Goal: Task Accomplishment & Management: Use online tool/utility

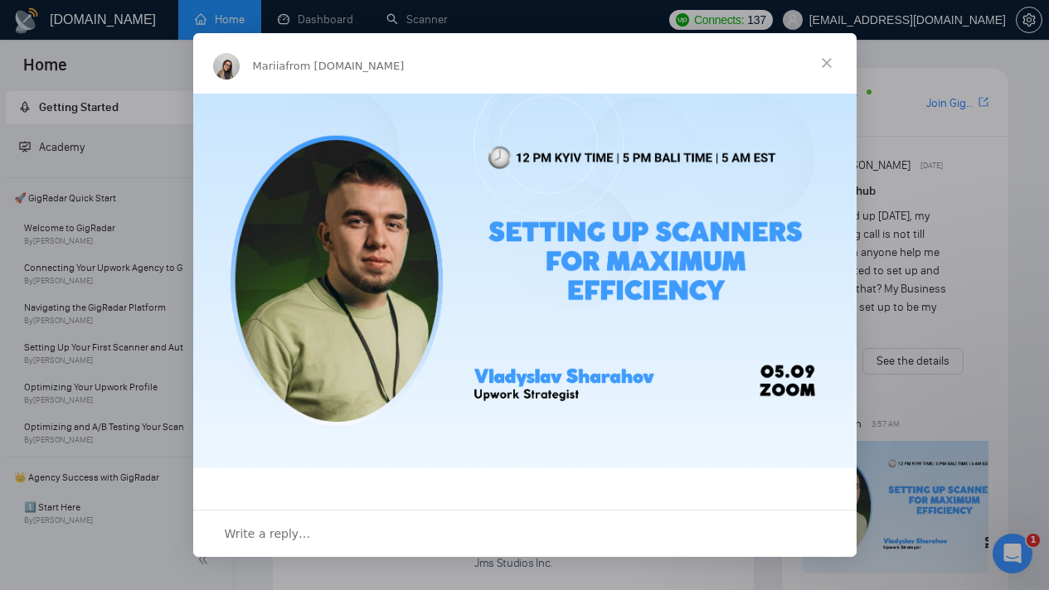
click at [833, 59] on span "Close" at bounding box center [827, 63] width 60 height 60
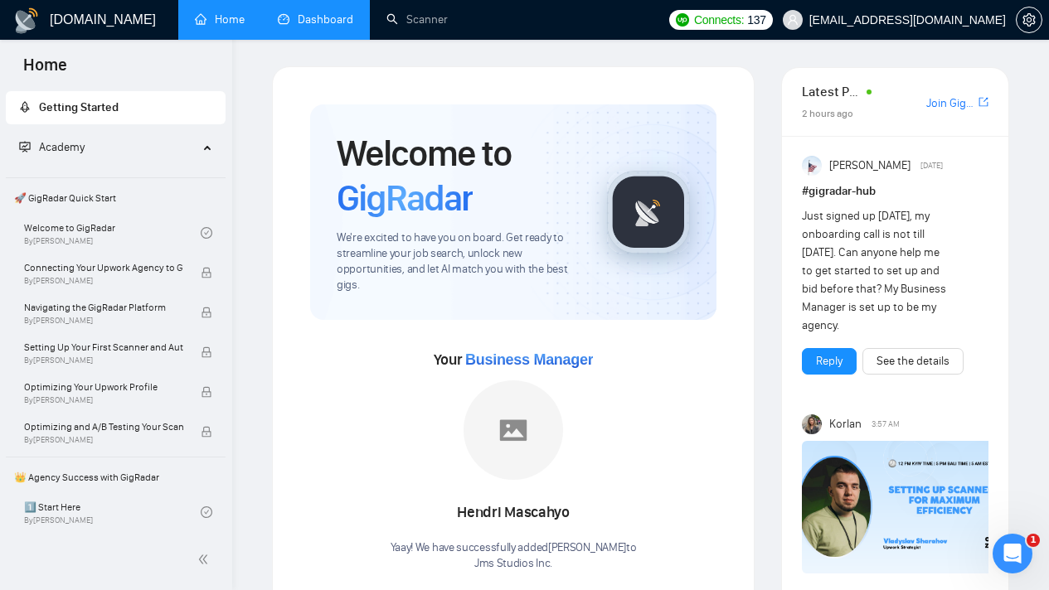
click at [310, 27] on link "Dashboard" at bounding box center [315, 19] width 75 height 14
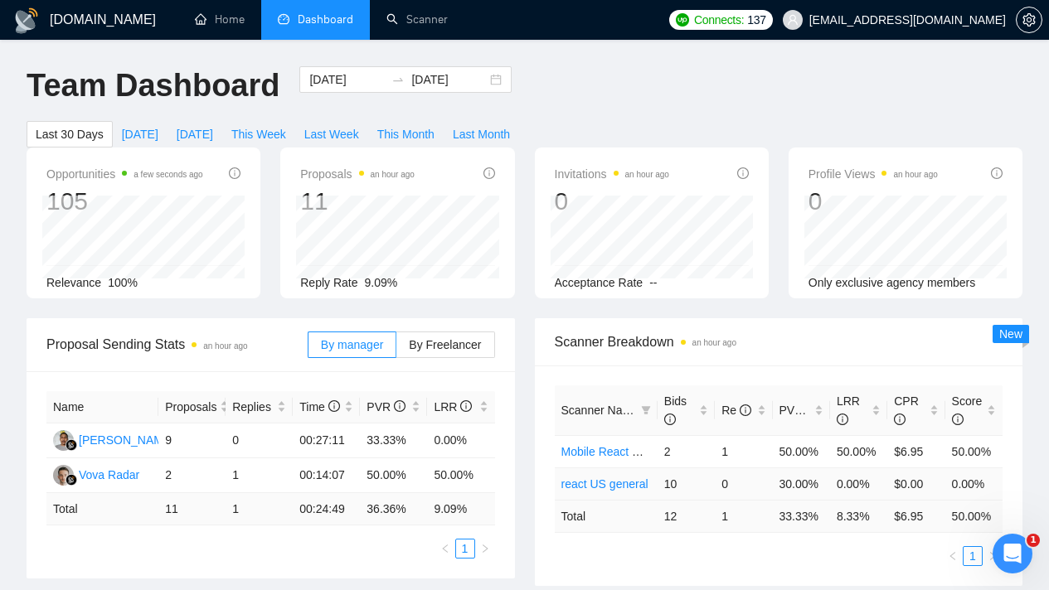
click at [618, 486] on link "react US general" at bounding box center [604, 484] width 87 height 13
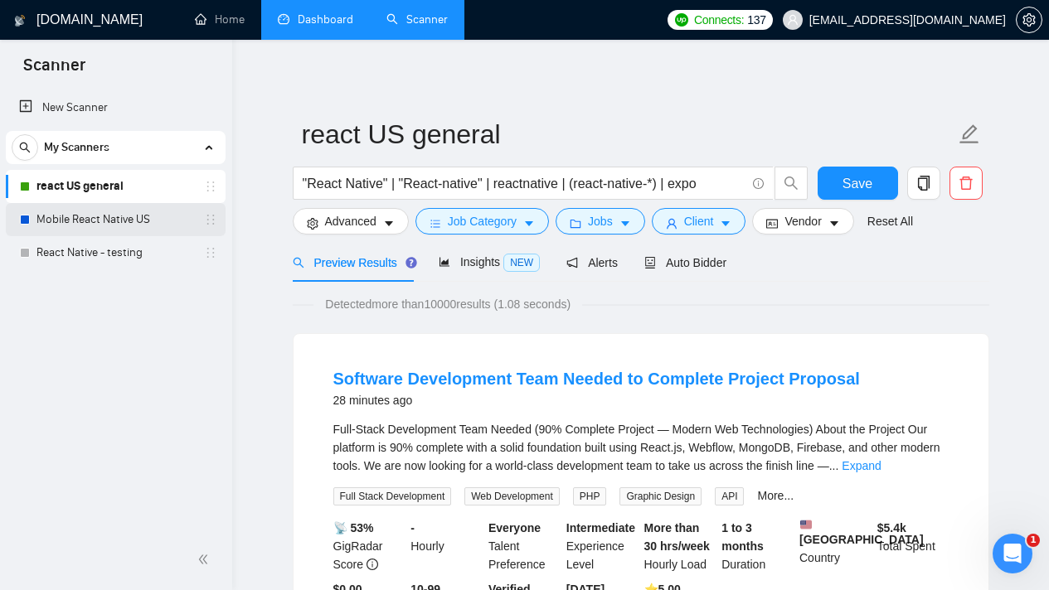
click at [125, 214] on link "Mobile React Native US" at bounding box center [115, 219] width 158 height 33
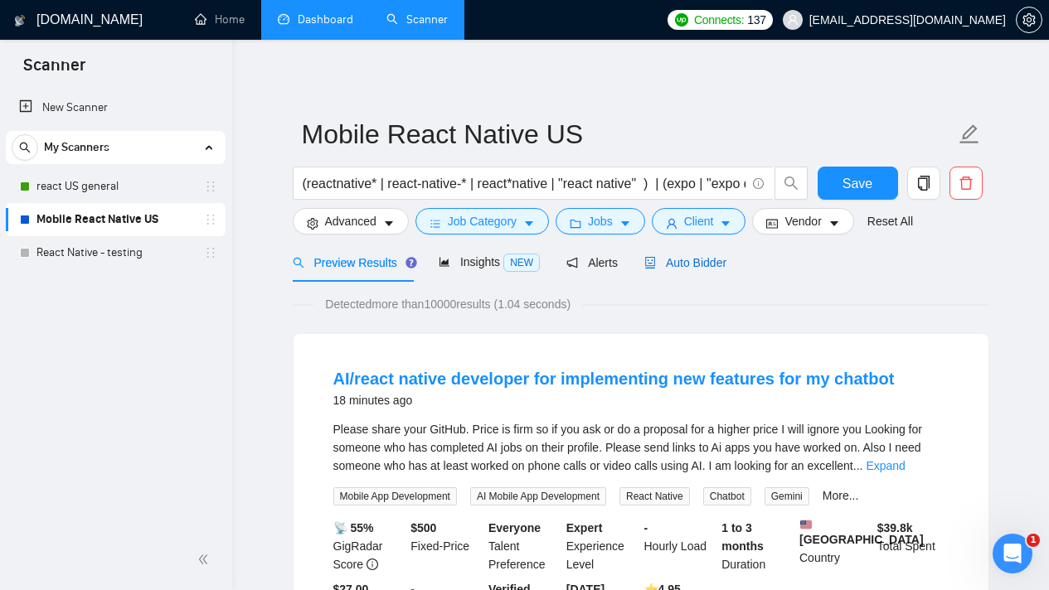
click at [707, 261] on span "Auto Bidder" at bounding box center [685, 262] width 82 height 13
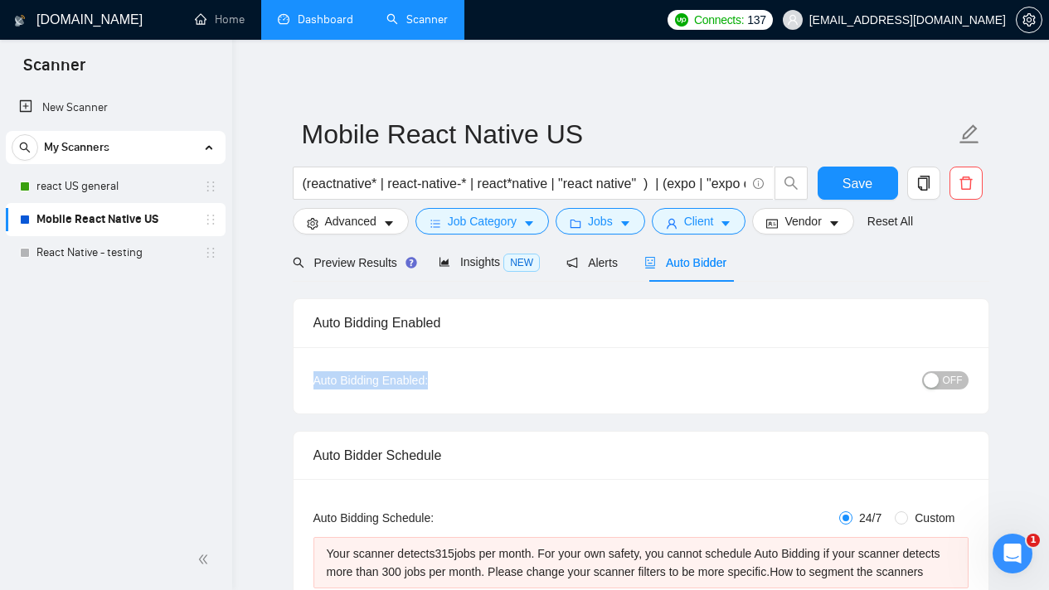
drag, startPoint x: 294, startPoint y: 381, endPoint x: 459, endPoint y: 380, distance: 165.0
click at [459, 380] on div "Auto Bidding Enabled Auto Bidding Enabled: OFF" at bounding box center [641, 356] width 697 height 115
click at [953, 383] on span "OFF" at bounding box center [953, 380] width 20 height 18
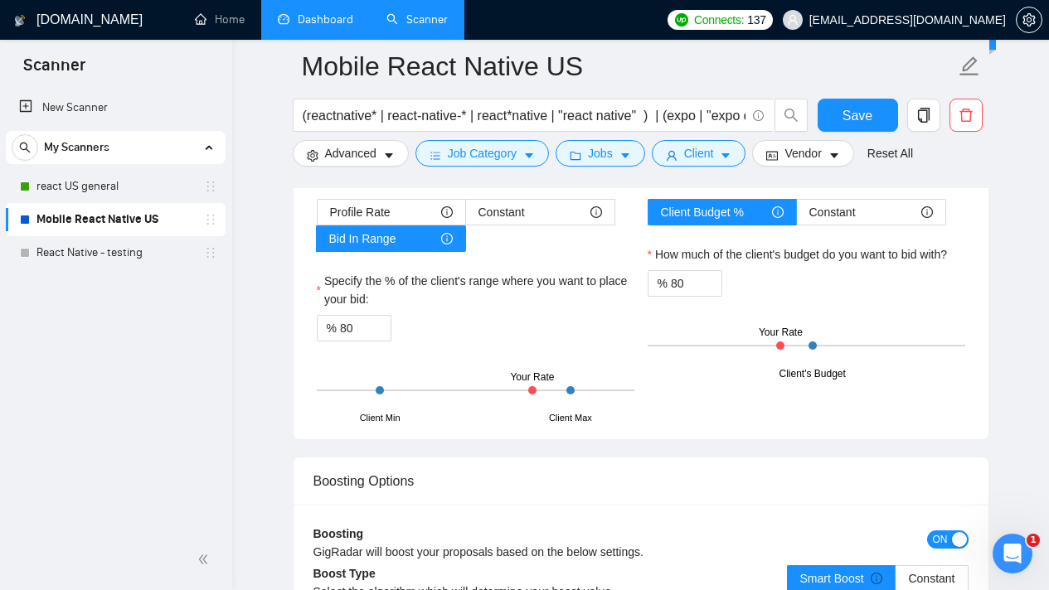
scroll to position [3121, 0]
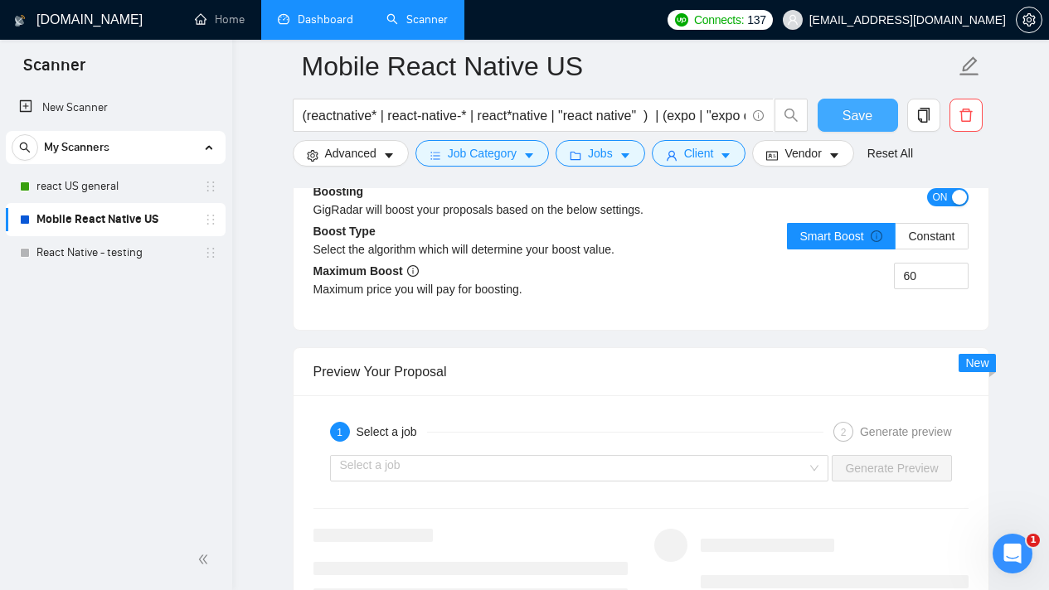
drag, startPoint x: 870, startPoint y: 109, endPoint x: 794, endPoint y: 195, distance: 114.5
click at [870, 109] on span "Save" at bounding box center [857, 115] width 30 height 21
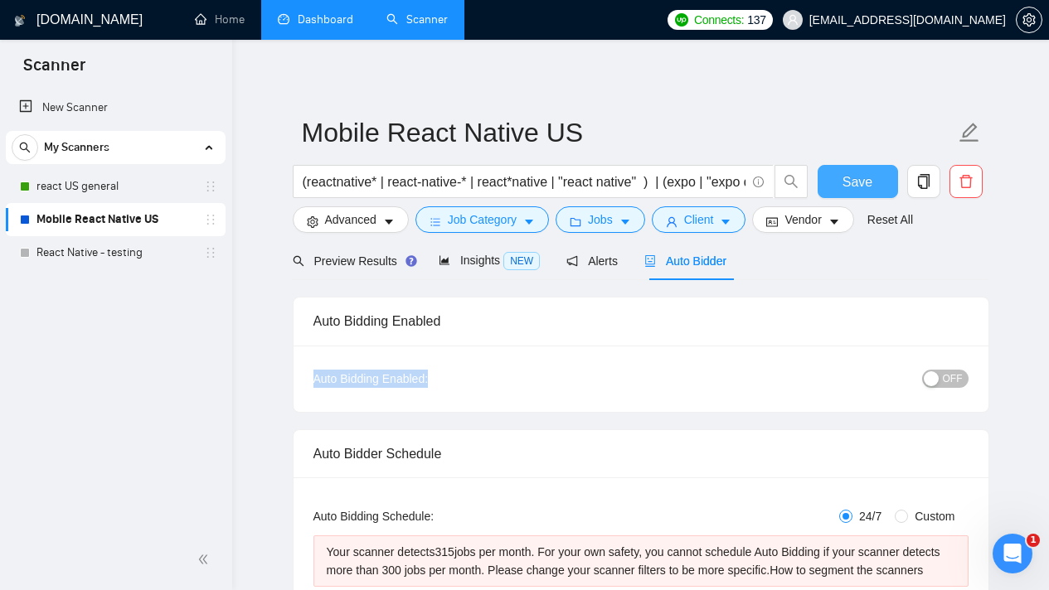
scroll to position [0, 0]
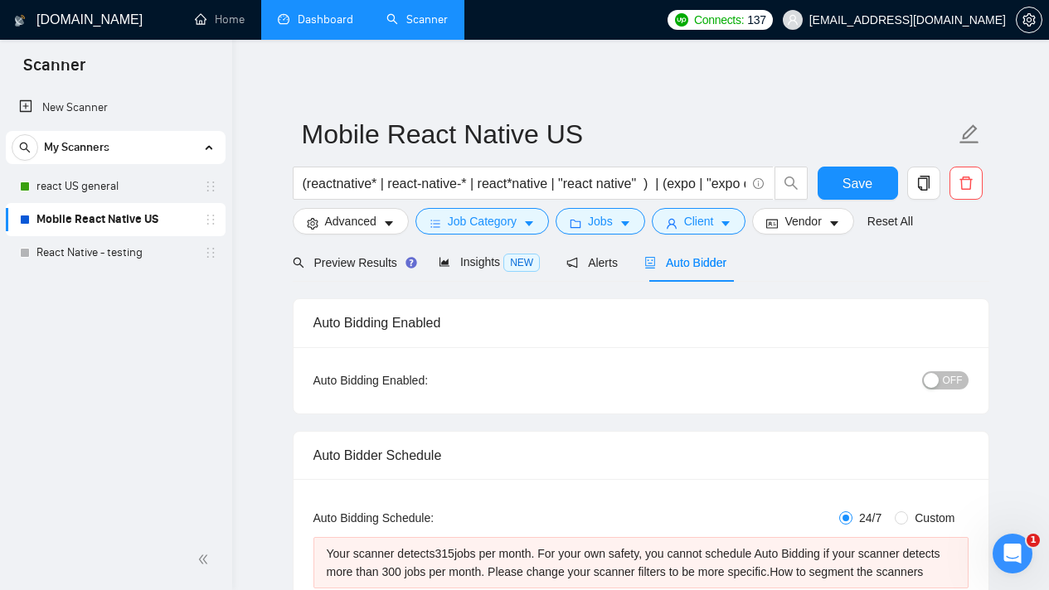
click at [868, 340] on div "Auto Bidding Enabled" at bounding box center [640, 322] width 655 height 47
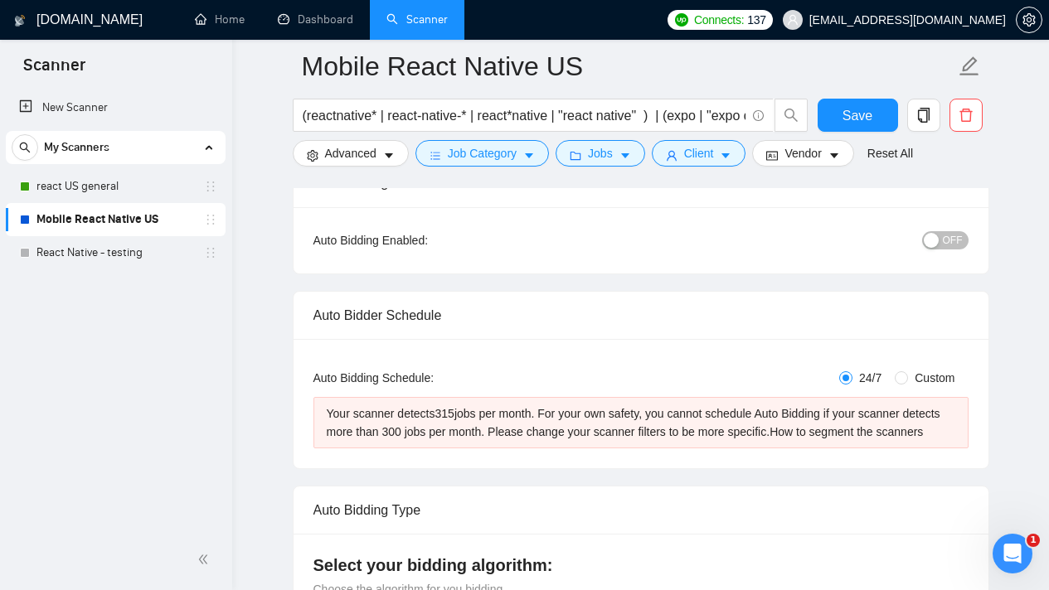
scroll to position [153, 0]
click at [133, 189] on link "react US general" at bounding box center [115, 186] width 158 height 33
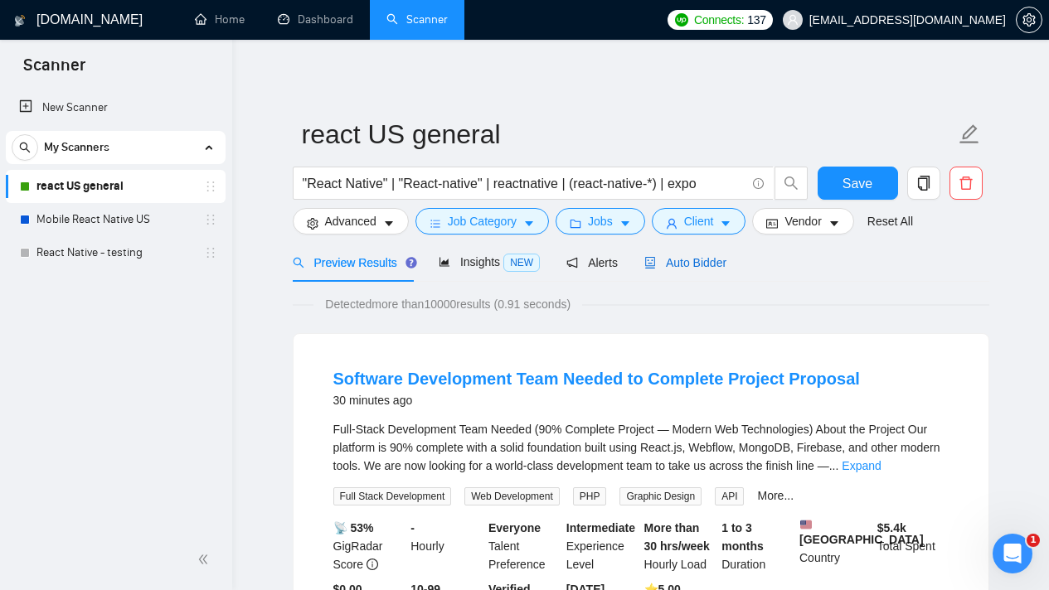
click at [719, 270] on div "Auto Bidder" at bounding box center [685, 263] width 82 height 18
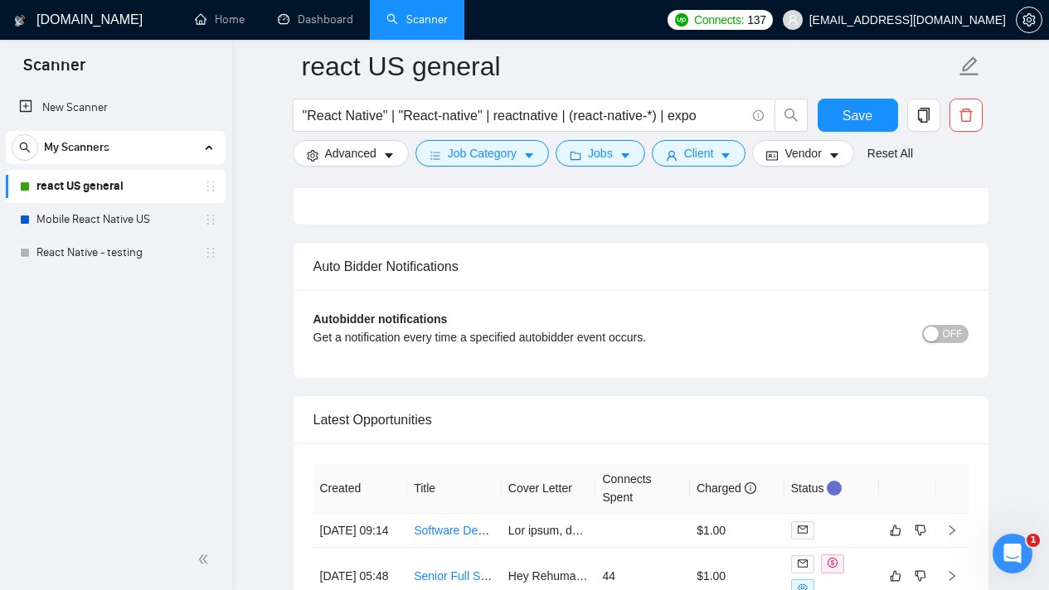
scroll to position [4107, 0]
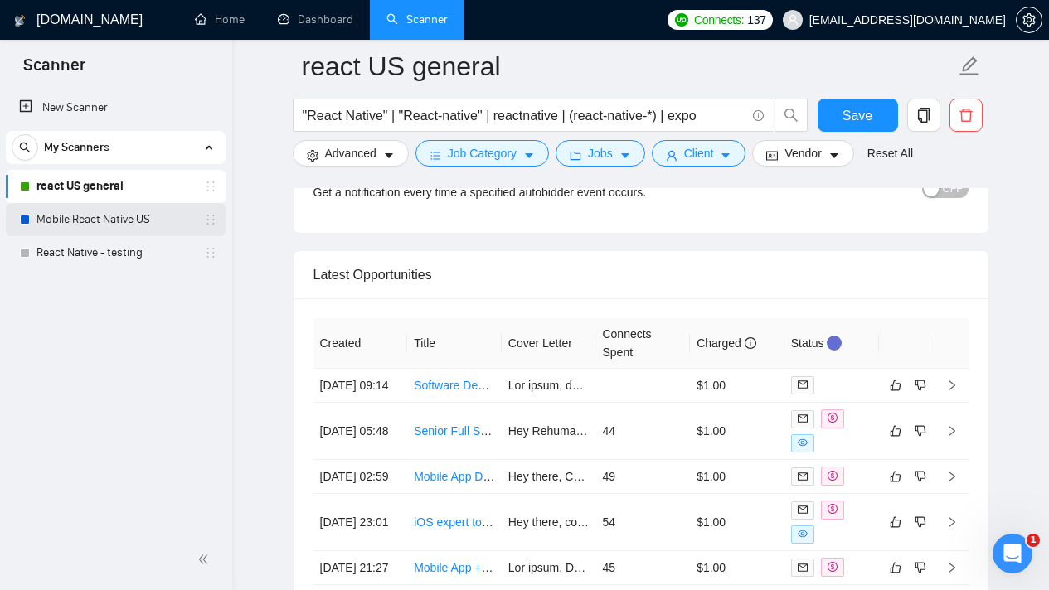
click at [144, 221] on link "Mobile React Native US" at bounding box center [115, 219] width 158 height 33
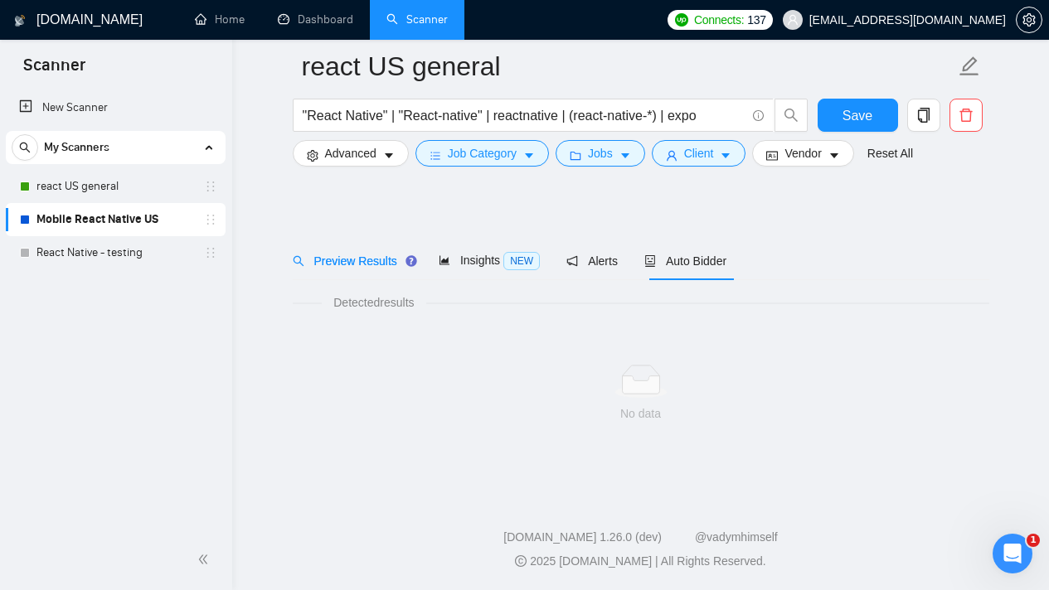
scroll to position [15, 0]
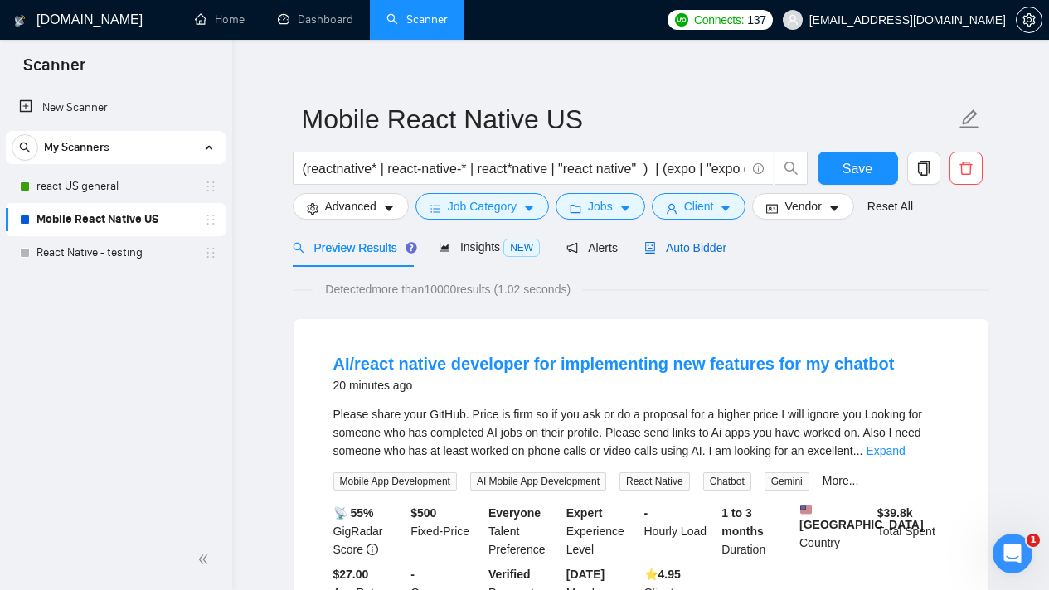
click at [688, 255] on div "Auto Bidder" at bounding box center [685, 248] width 82 height 18
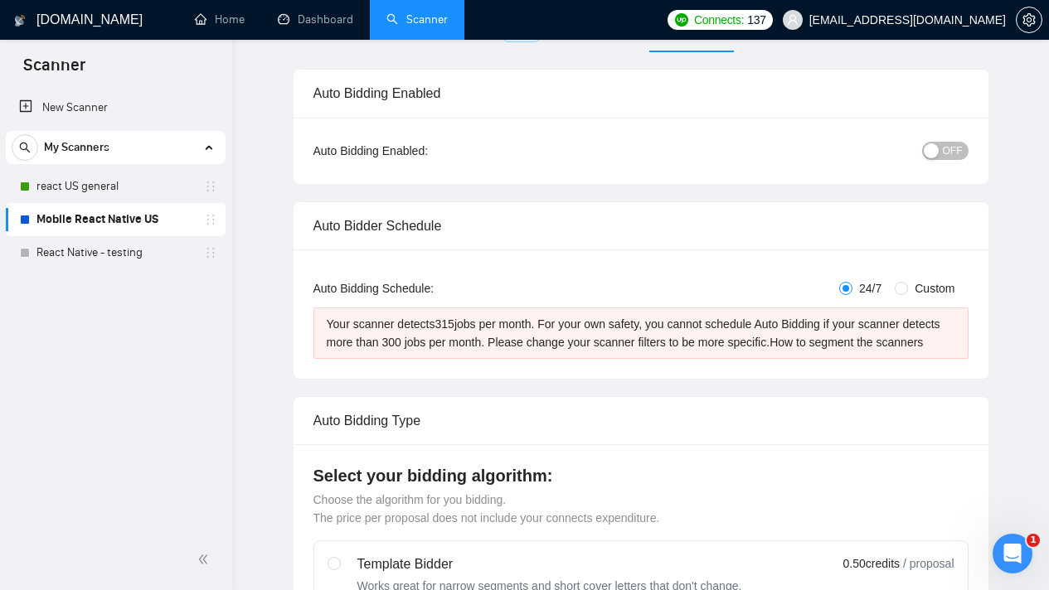
scroll to position [305, 0]
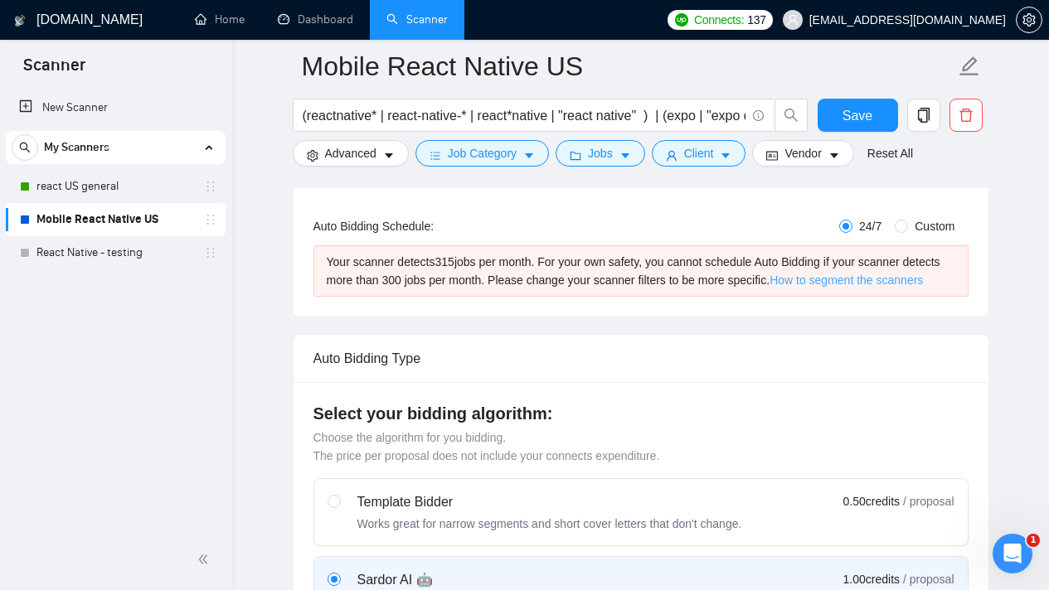
click at [869, 282] on link "How to segment the scanners" at bounding box center [845, 280] width 153 height 13
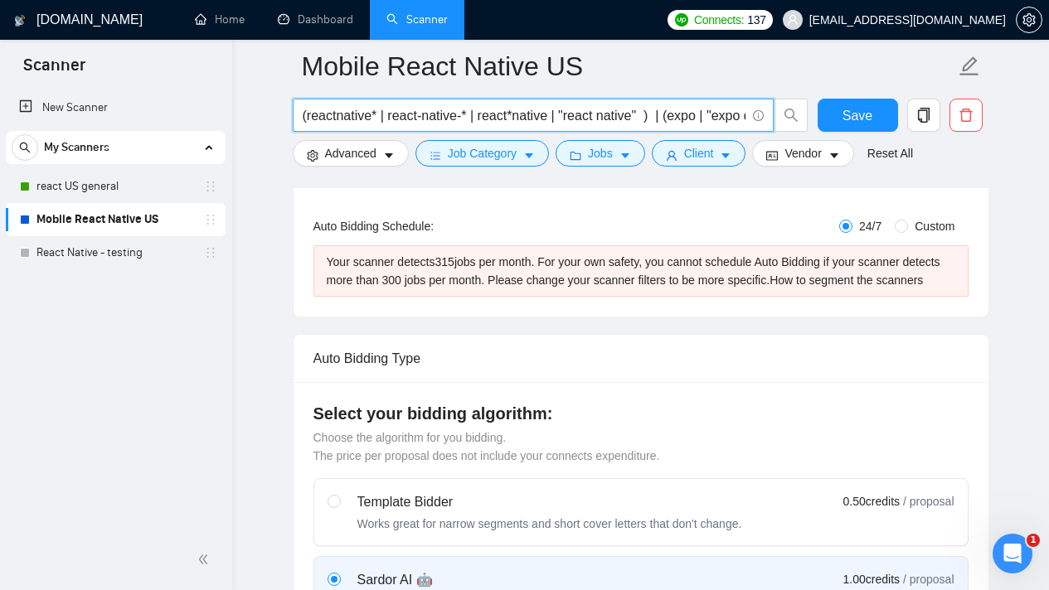
click at [687, 121] on input "(reactnative* | react-native-* | react*native | "react native" ) | (expo | "exp…" at bounding box center [524, 115] width 443 height 21
select select "en"
click at [687, 121] on input "(reactnative* | react-native-* | react*native | "react native" ) | (expo | "exp…" at bounding box center [524, 115] width 443 height 21
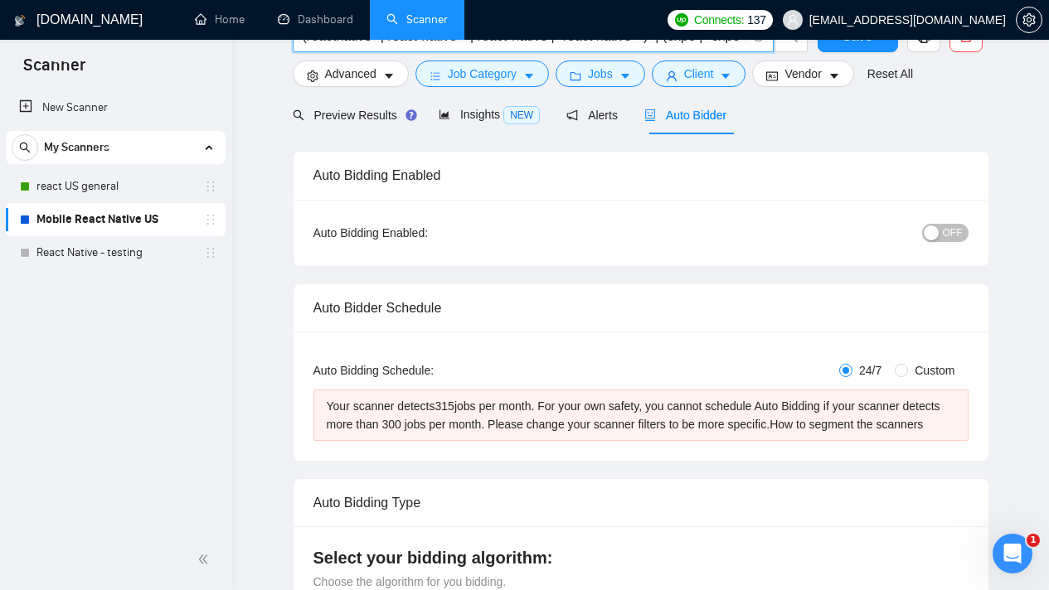
scroll to position [0, 0]
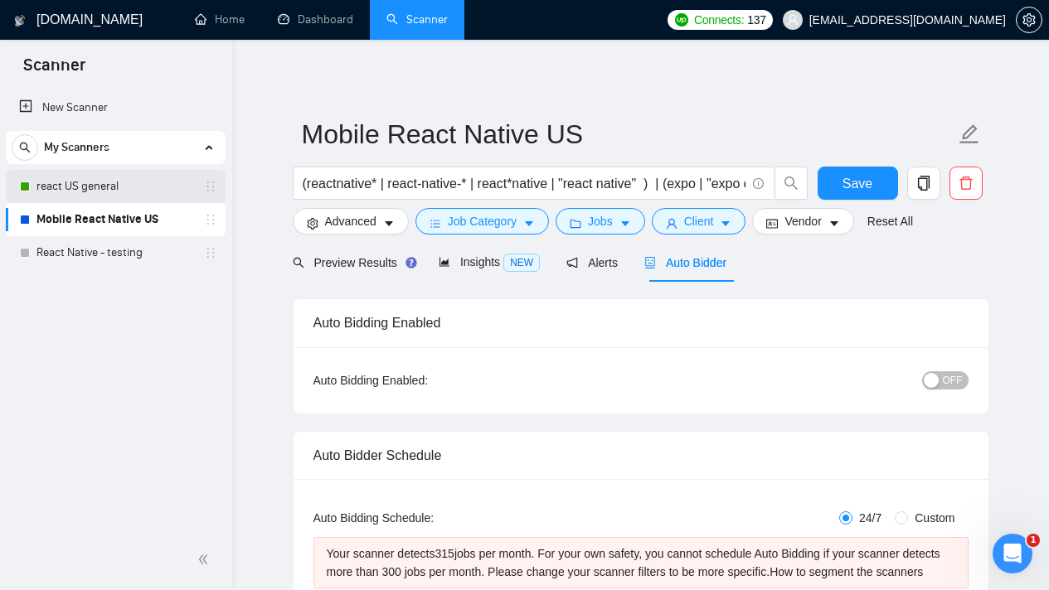
click at [100, 177] on link "react US general" at bounding box center [115, 186] width 158 height 33
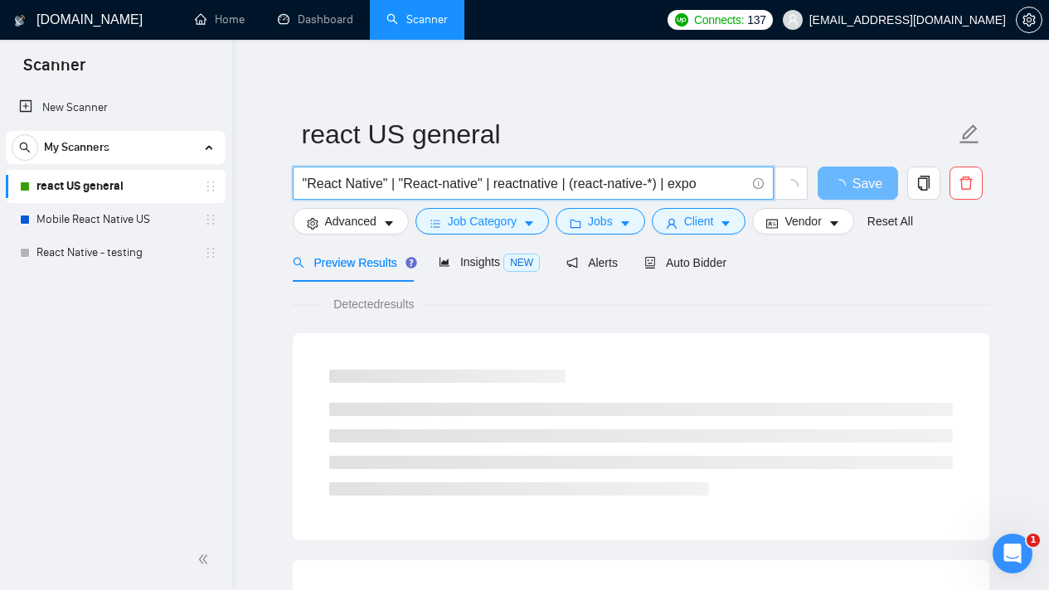
click at [653, 180] on input ""React Native" | "React-native" | reactnative | (react-native-*) | expo" at bounding box center [524, 183] width 443 height 21
click at [93, 222] on link "Mobile React Native US" at bounding box center [115, 219] width 158 height 33
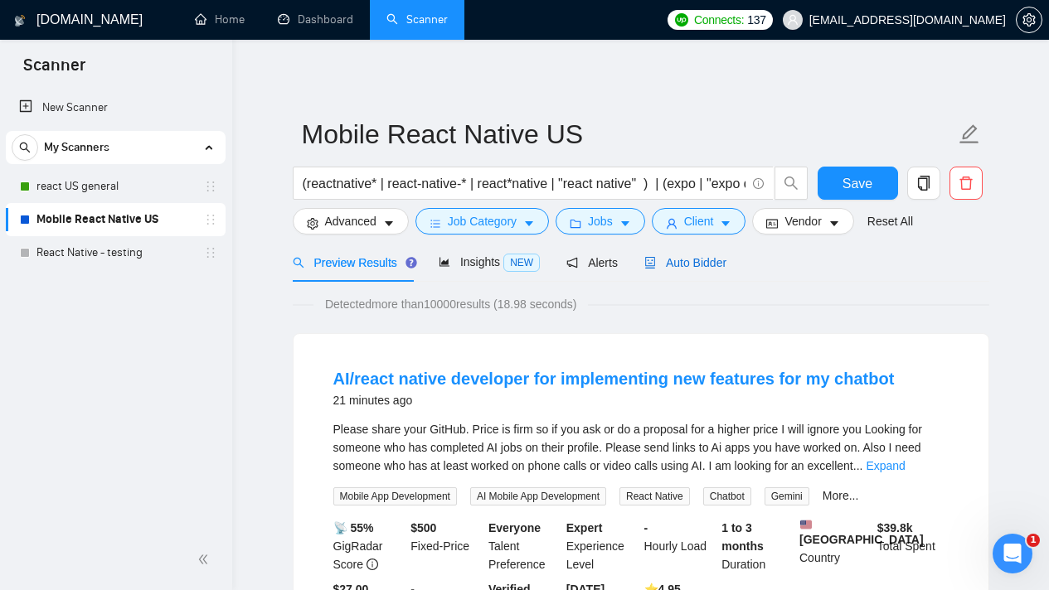
click at [725, 261] on span "Auto Bidder" at bounding box center [685, 262] width 82 height 13
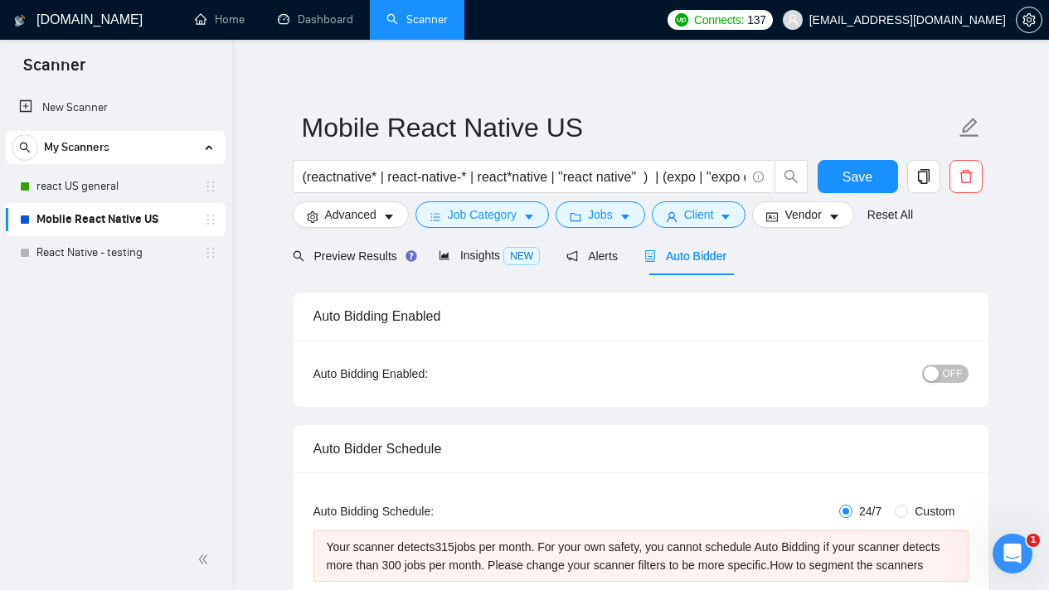
scroll to position [26, 0]
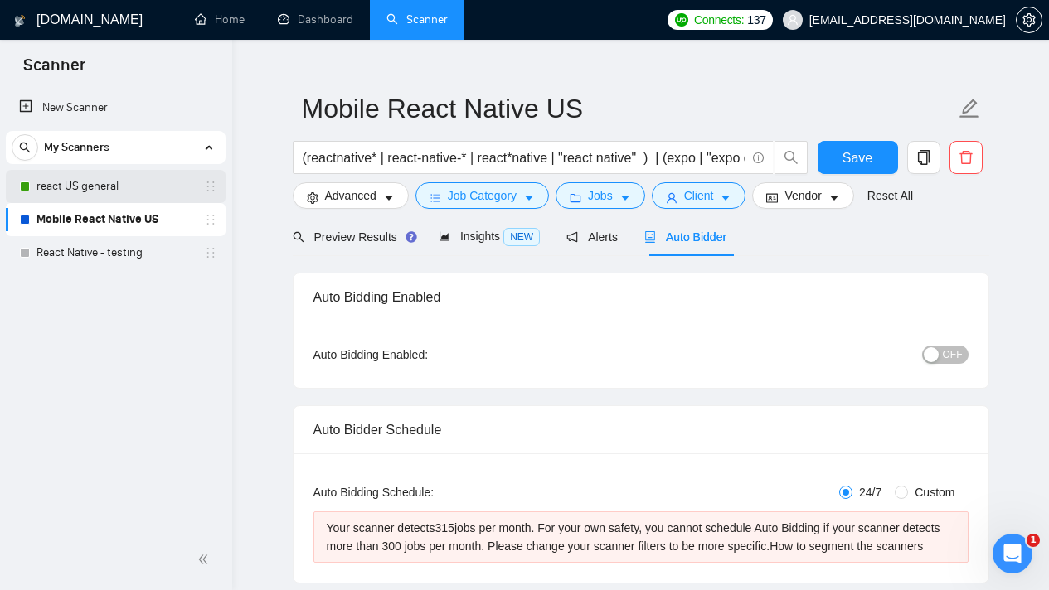
click at [101, 181] on link "react US general" at bounding box center [115, 186] width 158 height 33
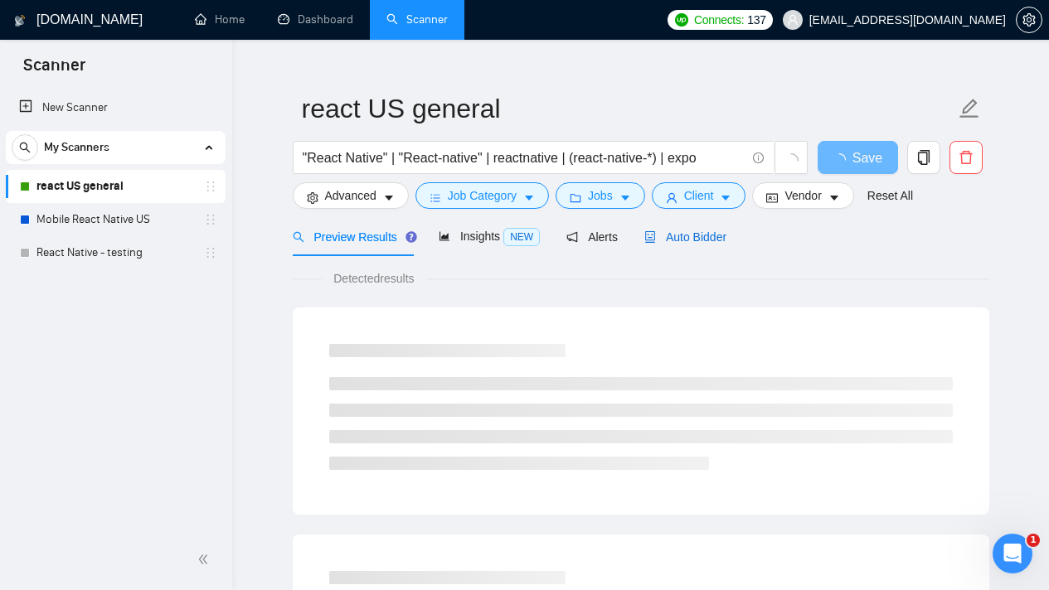
click at [714, 238] on span "Auto Bidder" at bounding box center [685, 237] width 82 height 13
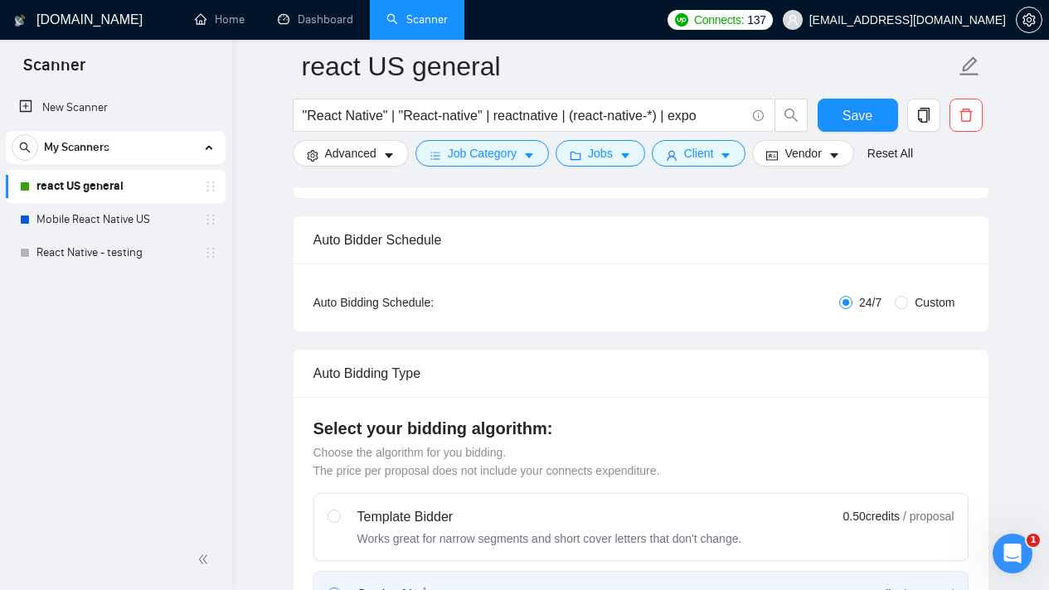
scroll to position [393, 0]
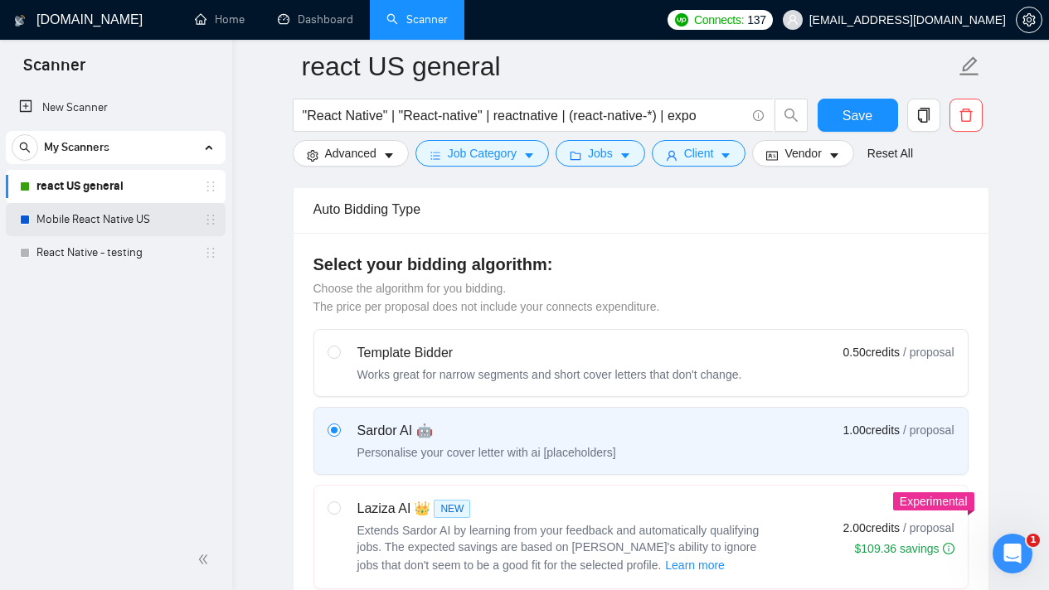
click at [130, 222] on link "Mobile React Native US" at bounding box center [115, 219] width 158 height 33
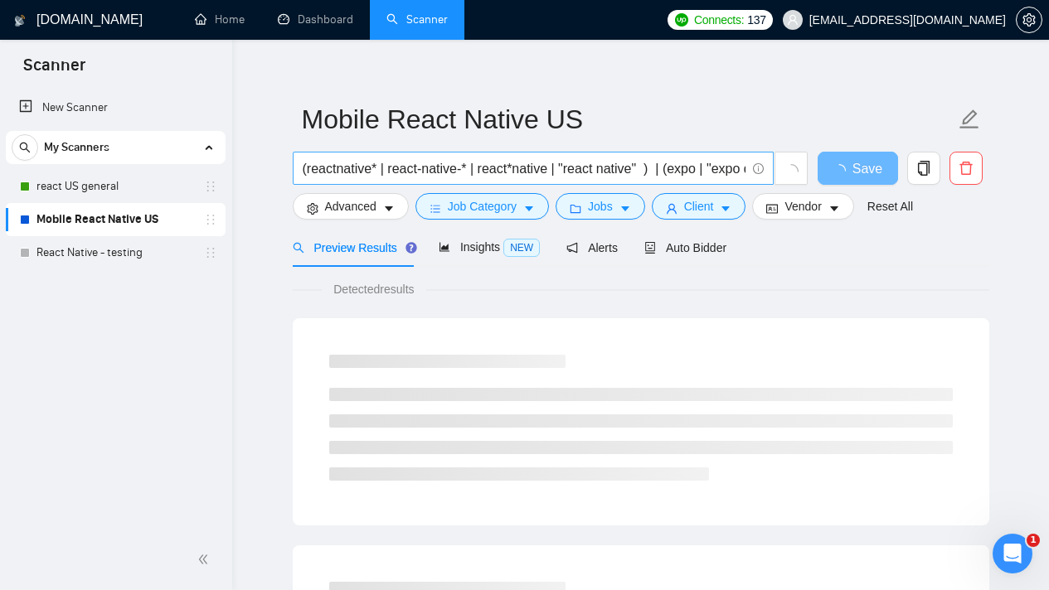
click at [600, 161] on input "(reactnative* | react-native-* | react*native | "react native" ) | (expo | "exp…" at bounding box center [524, 168] width 443 height 21
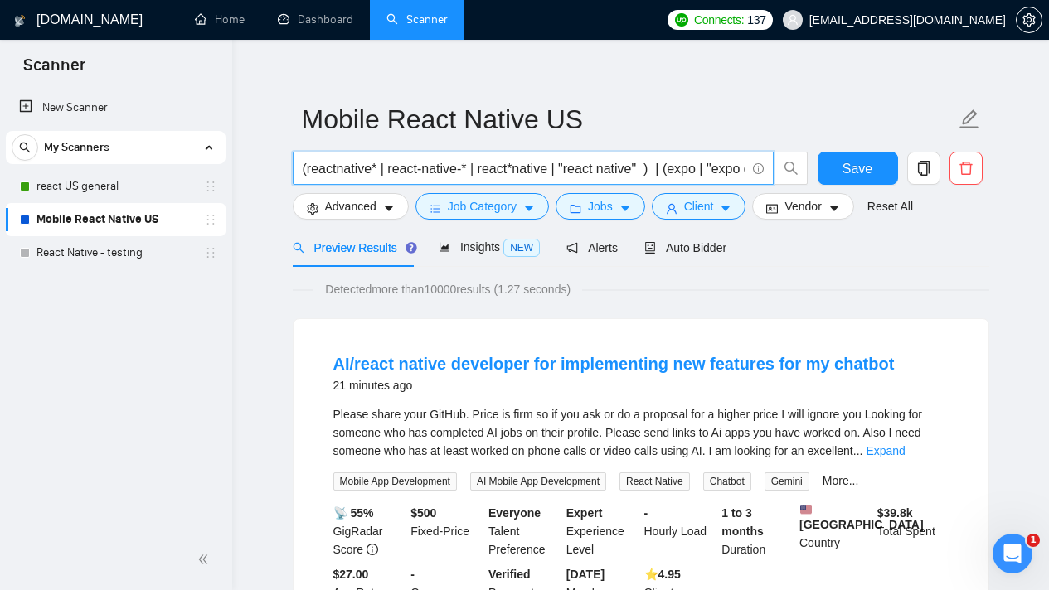
click at [600, 161] on input "(reactnative* | react-native-* | react*native | "react native" ) | (expo | "exp…" at bounding box center [524, 168] width 443 height 21
paste input ""React Native" | "React-native" | reactnative | (react-native-*) | expo"
type input ""React Native" | "React-native" | reactnative | (react-native-*) | expo"
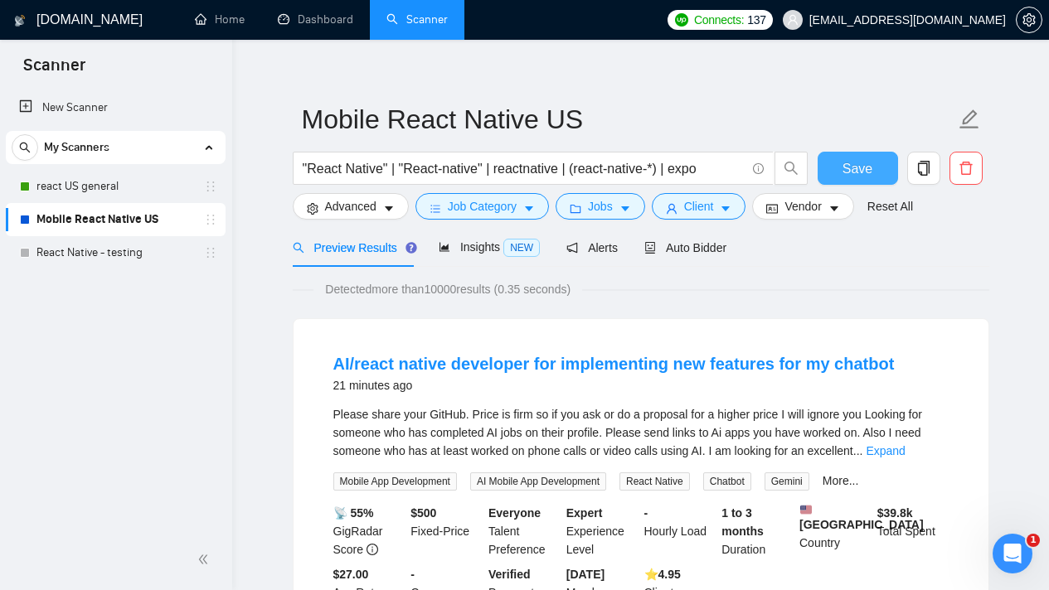
click at [845, 169] on span "Save" at bounding box center [857, 168] width 30 height 21
click at [840, 214] on icon "caret-down" at bounding box center [834, 209] width 12 height 12
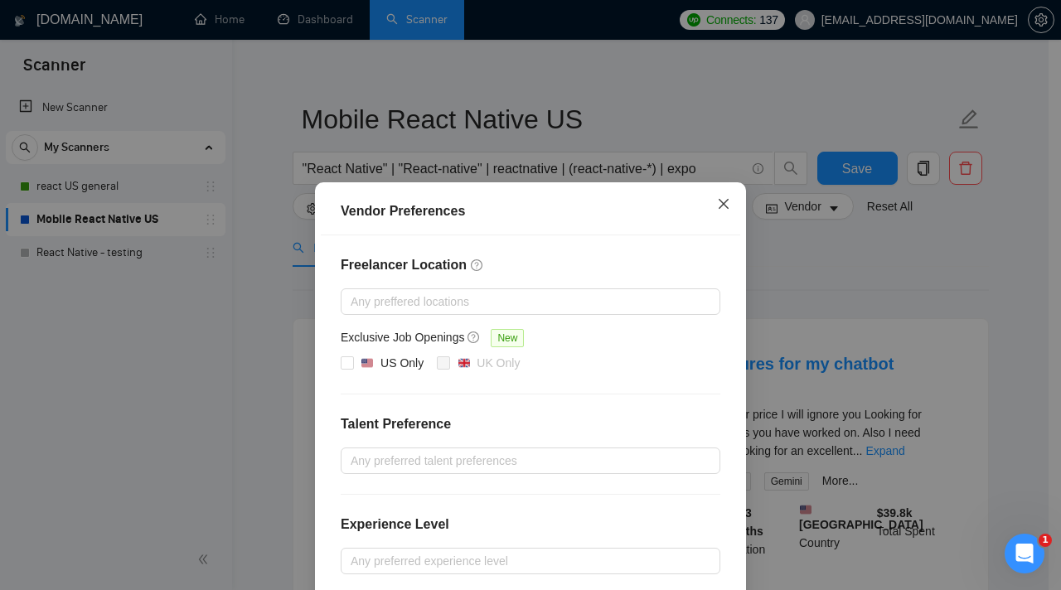
click at [719, 210] on icon "close" at bounding box center [723, 203] width 13 height 13
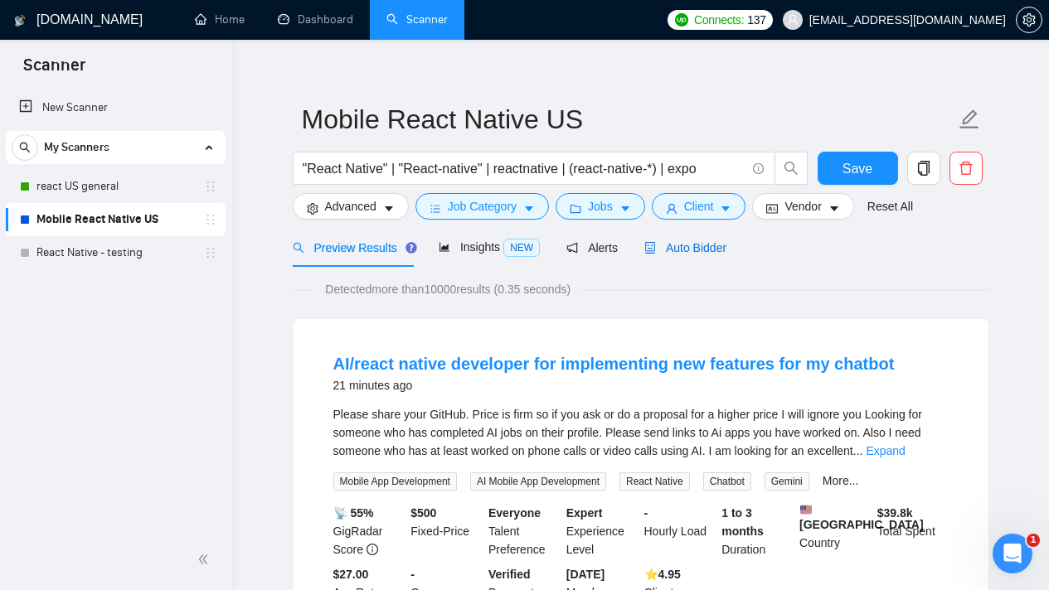
click at [726, 245] on span "Auto Bidder" at bounding box center [685, 247] width 82 height 13
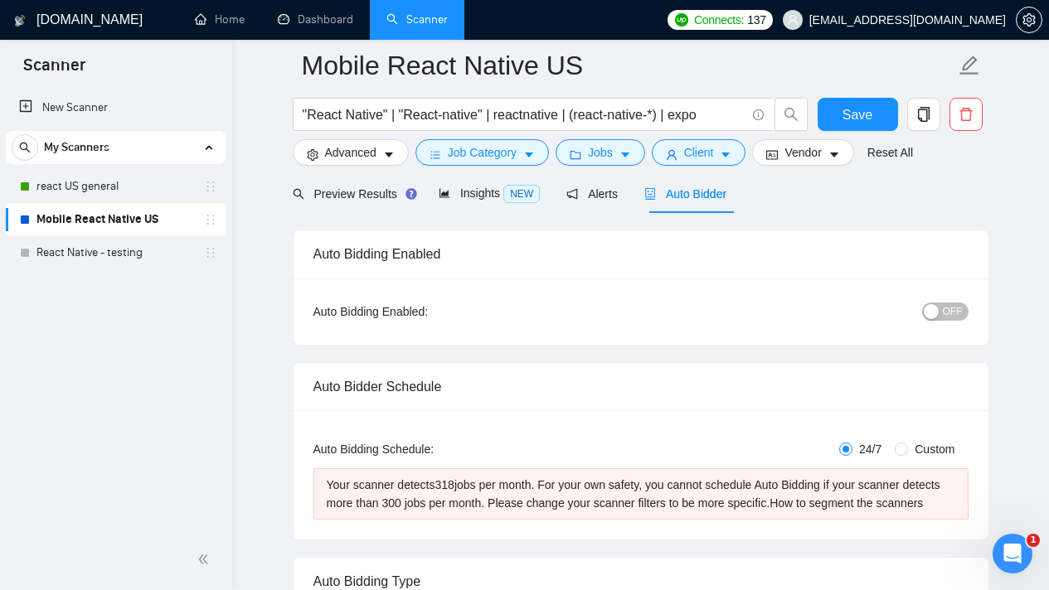
scroll to position [61, 0]
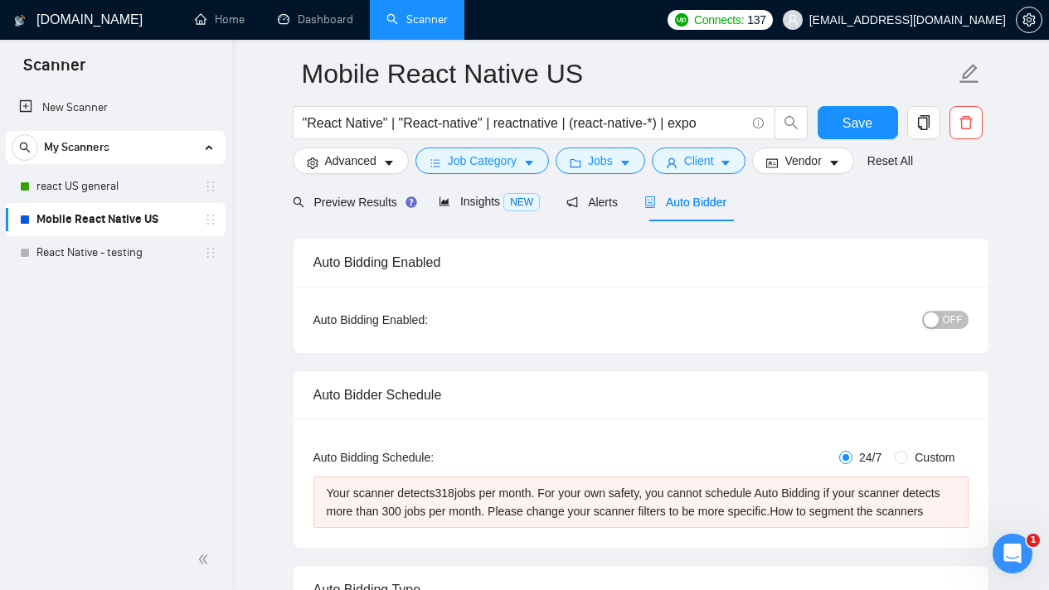
click at [958, 321] on span "OFF" at bounding box center [953, 320] width 20 height 18
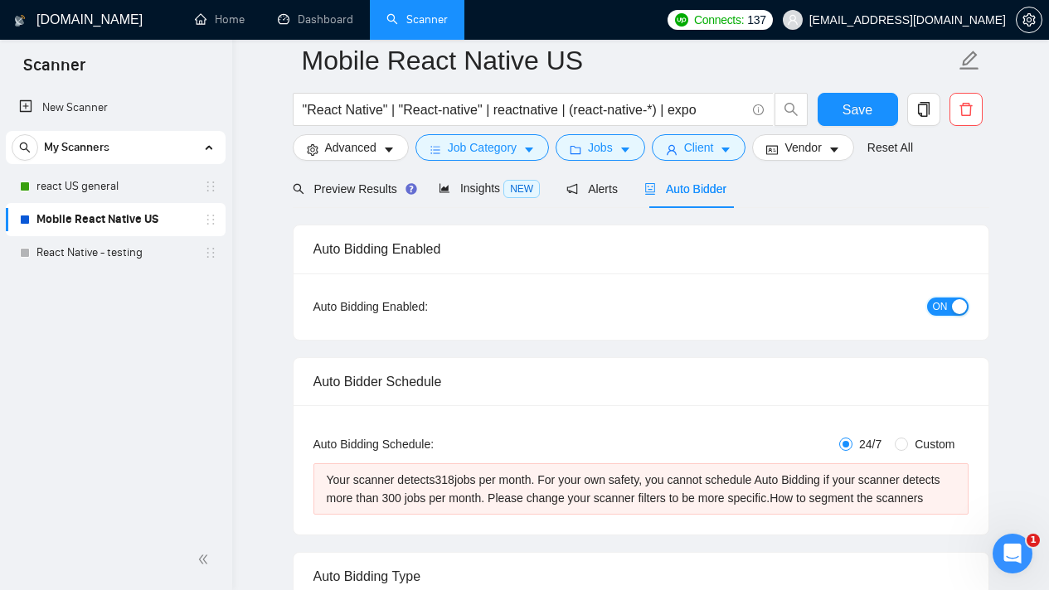
scroll to position [0, 0]
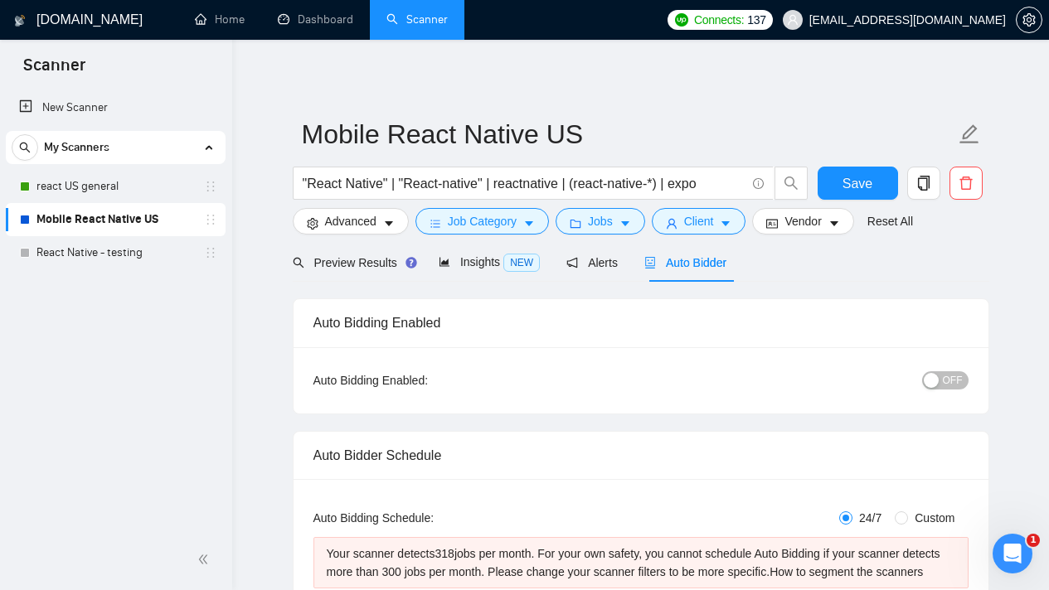
click at [942, 379] on button "OFF" at bounding box center [945, 380] width 46 height 18
click at [871, 192] on span "Save" at bounding box center [857, 183] width 30 height 21
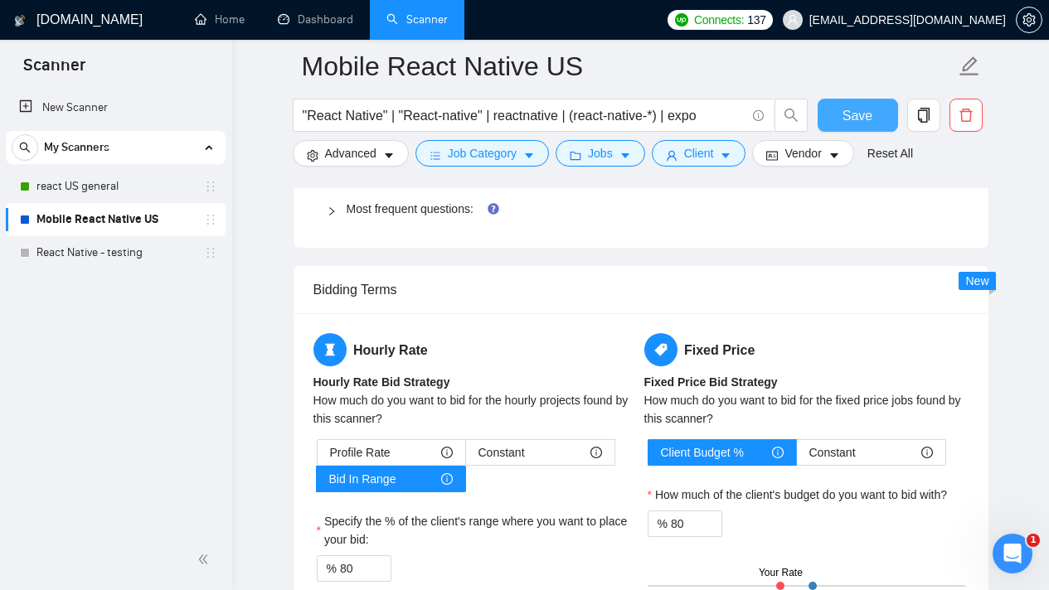
scroll to position [2408, 0]
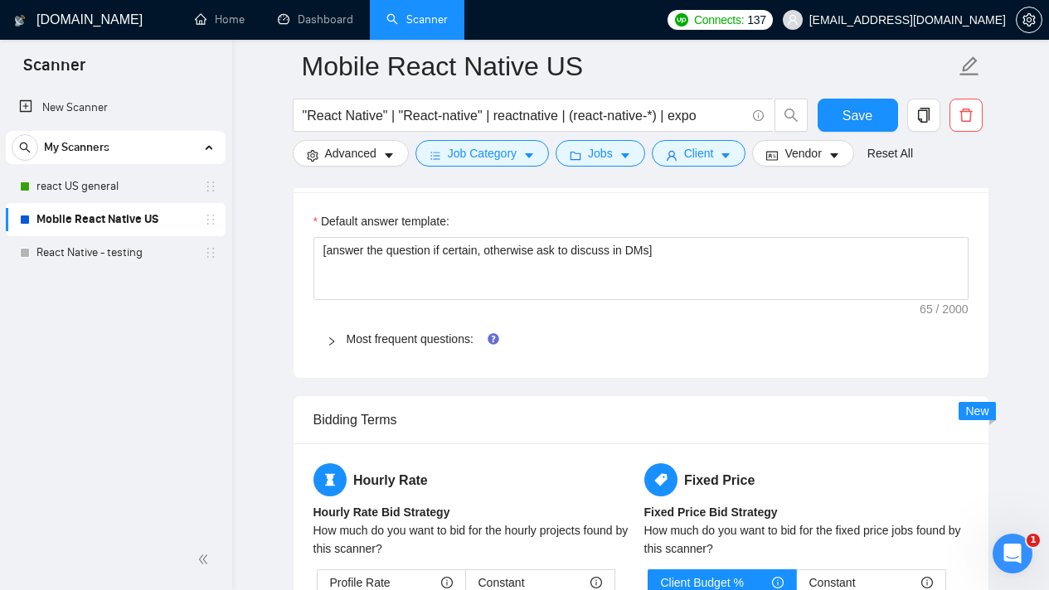
click at [327, 347] on icon "right" at bounding box center [332, 342] width 10 height 10
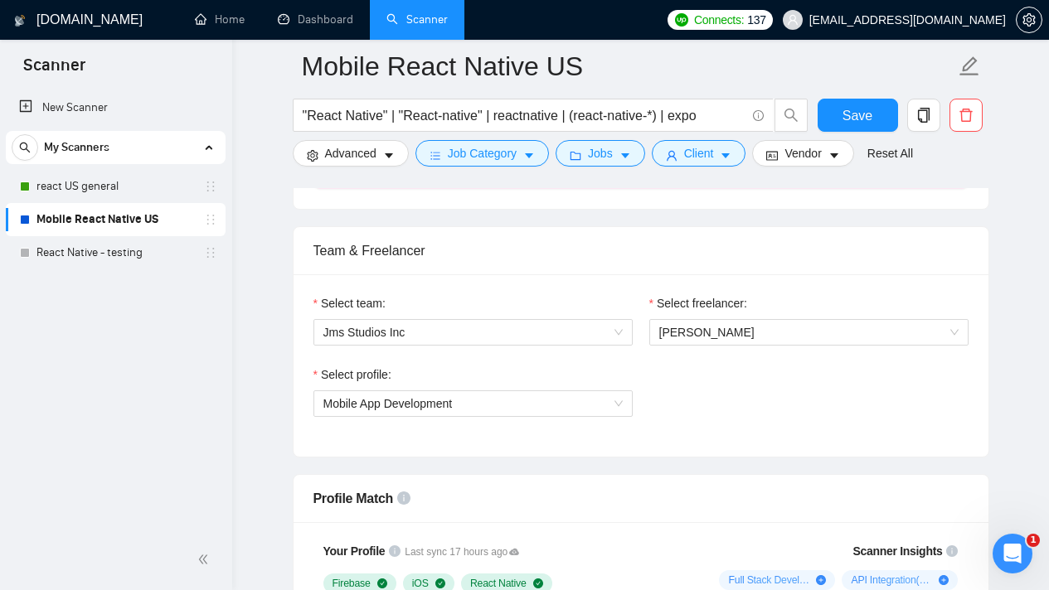
scroll to position [821, 0]
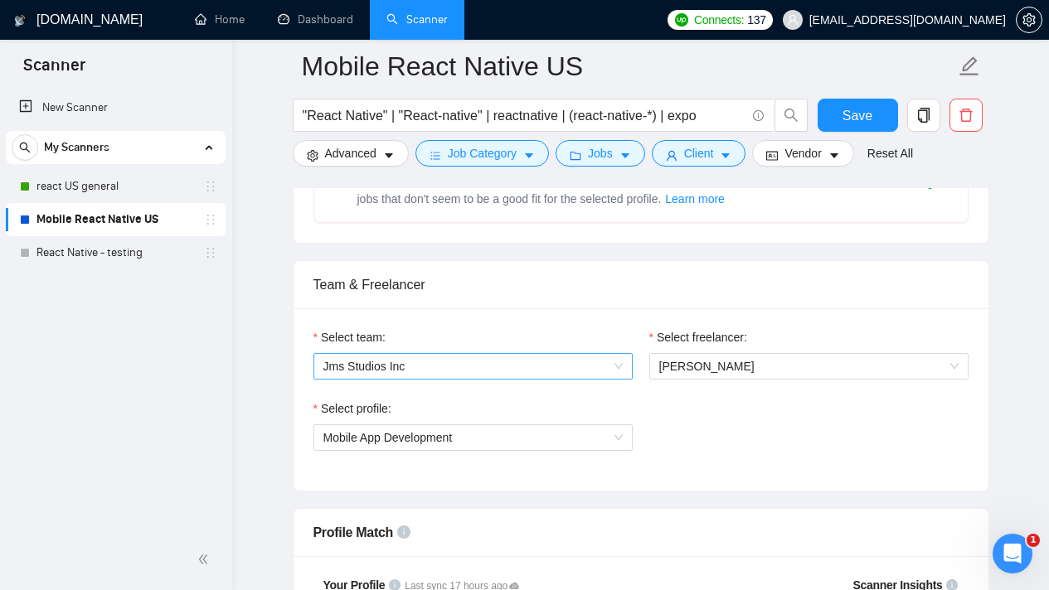
click at [616, 379] on span "Jms Studios Inc" at bounding box center [472, 366] width 299 height 25
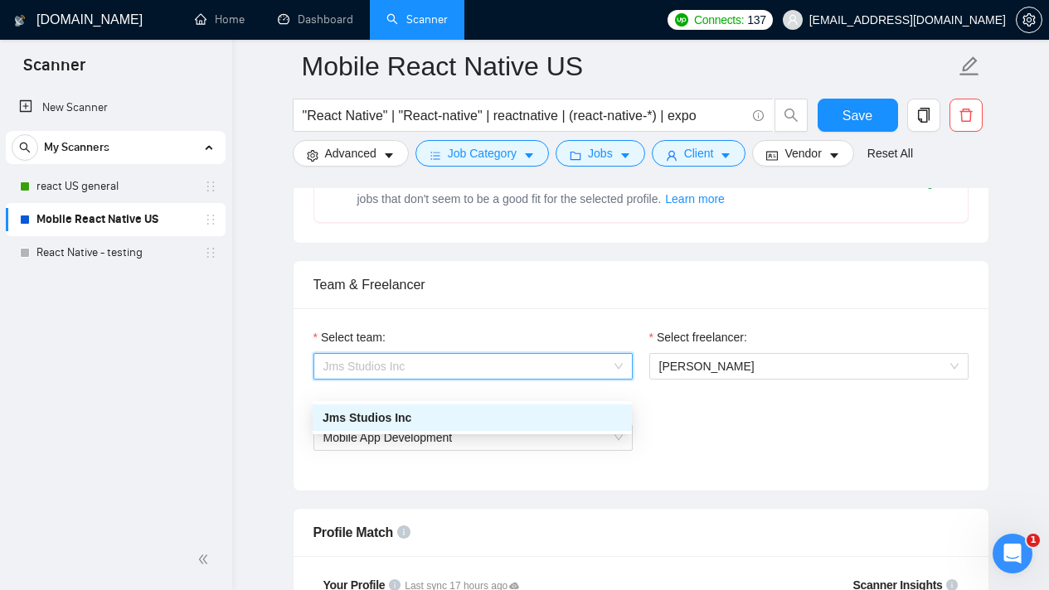
click at [724, 400] on div "Select freelancer: Joel Maria" at bounding box center [809, 363] width 336 height 71
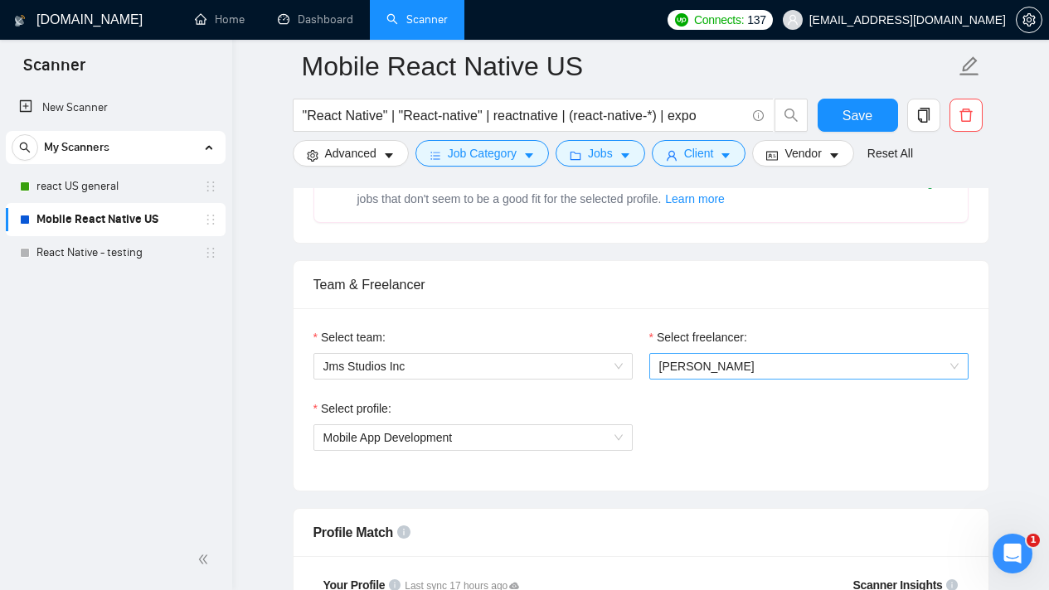
click at [745, 379] on span "[PERSON_NAME]" at bounding box center [808, 366] width 299 height 25
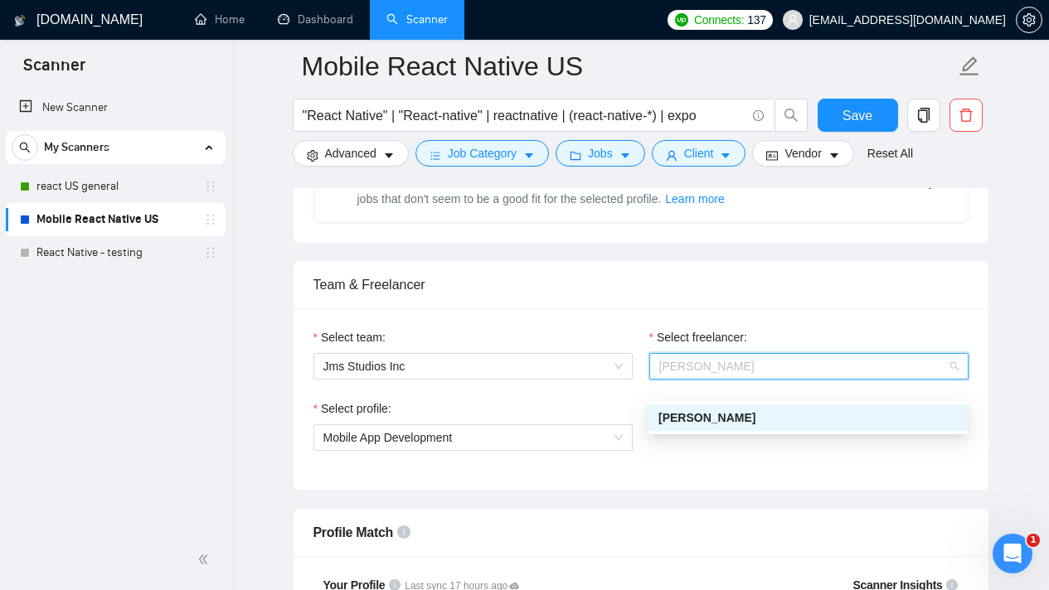
click at [633, 460] on div "Select profile: Mobile App Development" at bounding box center [473, 435] width 336 height 71
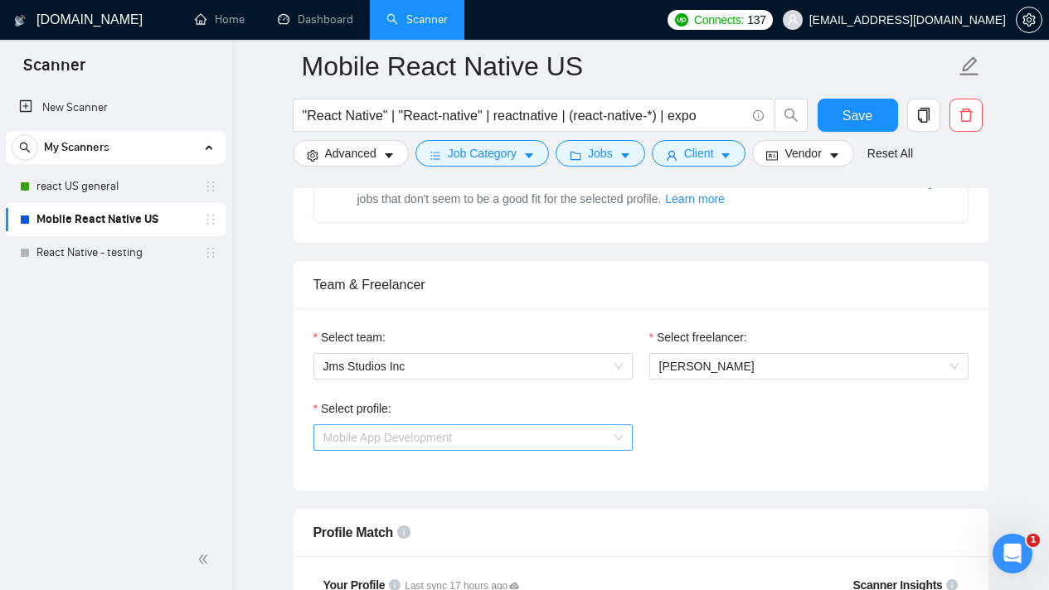
click at [625, 451] on div "Mobile App Development" at bounding box center [472, 438] width 319 height 27
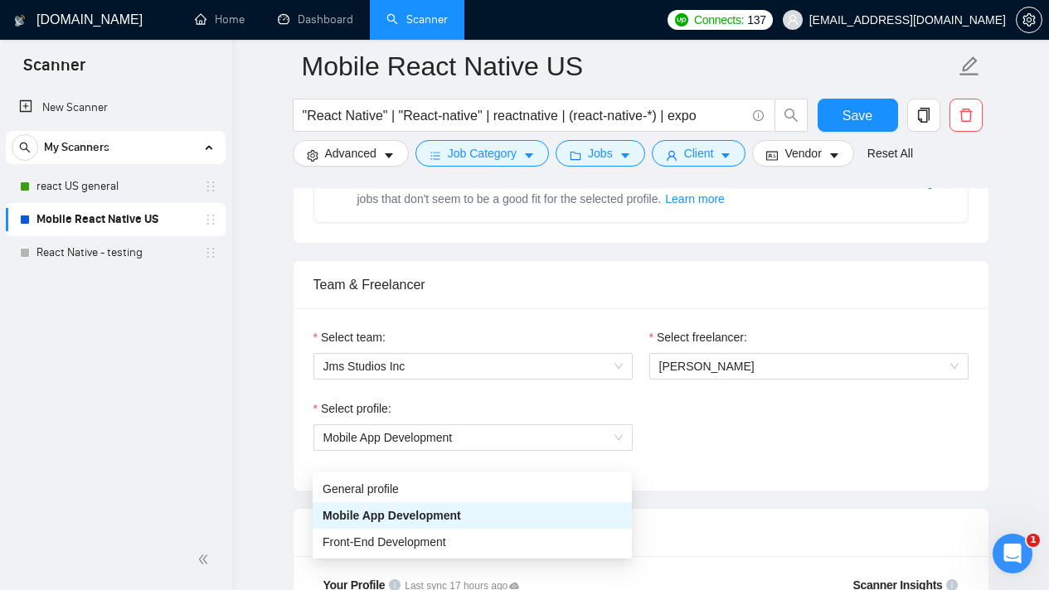
click at [672, 449] on div "Select profile: Mobile App Development" at bounding box center [641, 435] width 672 height 71
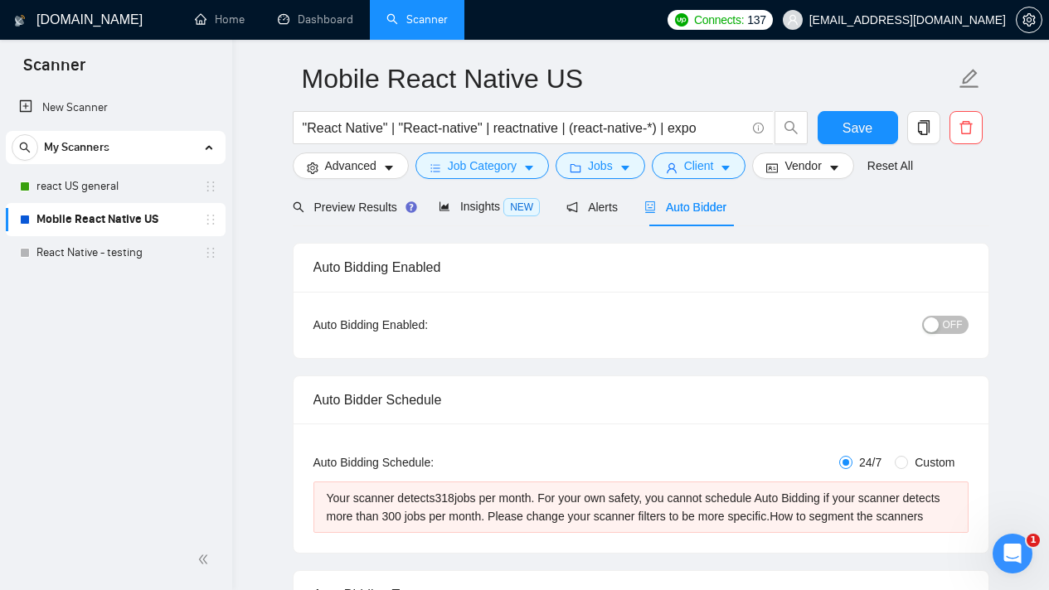
scroll to position [57, 0]
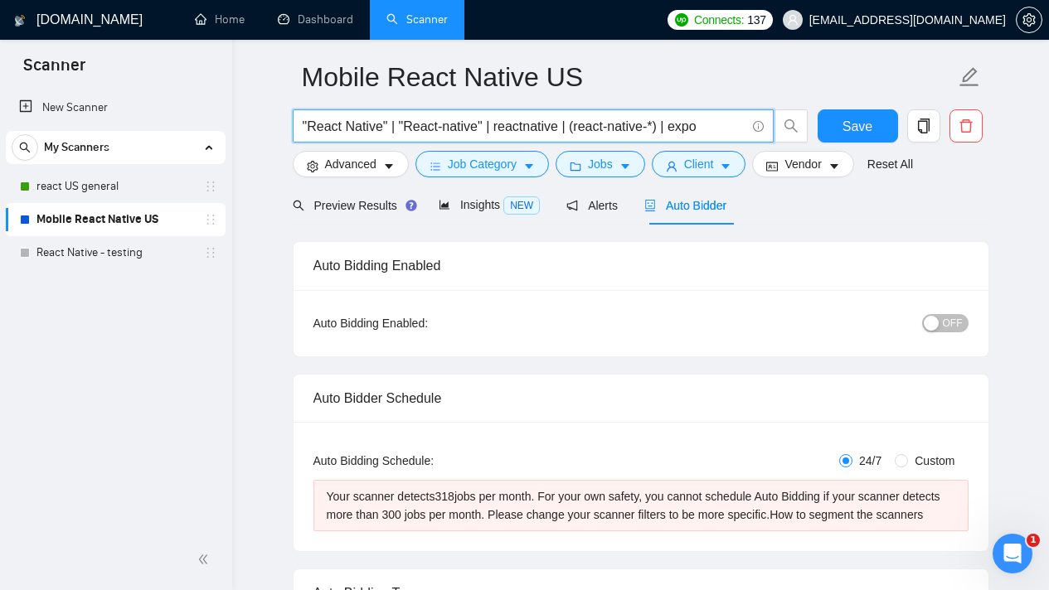
drag, startPoint x: 569, startPoint y: 125, endPoint x: 727, endPoint y: 128, distance: 158.4
click at [727, 128] on input ""React Native" | "React-native" | reactnative | (react-native-*) | expo" at bounding box center [524, 126] width 443 height 21
type input ""React Native" | "React-native" | reactnative"
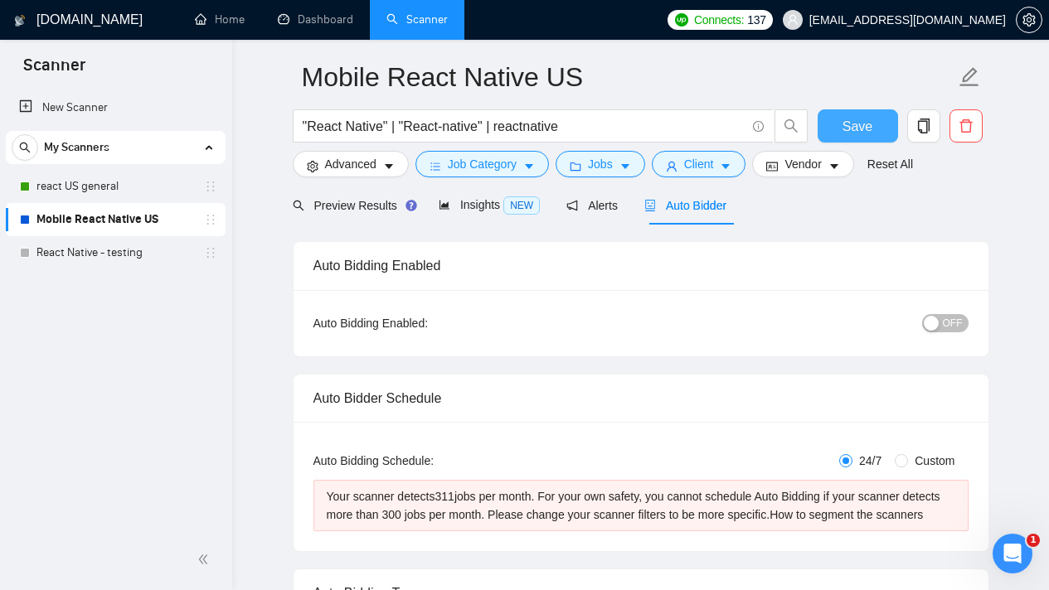
click at [843, 123] on span "Save" at bounding box center [857, 126] width 30 height 21
click at [940, 319] on button "OFF" at bounding box center [945, 323] width 46 height 18
click at [848, 129] on span "Save" at bounding box center [857, 126] width 30 height 21
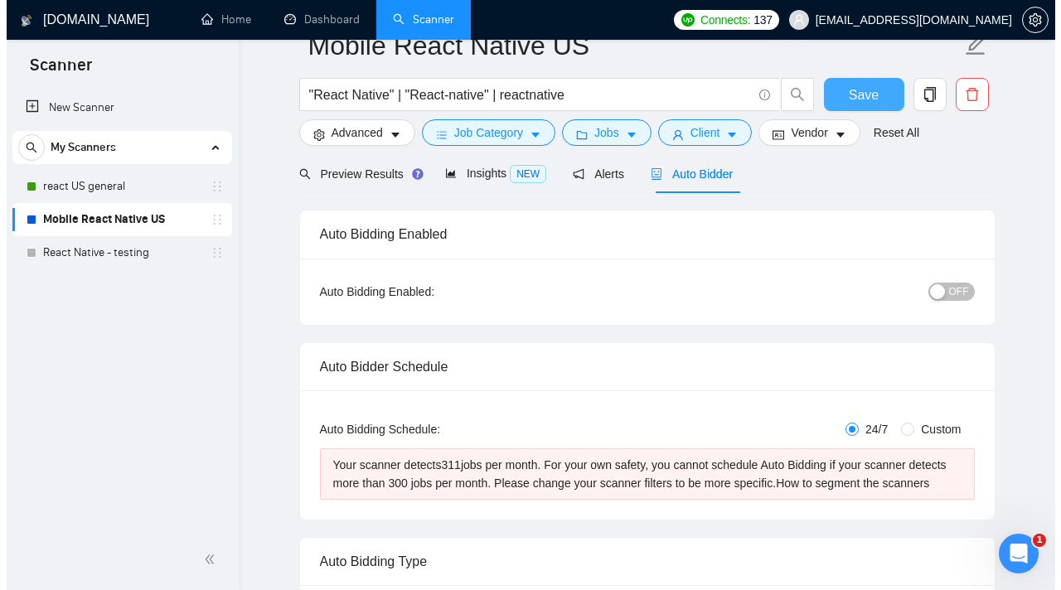
scroll to position [0, 0]
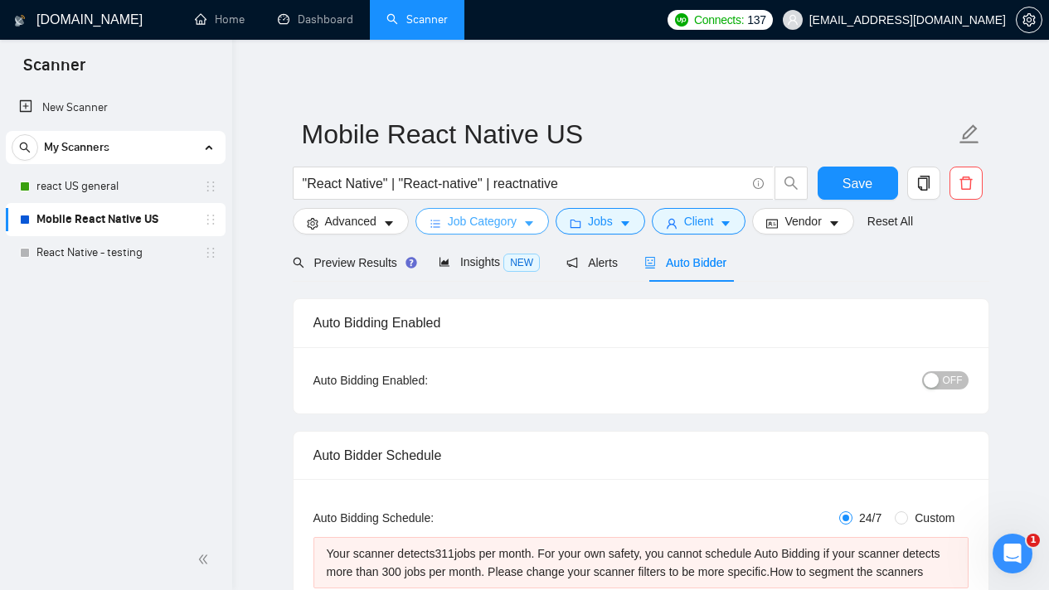
click at [517, 216] on span "Job Category" at bounding box center [482, 221] width 69 height 18
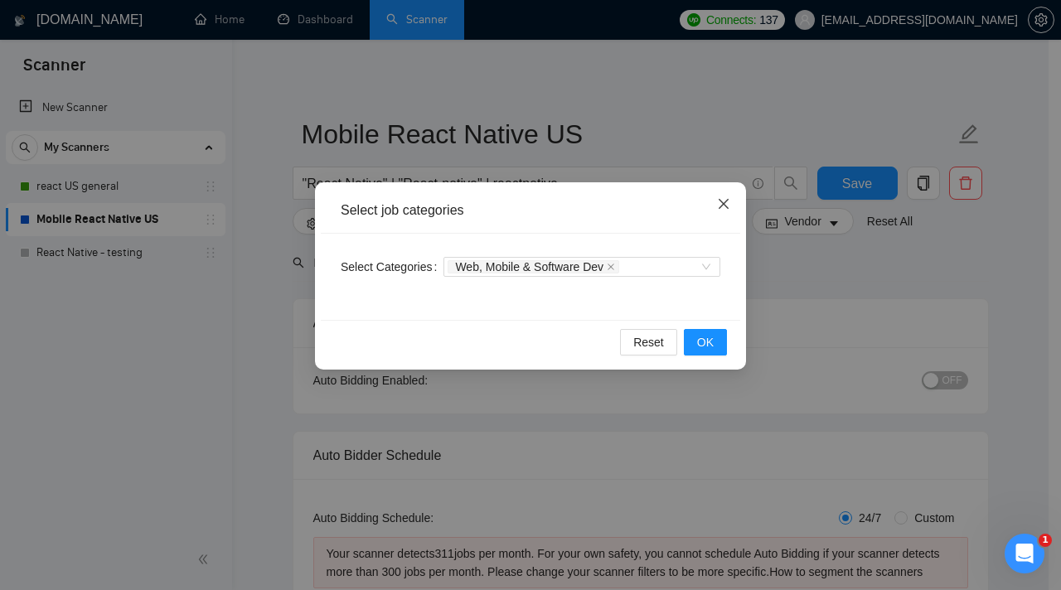
click at [719, 200] on icon "close" at bounding box center [723, 203] width 13 height 13
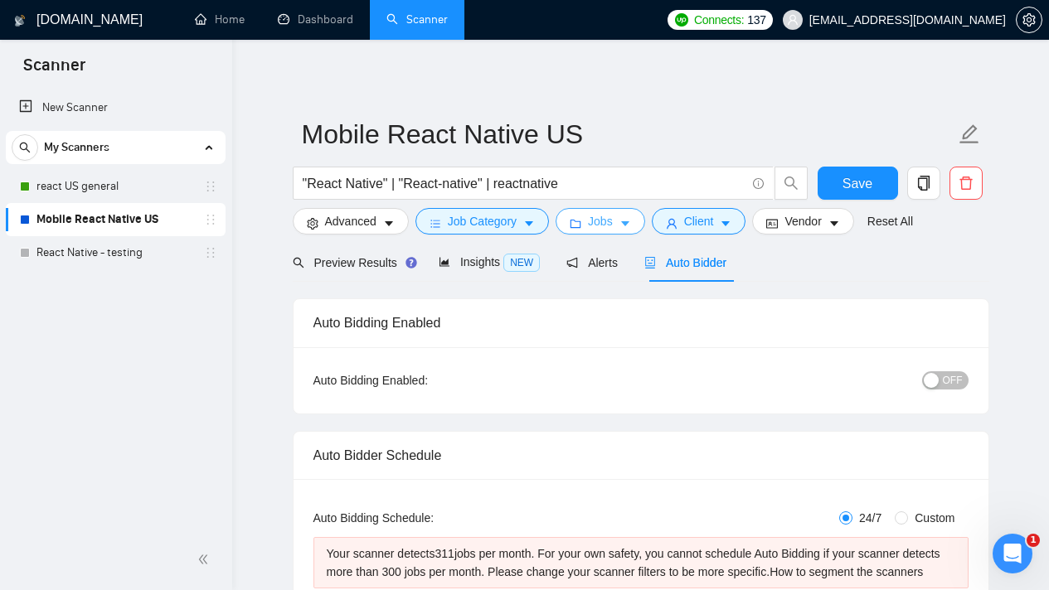
click at [629, 226] on icon "caret-down" at bounding box center [625, 224] width 12 height 12
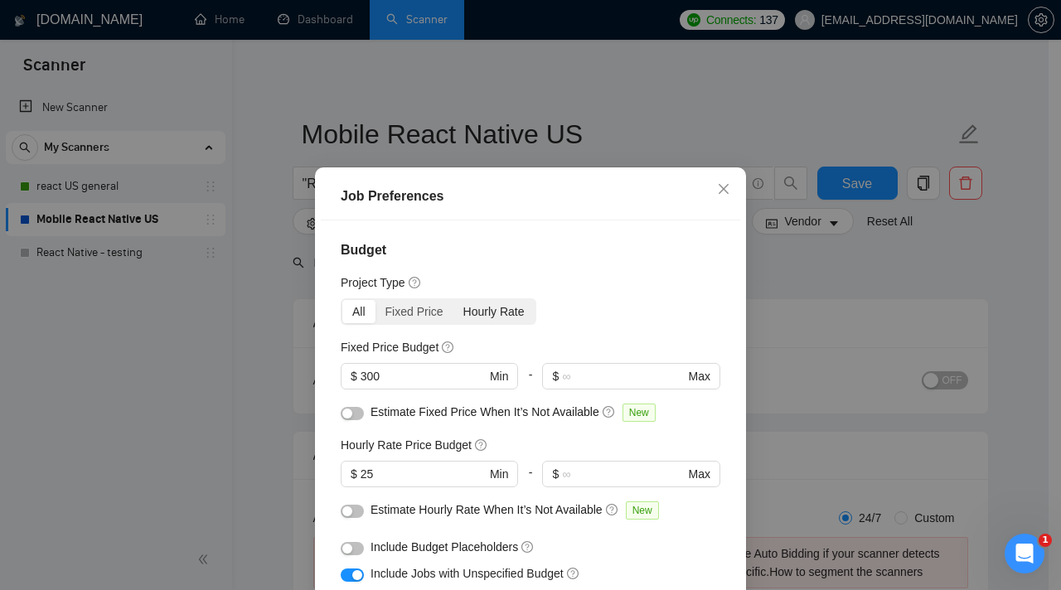
click at [462, 308] on div "Hourly Rate" at bounding box center [494, 311] width 81 height 23
click at [454, 300] on input "Hourly Rate" at bounding box center [454, 300] width 0 height 0
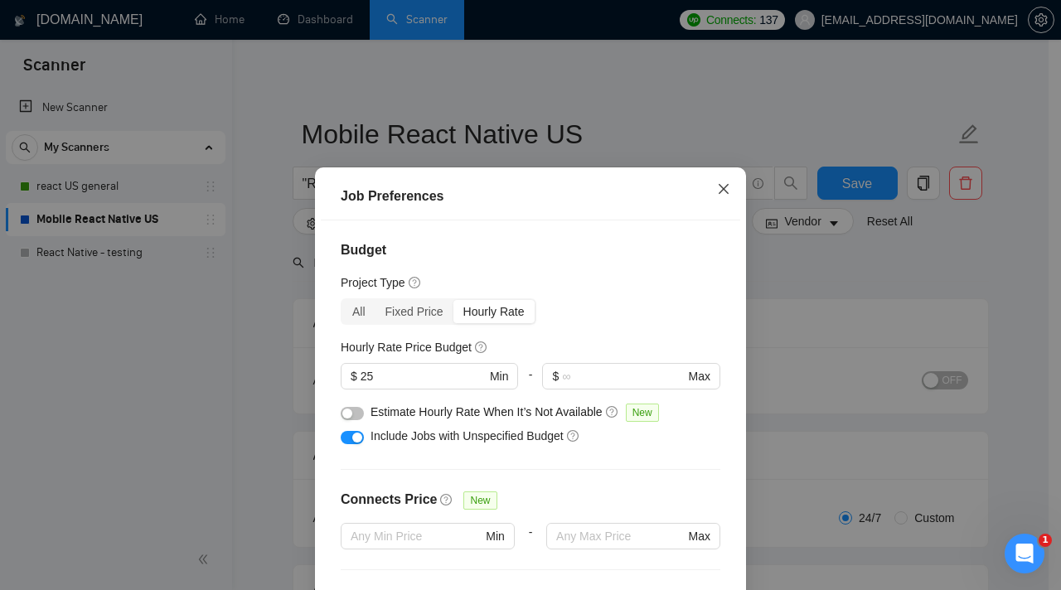
click at [717, 196] on icon "close" at bounding box center [723, 188] width 13 height 13
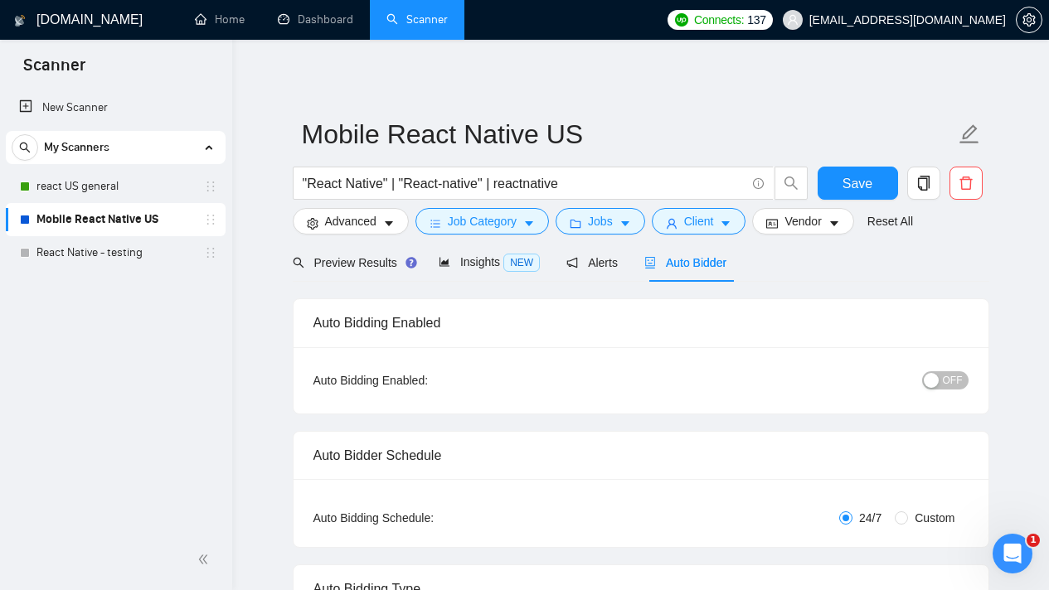
click at [672, 259] on span "Auto Bidder" at bounding box center [685, 262] width 82 height 13
click at [746, 223] on button "Client" at bounding box center [699, 221] width 95 height 27
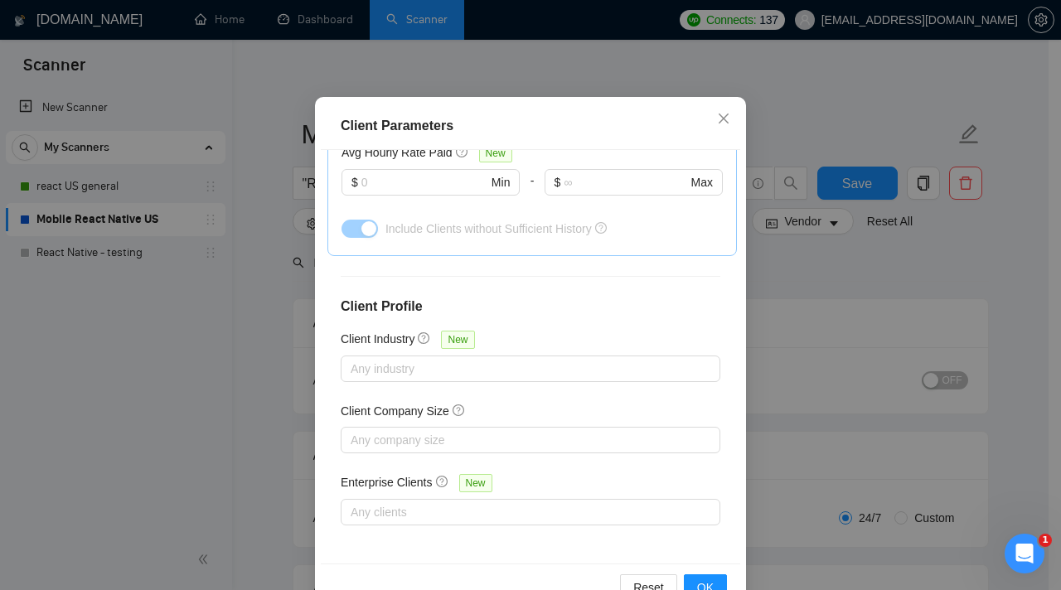
scroll to position [116, 0]
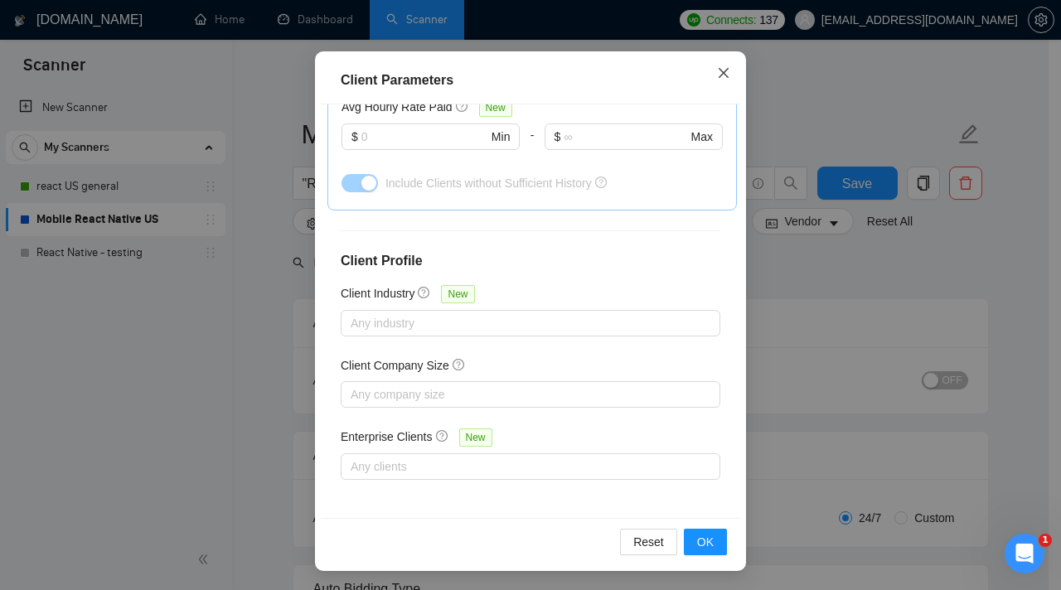
click at [726, 64] on span "Close" at bounding box center [723, 73] width 45 height 45
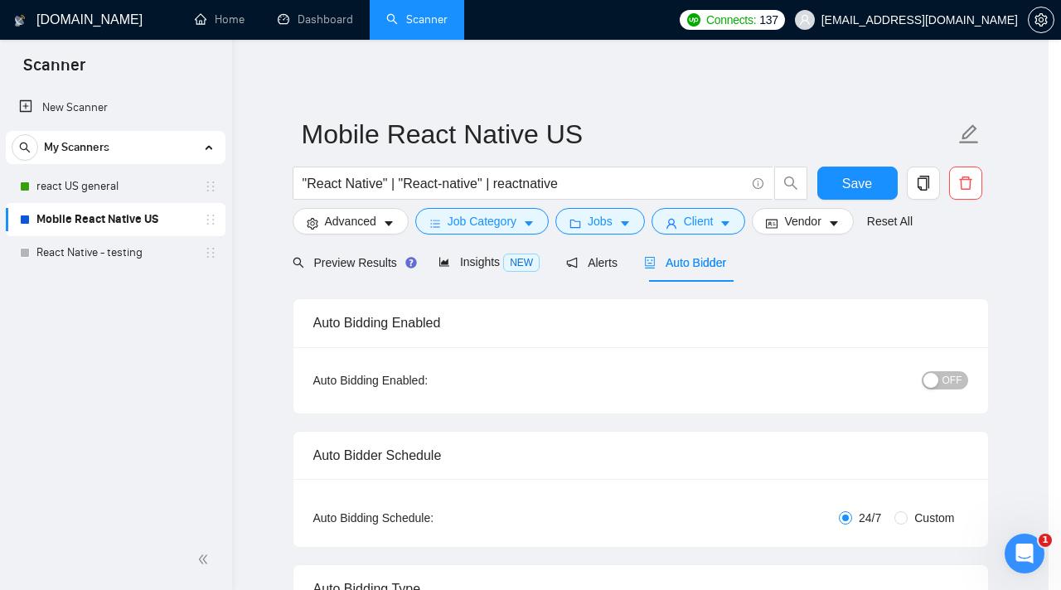
scroll to position [48, 0]
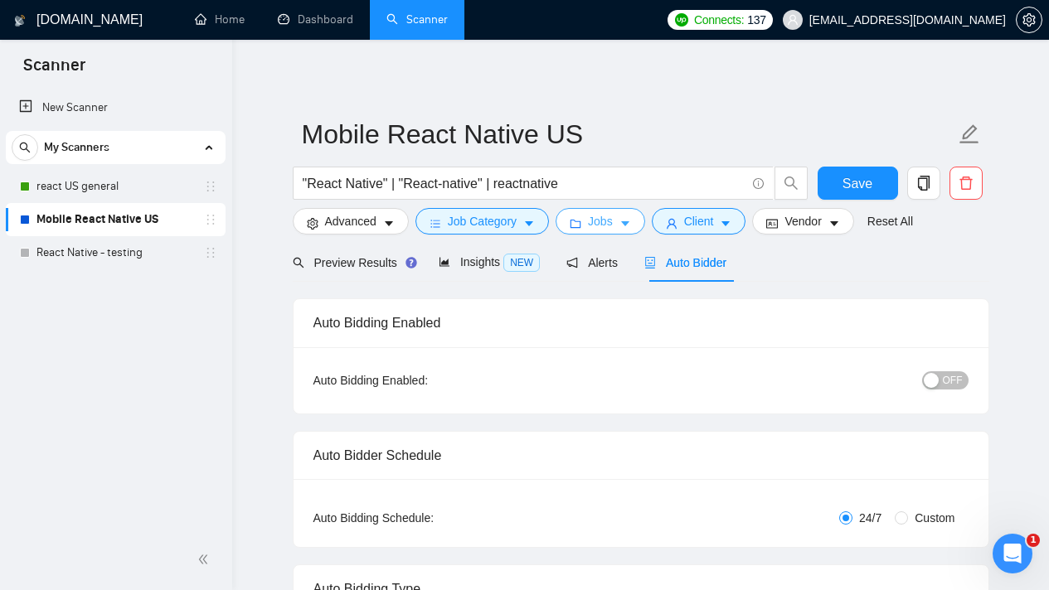
click at [629, 222] on icon "caret-down" at bounding box center [625, 224] width 8 height 5
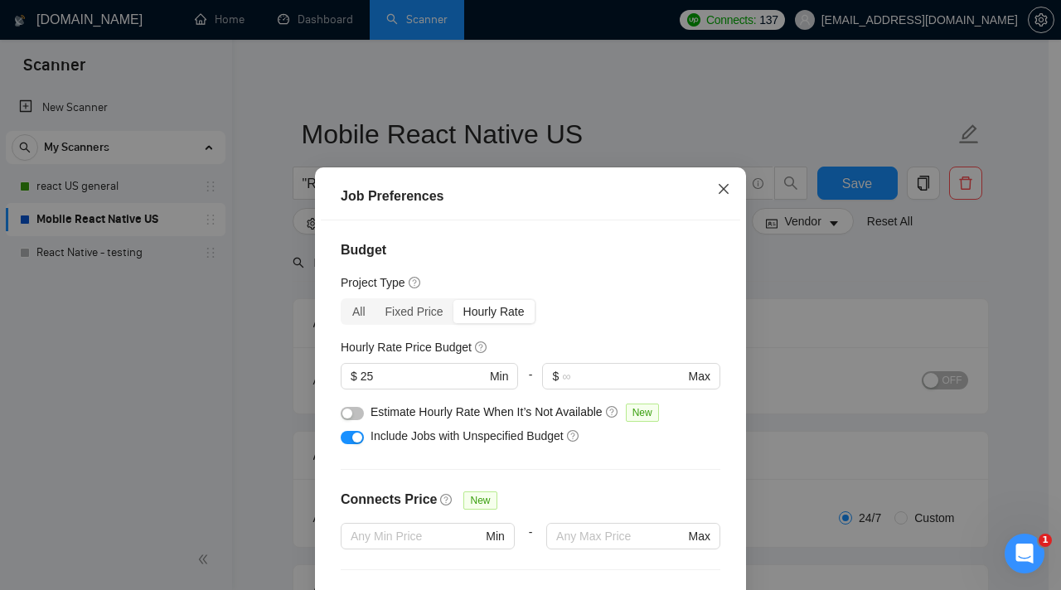
click at [717, 187] on icon "close" at bounding box center [723, 188] width 13 height 13
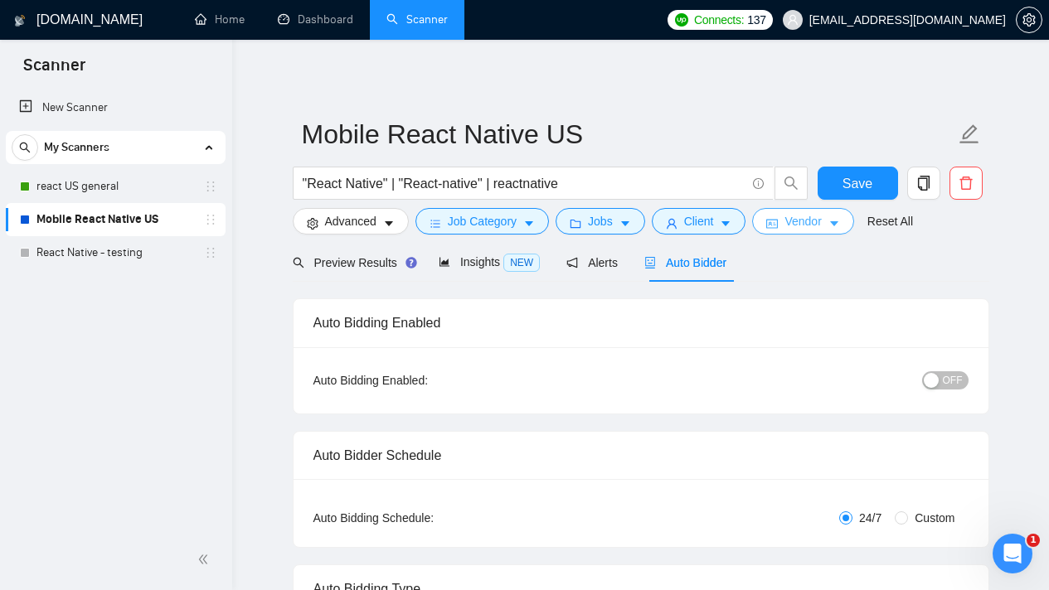
click at [806, 221] on span "Vendor" at bounding box center [802, 221] width 36 height 18
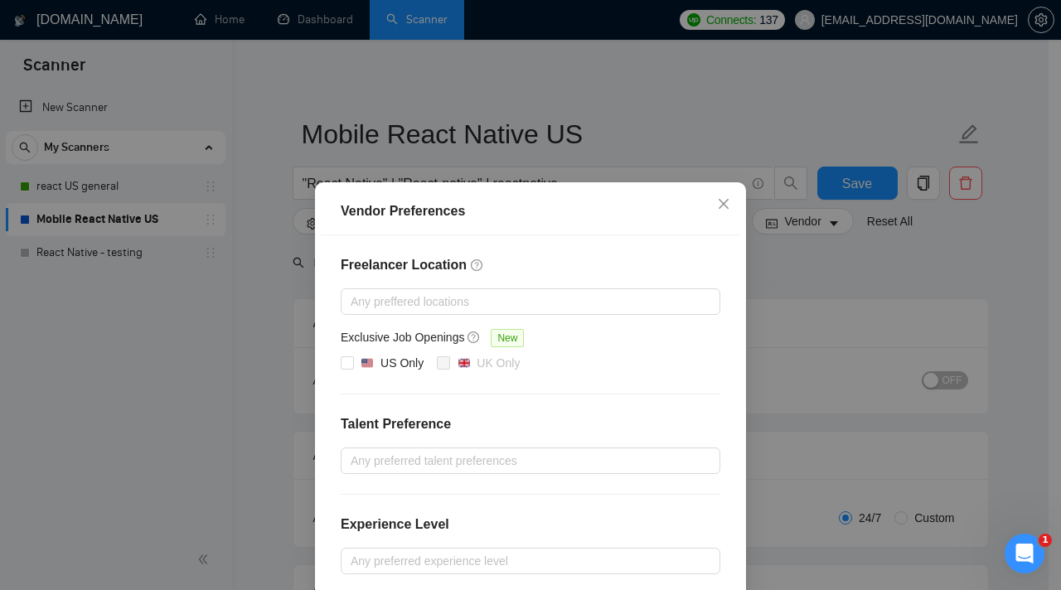
drag, startPoint x: 335, startPoint y: 370, endPoint x: 364, endPoint y: 333, distance: 46.6
click at [341, 370] on label "US Only" at bounding box center [386, 364] width 90 height 20
click at [341, 368] on input "US Only" at bounding box center [347, 363] width 12 height 12
checkbox input "true"
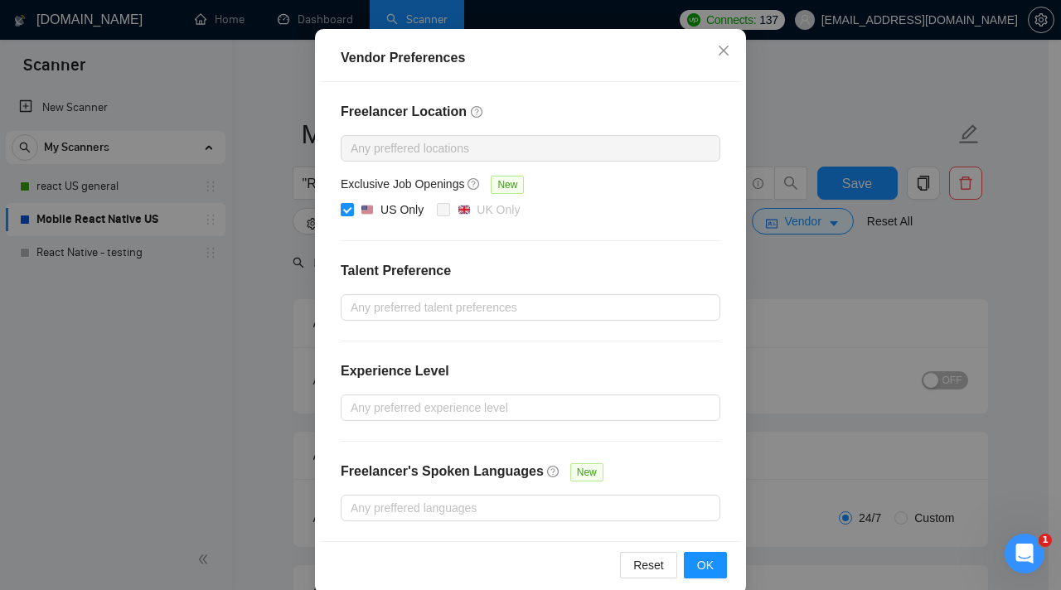
scroll to position [177, 0]
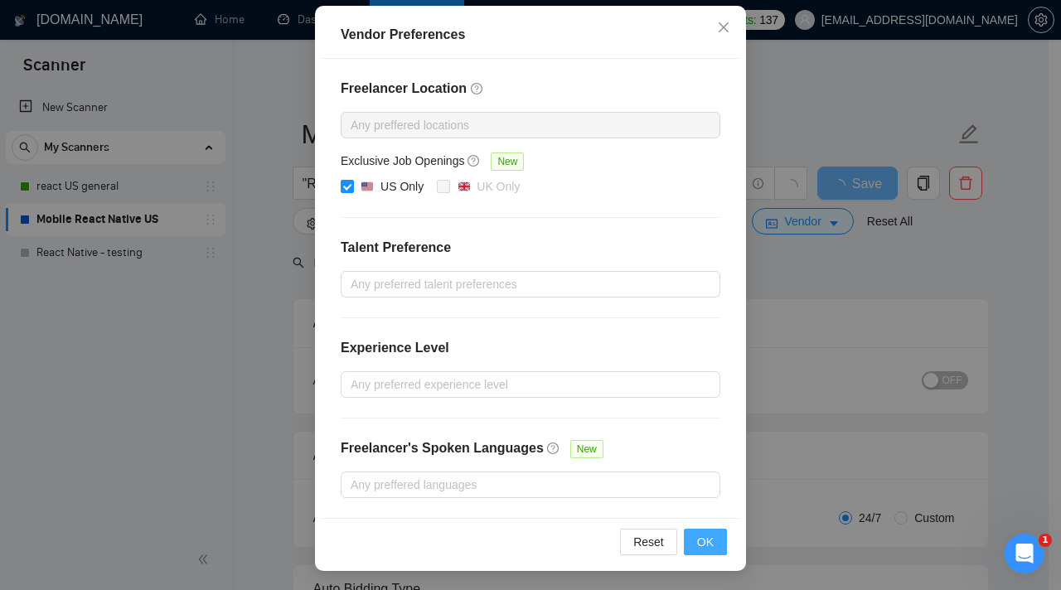
click at [697, 544] on span "OK" at bounding box center [705, 542] width 17 height 18
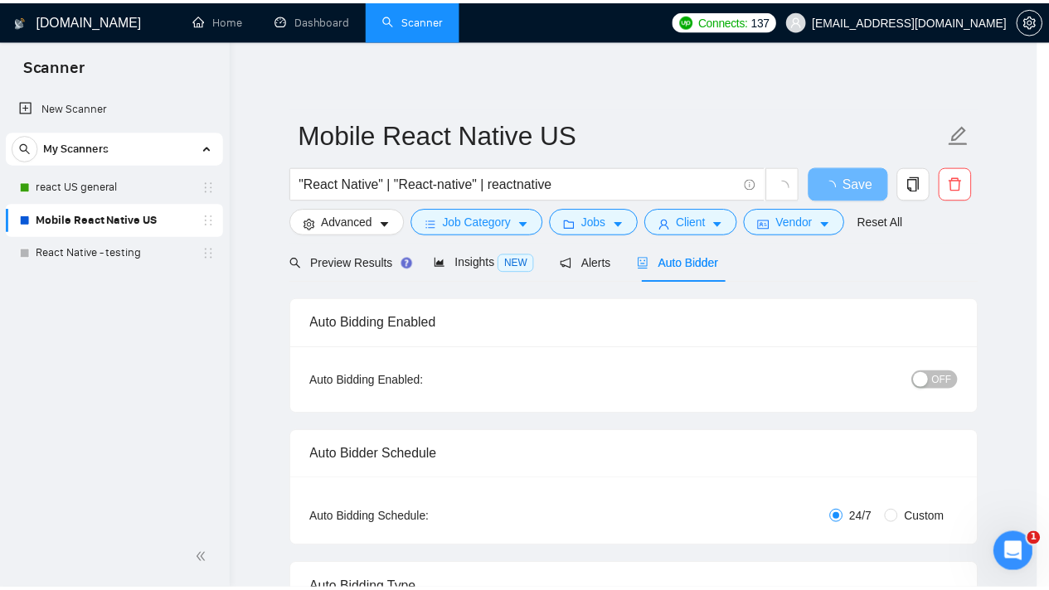
scroll to position [94, 0]
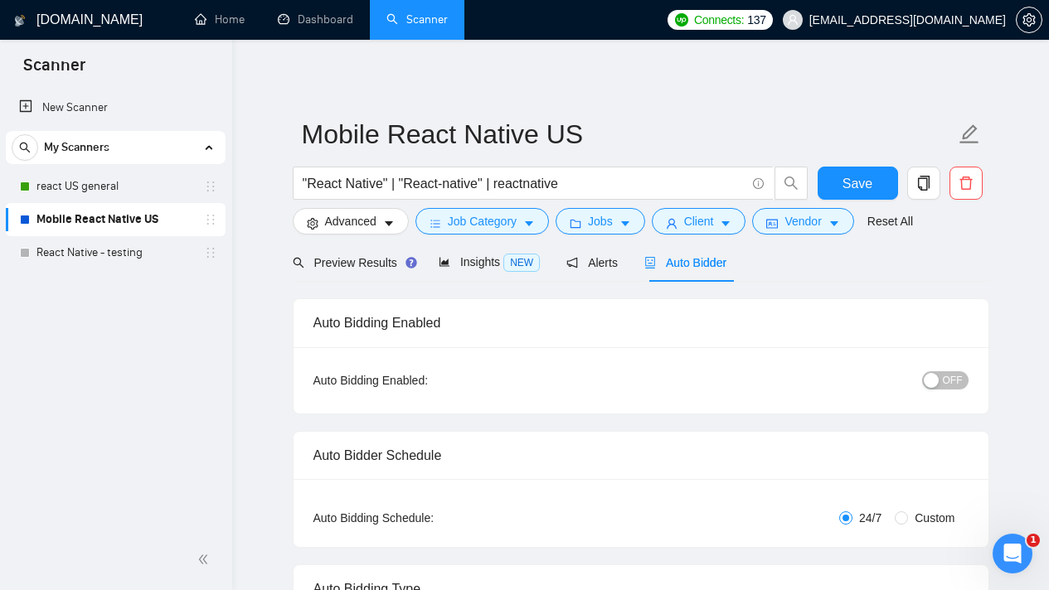
click at [954, 382] on span "OFF" at bounding box center [953, 380] width 20 height 18
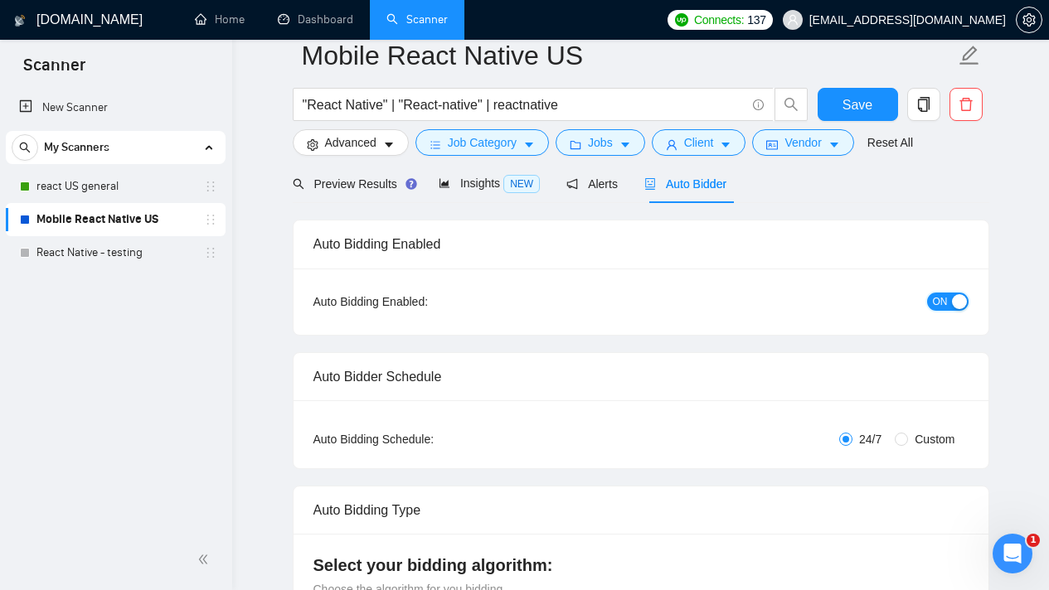
scroll to position [0, 0]
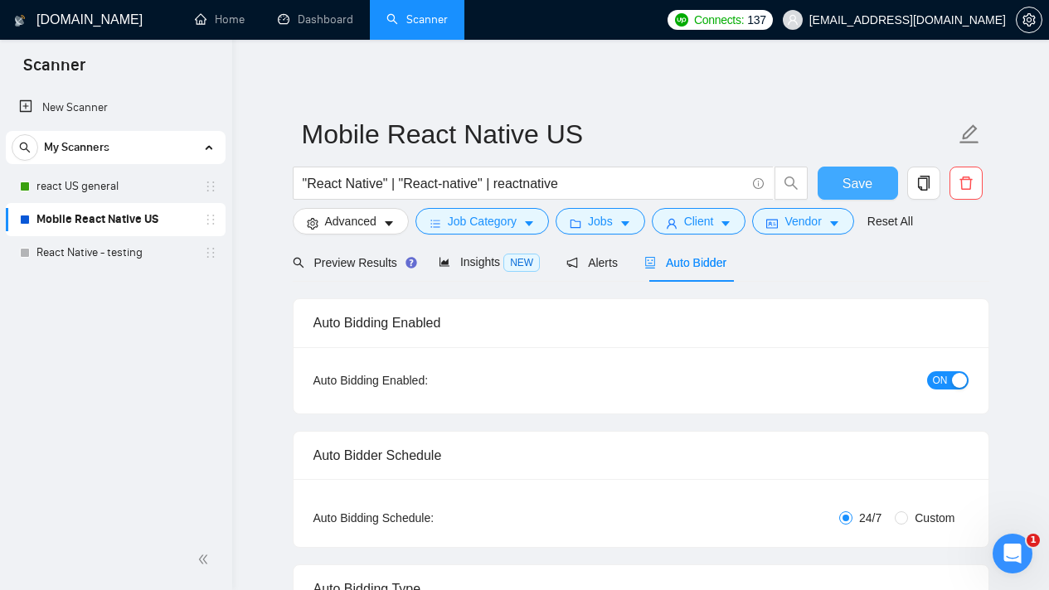
click at [881, 185] on button "Save" at bounding box center [858, 183] width 80 height 33
click at [847, 231] on button "Vendor" at bounding box center [802, 221] width 101 height 27
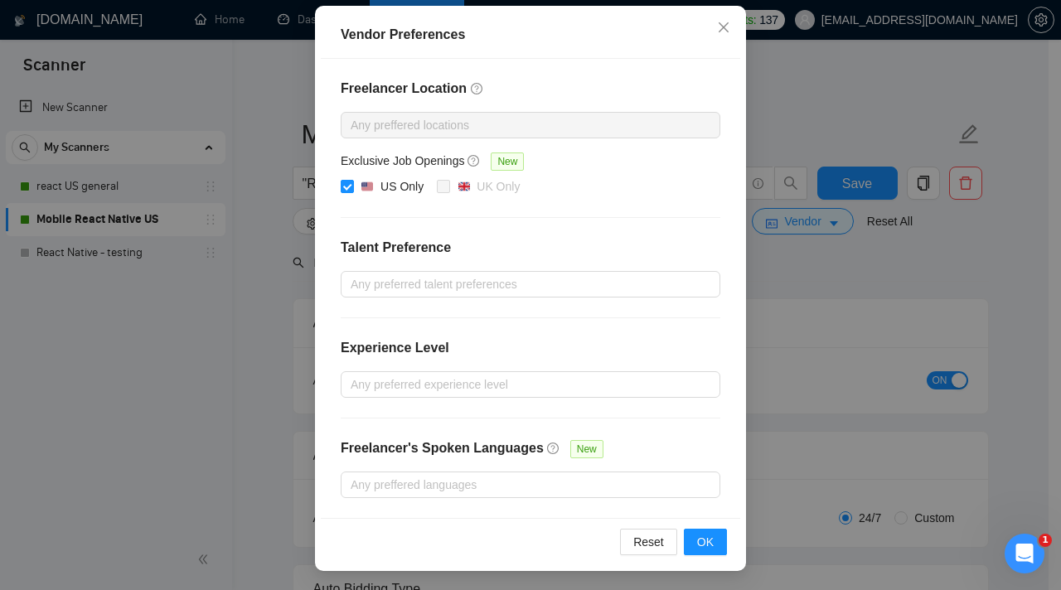
scroll to position [177, 0]
click at [721, 42] on span "Close" at bounding box center [723, 28] width 45 height 45
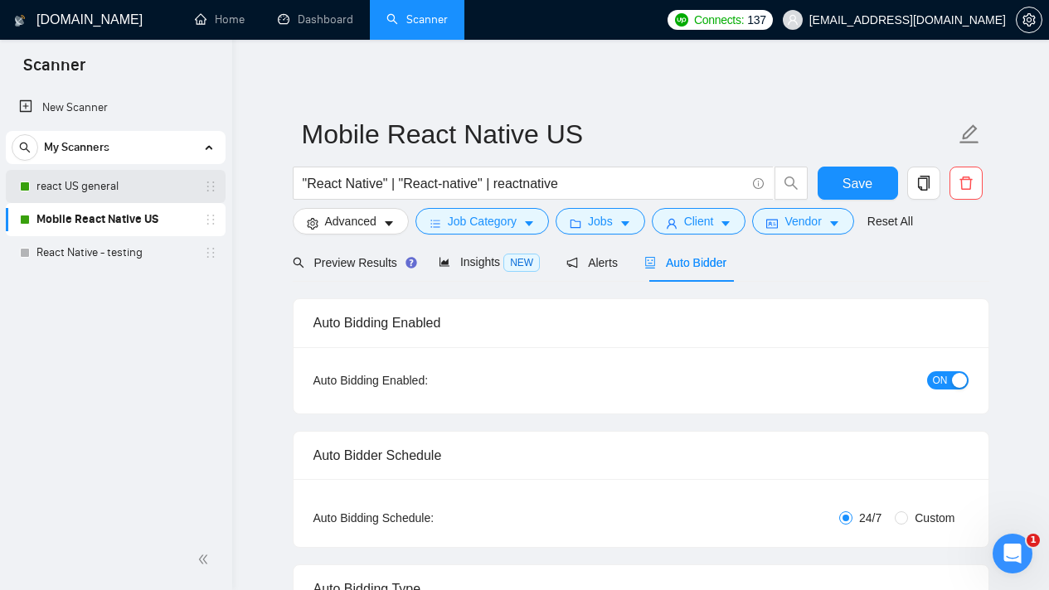
click at [124, 184] on link "react US general" at bounding box center [115, 186] width 158 height 33
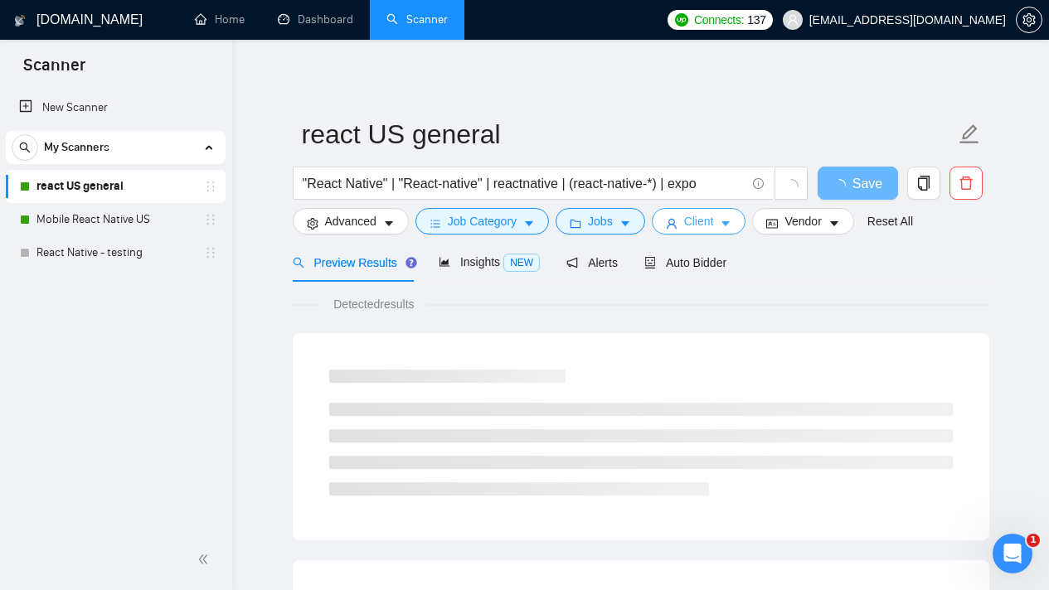
click at [714, 213] on span "Client" at bounding box center [699, 221] width 30 height 18
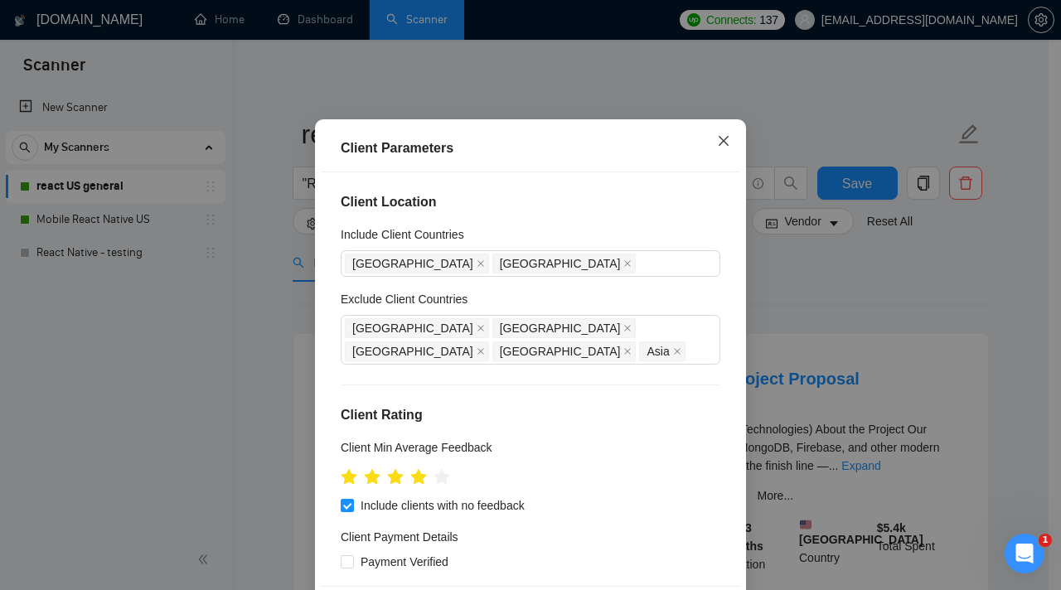
click at [719, 146] on icon "close" at bounding box center [724, 141] width 10 height 10
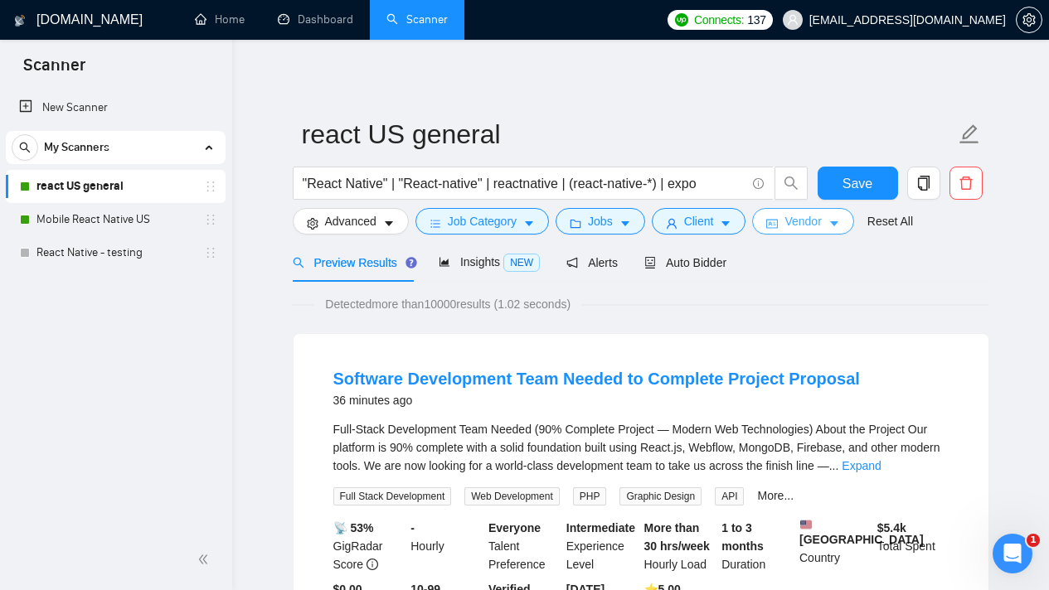
click at [836, 214] on button "Vendor" at bounding box center [802, 221] width 101 height 27
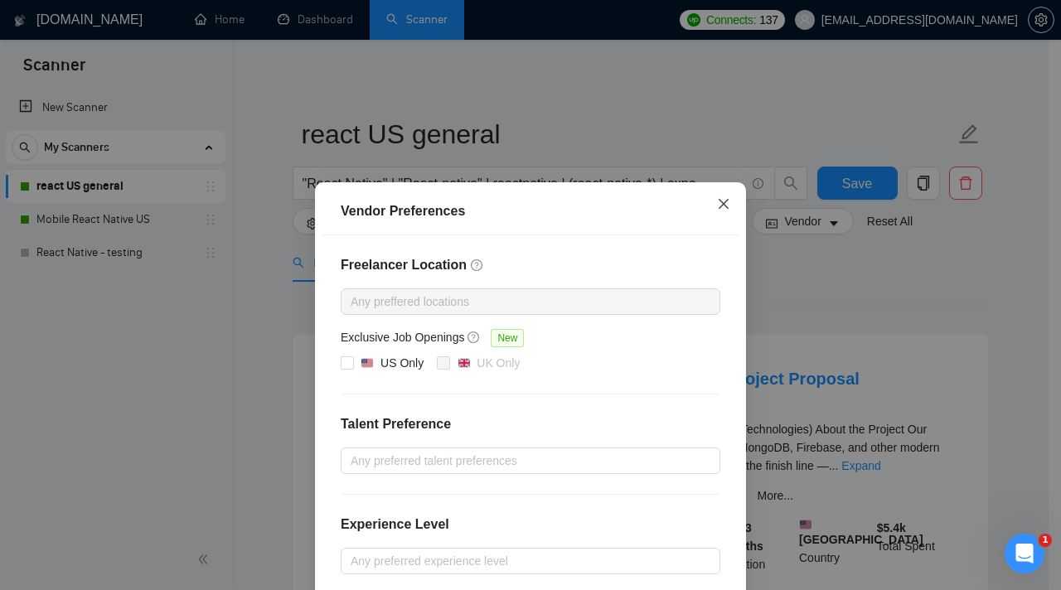
click at [719, 201] on icon "close" at bounding box center [723, 203] width 13 height 13
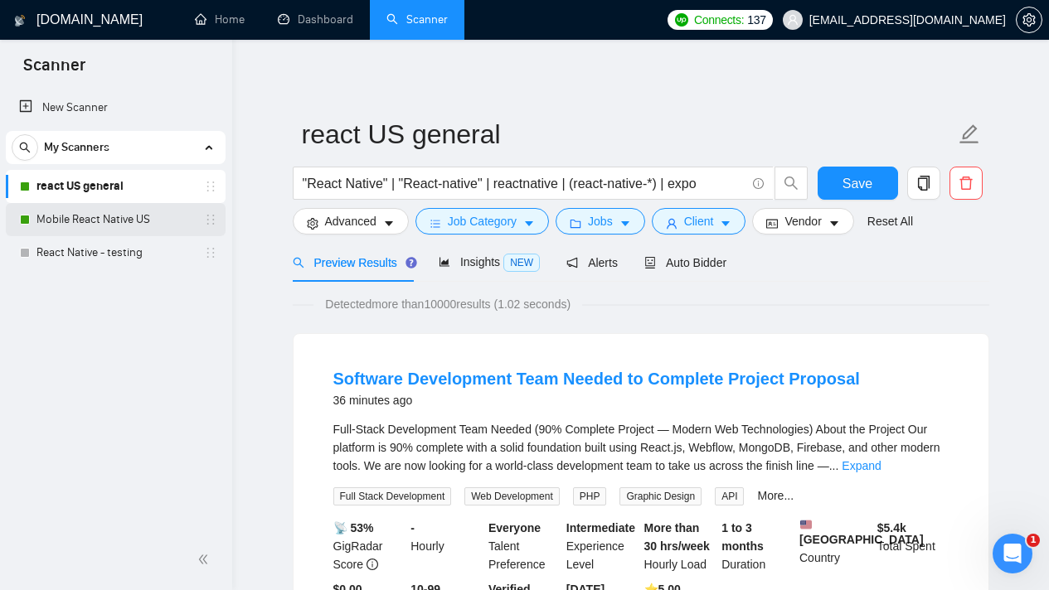
click at [108, 222] on link "Mobile React Native US" at bounding box center [115, 219] width 158 height 33
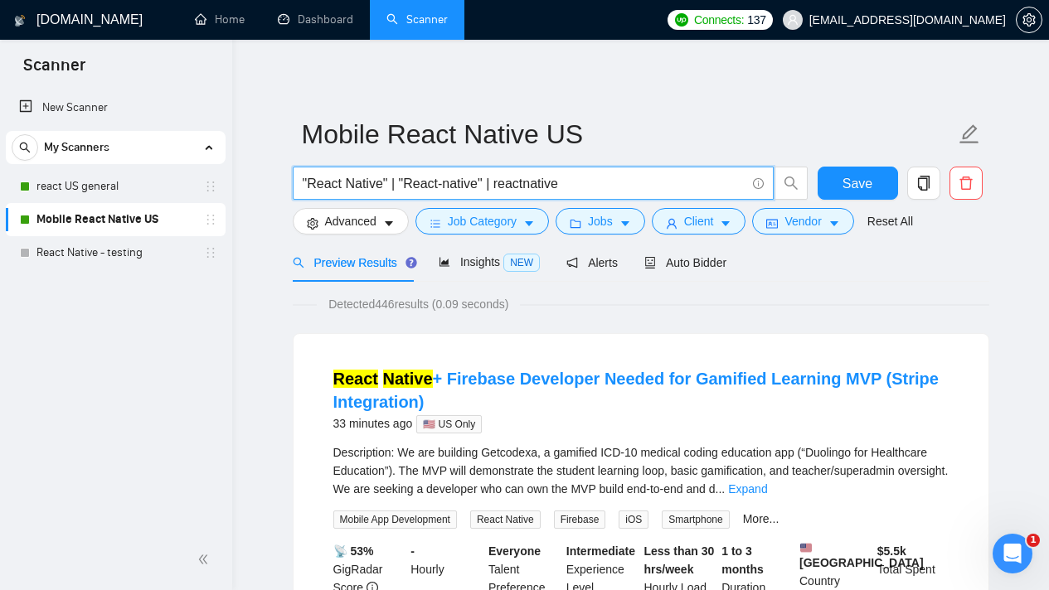
click at [551, 186] on input ""React Native" | "React-native" | reactnative" at bounding box center [524, 183] width 443 height 21
paste input "(reactnative* | react-native-* | react*native | "react native" ) | (expo | "exp…"
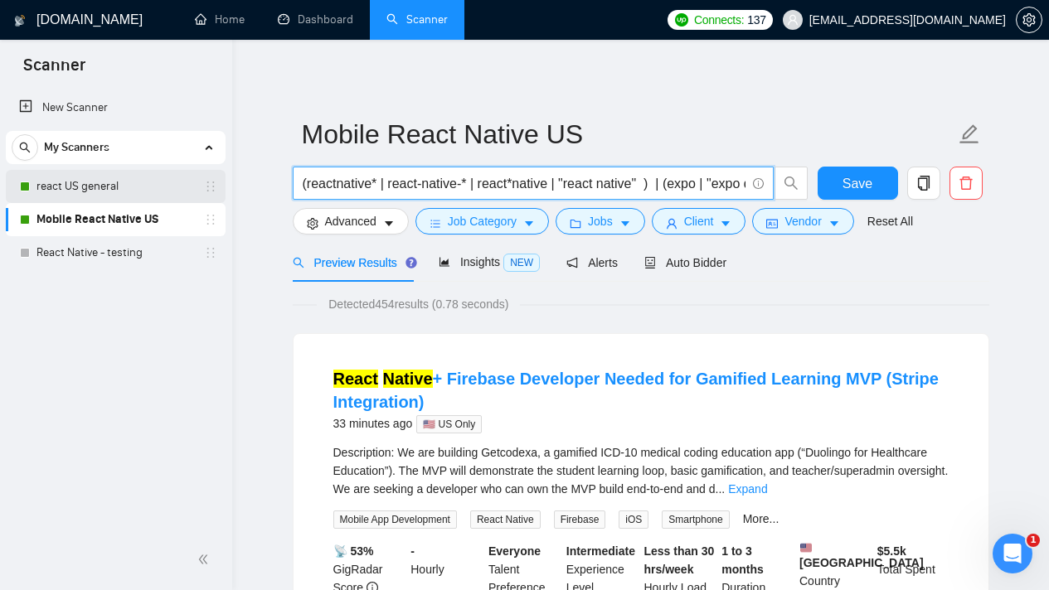
drag, startPoint x: 682, startPoint y: 185, endPoint x: 221, endPoint y: 172, distance: 462.0
type input "(reactnative* | react-native-* | react*native | "react native" ) | (expo | "exp…"
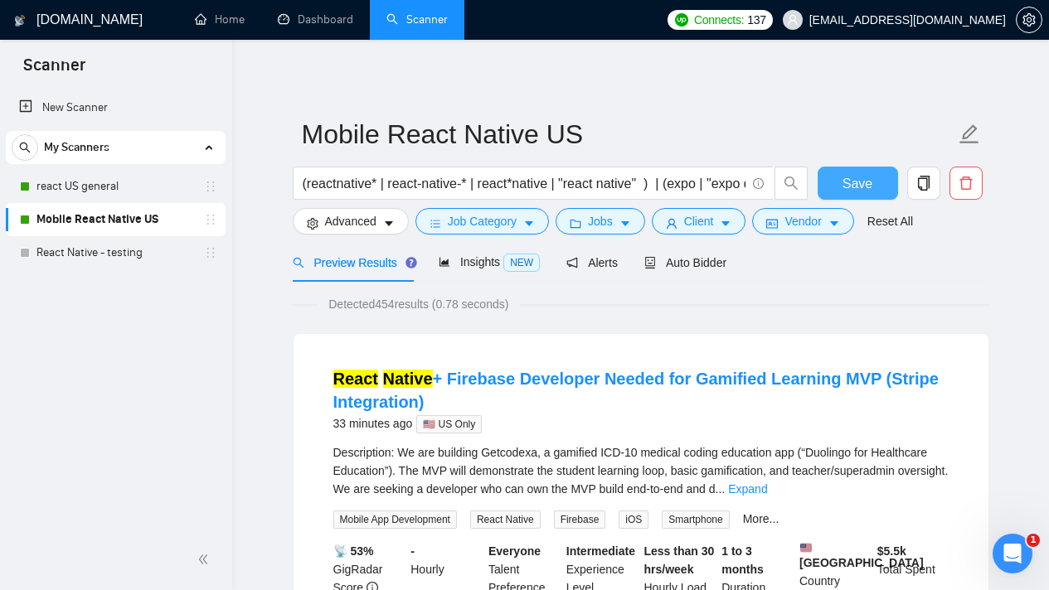
click at [853, 178] on span "Save" at bounding box center [857, 183] width 30 height 21
click at [821, 216] on span "Vendor" at bounding box center [802, 221] width 36 height 18
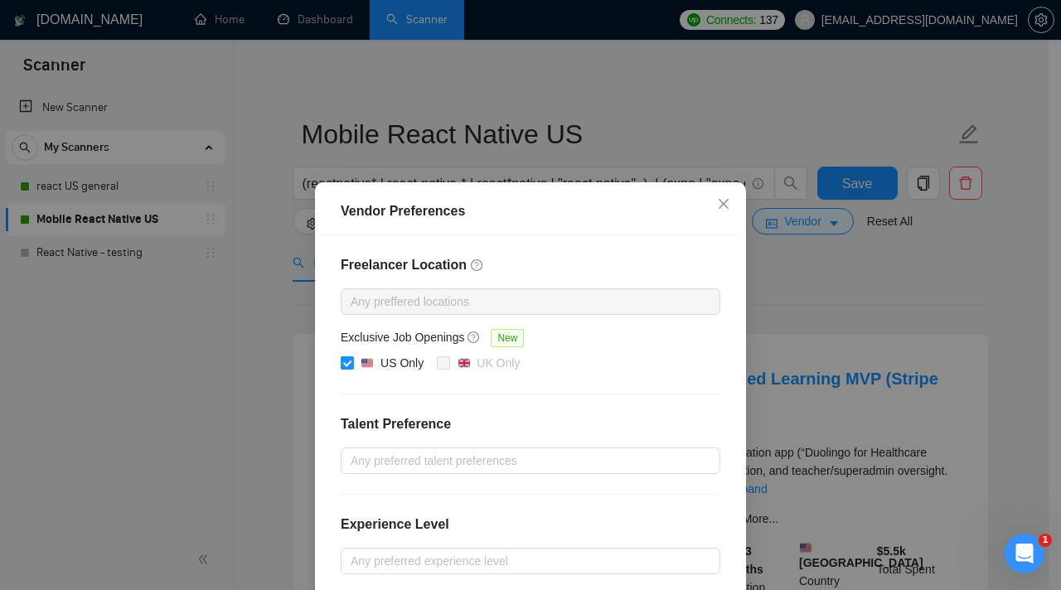
click at [343, 360] on input "US Only" at bounding box center [347, 363] width 12 height 12
checkbox input "false"
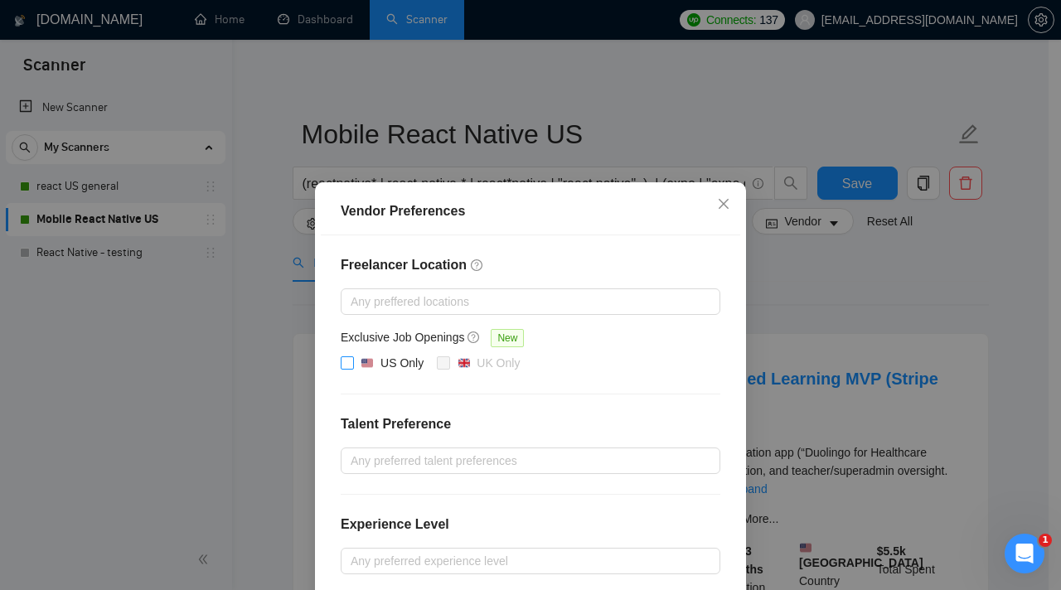
scroll to position [177, 0]
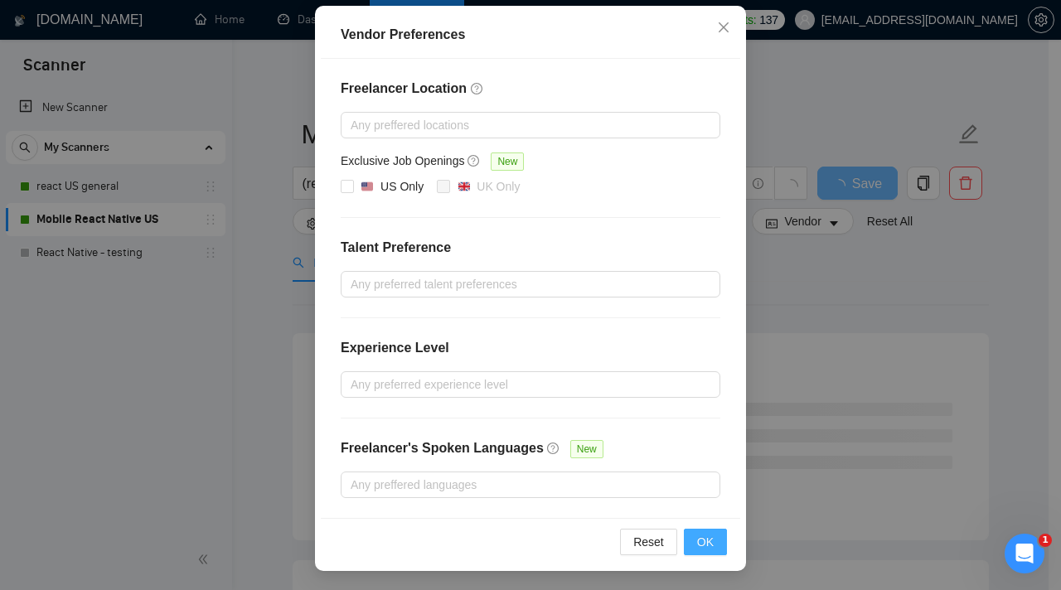
click at [705, 539] on span "OK" at bounding box center [705, 542] width 17 height 18
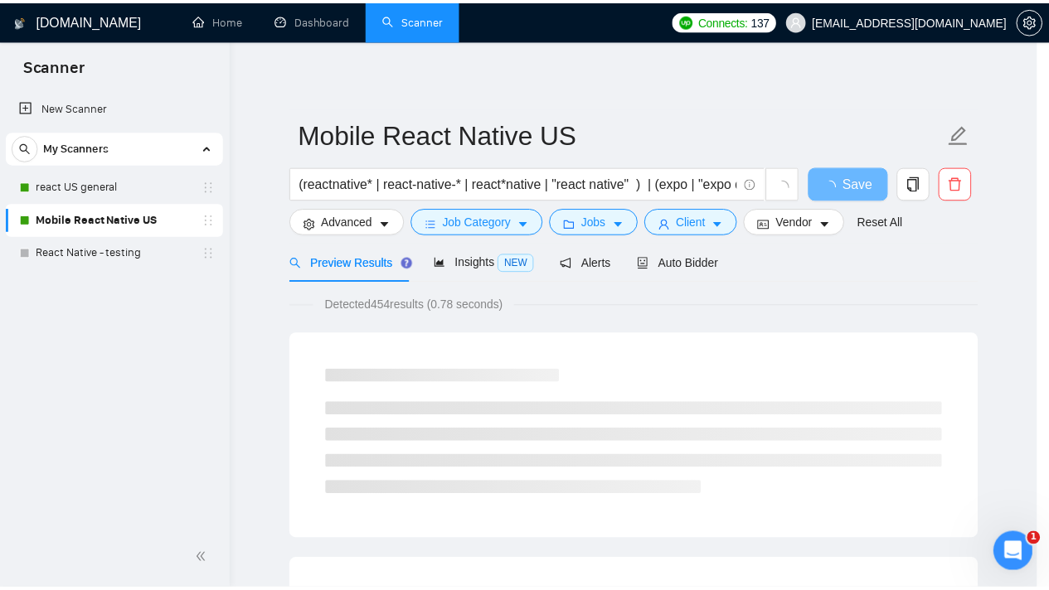
scroll to position [94, 0]
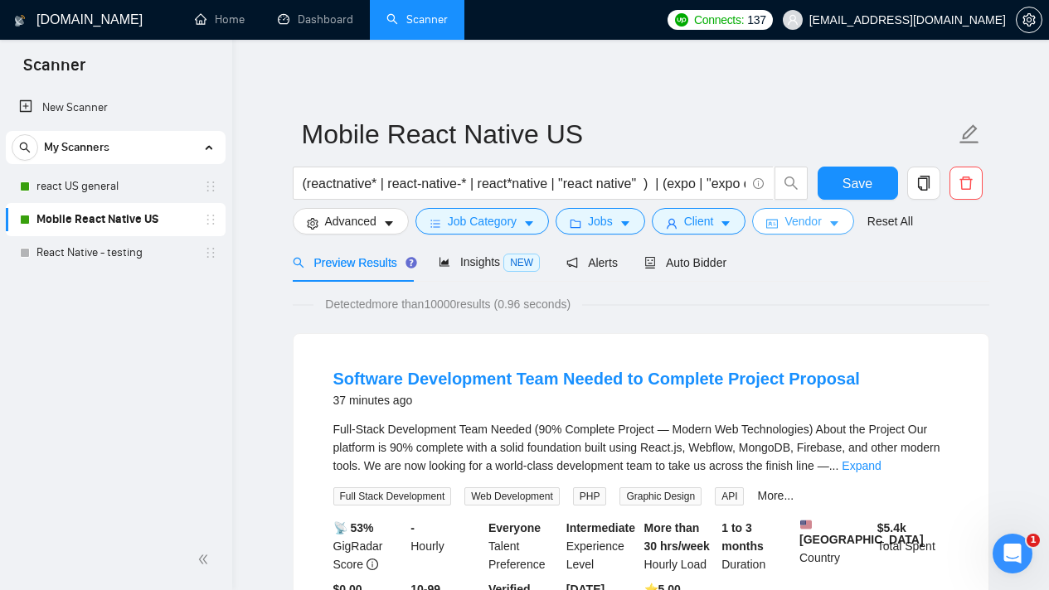
click at [817, 228] on span "Vendor" at bounding box center [802, 221] width 36 height 18
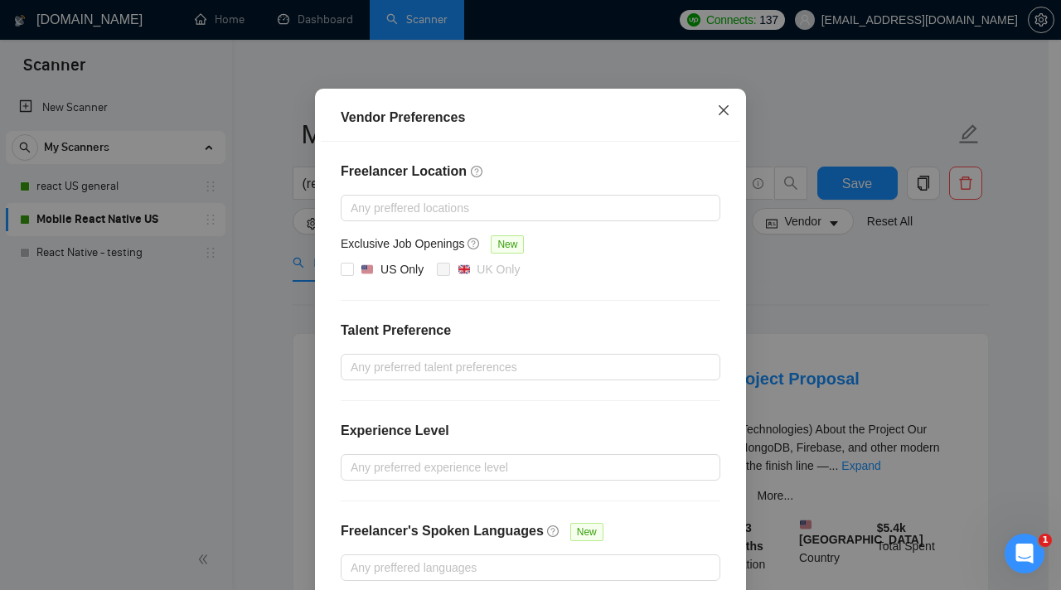
click at [717, 117] on icon "close" at bounding box center [723, 110] width 13 height 13
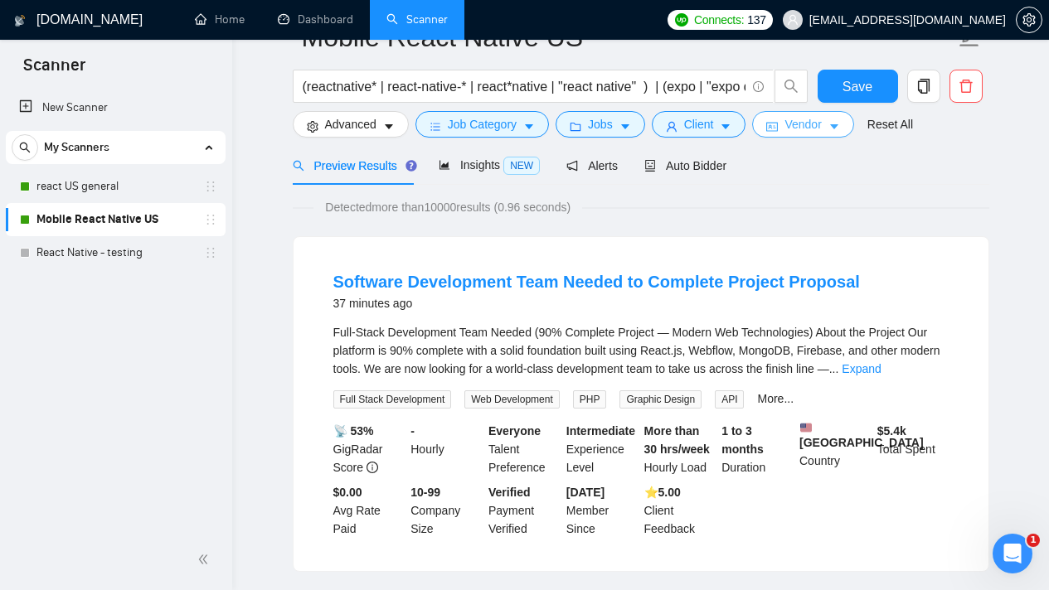
scroll to position [0, 0]
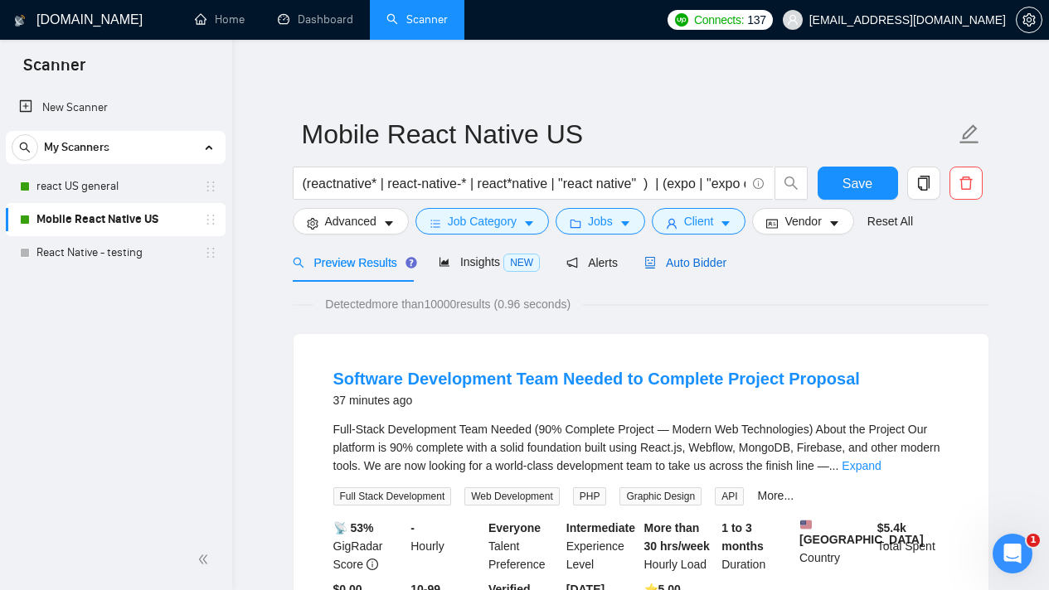
click at [697, 256] on span "Auto Bidder" at bounding box center [685, 262] width 82 height 13
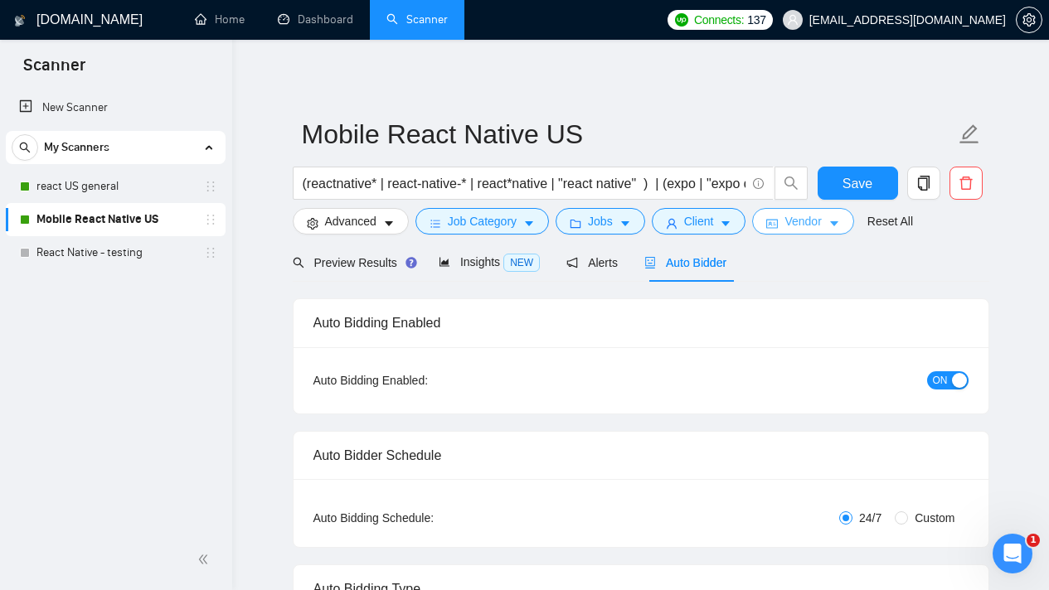
click at [839, 227] on icon "caret-down" at bounding box center [834, 224] width 12 height 12
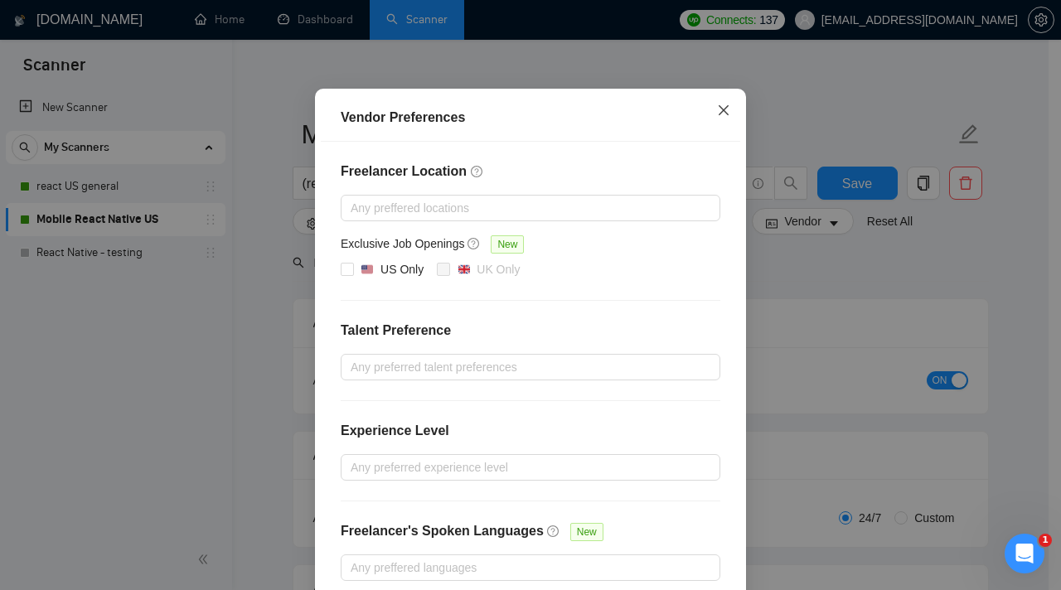
click at [717, 117] on icon "close" at bounding box center [723, 110] width 13 height 13
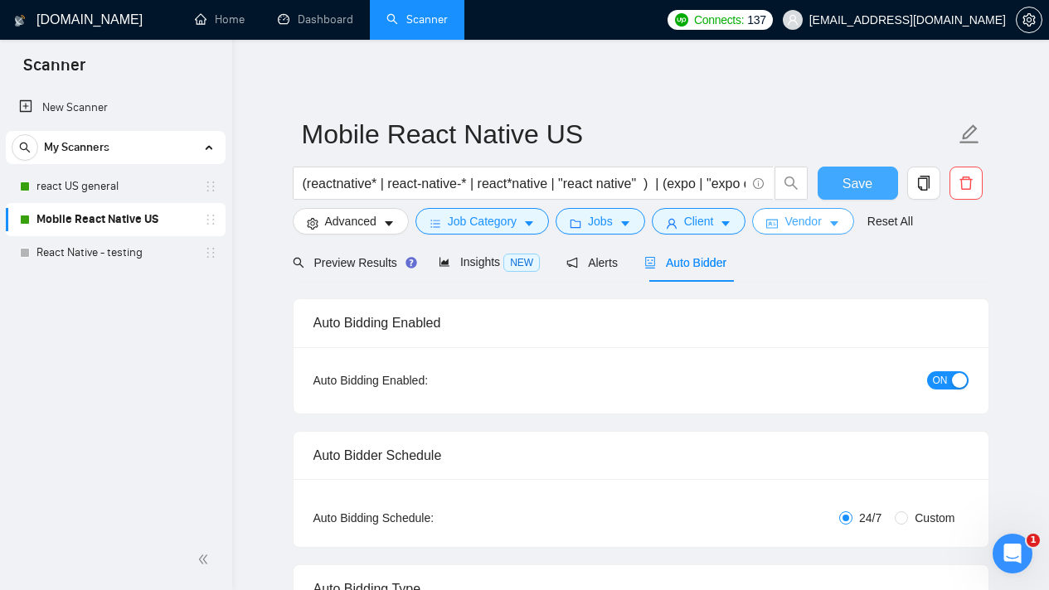
drag, startPoint x: 852, startPoint y: 192, endPoint x: 842, endPoint y: 218, distance: 28.3
click at [852, 192] on span "Save" at bounding box center [857, 183] width 30 height 21
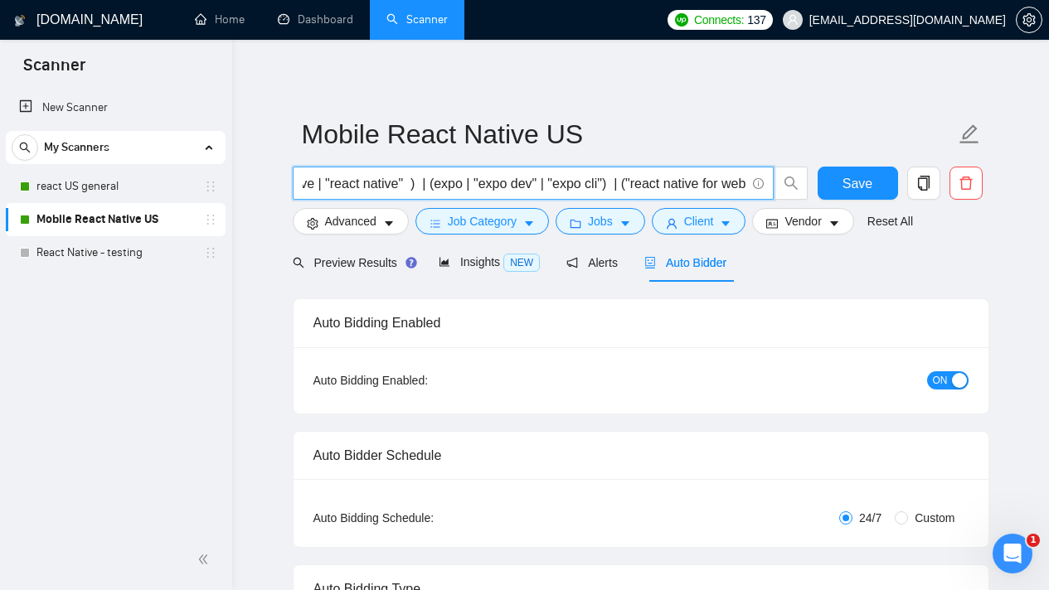
scroll to position [0, 395]
drag, startPoint x: 553, startPoint y: 181, endPoint x: 768, endPoint y: 187, distance: 214.8
click at [768, 187] on span "(reactnative* | react-native-* | react*native | "react native" ) | (expo | "exp…" at bounding box center [533, 183] width 481 height 33
click at [139, 249] on link "React Native - testing" at bounding box center [115, 252] width 158 height 33
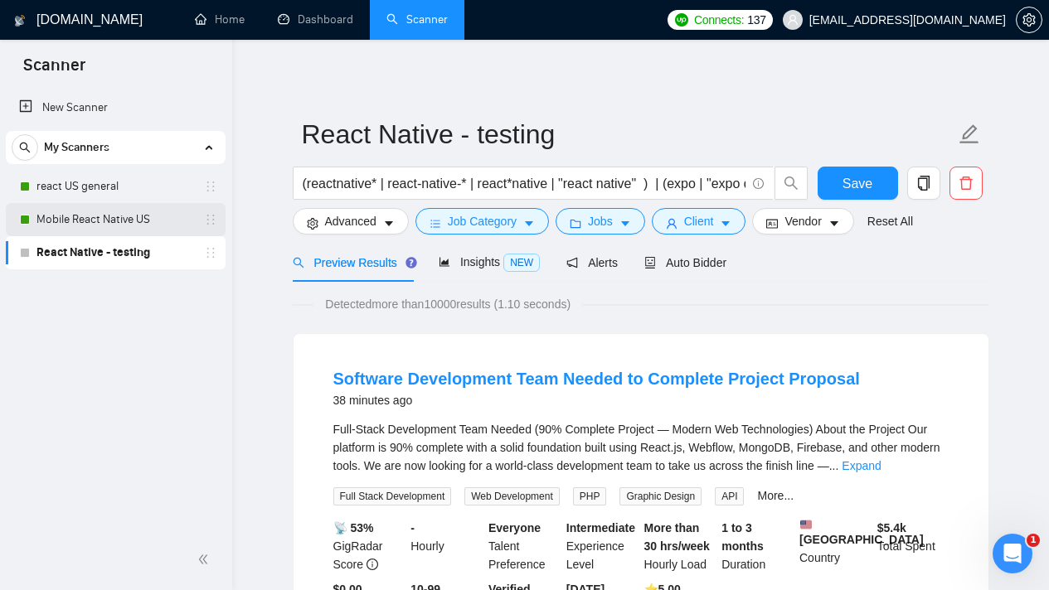
click at [132, 222] on link "Mobile React Native US" at bounding box center [115, 219] width 158 height 33
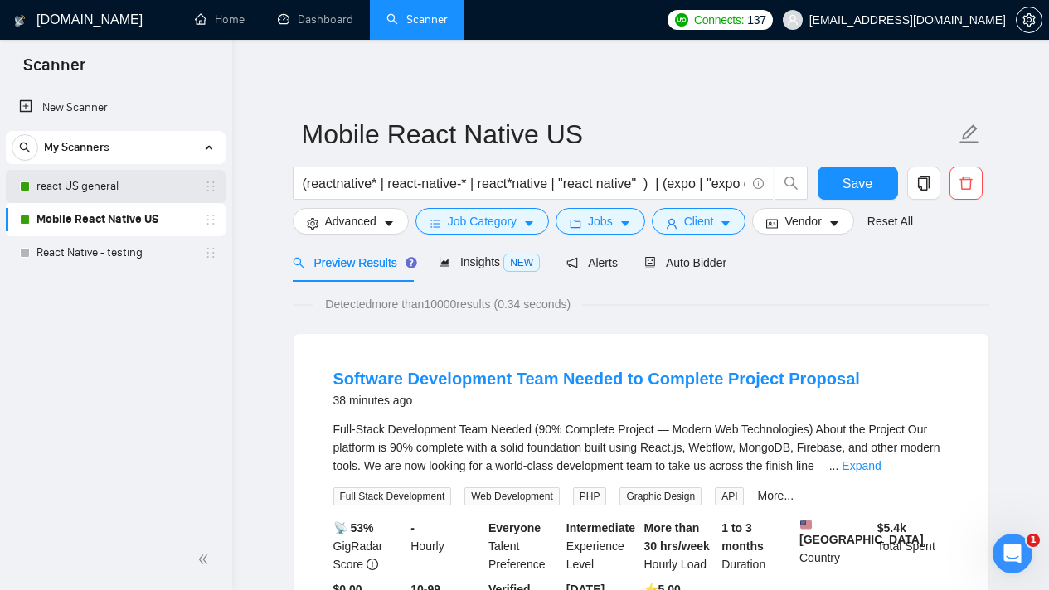
click at [128, 192] on link "react US general" at bounding box center [115, 186] width 158 height 33
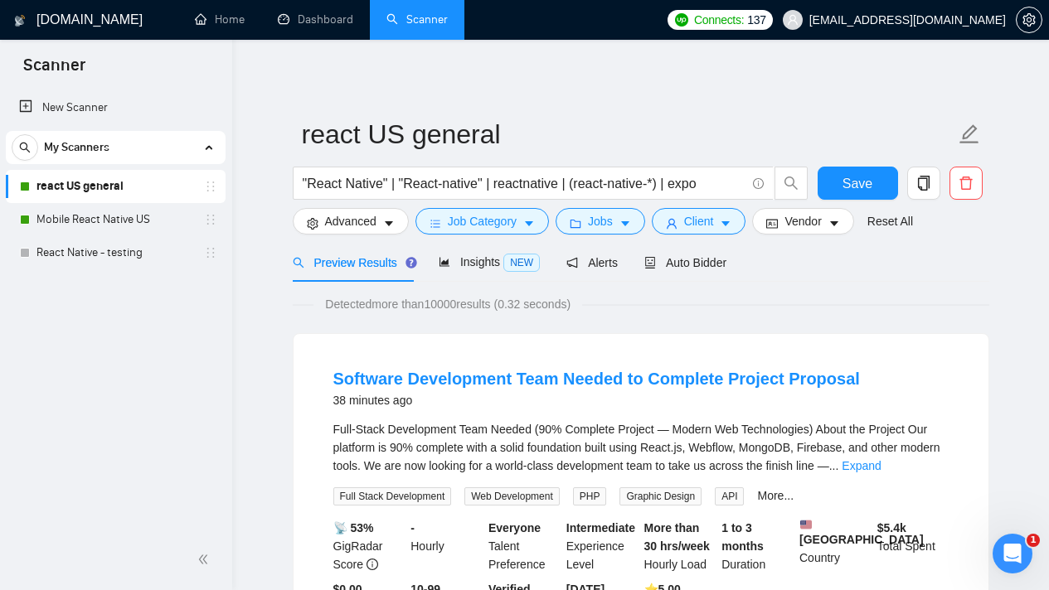
drag, startPoint x: 435, startPoint y: 309, endPoint x: 468, endPoint y: 308, distance: 33.2
click at [468, 308] on span "Detected more than 10000 results (0.32 seconds)" at bounding box center [447, 304] width 269 height 18
click at [146, 228] on link "Mobile React Native US" at bounding box center [115, 219] width 158 height 33
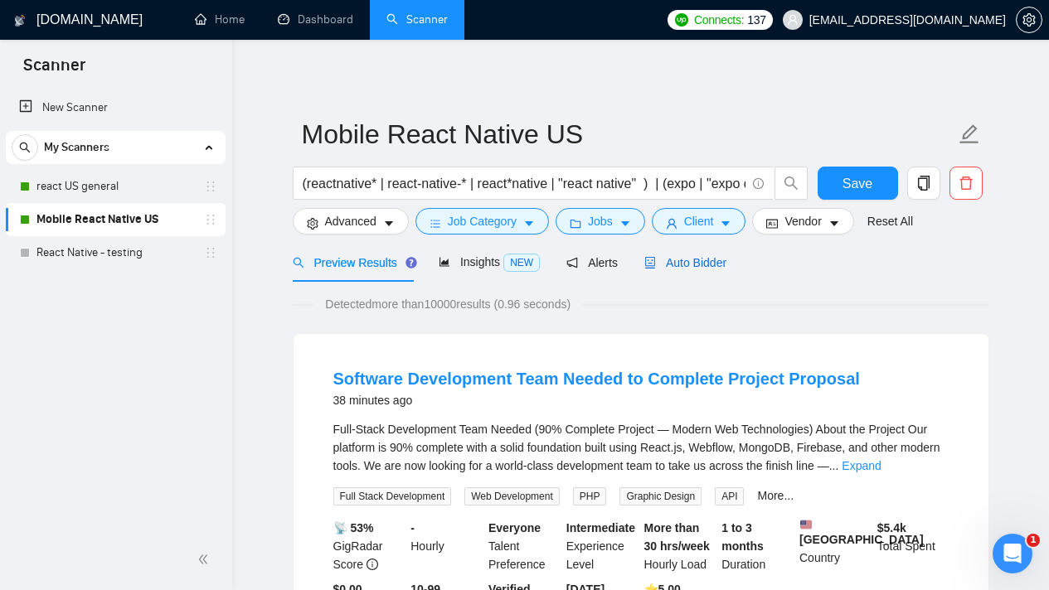
click at [697, 266] on span "Auto Bidder" at bounding box center [685, 262] width 82 height 13
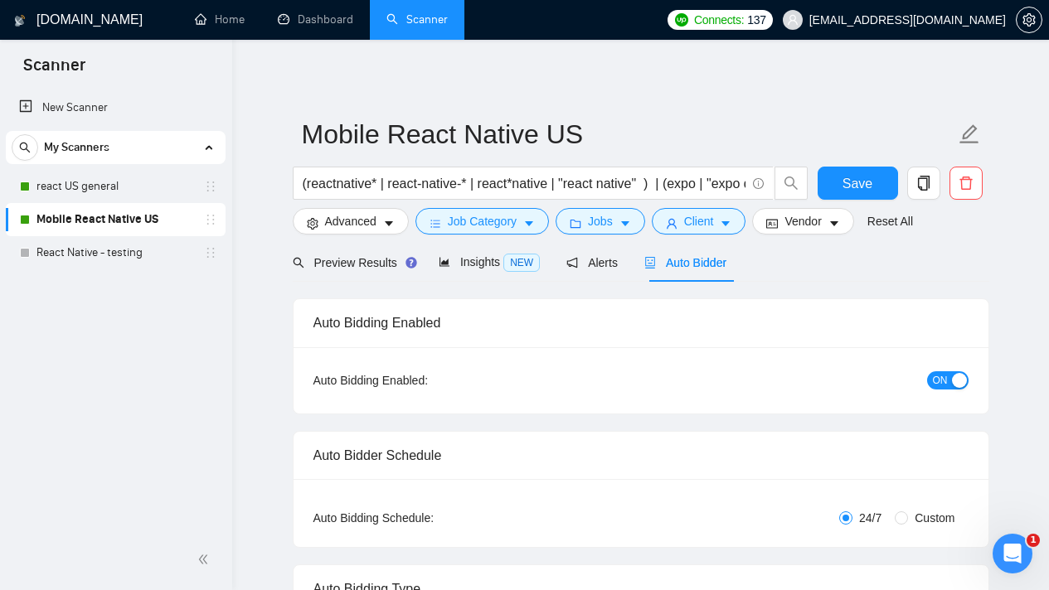
click at [729, 235] on form "Mobile React Native US (reactnative* | react-native-* | react*native | "react n…" at bounding box center [641, 175] width 697 height 135
click at [728, 231] on button "Client" at bounding box center [699, 221] width 95 height 27
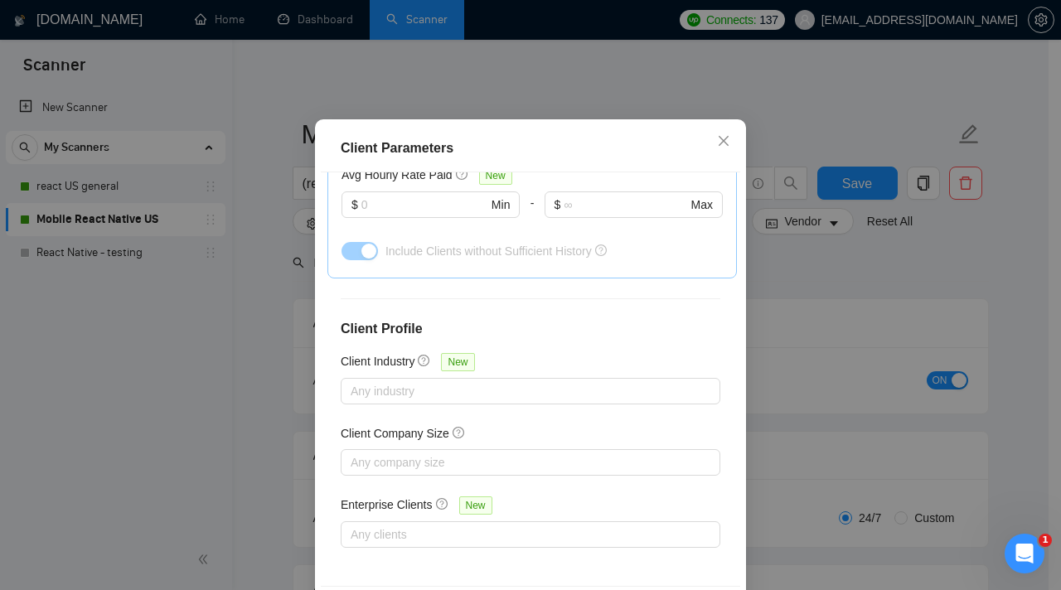
scroll to position [153, 0]
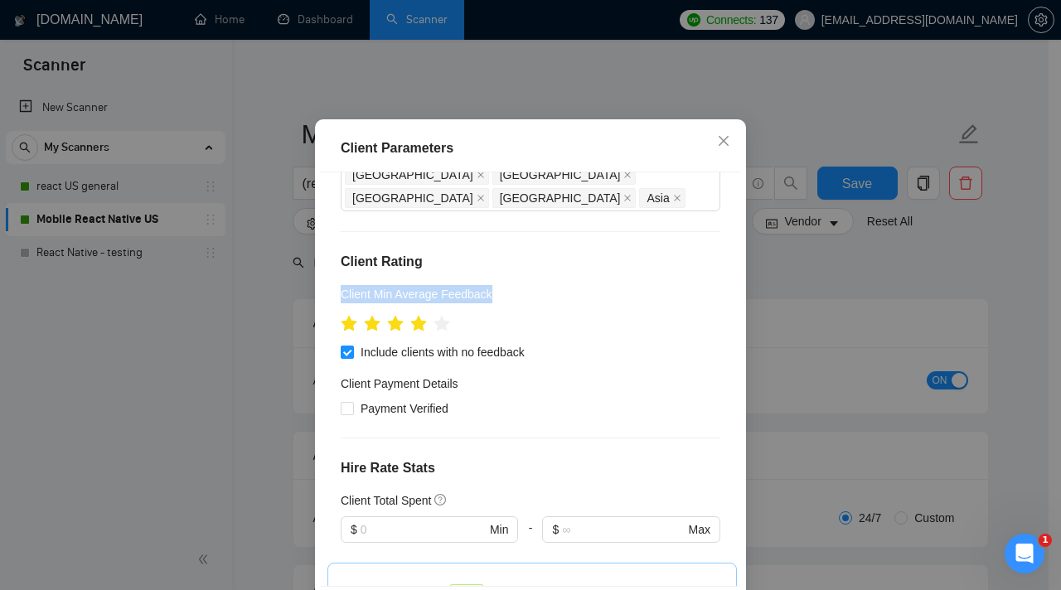
drag, startPoint x: 519, startPoint y: 345, endPoint x: 308, endPoint y: 333, distance: 210.9
click at [315, 333] on div "Client Parameters Client Location Include Client Countries United States Canada…" at bounding box center [530, 378] width 431 height 519
select select "en"
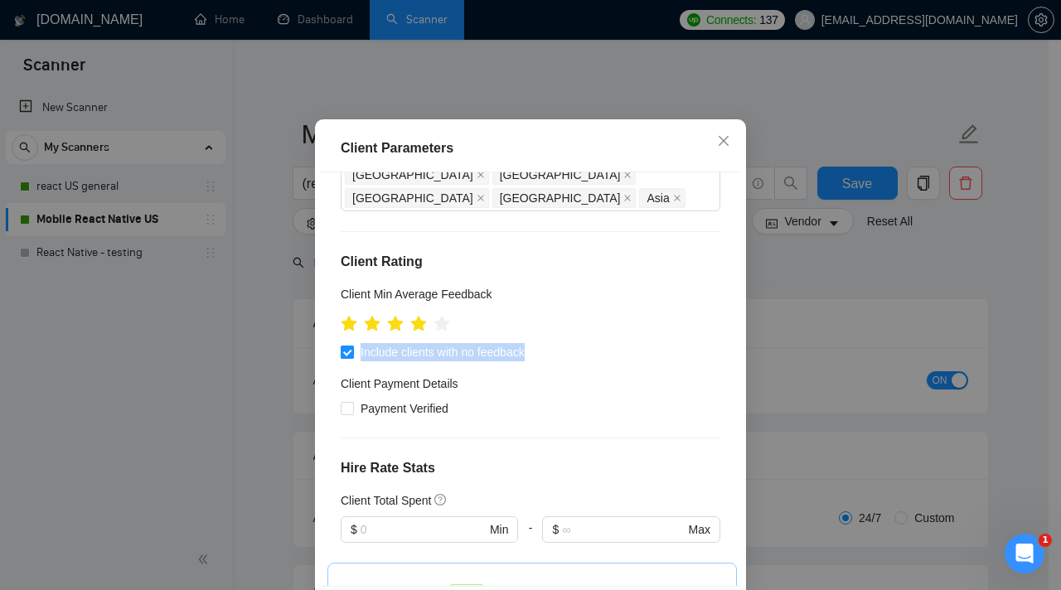
drag, startPoint x: 550, startPoint y: 402, endPoint x: 355, endPoint y: 398, distance: 194.9
click at [355, 362] on div "Include clients with no feedback" at bounding box center [531, 352] width 380 height 18
select select "en"
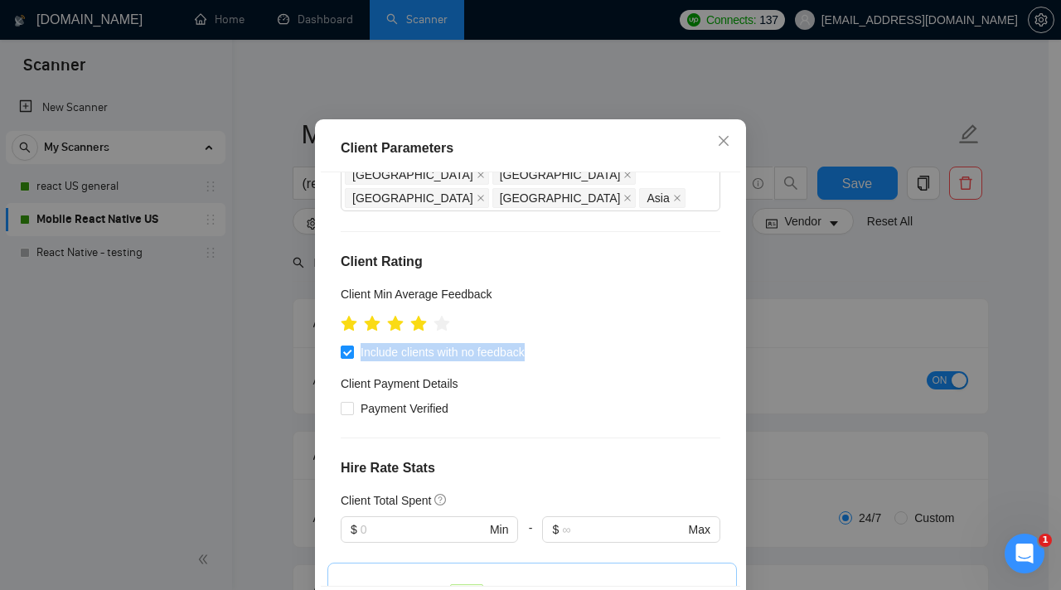
scroll to position [0, 0]
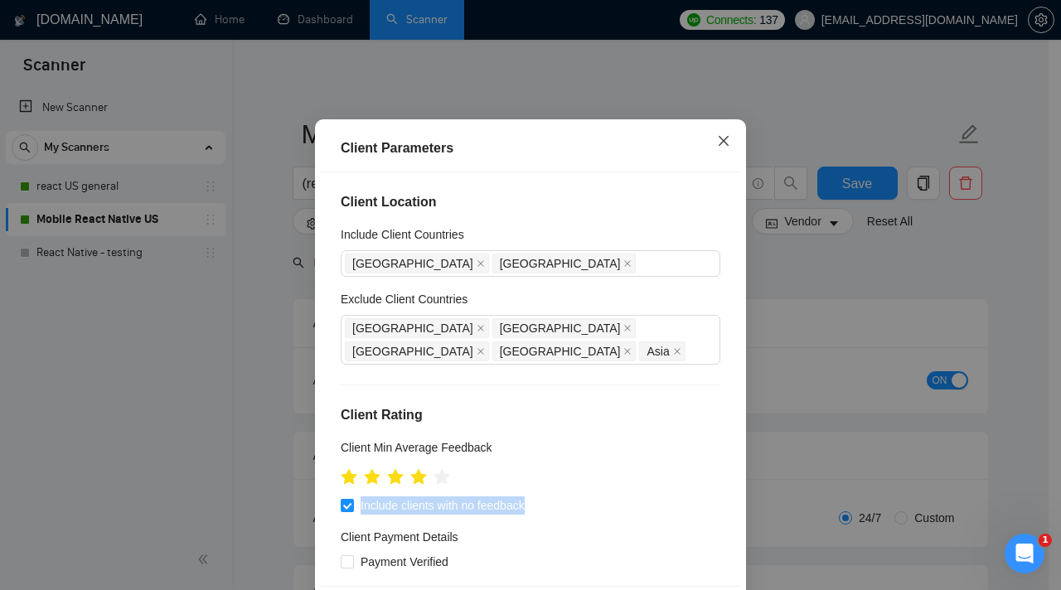
click at [720, 148] on icon "close" at bounding box center [723, 140] width 13 height 13
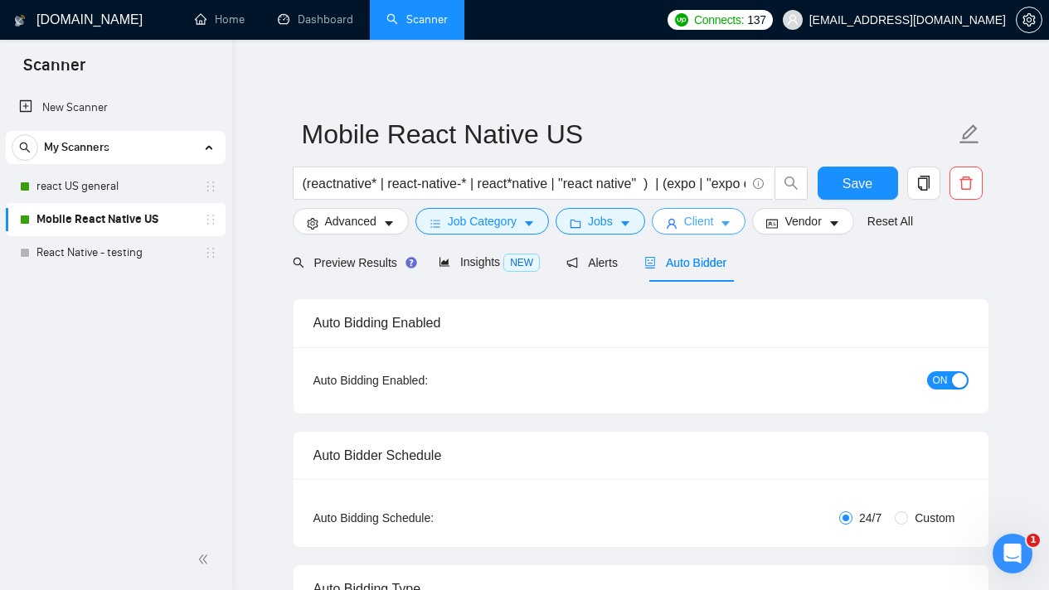
click at [731, 219] on icon "caret-down" at bounding box center [726, 224] width 12 height 12
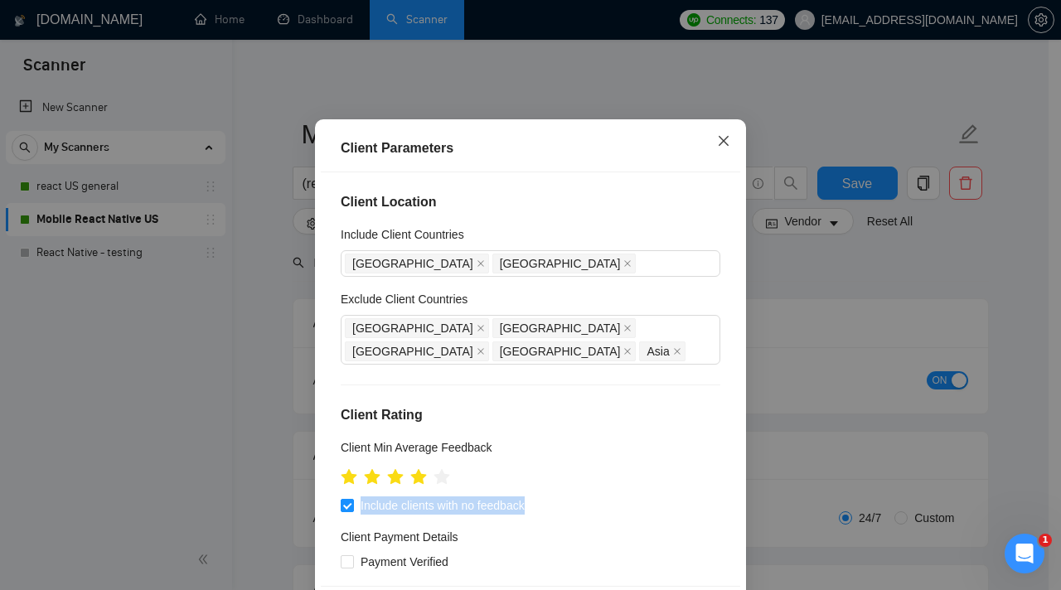
click at [717, 148] on icon "close" at bounding box center [723, 140] width 13 height 13
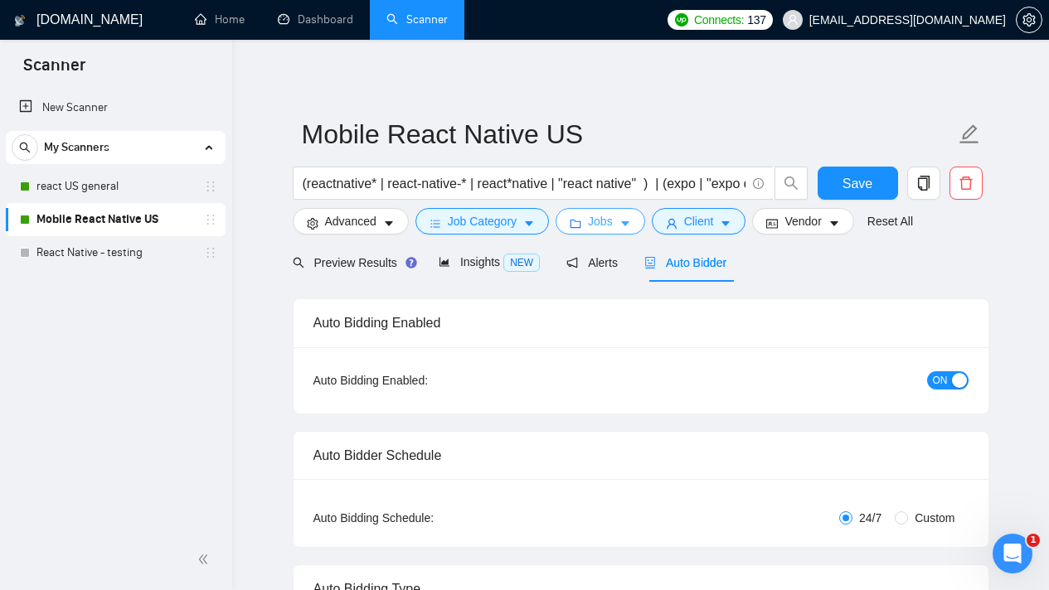
click at [641, 222] on button "Jobs" at bounding box center [601, 221] width 90 height 27
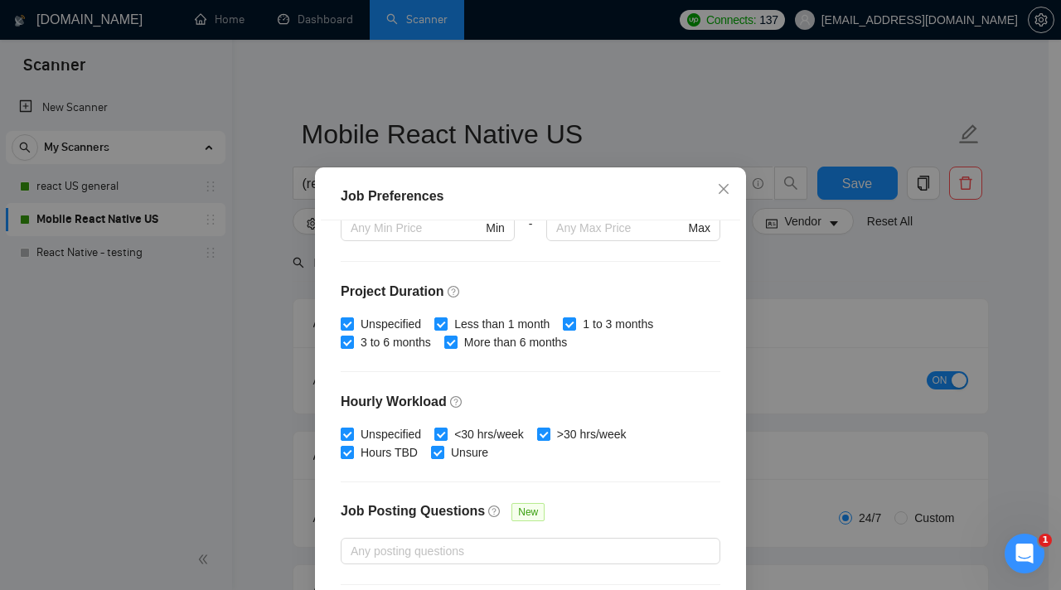
scroll to position [384, 0]
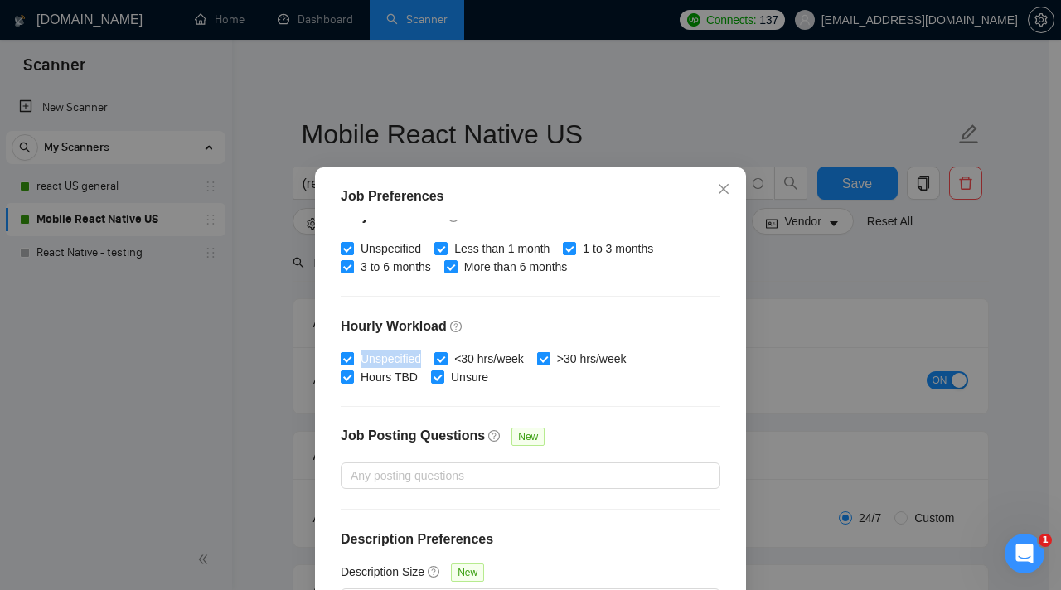
drag, startPoint x: 420, startPoint y: 362, endPoint x: 354, endPoint y: 357, distance: 66.5
click at [354, 357] on span "Unspecified" at bounding box center [391, 359] width 74 height 18
select select "en"
drag, startPoint x: 505, startPoint y: 378, endPoint x: 444, endPoint y: 377, distance: 60.5
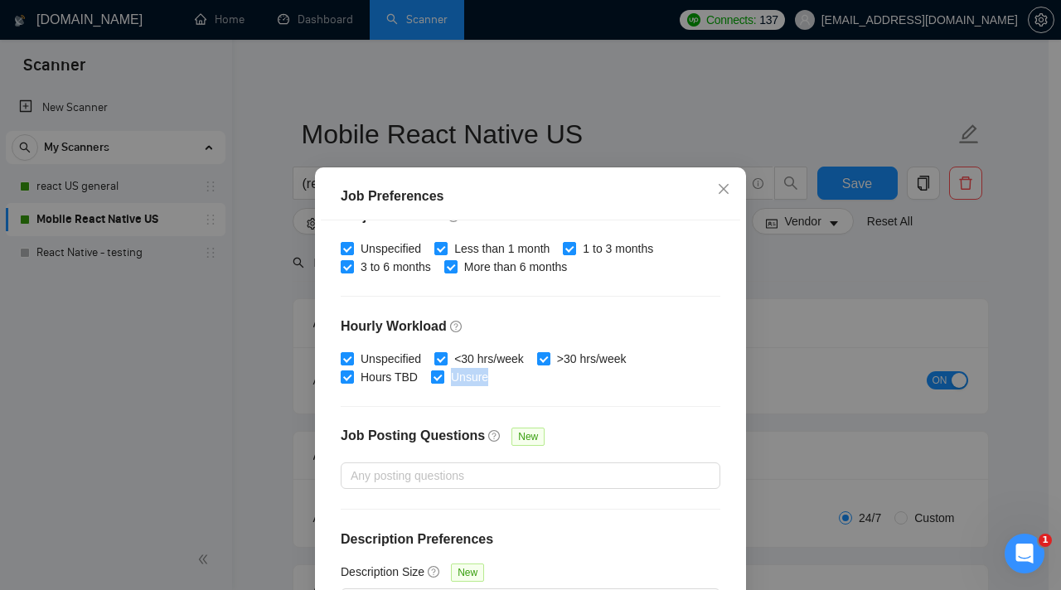
click at [444, 377] on div "Unspecified <30 hrs/week >30 hrs/week Hours TBD Unsure" at bounding box center [531, 368] width 380 height 36
click at [501, 378] on div "Unspecified <30 hrs/week >30 hrs/week Hours TBD Unsure" at bounding box center [531, 368] width 380 height 36
drag, startPoint x: 501, startPoint y: 378, endPoint x: 451, endPoint y: 371, distance: 50.3
click at [451, 371] on div "Unspecified <30 hrs/week >30 hrs/week Hours TBD Unsure" at bounding box center [531, 368] width 380 height 36
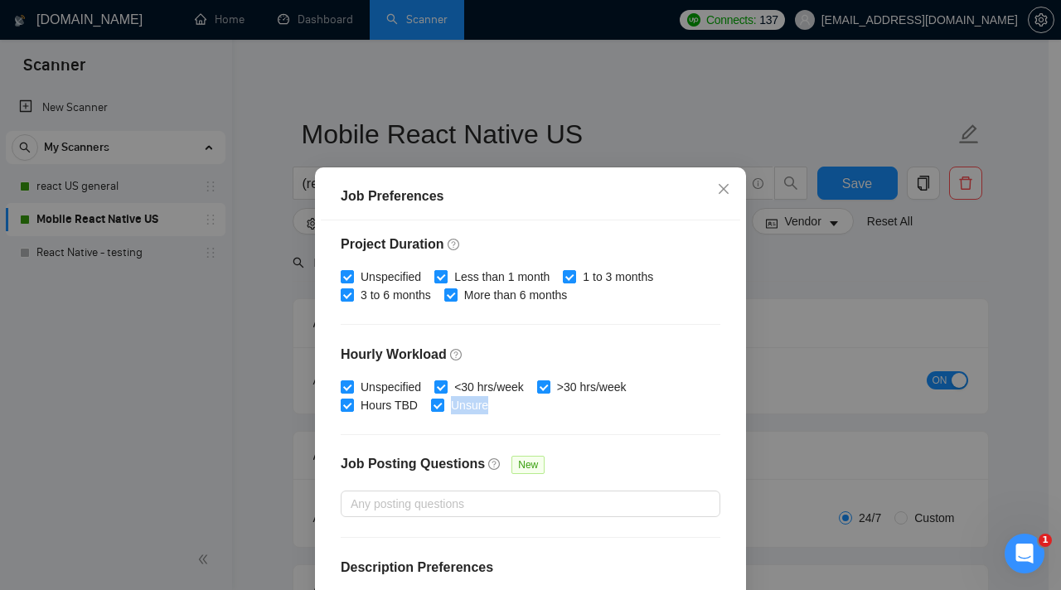
scroll to position [361, 0]
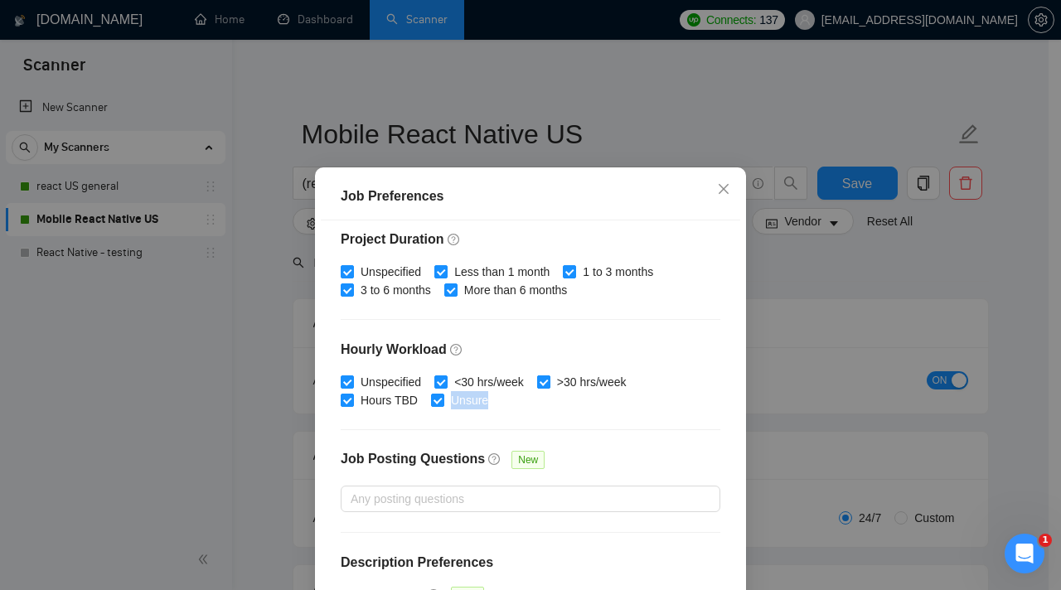
click at [542, 383] on input ">30 hrs/week" at bounding box center [543, 382] width 12 height 12
checkbox input "false"
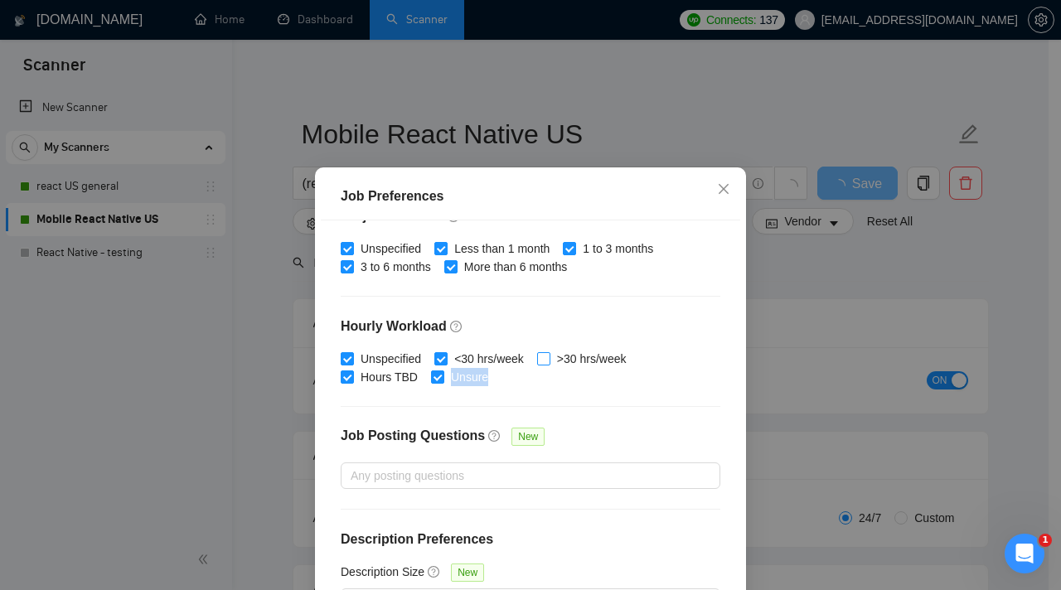
scroll to position [116, 0]
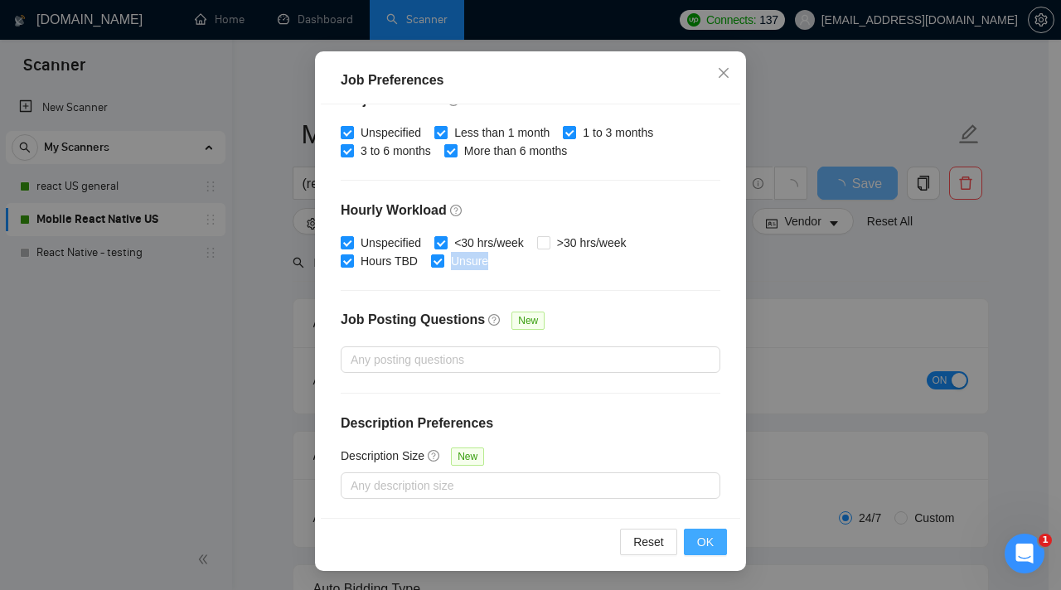
click at [706, 546] on span "OK" at bounding box center [705, 542] width 17 height 18
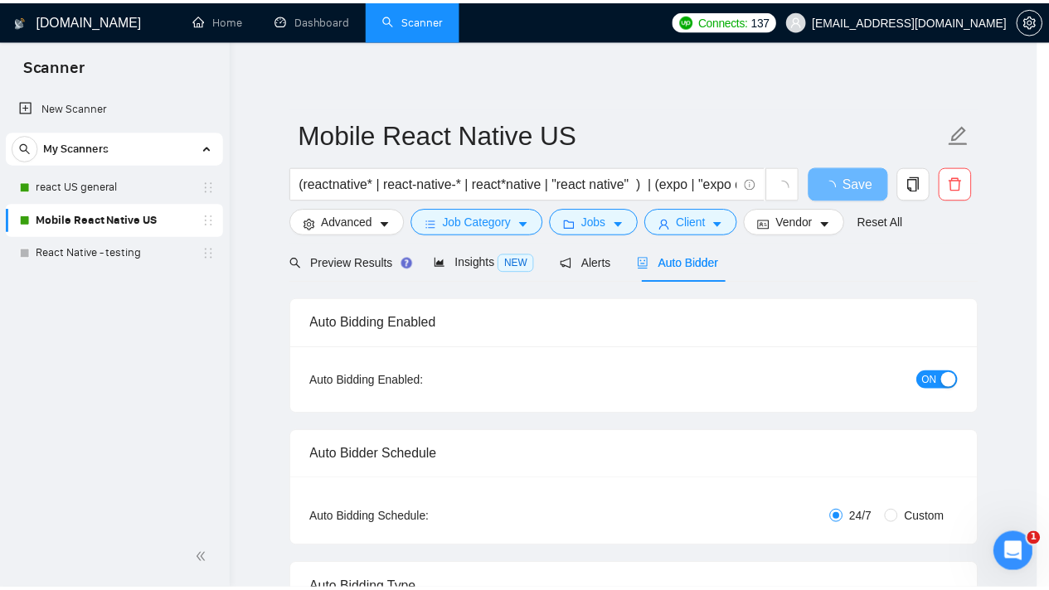
scroll to position [48, 0]
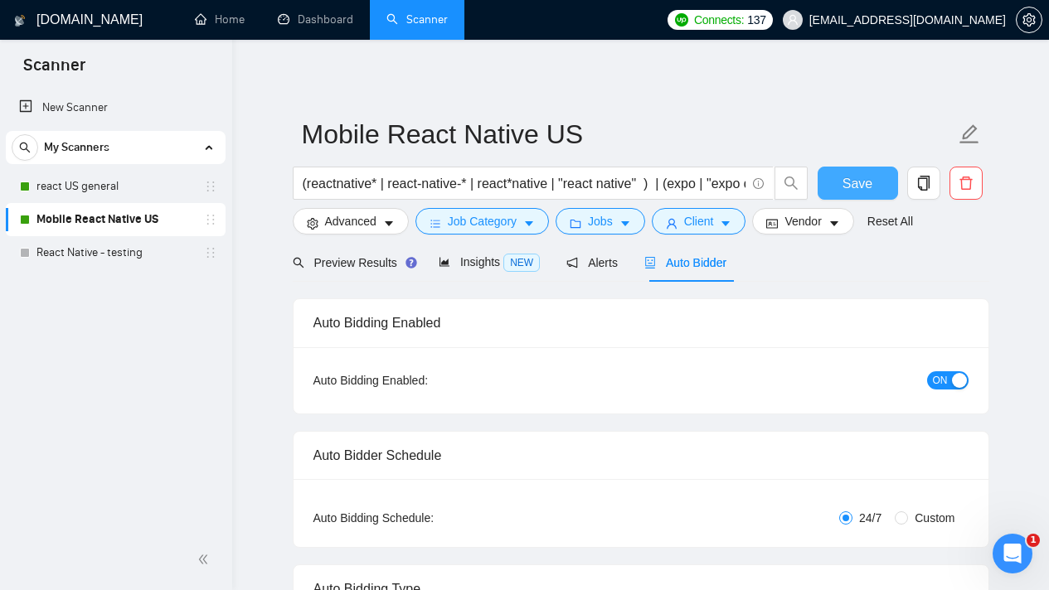
click at [842, 182] on button "Save" at bounding box center [858, 183] width 80 height 33
click at [349, 262] on span "Preview Results" at bounding box center [352, 262] width 119 height 13
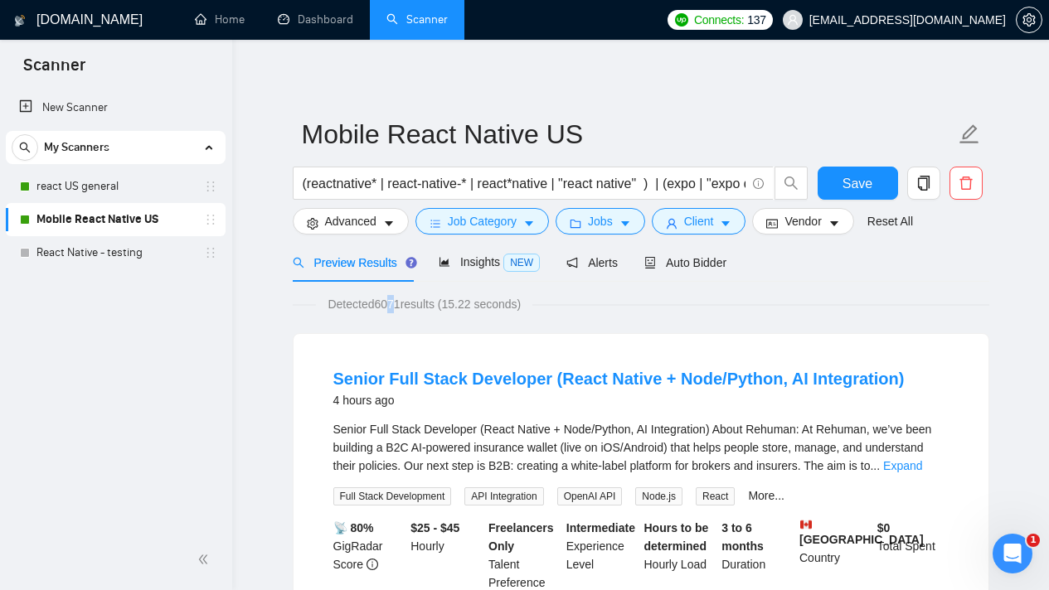
click at [394, 308] on span "Detected 6071 results (15.22 seconds)" at bounding box center [424, 304] width 216 height 18
click at [395, 308] on span "Detected 6071 results (15.22 seconds)" at bounding box center [424, 304] width 216 height 18
click at [821, 224] on span "Vendor" at bounding box center [802, 221] width 36 height 18
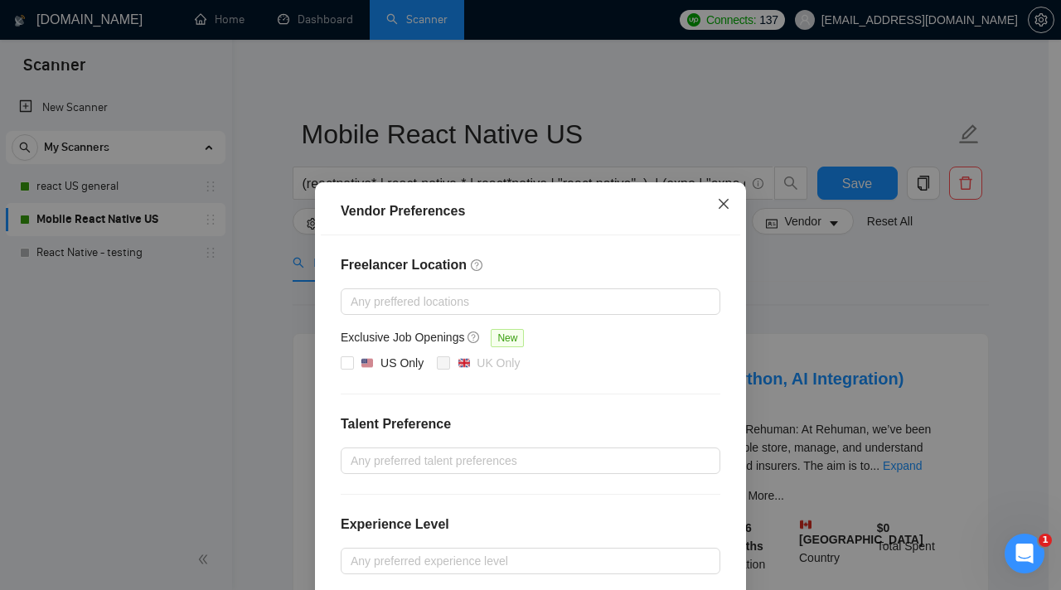
click at [706, 203] on span "Close" at bounding box center [723, 204] width 45 height 45
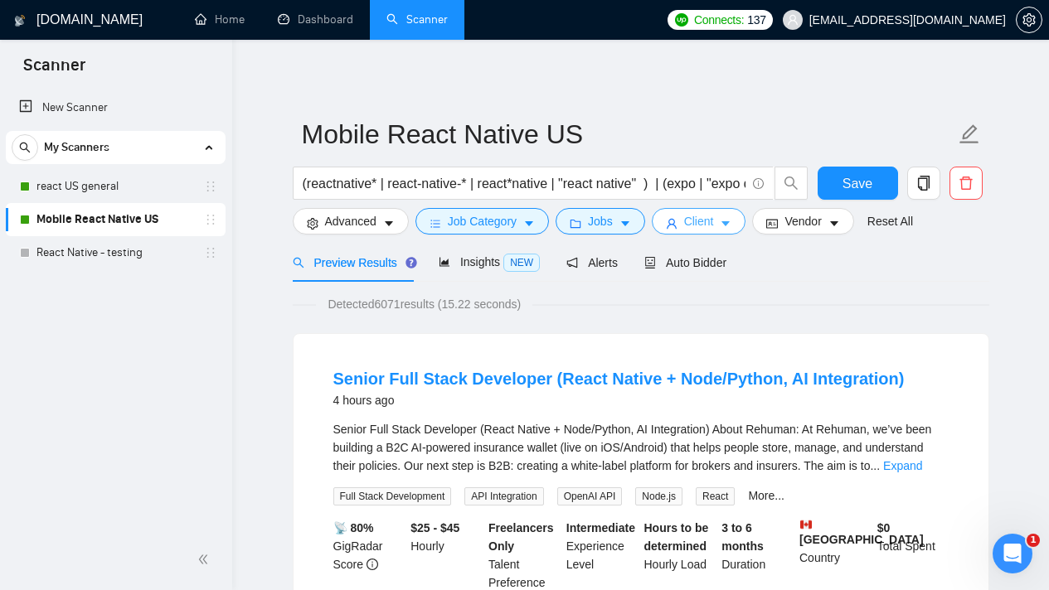
click at [729, 217] on span "caret-down" at bounding box center [726, 223] width 12 height 12
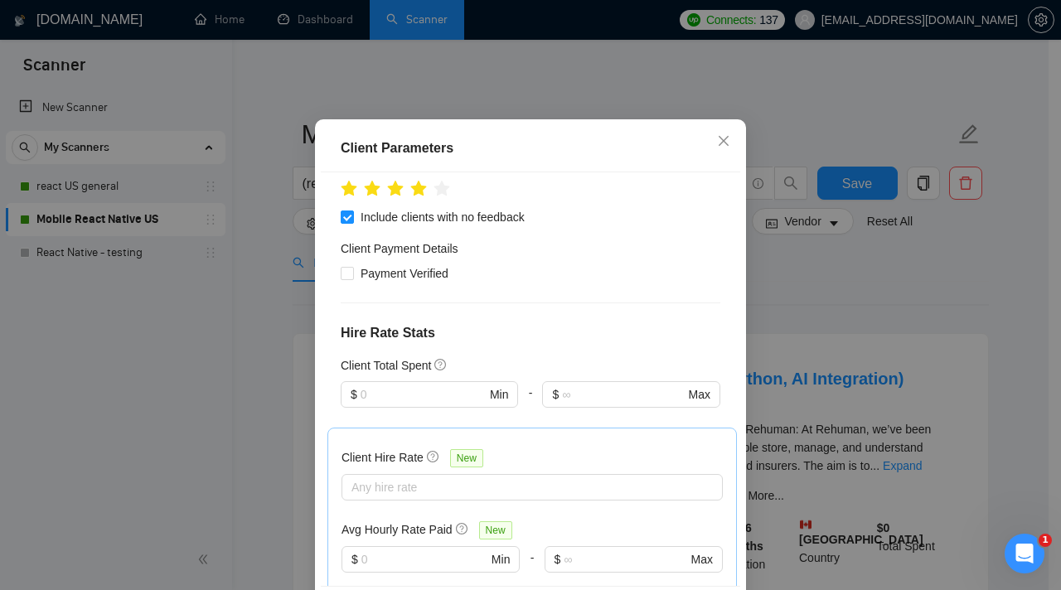
scroll to position [352, 0]
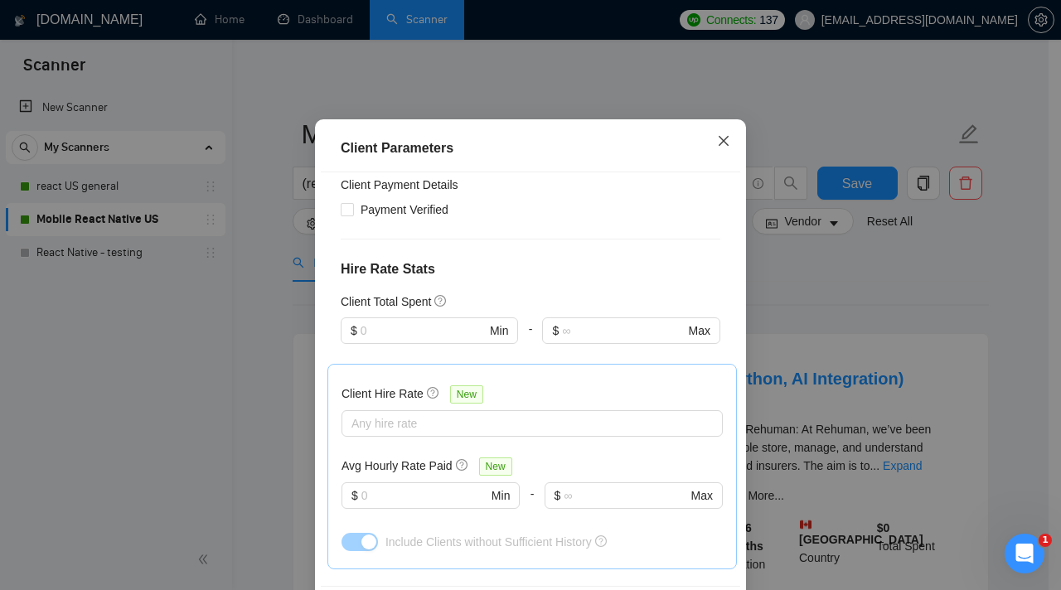
click at [708, 164] on span "Close" at bounding box center [723, 141] width 45 height 45
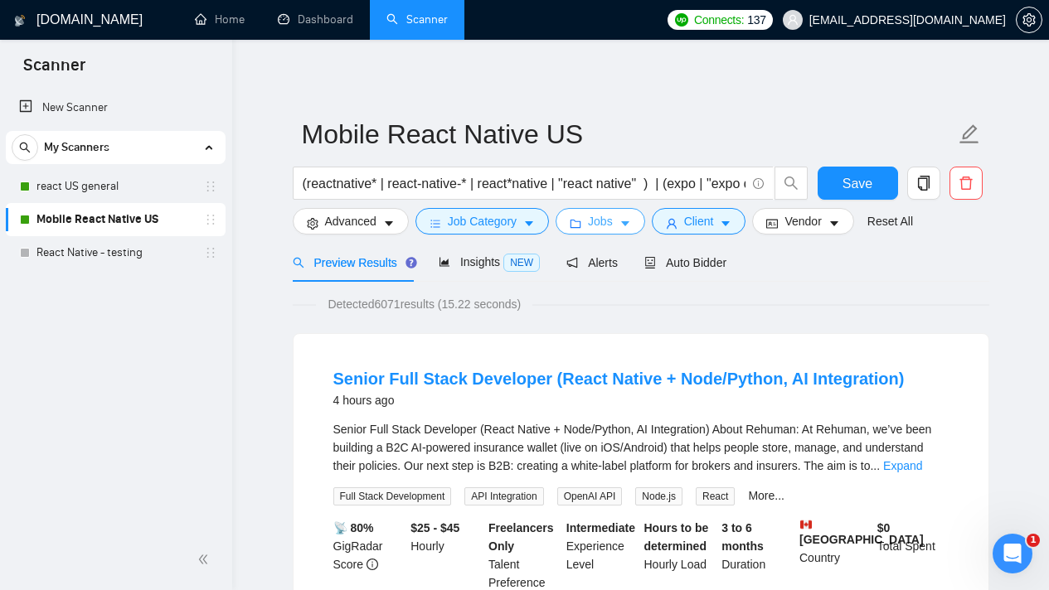
click at [602, 222] on span "Jobs" at bounding box center [600, 221] width 25 height 18
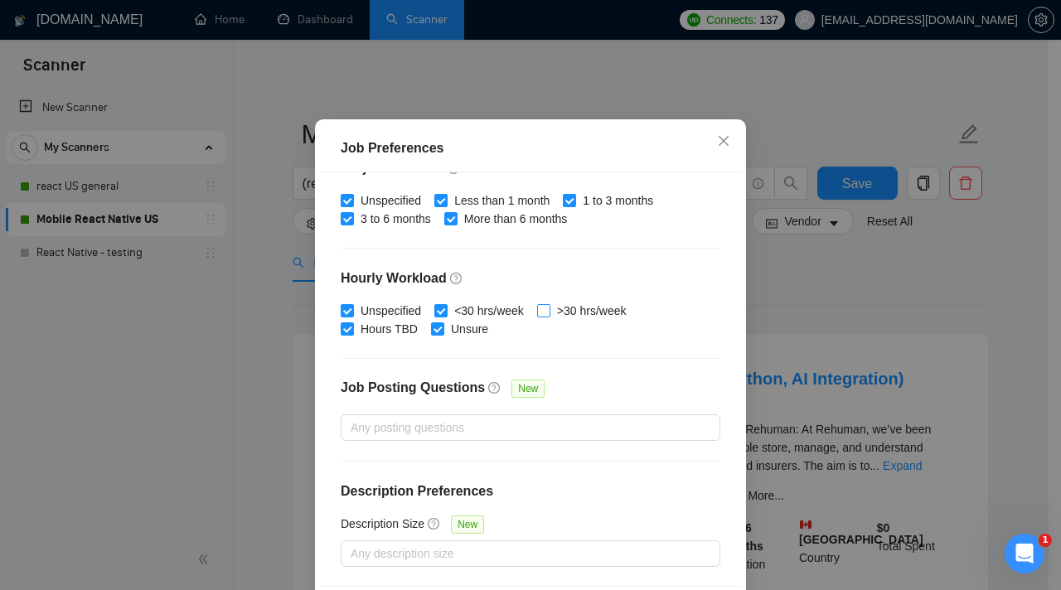
click at [541, 316] on input ">30 hrs/week" at bounding box center [543, 310] width 12 height 12
checkbox input "true"
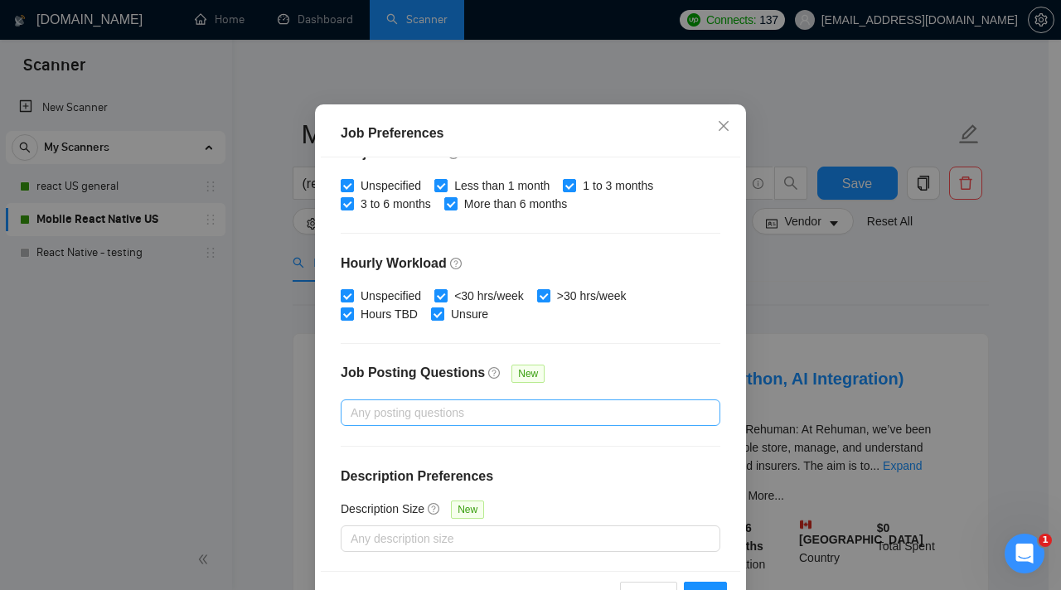
scroll to position [116, 0]
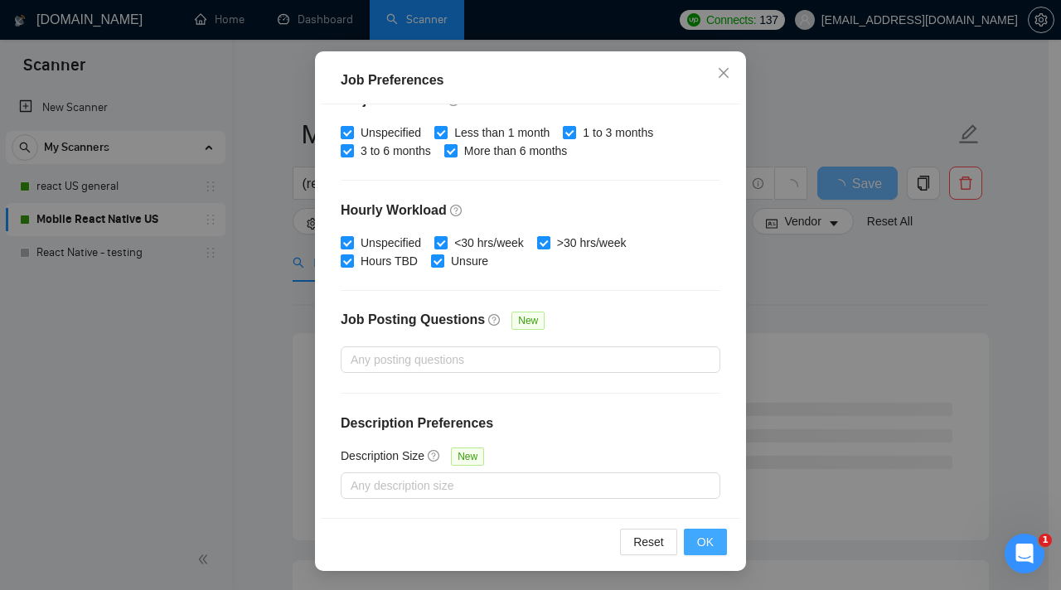
click at [708, 541] on button "OK" at bounding box center [705, 542] width 43 height 27
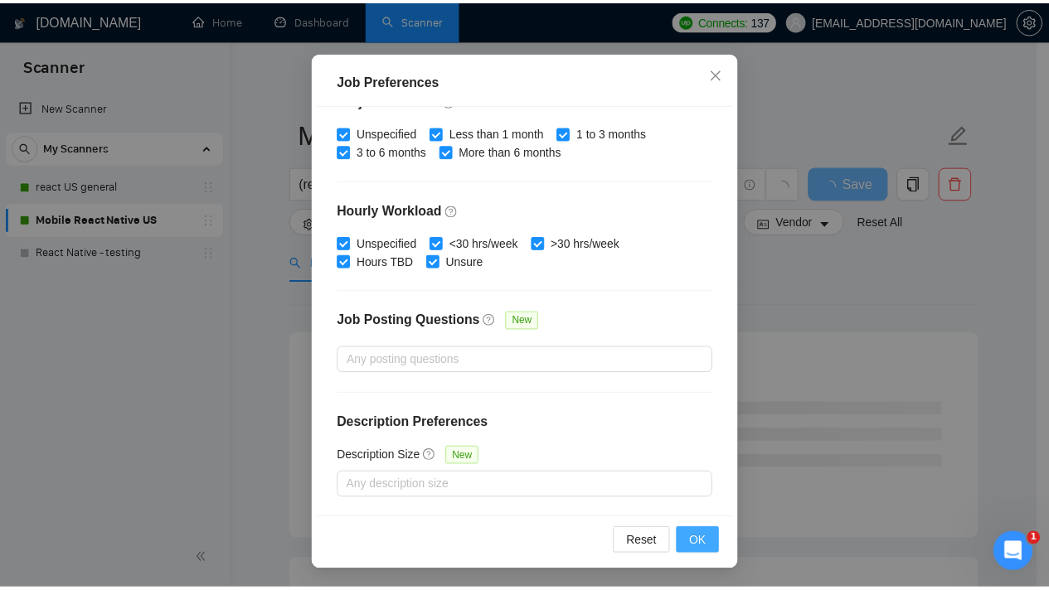
scroll to position [48, 0]
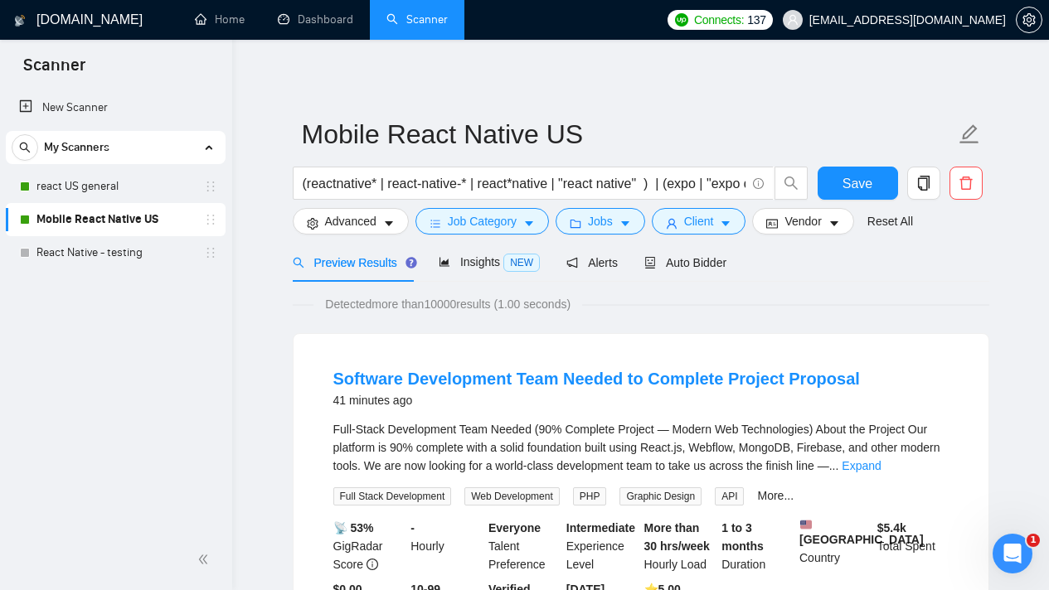
drag, startPoint x: 449, startPoint y: 303, endPoint x: 468, endPoint y: 305, distance: 19.1
click at [468, 305] on span "Detected more than 10000 results (1.00 seconds)" at bounding box center [447, 304] width 269 height 18
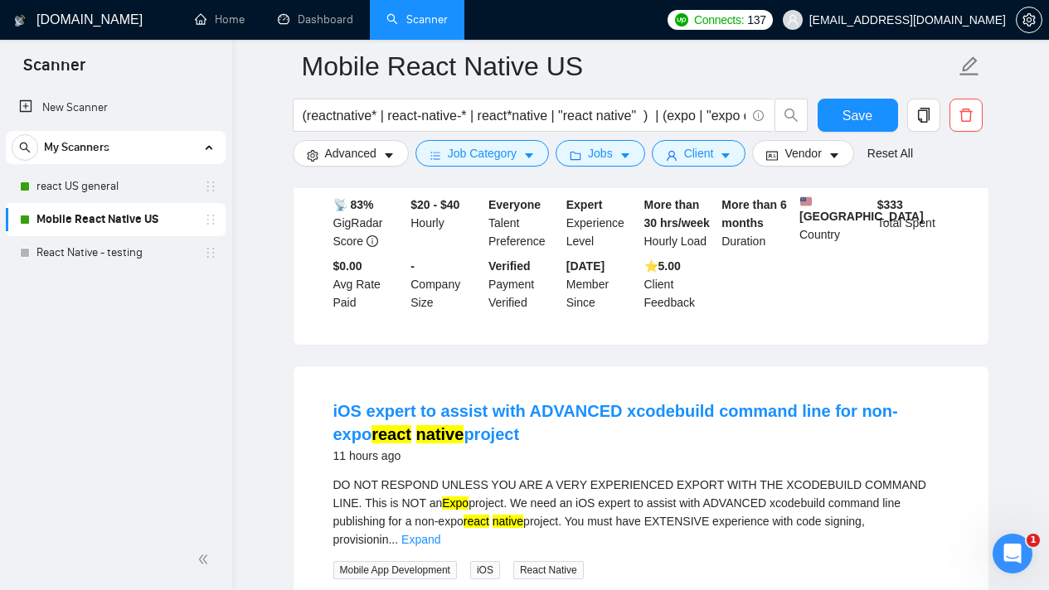
scroll to position [1159, 0]
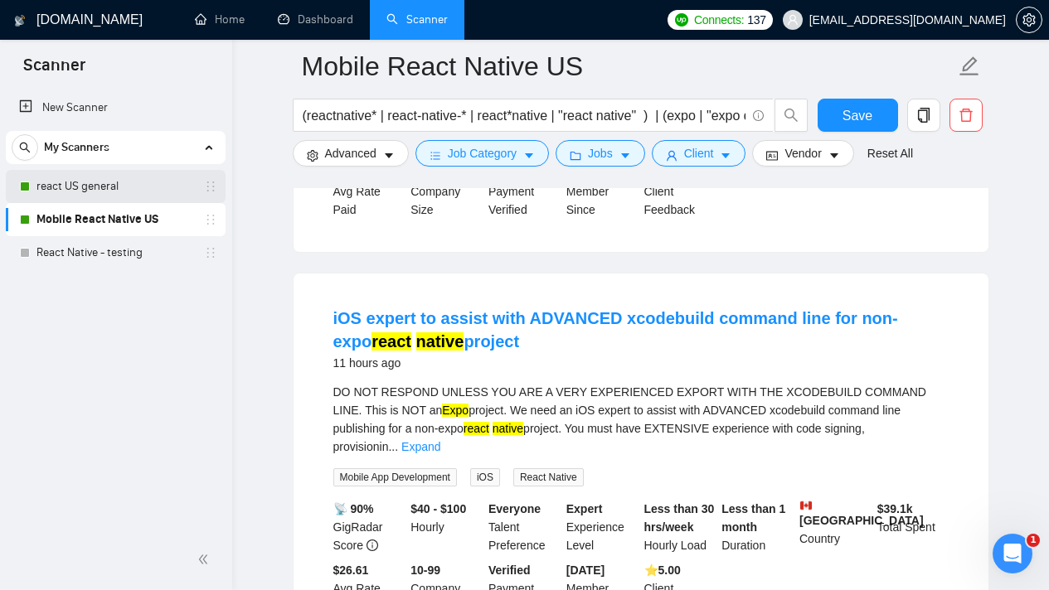
click at [104, 182] on link "react US general" at bounding box center [115, 186] width 158 height 33
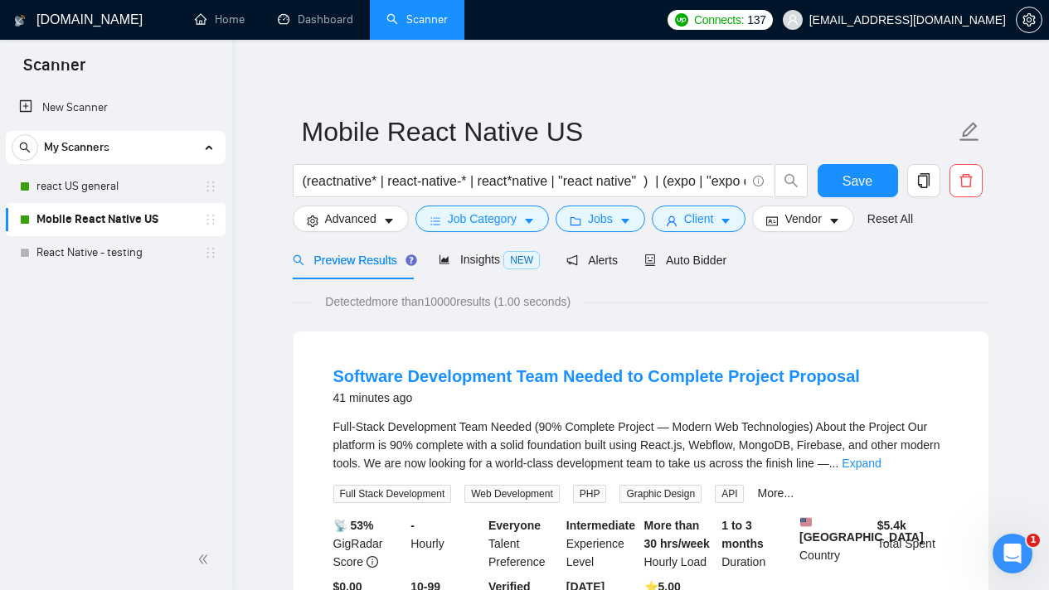
scroll to position [0, 0]
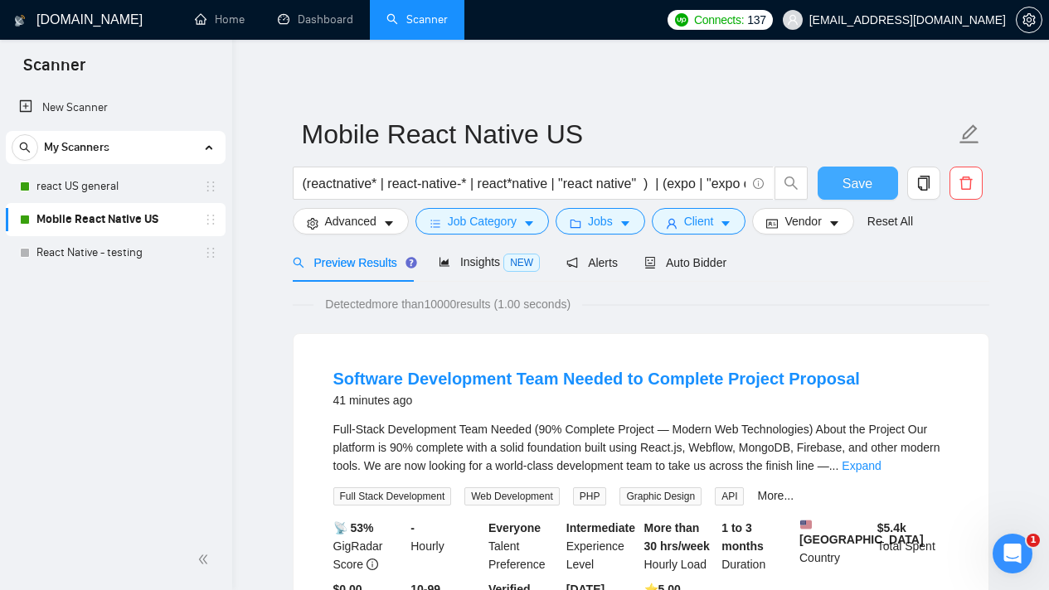
click at [842, 192] on span "Save" at bounding box center [857, 183] width 30 height 21
click at [611, 257] on span "Alerts" at bounding box center [591, 262] width 51 height 13
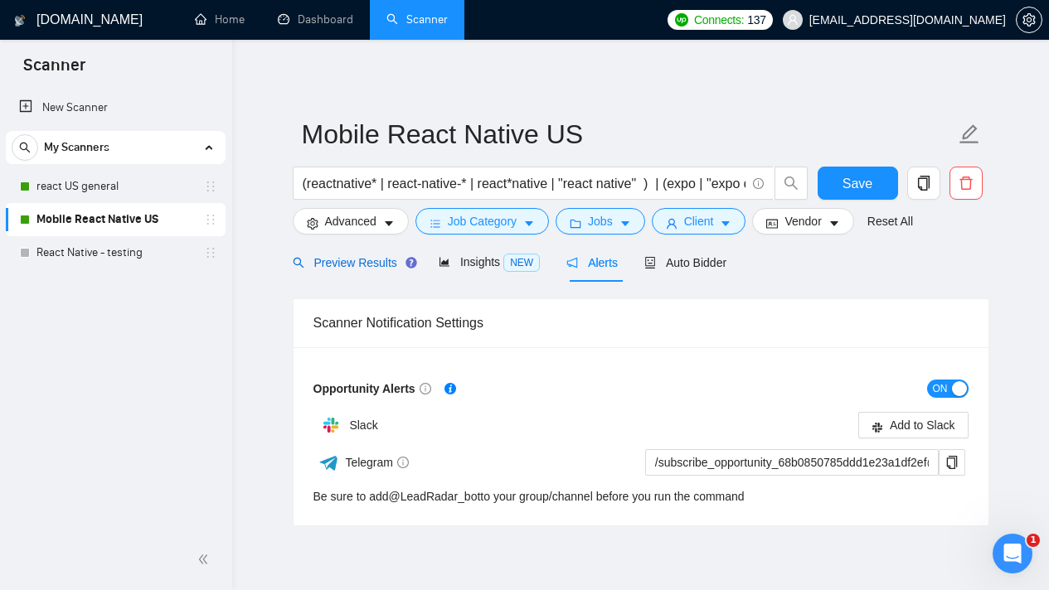
click at [387, 268] on span "Preview Results" at bounding box center [352, 262] width 119 height 13
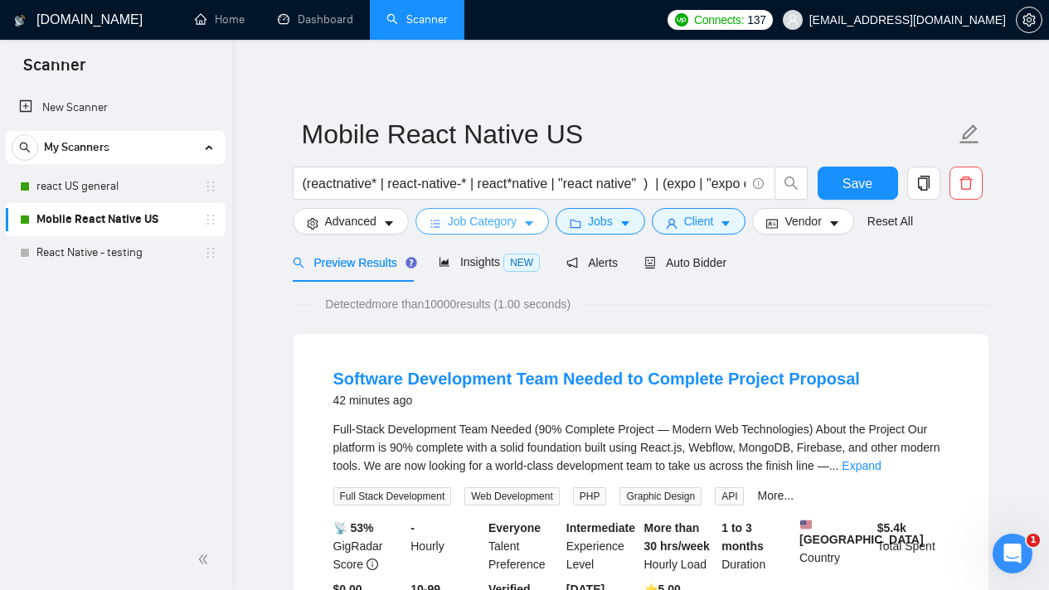
click at [527, 226] on button "Job Category" at bounding box center [482, 221] width 134 height 27
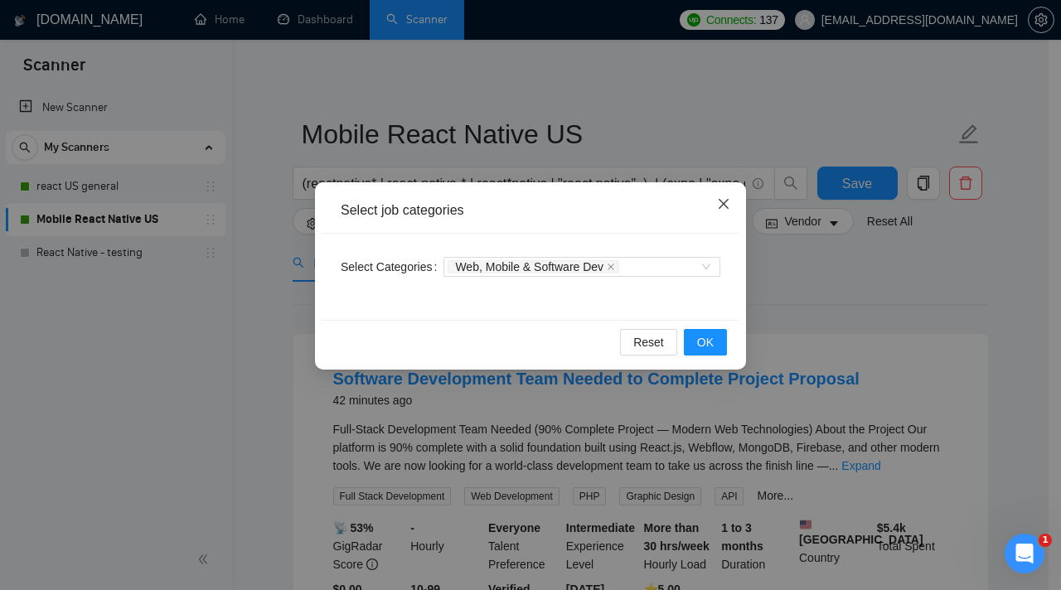
drag, startPoint x: 714, startPoint y: 210, endPoint x: 703, endPoint y: 212, distance: 11.1
click at [714, 210] on span "Close" at bounding box center [723, 204] width 45 height 45
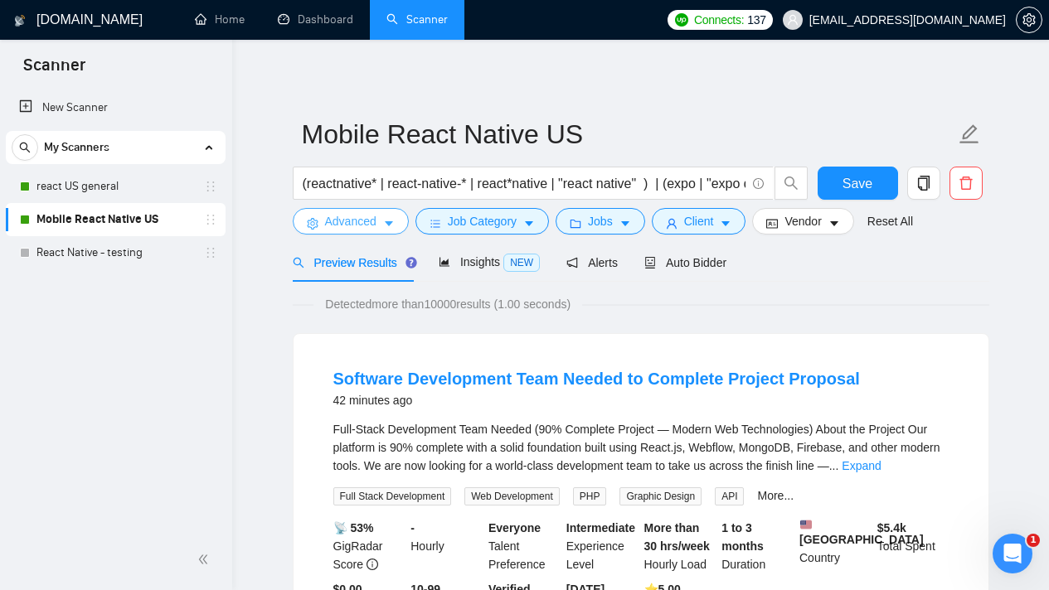
click at [356, 223] on span "Advanced" at bounding box center [350, 221] width 51 height 18
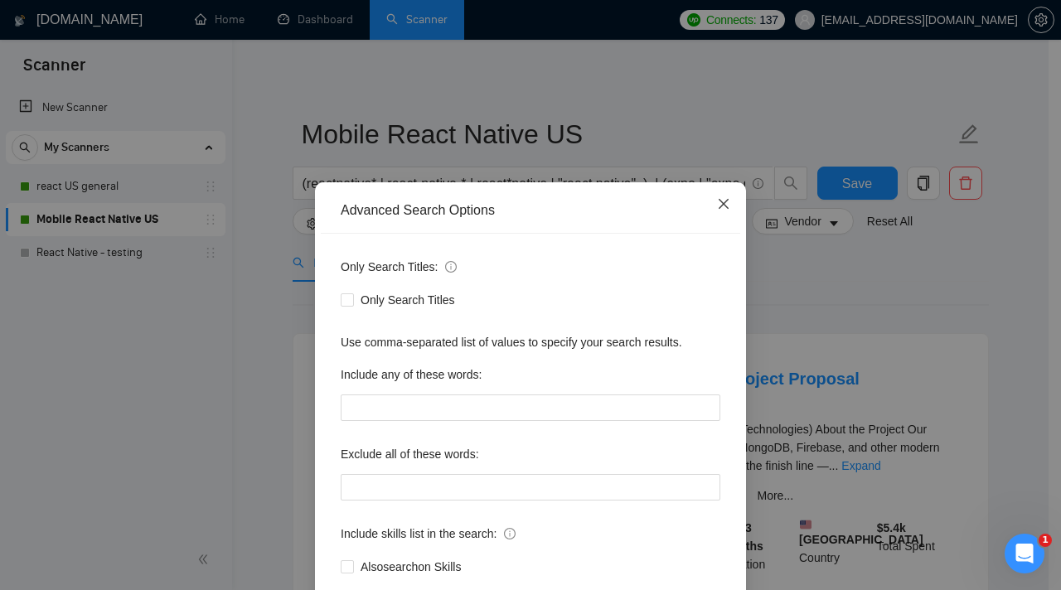
drag, startPoint x: 718, startPoint y: 211, endPoint x: 710, endPoint y: 210, distance: 8.3
click at [718, 211] on icon "close" at bounding box center [723, 203] width 13 height 13
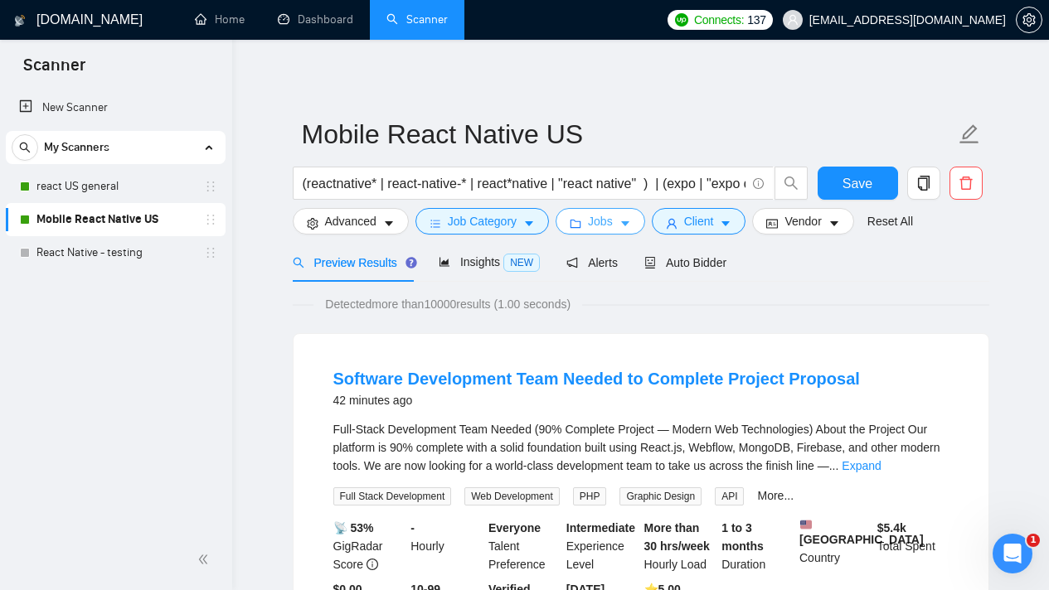
click at [597, 216] on span "Jobs" at bounding box center [600, 221] width 25 height 18
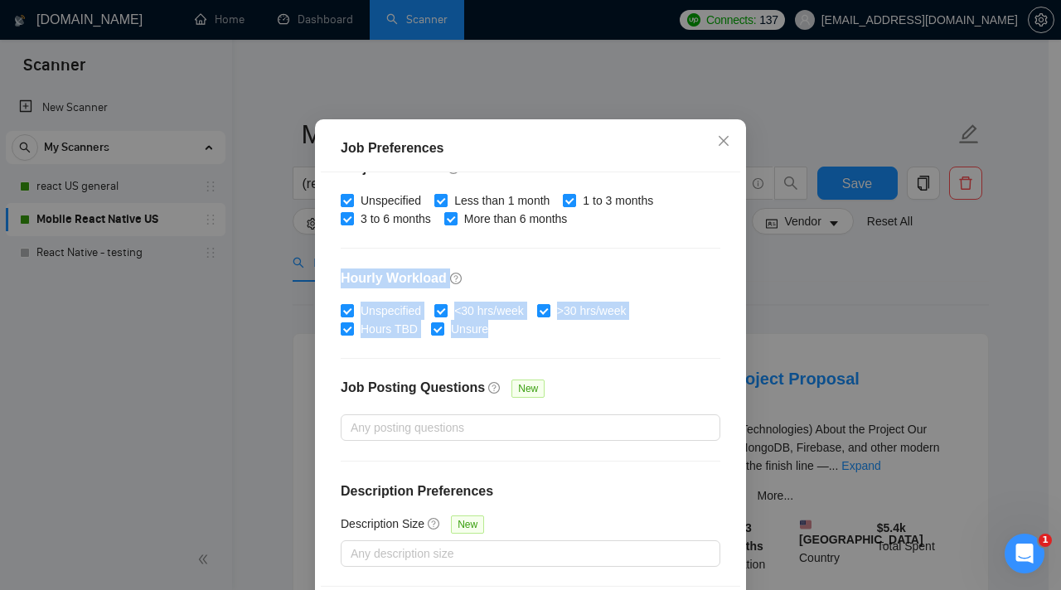
drag, startPoint x: 572, startPoint y: 379, endPoint x: 335, endPoint y: 319, distance: 244.5
click at [335, 319] on div "Budget Project Type All Fixed Price Hourly Rate Fixed Price Budget $ 300 Min - …" at bounding box center [531, 378] width 420 height 413
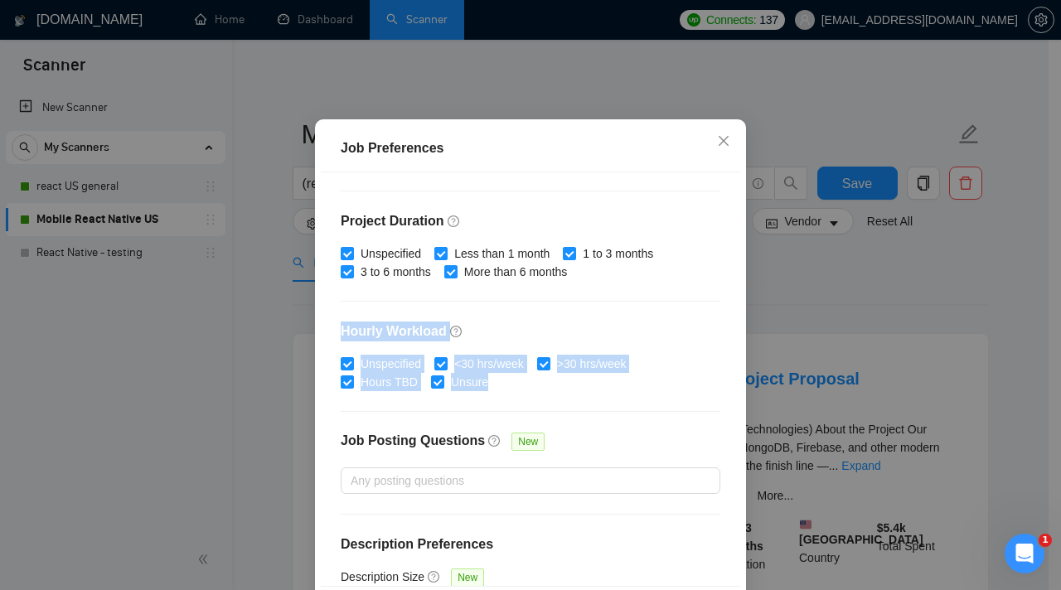
scroll to position [303, 0]
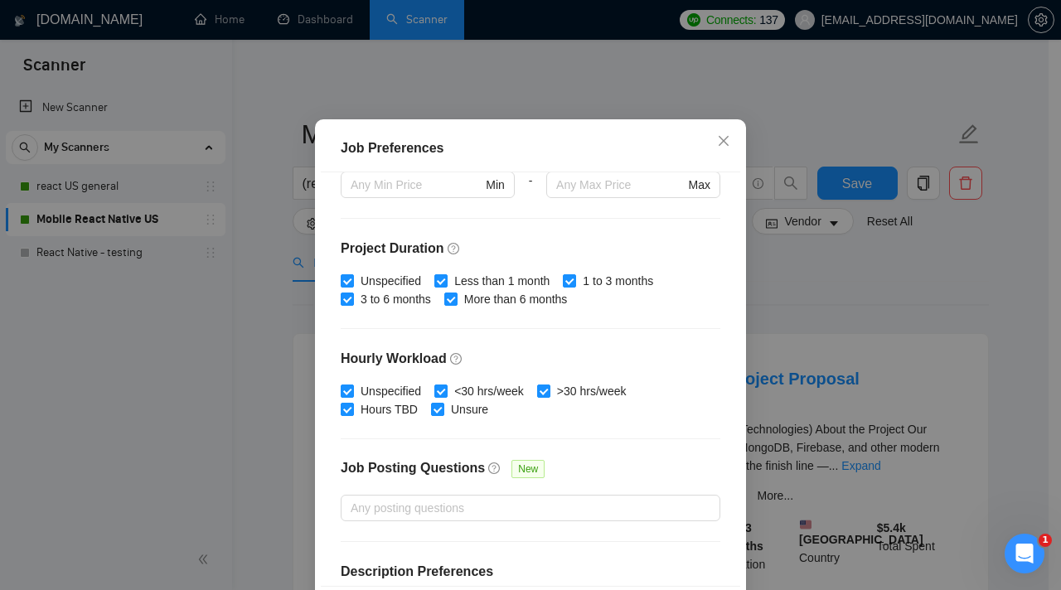
click at [620, 480] on div "Budget Project Type All Fixed Price Hourly Rate Fixed Price Budget $ 300 Min - …" at bounding box center [531, 378] width 420 height 413
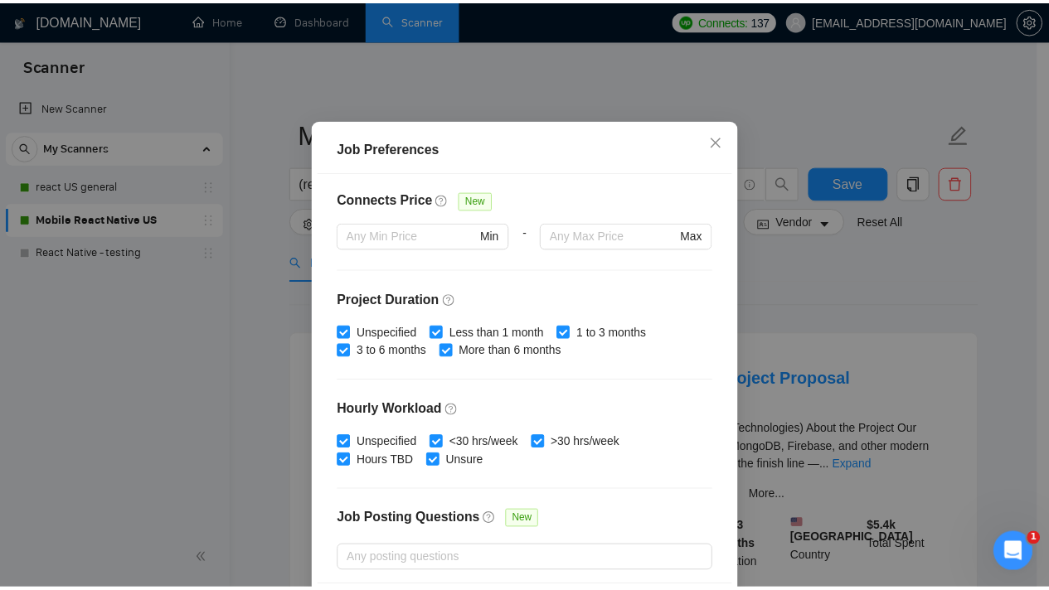
scroll to position [269, 0]
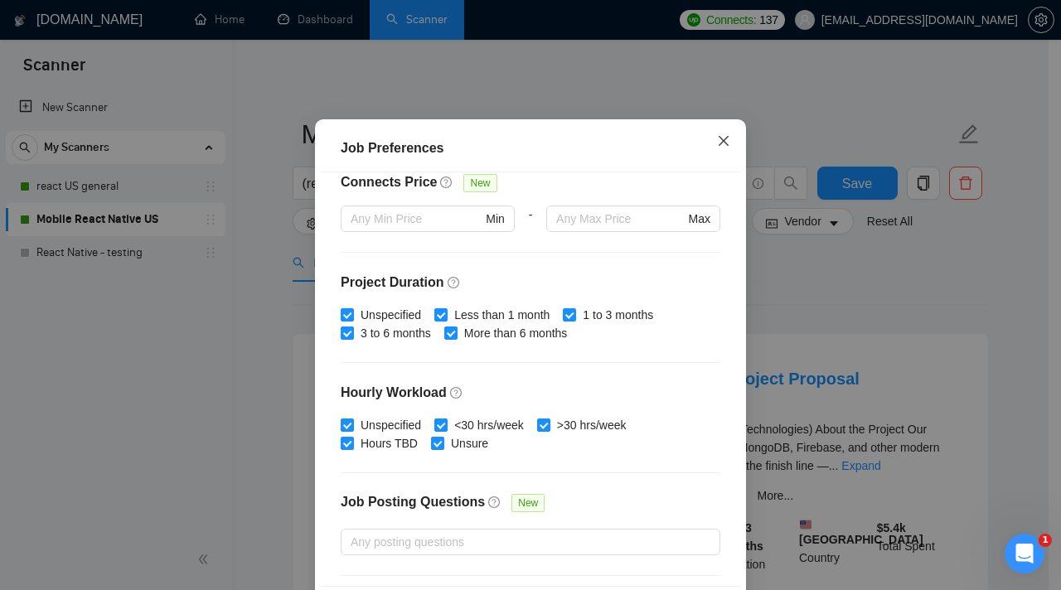
click at [717, 148] on icon "close" at bounding box center [723, 140] width 13 height 13
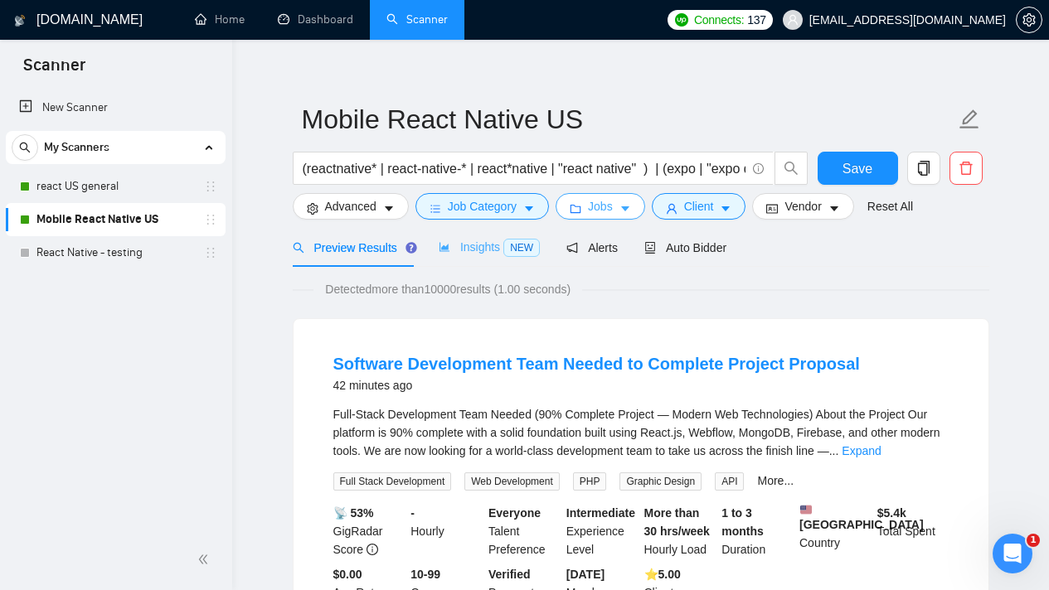
scroll to position [0, 0]
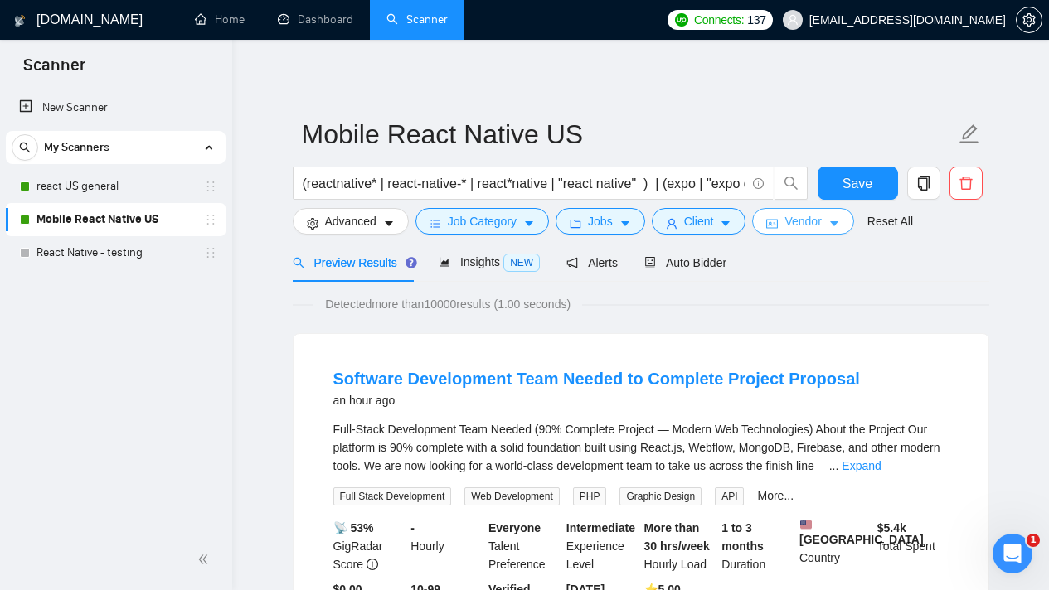
click at [778, 227] on icon "idcard" at bounding box center [772, 224] width 12 height 12
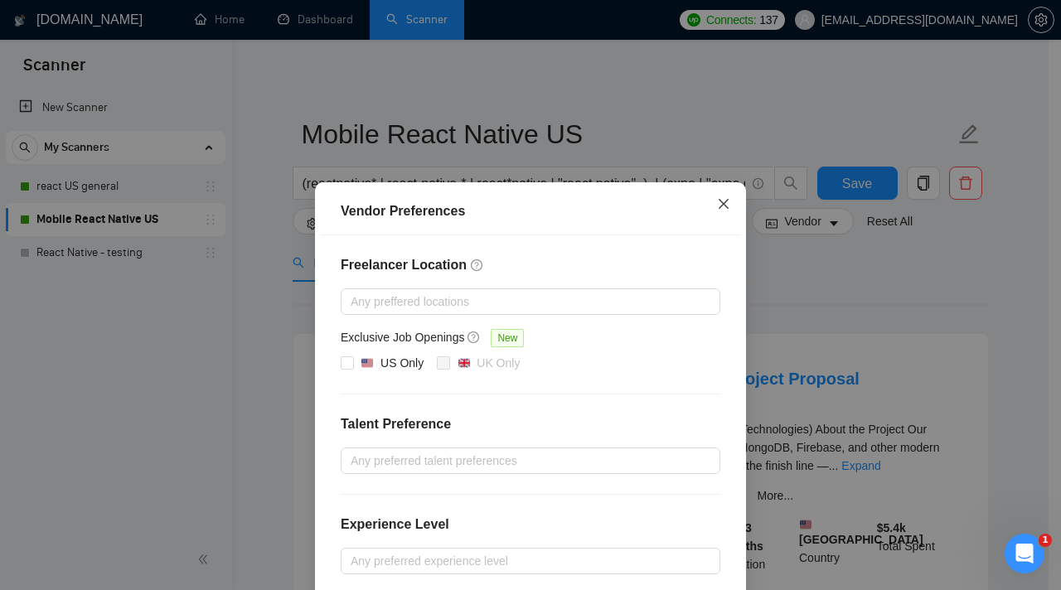
click at [730, 209] on span "Close" at bounding box center [723, 204] width 45 height 45
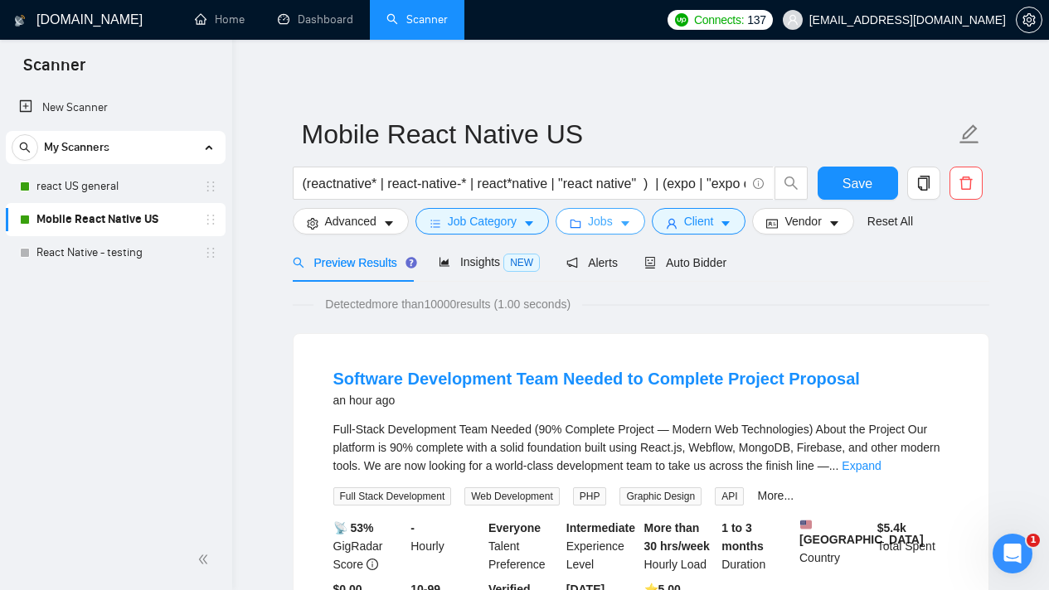
click at [629, 232] on button "Jobs" at bounding box center [601, 221] width 90 height 27
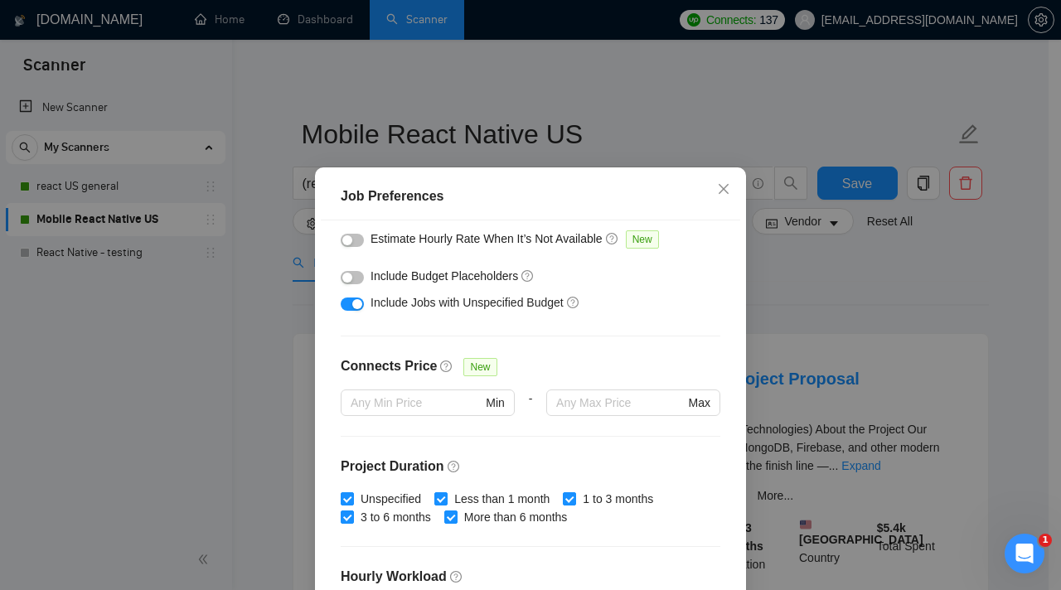
scroll to position [134, 0]
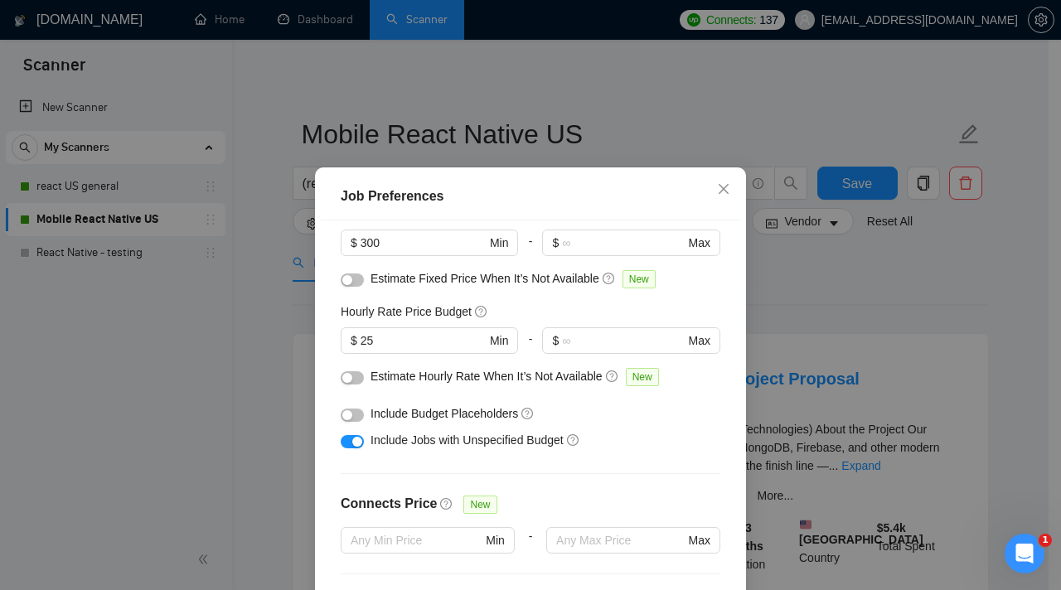
click at [351, 410] on button "button" at bounding box center [352, 415] width 23 height 13
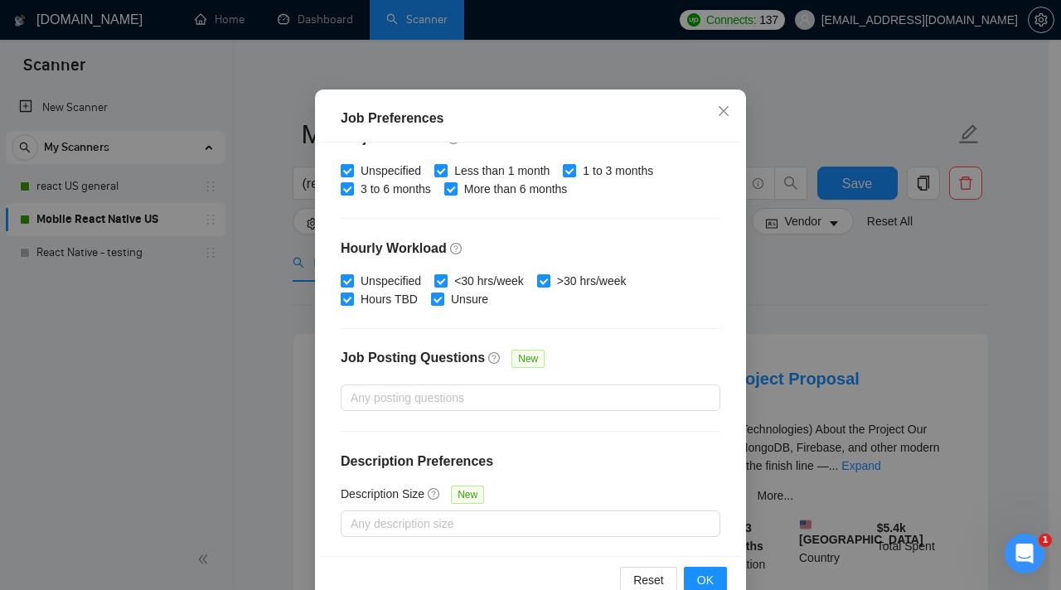
scroll to position [116, 0]
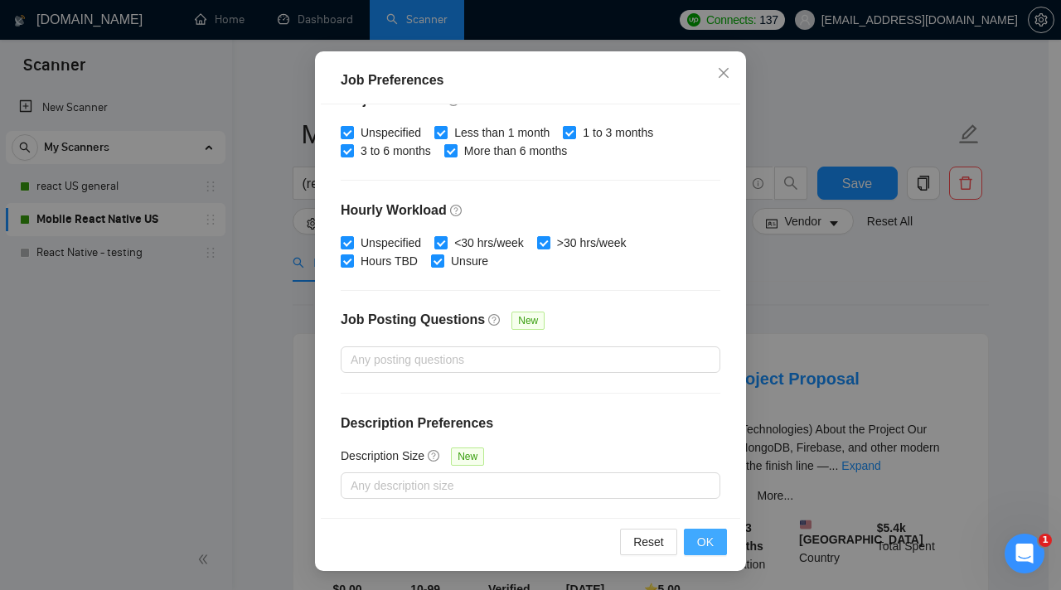
click at [709, 544] on button "OK" at bounding box center [705, 542] width 43 height 27
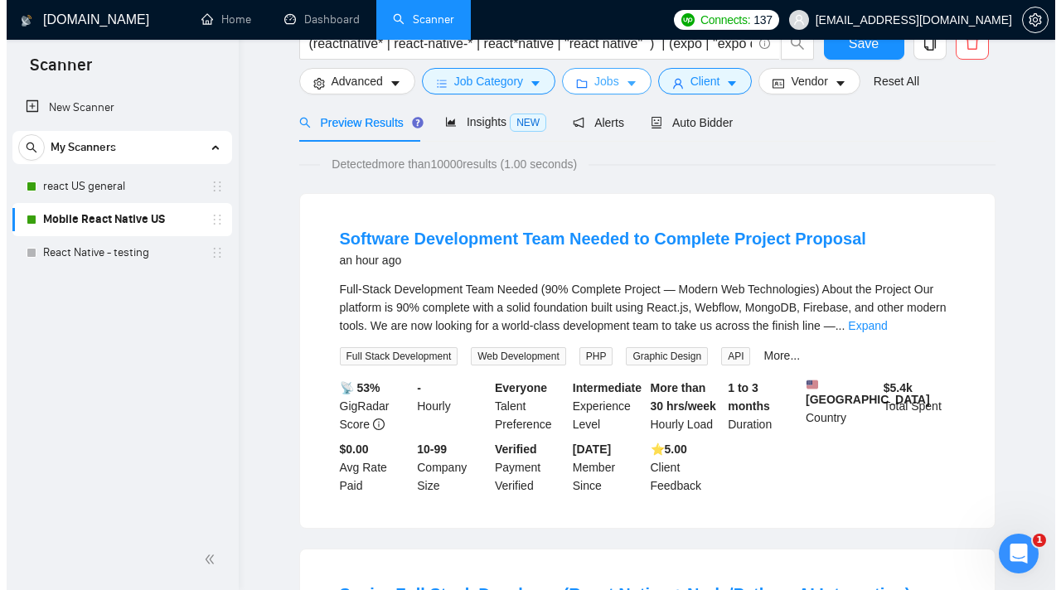
scroll to position [0, 0]
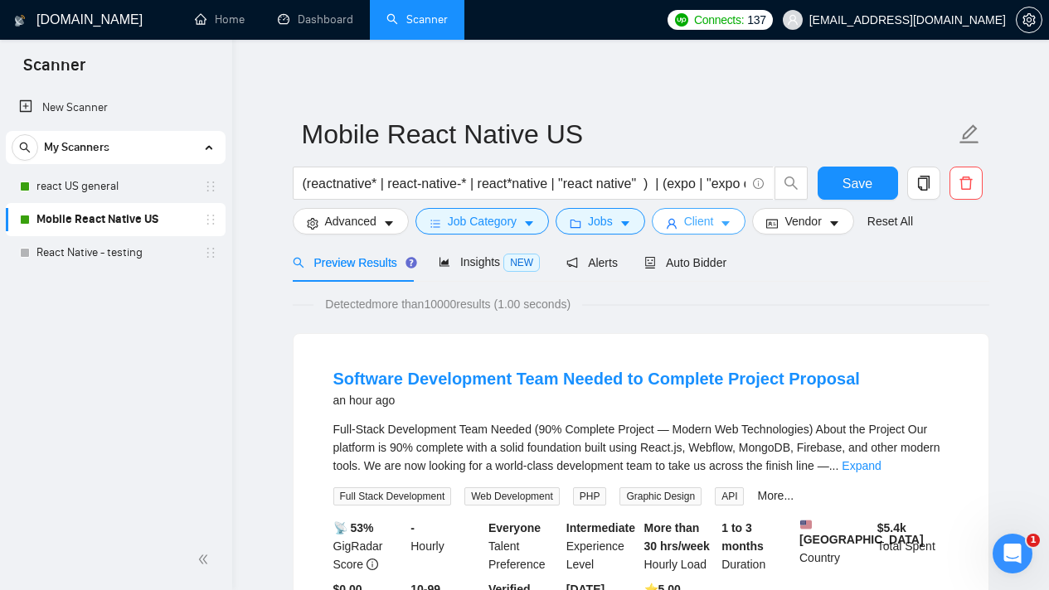
click at [723, 224] on button "Client" at bounding box center [699, 221] width 95 height 27
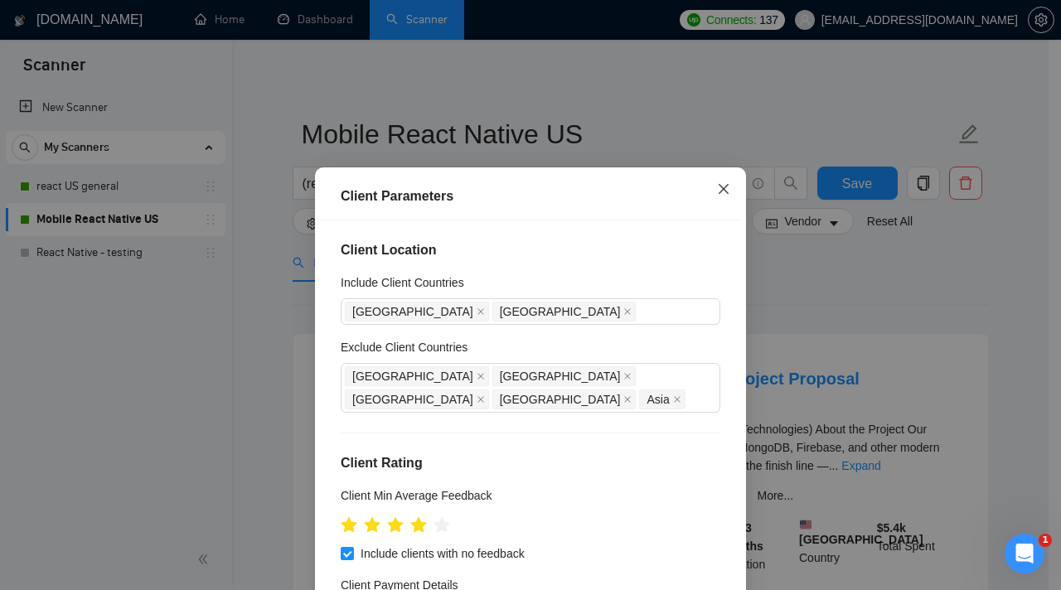
click at [717, 191] on icon "close" at bounding box center [723, 188] width 13 height 13
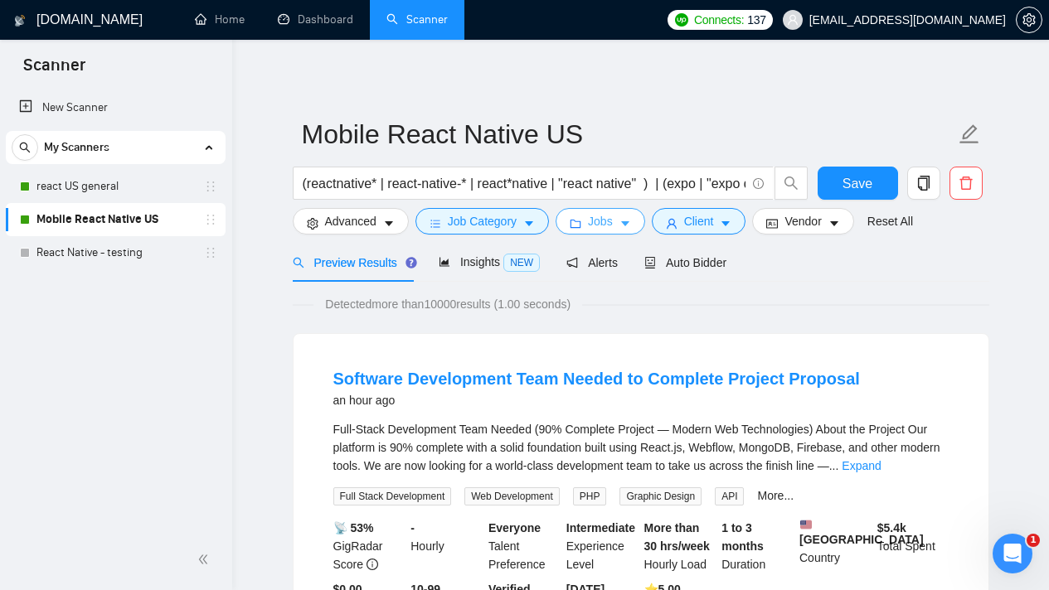
click at [613, 229] on span "Jobs" at bounding box center [600, 221] width 25 height 18
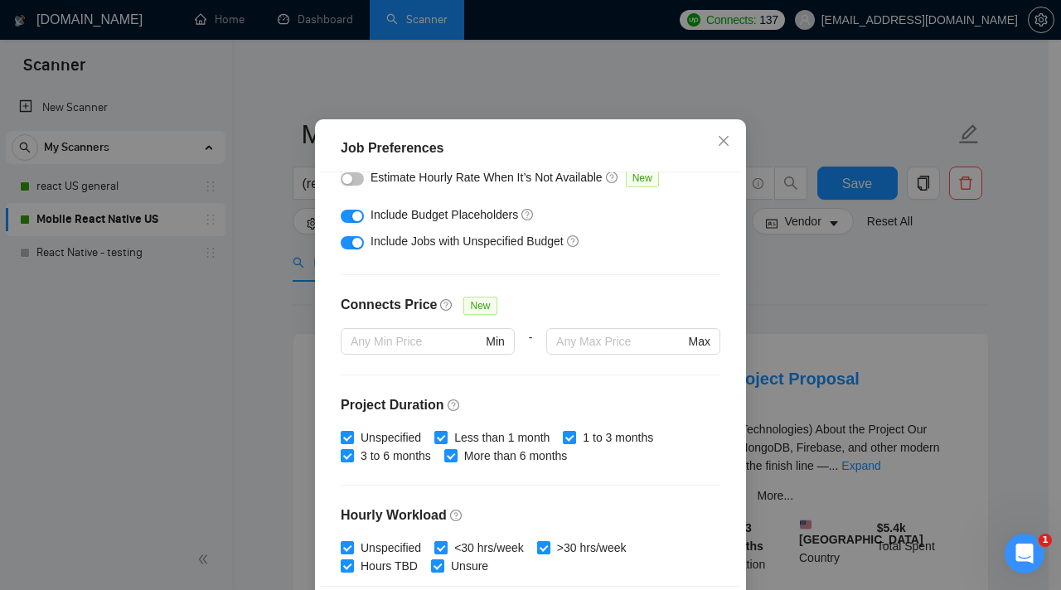
scroll to position [198, 0]
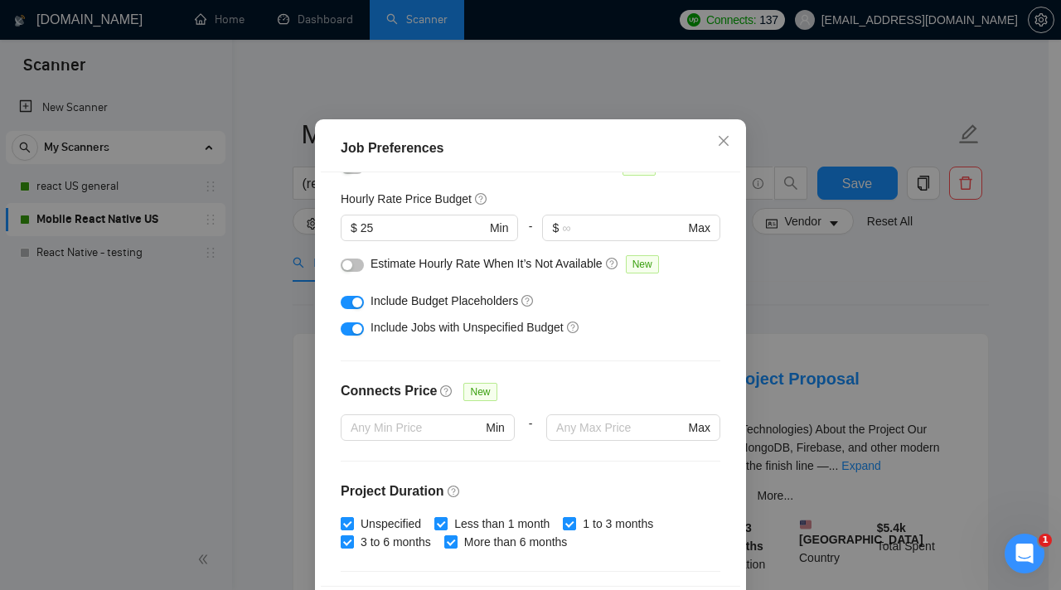
click at [341, 309] on button "button" at bounding box center [352, 302] width 23 height 13
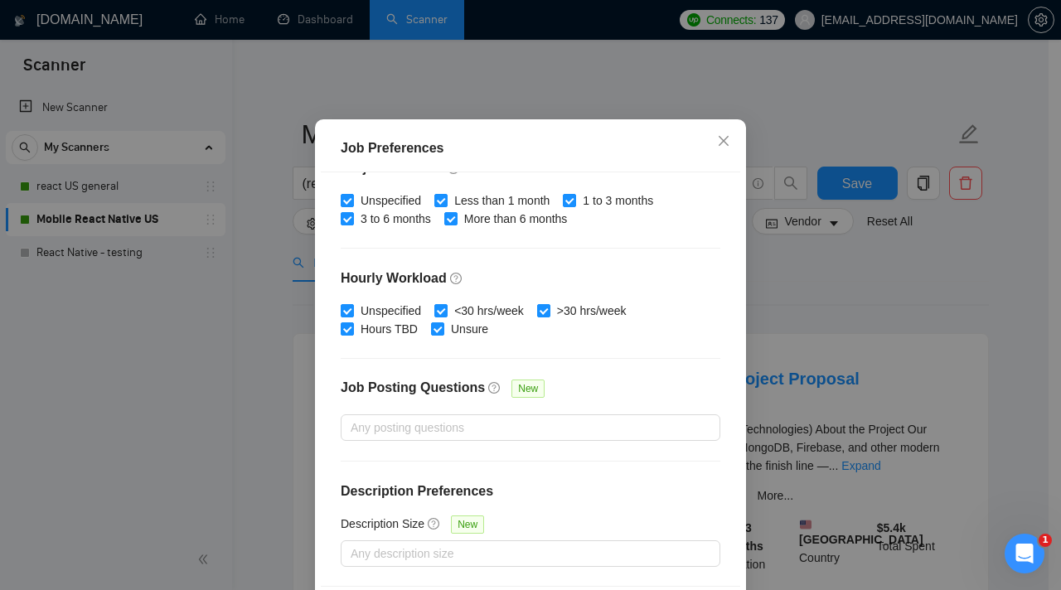
scroll to position [116, 0]
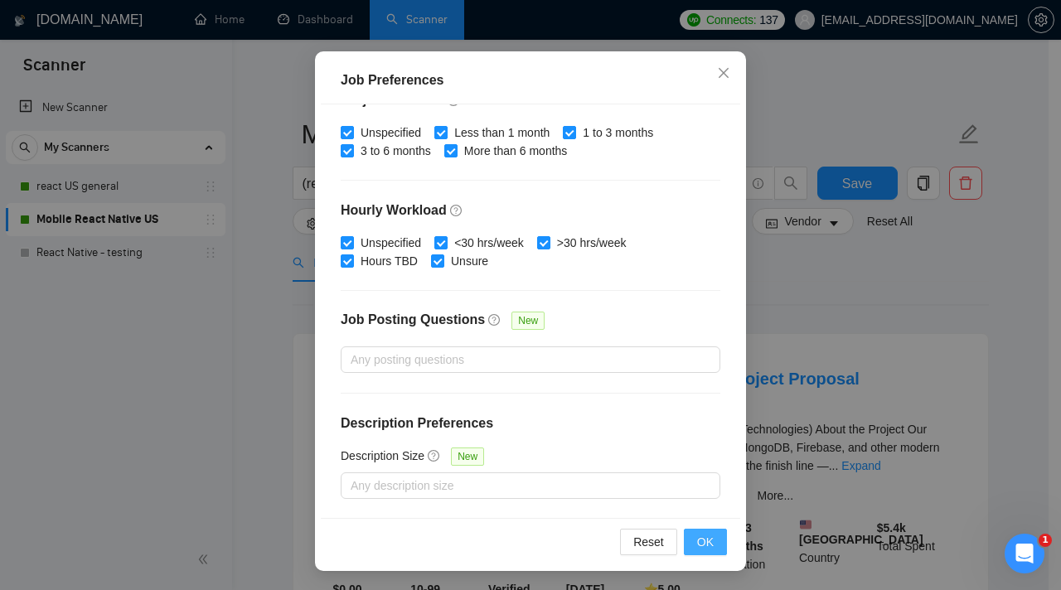
click at [704, 538] on span "OK" at bounding box center [705, 542] width 17 height 18
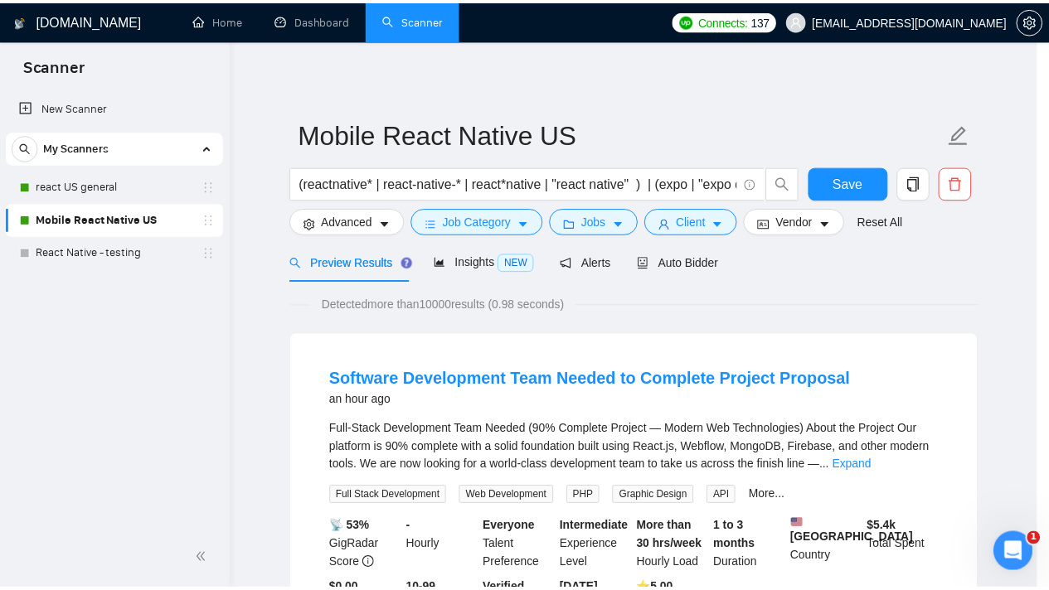
scroll to position [48, 0]
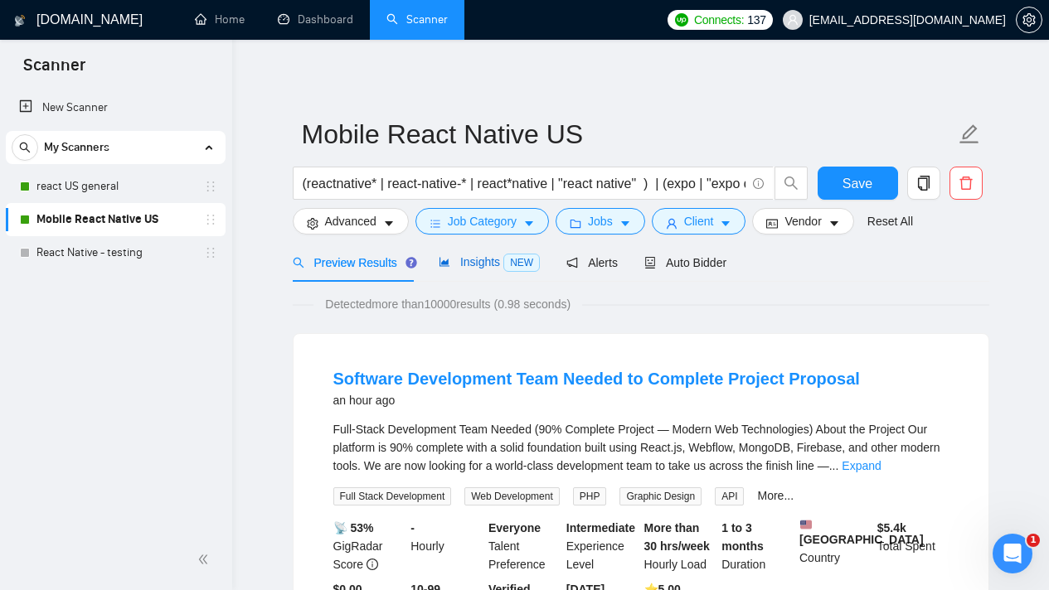
click at [493, 266] on span "Insights NEW" at bounding box center [489, 261] width 101 height 13
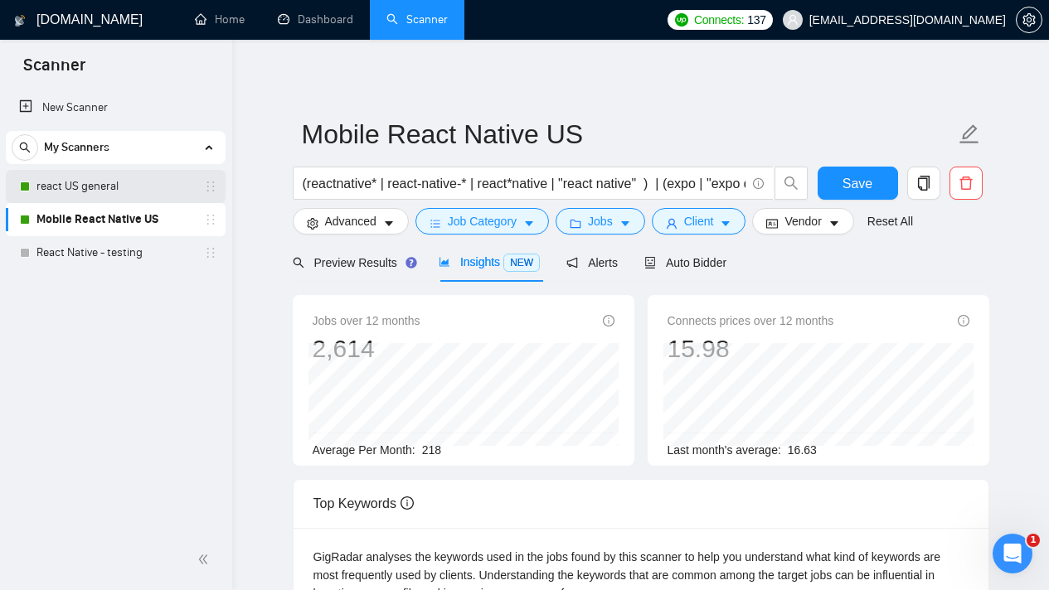
click at [108, 187] on link "react US general" at bounding box center [115, 186] width 158 height 33
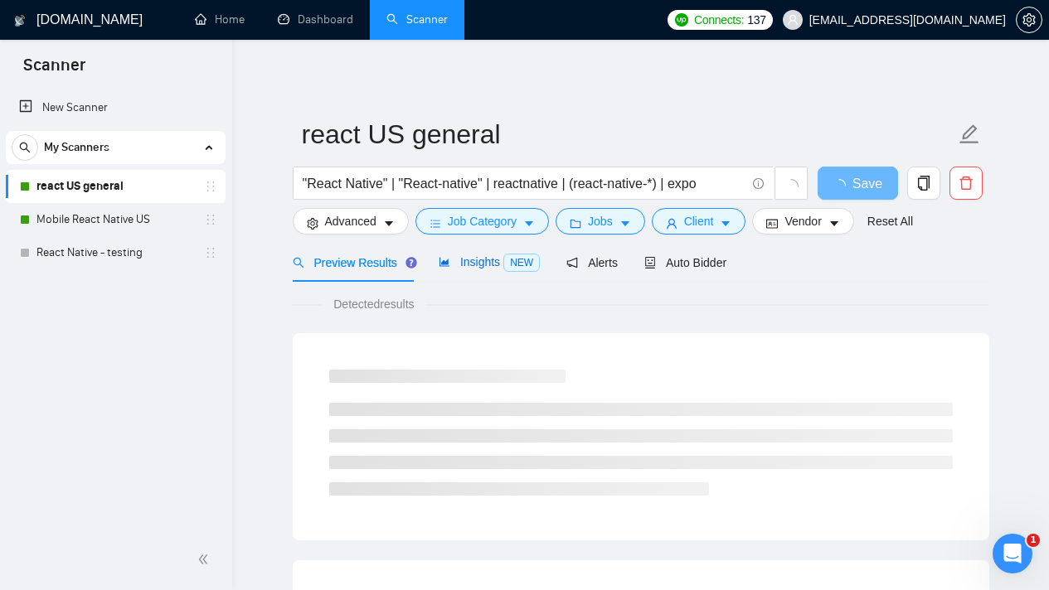
click at [469, 258] on span "Insights NEW" at bounding box center [489, 261] width 101 height 13
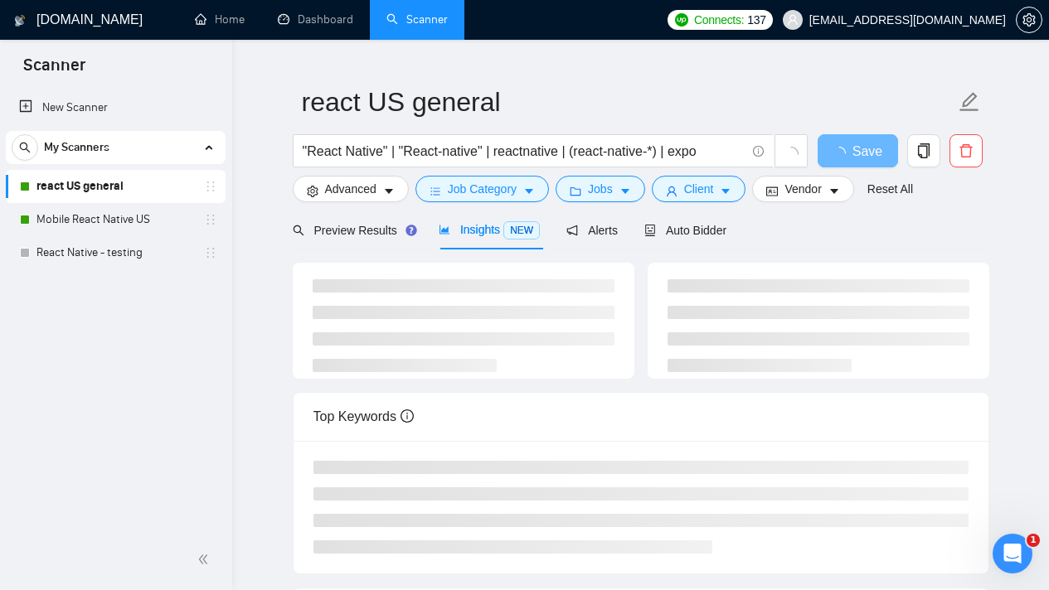
scroll to position [32, 0]
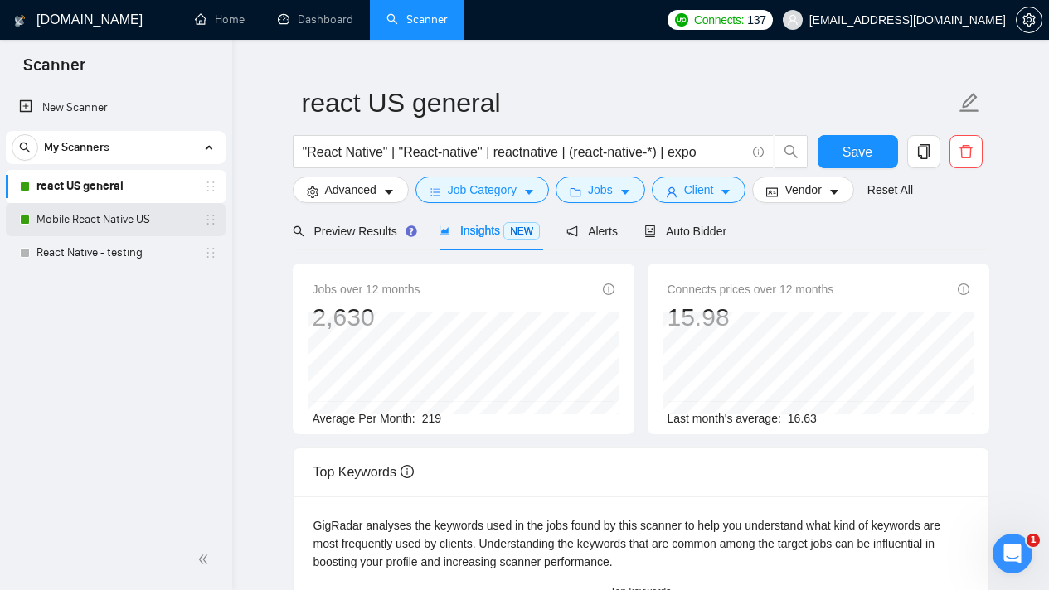
click at [138, 223] on link "Mobile React Native US" at bounding box center [115, 219] width 158 height 33
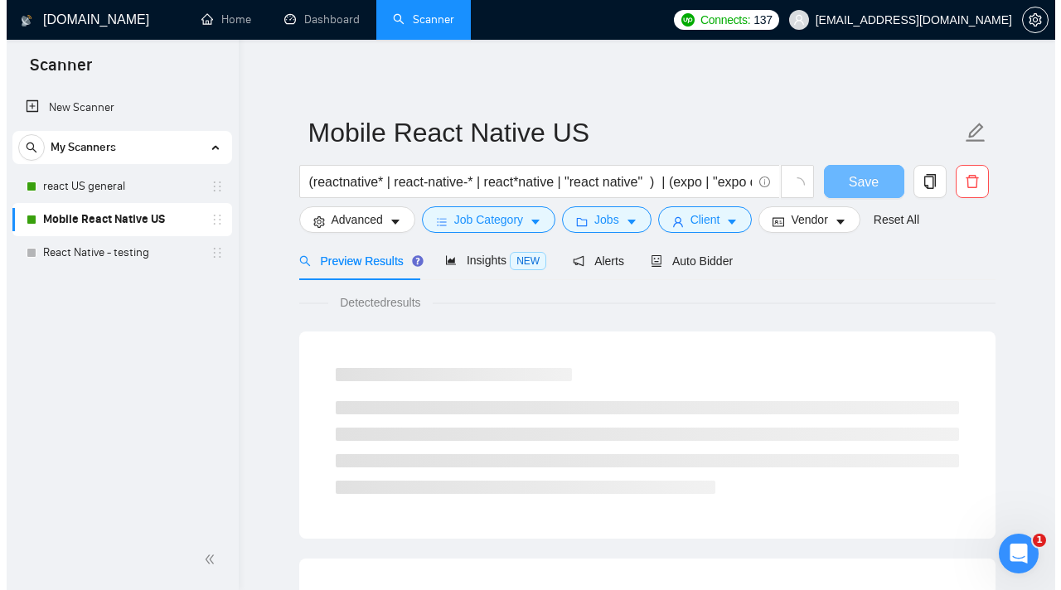
scroll to position [32, 0]
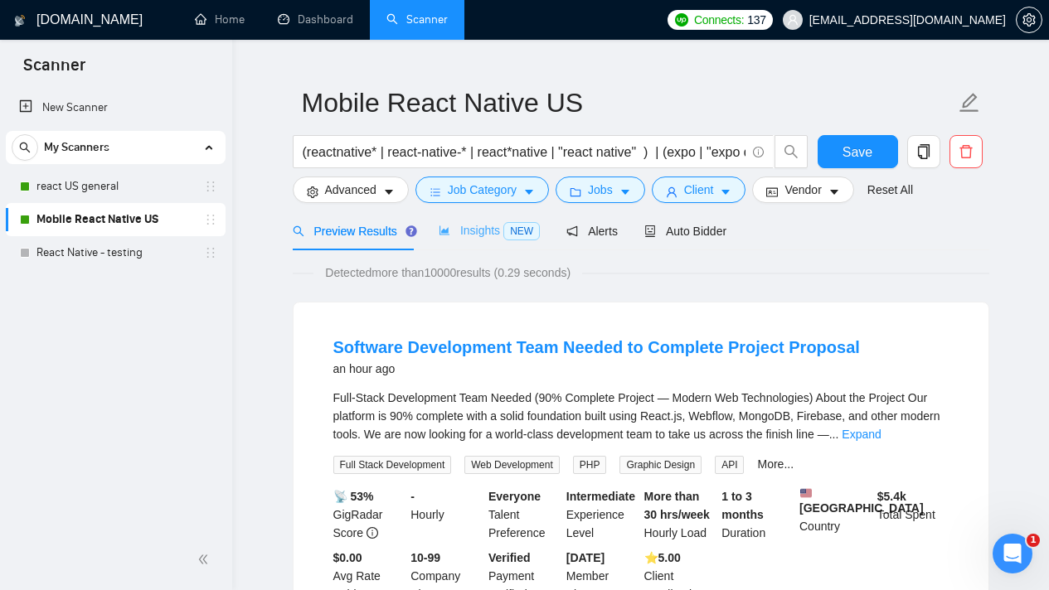
click at [490, 240] on div "Insights NEW" at bounding box center [489, 230] width 101 height 39
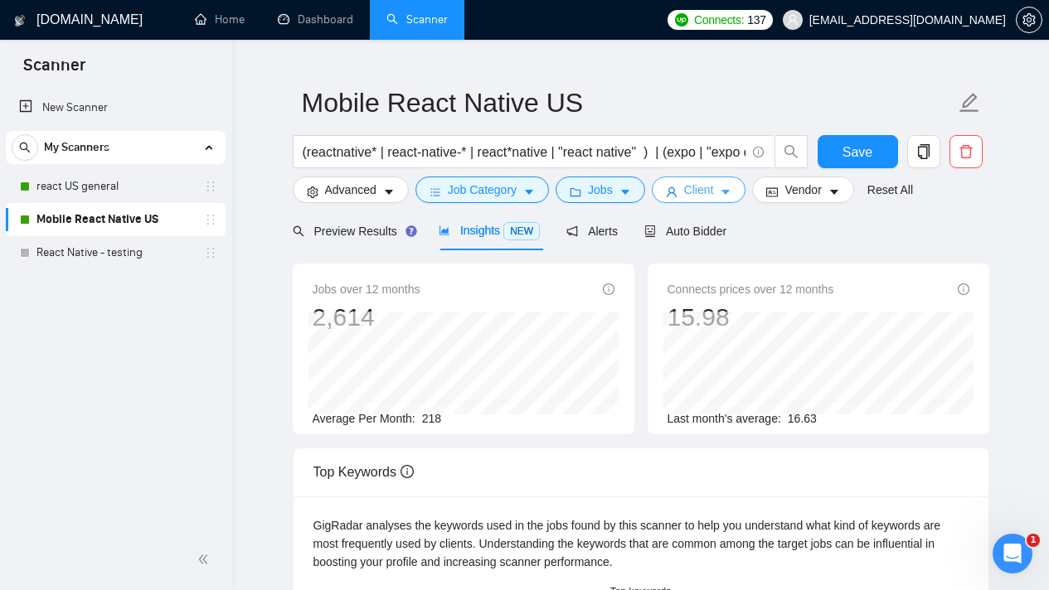
click at [714, 192] on span "Client" at bounding box center [699, 190] width 30 height 18
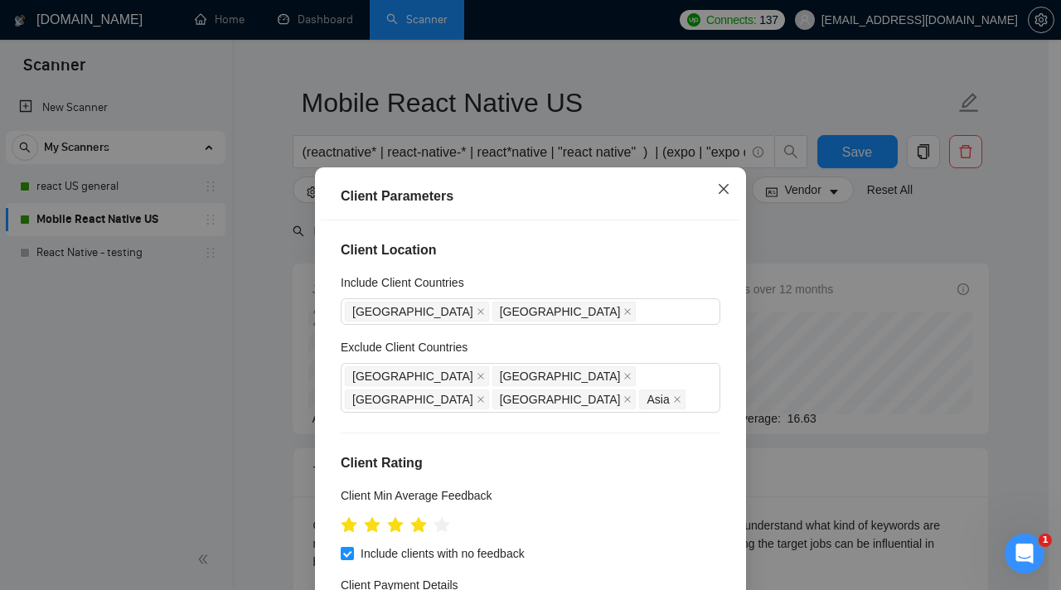
drag, startPoint x: 721, startPoint y: 182, endPoint x: 711, endPoint y: 191, distance: 14.1
click at [721, 182] on span "Close" at bounding box center [723, 189] width 45 height 45
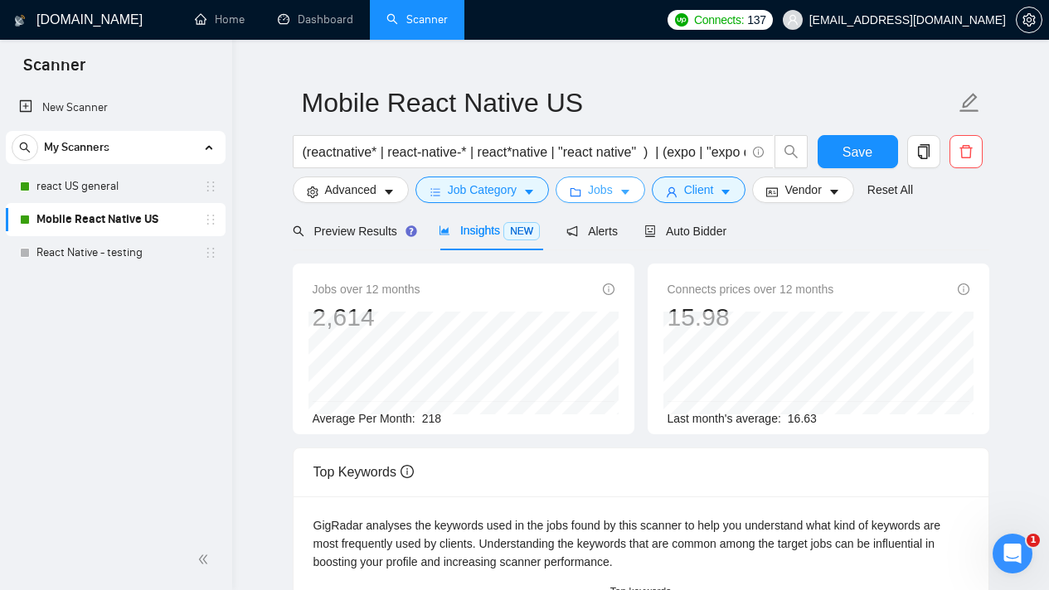
click at [605, 187] on span "Jobs" at bounding box center [600, 190] width 25 height 18
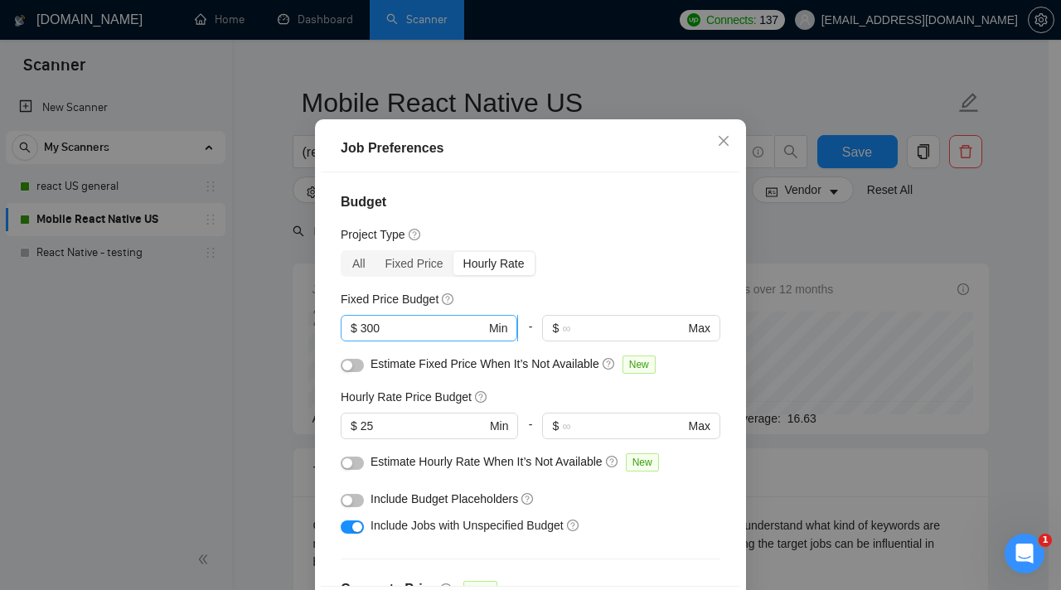
scroll to position [137, 0]
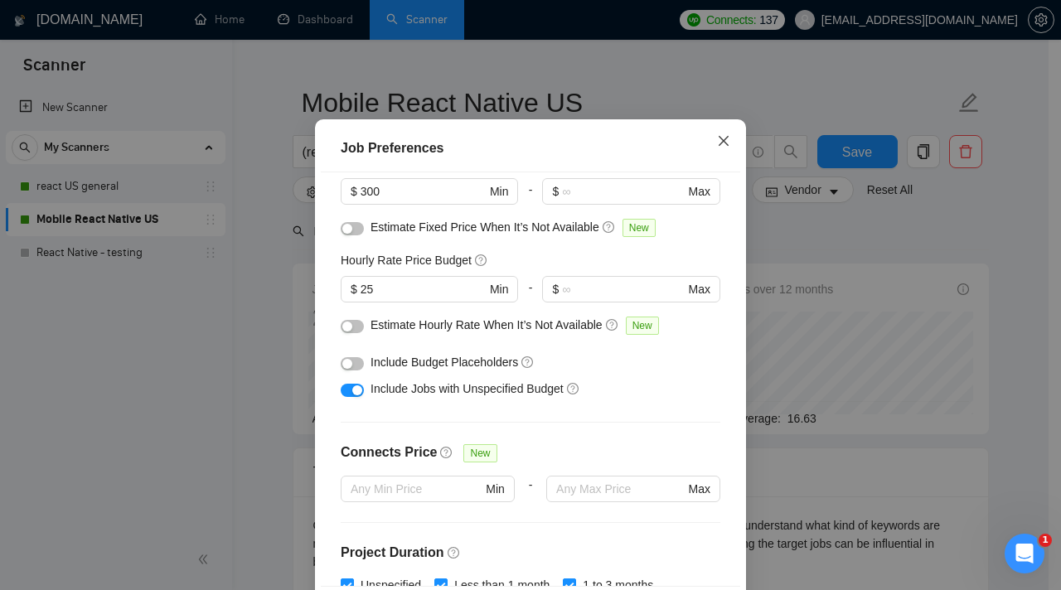
click at [725, 164] on span "Close" at bounding box center [723, 141] width 45 height 45
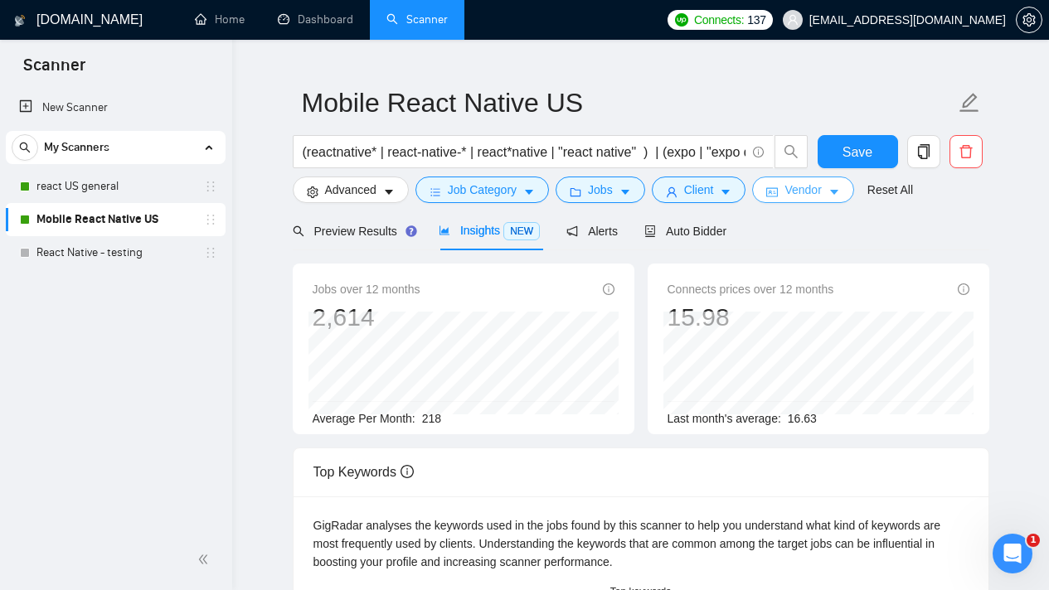
click at [835, 195] on button "Vendor" at bounding box center [802, 190] width 101 height 27
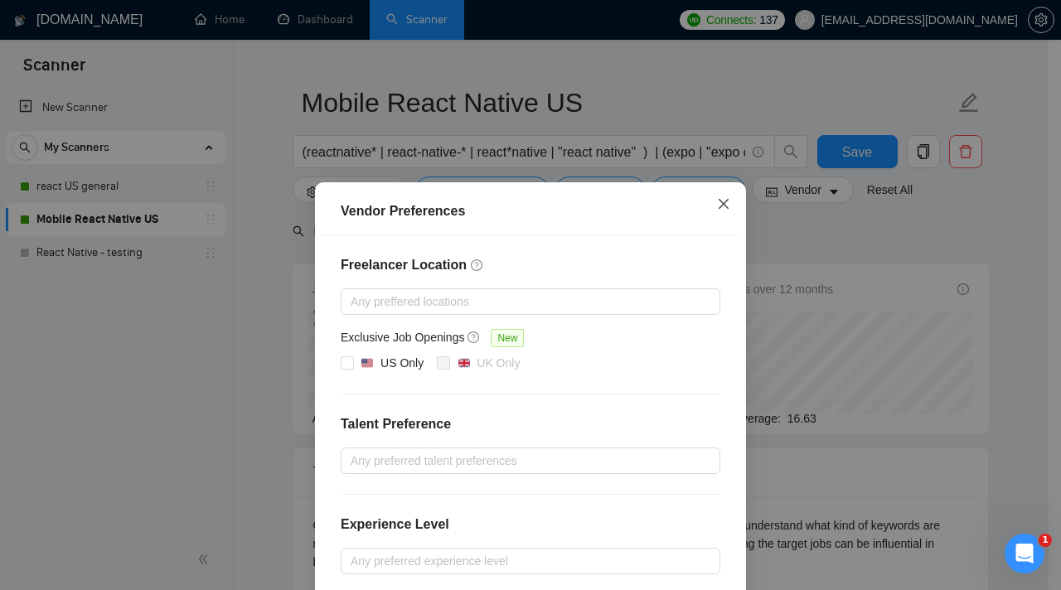
click at [720, 207] on icon "close" at bounding box center [723, 203] width 13 height 13
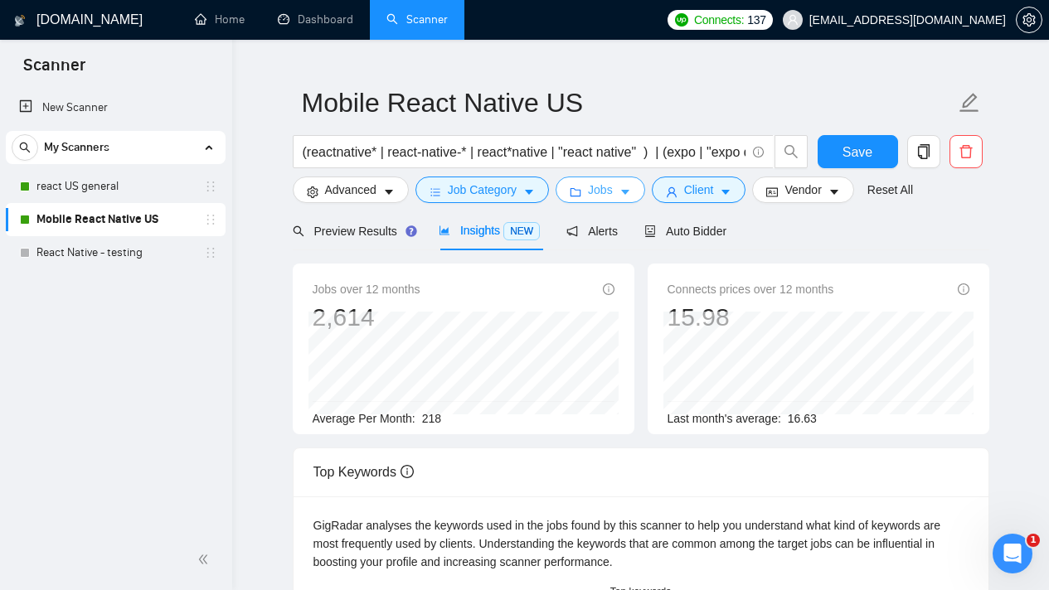
click at [629, 196] on icon "caret-down" at bounding box center [625, 193] width 12 height 12
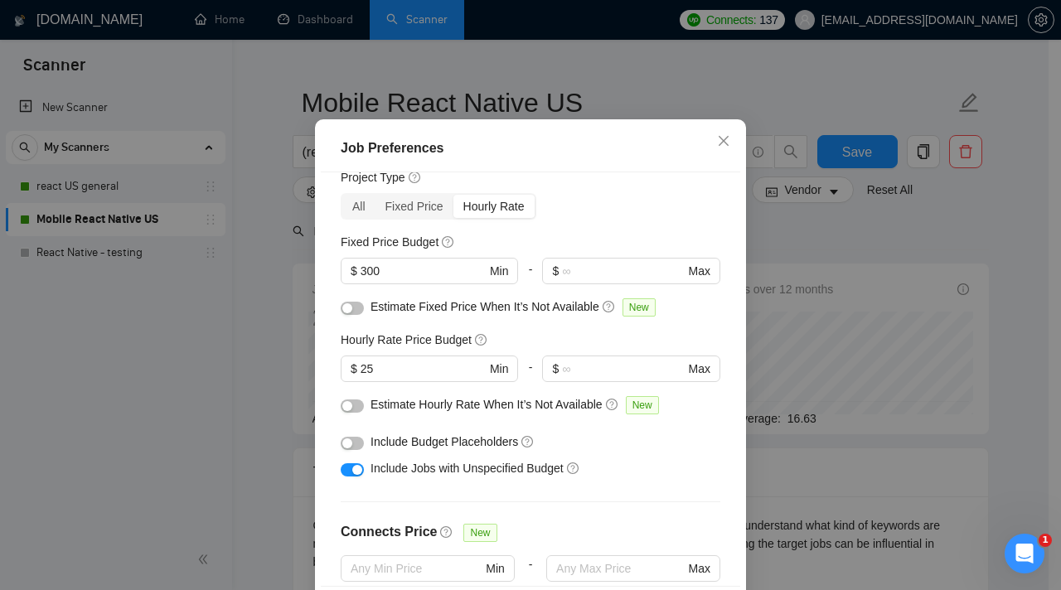
scroll to position [0, 0]
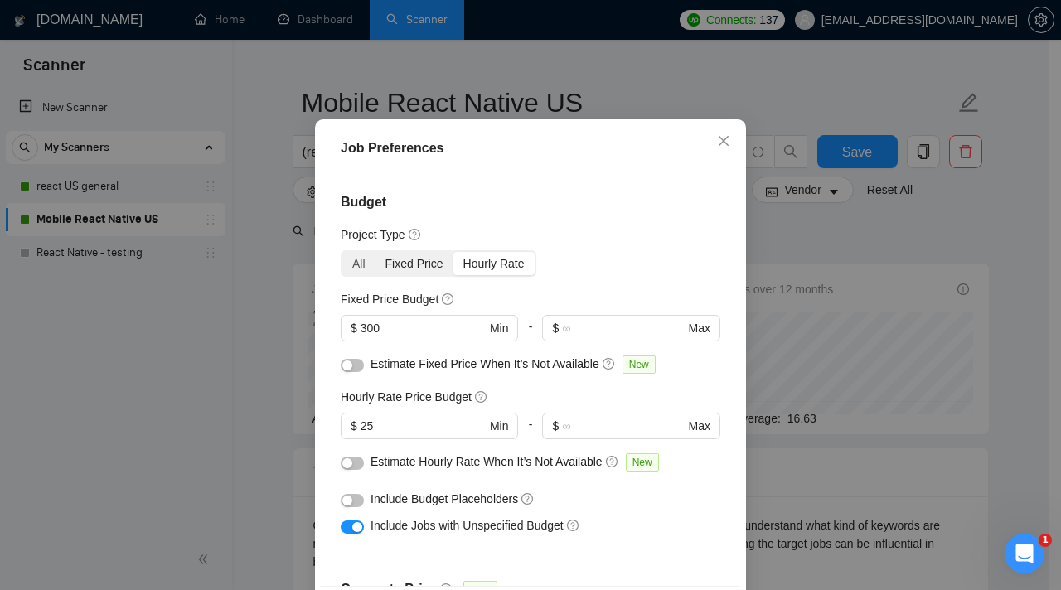
click at [388, 275] on div "Fixed Price" at bounding box center [415, 263] width 78 height 23
click at [376, 252] on input "Fixed Price" at bounding box center [376, 252] width 0 height 0
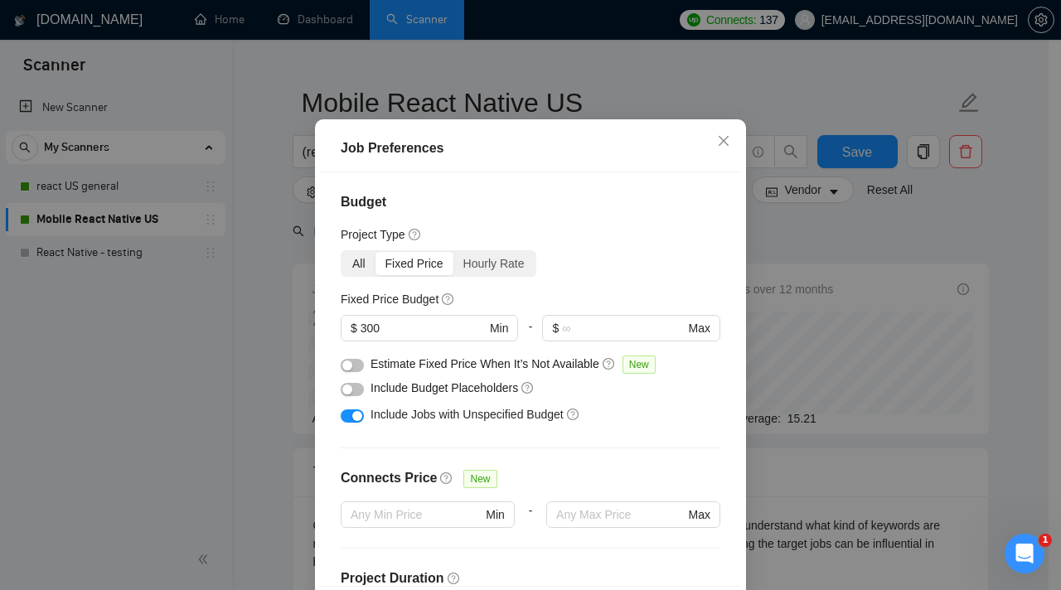
click at [357, 275] on div "All" at bounding box center [358, 263] width 33 height 23
click at [342, 252] on input "All" at bounding box center [342, 252] width 0 height 0
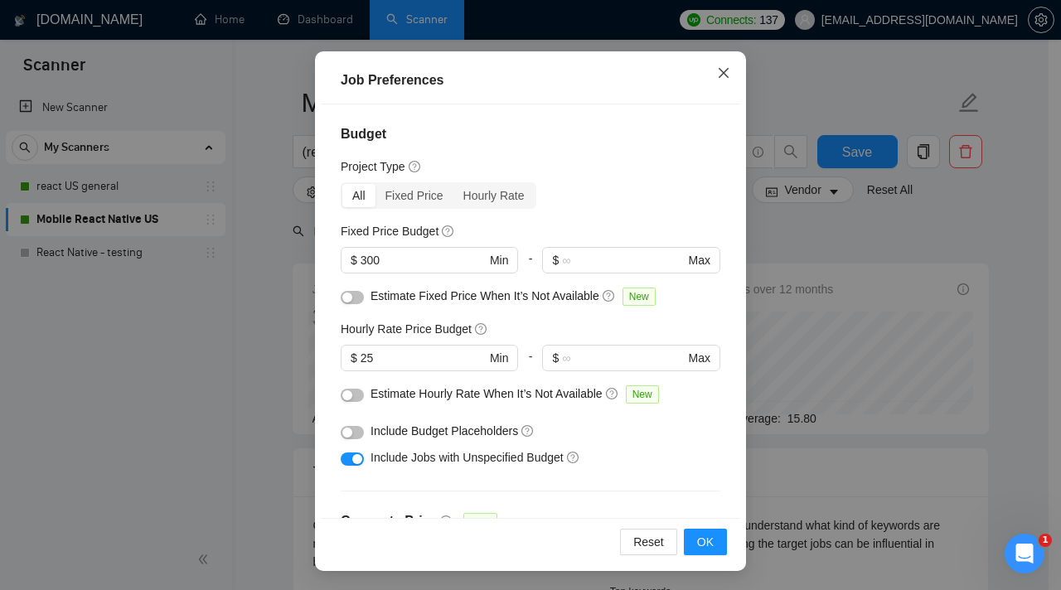
click at [718, 78] on icon "close" at bounding box center [723, 72] width 13 height 13
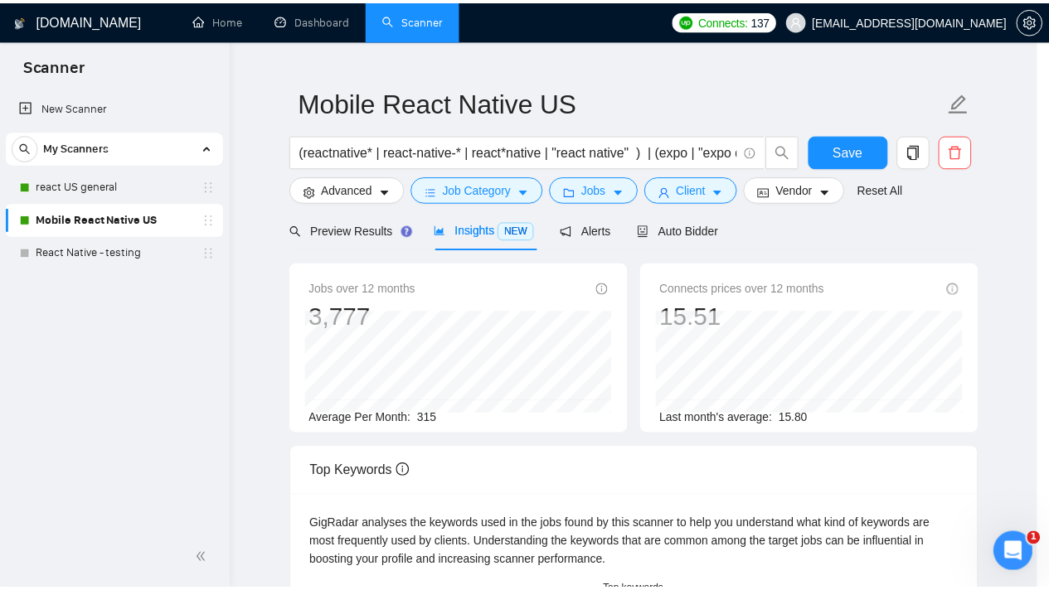
scroll to position [48, 0]
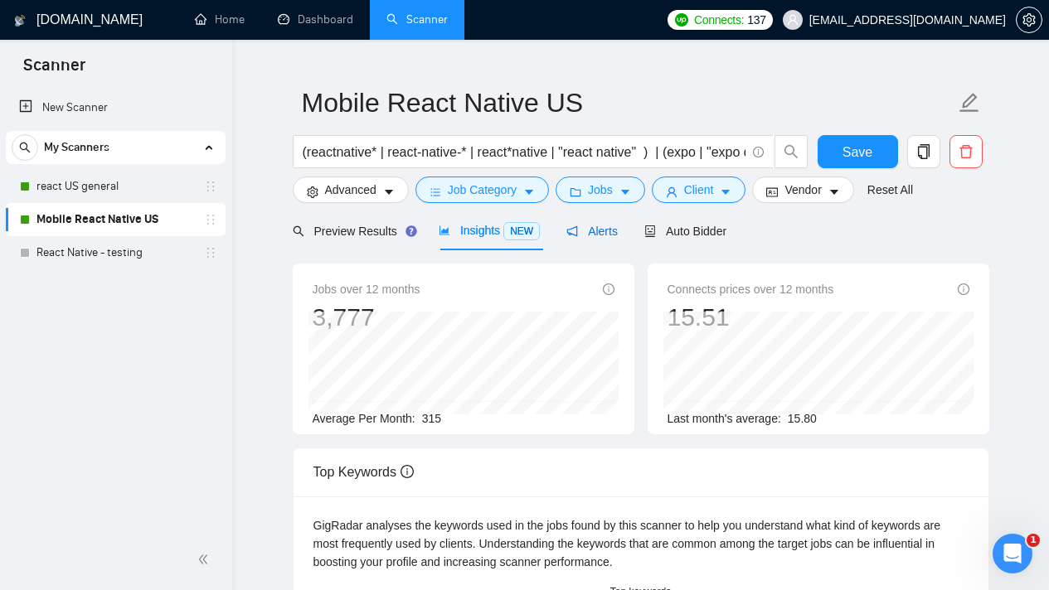
click at [585, 231] on span "Alerts" at bounding box center [591, 231] width 51 height 13
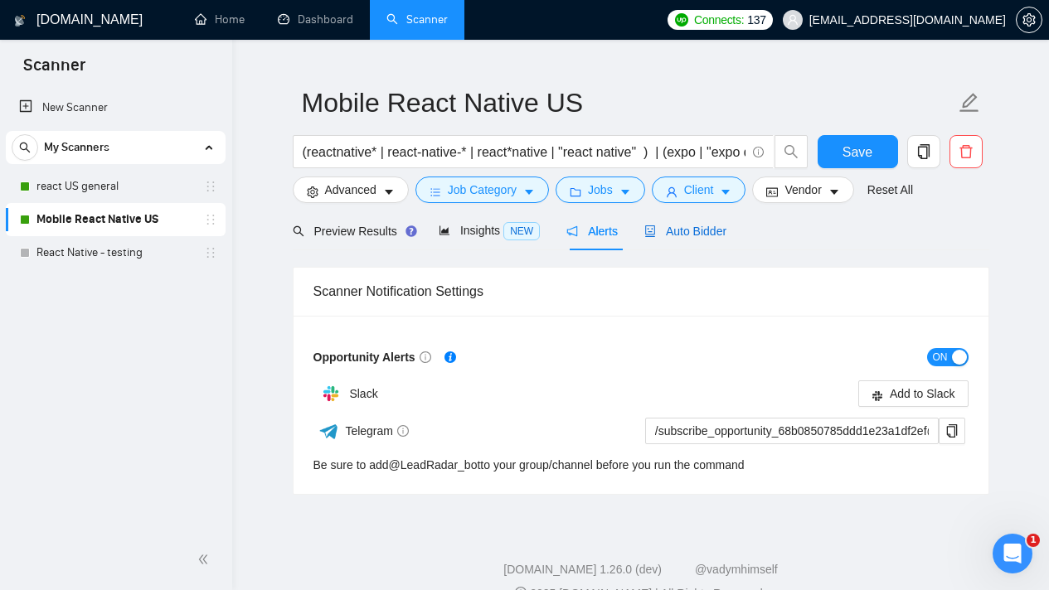
click at [692, 225] on span "Auto Bidder" at bounding box center [685, 231] width 82 height 13
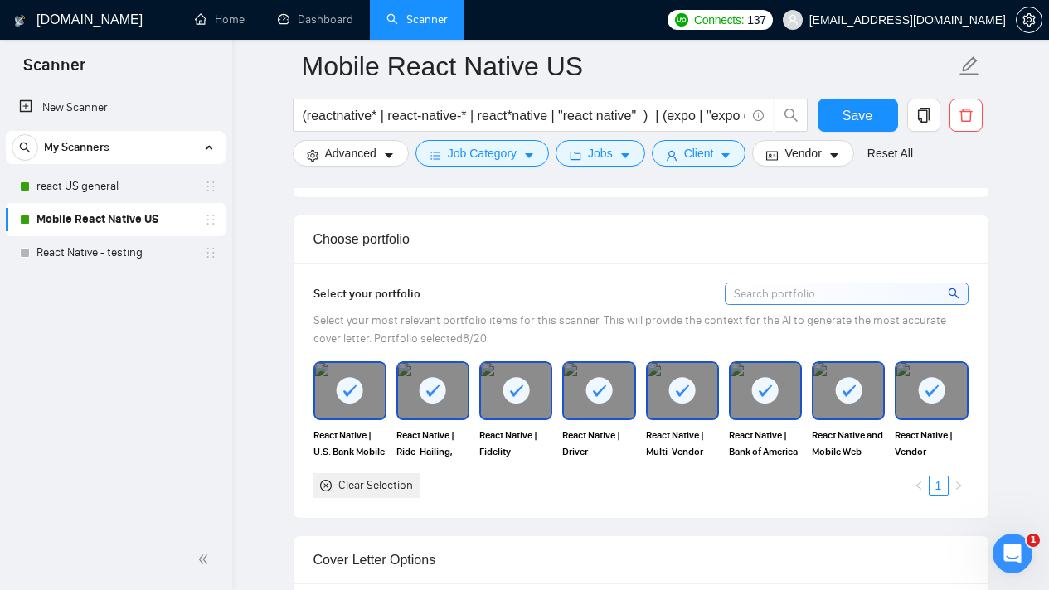
scroll to position [1815, 0]
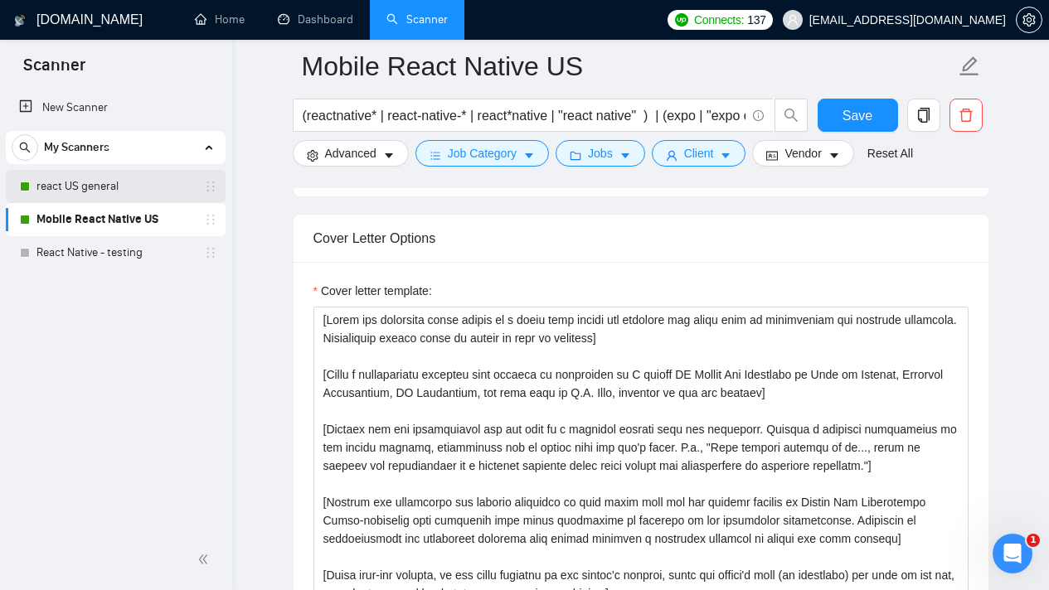
click at [72, 190] on link "react US general" at bounding box center [115, 186] width 158 height 33
click at [823, 119] on button "Save" at bounding box center [858, 115] width 80 height 33
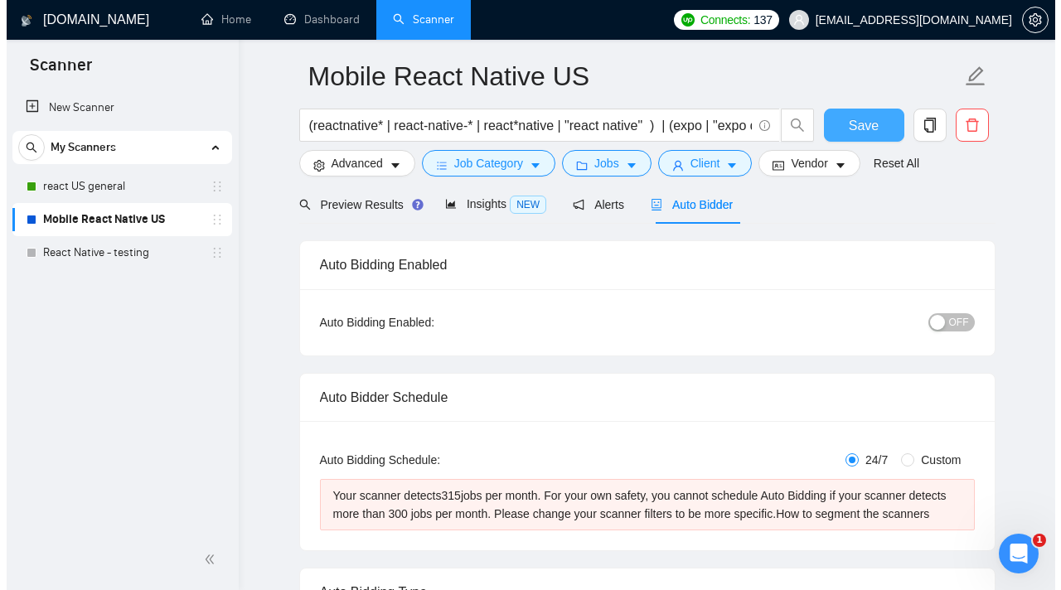
scroll to position [0, 0]
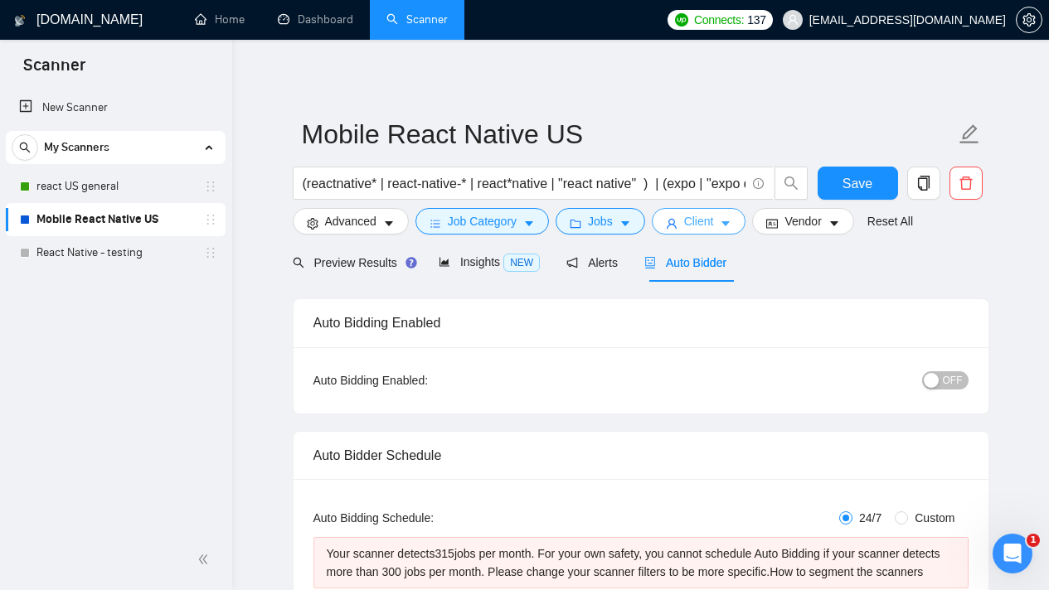
click at [728, 231] on button "Client" at bounding box center [699, 221] width 95 height 27
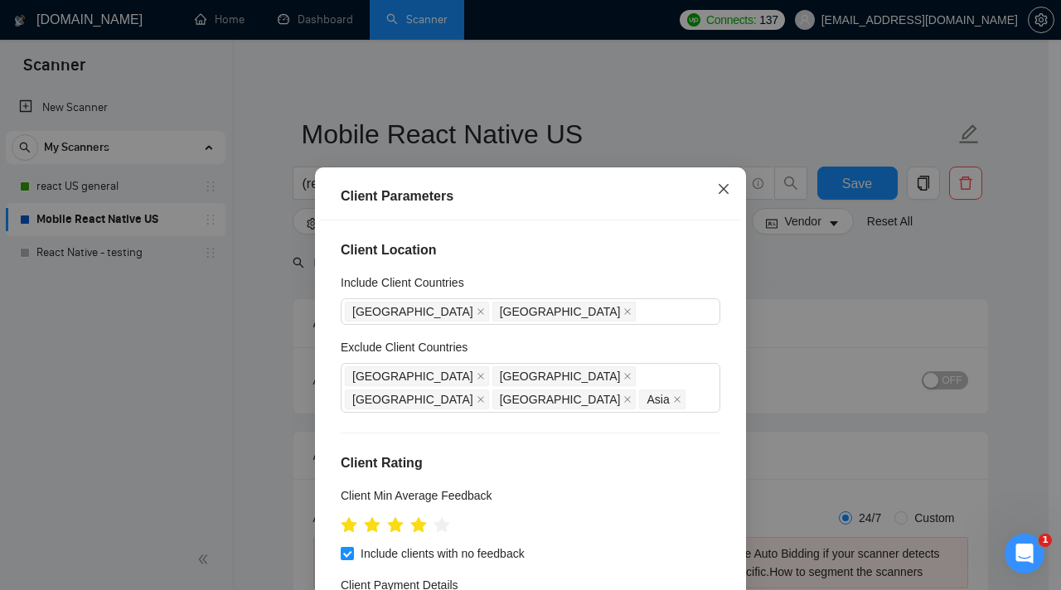
click at [726, 193] on span "Close" at bounding box center [723, 189] width 45 height 45
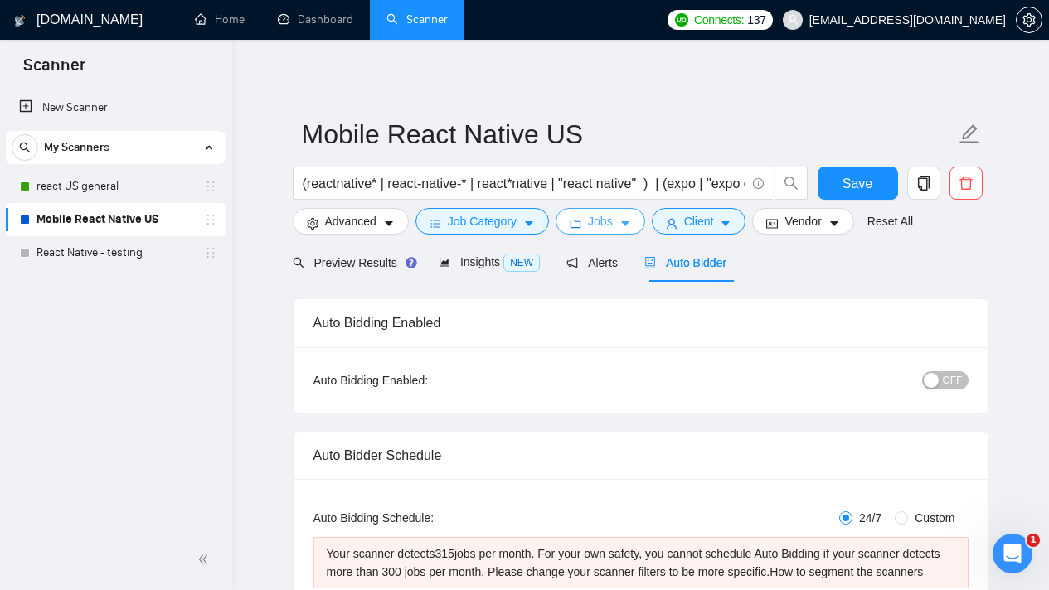
click at [629, 228] on icon "caret-down" at bounding box center [625, 224] width 12 height 12
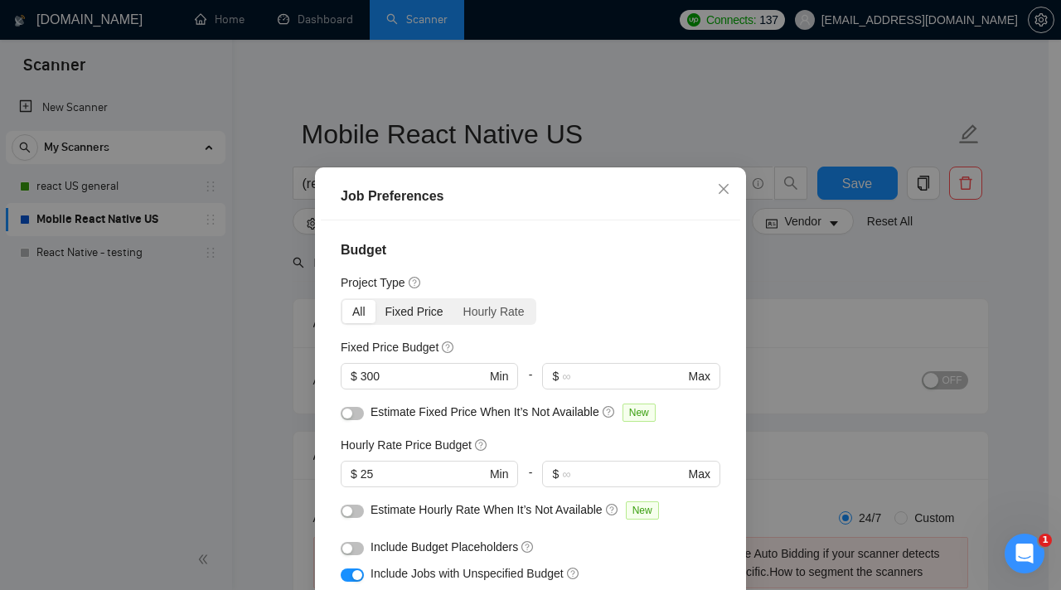
click at [424, 301] on div "Fixed Price" at bounding box center [415, 311] width 78 height 23
click at [376, 300] on input "Fixed Price" at bounding box center [376, 300] width 0 height 0
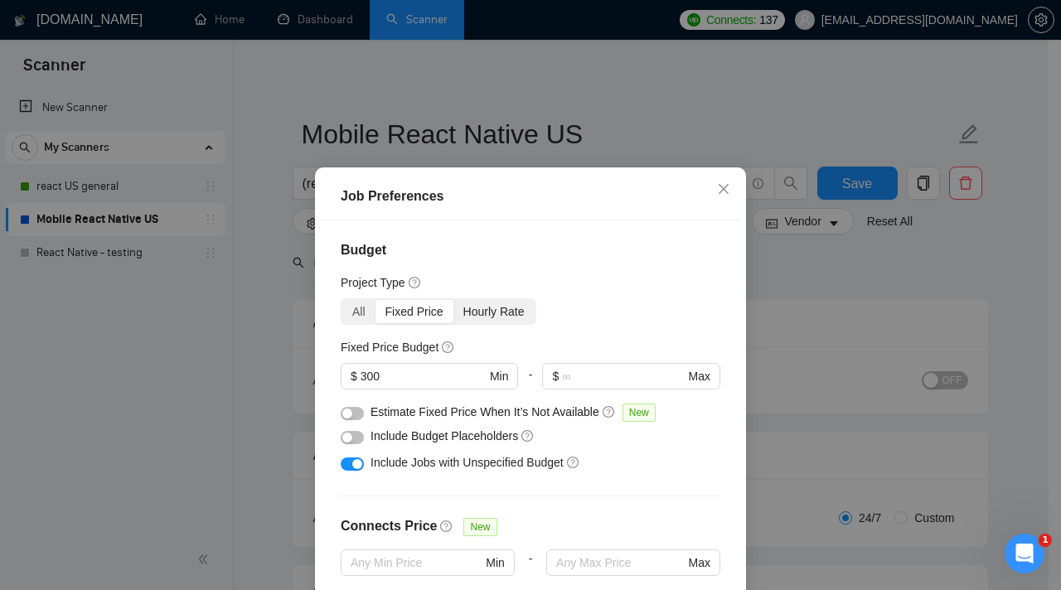
click at [492, 312] on div "Hourly Rate" at bounding box center [494, 311] width 81 height 23
click at [454, 300] on input "Hourly Rate" at bounding box center [454, 300] width 0 height 0
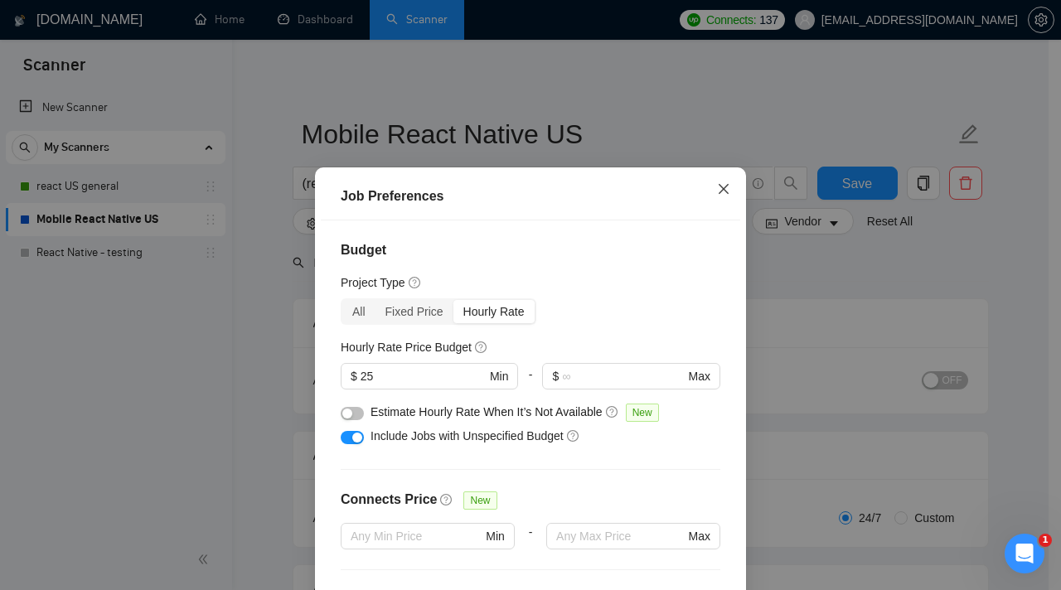
click at [721, 190] on icon "close" at bounding box center [723, 188] width 13 height 13
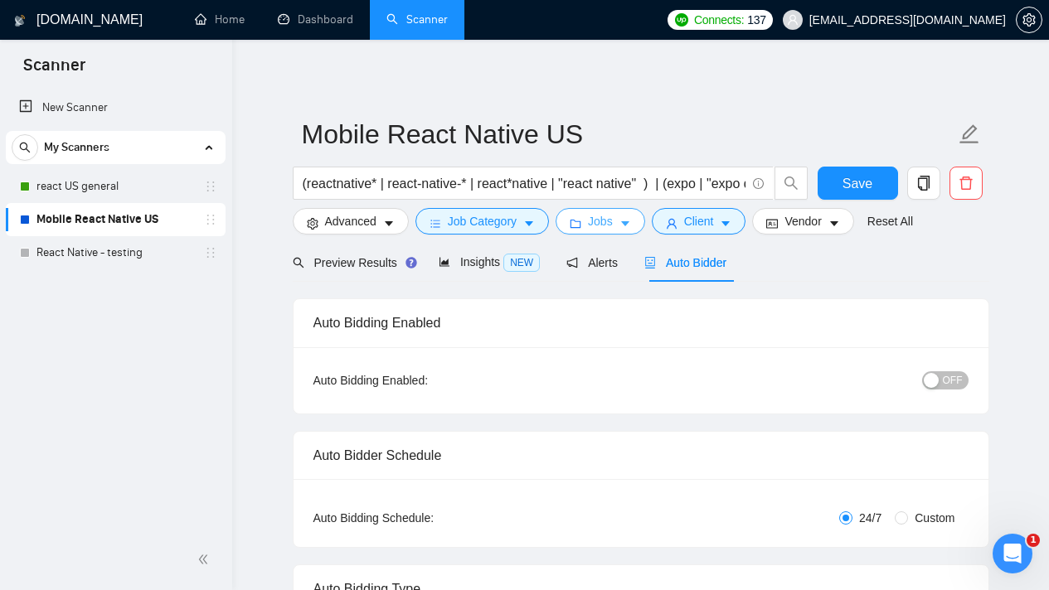
click at [601, 221] on span "Jobs" at bounding box center [600, 221] width 25 height 18
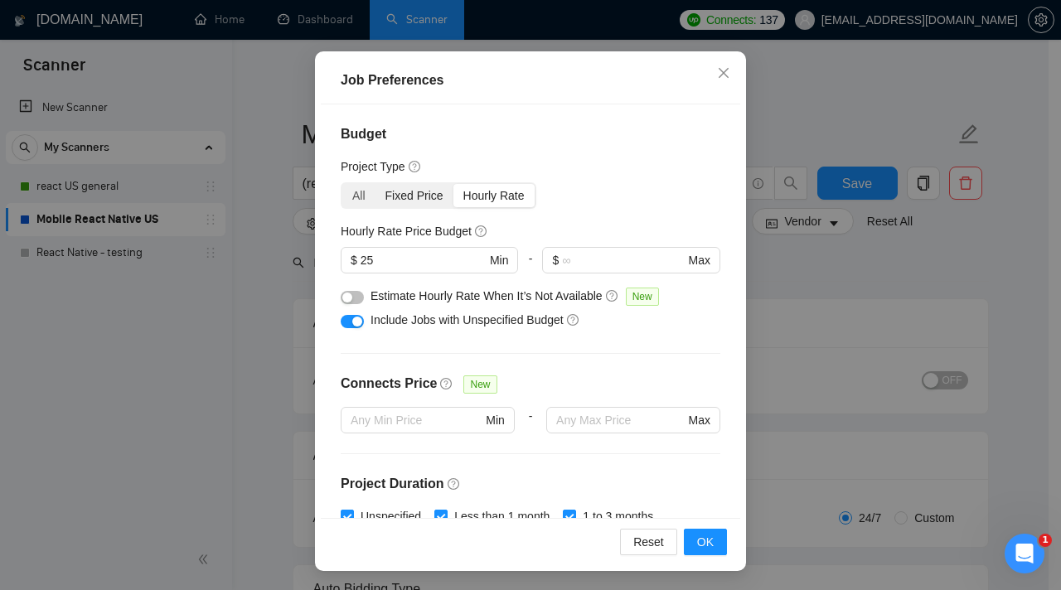
click at [367, 194] on div "All" at bounding box center [358, 195] width 33 height 23
click at [342, 184] on input "All" at bounding box center [342, 184] width 0 height 0
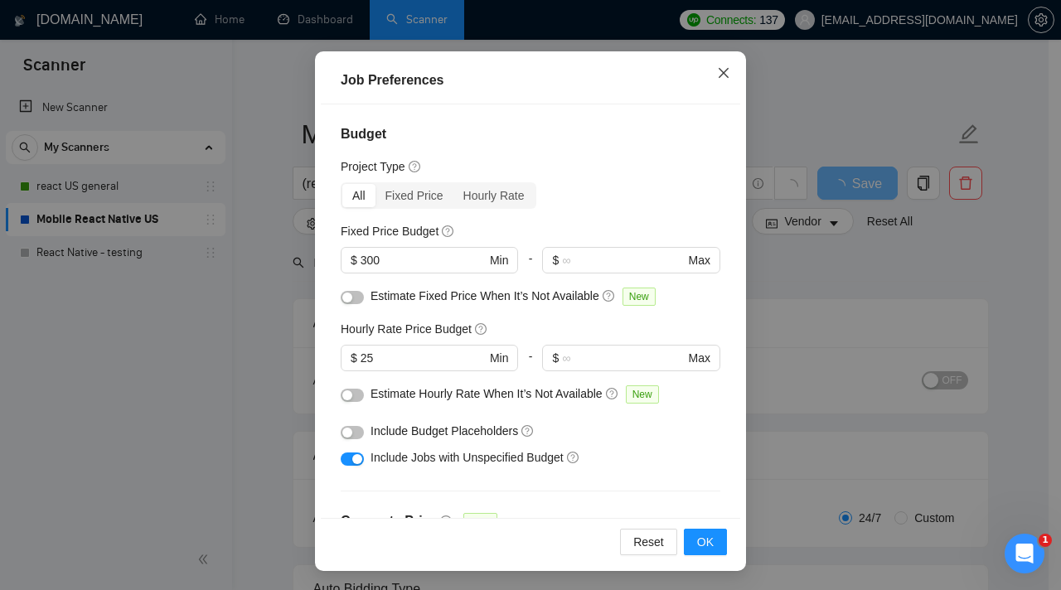
click at [721, 71] on icon "close" at bounding box center [723, 72] width 13 height 13
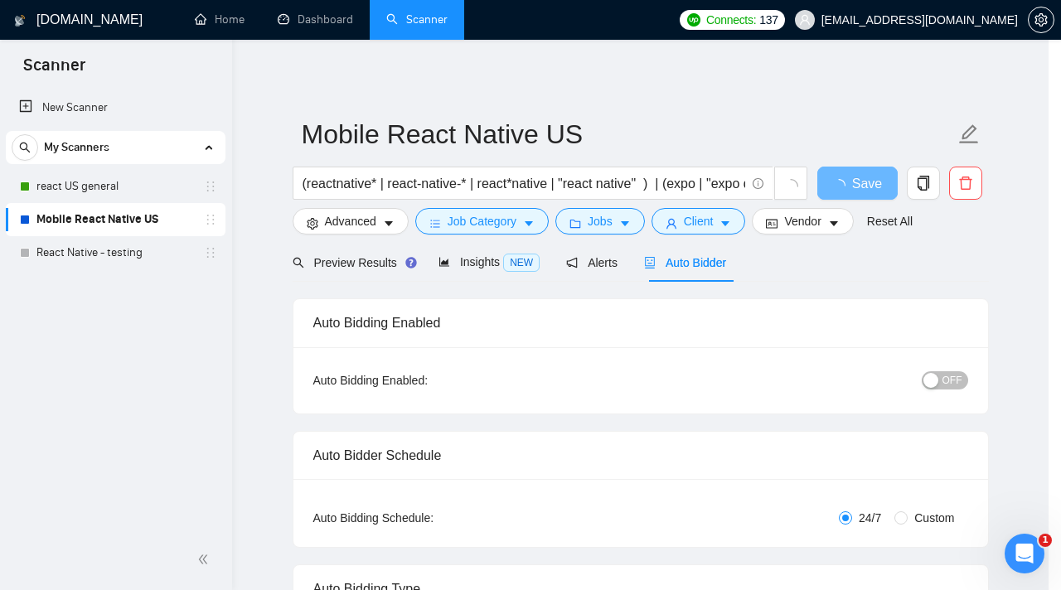
scroll to position [48, 0]
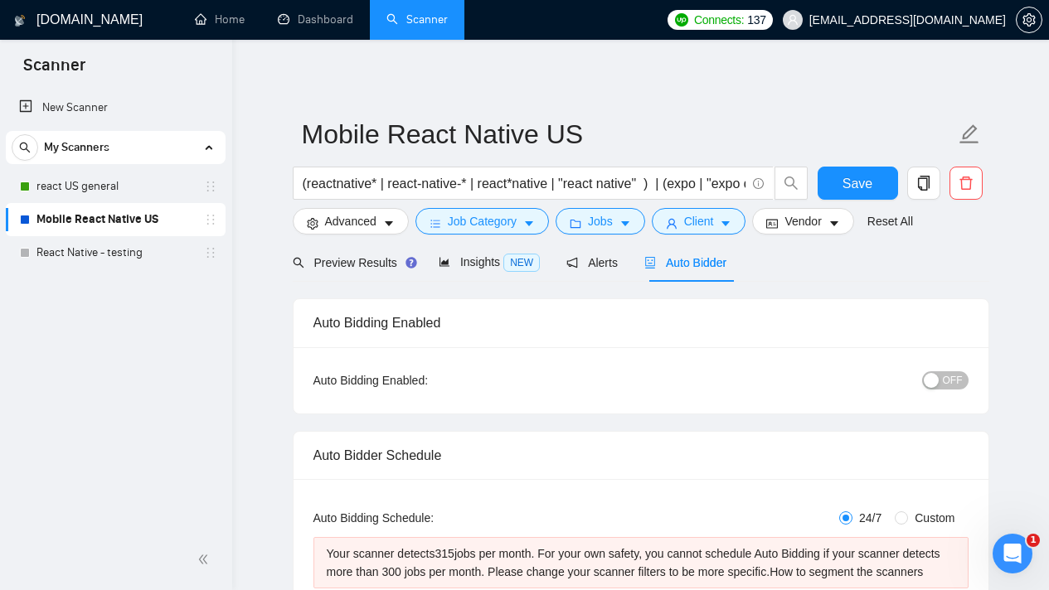
click at [939, 382] on div "button" at bounding box center [931, 380] width 15 height 15
click at [870, 186] on span "Save" at bounding box center [857, 183] width 30 height 21
click at [677, 183] on input "(reactnative* | react-native-* | react*native | "react native" ) | (expo | "exp…" at bounding box center [524, 183] width 443 height 21
click at [840, 226] on icon "caret-down" at bounding box center [834, 224] width 12 height 12
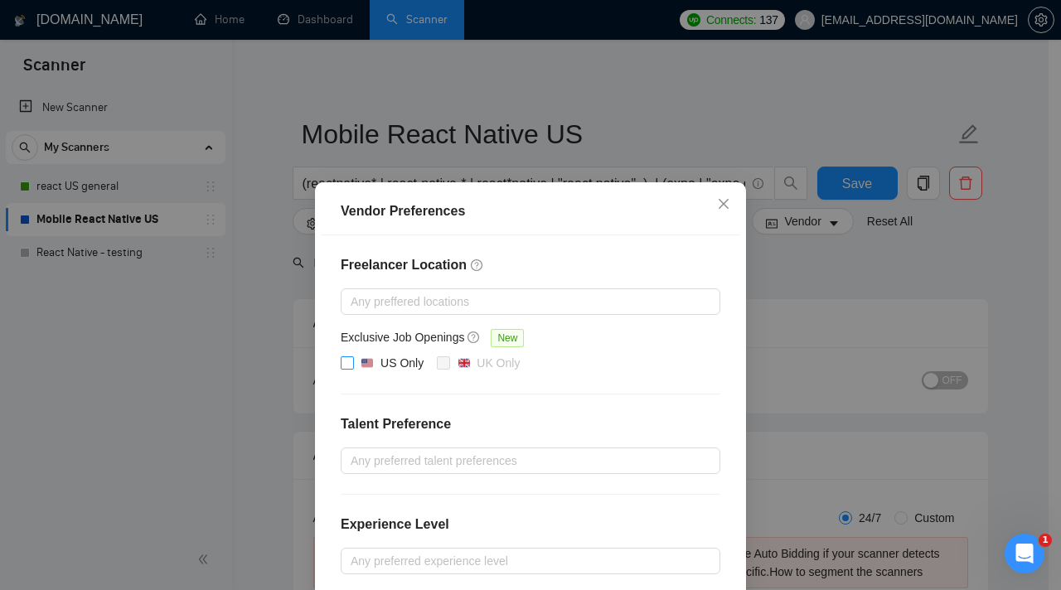
click at [354, 362] on span "US Only" at bounding box center [392, 364] width 76 height 20
click at [351, 362] on input "US Only" at bounding box center [347, 363] width 12 height 12
checkbox input "true"
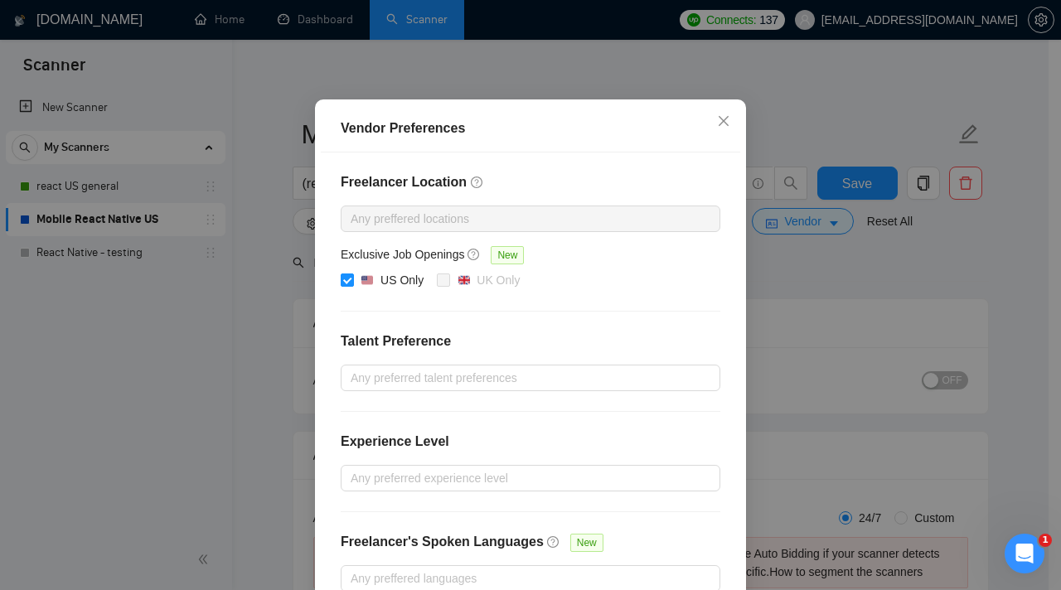
scroll to position [177, 0]
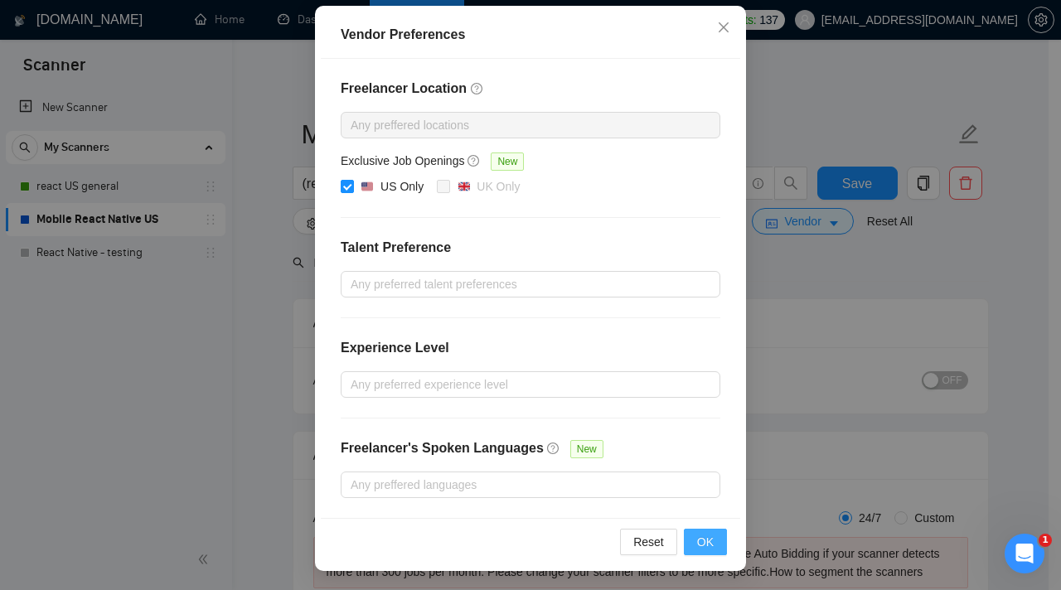
click at [711, 542] on button "OK" at bounding box center [705, 542] width 43 height 27
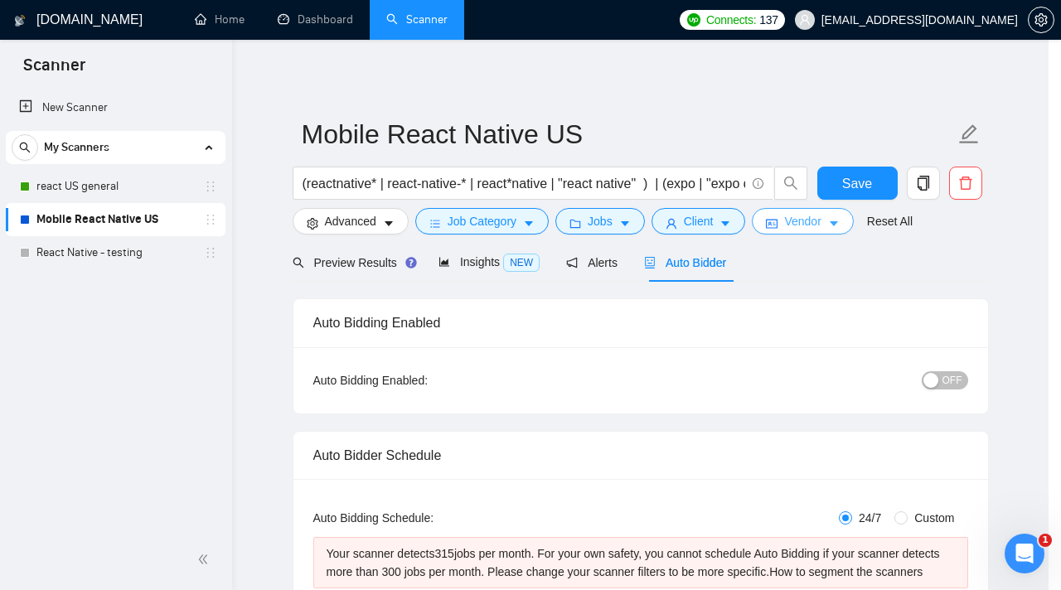
scroll to position [0, 0]
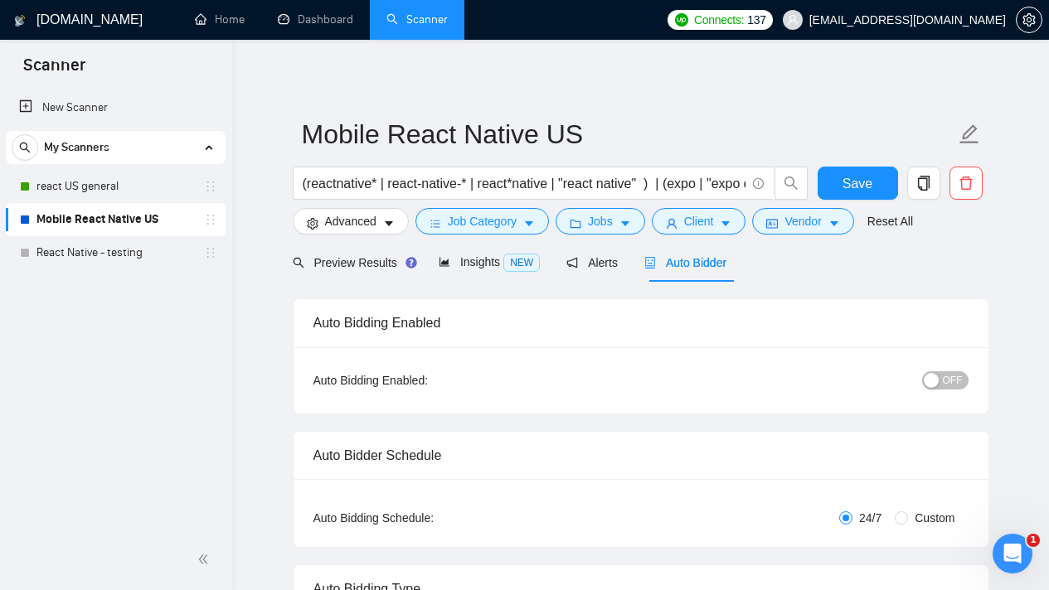
click at [934, 388] on button "OFF" at bounding box center [945, 380] width 46 height 18
click at [858, 184] on span "Save" at bounding box center [857, 183] width 30 height 21
click at [837, 226] on icon "caret-down" at bounding box center [834, 224] width 12 height 12
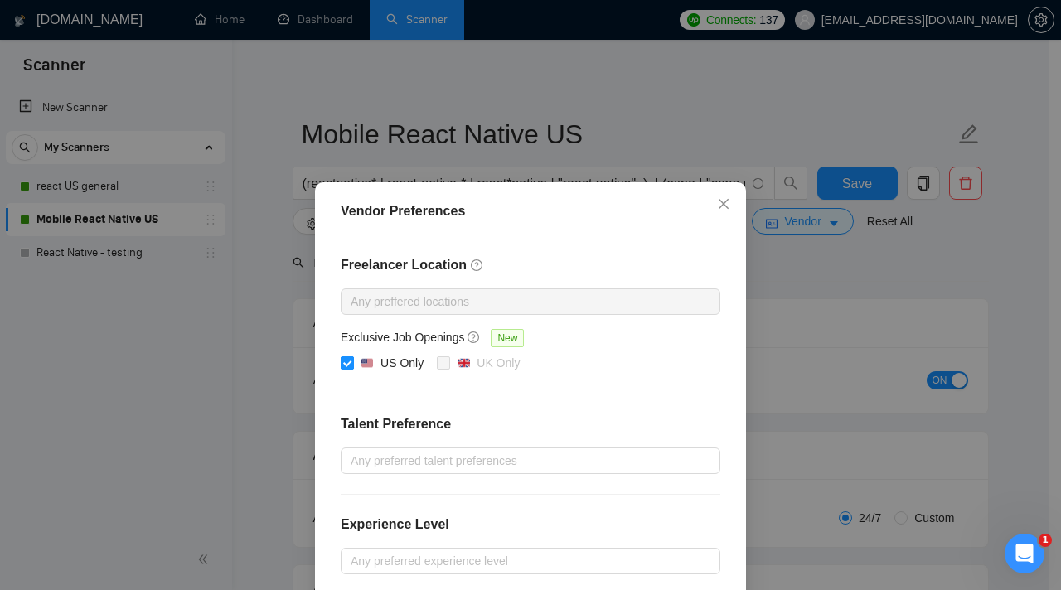
click at [346, 358] on span at bounding box center [347, 363] width 13 height 13
click at [346, 358] on input "US Only" at bounding box center [347, 363] width 12 height 12
checkbox input "false"
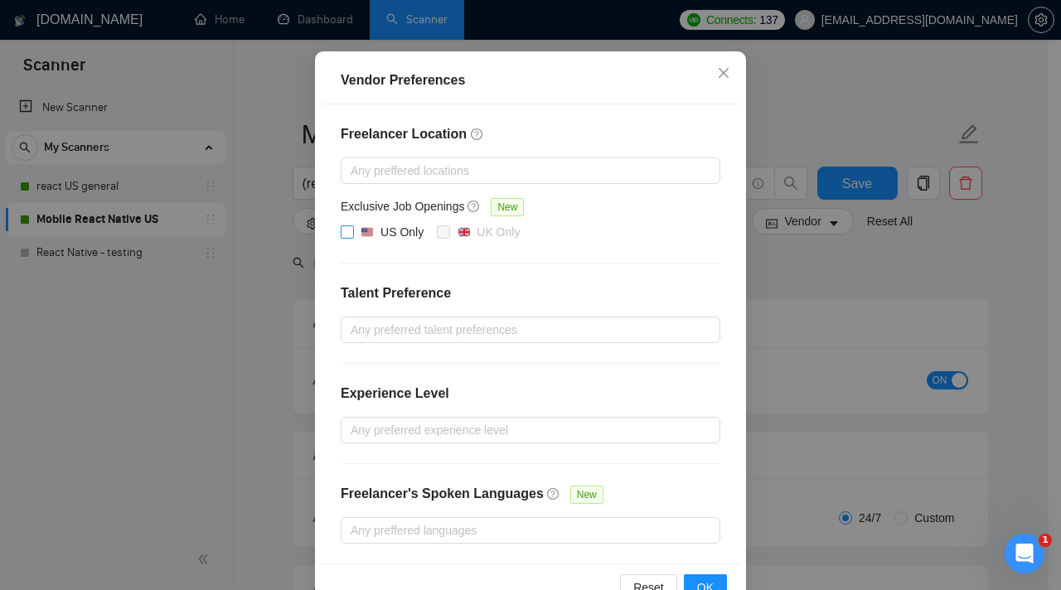
scroll to position [177, 0]
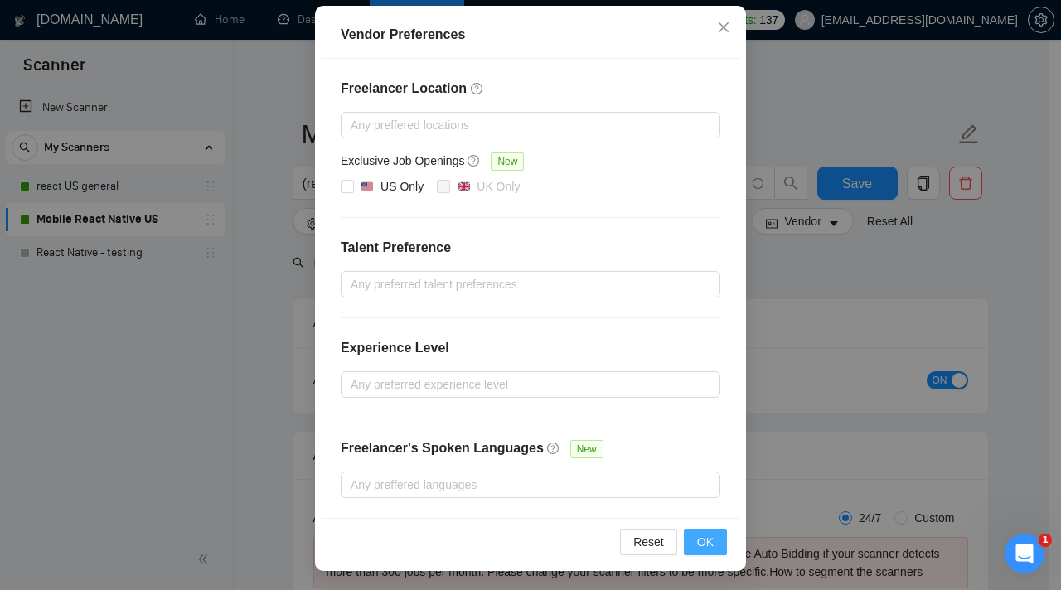
click at [714, 546] on button "OK" at bounding box center [705, 542] width 43 height 27
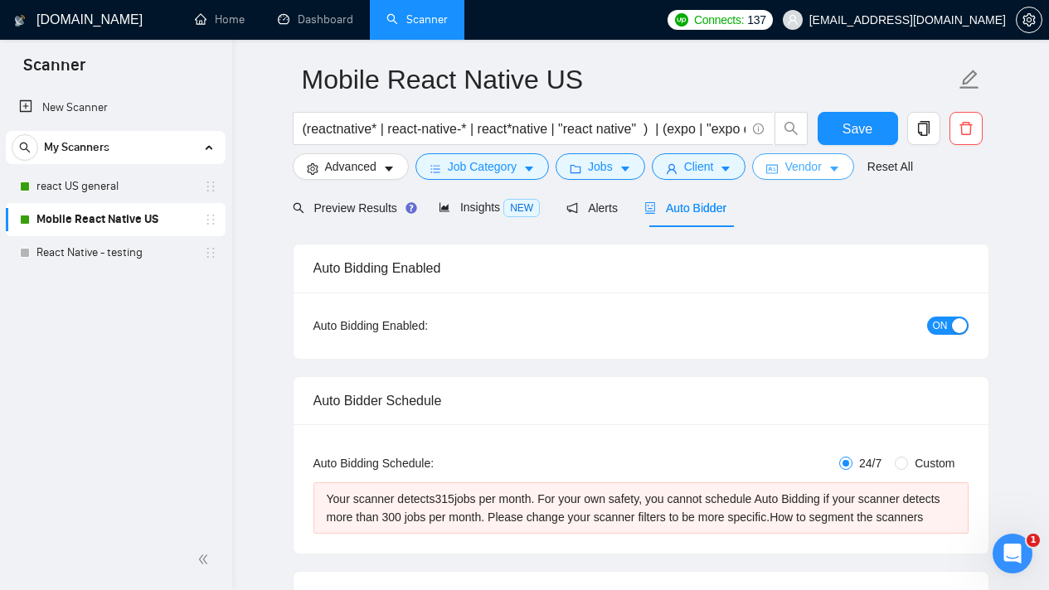
scroll to position [0, 0]
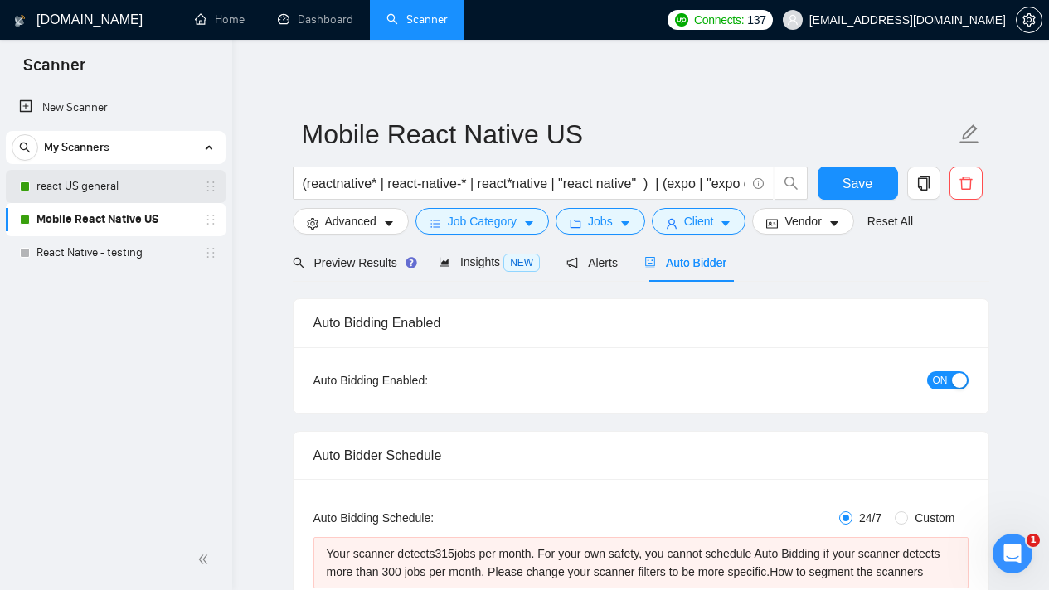
click at [101, 182] on link "react US general" at bounding box center [115, 186] width 158 height 33
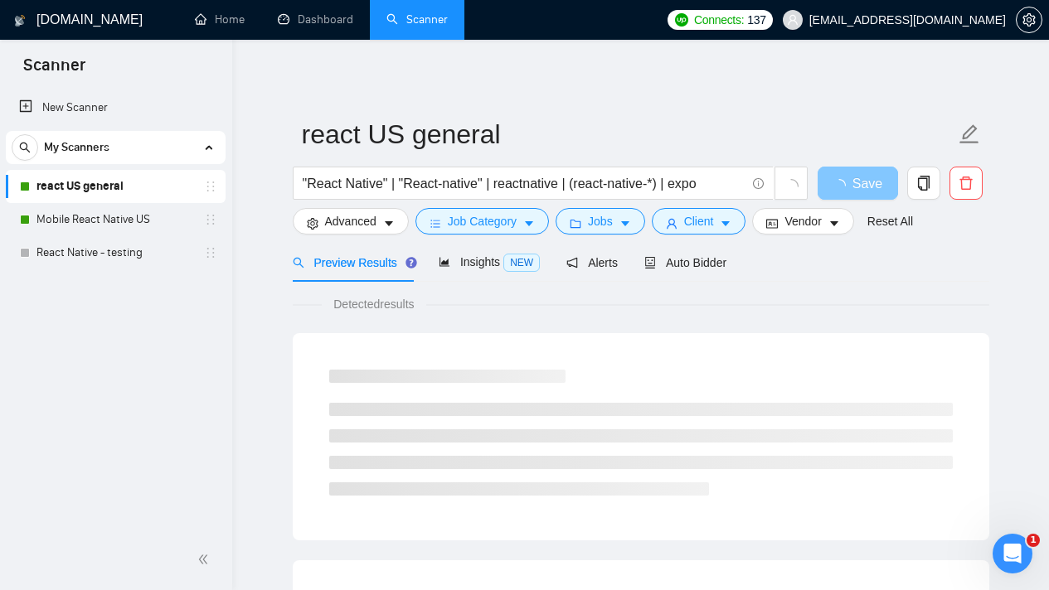
click at [857, 178] on span "Save" at bounding box center [867, 183] width 30 height 21
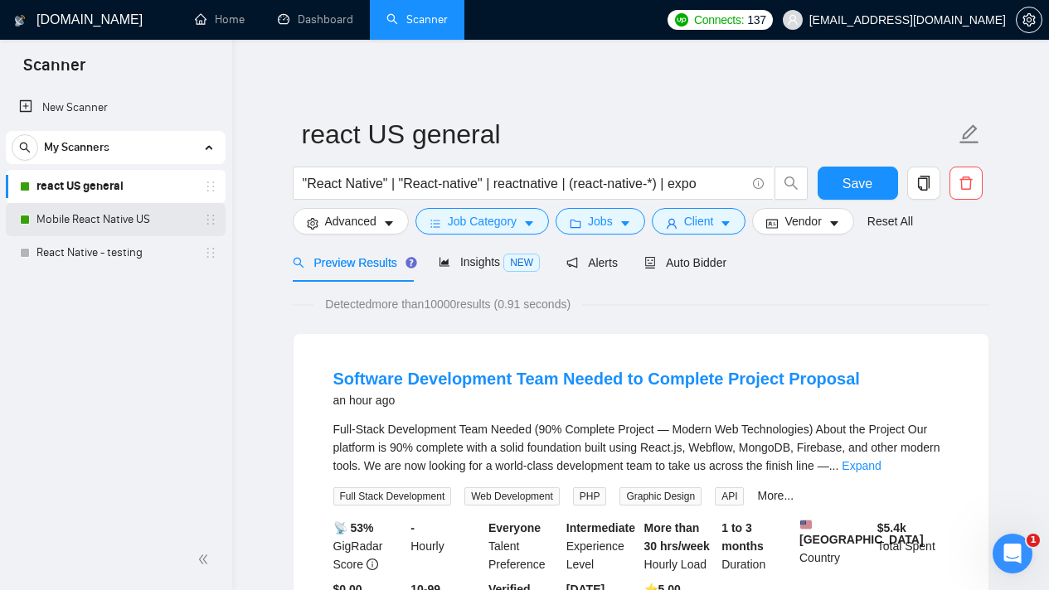
click at [66, 227] on link "Mobile React Native US" at bounding box center [115, 219] width 158 height 33
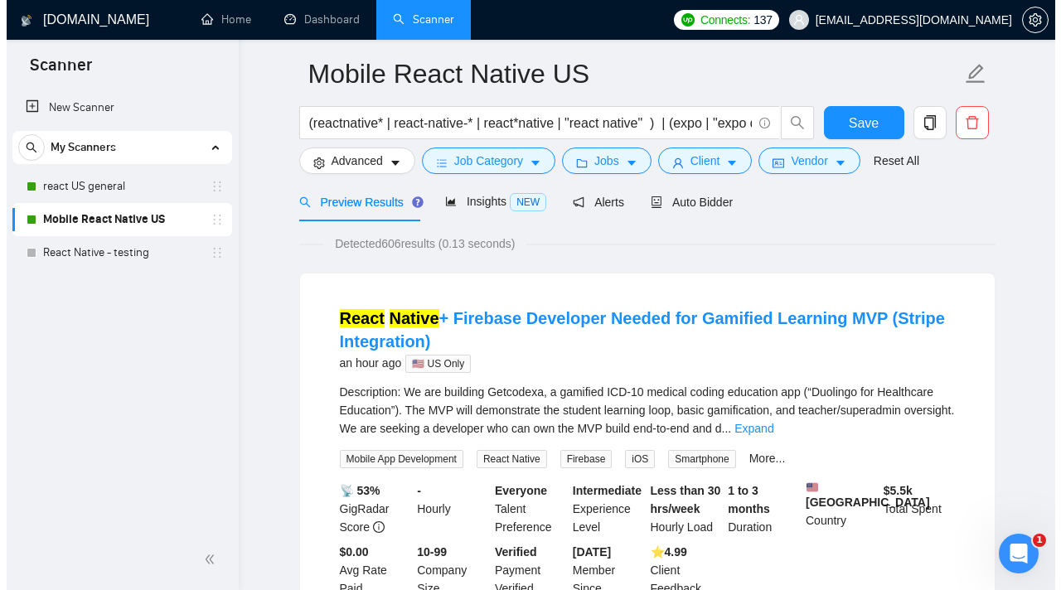
scroll to position [46, 0]
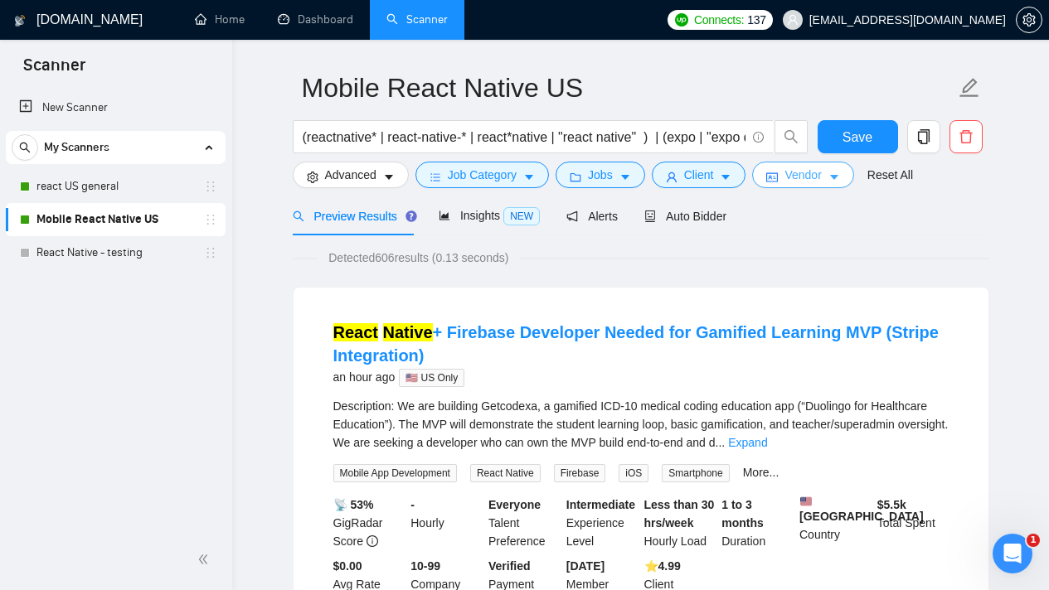
click at [850, 177] on button "Vendor" at bounding box center [802, 175] width 101 height 27
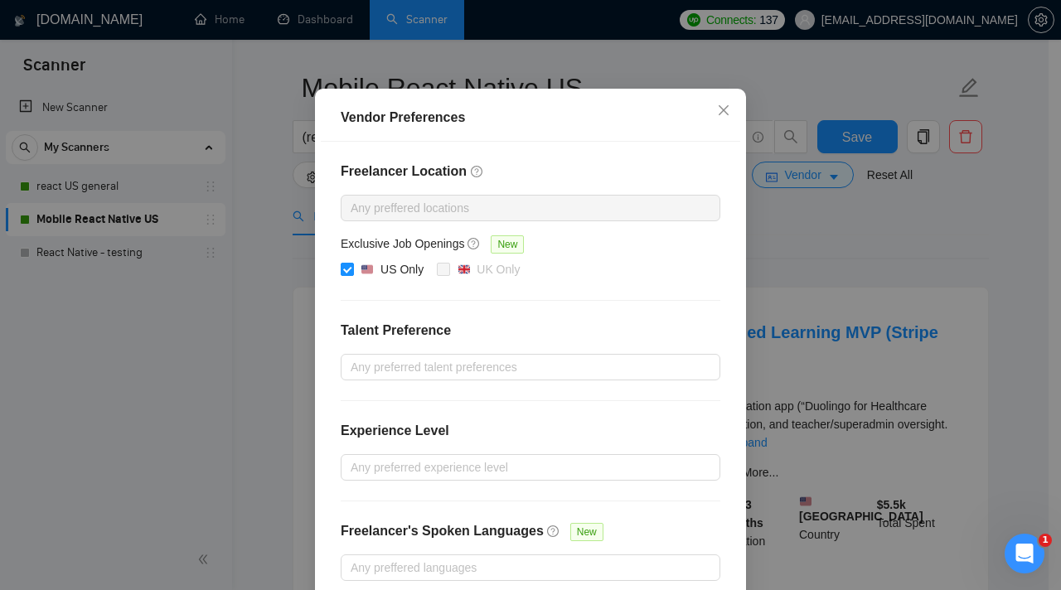
click at [341, 274] on input "US Only" at bounding box center [347, 269] width 12 height 12
checkbox input "false"
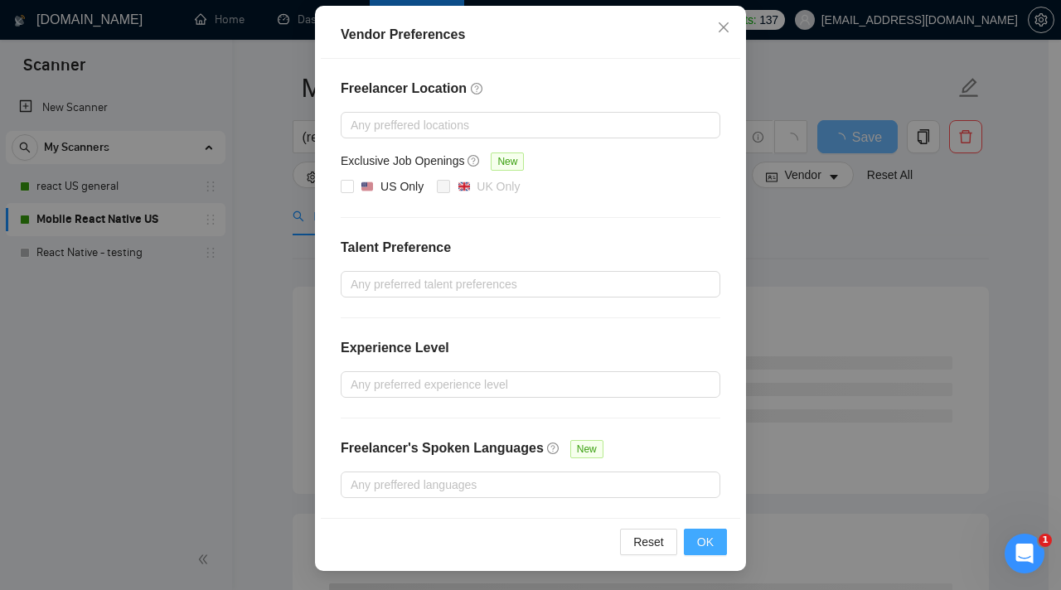
click at [684, 541] on button "OK" at bounding box center [705, 542] width 43 height 27
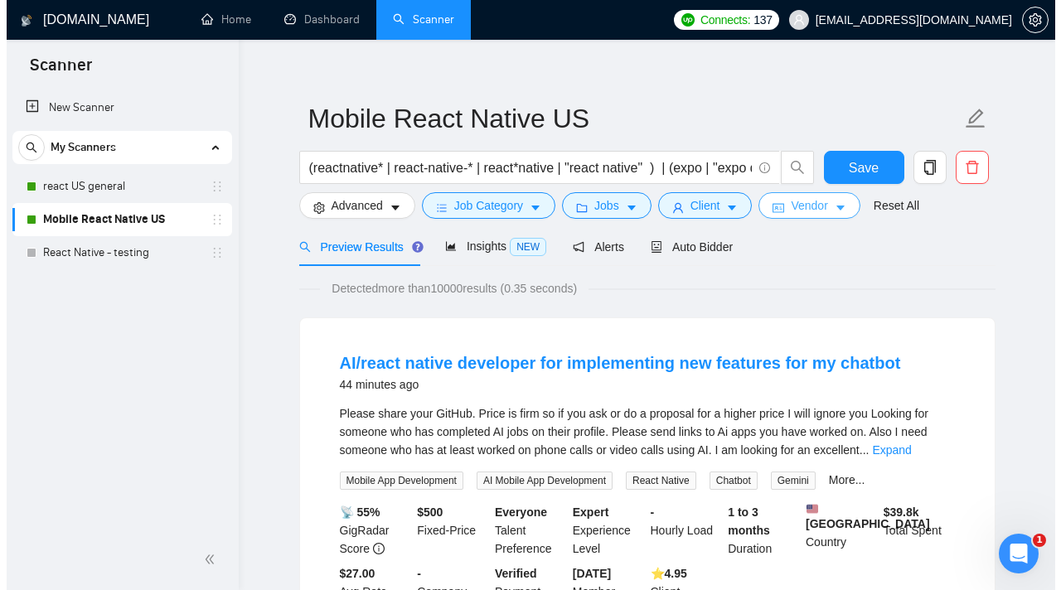
scroll to position [0, 0]
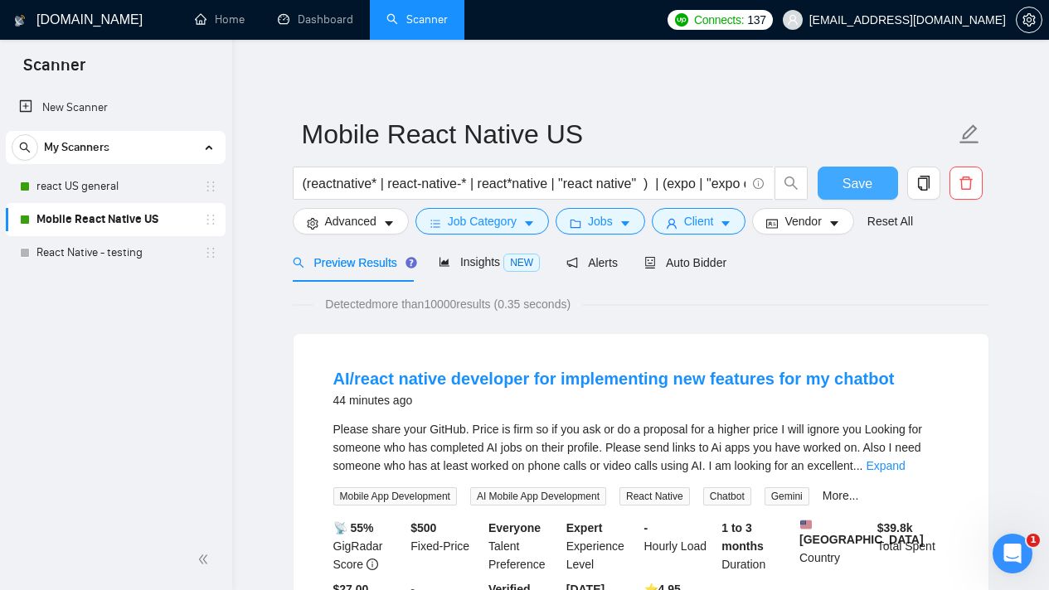
click at [834, 194] on button "Save" at bounding box center [858, 183] width 80 height 33
click at [522, 228] on button "Job Category" at bounding box center [482, 221] width 134 height 27
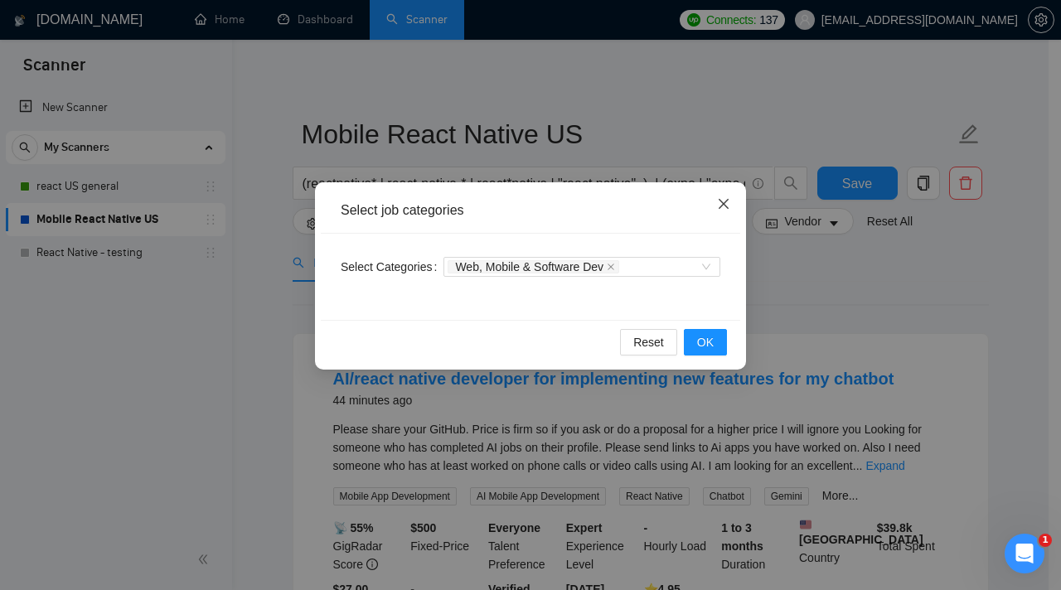
click at [731, 208] on span "Close" at bounding box center [723, 204] width 45 height 45
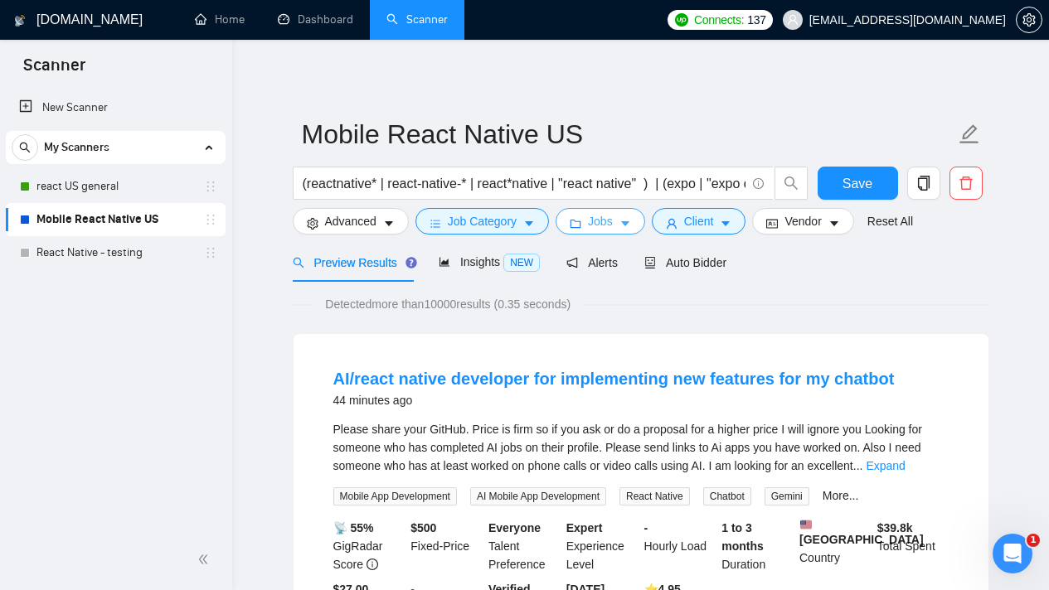
click at [583, 216] on button "Jobs" at bounding box center [601, 221] width 90 height 27
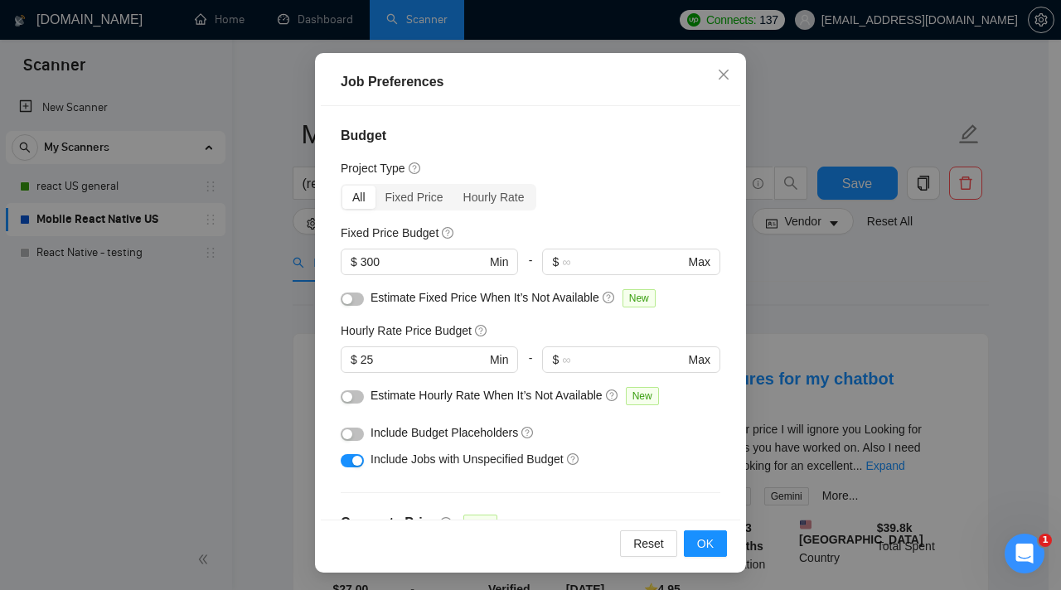
scroll to position [113, 0]
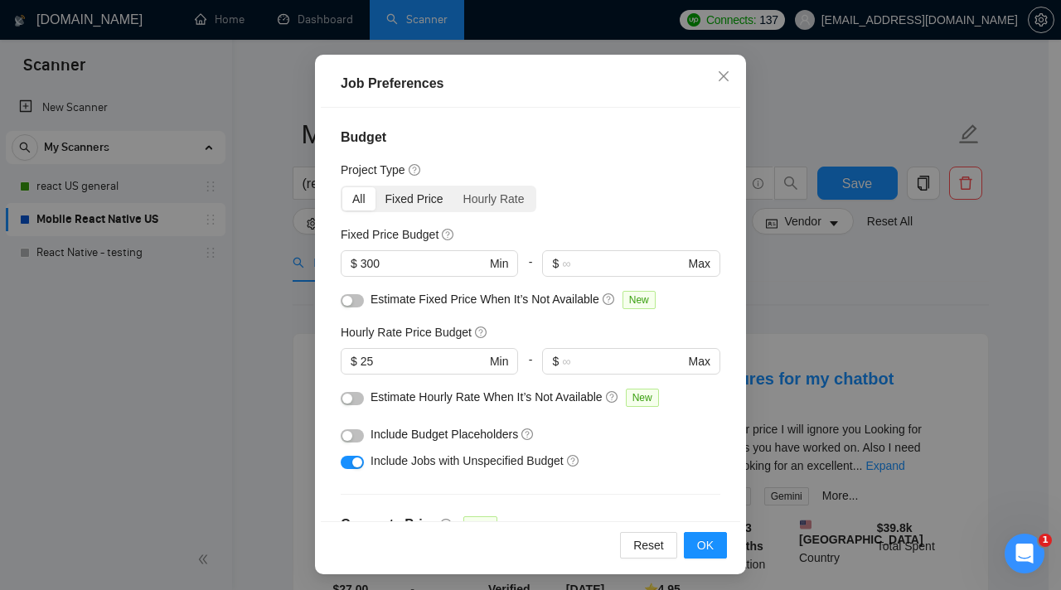
click at [425, 205] on div "Fixed Price" at bounding box center [415, 198] width 78 height 23
click at [376, 187] on input "Fixed Price" at bounding box center [376, 187] width 0 height 0
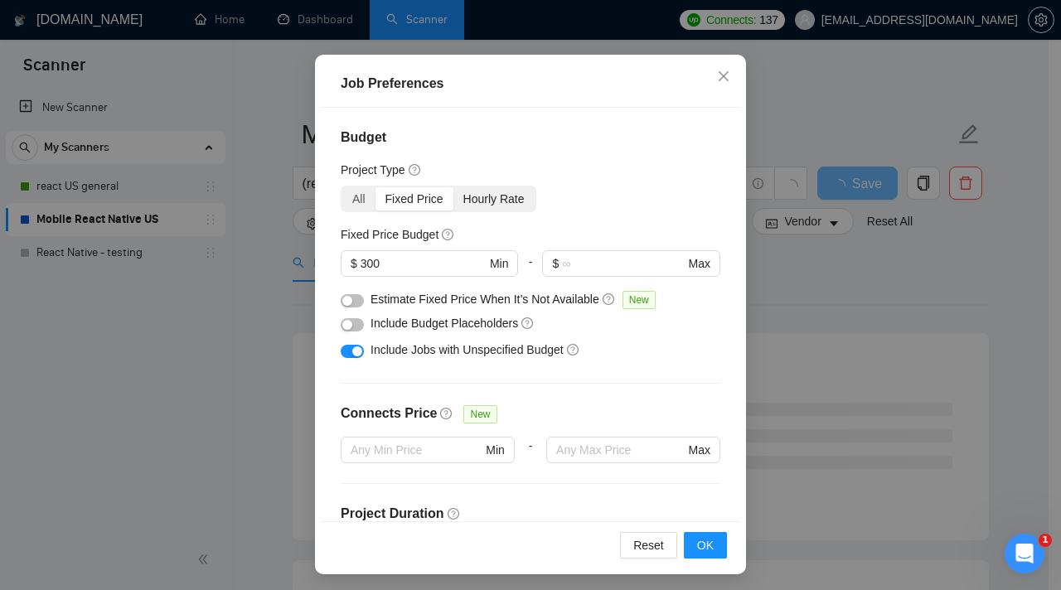
click at [504, 207] on div "Hourly Rate" at bounding box center [494, 198] width 81 height 23
click at [454, 187] on input "Hourly Rate" at bounding box center [454, 187] width 0 height 0
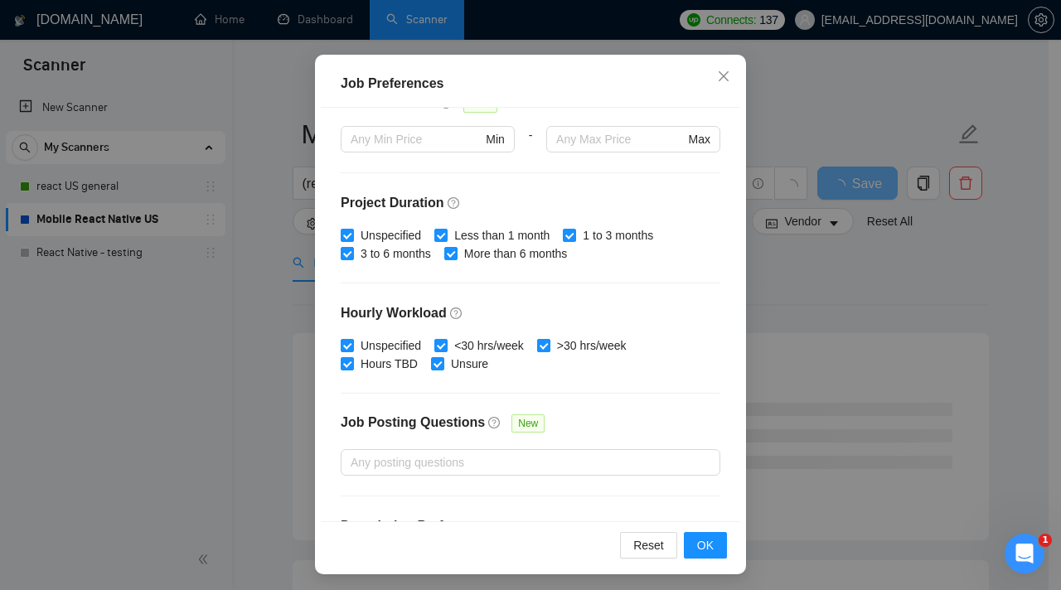
scroll to position [384, 0]
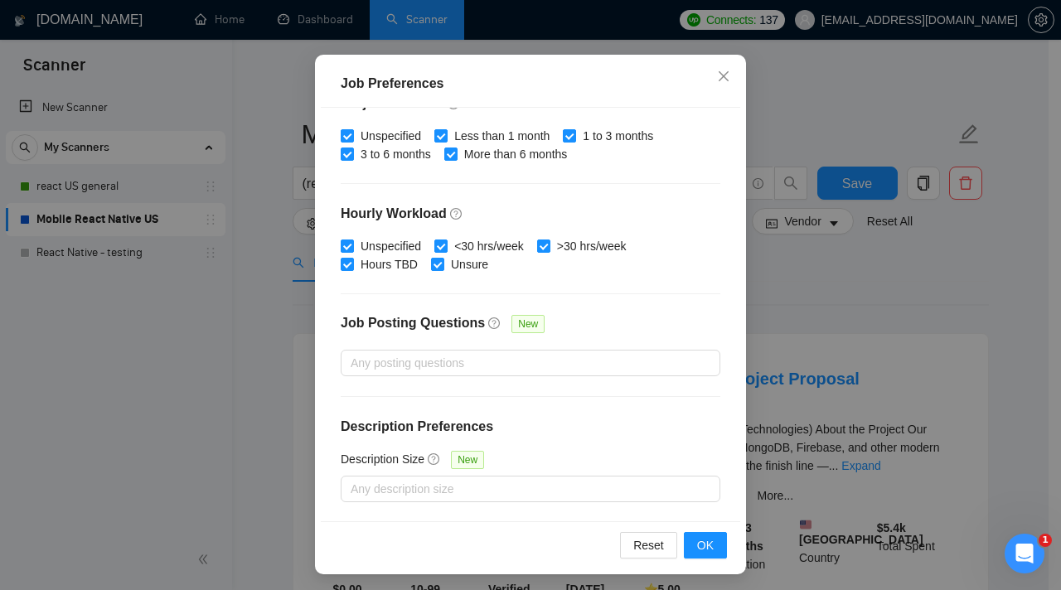
click at [721, 549] on div "Reset OK" at bounding box center [531, 545] width 420 height 47
click at [712, 547] on button "OK" at bounding box center [705, 545] width 43 height 27
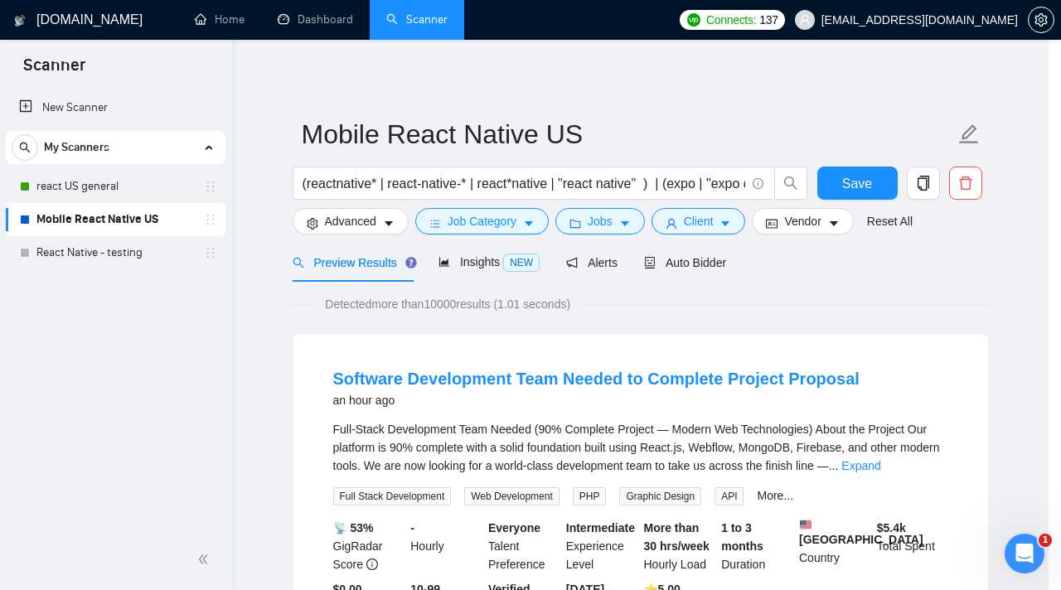
scroll to position [48, 0]
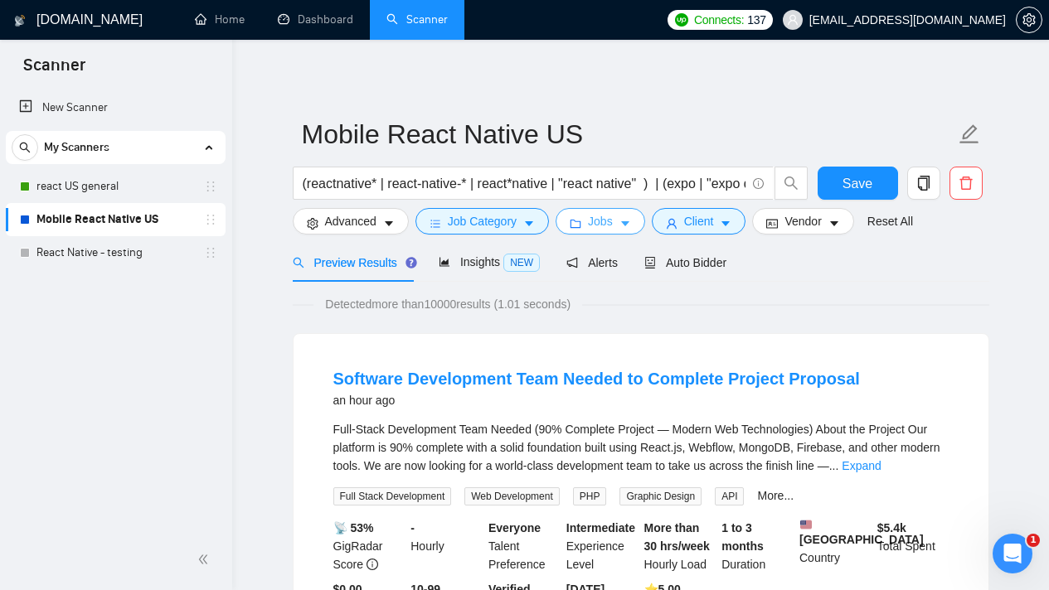
click at [631, 226] on icon "caret-down" at bounding box center [625, 224] width 12 height 12
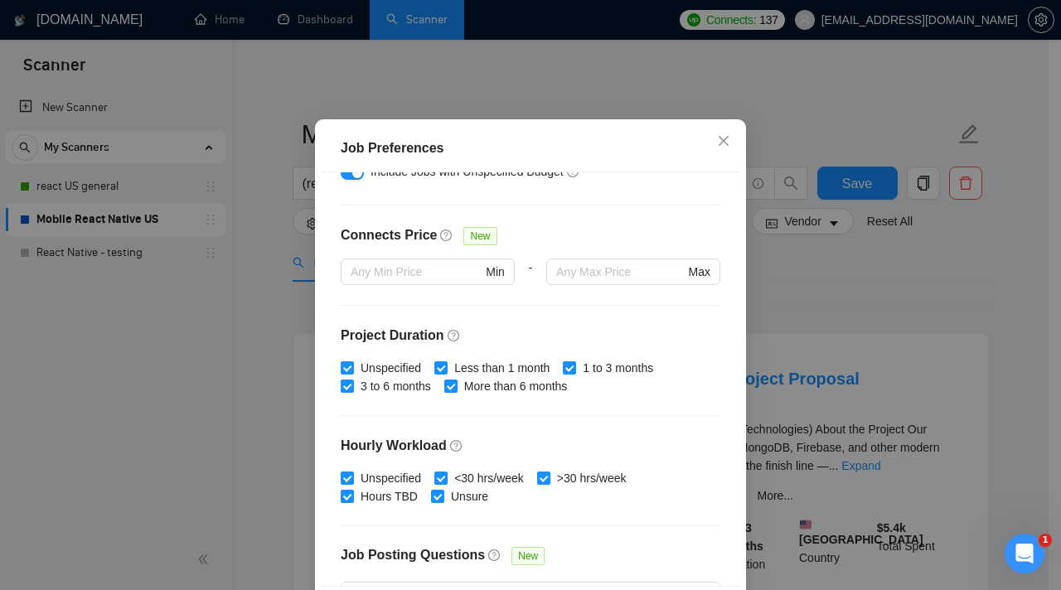
scroll to position [0, 0]
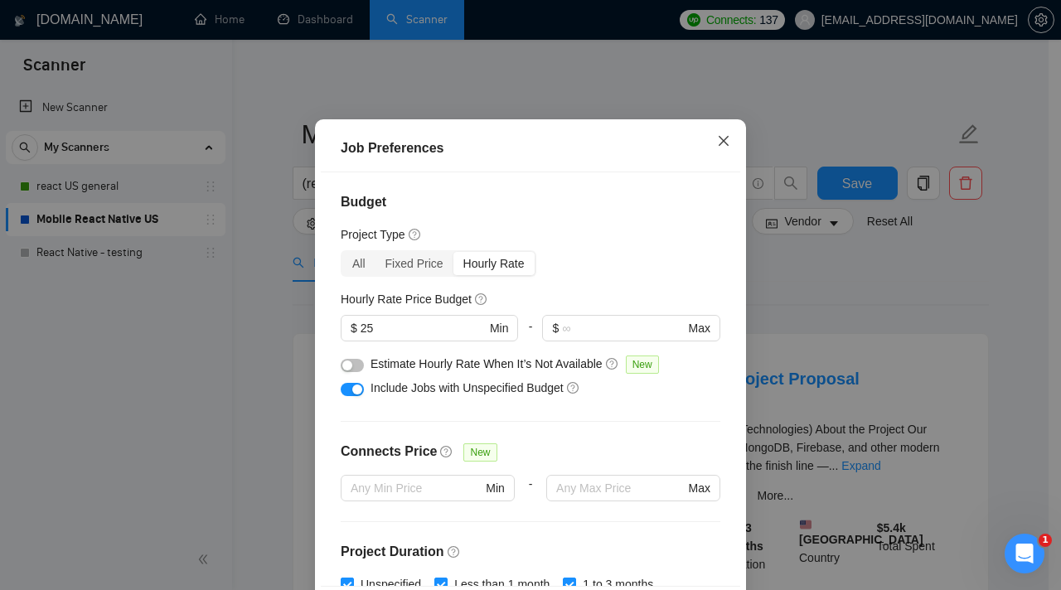
click at [721, 146] on icon "close" at bounding box center [724, 141] width 10 height 10
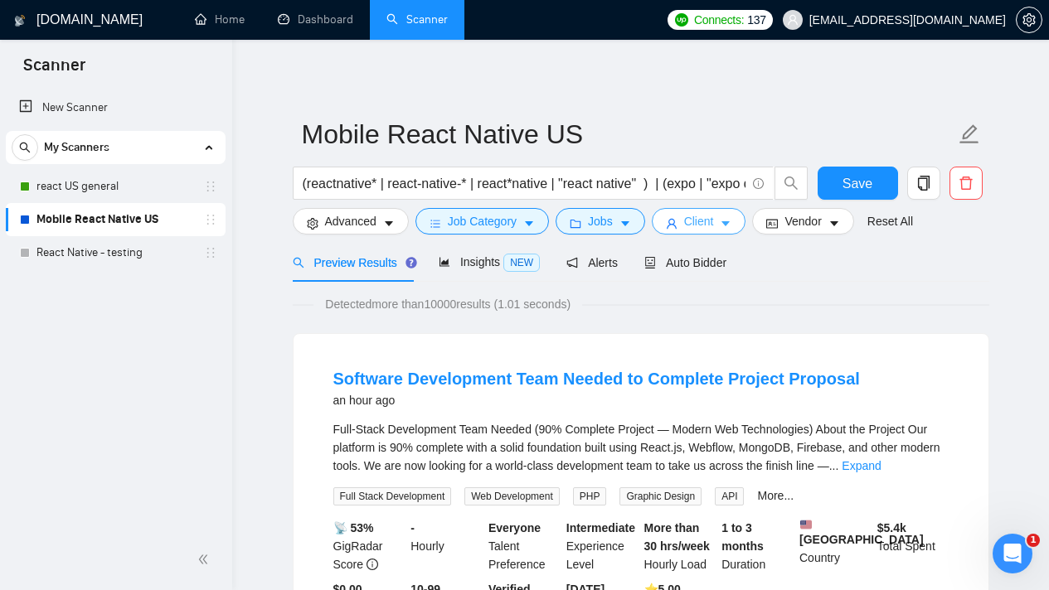
click at [723, 226] on button "Client" at bounding box center [699, 221] width 95 height 27
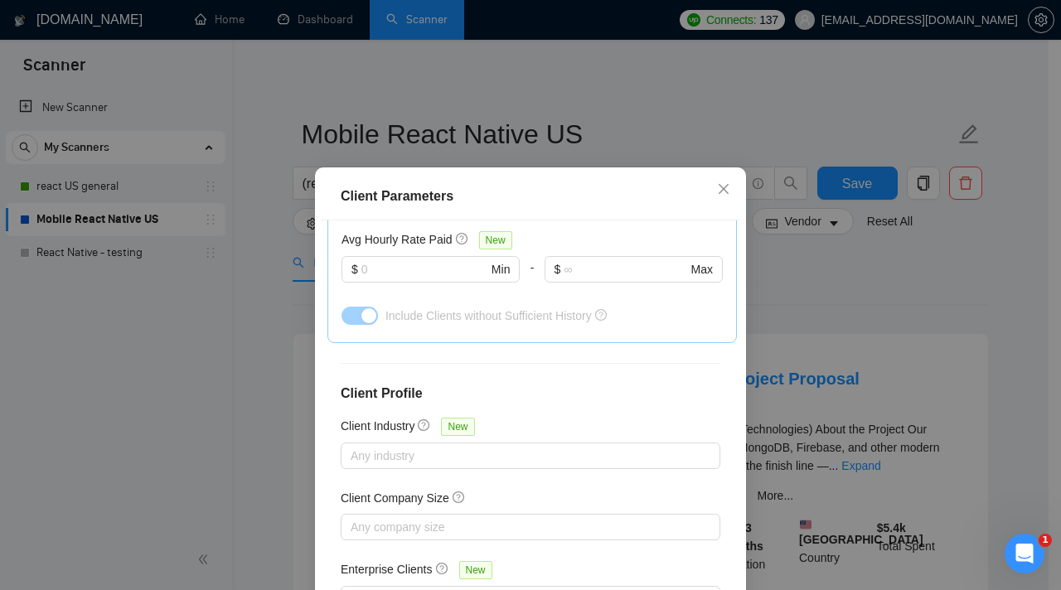
scroll to position [643, 0]
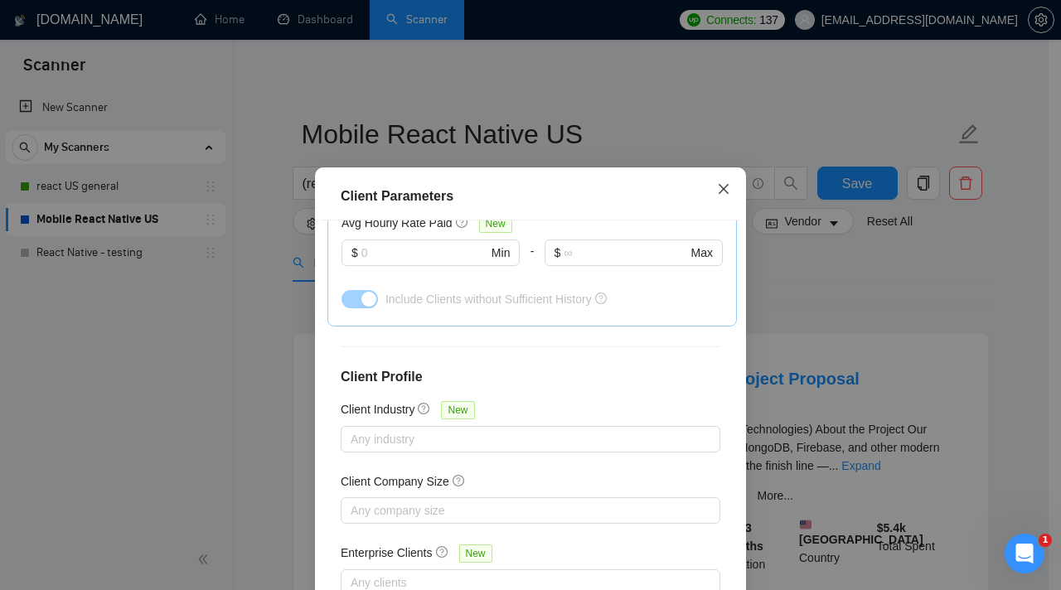
click at [719, 192] on icon "close" at bounding box center [724, 189] width 10 height 10
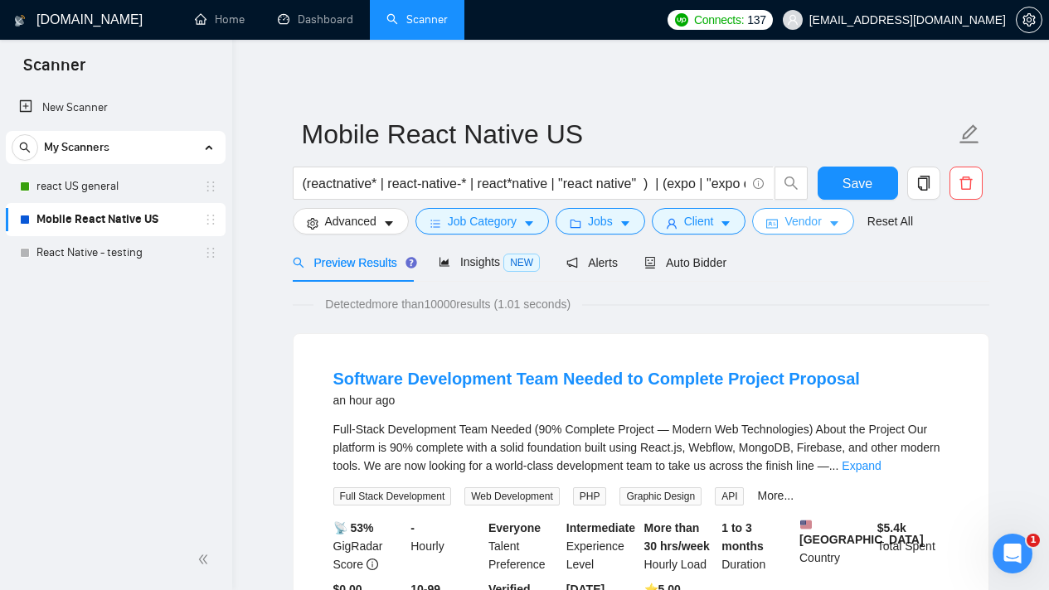
click at [789, 225] on button "Vendor" at bounding box center [802, 221] width 101 height 27
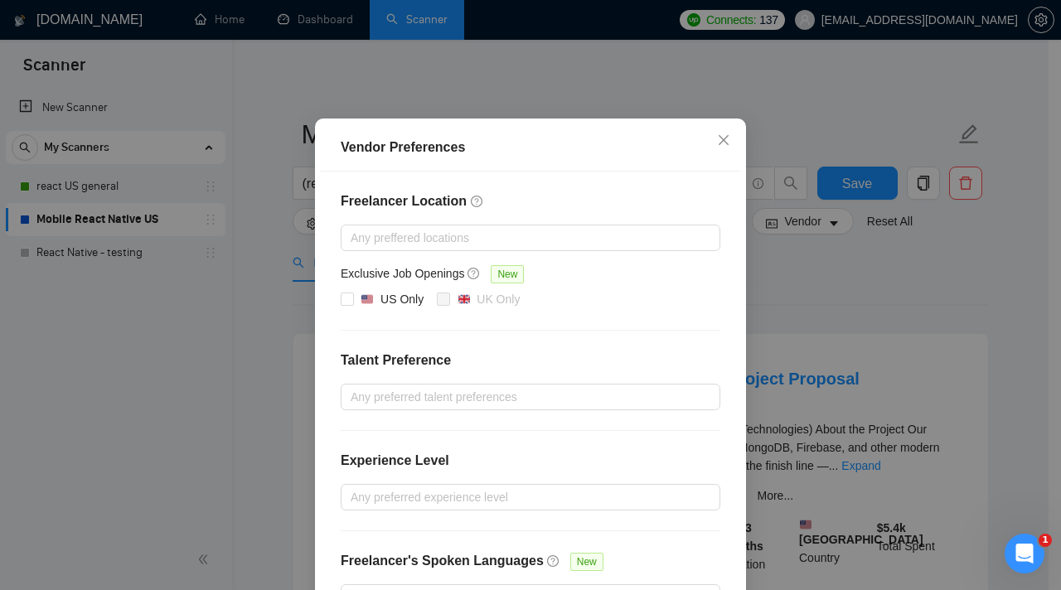
scroll to position [177, 0]
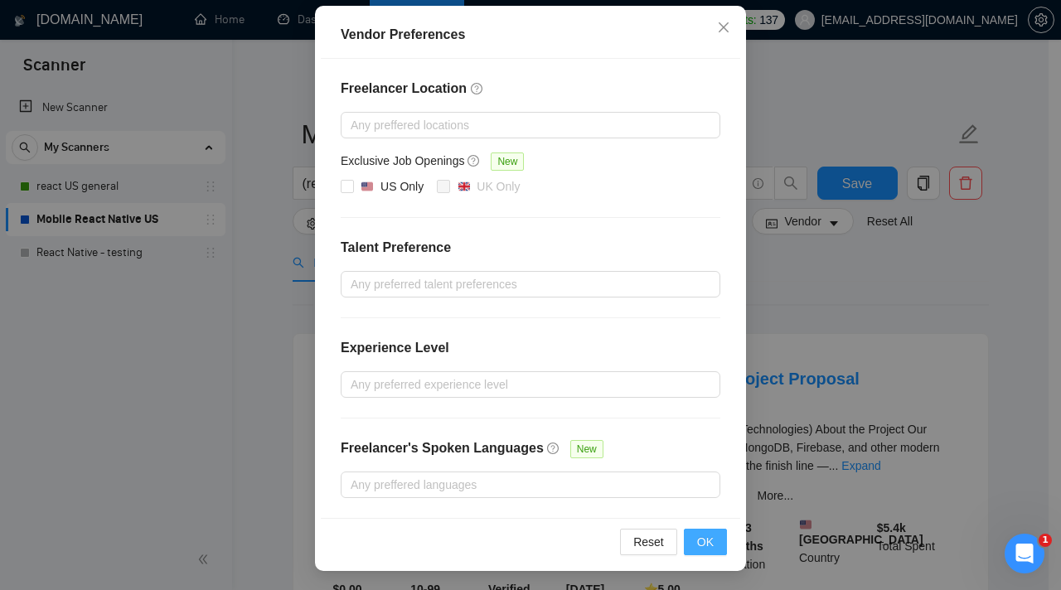
click at [704, 551] on button "OK" at bounding box center [705, 542] width 43 height 27
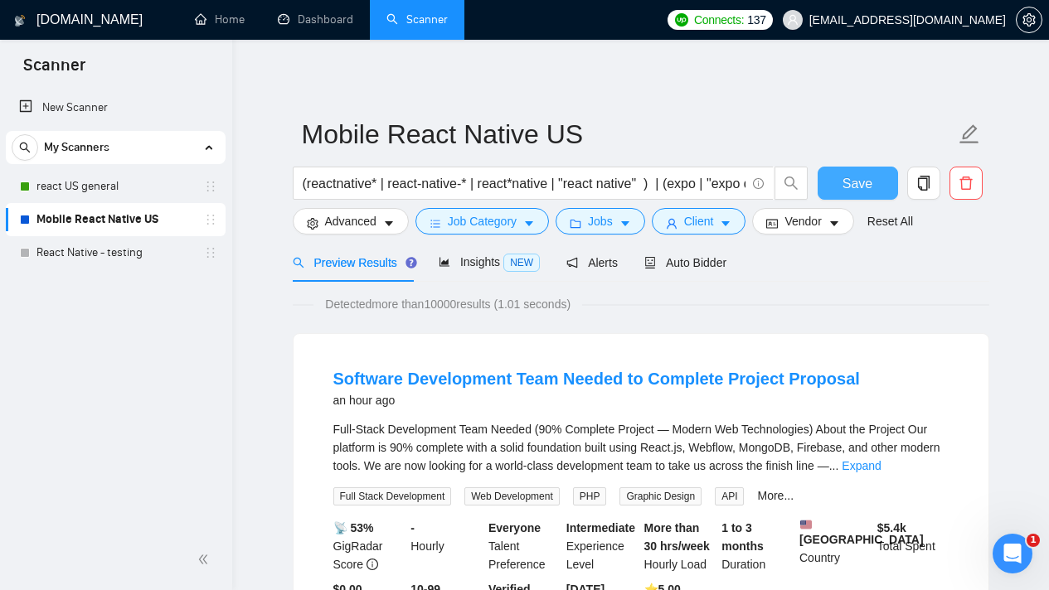
click at [862, 185] on span "Save" at bounding box center [857, 183] width 30 height 21
click at [111, 186] on link "react US general" at bounding box center [115, 186] width 158 height 33
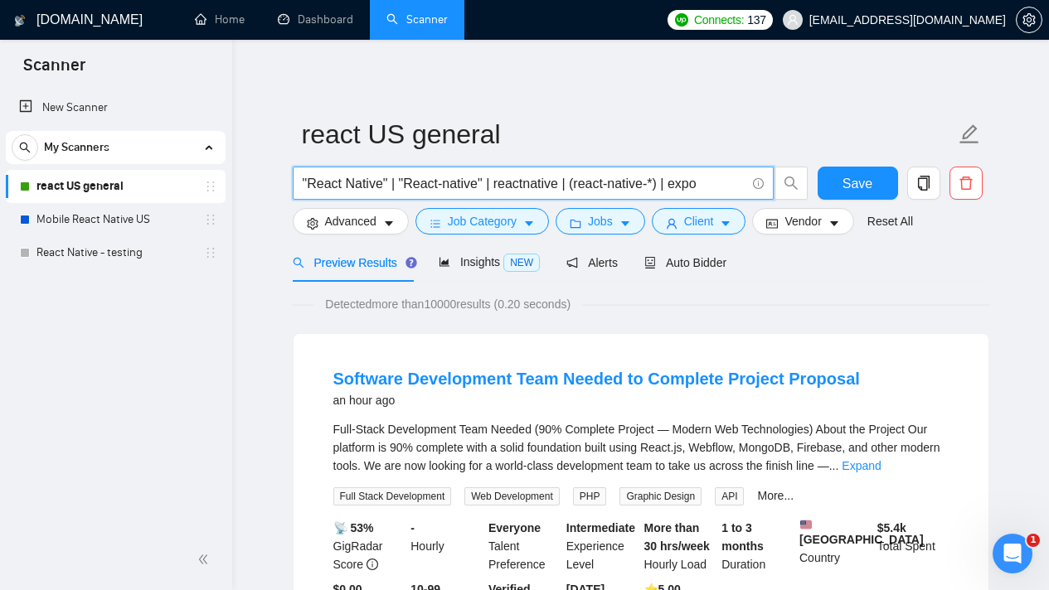
click at [583, 182] on input ""React Native" | "React-native" | reactnative | (react-native-*) | expo" at bounding box center [524, 183] width 443 height 21
click at [583, 182] on body "Scanner New Scanner My Scanners react US general Mobile React Native US React N…" at bounding box center [524, 295] width 1049 height 590
click at [583, 182] on input ""React Native" | "React-native" | reactnative | (react-native-*) | expo" at bounding box center [524, 183] width 443 height 21
click at [146, 229] on link "Mobile React Native US" at bounding box center [115, 219] width 158 height 33
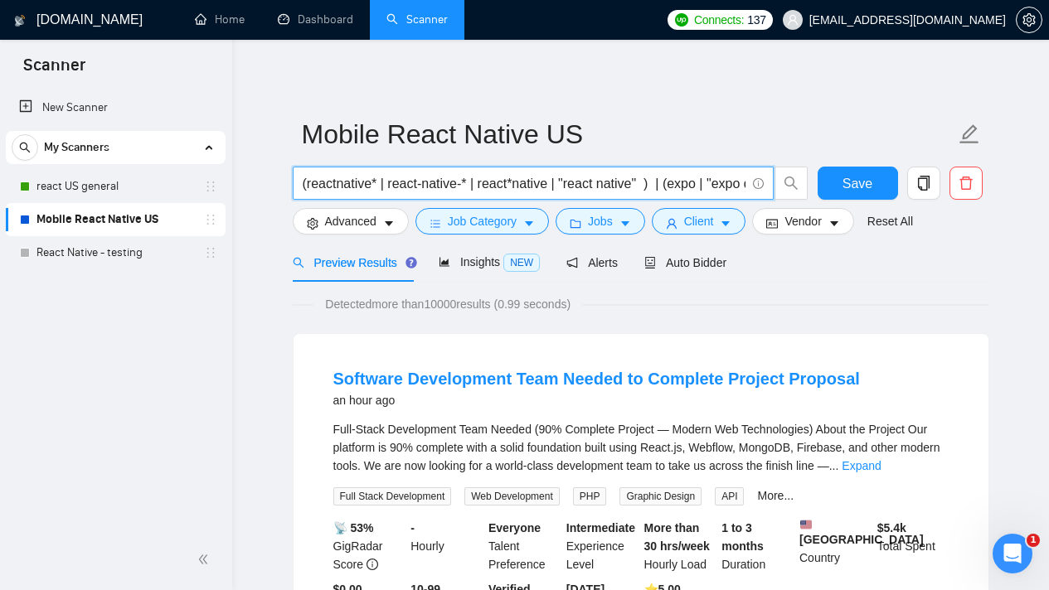
click at [454, 184] on input "(reactnative* | react-native-* | react*native | "react native" ) | (expo | "exp…" at bounding box center [524, 183] width 443 height 21
paste input ""React Native" | "React-native" | reactnative | (react-native-*) | expo"
type input ""React Native" | "React-native" | reactnative | (react-native-*) | expo"
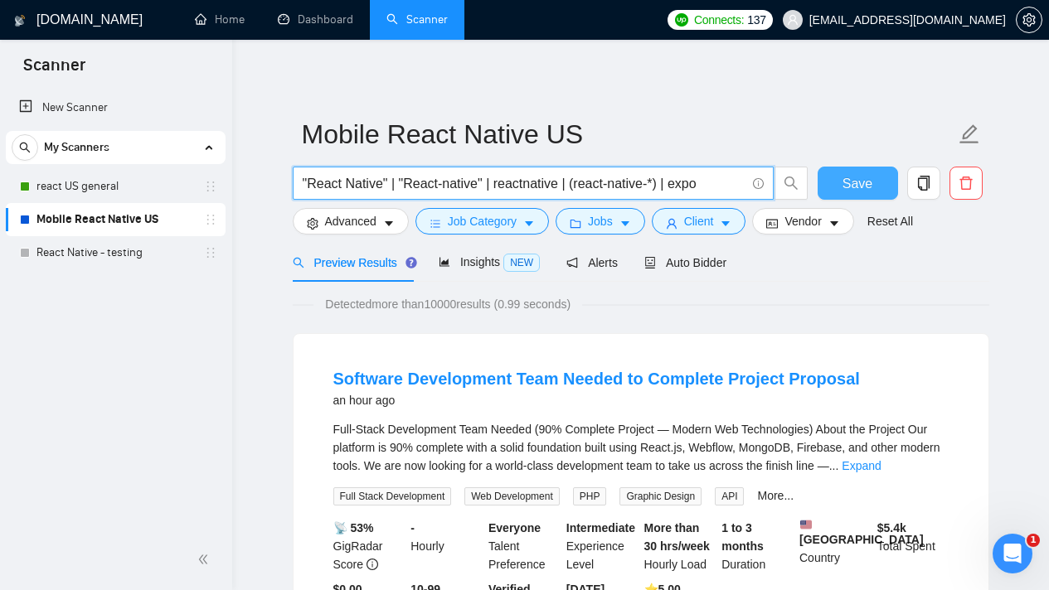
click at [844, 193] on span "Save" at bounding box center [857, 183] width 30 height 21
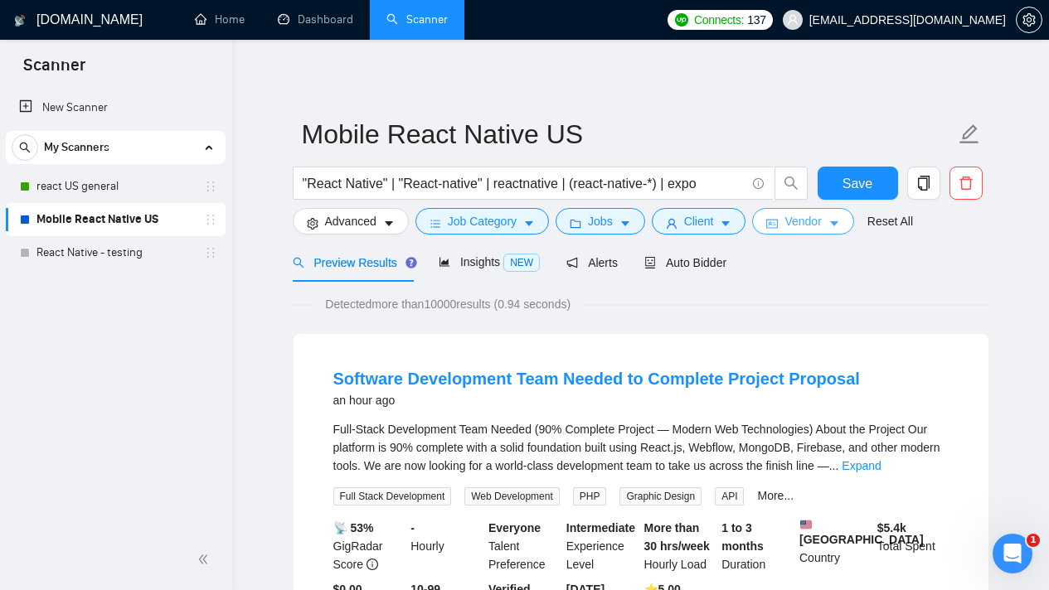
click at [848, 223] on button "Vendor" at bounding box center [802, 221] width 101 height 27
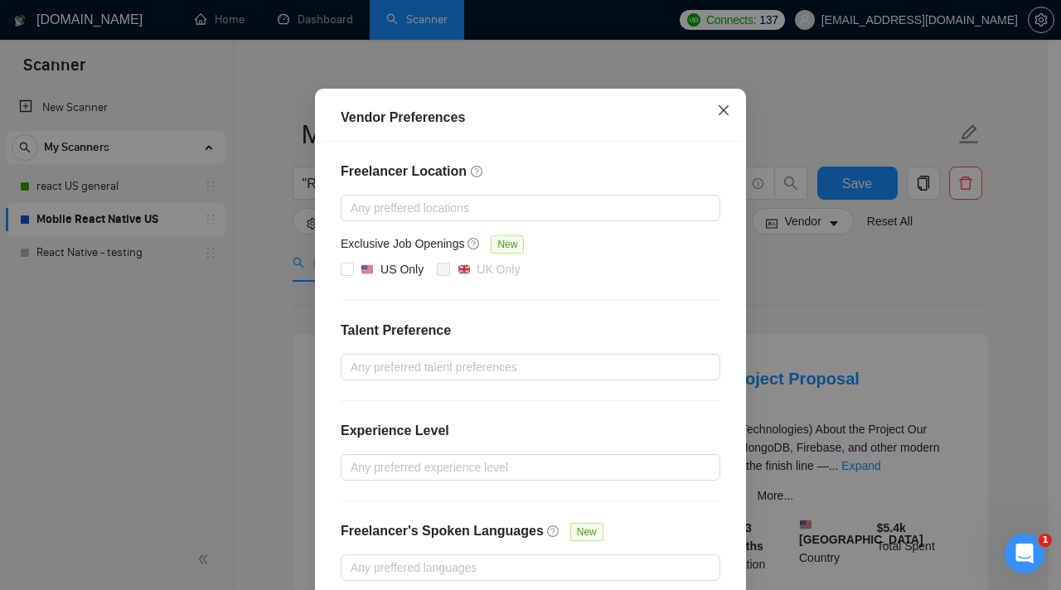
click at [717, 117] on icon "close" at bounding box center [723, 110] width 13 height 13
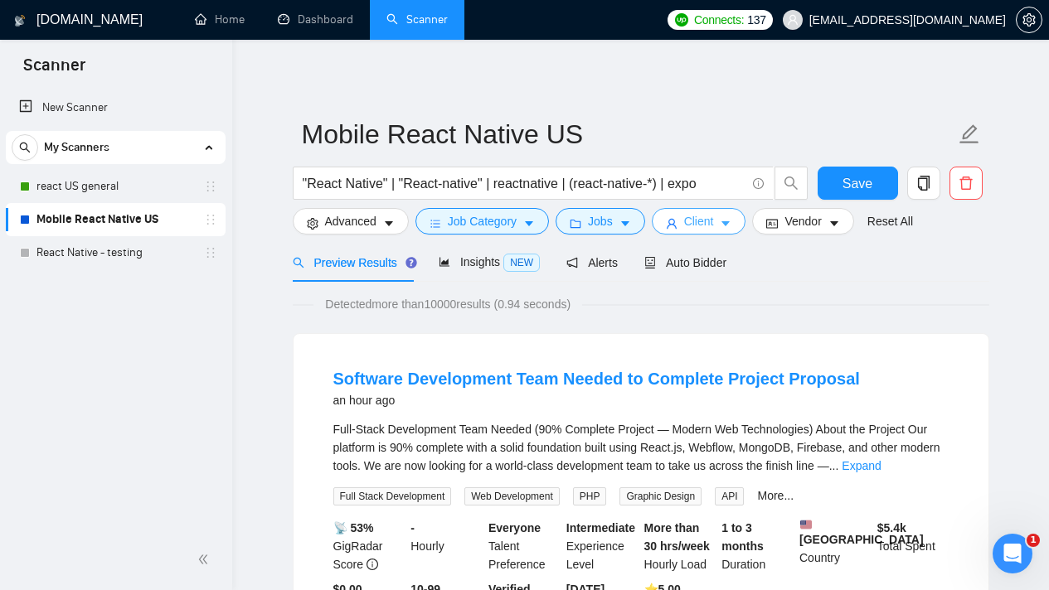
click at [732, 230] on button "Client" at bounding box center [699, 221] width 95 height 27
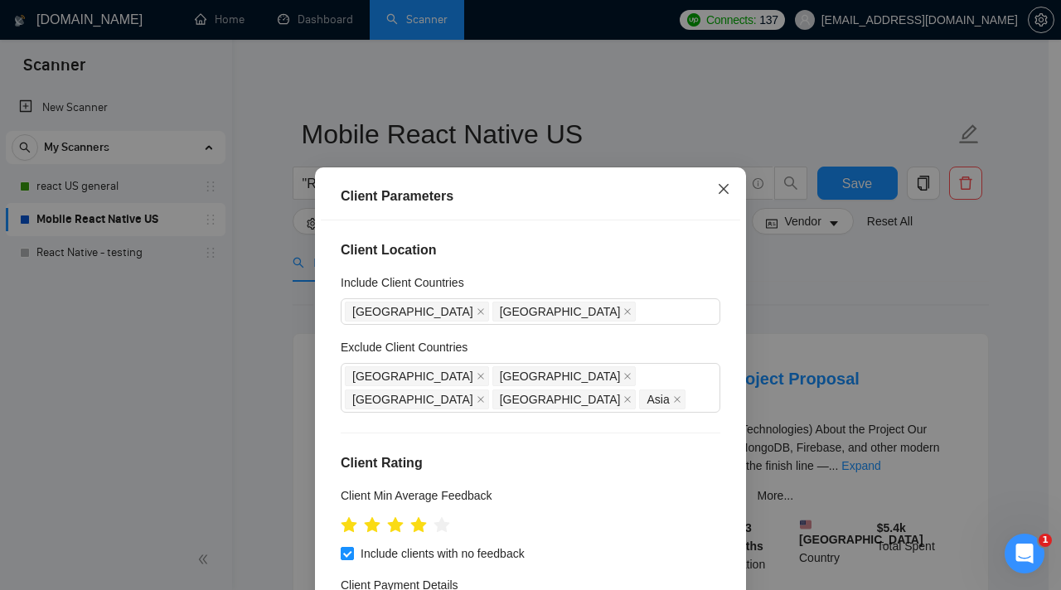
click at [717, 196] on icon "close" at bounding box center [723, 188] width 13 height 13
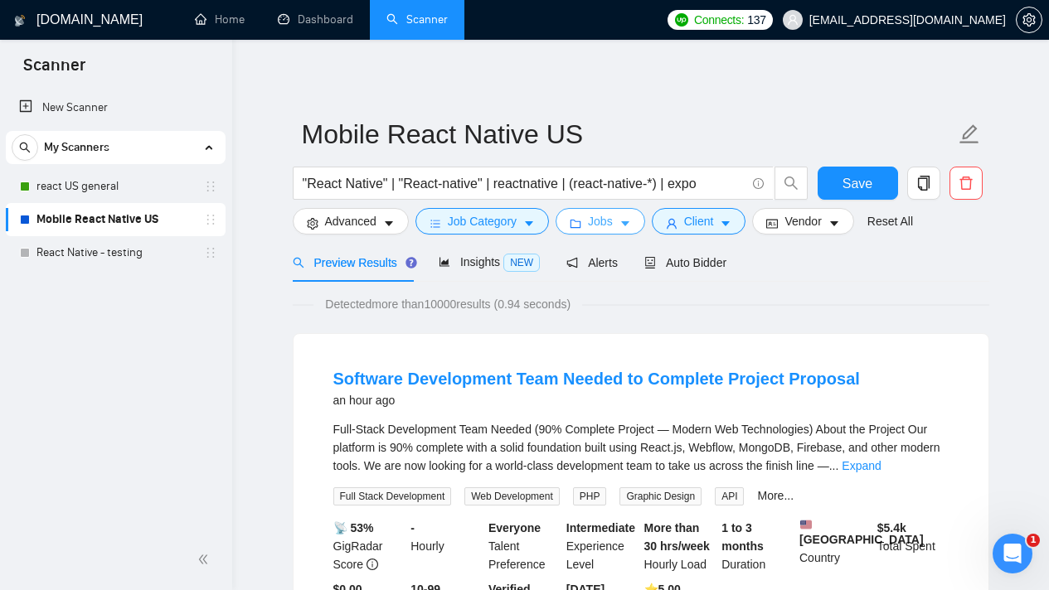
click at [629, 226] on icon "caret-down" at bounding box center [625, 224] width 12 height 12
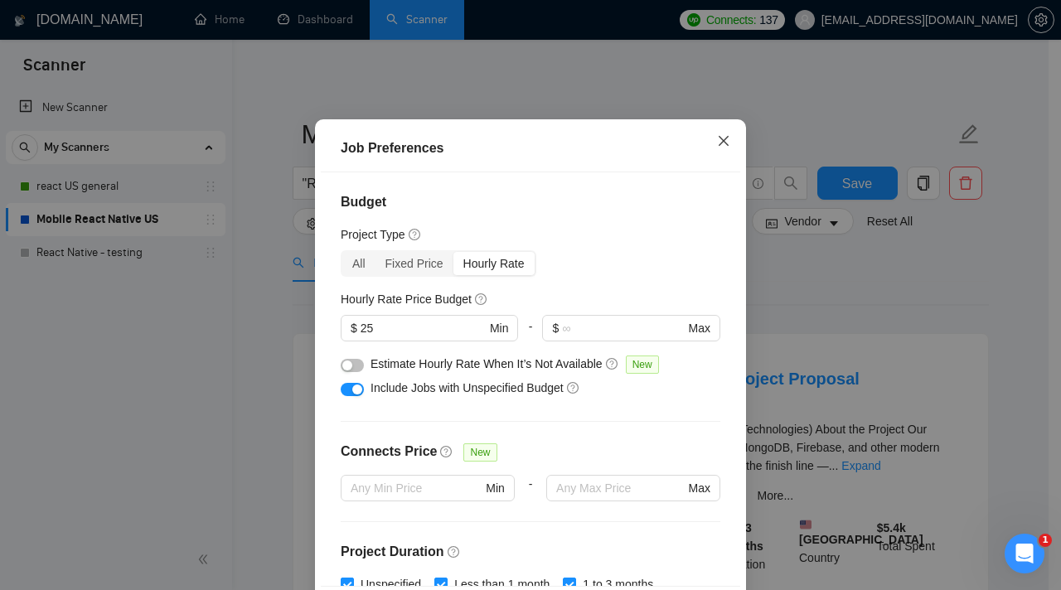
click at [709, 164] on span "Close" at bounding box center [723, 141] width 45 height 45
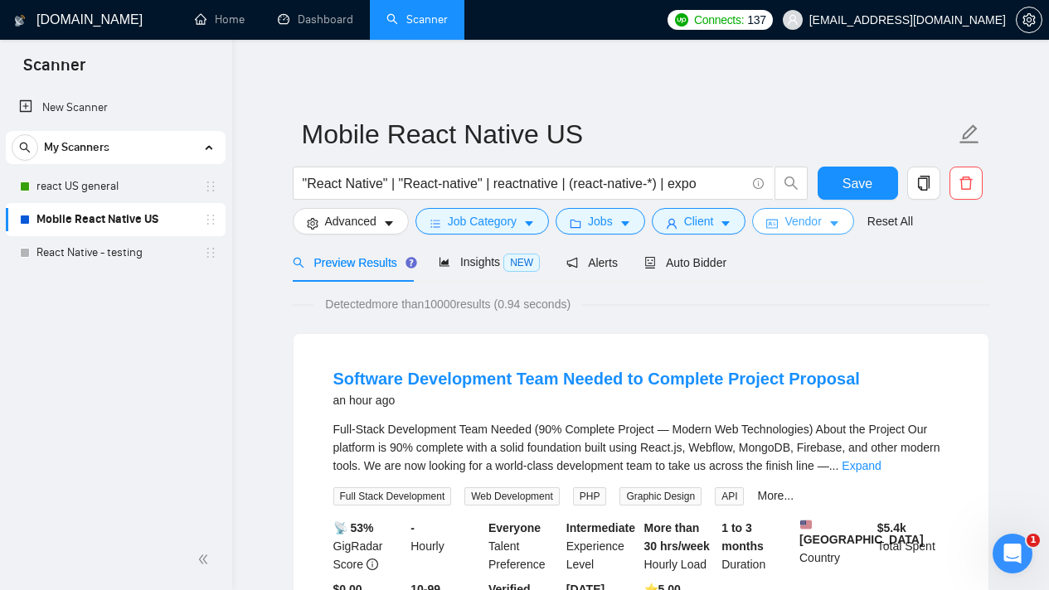
click at [849, 220] on button "Vendor" at bounding box center [802, 221] width 101 height 27
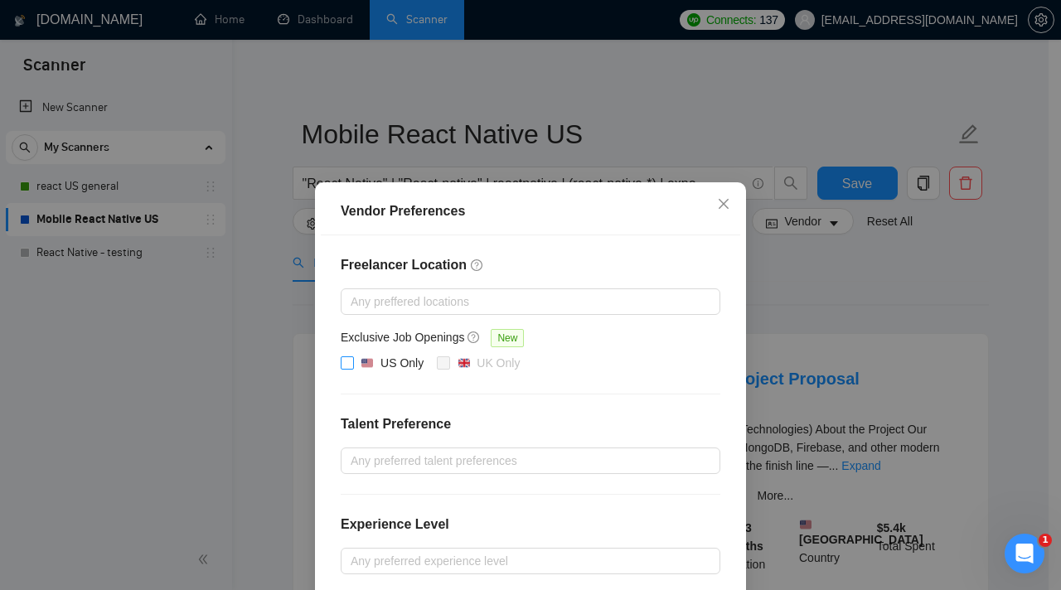
click at [354, 365] on span "US Only" at bounding box center [392, 364] width 76 height 20
click at [347, 365] on input "US Only" at bounding box center [347, 363] width 12 height 12
checkbox input "true"
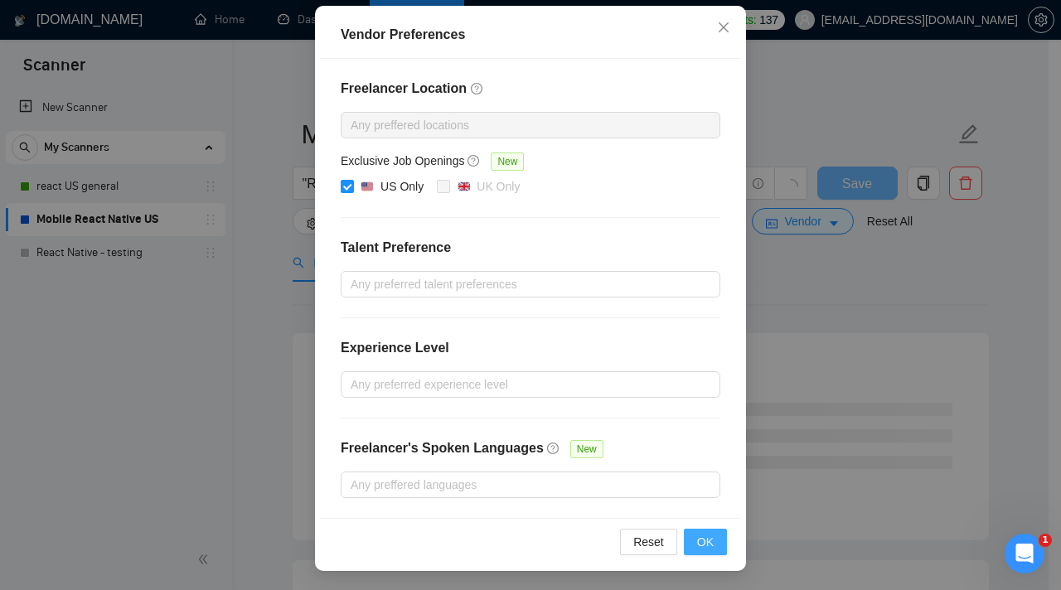
click at [705, 551] on button "OK" at bounding box center [705, 542] width 43 height 27
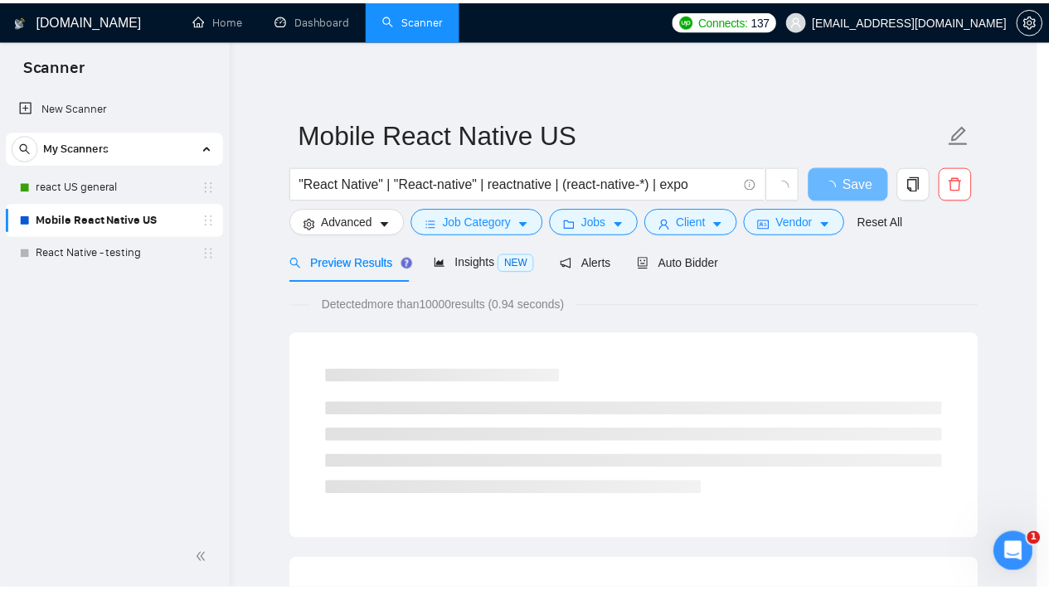
scroll to position [94, 0]
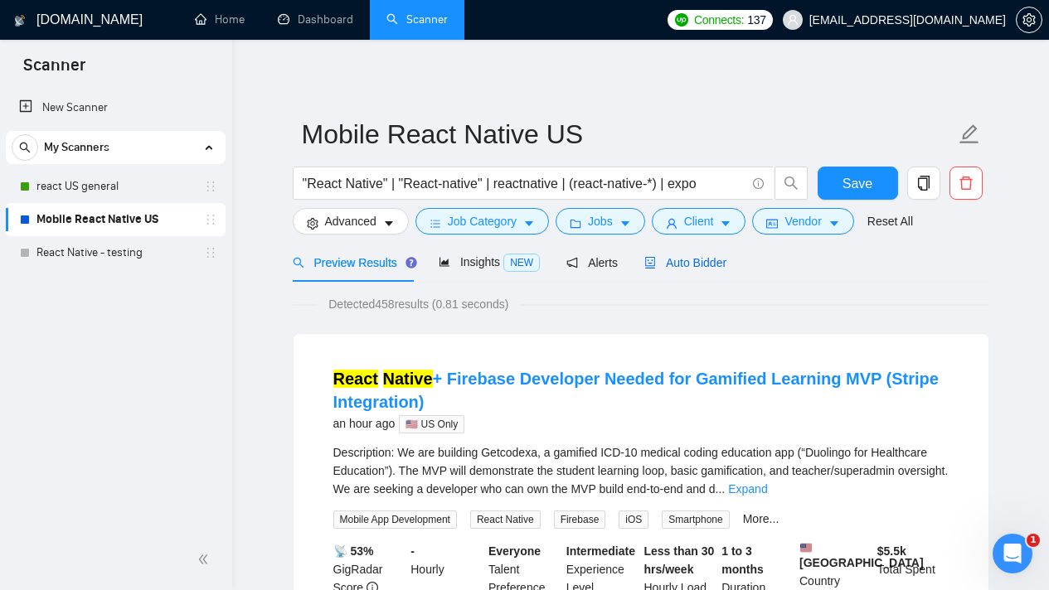
click at [722, 257] on span "Auto Bidder" at bounding box center [685, 262] width 82 height 13
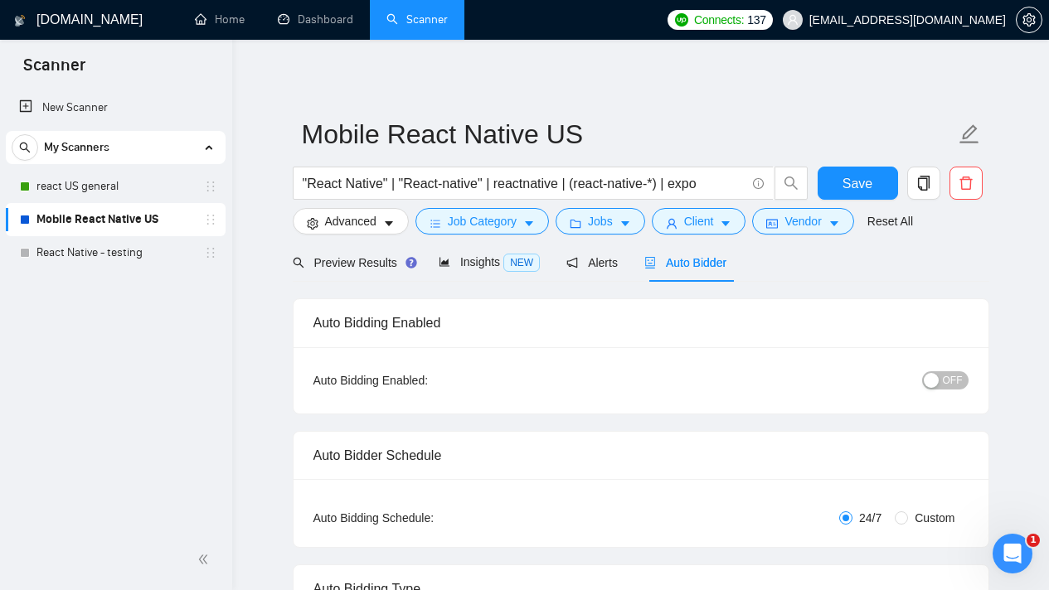
click at [952, 376] on span "OFF" at bounding box center [953, 380] width 20 height 18
click at [863, 182] on span "Save" at bounding box center [857, 183] width 30 height 21
click at [342, 260] on span "Preview Results" at bounding box center [352, 262] width 119 height 13
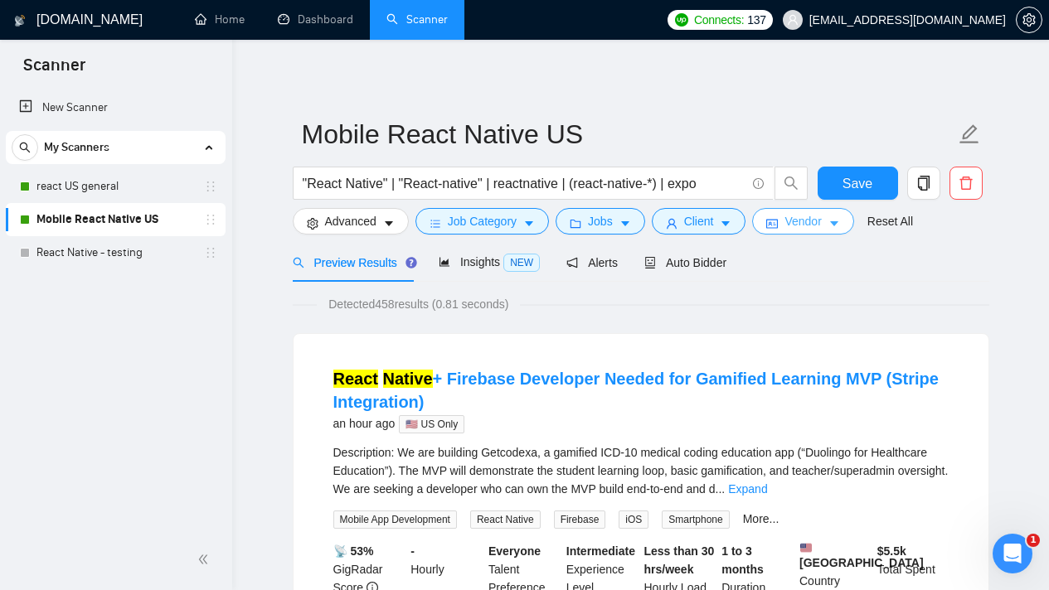
click at [838, 222] on icon "caret-down" at bounding box center [834, 224] width 8 height 5
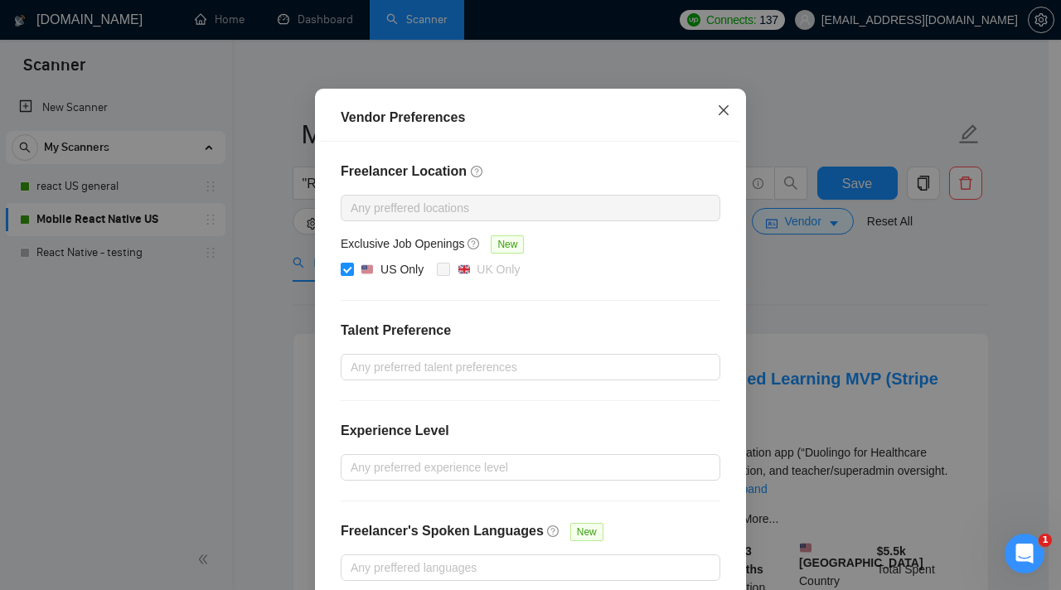
click at [722, 134] on span "Close" at bounding box center [723, 111] width 45 height 45
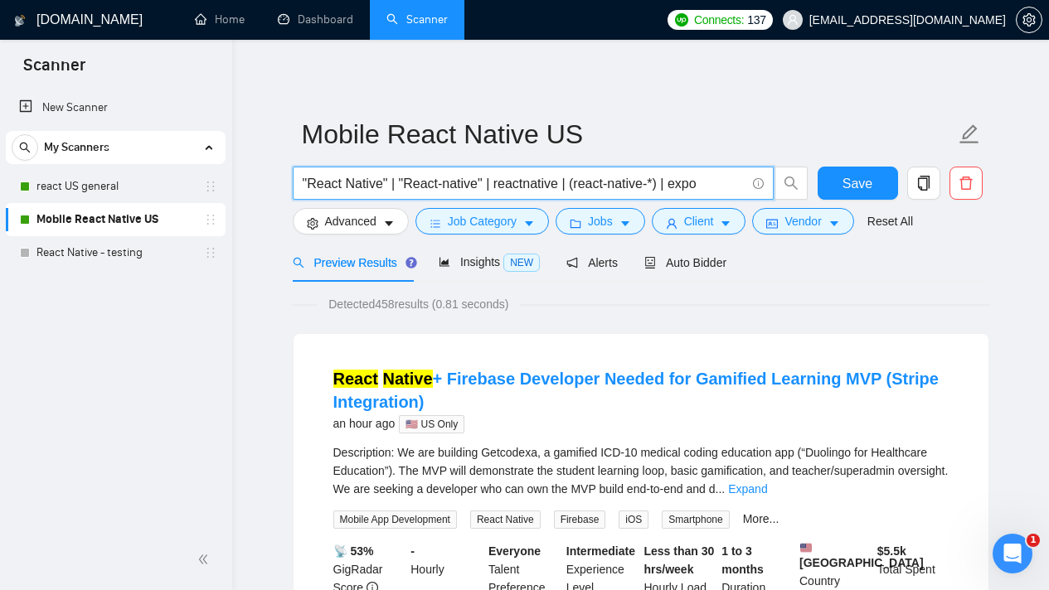
click at [592, 180] on input ""React Native" | "React-native" | reactnative | (react-native-*) | expo" at bounding box center [524, 183] width 443 height 21
paste input "(reactnative* | react-native-* | react*native | "react native" ) | (expo | "exp…"
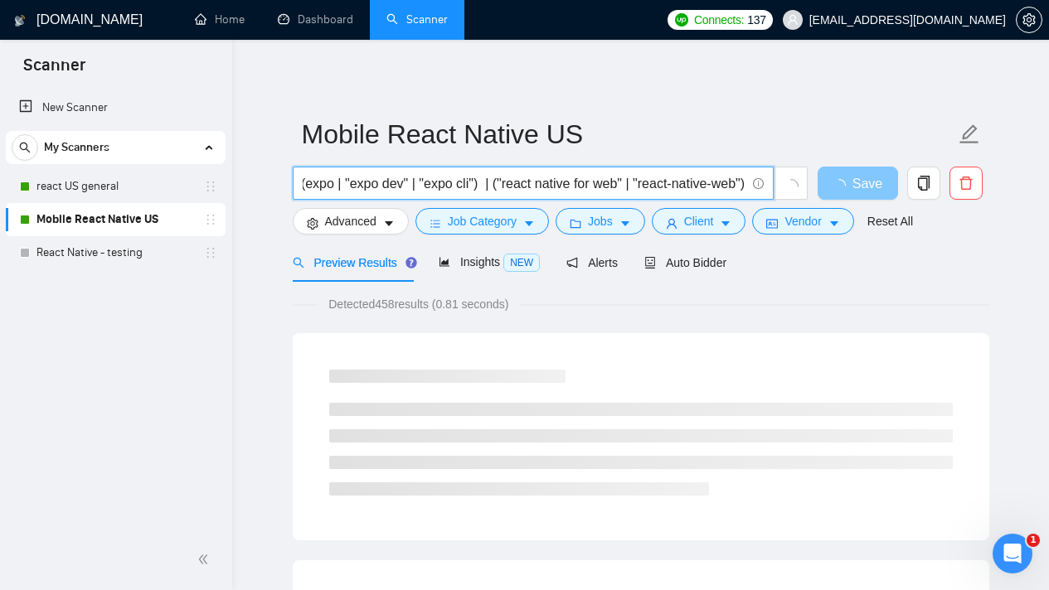
type input "(reactnative* | react-native-* | react*native | "react native" ) | (expo | "exp…"
click at [833, 173] on span "button" at bounding box center [843, 183] width 20 height 21
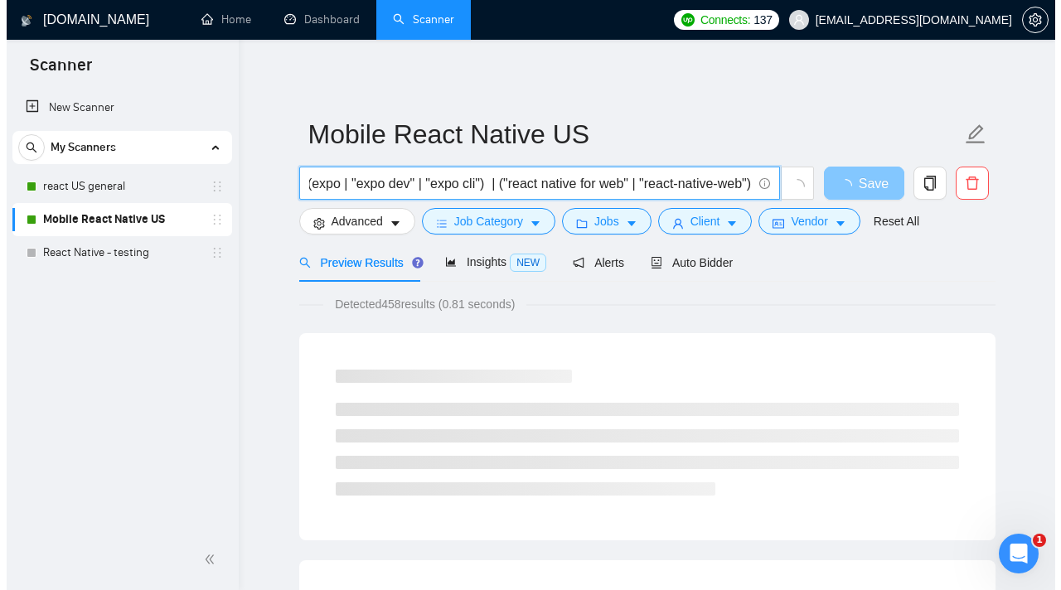
scroll to position [0, 0]
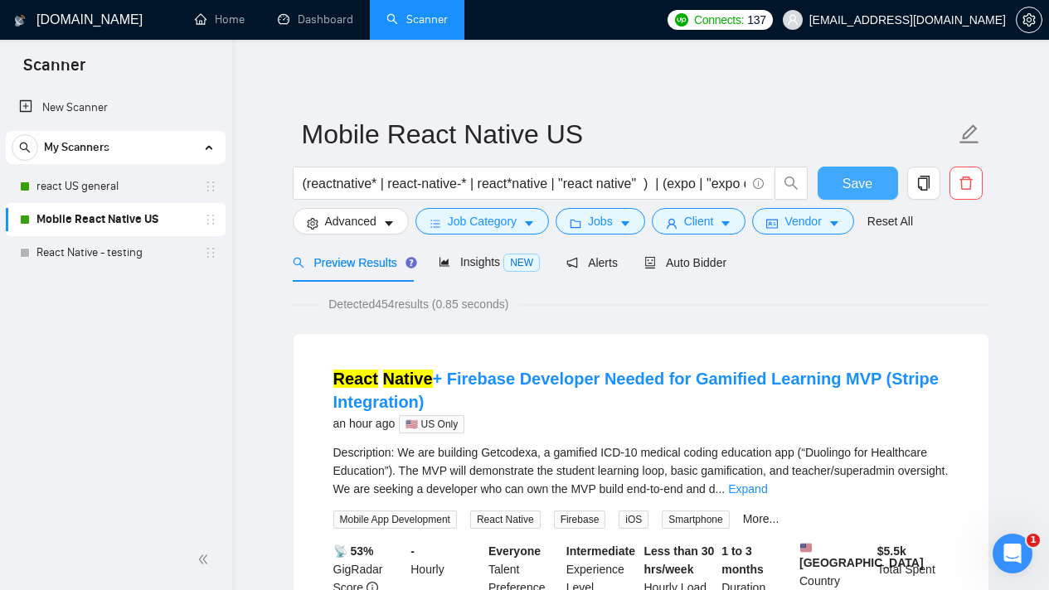
click at [842, 182] on button "Save" at bounding box center [858, 183] width 80 height 33
click at [840, 217] on span "caret-down" at bounding box center [834, 223] width 12 height 12
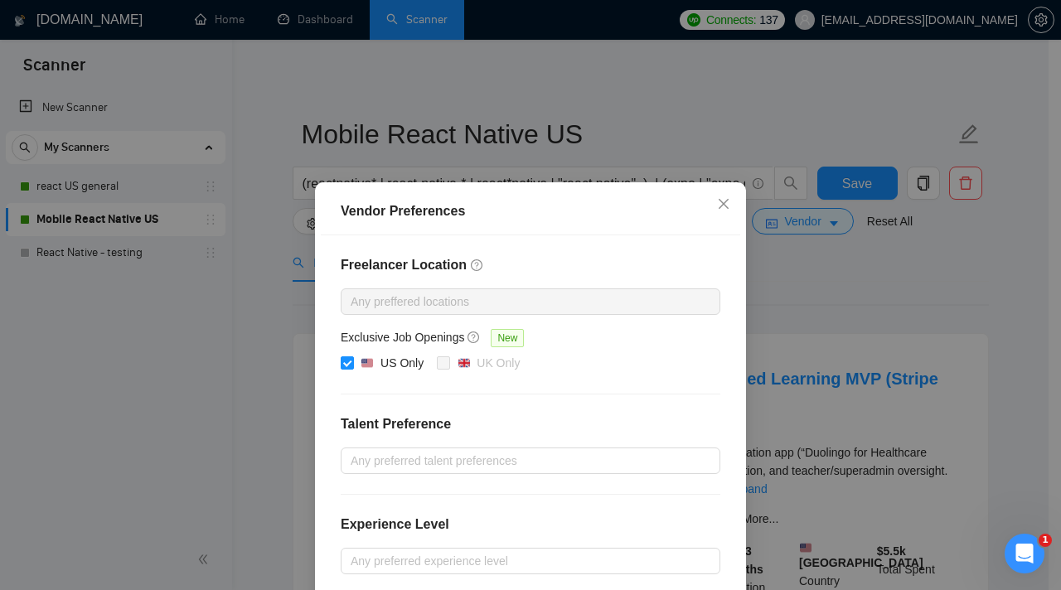
click at [346, 351] on div "Exclusive Job Openings New" at bounding box center [531, 341] width 380 height 26
click at [342, 359] on input "US Only" at bounding box center [347, 363] width 12 height 12
checkbox input "false"
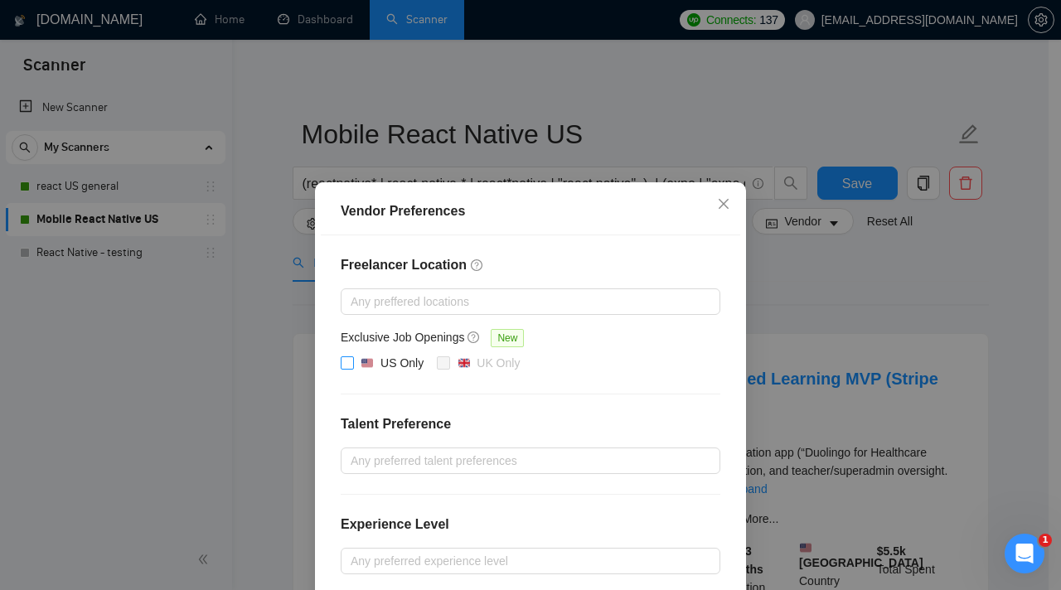
scroll to position [177, 0]
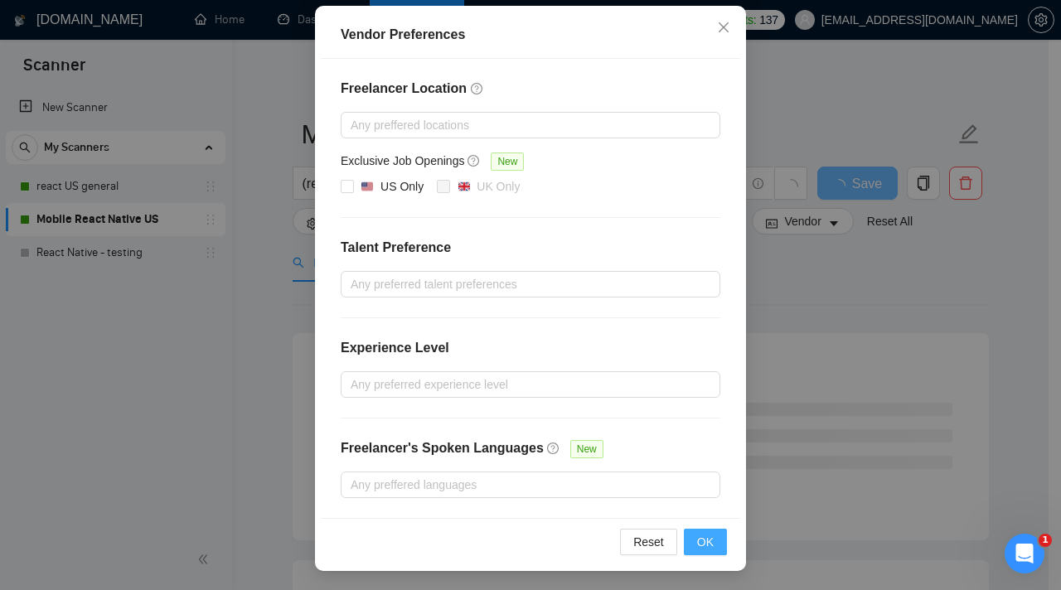
click at [712, 550] on button "OK" at bounding box center [705, 542] width 43 height 27
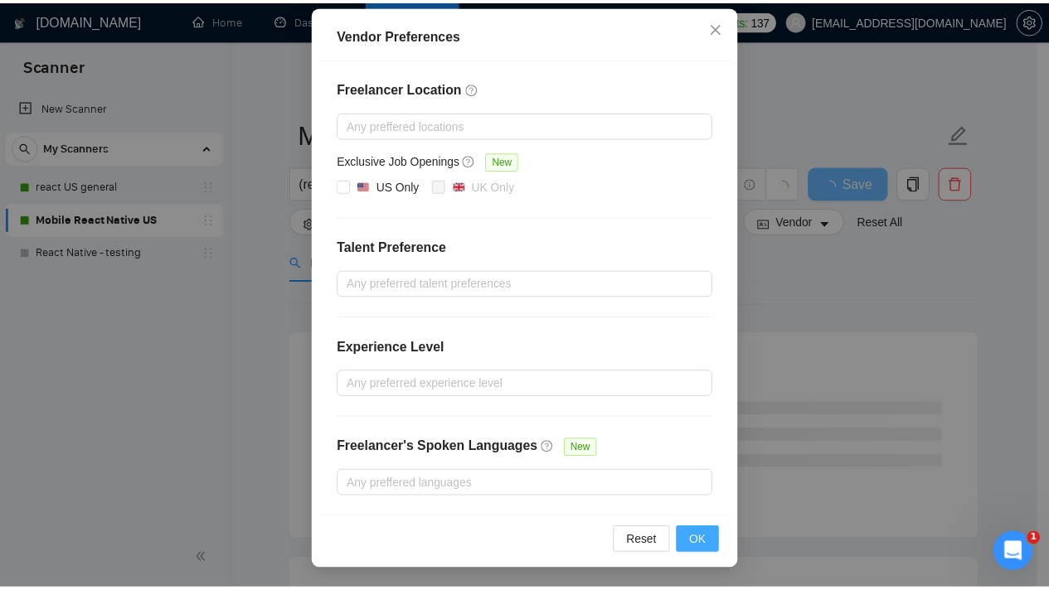
scroll to position [94, 0]
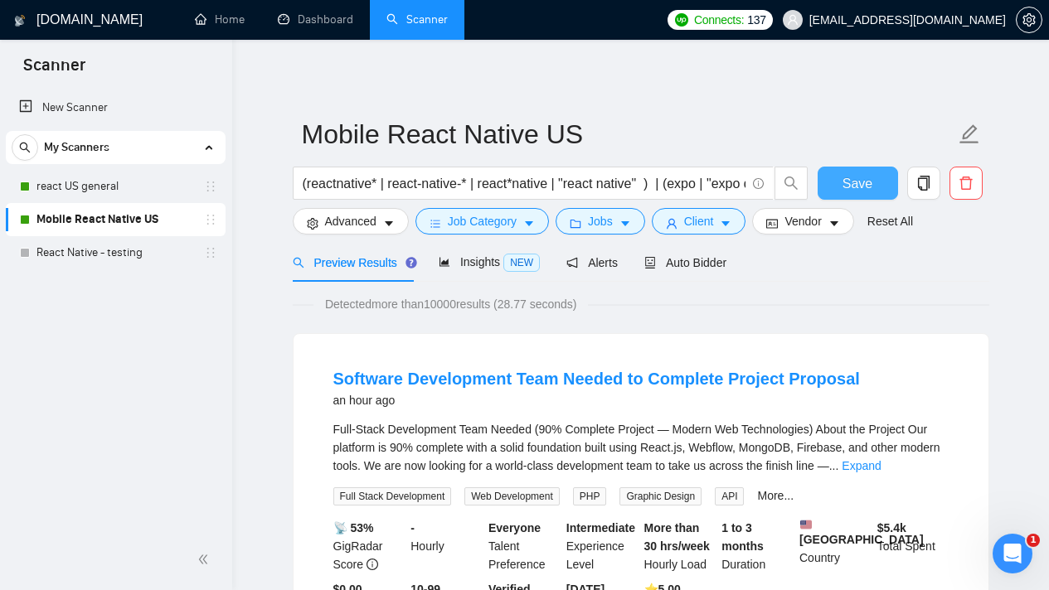
click at [849, 192] on span "Save" at bounding box center [857, 183] width 30 height 21
click at [837, 223] on icon "caret-down" at bounding box center [834, 224] width 12 height 12
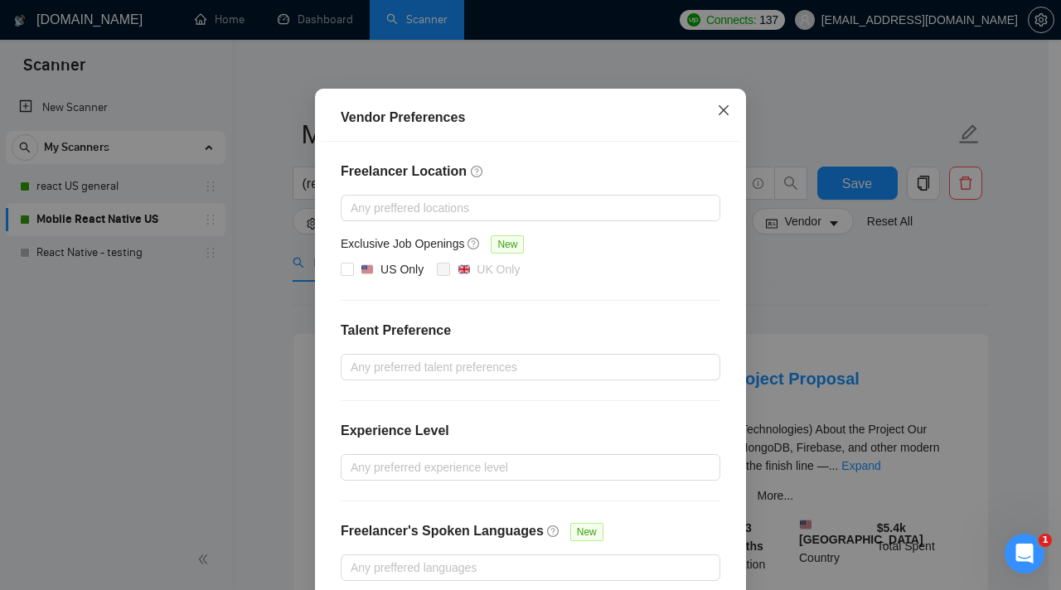
click at [710, 134] on span "Close" at bounding box center [723, 111] width 45 height 45
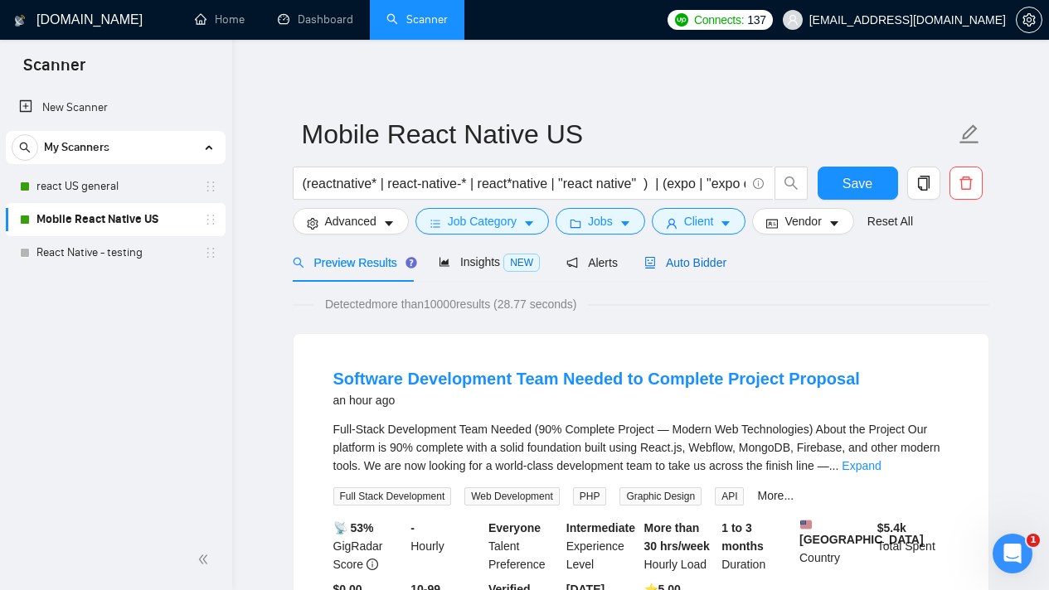
click at [706, 259] on span "Auto Bidder" at bounding box center [685, 262] width 82 height 13
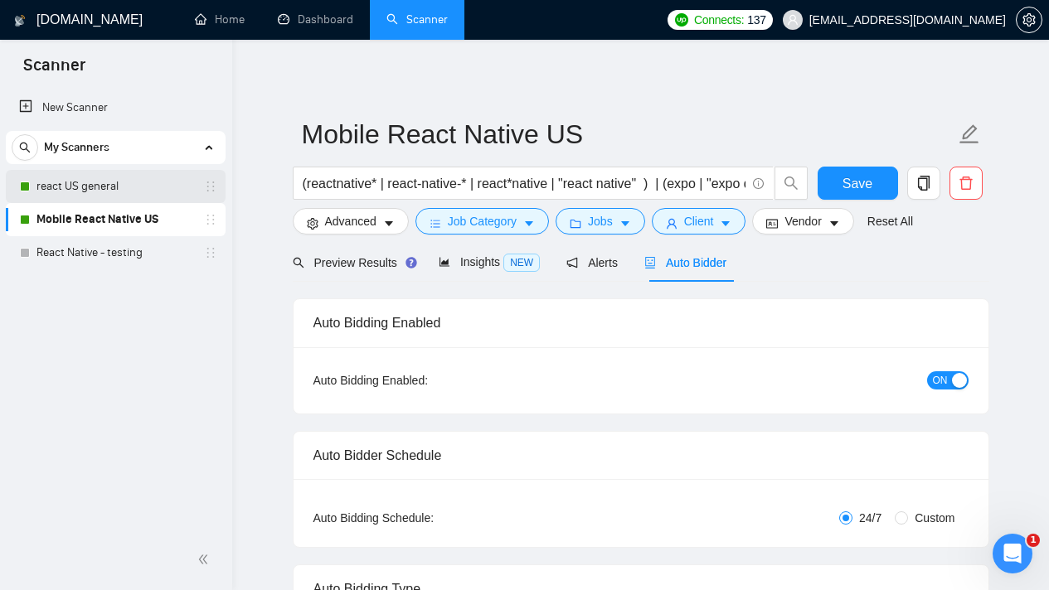
click at [124, 196] on link "react US general" at bounding box center [115, 186] width 158 height 33
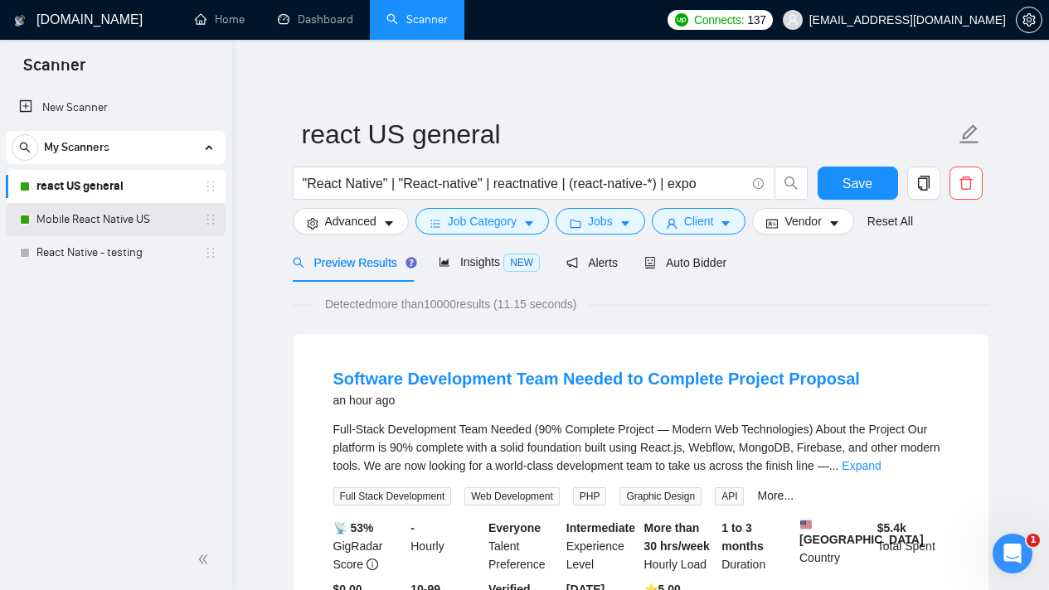
drag, startPoint x: 122, startPoint y: 257, endPoint x: 205, endPoint y: 227, distance: 88.1
click at [122, 257] on link "React Native - testing" at bounding box center [115, 252] width 158 height 33
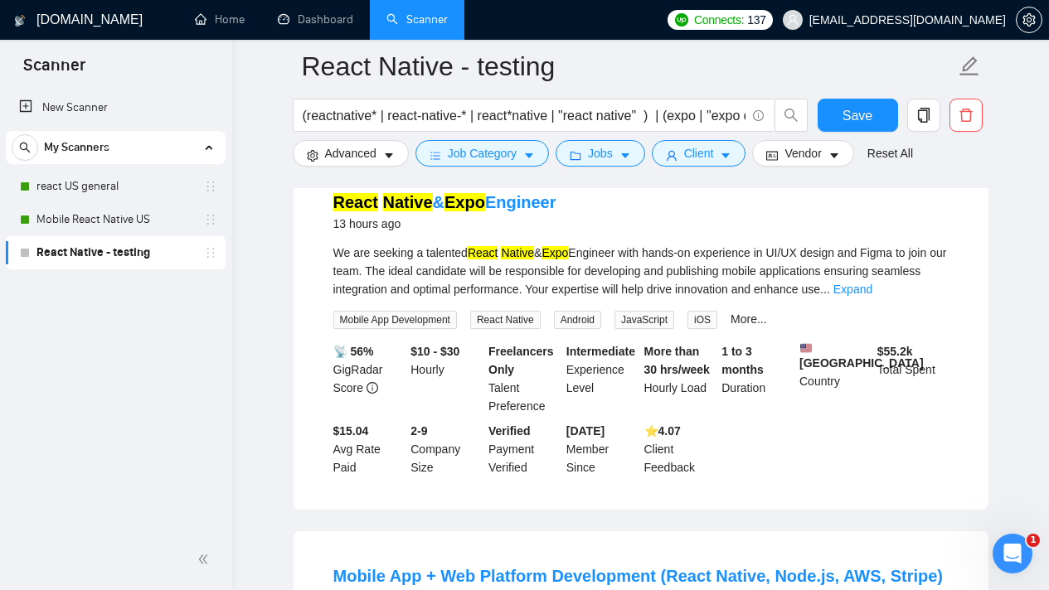
scroll to position [2643, 0]
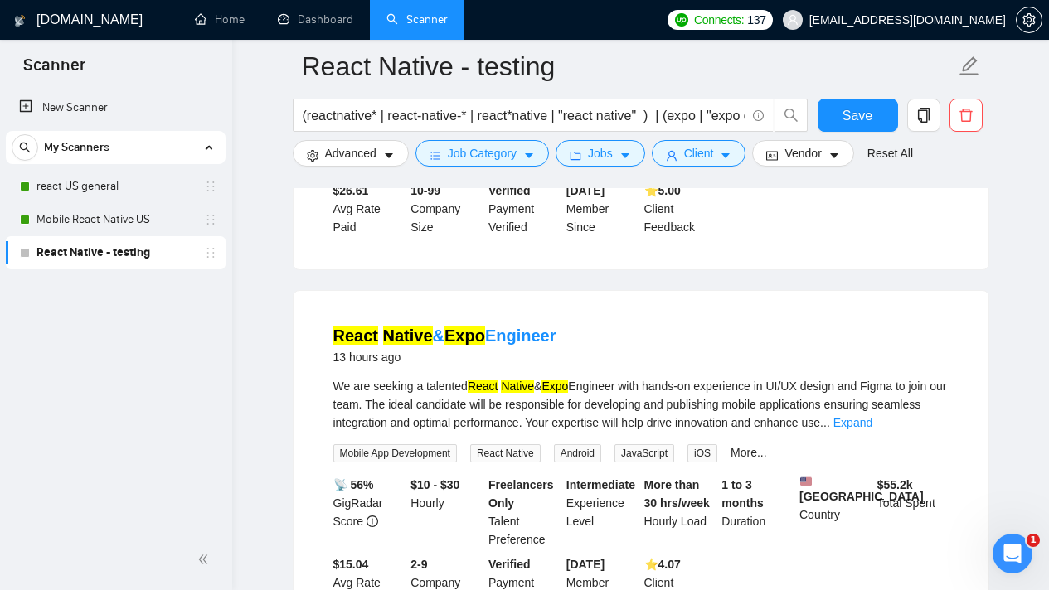
click at [872, 416] on link "Expand" at bounding box center [852, 422] width 39 height 13
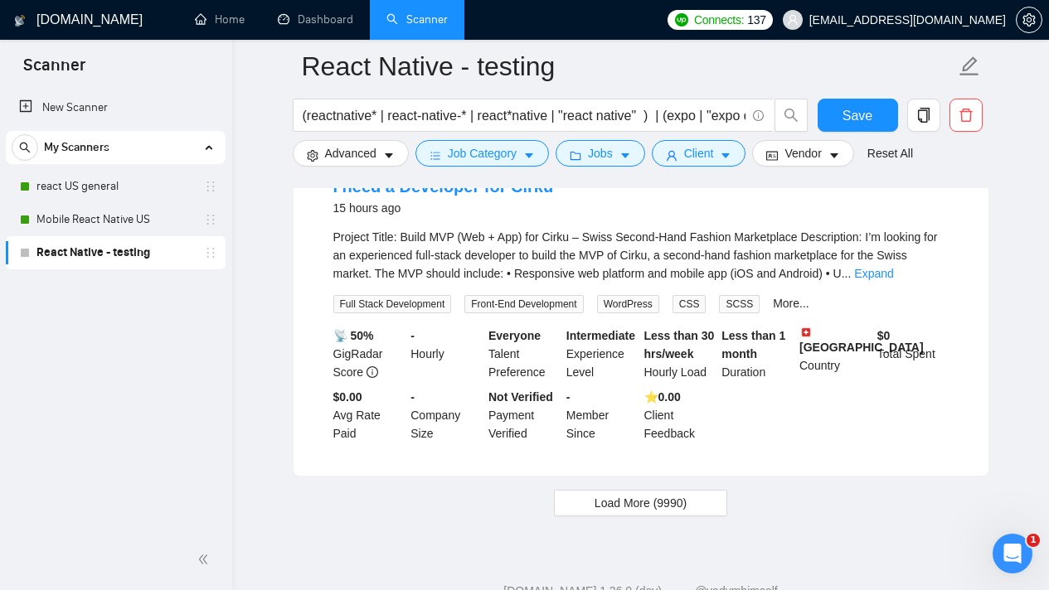
scroll to position [3475, 0]
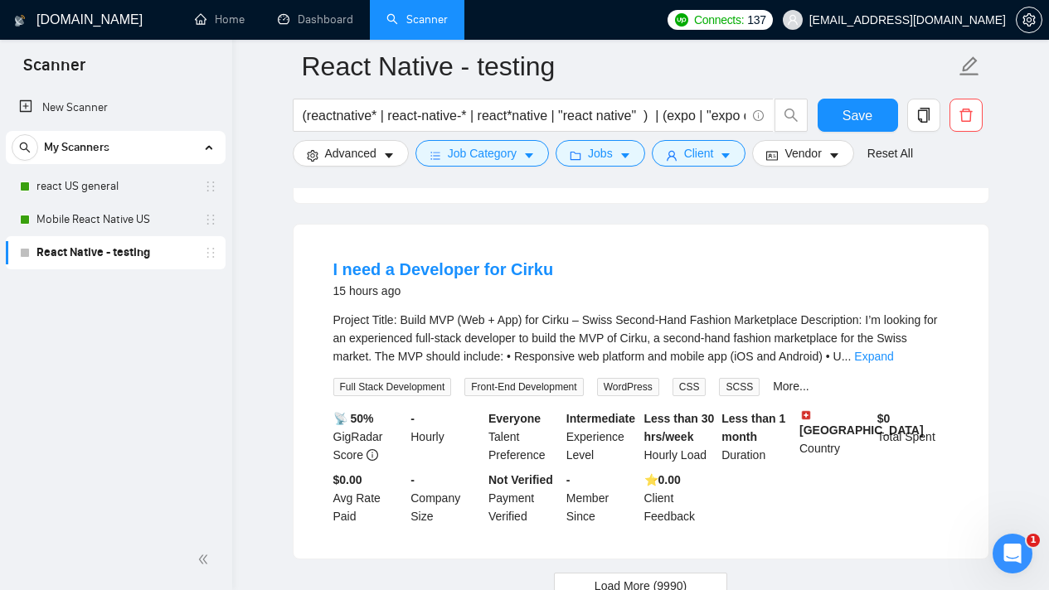
click at [893, 354] on link "Expand" at bounding box center [873, 356] width 39 height 13
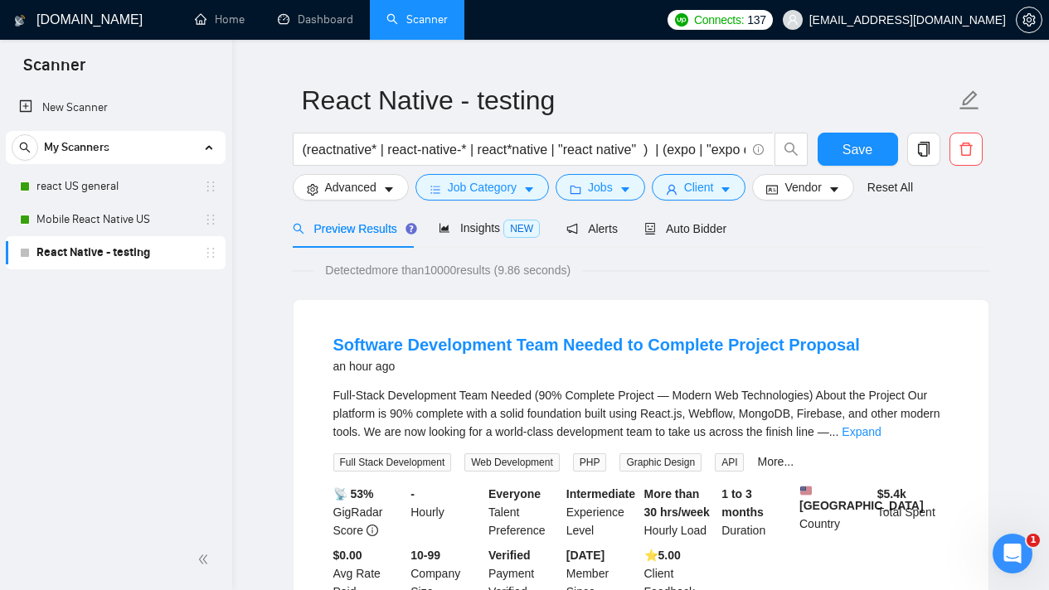
scroll to position [0, 0]
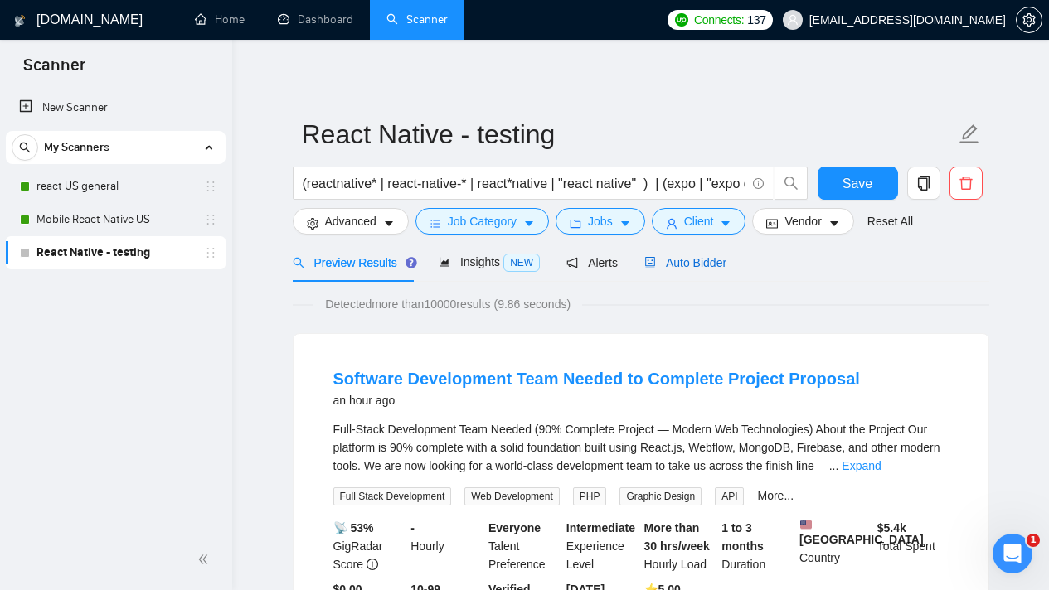
click at [701, 259] on span "Auto Bidder" at bounding box center [685, 262] width 82 height 13
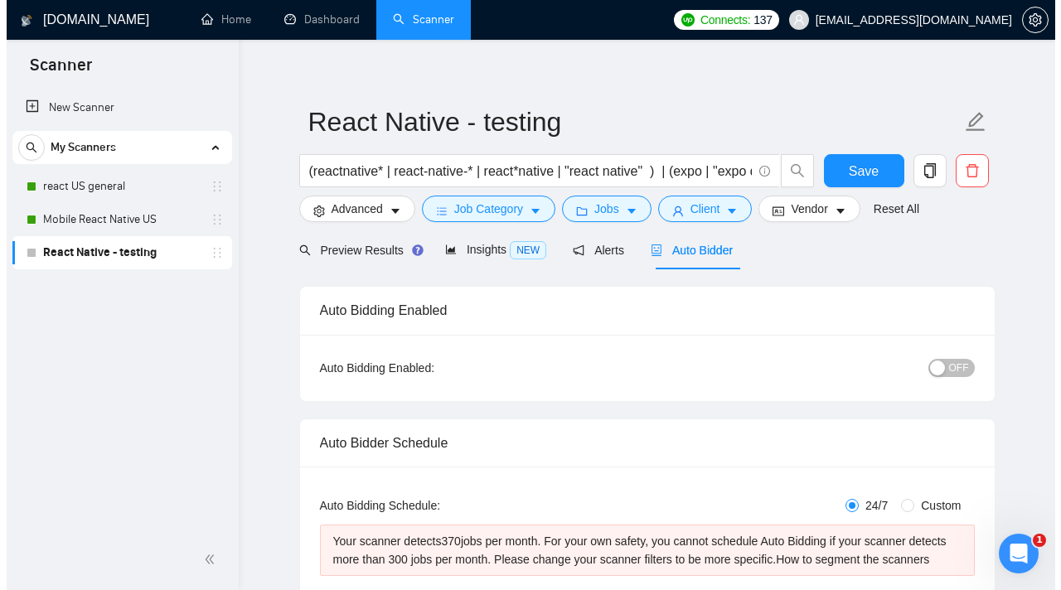
scroll to position [26, 0]
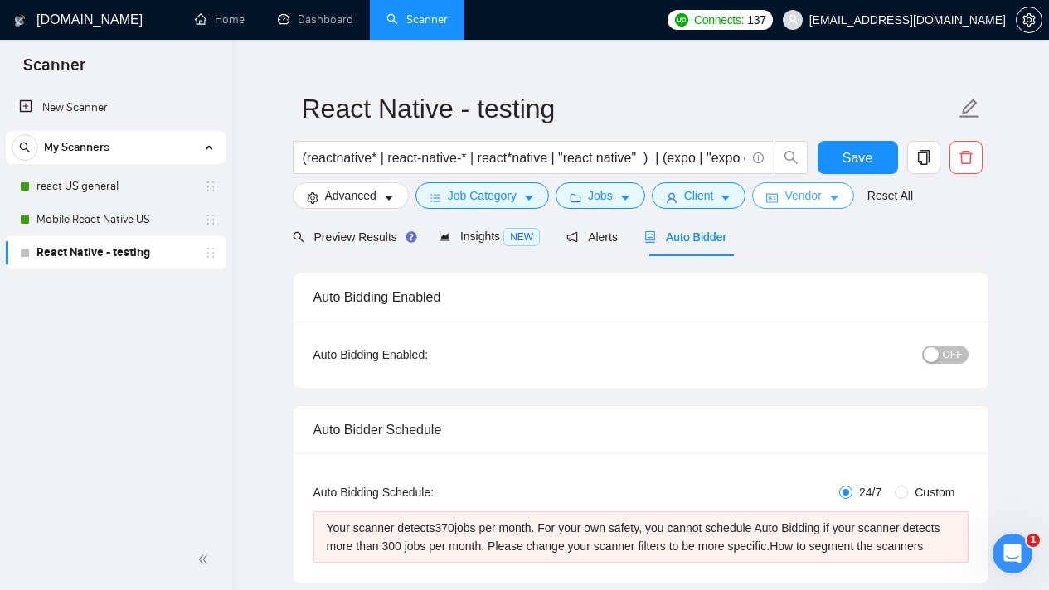
click at [840, 200] on icon "caret-down" at bounding box center [834, 198] width 12 height 12
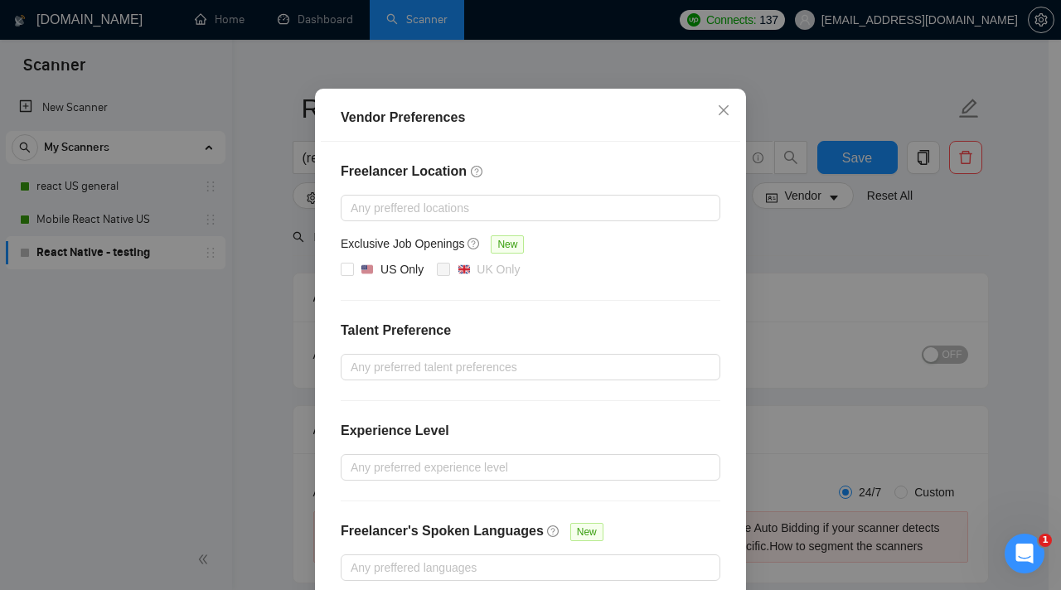
click at [333, 362] on div "Freelancer Location Any preffered locations Exclusive Job Openings New US Only …" at bounding box center [531, 371] width 420 height 459
click at [341, 274] on input "US Only" at bounding box center [347, 269] width 12 height 12
checkbox input "true"
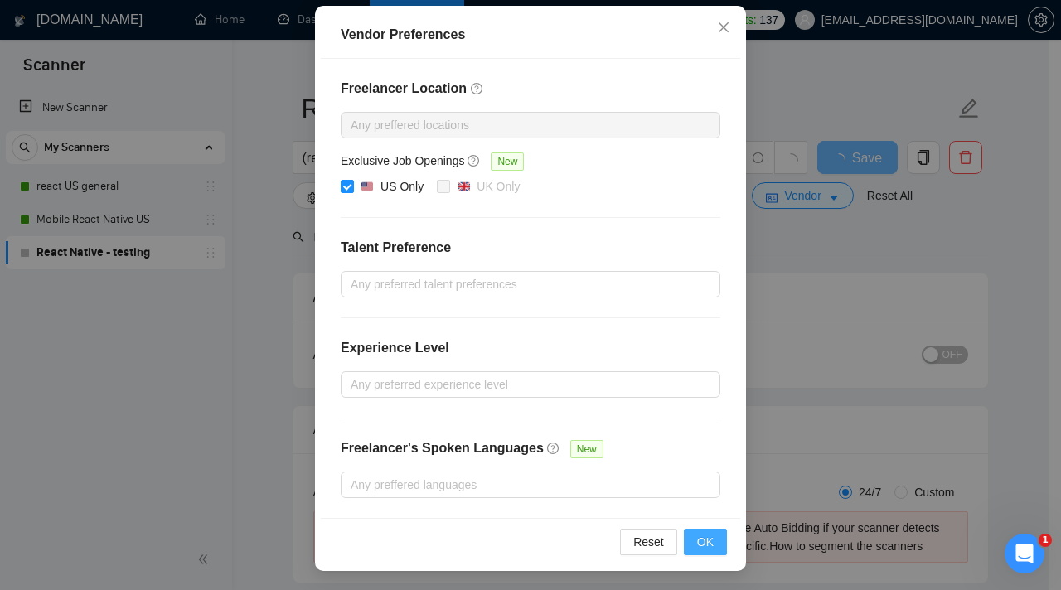
click at [685, 537] on button "OK" at bounding box center [705, 542] width 43 height 27
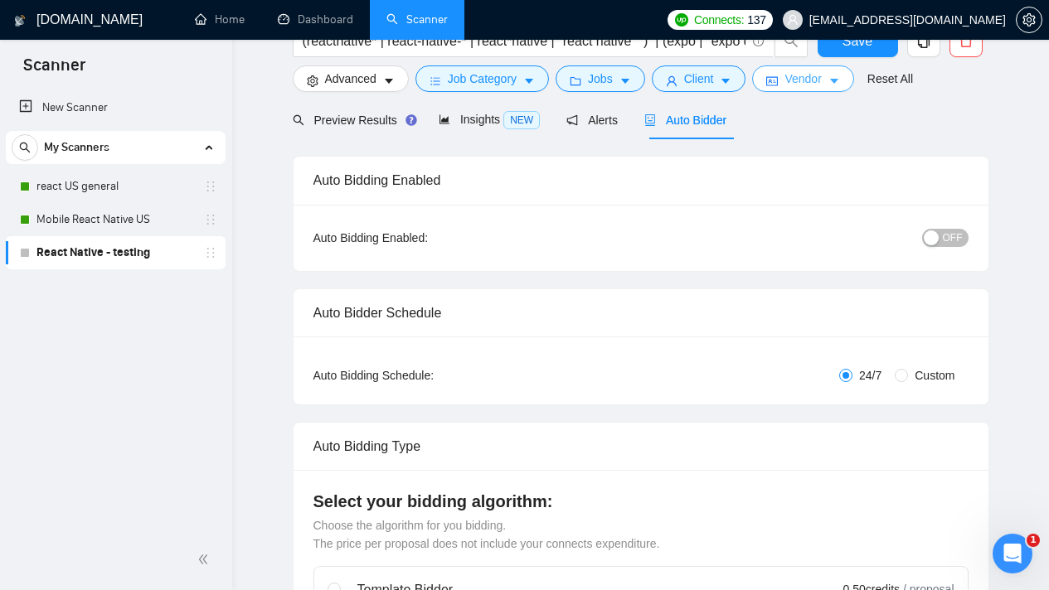
scroll to position [37, 0]
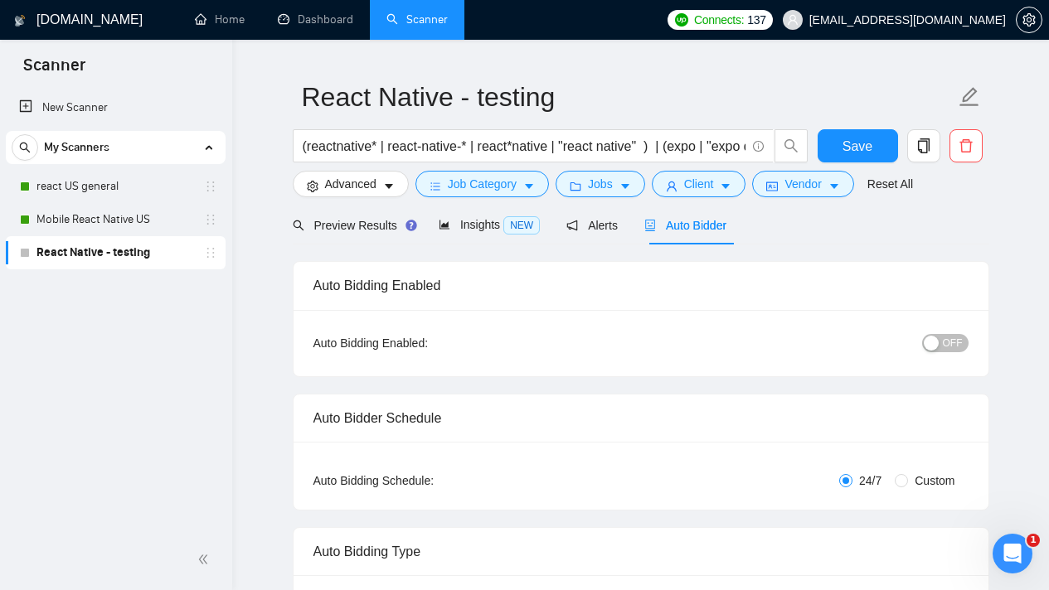
click at [669, 226] on span "Auto Bidder" at bounding box center [685, 225] width 82 height 13
click at [954, 342] on span "OFF" at bounding box center [953, 343] width 20 height 18
click at [859, 153] on span "Save" at bounding box center [857, 146] width 30 height 21
click at [942, 351] on span "ON" at bounding box center [940, 343] width 15 height 18
click at [848, 153] on span "Save" at bounding box center [857, 146] width 30 height 21
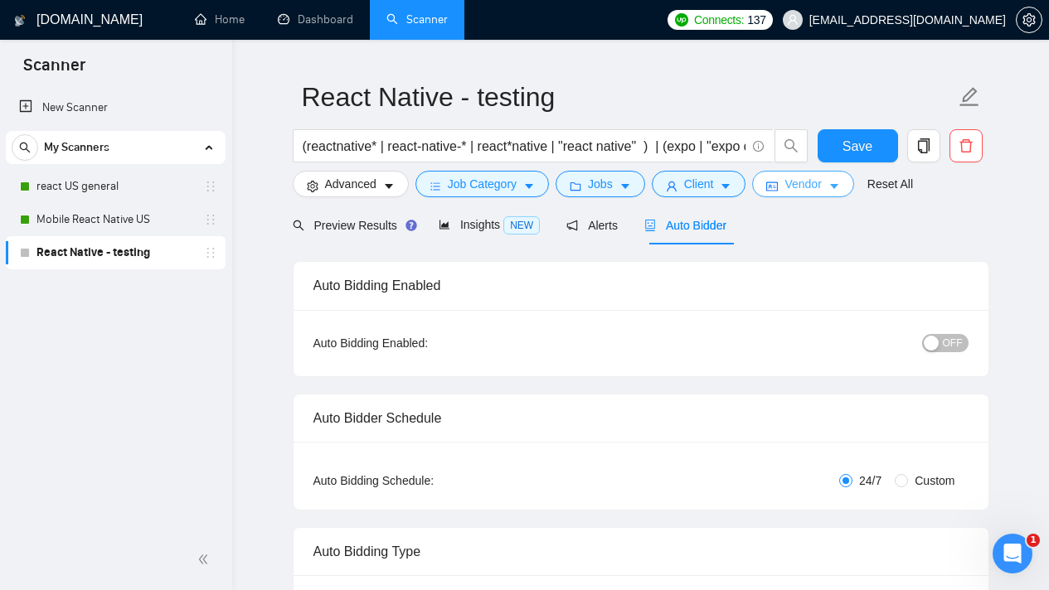
click at [798, 180] on span "Vendor" at bounding box center [802, 184] width 36 height 18
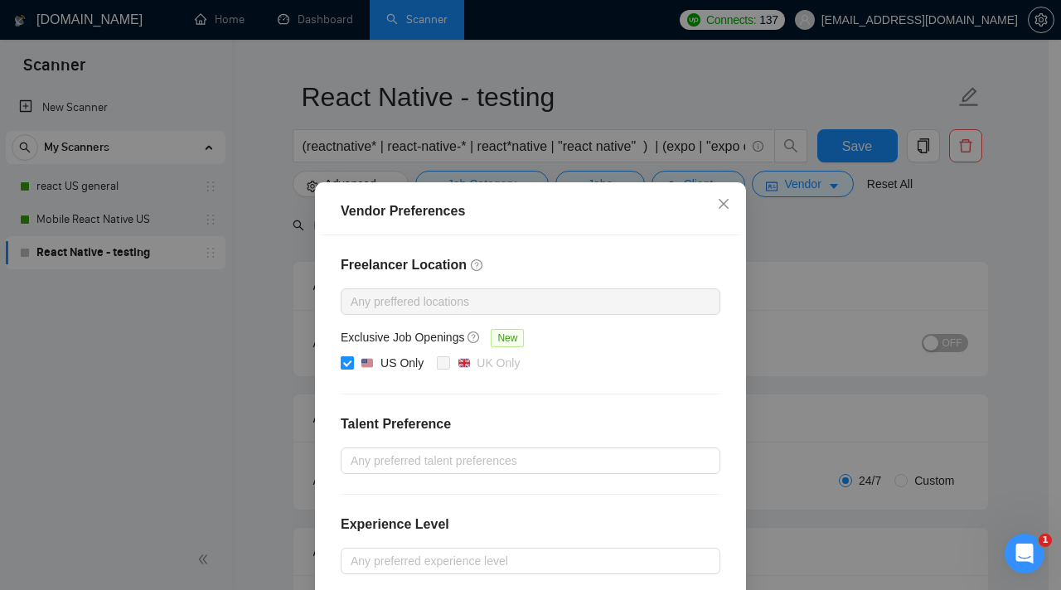
click at [347, 357] on span at bounding box center [347, 363] width 13 height 13
click at [347, 357] on input "US Only" at bounding box center [347, 363] width 12 height 12
checkbox input "false"
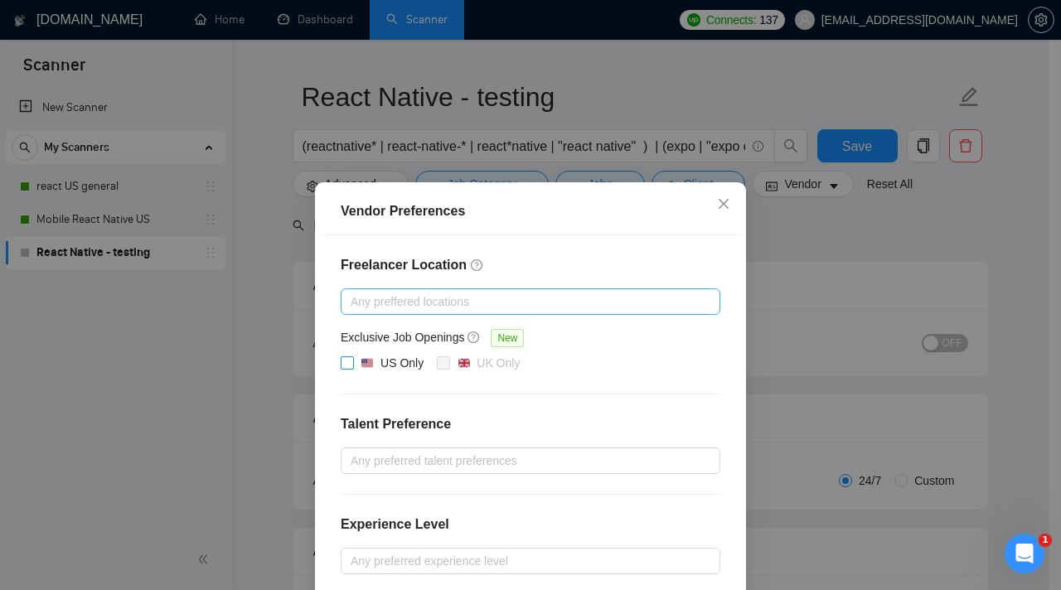
drag, startPoint x: 382, startPoint y: 304, endPoint x: 477, endPoint y: 308, distance: 94.6
click at [382, 304] on div at bounding box center [522, 302] width 355 height 20
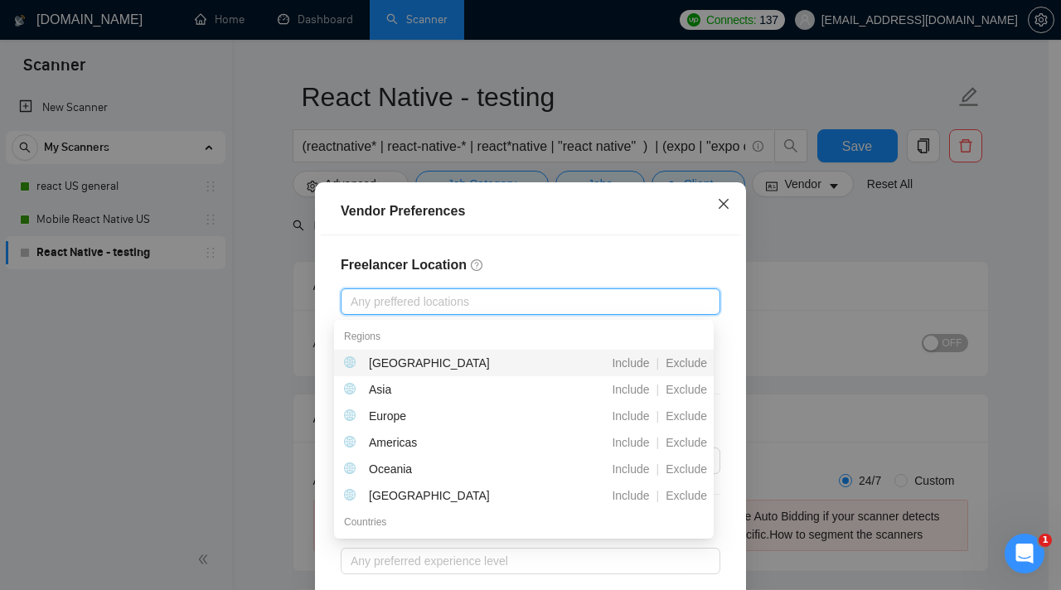
click at [721, 207] on icon "close" at bounding box center [723, 203] width 13 height 13
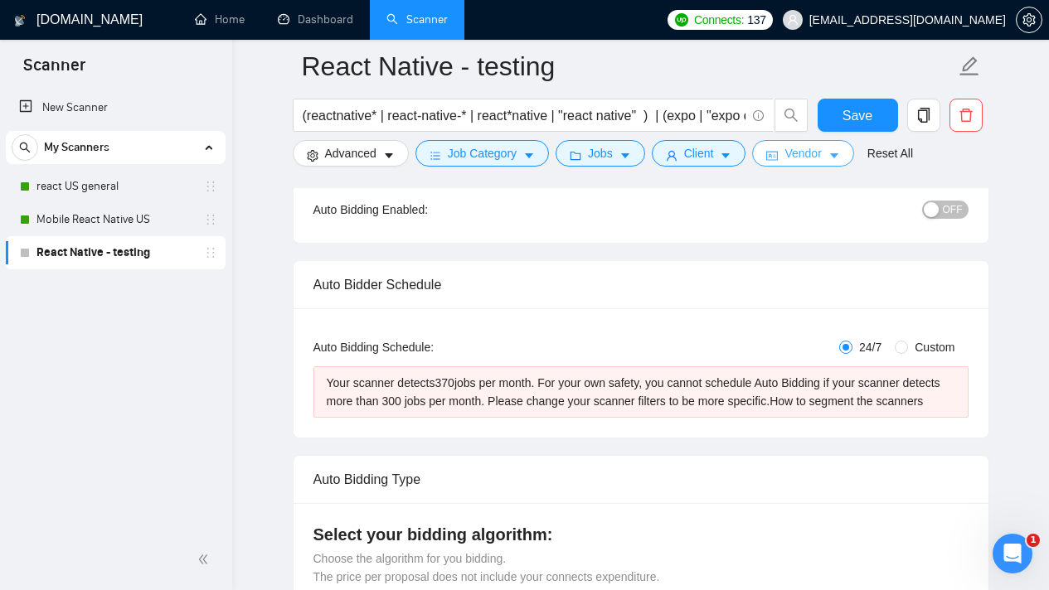
scroll to position [312, 0]
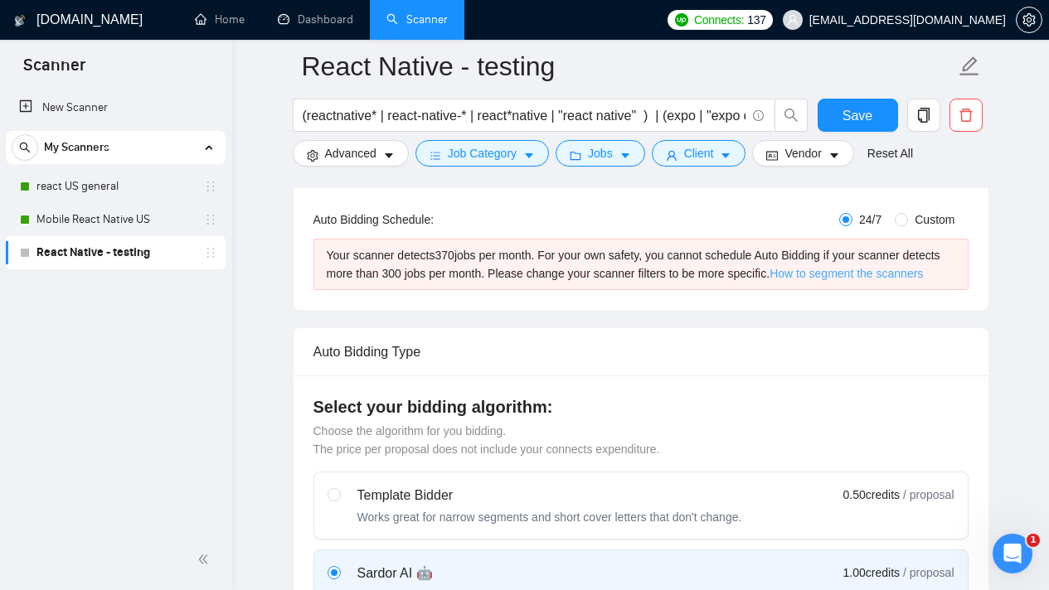
click at [879, 267] on link "How to segment the scanners" at bounding box center [845, 273] width 153 height 13
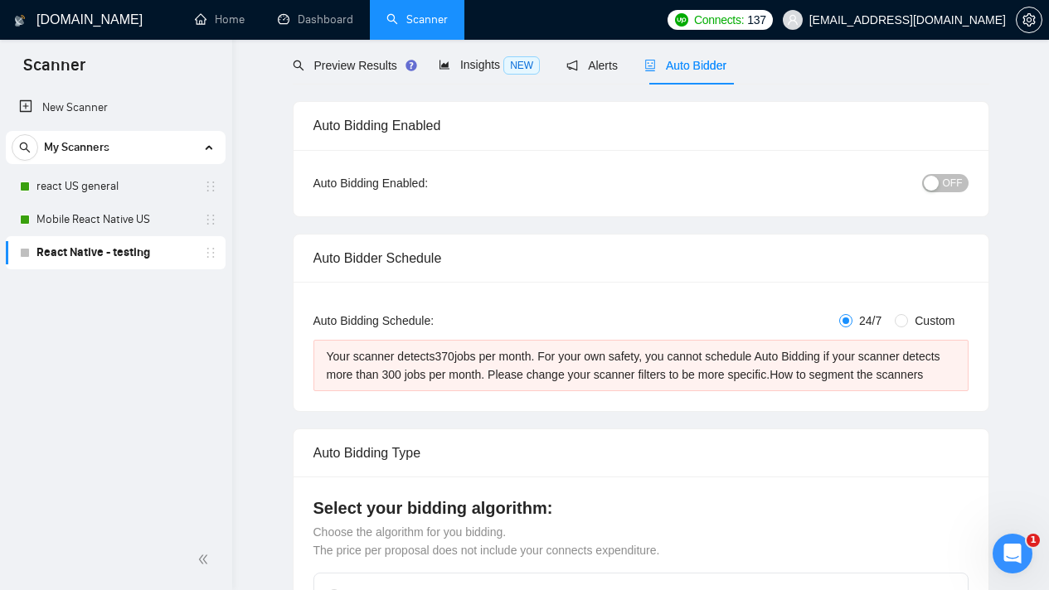
scroll to position [0, 0]
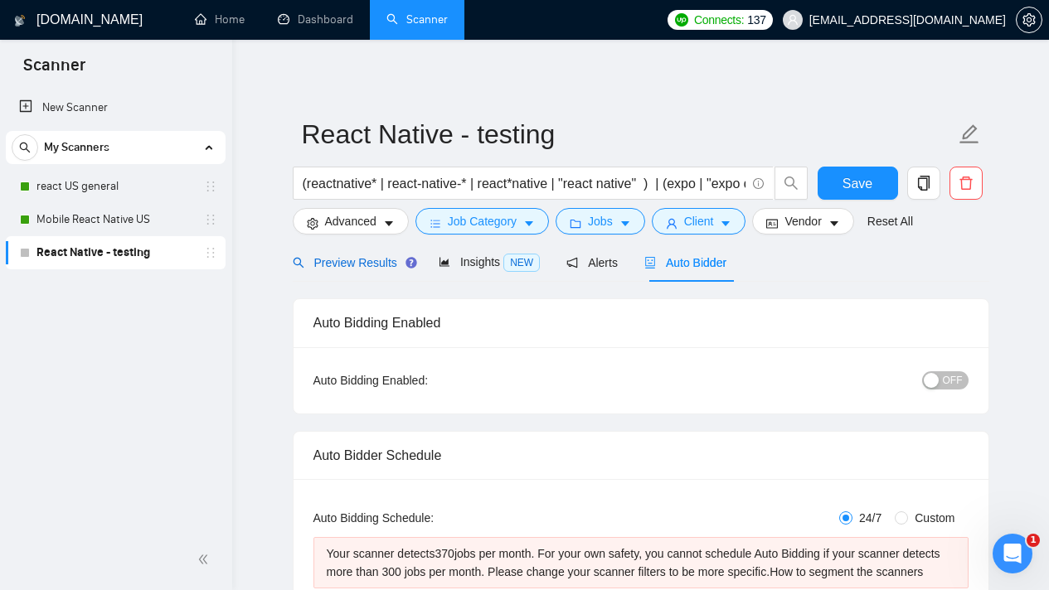
click at [376, 260] on span "Preview Results" at bounding box center [352, 262] width 119 height 13
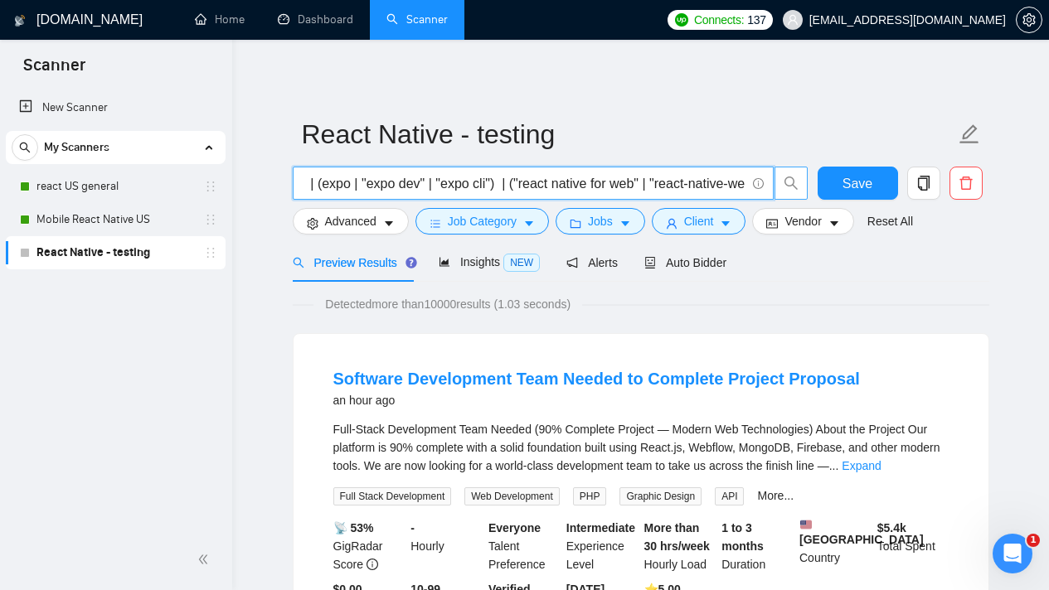
scroll to position [0, 395]
drag, startPoint x: 698, startPoint y: 182, endPoint x: 727, endPoint y: 181, distance: 29.1
click at [727, 181] on input "(reactnative* | react-native-* | react*native | "react native" ) | (expo | "exp…" at bounding box center [524, 183] width 443 height 21
click at [726, 181] on input "(reactnative* | react-native-* | react*native | "react native" ) | (expo | "exp…" at bounding box center [524, 183] width 443 height 21
drag, startPoint x: 740, startPoint y: 184, endPoint x: 670, endPoint y: 189, distance: 69.8
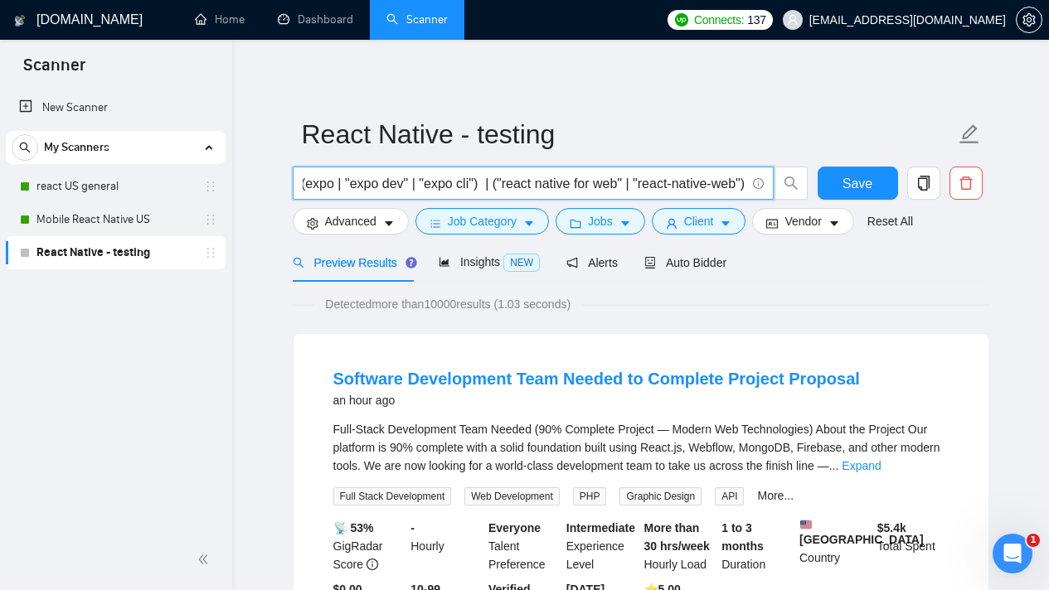
click at [670, 189] on input "(reactnative* | react-native-* | react*native | "react native" ) | (expo | "exp…" at bounding box center [524, 183] width 443 height 21
drag, startPoint x: 473, startPoint y: 187, endPoint x: 693, endPoint y: 182, distance: 220.6
click at [693, 182] on input "(reactnative* | react-native-* | react*native | "react native" ) | (expo | "exp…" at bounding box center [524, 183] width 443 height 21
drag, startPoint x: 742, startPoint y: 182, endPoint x: 469, endPoint y: 186, distance: 272.8
click at [469, 186] on input "(reactnative* | react-native-* | react*native | "react native" ) | (expo | "exp…" at bounding box center [524, 183] width 443 height 21
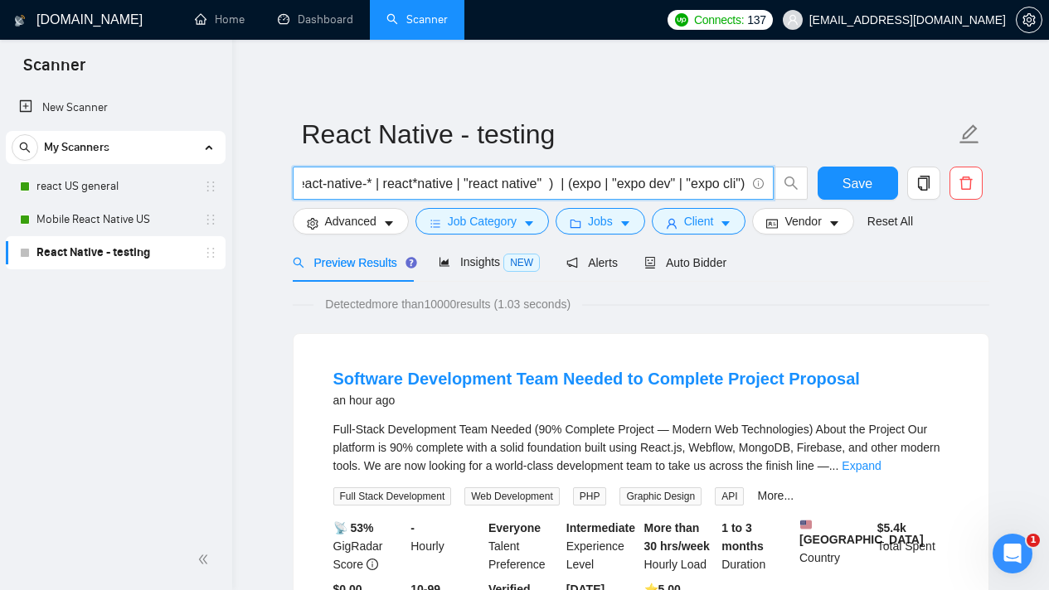
scroll to position [0, 118]
type input "(reactnative* | react-native-* | react*native | "react native" ) | (expo | "exp…"
click at [842, 169] on button "Save" at bounding box center [858, 183] width 80 height 33
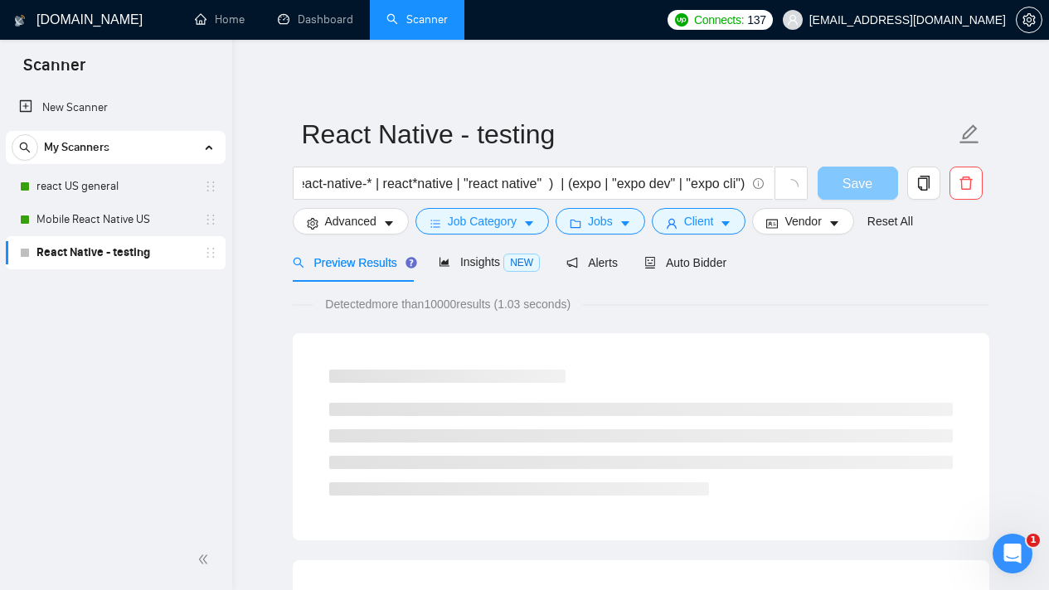
scroll to position [0, 0]
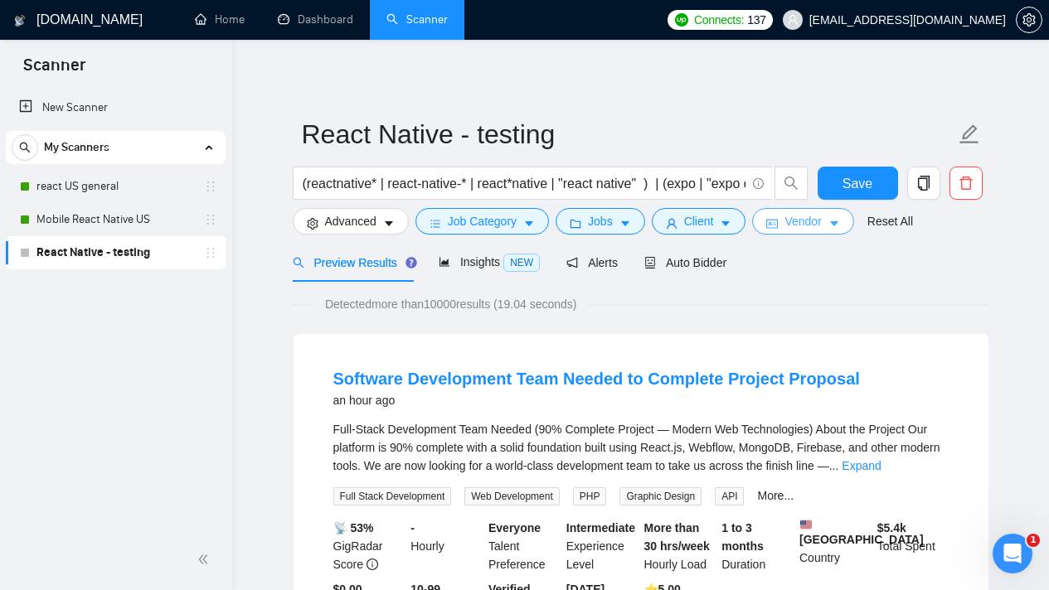
click at [821, 221] on span "Vendor" at bounding box center [802, 221] width 36 height 18
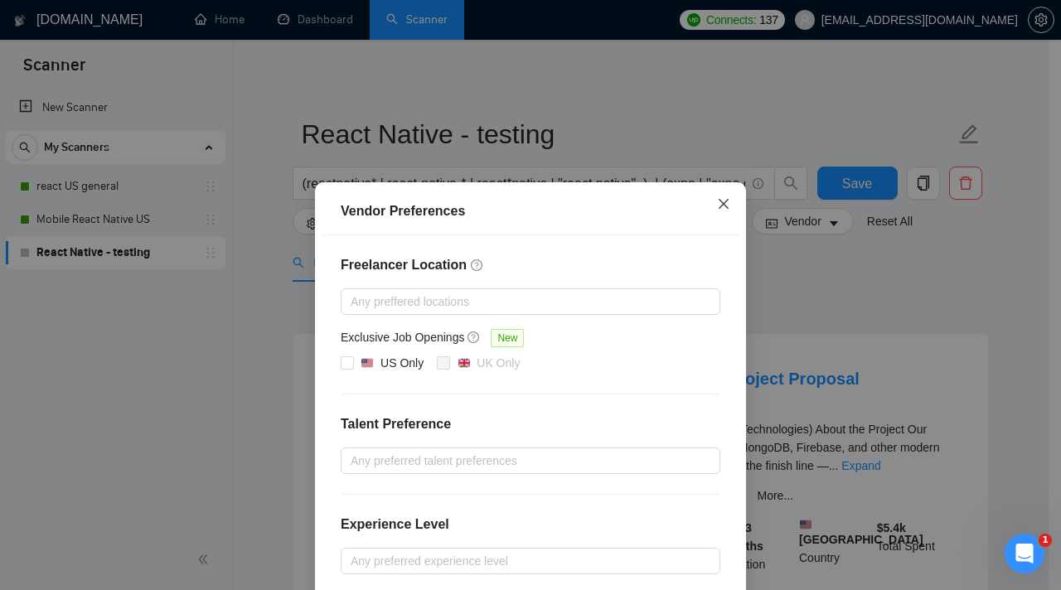
click at [726, 210] on span "Close" at bounding box center [723, 204] width 45 height 45
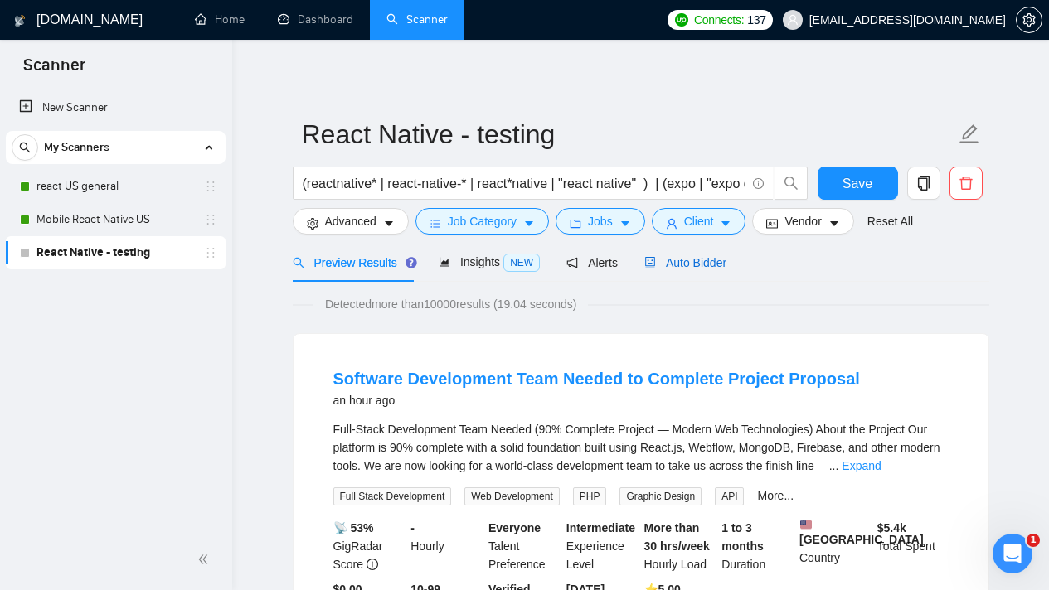
click at [704, 259] on span "Auto Bidder" at bounding box center [685, 262] width 82 height 13
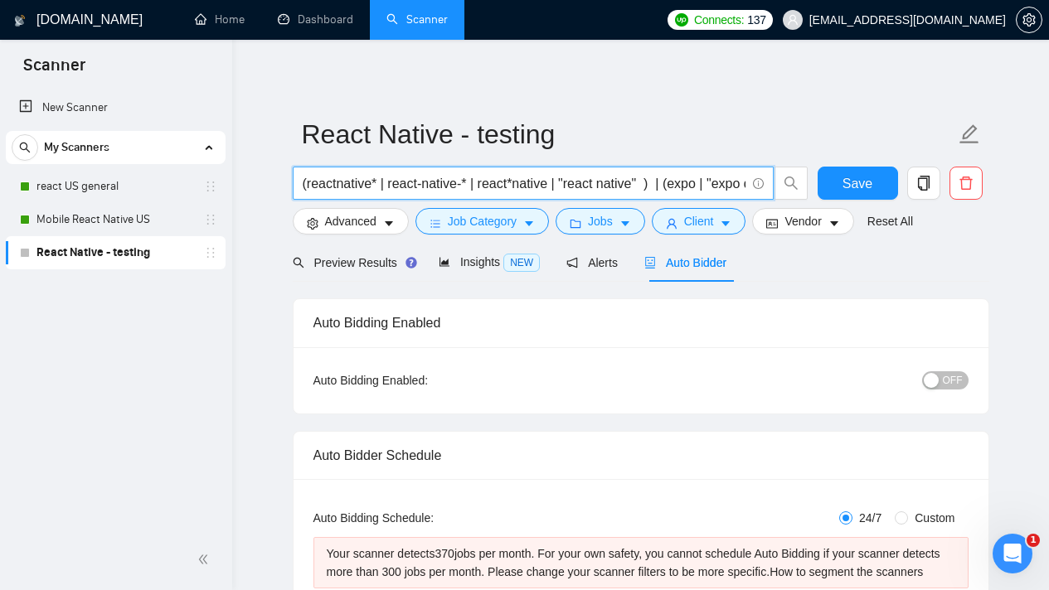
drag, startPoint x: 649, startPoint y: 183, endPoint x: 309, endPoint y: 184, distance: 340.0
click at [309, 184] on input "(reactnative* | react-native-* | react*native | "react native" ) | (expo | "exp…" at bounding box center [524, 183] width 443 height 21
click at [721, 187] on input "(reactnative* | react-native-* | react*native | "react native" ) | (expo | "exp…" at bounding box center [524, 183] width 443 height 21
drag, startPoint x: 671, startPoint y: 186, endPoint x: 558, endPoint y: 187, distance: 112.8
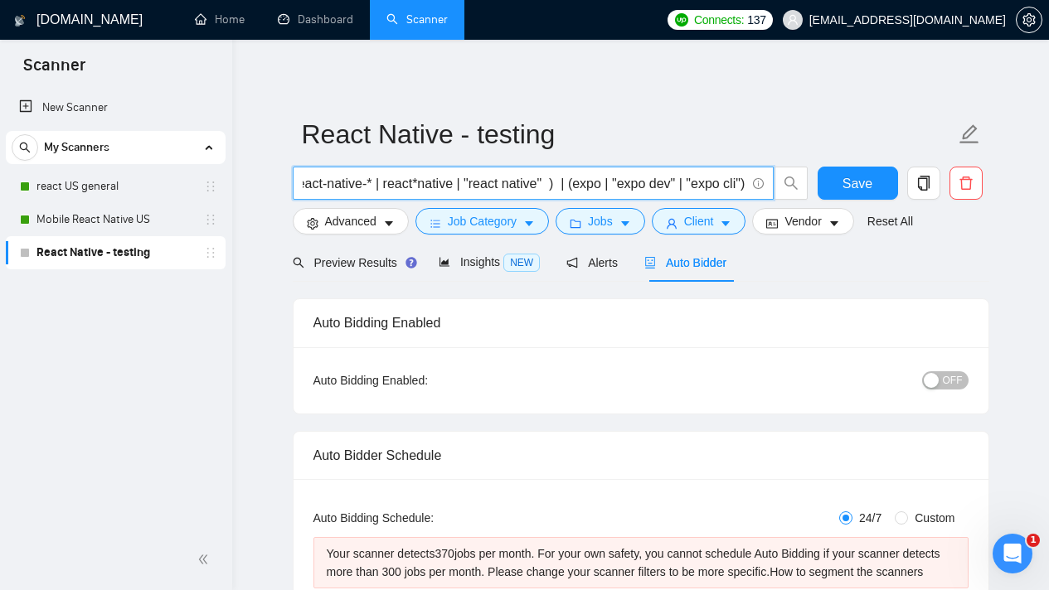
click at [569, 184] on input "(reactnative* | react-native-* | react*native | "react native" ) | (expo | "exp…" at bounding box center [524, 183] width 443 height 21
click at [547, 187] on input "(reactnative* | react-native-* | react*native | "react native" ) | (expo | "exp…" at bounding box center [524, 183] width 443 height 21
drag, startPoint x: 546, startPoint y: 187, endPoint x: 740, endPoint y: 187, distance: 194.0
click at [740, 187] on input "(reactnative* | react-native-* | react*native | "react native" ) | (expo | "exp…" at bounding box center [524, 183] width 443 height 21
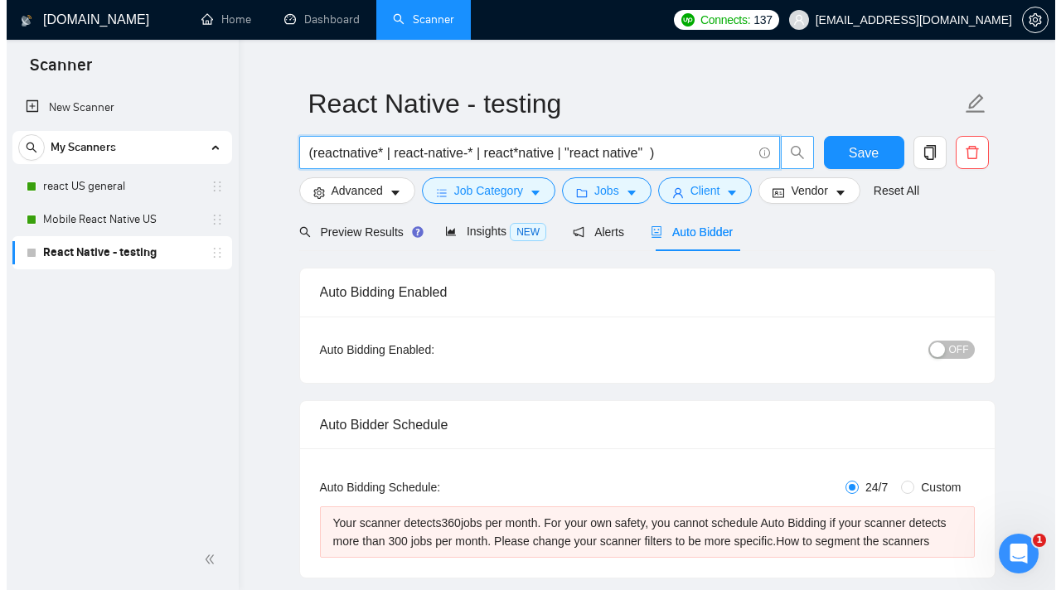
scroll to position [0, 0]
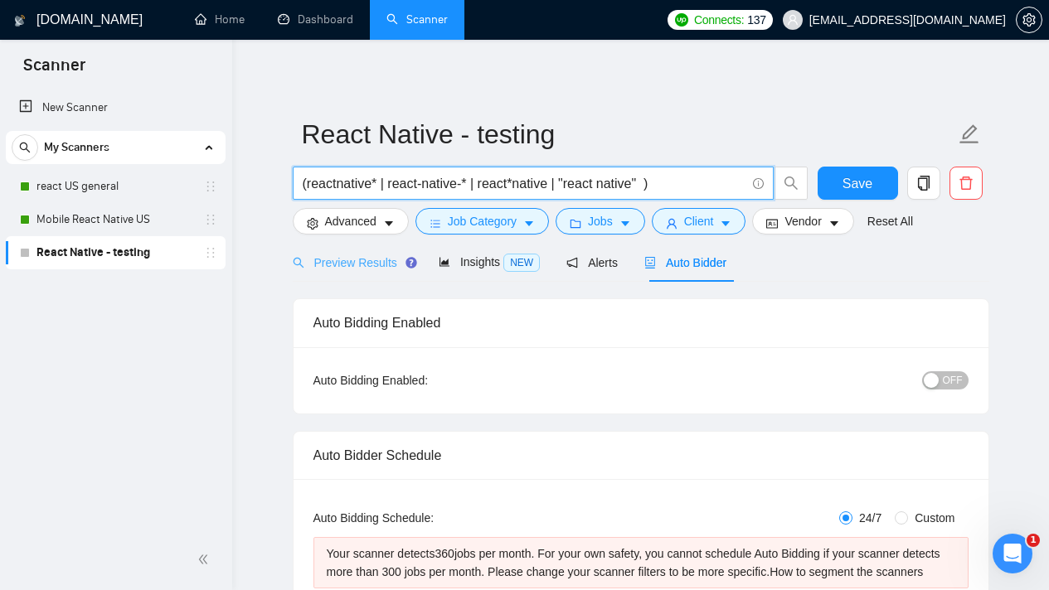
type input "(reactnative* | react-native-* | react*native | "react native" )"
click at [372, 251] on div "Preview Results" at bounding box center [352, 262] width 119 height 39
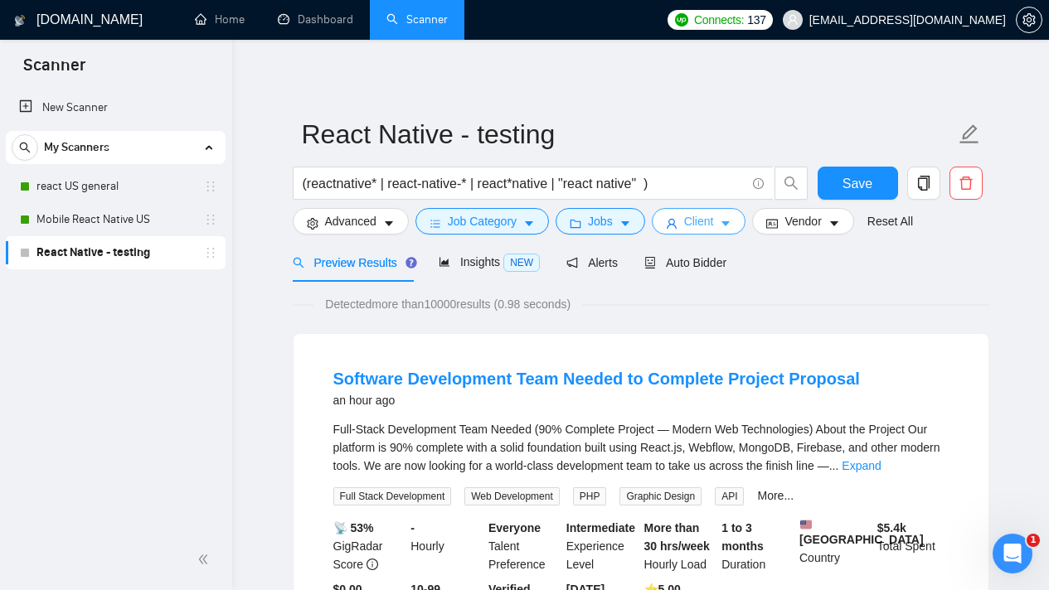
click at [714, 223] on span "Client" at bounding box center [699, 221] width 30 height 18
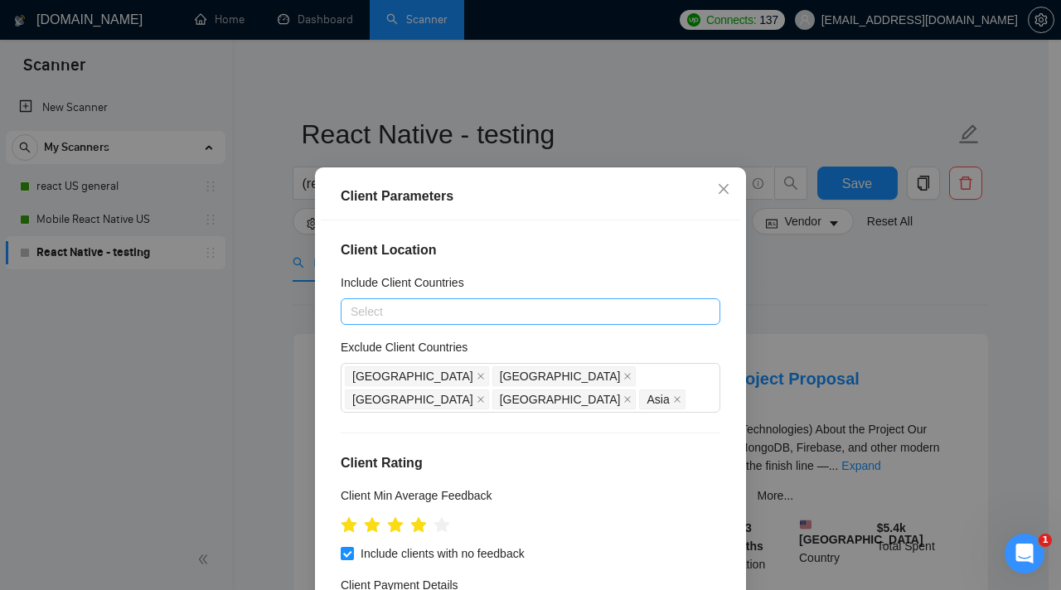
click at [425, 304] on div at bounding box center [522, 312] width 355 height 20
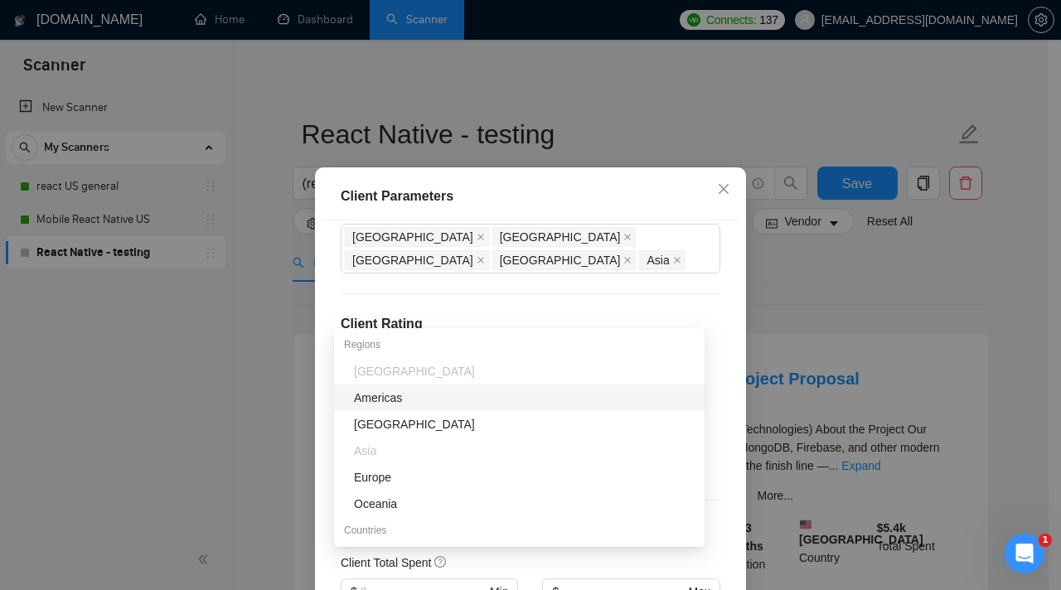
click at [442, 397] on div "Americas" at bounding box center [524, 398] width 341 height 18
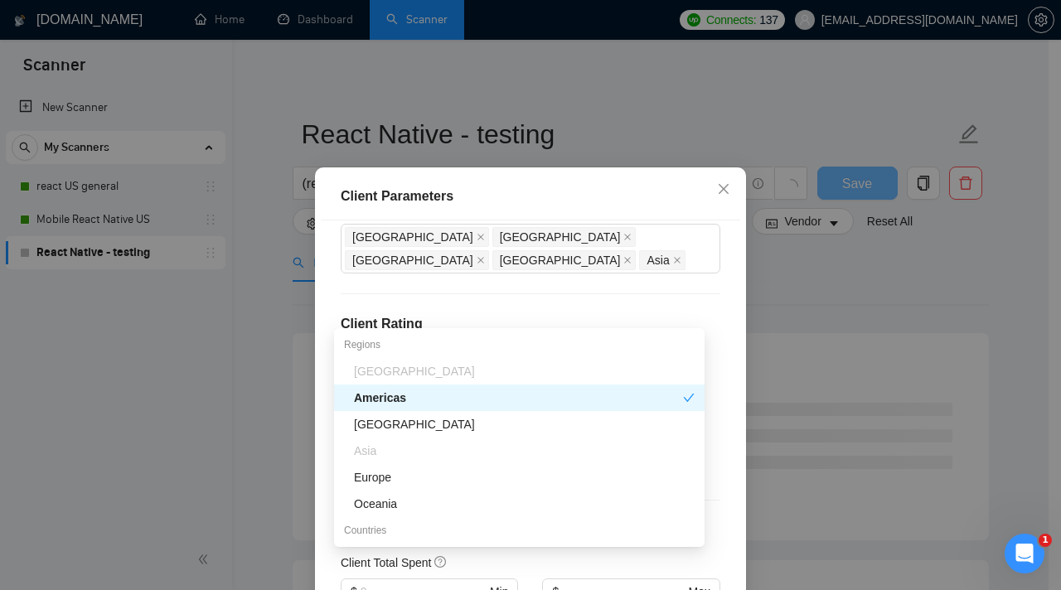
click at [711, 352] on div "Client Location Include Client Countries Americas Exclude Client Countries Indi…" at bounding box center [531, 427] width 420 height 413
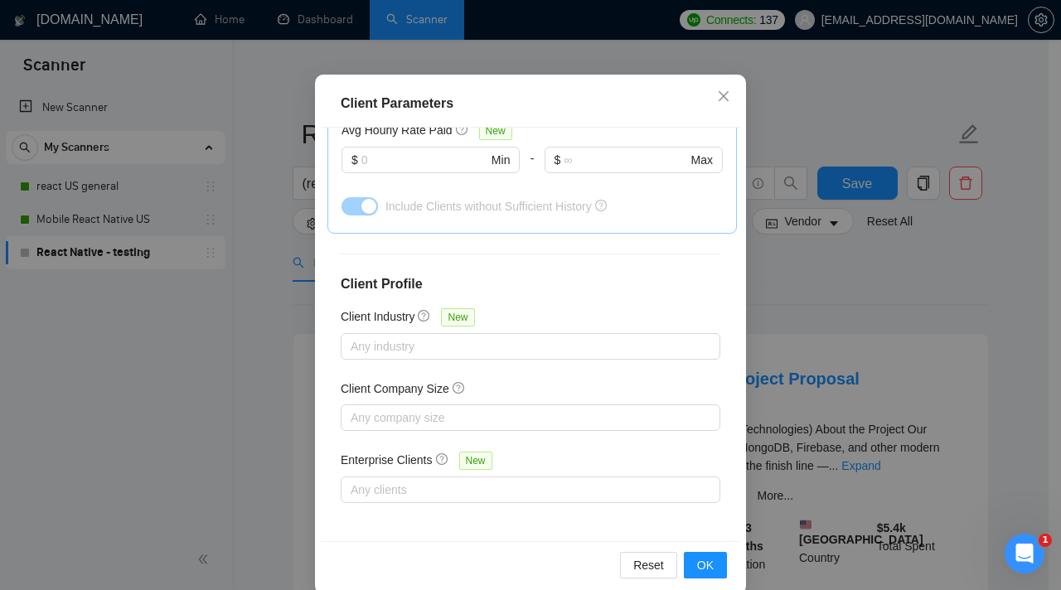
scroll to position [116, 0]
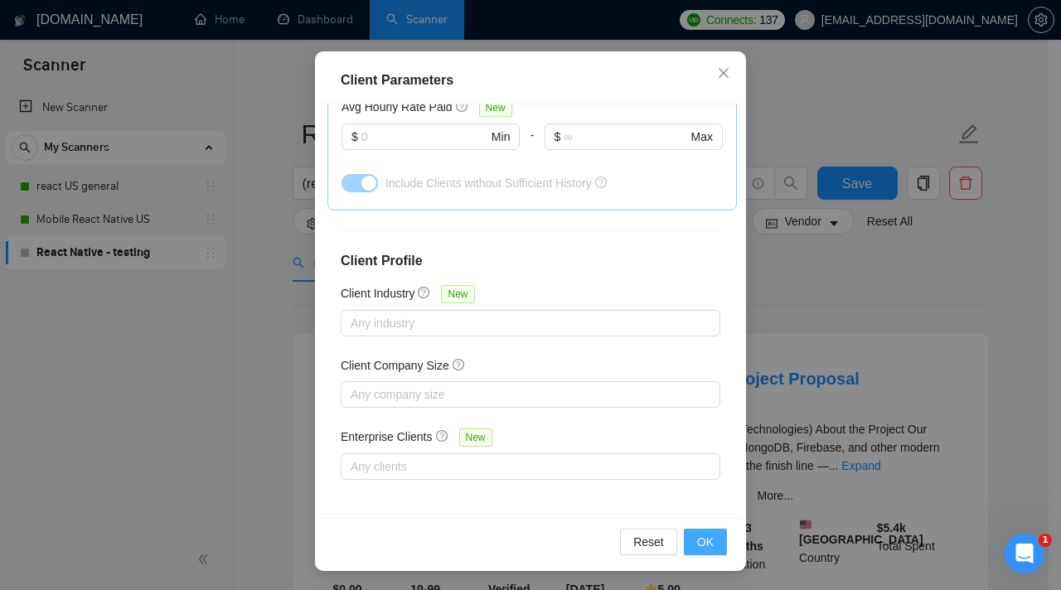
click at [702, 545] on span "OK" at bounding box center [705, 542] width 17 height 18
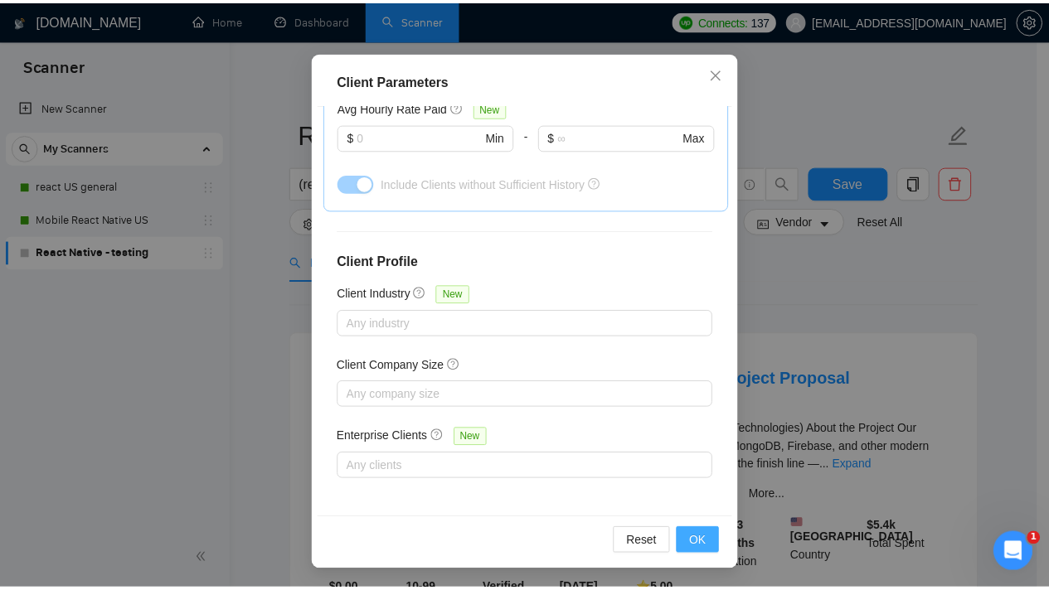
scroll to position [48, 0]
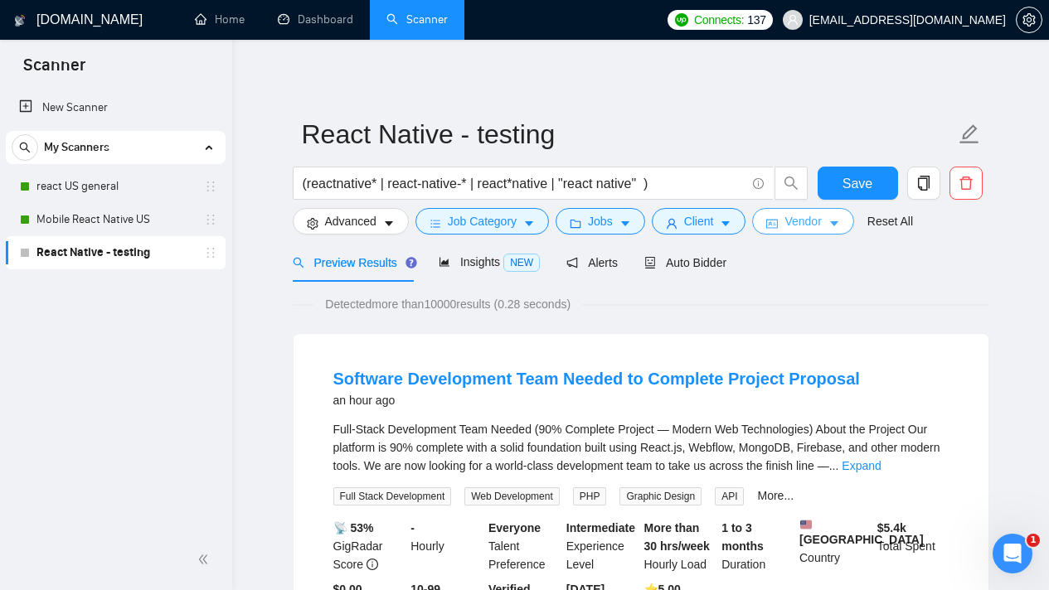
click at [811, 222] on span "Vendor" at bounding box center [802, 221] width 36 height 18
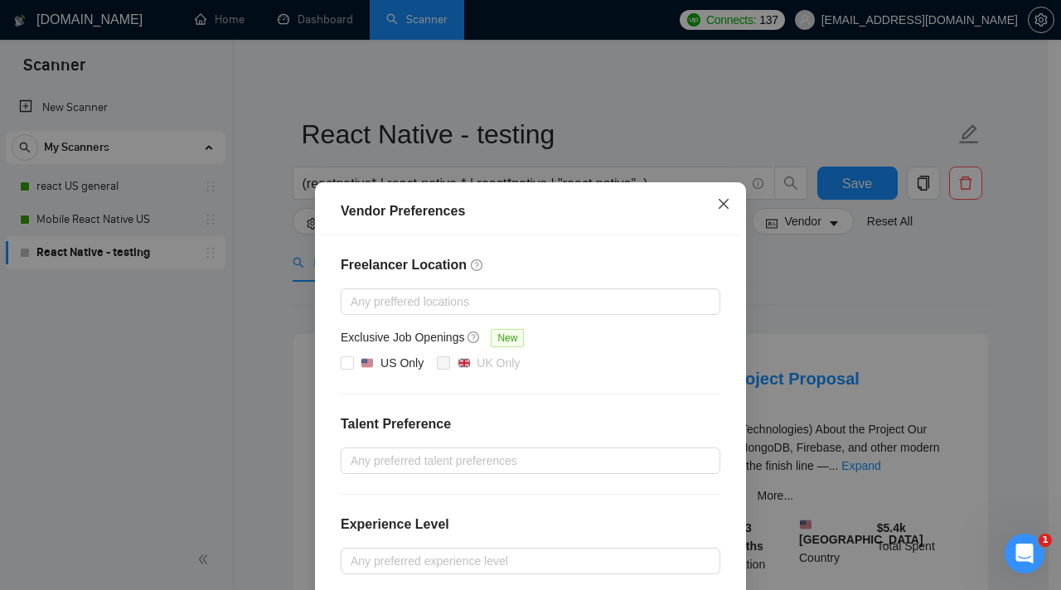
click at [723, 201] on icon "close" at bounding box center [723, 203] width 13 height 13
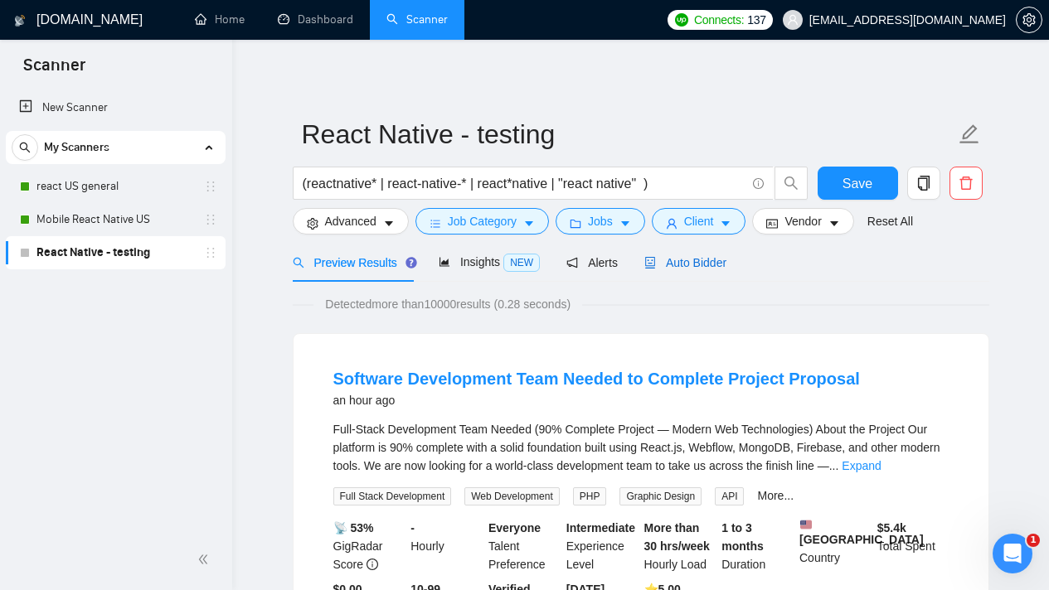
click at [717, 267] on span "Auto Bidder" at bounding box center [685, 262] width 82 height 13
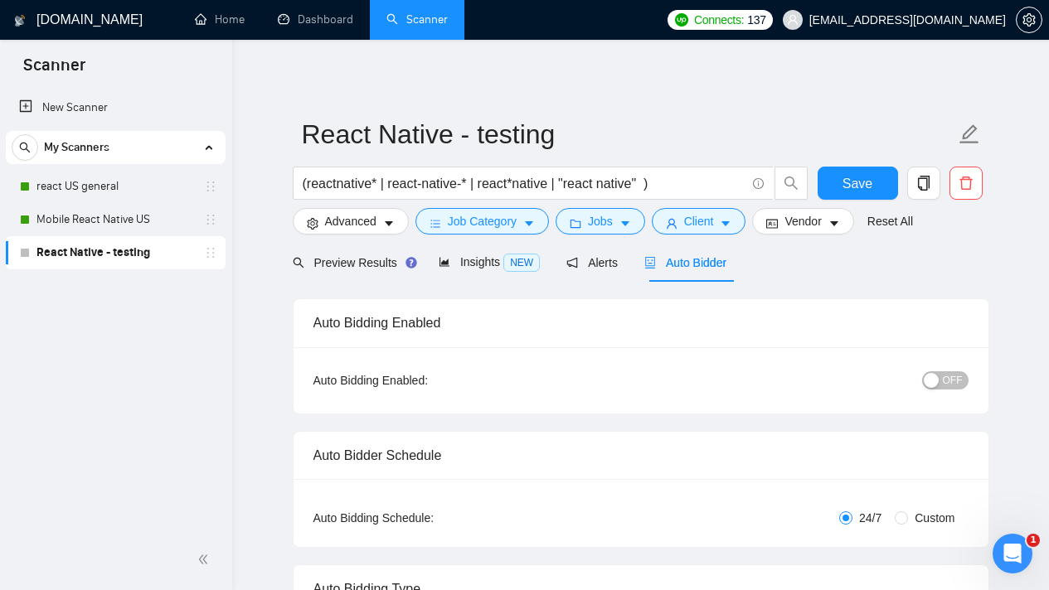
click at [960, 386] on span "OFF" at bounding box center [953, 380] width 20 height 18
click at [325, 256] on span "Preview Results" at bounding box center [352, 262] width 119 height 13
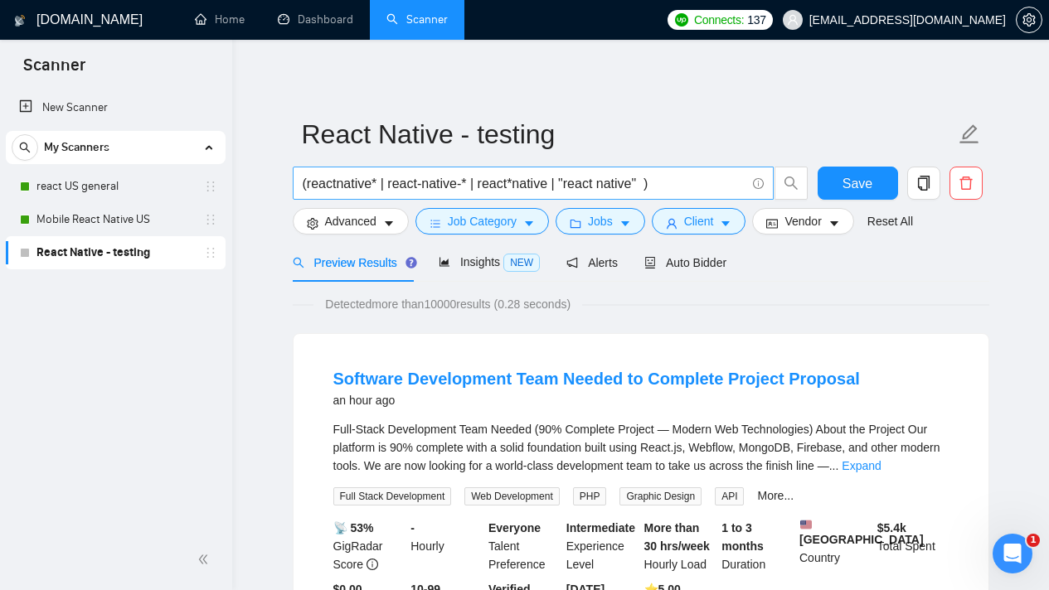
click at [556, 179] on input "(reactnative* | react-native-* | react*native | "react native" )" at bounding box center [524, 183] width 443 height 21
paste input "| (expo | "expo dev" | "expo cli") | ("react native for web" | "react-native-we…"
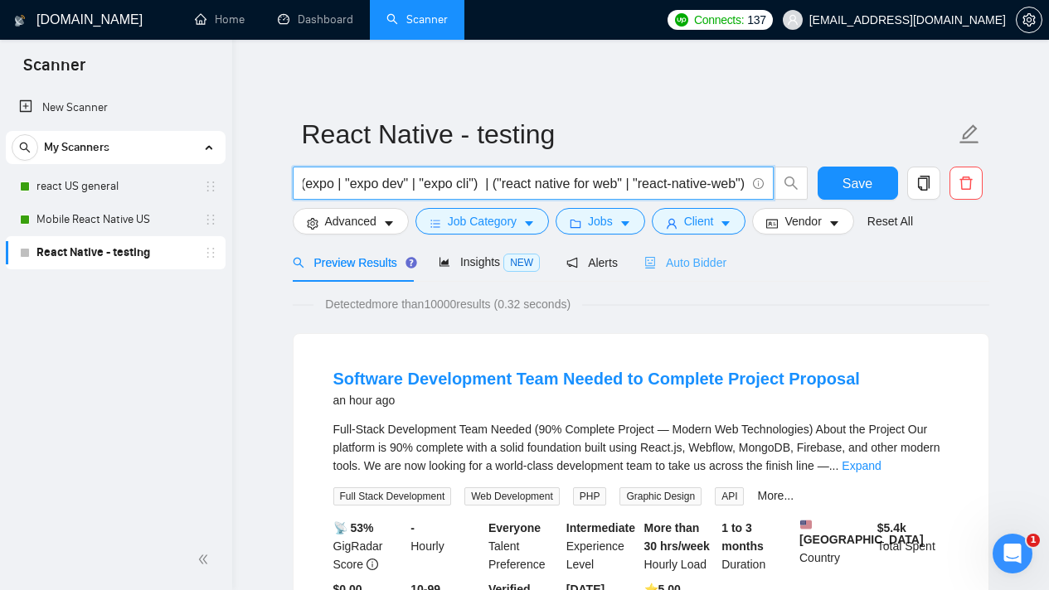
type input "(reactnative* | react-native-* | react*native | "react native" ) | (expo | "exp…"
drag, startPoint x: 716, startPoint y: 262, endPoint x: 668, endPoint y: 226, distance: 60.5
click at [716, 262] on span "Auto Bidder" at bounding box center [685, 262] width 82 height 13
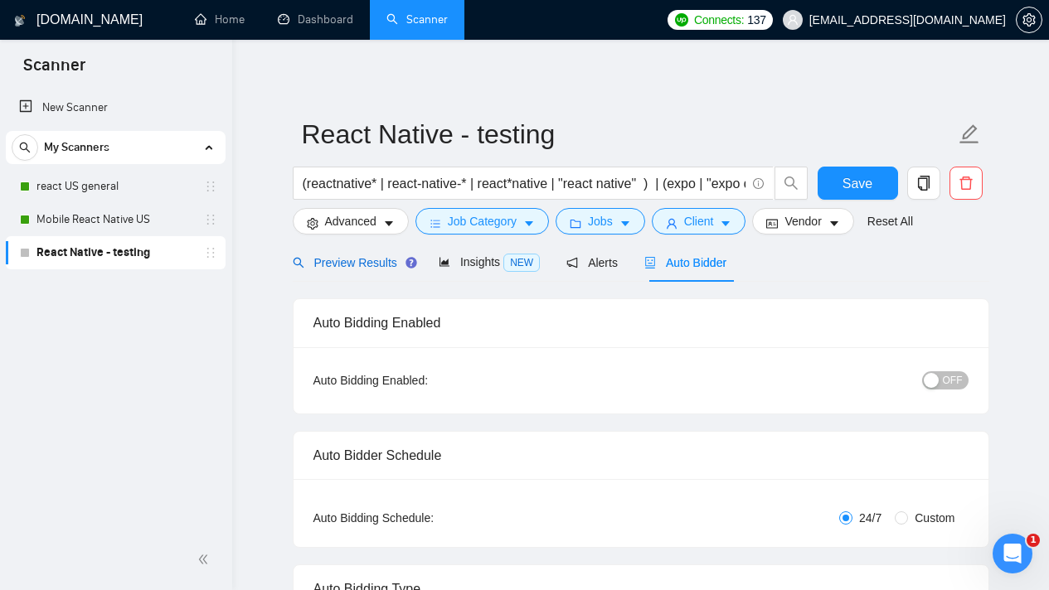
click at [379, 261] on span "Preview Results" at bounding box center [352, 262] width 119 height 13
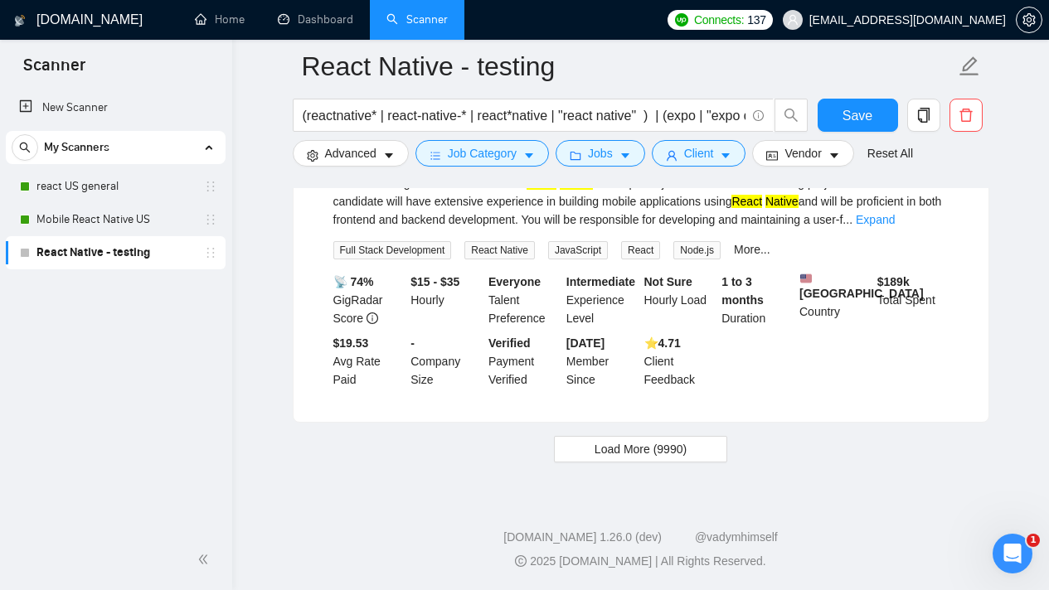
scroll to position [3598, 0]
click at [655, 448] on span "Load More (9990)" at bounding box center [641, 449] width 92 height 18
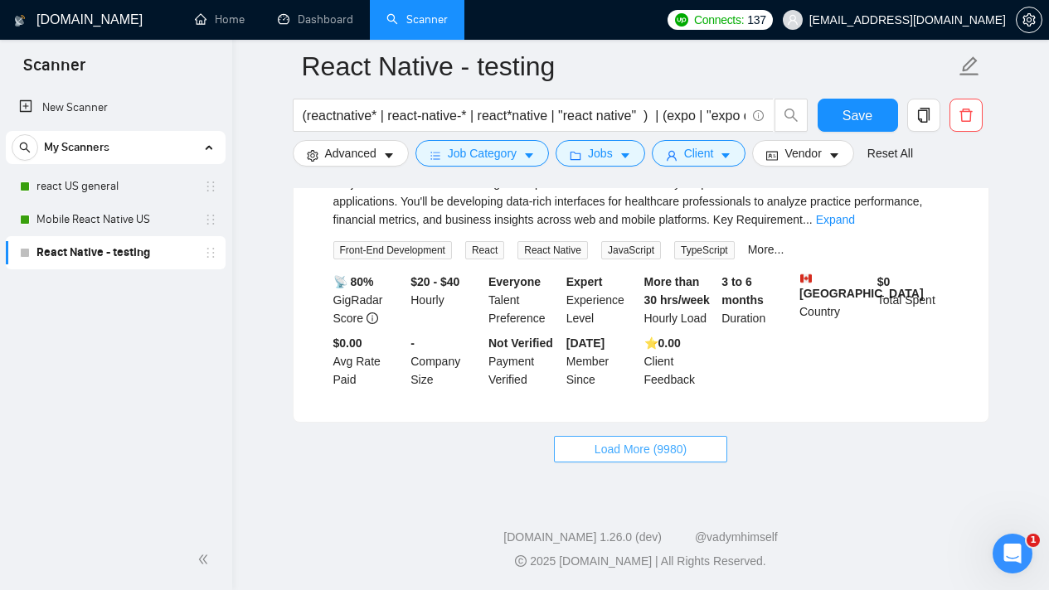
scroll to position [7209, 0]
click at [658, 442] on span "Load More (9980)" at bounding box center [641, 449] width 92 height 18
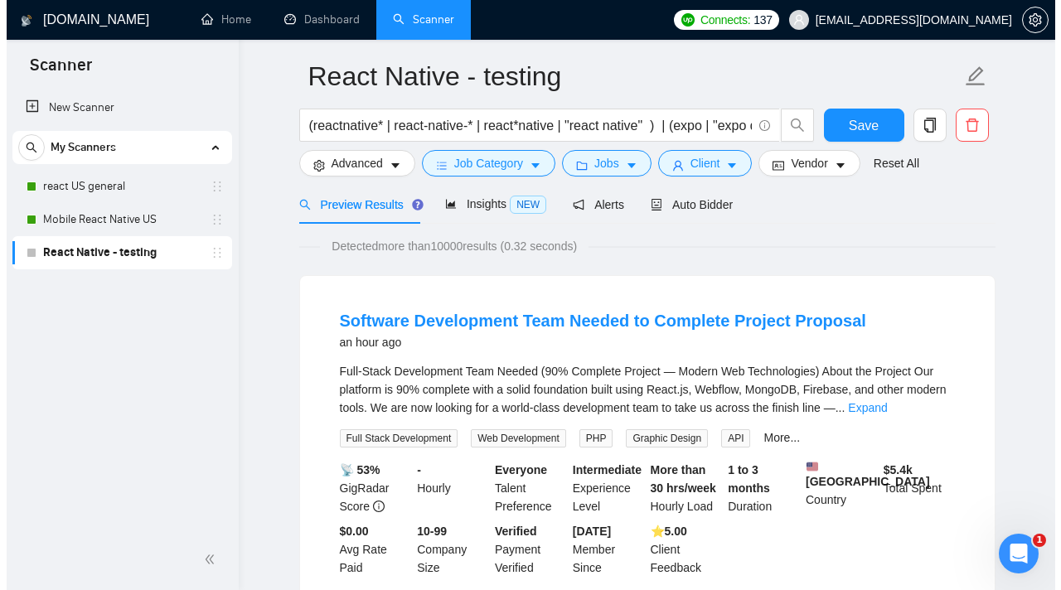
scroll to position [0, 0]
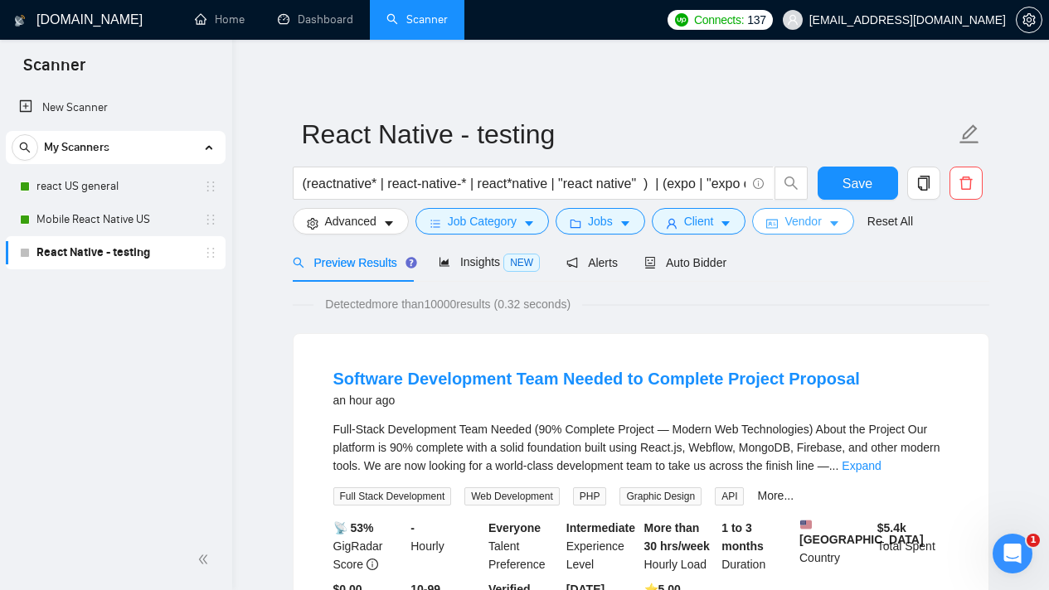
click at [810, 220] on span "Vendor" at bounding box center [802, 221] width 36 height 18
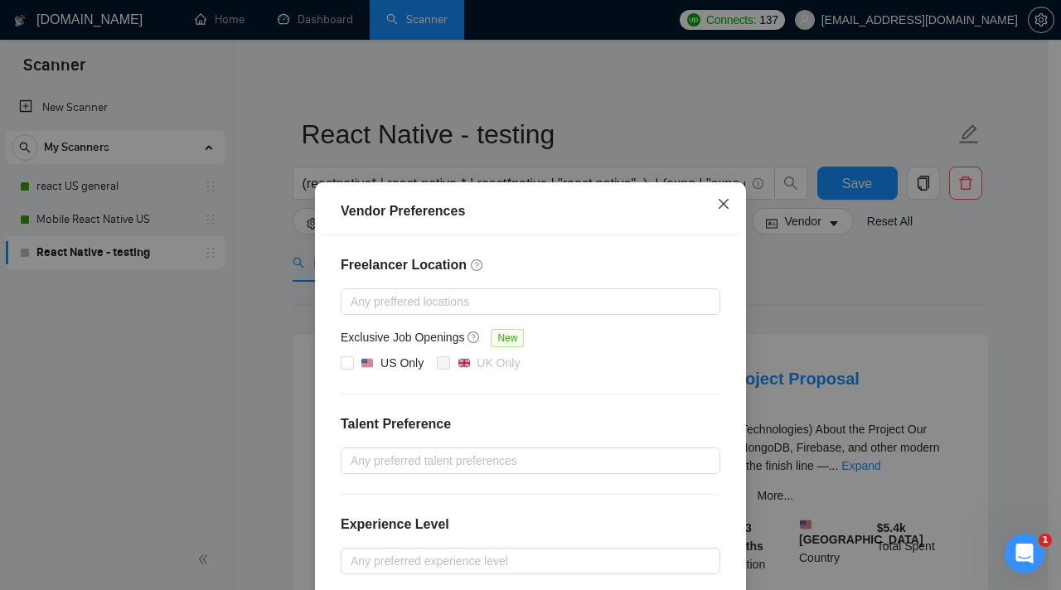
click at [721, 219] on span "Close" at bounding box center [723, 204] width 45 height 45
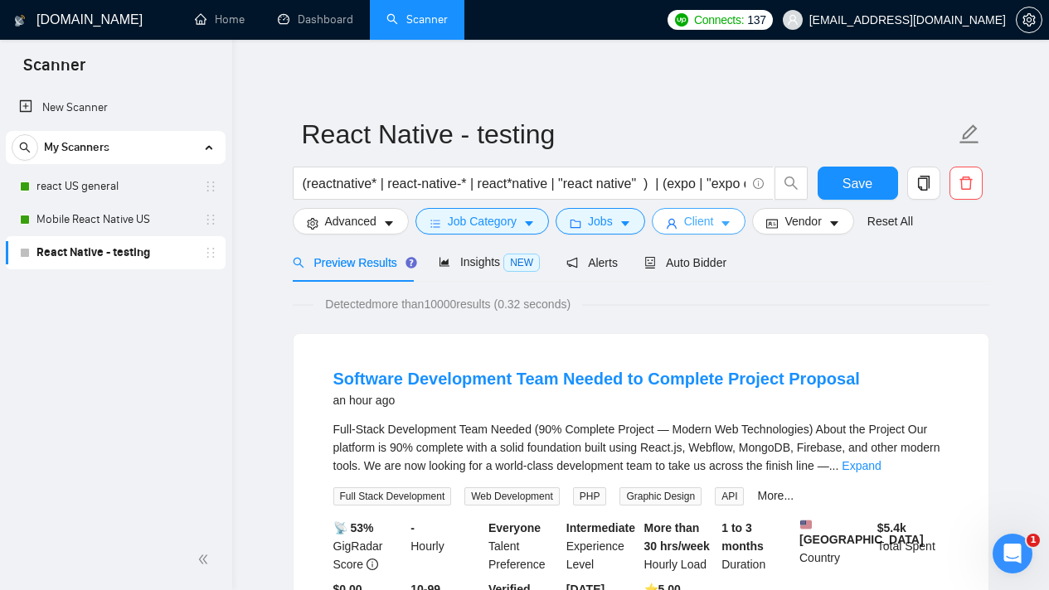
click at [714, 232] on button "Client" at bounding box center [699, 221] width 95 height 27
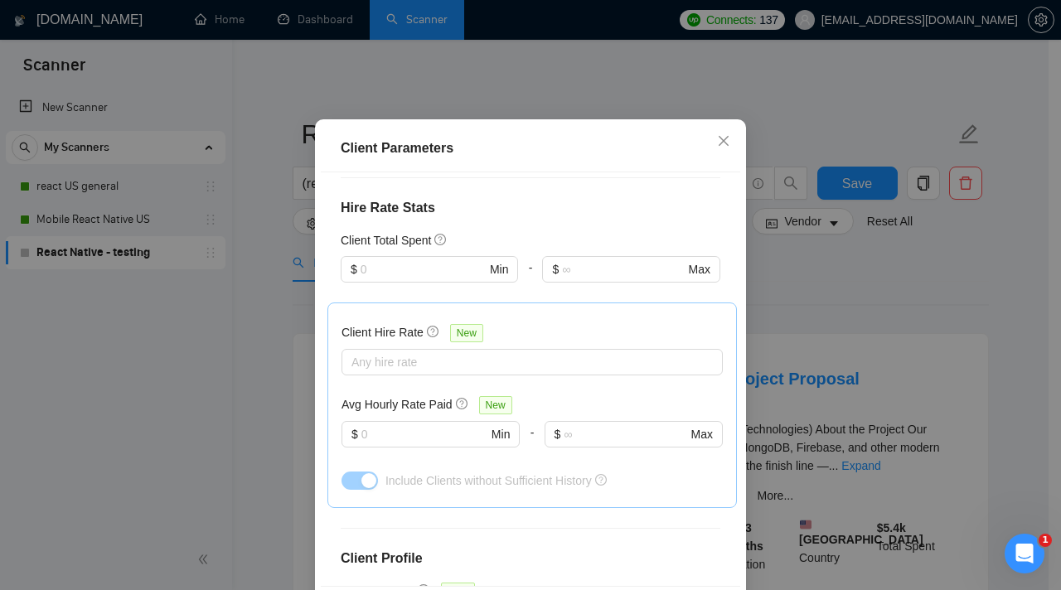
scroll to position [289, 0]
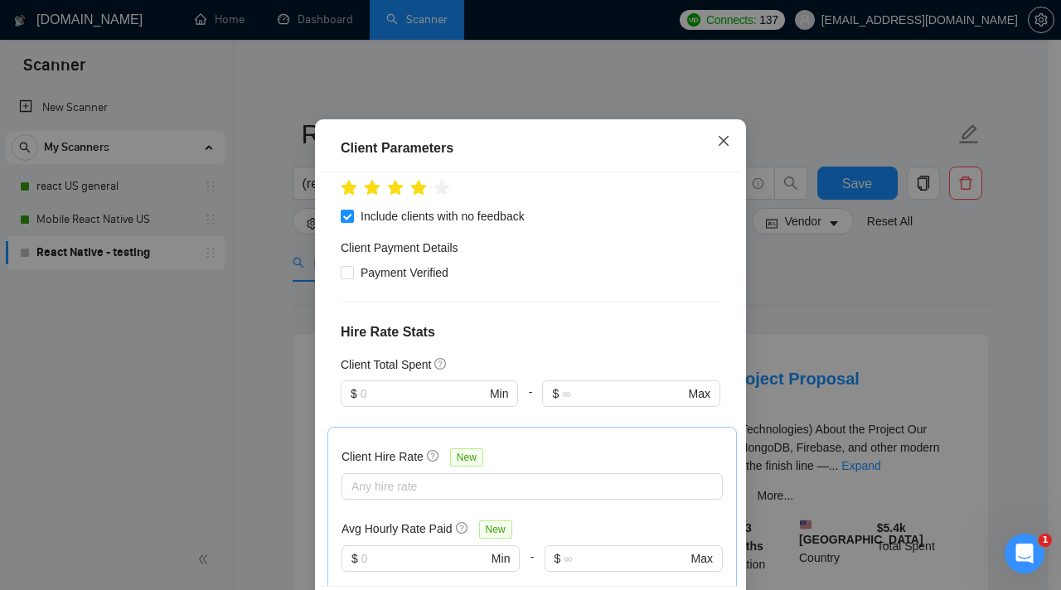
click at [718, 148] on icon "close" at bounding box center [723, 140] width 13 height 13
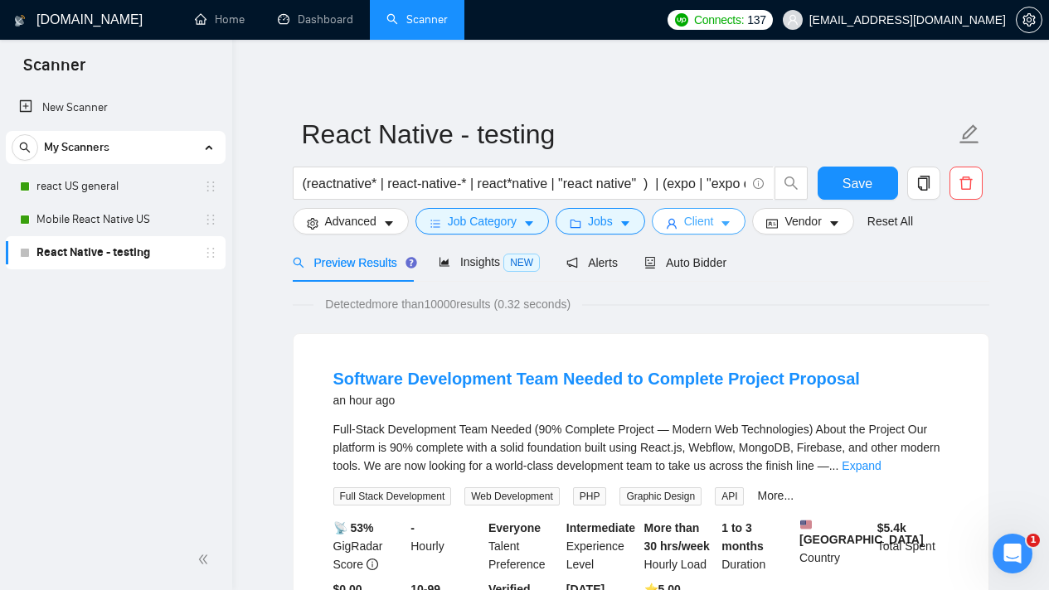
click at [740, 226] on button "Client" at bounding box center [699, 221] width 95 height 27
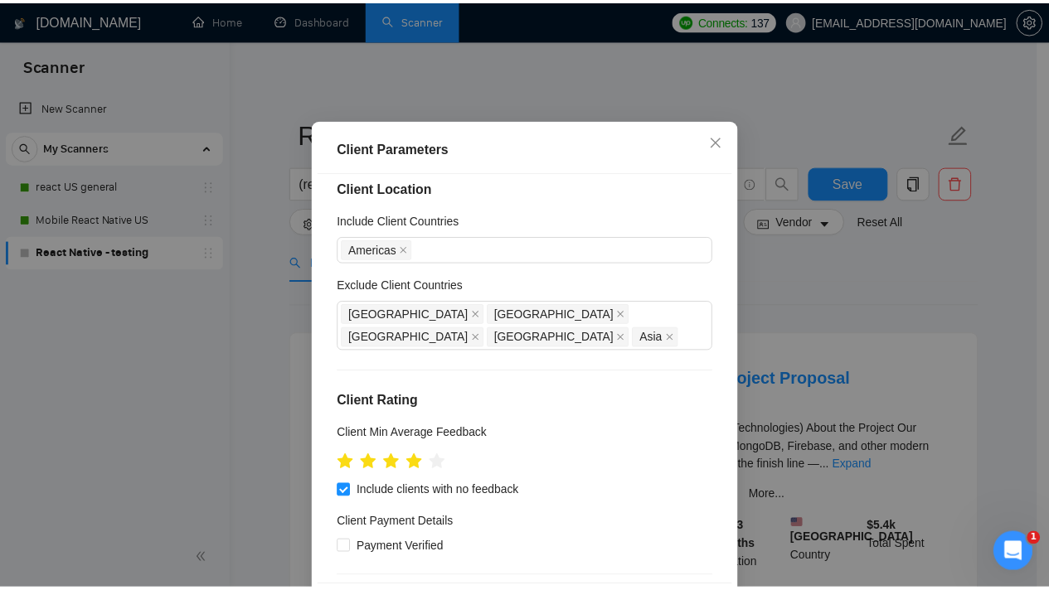
scroll to position [34, 0]
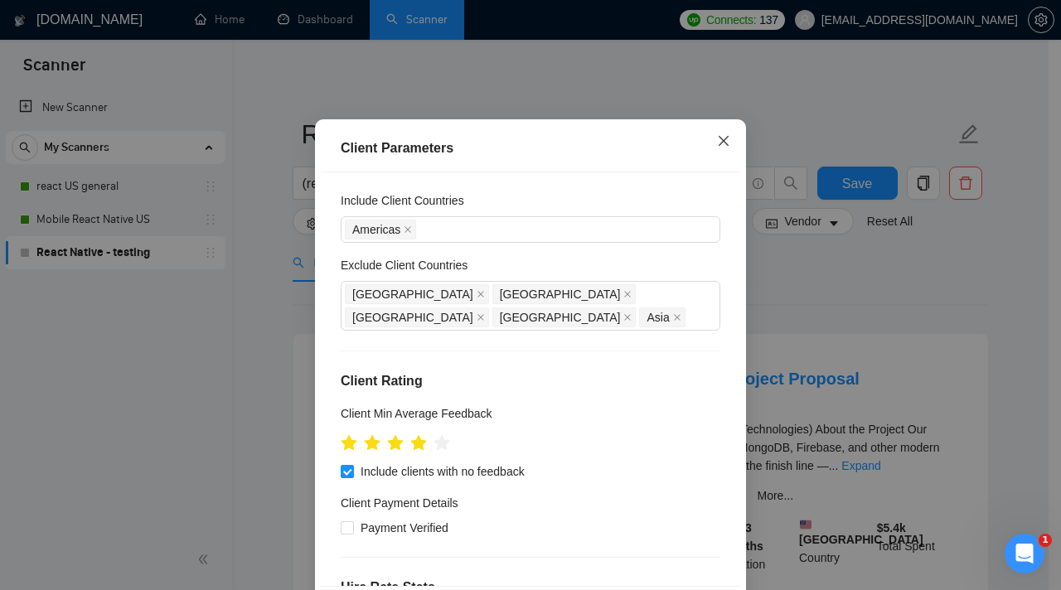
click at [719, 146] on icon "close" at bounding box center [724, 141] width 10 height 10
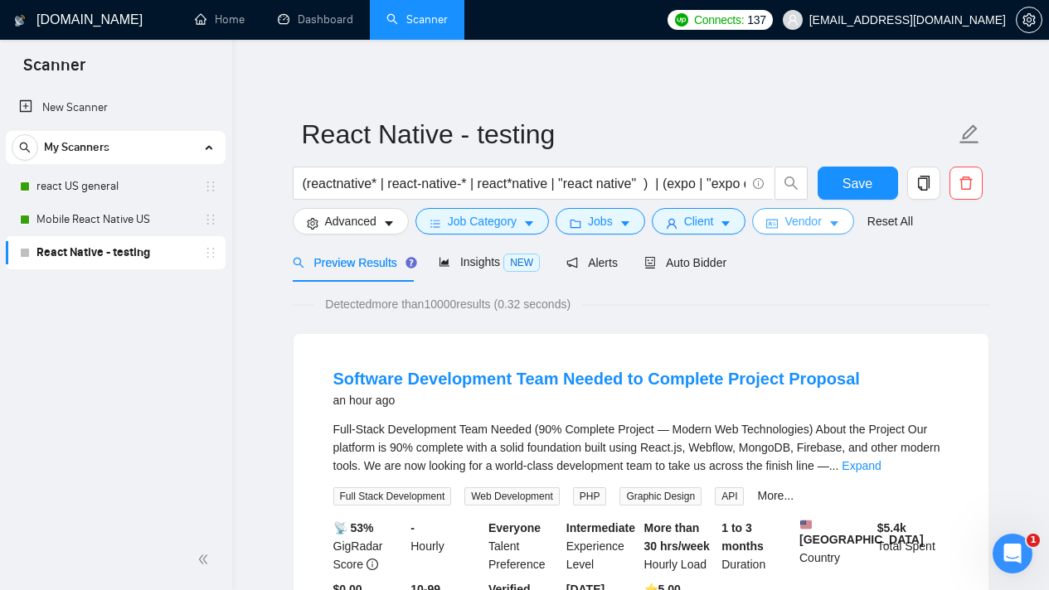
click at [814, 216] on span "Vendor" at bounding box center [802, 221] width 36 height 18
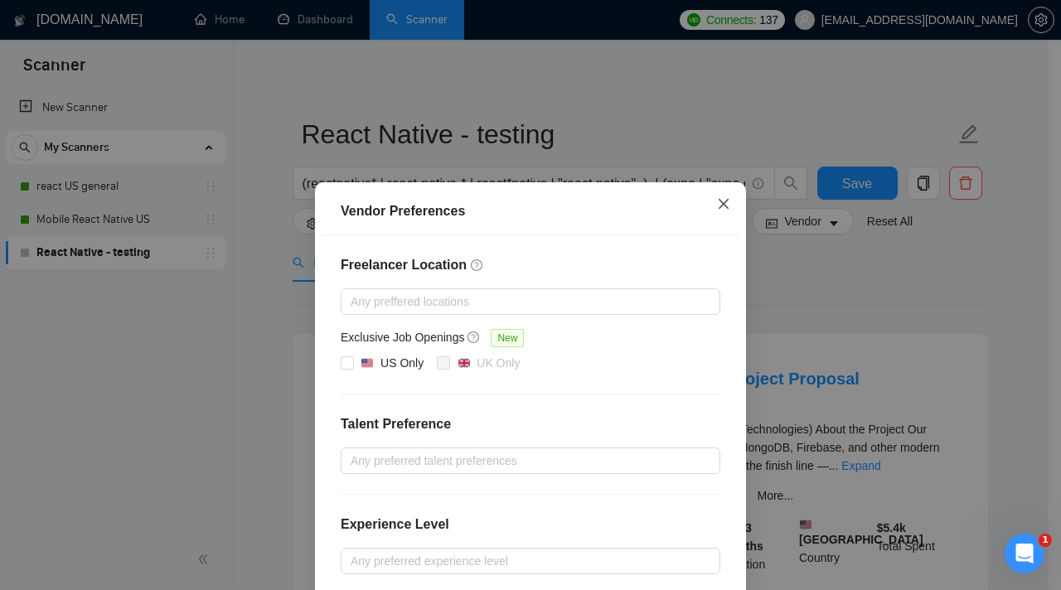
click at [733, 201] on span "Close" at bounding box center [723, 204] width 45 height 45
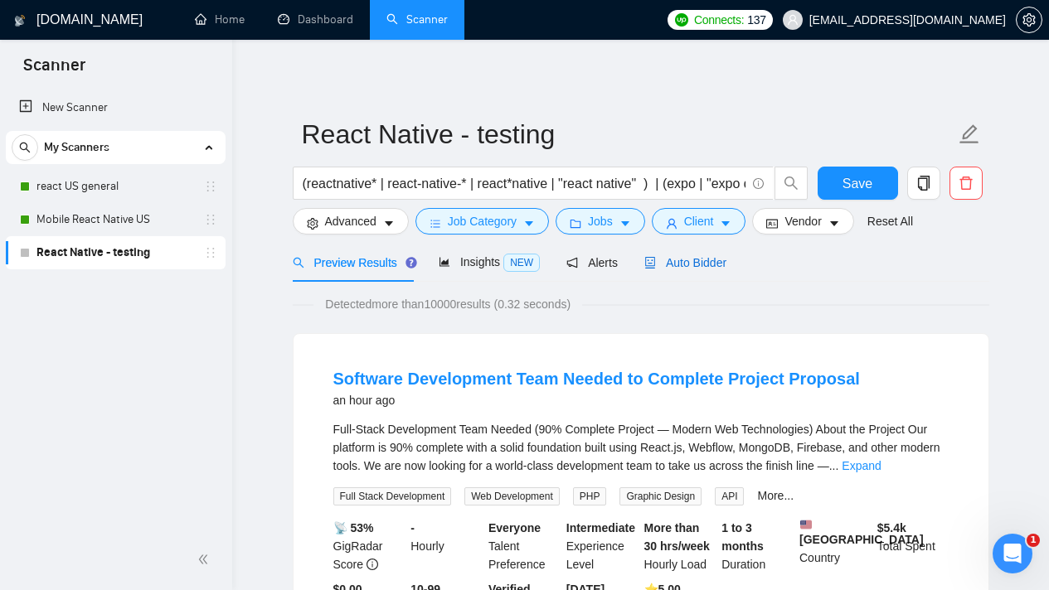
click at [689, 266] on span "Auto Bidder" at bounding box center [685, 262] width 82 height 13
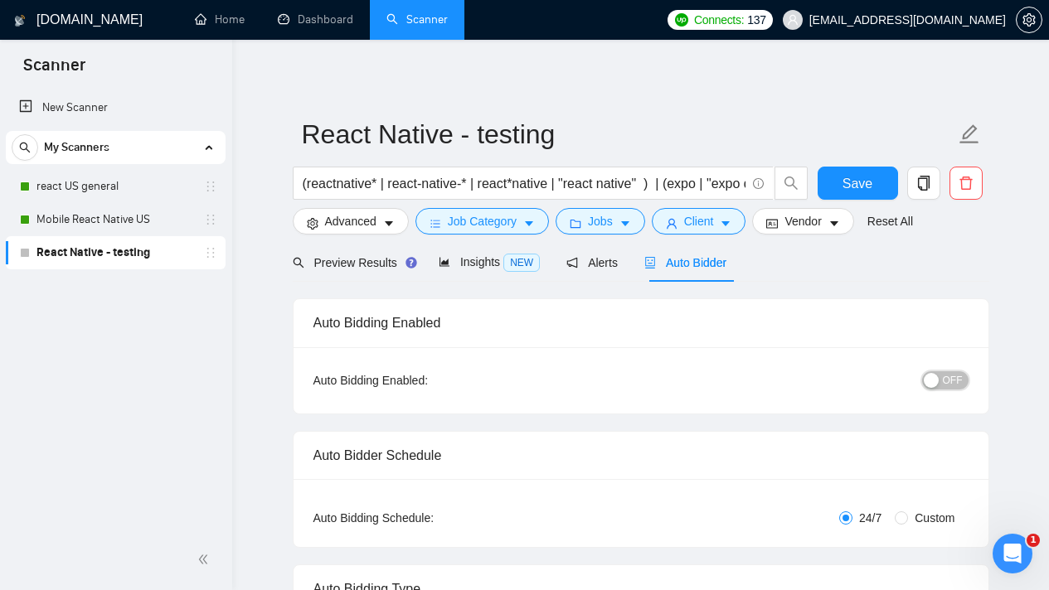
drag, startPoint x: 955, startPoint y: 377, endPoint x: 933, endPoint y: 356, distance: 31.1
click at [954, 377] on span "OFF" at bounding box center [953, 380] width 20 height 18
click at [870, 188] on span "Save" at bounding box center [857, 183] width 30 height 21
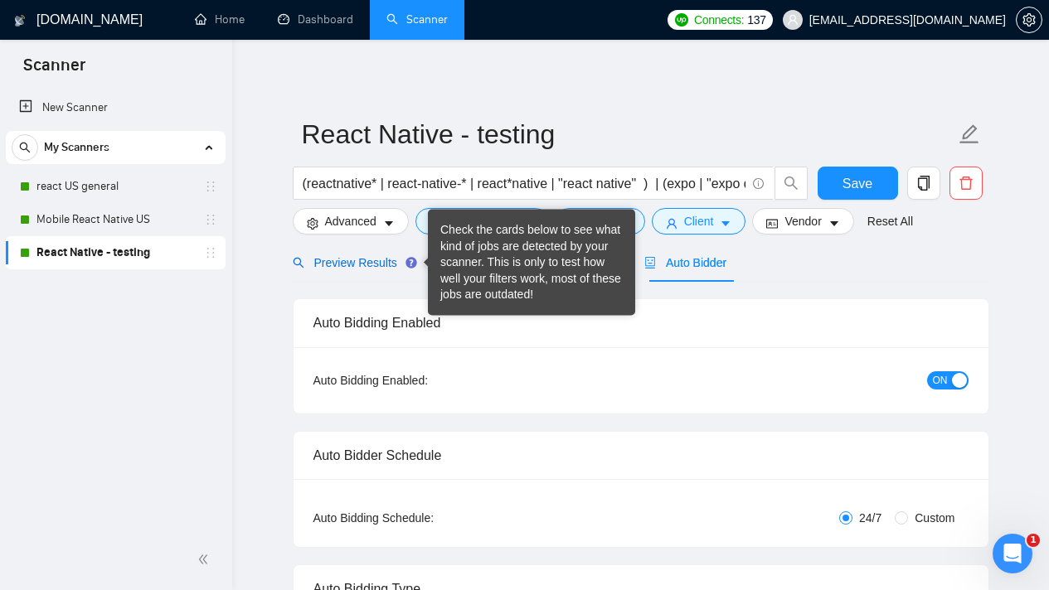
click at [338, 264] on span "Preview Results" at bounding box center [352, 262] width 119 height 13
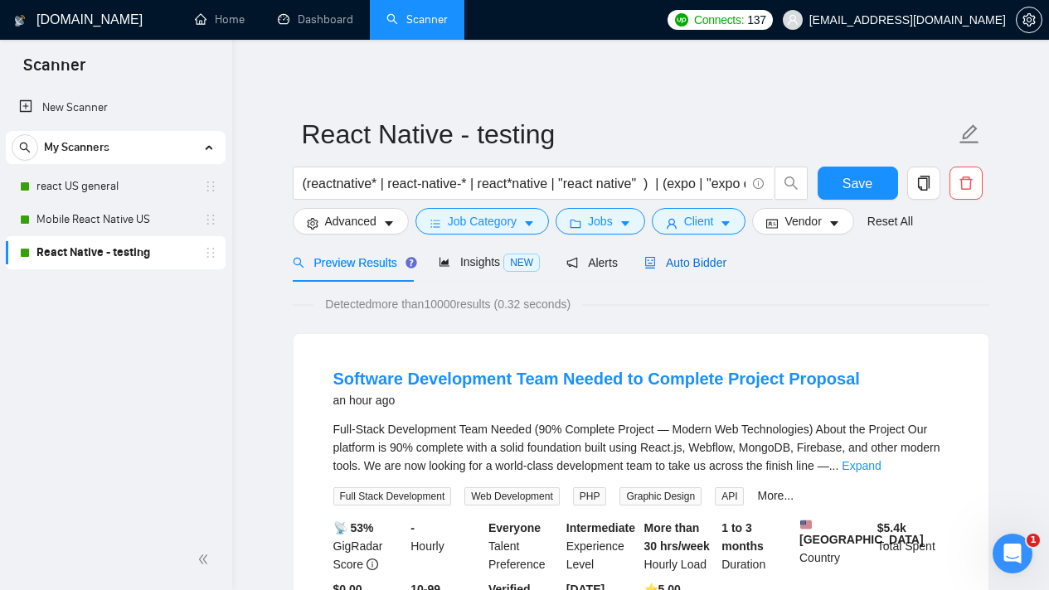
click at [674, 258] on span "Auto Bidder" at bounding box center [685, 262] width 82 height 13
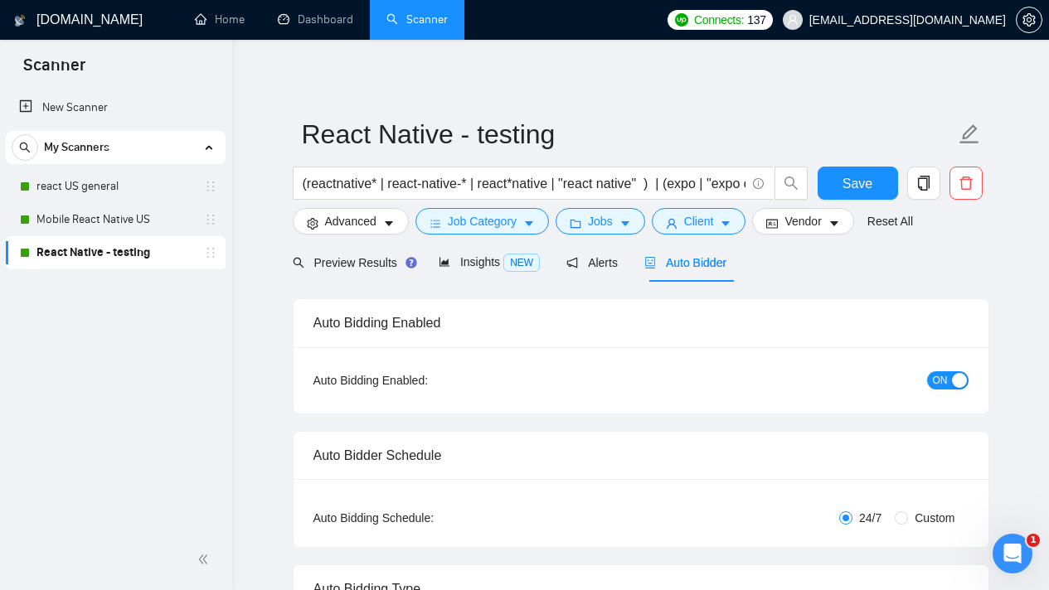
click at [945, 384] on span "ON" at bounding box center [940, 380] width 15 height 18
drag, startPoint x: 863, startPoint y: 186, endPoint x: 896, endPoint y: 340, distance: 157.6
click at [863, 186] on span "Save" at bounding box center [857, 183] width 30 height 21
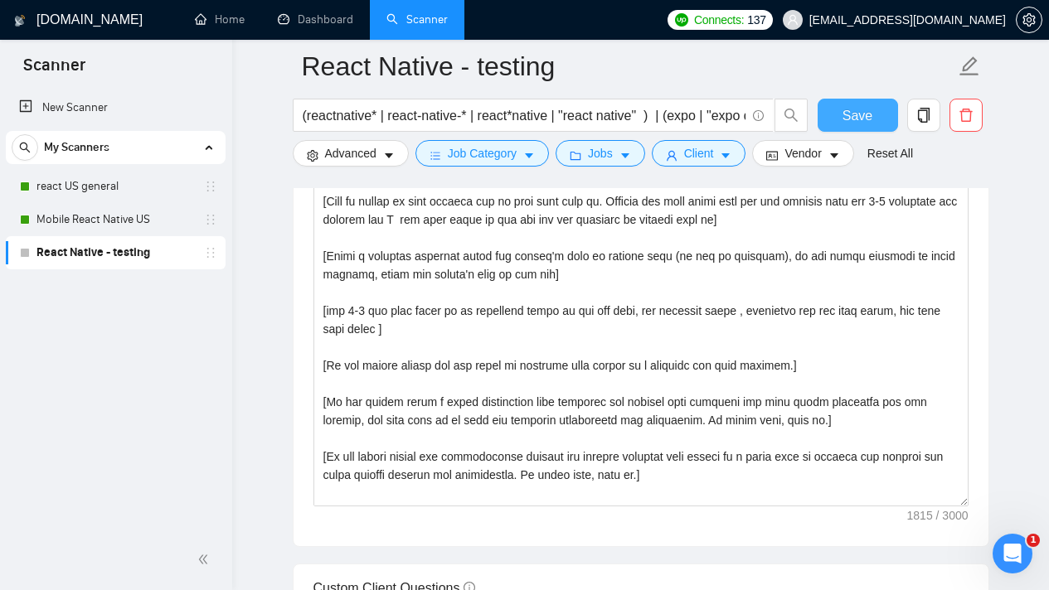
scroll to position [1949, 0]
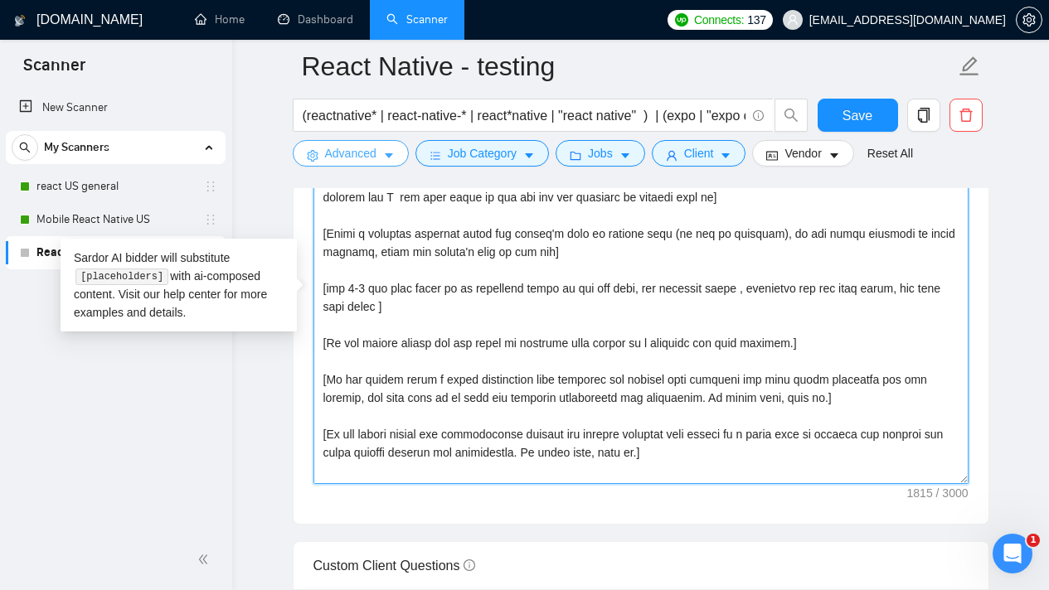
drag, startPoint x: 708, startPoint y: 460, endPoint x: 309, endPoint y: 158, distance: 500.7
click at [309, 158] on div "React Native - testing (reactnative* | react-native-* | react*native | "react n…" at bounding box center [641, 401] width 697 height 4569
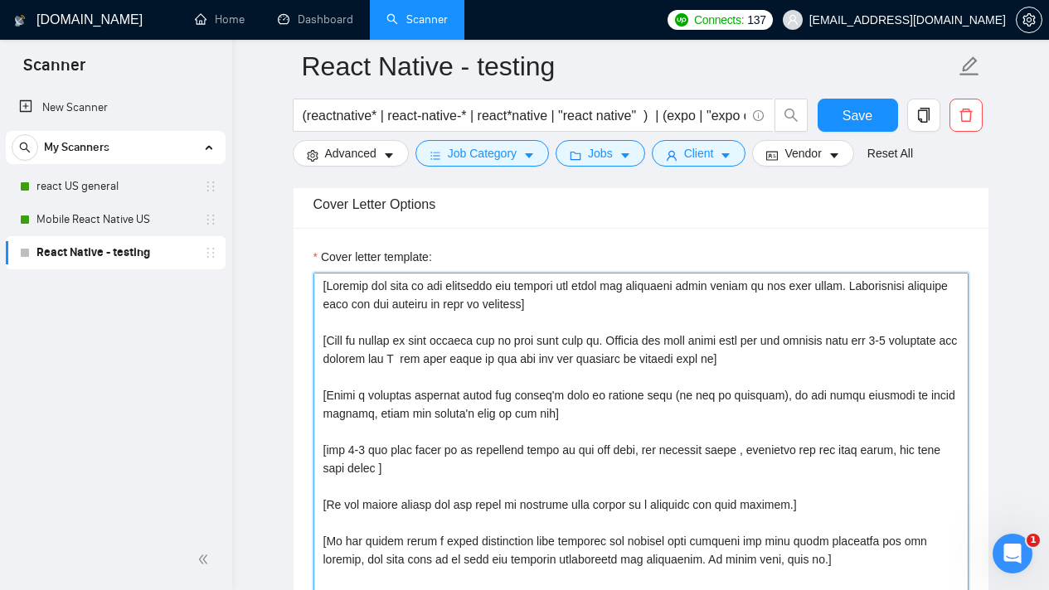
scroll to position [1826, 0]
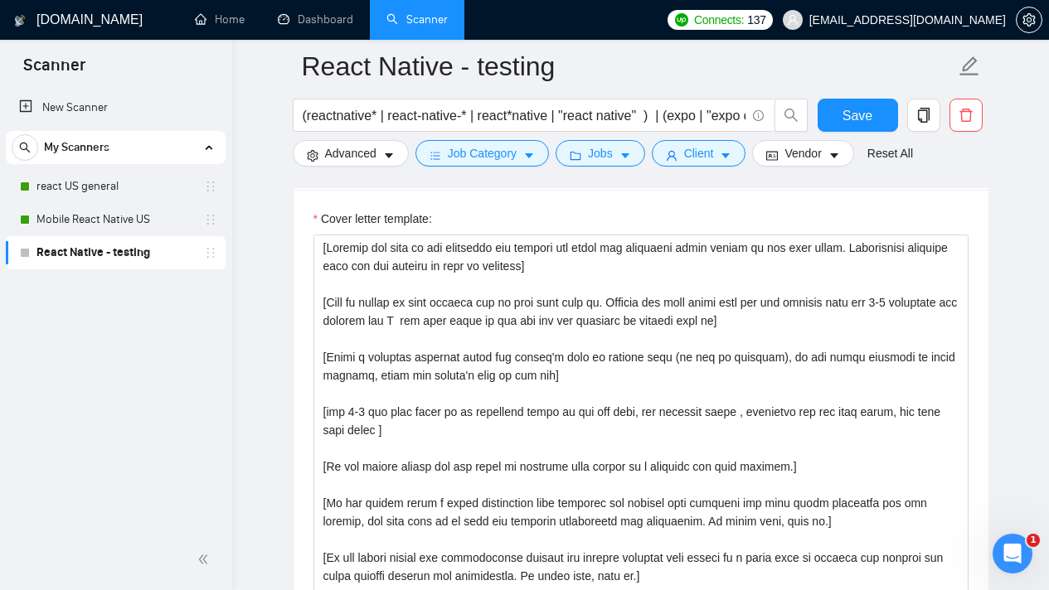
click at [1022, 252] on div "GigRadar.io Home Dashboard Scanner Connects: 137 joelmsanto@gmail.com React Nat…" at bounding box center [640, 555] width 817 height 4763
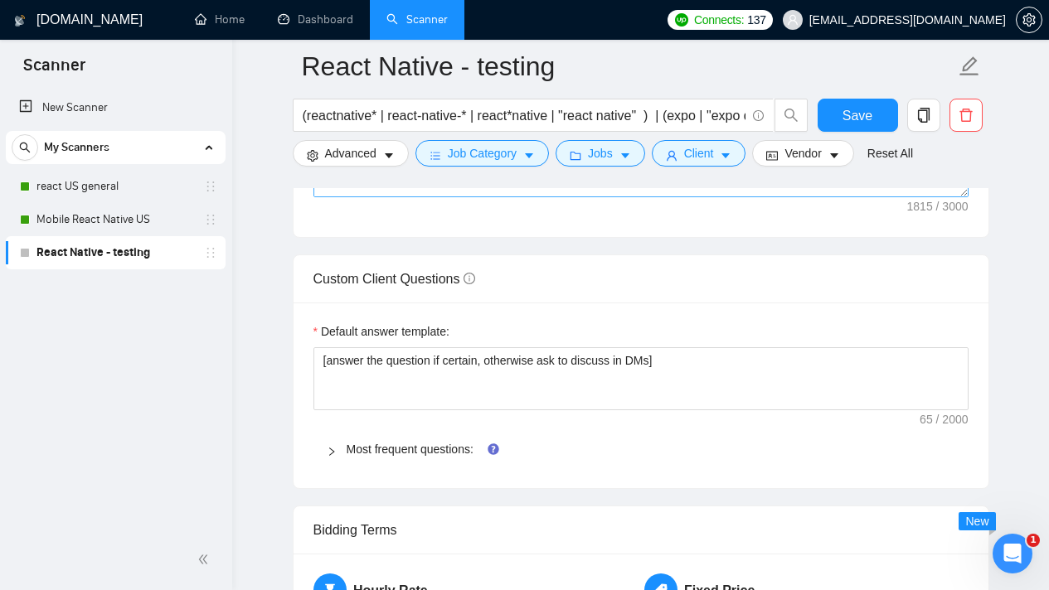
scroll to position [2182, 0]
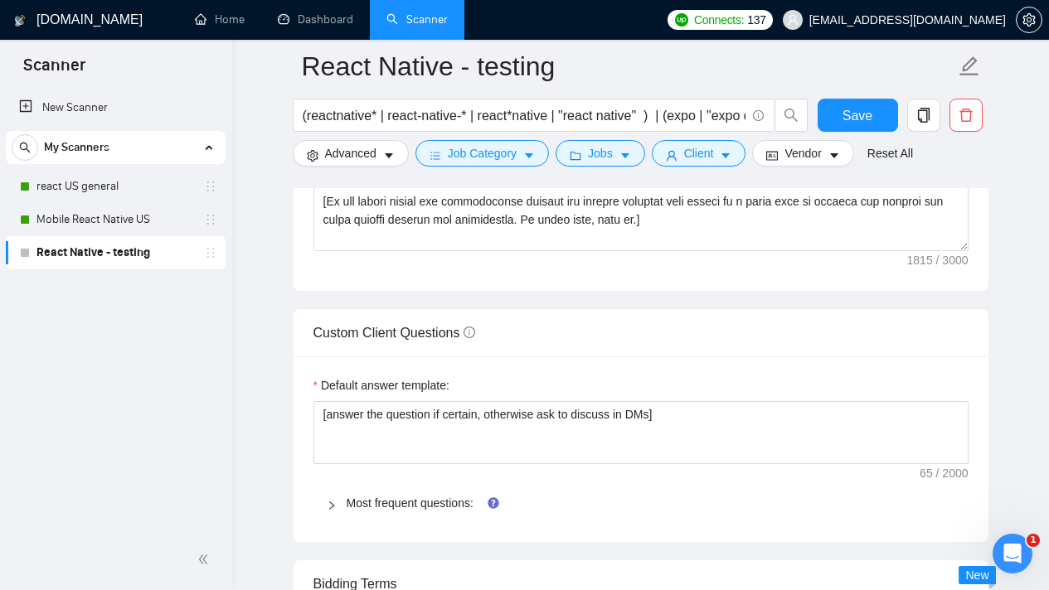
click at [329, 499] on div at bounding box center [337, 503] width 20 height 18
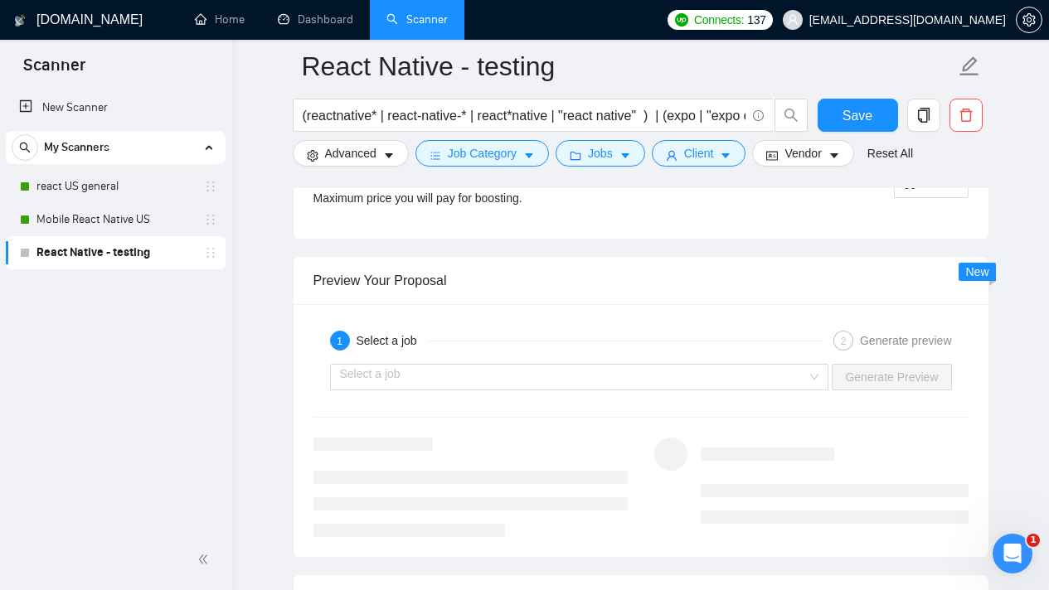
scroll to position [3903, 0]
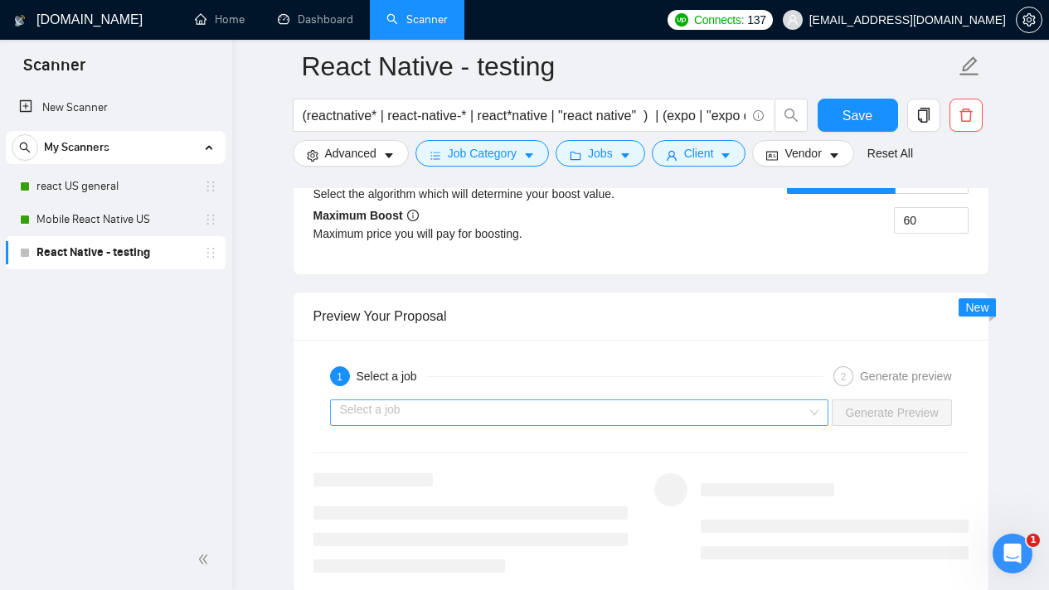
click at [814, 414] on div "Select a job" at bounding box center [579, 413] width 499 height 27
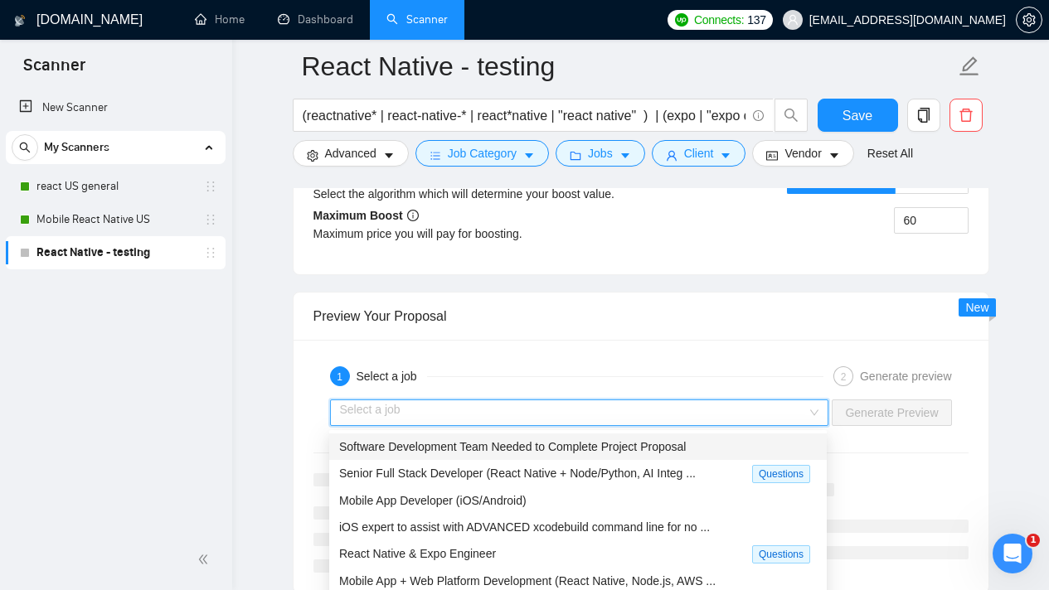
click at [644, 442] on span "Software Development Team Needed to Complete Project Proposal" at bounding box center [512, 446] width 347 height 13
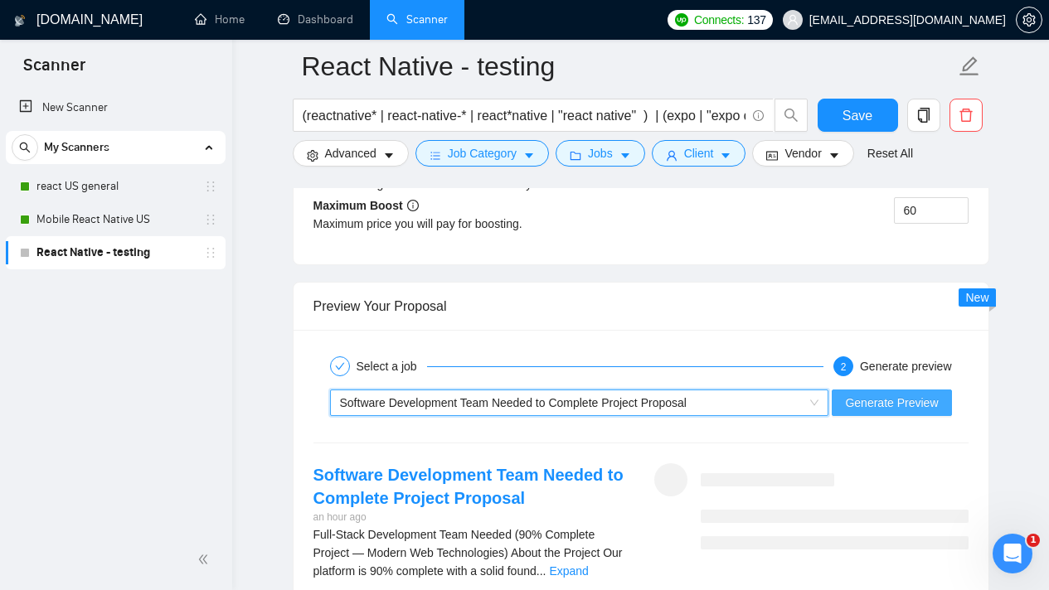
scroll to position [3935, 0]
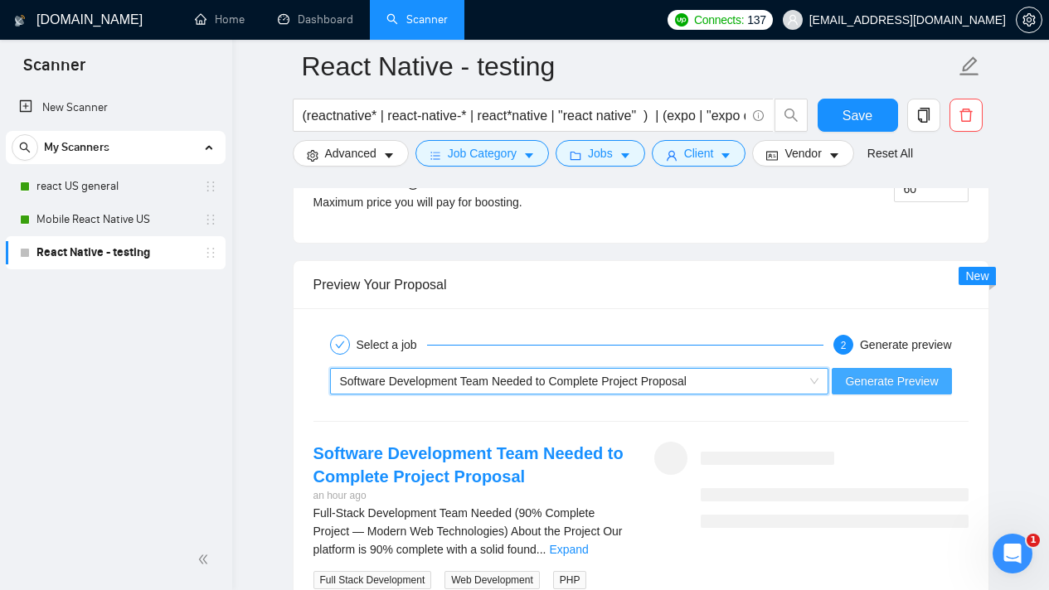
click at [873, 386] on span "Generate Preview" at bounding box center [891, 381] width 93 height 18
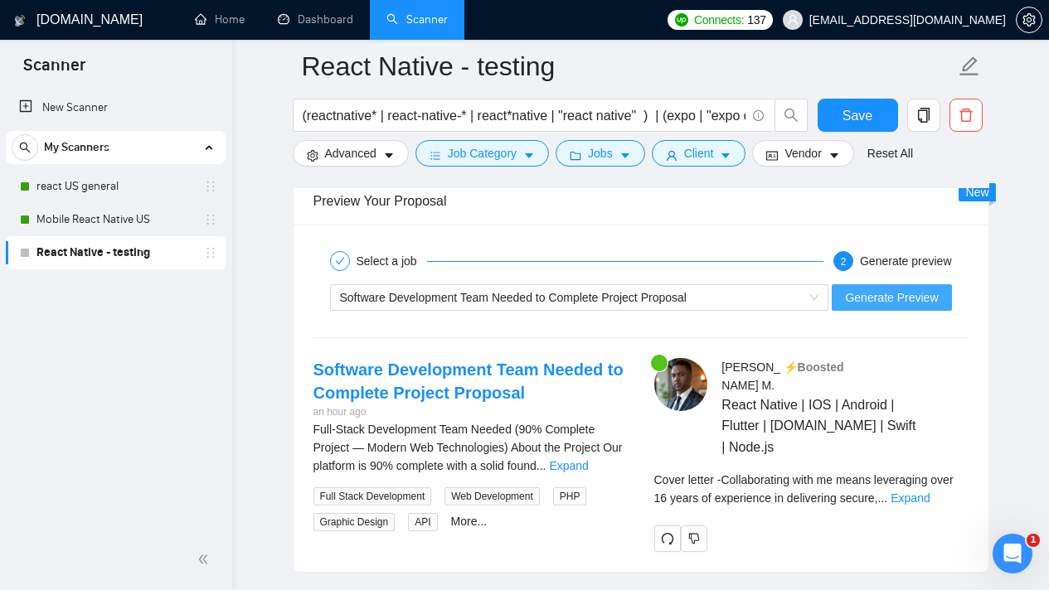
scroll to position [4003, 0]
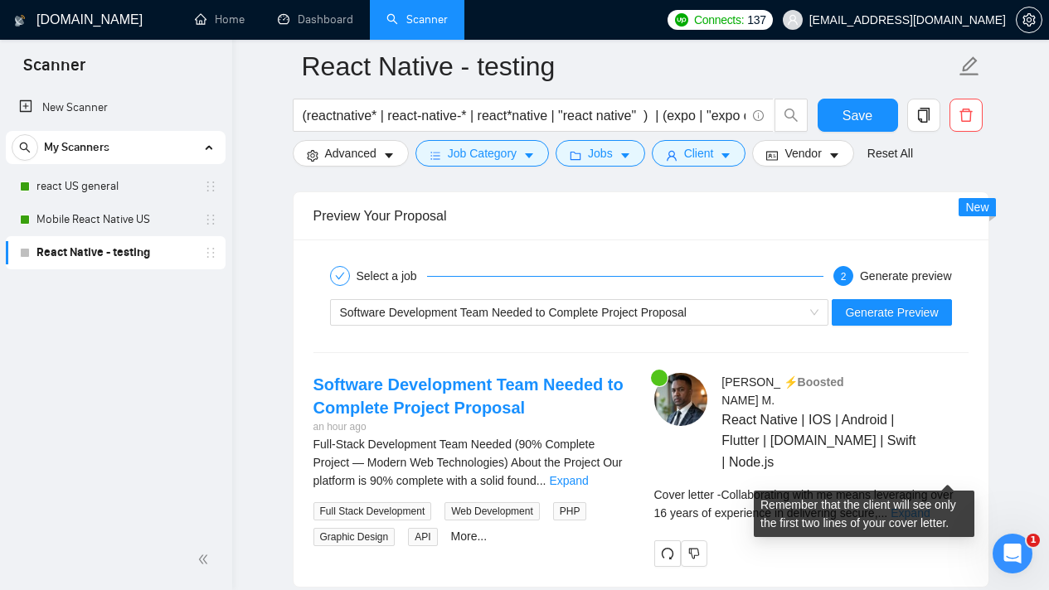
click at [930, 507] on link "Expand" at bounding box center [910, 513] width 39 height 13
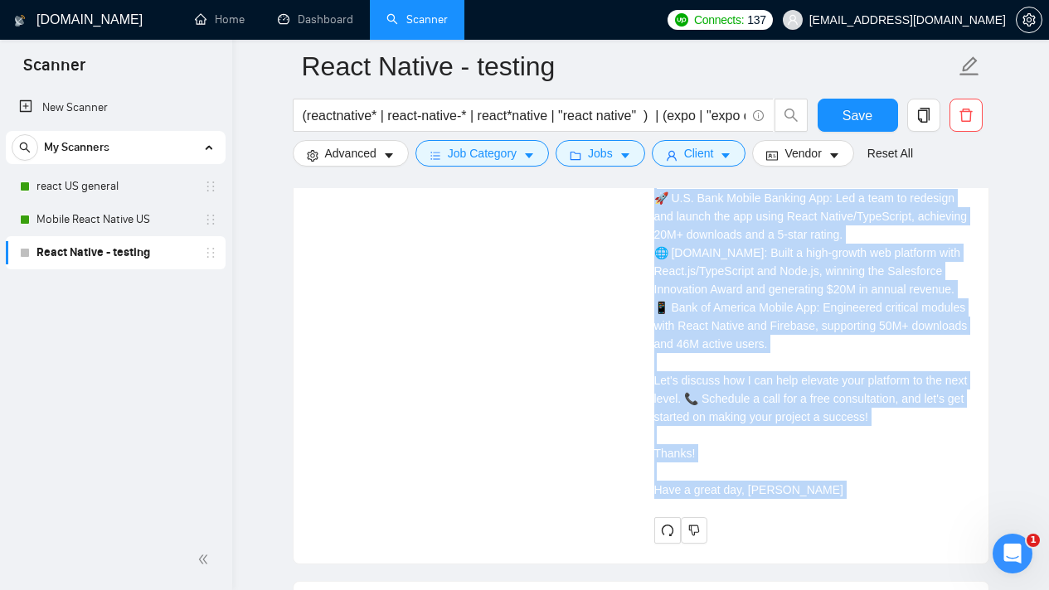
scroll to position [4498, 0]
drag, startPoint x: 654, startPoint y: 415, endPoint x: 830, endPoint y: 439, distance: 177.4
click at [830, 439] on div "Cover letter Collaborating with me means leveraging over 16 years of experience…" at bounding box center [811, 250] width 314 height 493
copy div "Cover letter Collaborating with me means leveraging over 16 years of experience…"
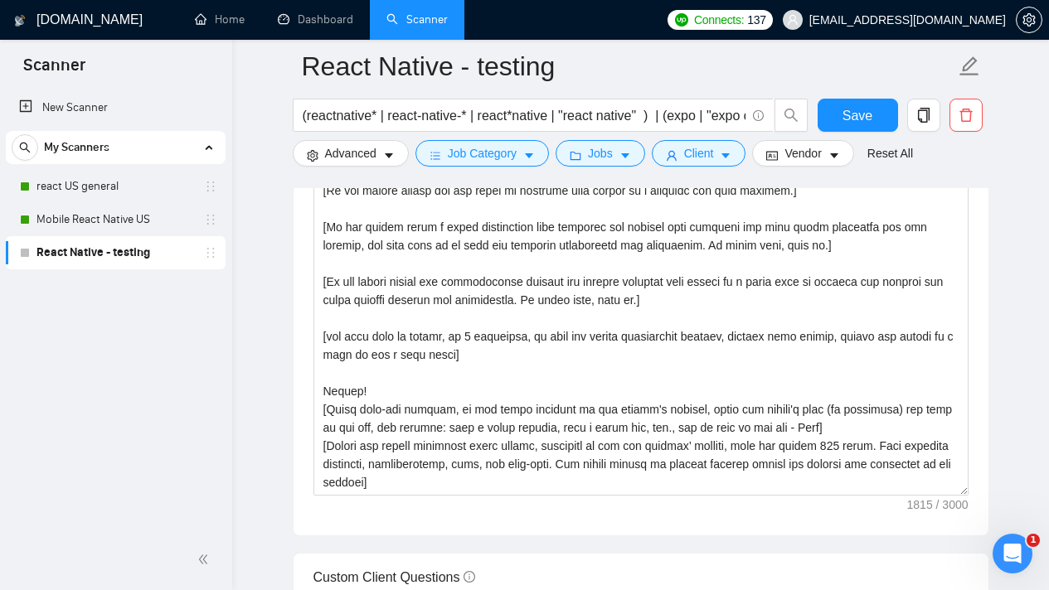
scroll to position [2023, 0]
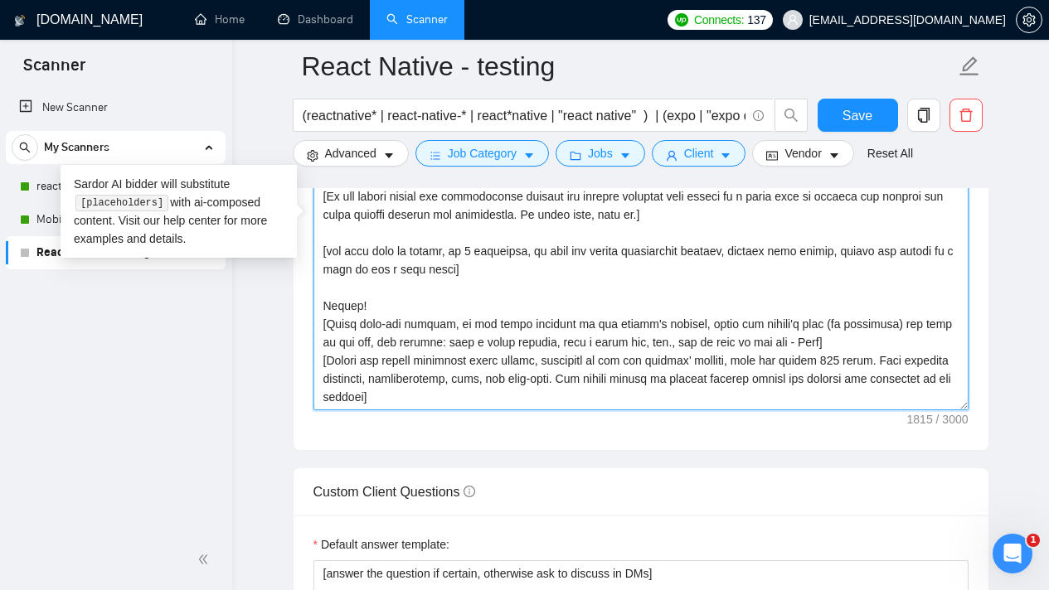
drag, startPoint x: 507, startPoint y: 382, endPoint x: 346, endPoint y: 279, distance: 191.6
click at [346, 279] on textarea "Cover letter template:" at bounding box center [640, 223] width 655 height 373
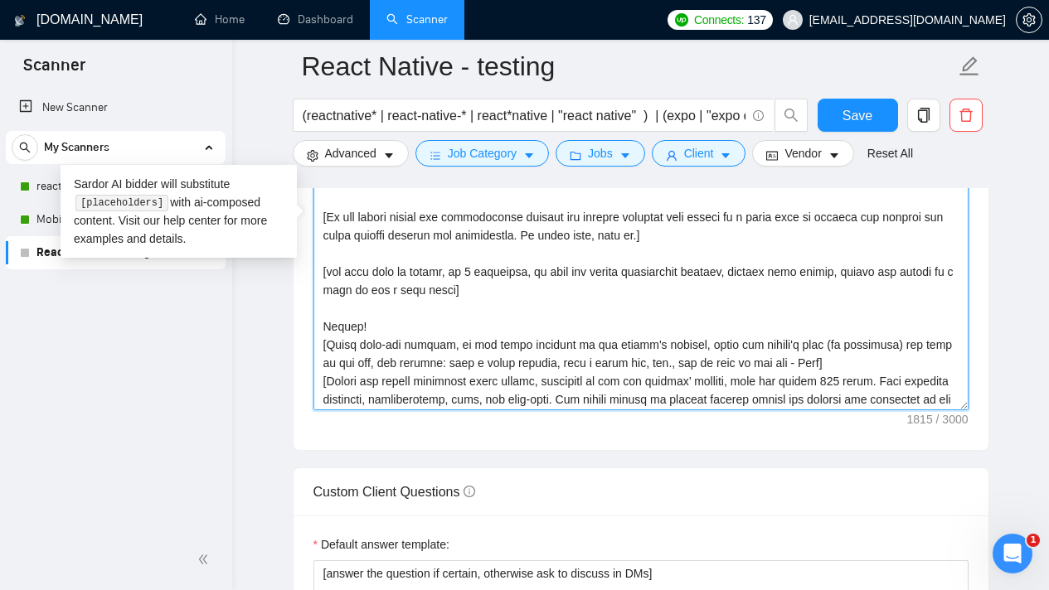
scroll to position [129, 0]
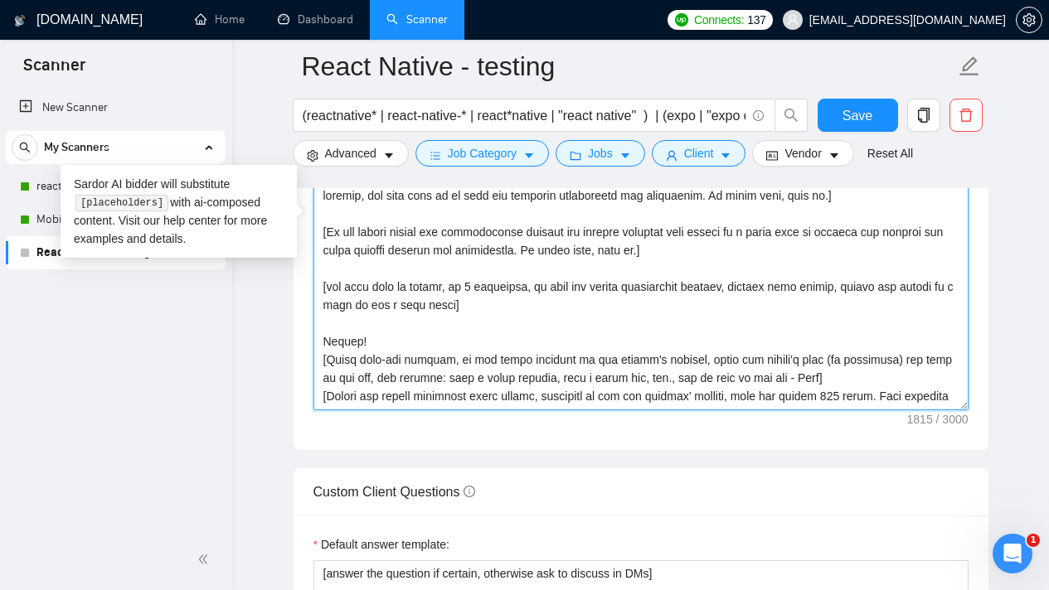
click at [459, 295] on textarea "Cover letter template:" at bounding box center [640, 223] width 655 height 373
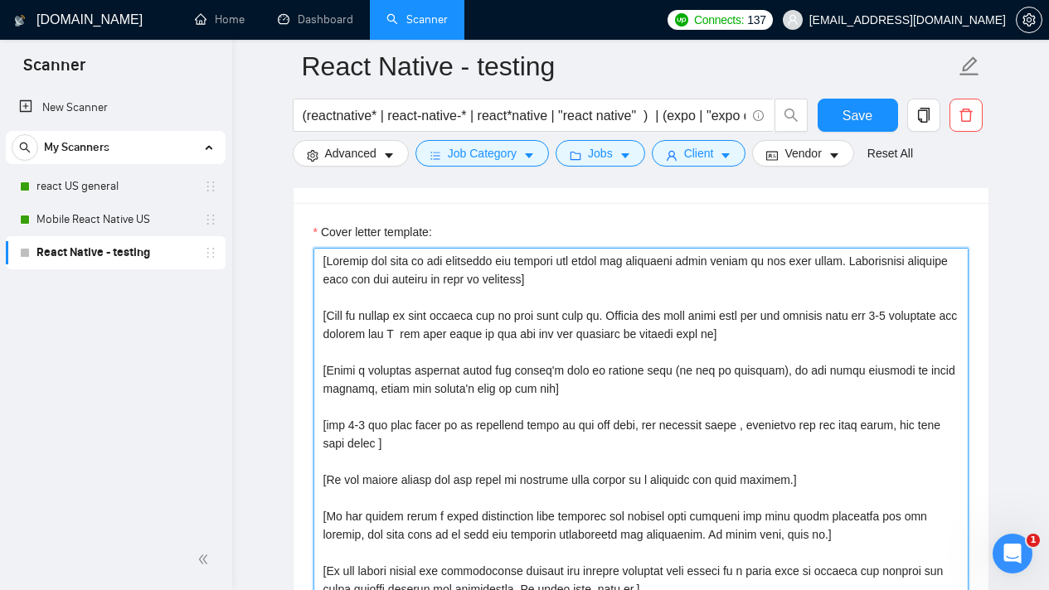
scroll to position [1809, 0]
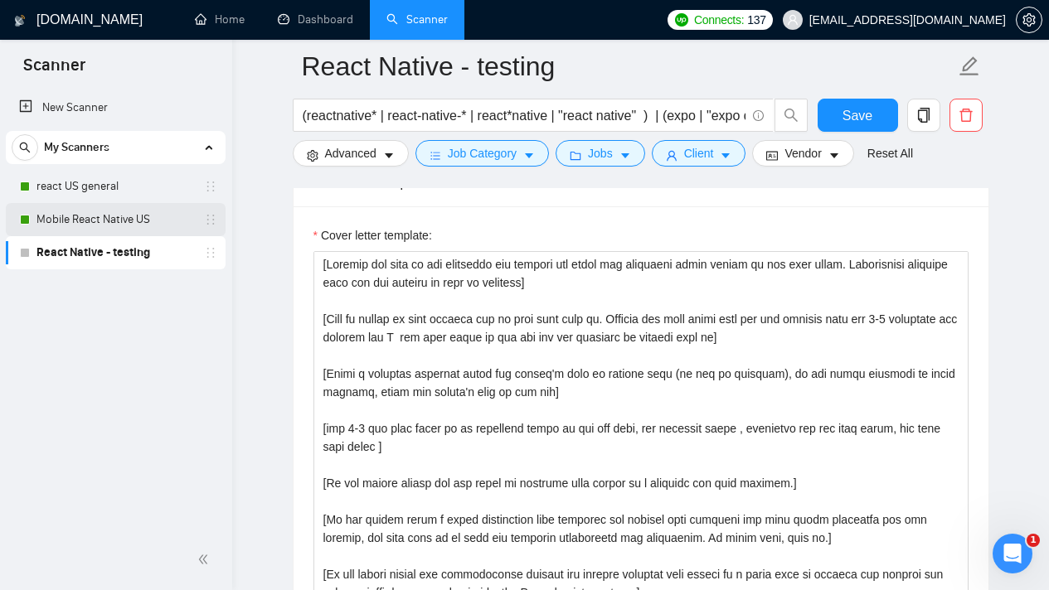
click at [143, 224] on link "Mobile React Native US" at bounding box center [115, 219] width 158 height 33
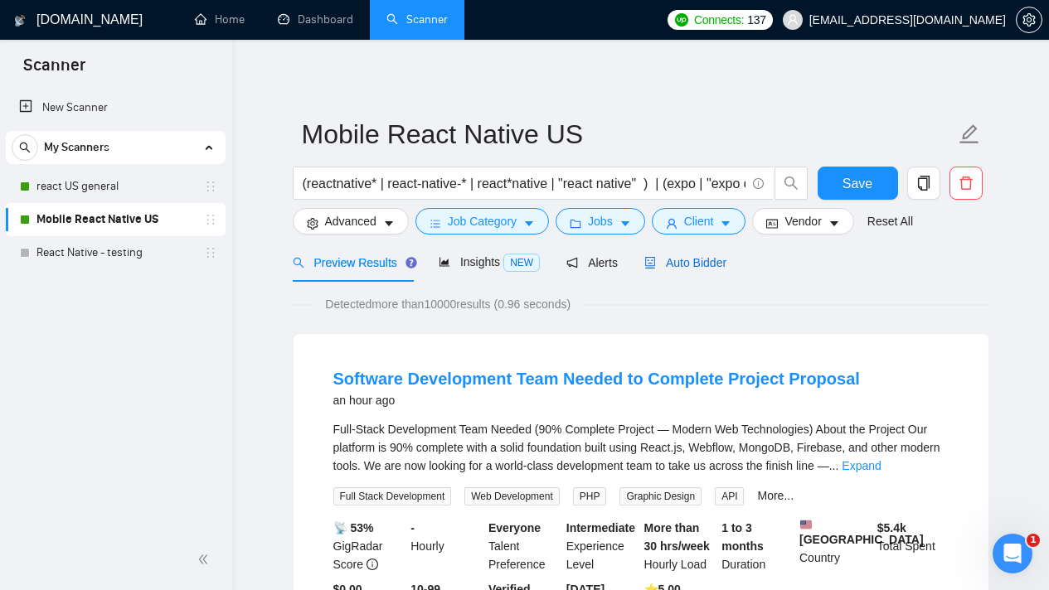
click at [726, 260] on span "Auto Bidder" at bounding box center [685, 262] width 82 height 13
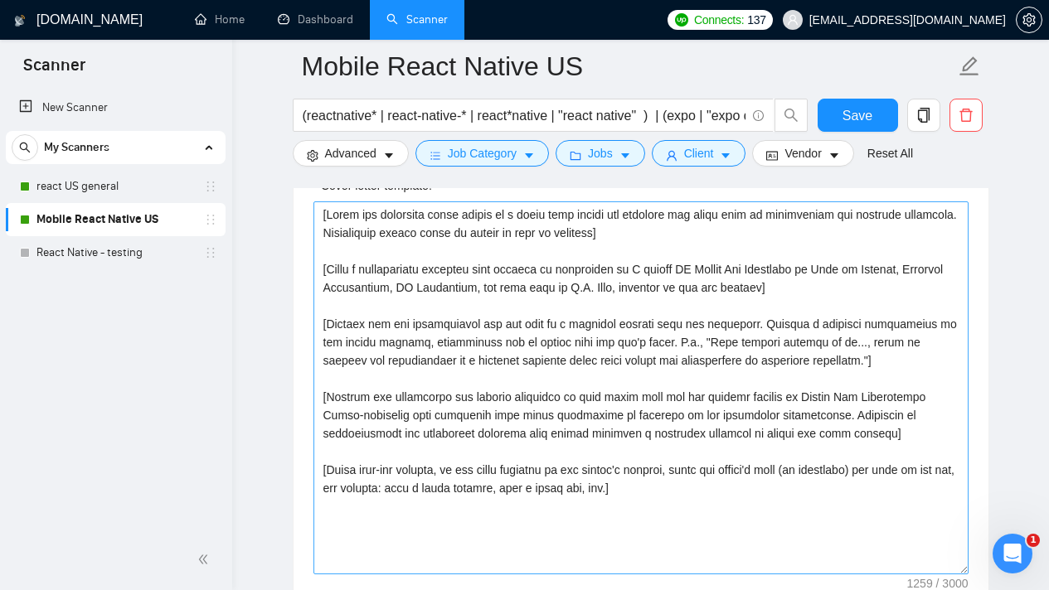
scroll to position [1967, 0]
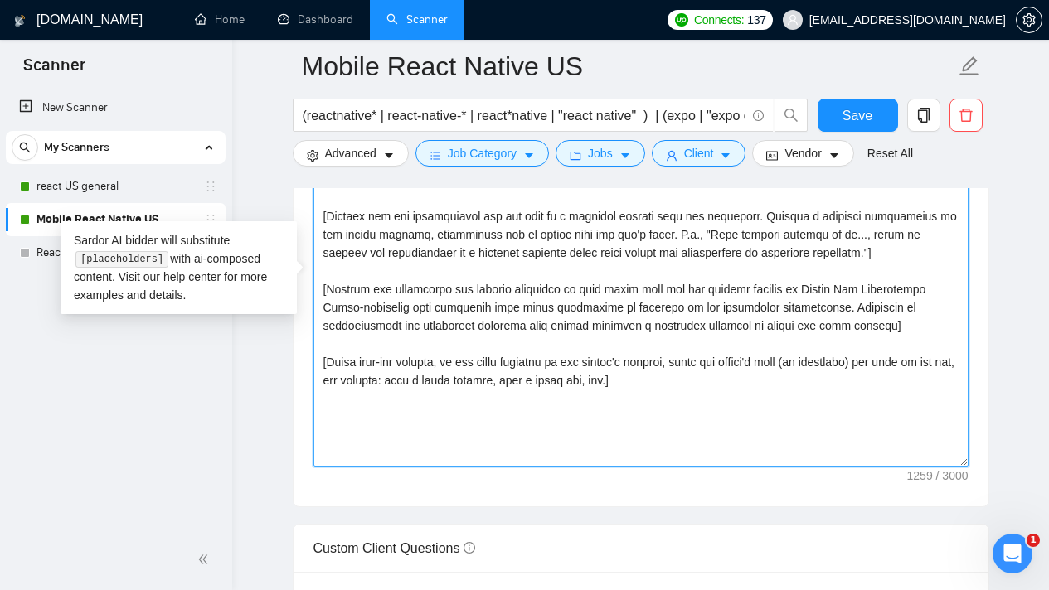
drag, startPoint x: 737, startPoint y: 386, endPoint x: 356, endPoint y: 250, distance: 404.9
click at [356, 250] on textarea "Cover letter template:" at bounding box center [640, 280] width 655 height 373
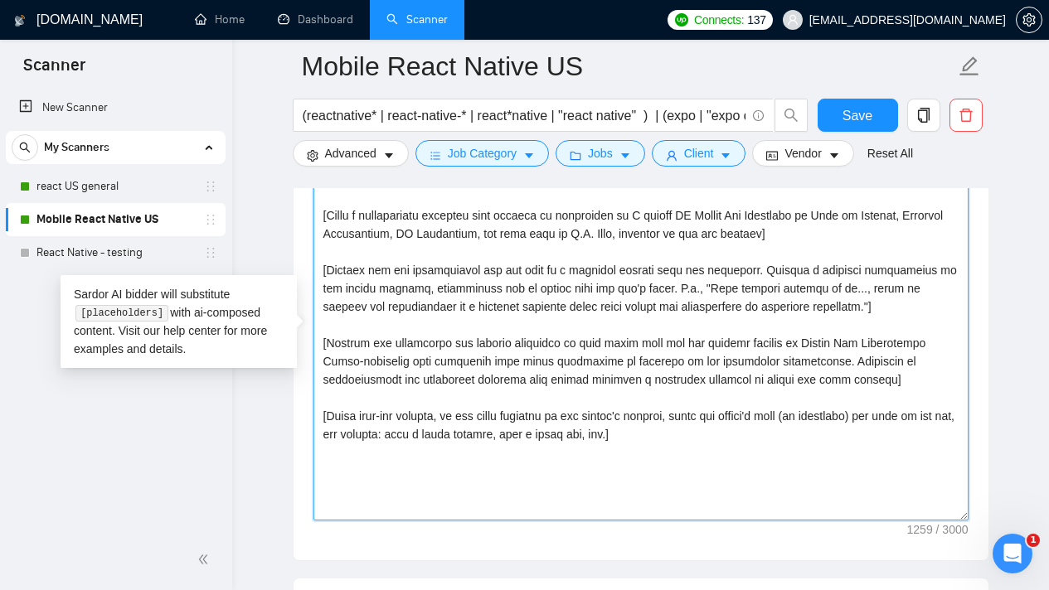
scroll to position [1828, 0]
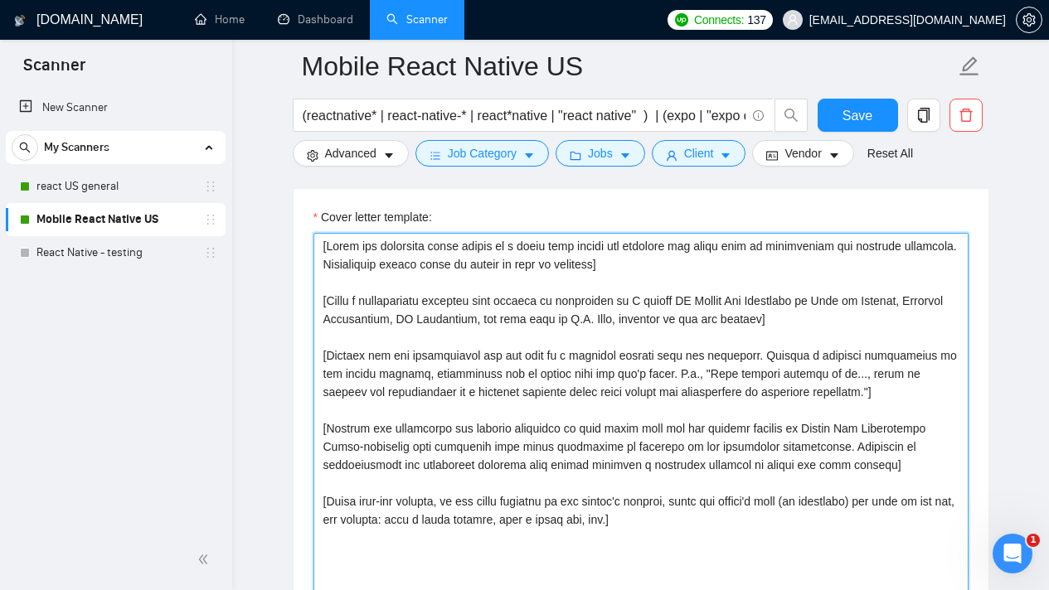
drag, startPoint x: 320, startPoint y: 247, endPoint x: 721, endPoint y: 540, distance: 496.7
click at [721, 540] on textarea "Cover letter template:" at bounding box center [640, 419] width 655 height 373
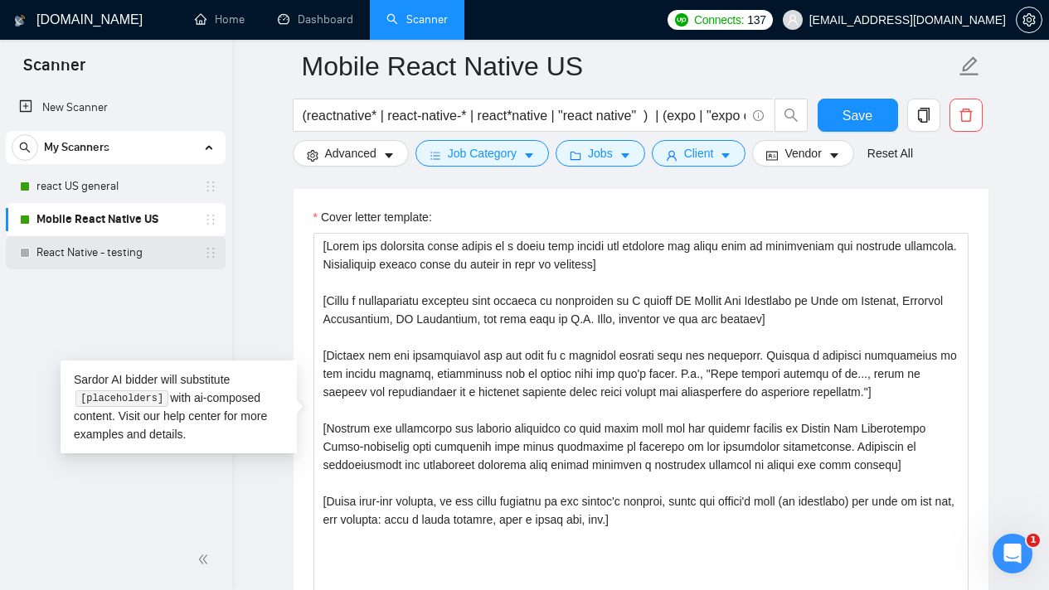
click at [137, 255] on link "React Native - testing" at bounding box center [115, 252] width 158 height 33
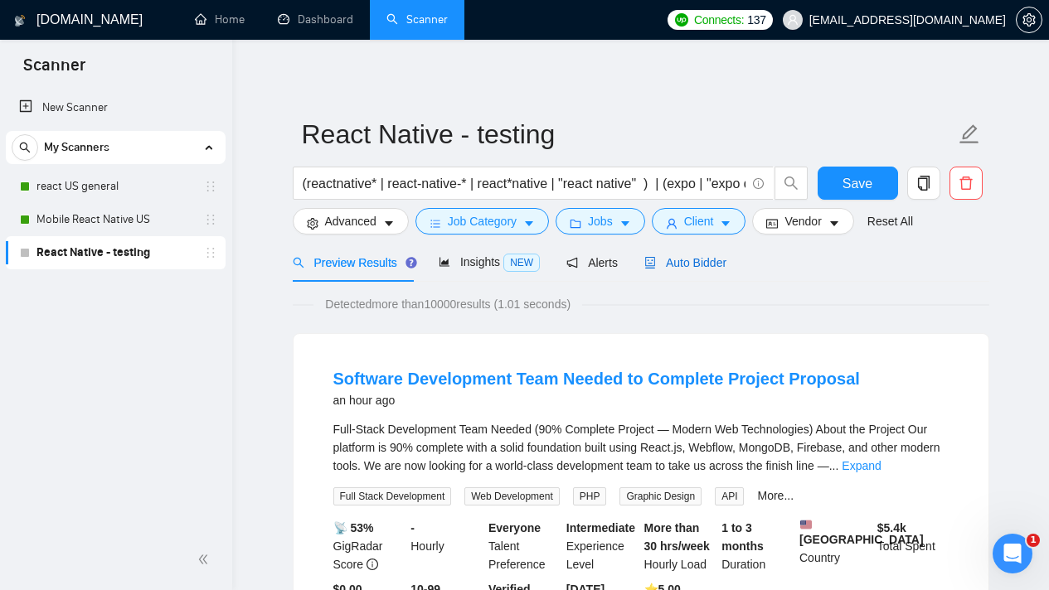
click at [705, 260] on span "Auto Bidder" at bounding box center [685, 262] width 82 height 13
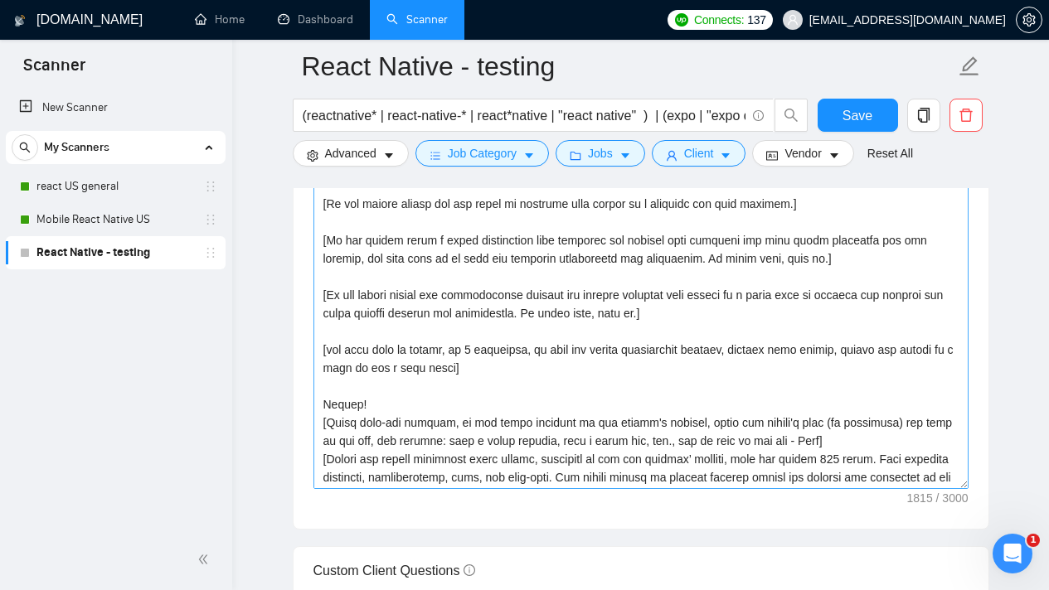
scroll to position [182, 0]
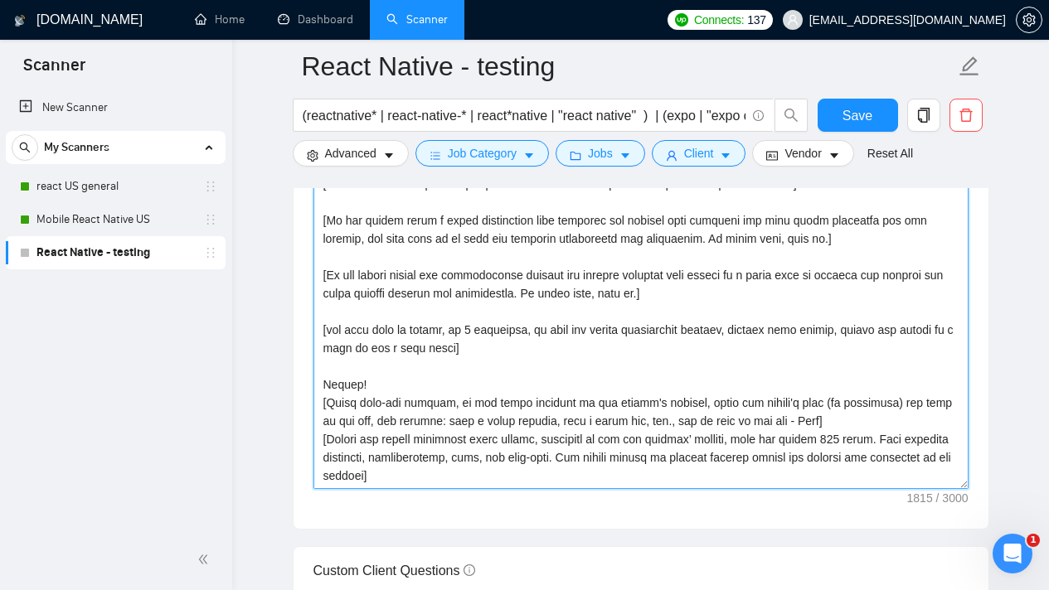
click at [700, 323] on textarea "Cover letter template:" at bounding box center [640, 302] width 655 height 373
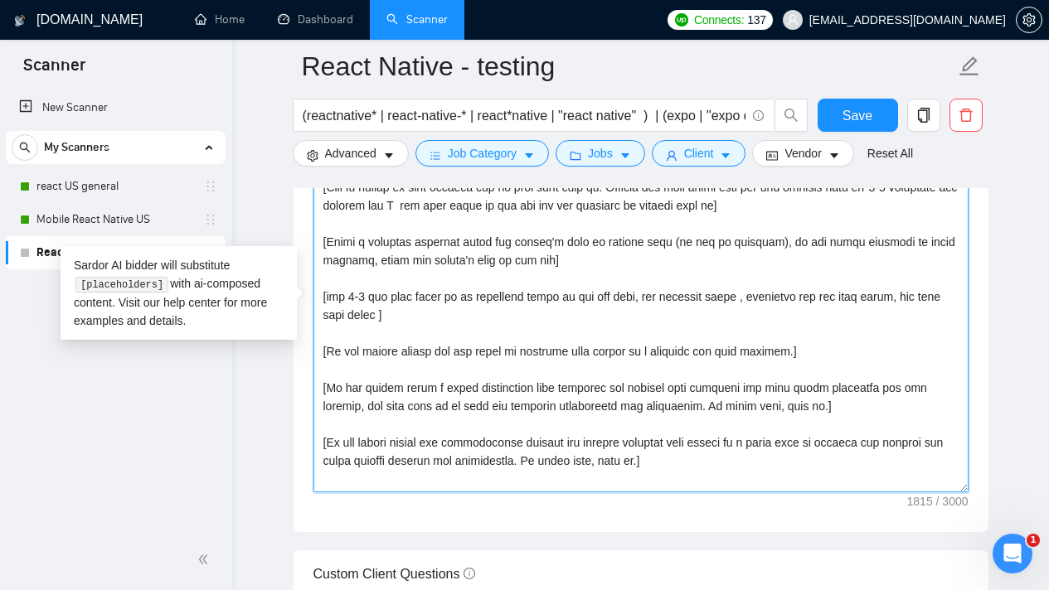
scroll to position [1938, 0]
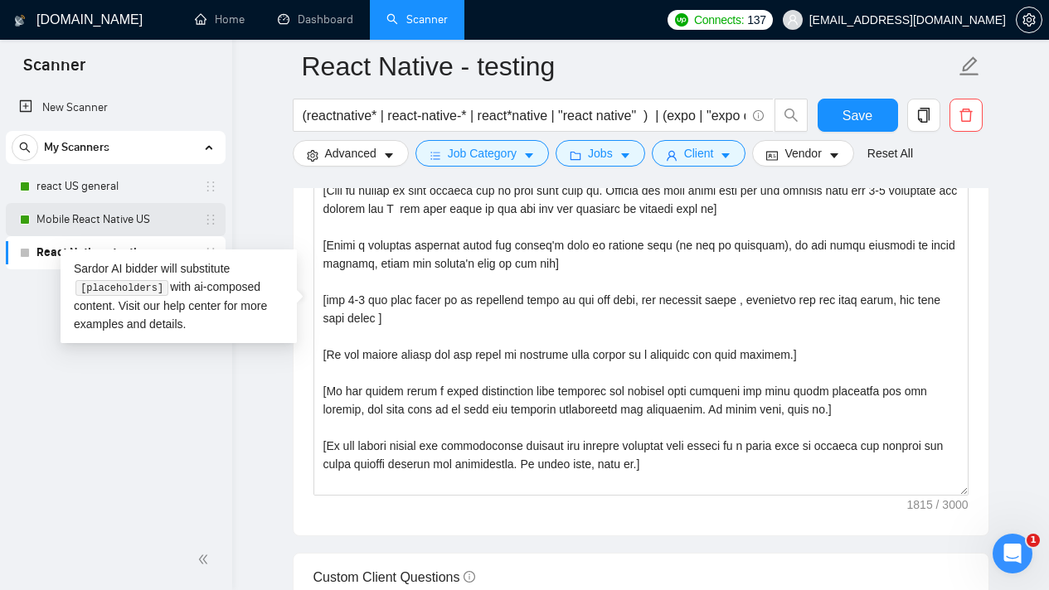
click at [123, 223] on link "Mobile React Native US" at bounding box center [115, 219] width 158 height 33
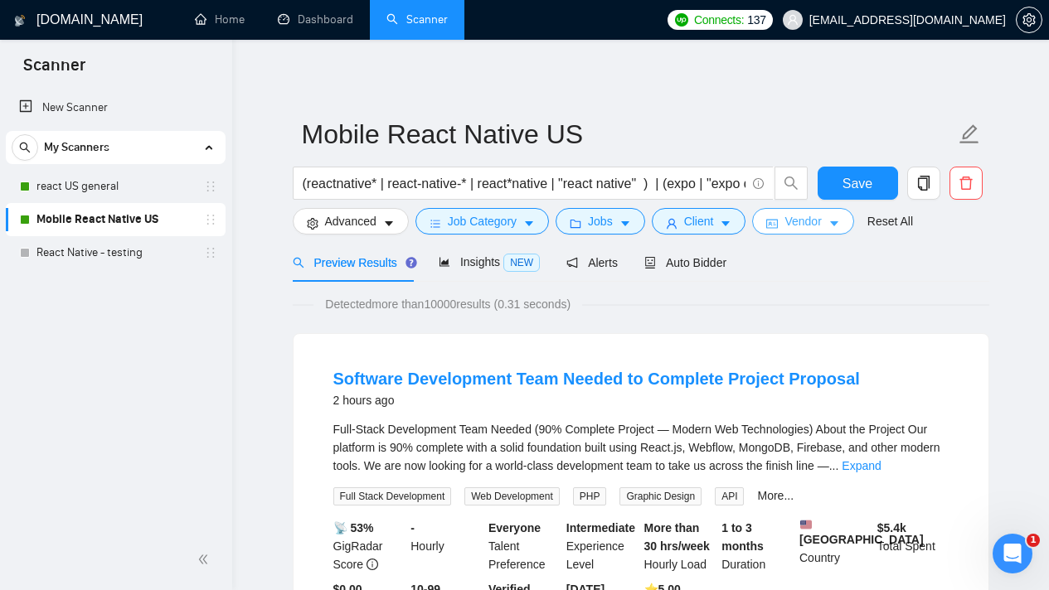
click at [839, 229] on icon "caret-down" at bounding box center [834, 224] width 12 height 12
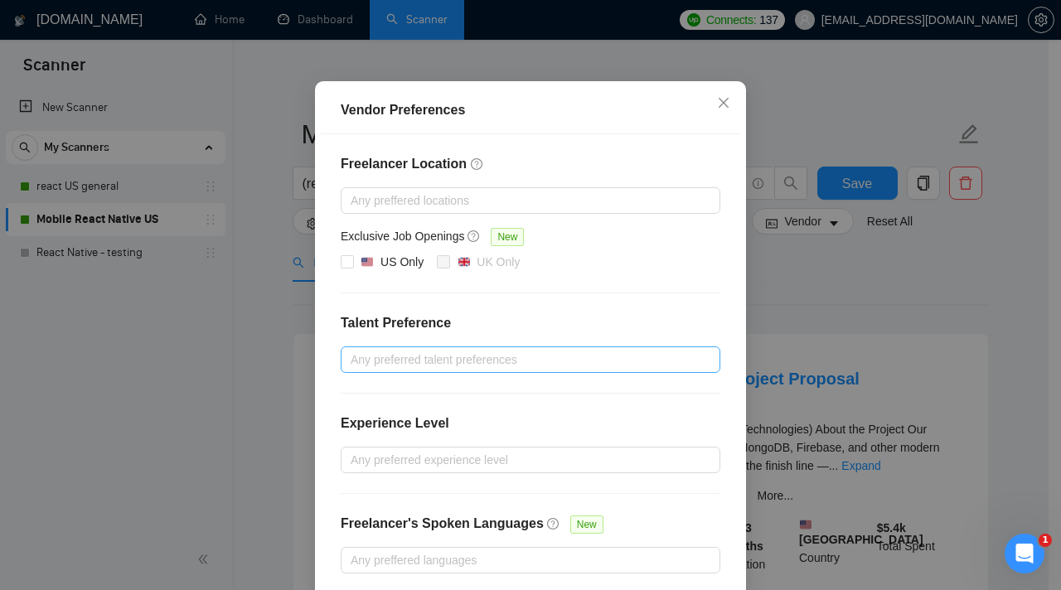
scroll to position [177, 0]
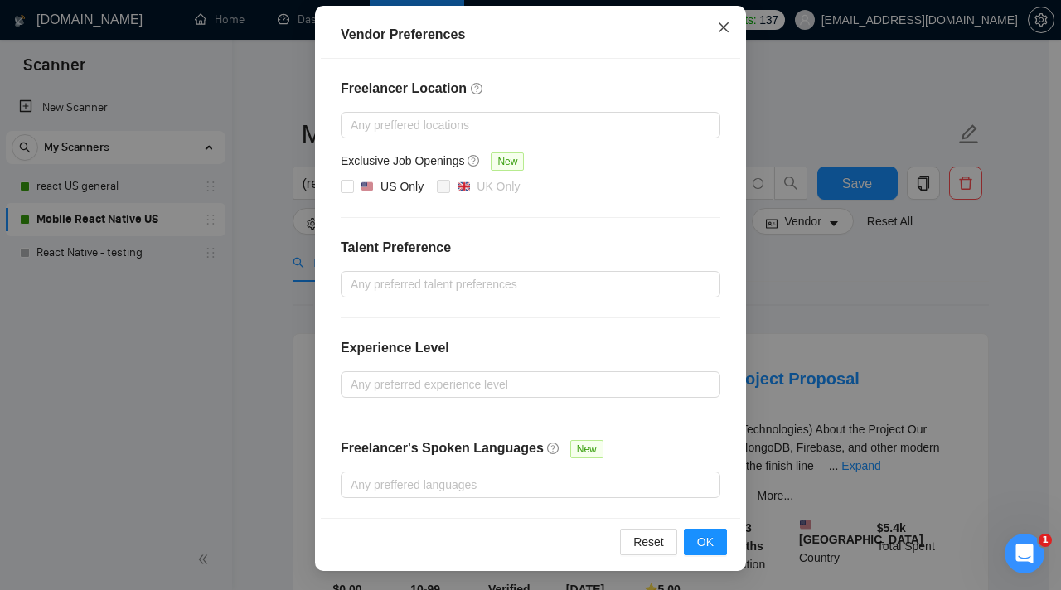
click at [717, 26] on icon "close" at bounding box center [723, 27] width 13 height 13
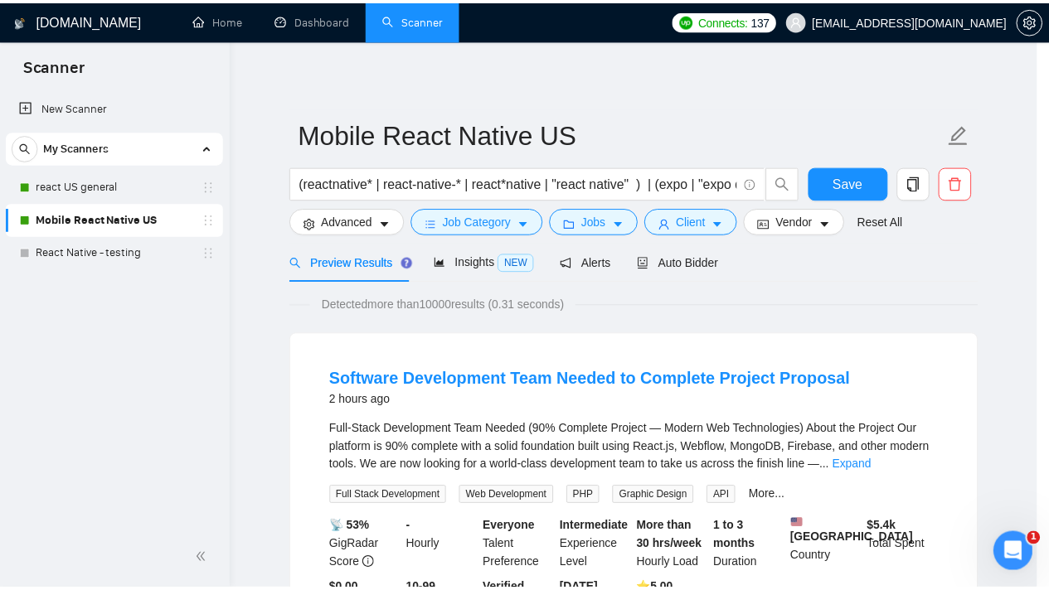
scroll to position [94, 0]
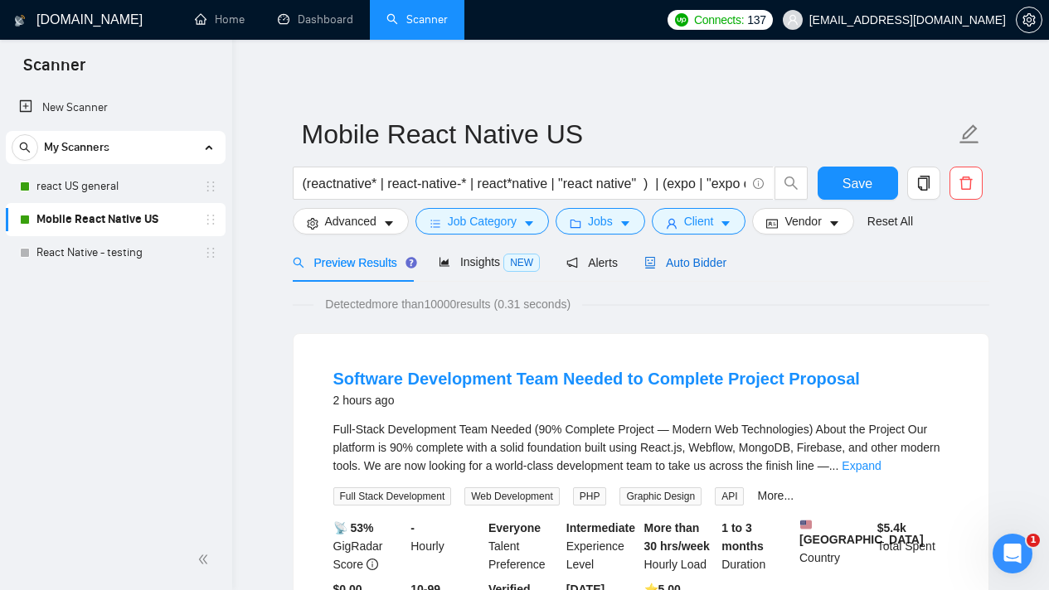
click at [706, 263] on span "Auto Bidder" at bounding box center [685, 262] width 82 height 13
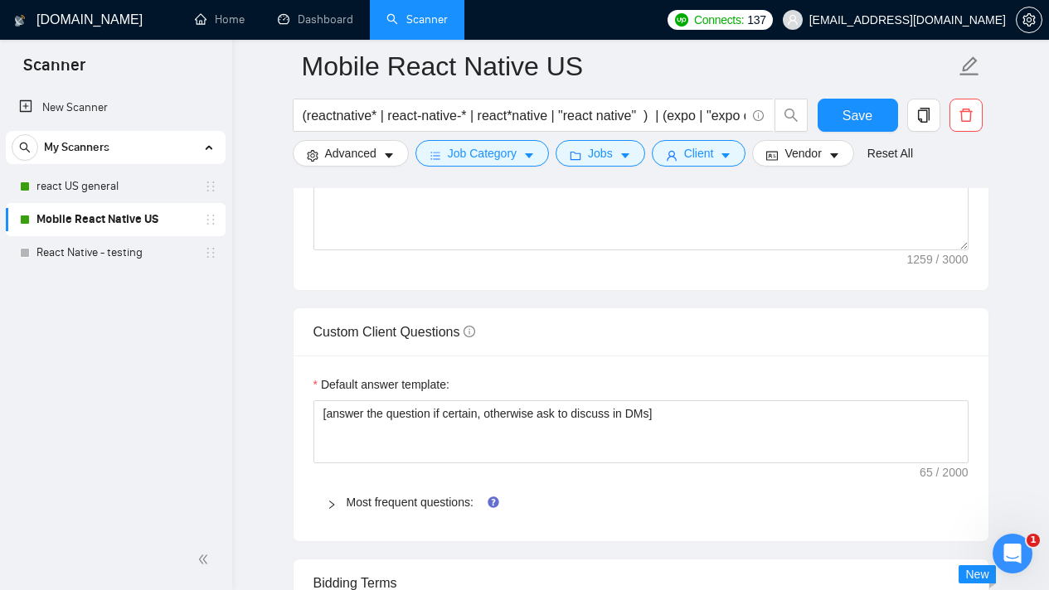
scroll to position [1972, 0]
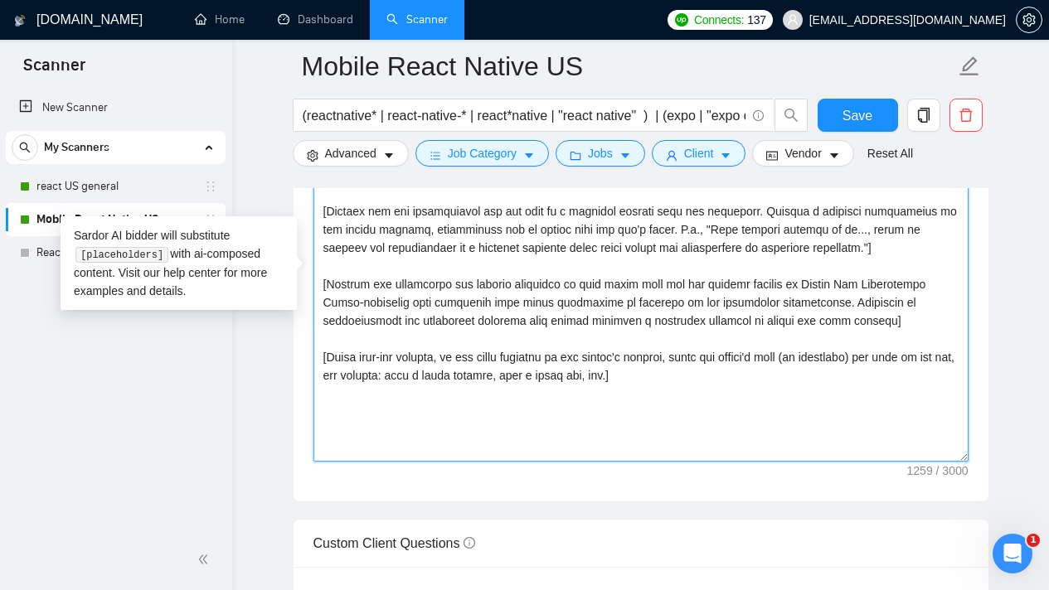
click at [757, 396] on textarea "Cover letter template:" at bounding box center [640, 275] width 655 height 373
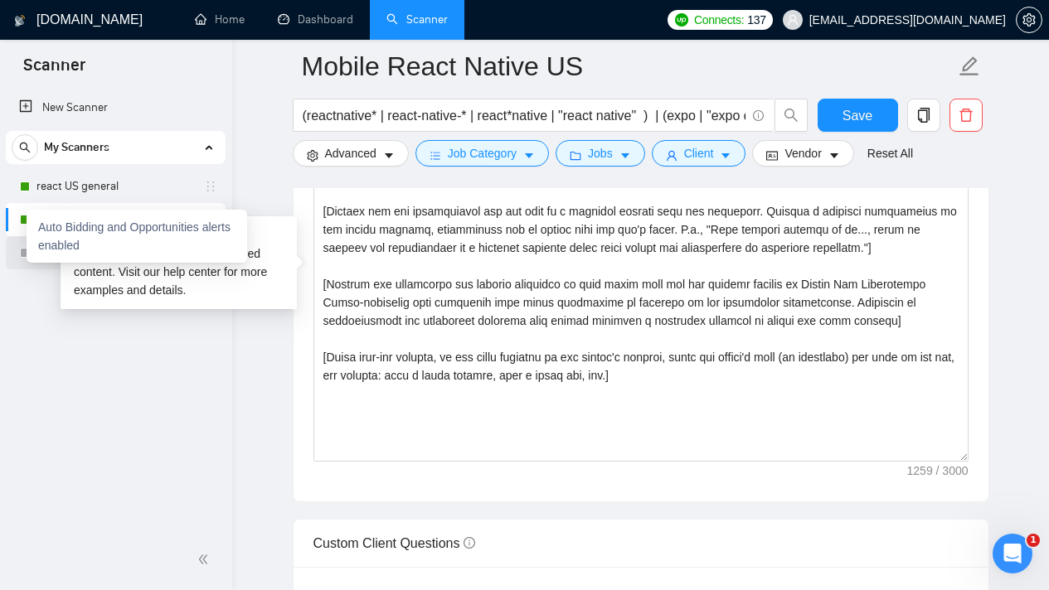
click at [32, 246] on div "Auto Bidding and Opportunities alerts enabled" at bounding box center [137, 236] width 221 height 53
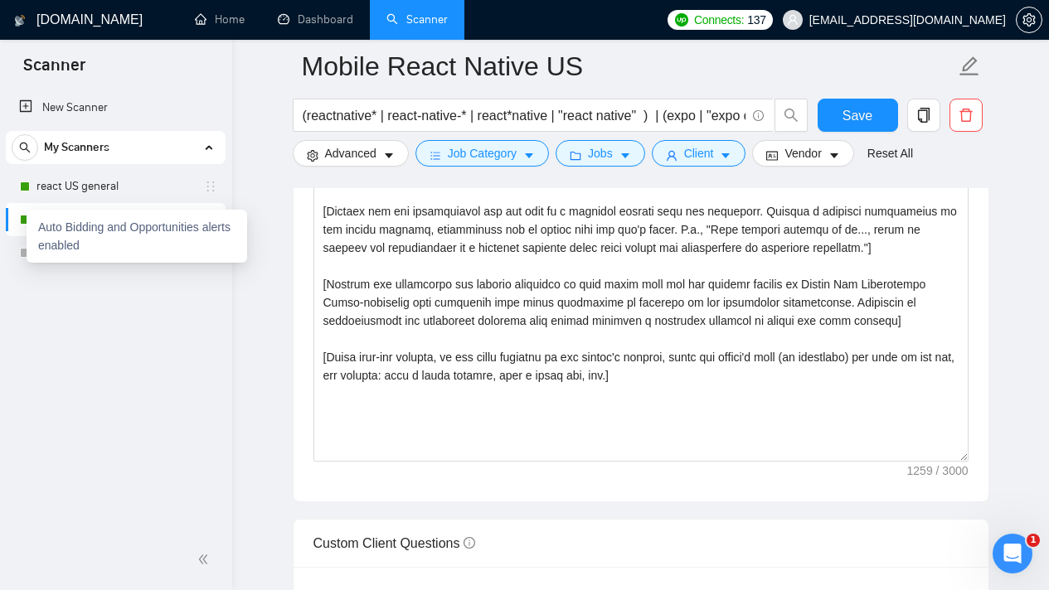
click at [35, 248] on div "Auto Bidding and Opportunities alerts enabled" at bounding box center [137, 236] width 221 height 53
click at [59, 246] on div "Auto Bidding and Opportunities alerts enabled" at bounding box center [137, 236] width 221 height 53
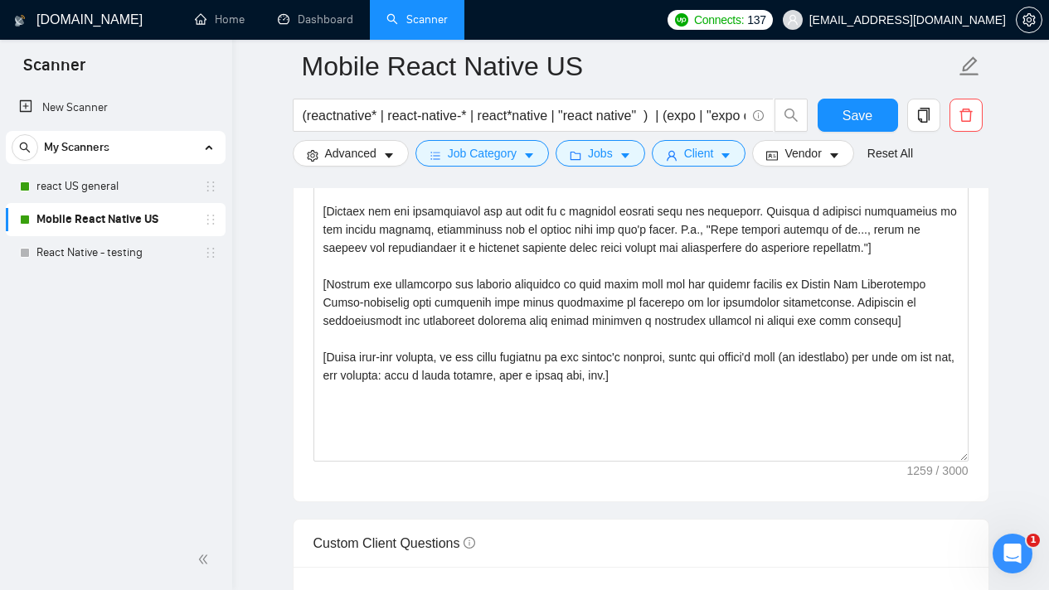
click at [94, 324] on div "New Scanner My Scanners react US general Mobile React Native US React Native - …" at bounding box center [116, 309] width 232 height 442
click at [106, 257] on link "React Native - testing" at bounding box center [115, 252] width 158 height 33
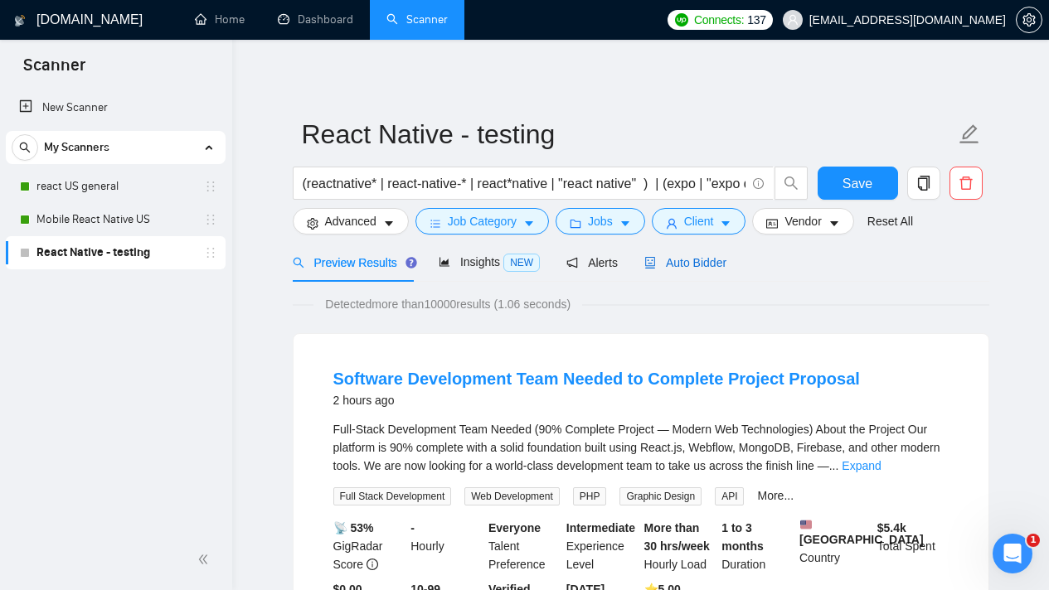
click at [710, 260] on span "Auto Bidder" at bounding box center [685, 262] width 82 height 13
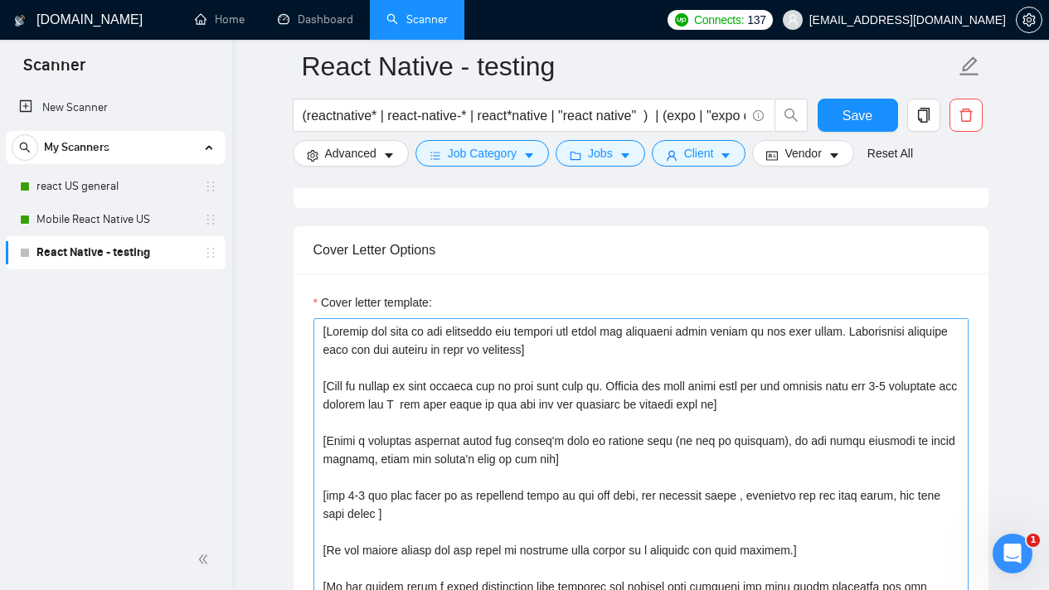
scroll to position [1826, 0]
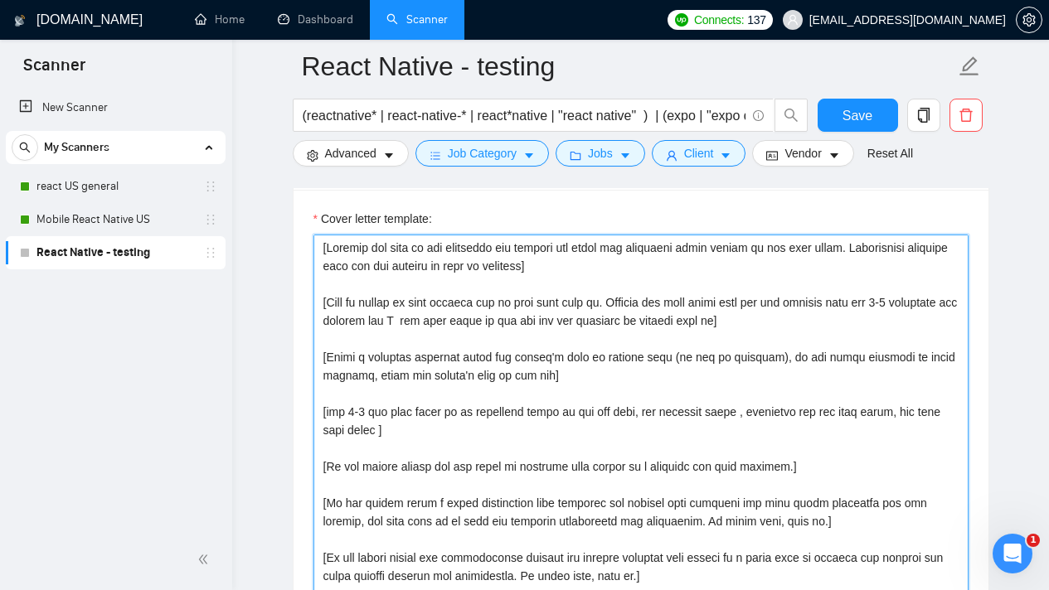
click at [631, 389] on textarea "Cover letter template:" at bounding box center [640, 421] width 655 height 373
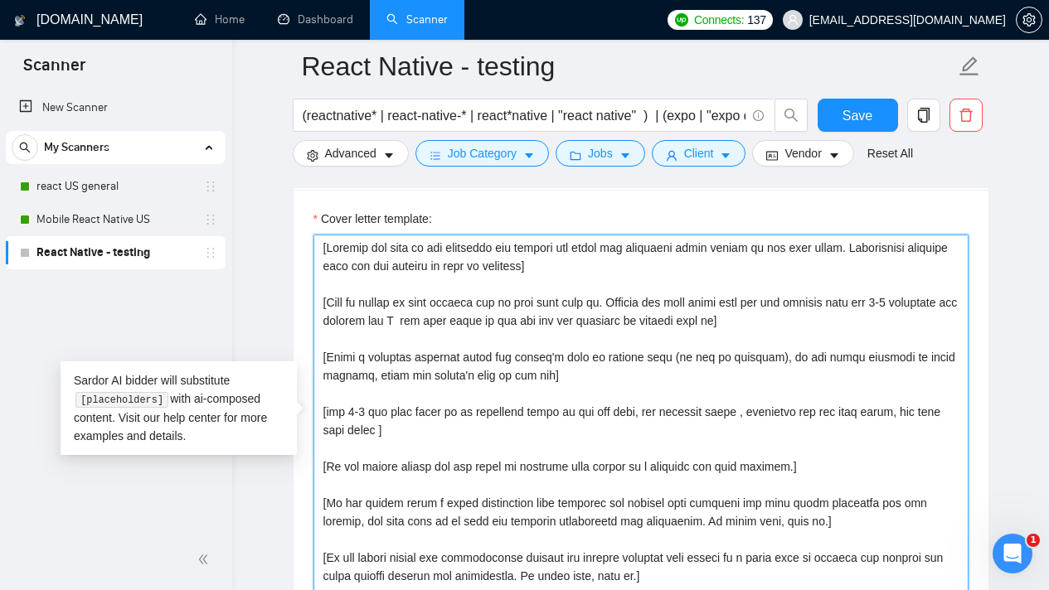
click at [658, 276] on textarea "Cover letter template:" at bounding box center [640, 421] width 655 height 373
paste textarea "job posting and write the cover letter in the same style, blending a profession…"
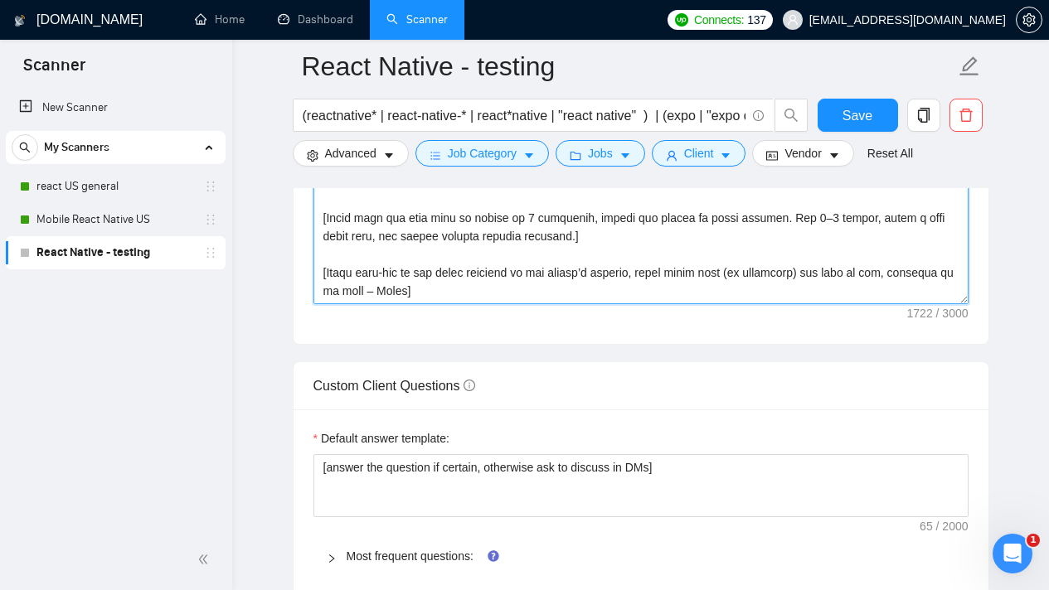
scroll to position [2107, 0]
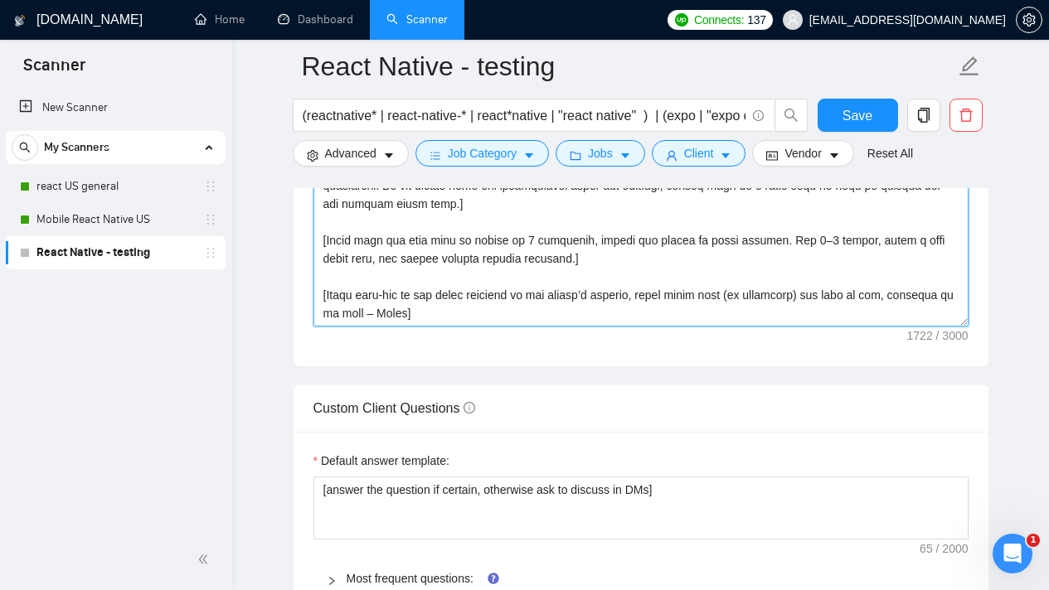
click at [431, 304] on textarea "Cover letter template:" at bounding box center [640, 140] width 655 height 373
type textarea "[Analyze the tone of the job posting and write the cover letter in the same sty…"
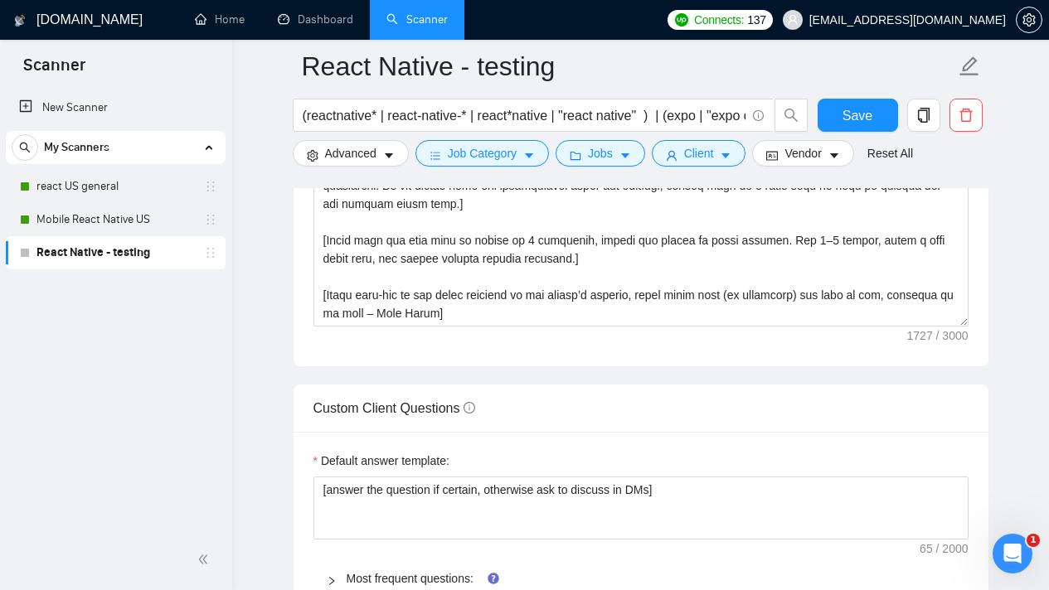
click at [508, 354] on div "Cover letter template:" at bounding box center [641, 138] width 695 height 458
click at [857, 127] on button "Save" at bounding box center [858, 115] width 80 height 33
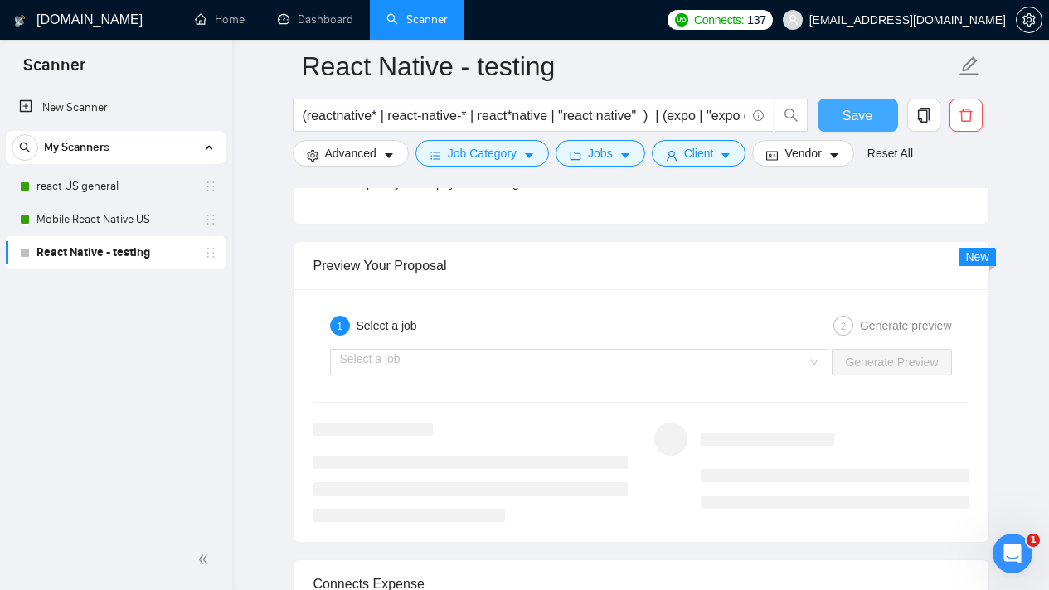
scroll to position [3076, 0]
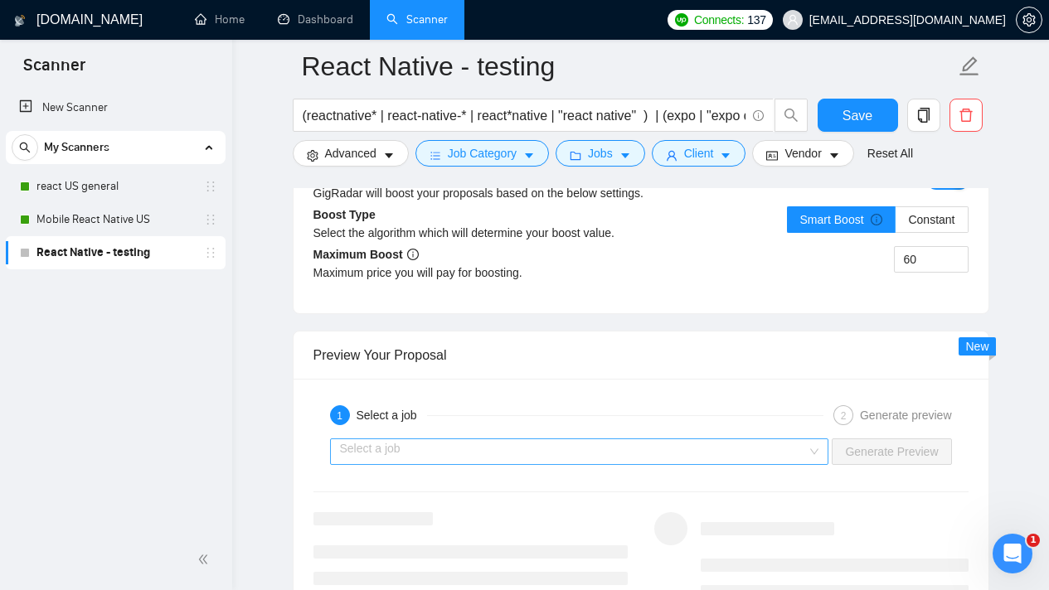
click at [795, 452] on input "search" at bounding box center [574, 451] width 468 height 25
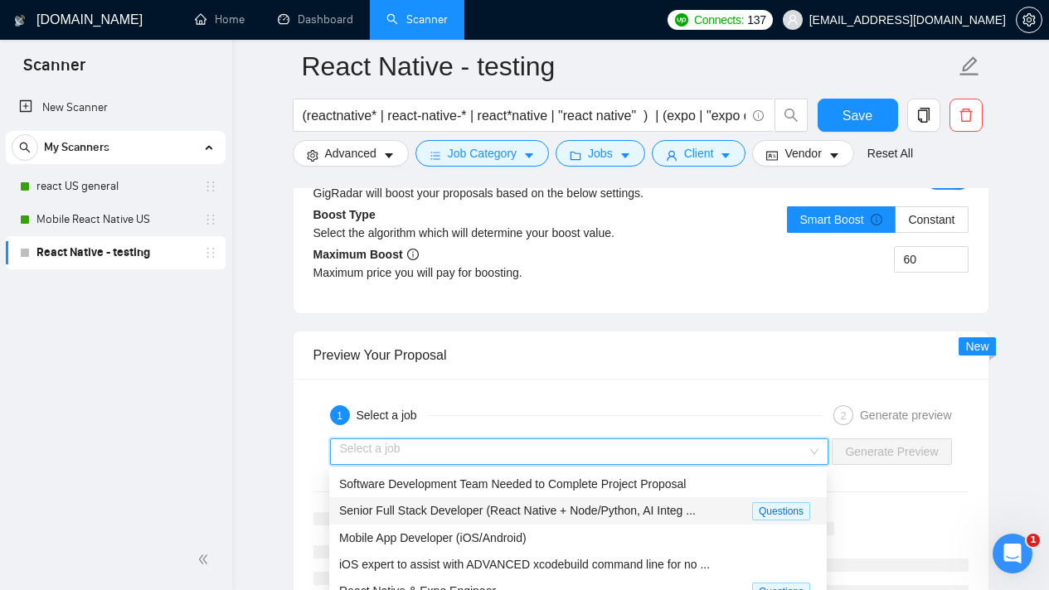
click at [560, 512] on span "Senior Full Stack Developer (React Native + Node/Python, AI Integ ..." at bounding box center [517, 510] width 357 height 13
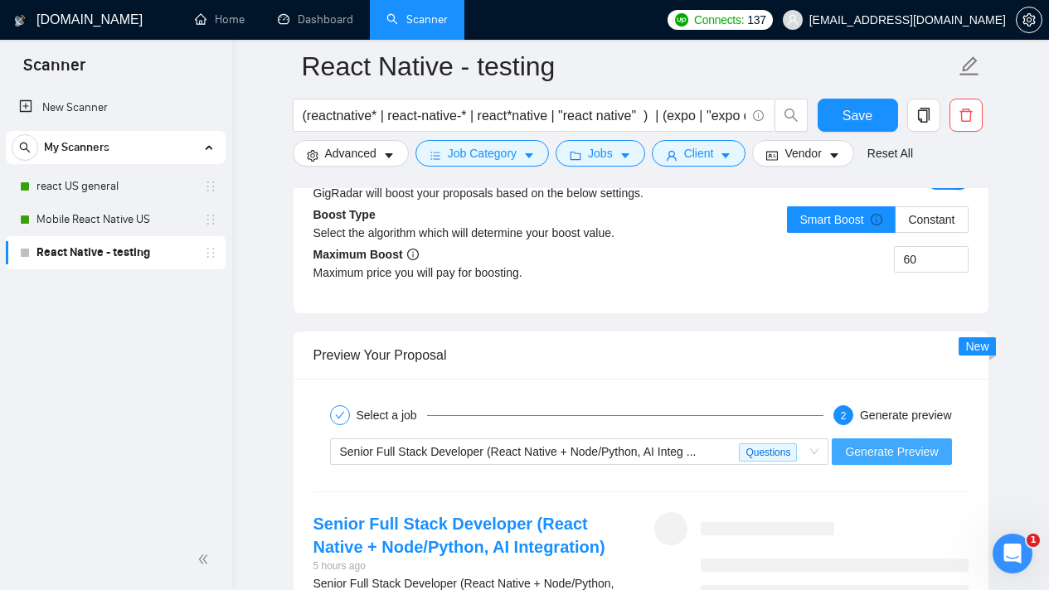
click at [869, 448] on span "Generate Preview" at bounding box center [891, 452] width 93 height 18
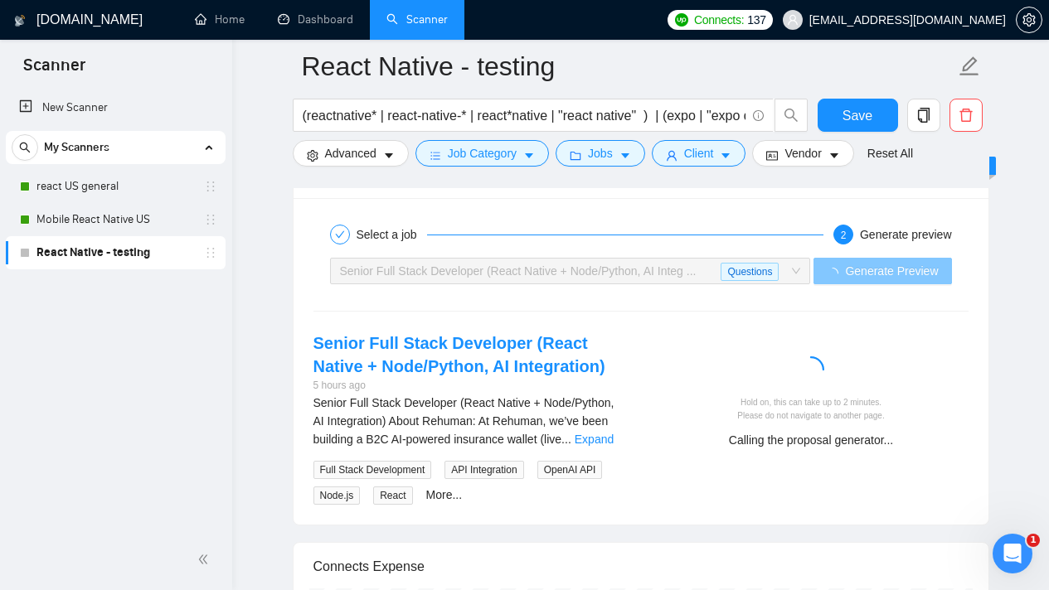
scroll to position [3271, 0]
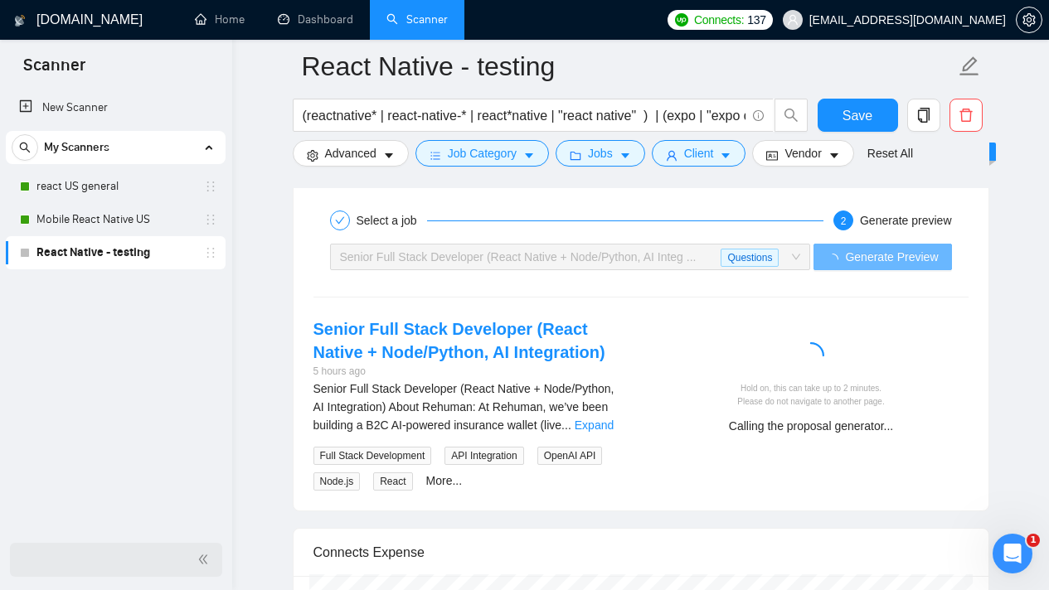
click at [202, 546] on div at bounding box center [116, 560] width 212 height 34
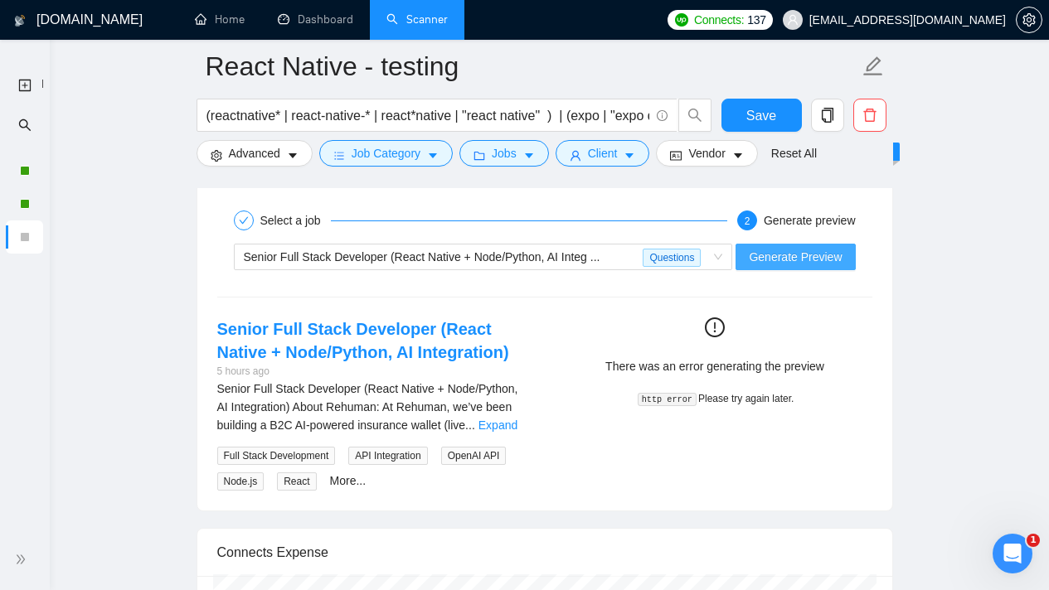
click at [790, 264] on span "Generate Preview" at bounding box center [795, 257] width 93 height 18
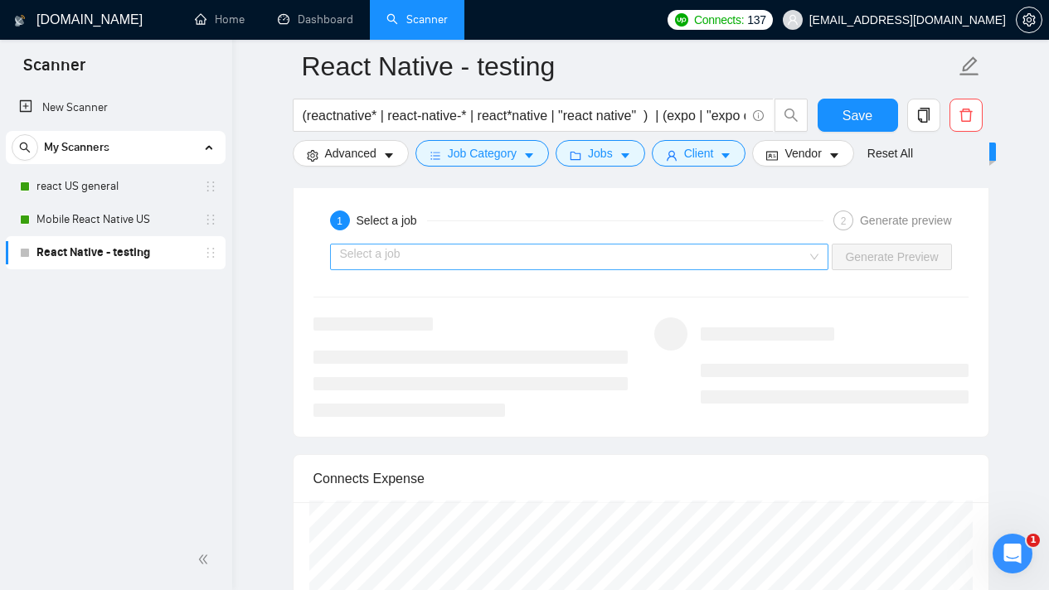
click at [719, 246] on input "search" at bounding box center [574, 257] width 468 height 25
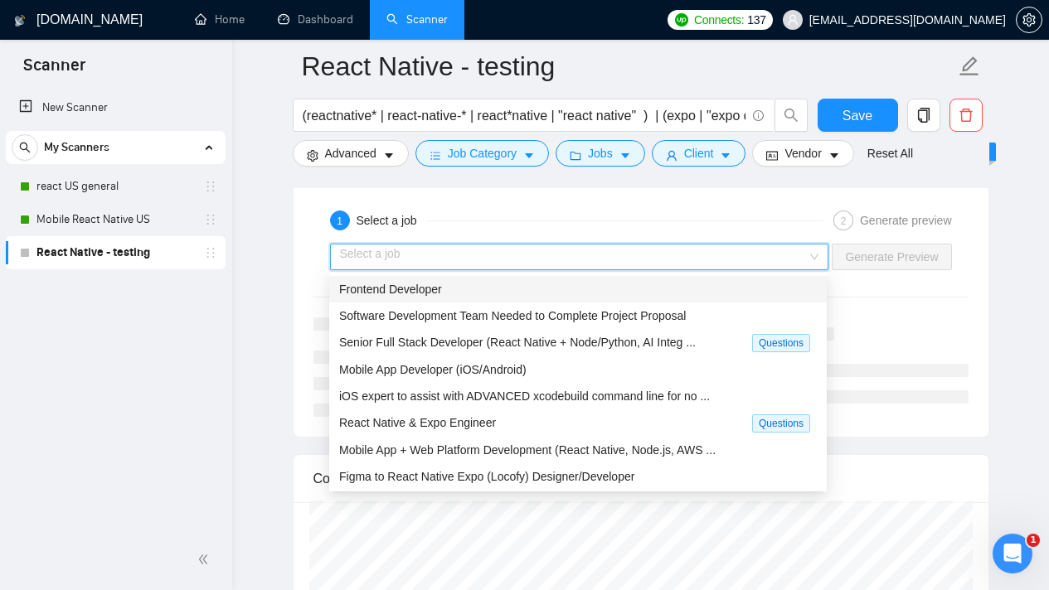
click at [604, 283] on div "Frontend Developer" at bounding box center [578, 289] width 478 height 18
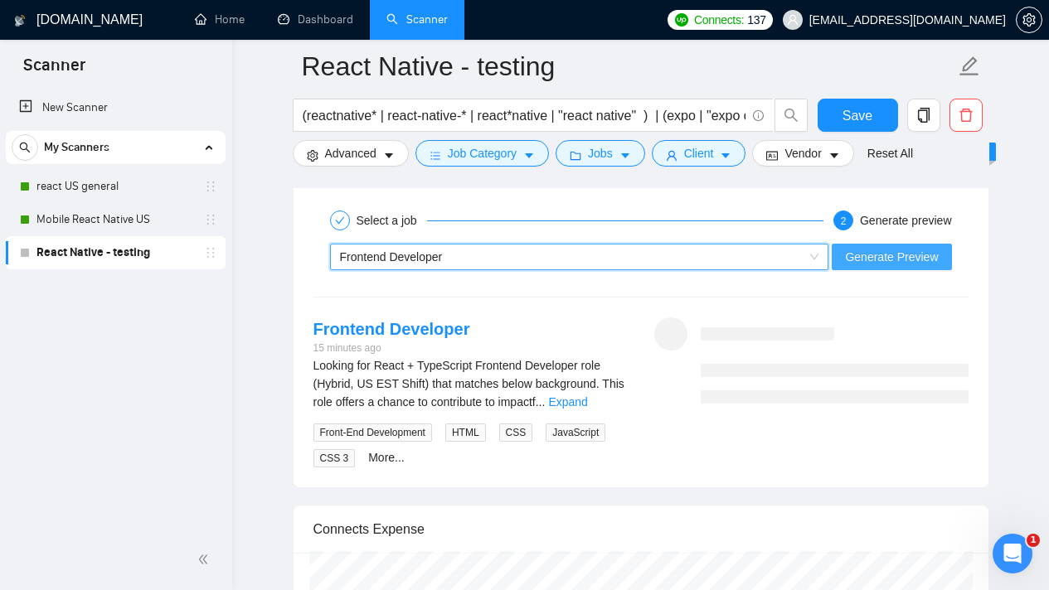
click at [915, 259] on span "Generate Preview" at bounding box center [891, 257] width 93 height 18
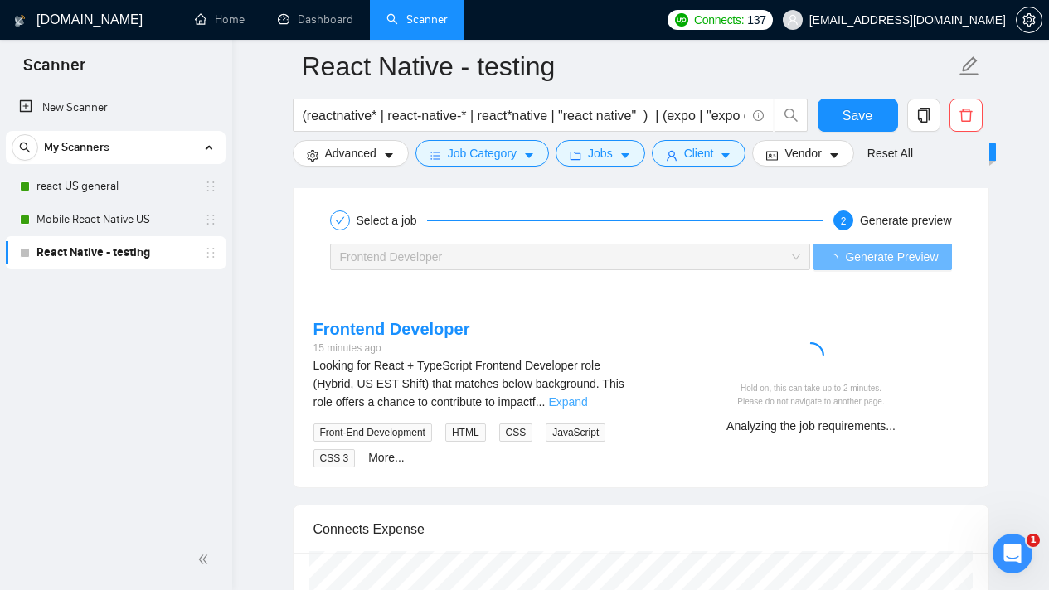
click at [587, 401] on link "Expand" at bounding box center [567, 402] width 39 height 13
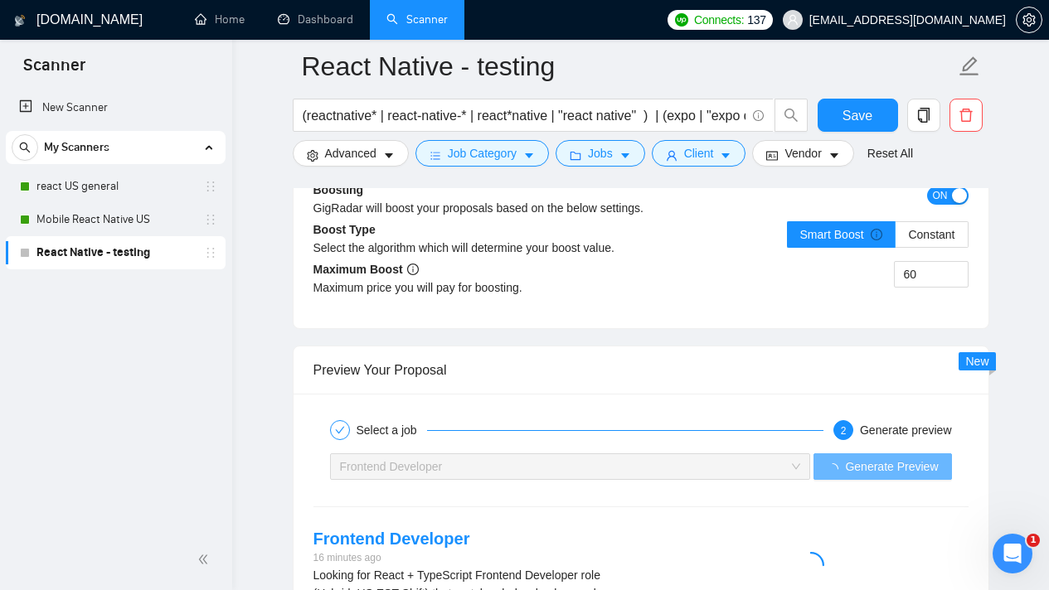
scroll to position [3340, 0]
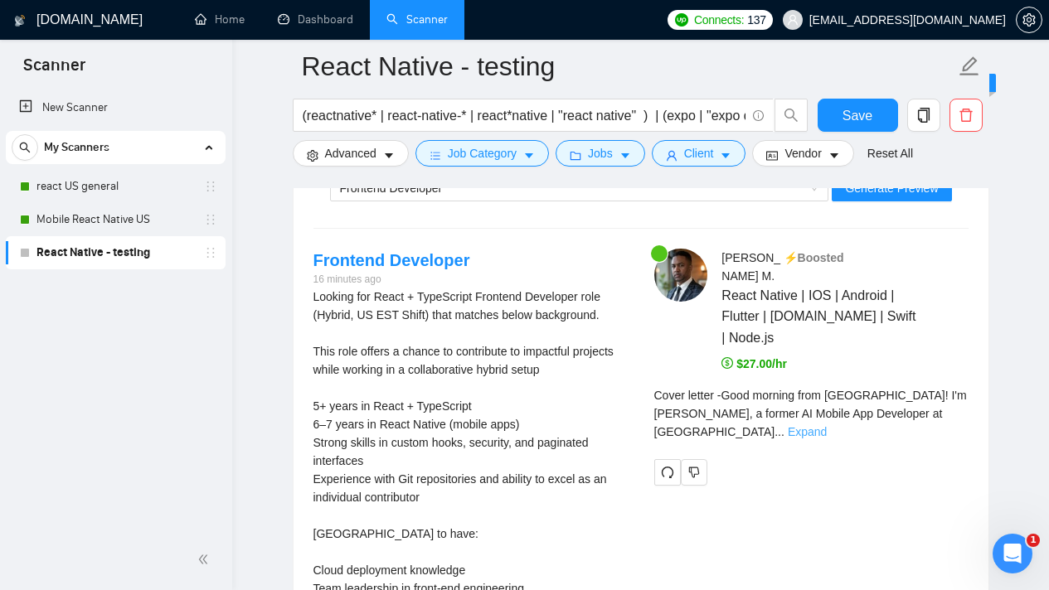
click at [827, 425] on link "Expand" at bounding box center [807, 431] width 39 height 13
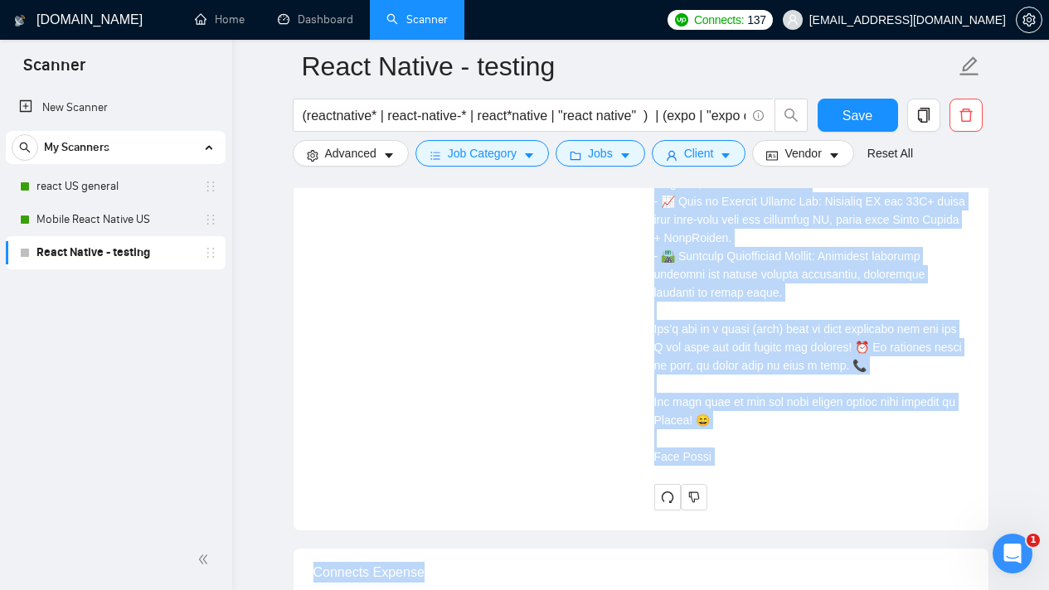
scroll to position [4008, 0]
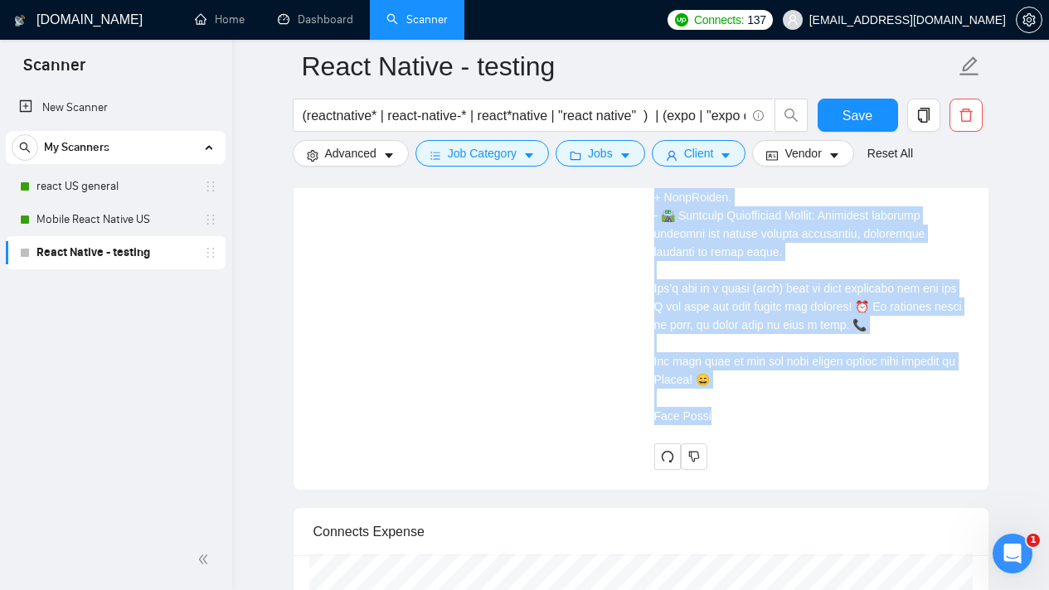
drag, startPoint x: 648, startPoint y: 337, endPoint x: 742, endPoint y: 390, distance: 107.3
click at [742, 390] on div "[PERSON_NAME] ⚡️Boosted React Native | IOS | Android | Flutter | [DOMAIN_NAME] …" at bounding box center [811, 25] width 341 height 888
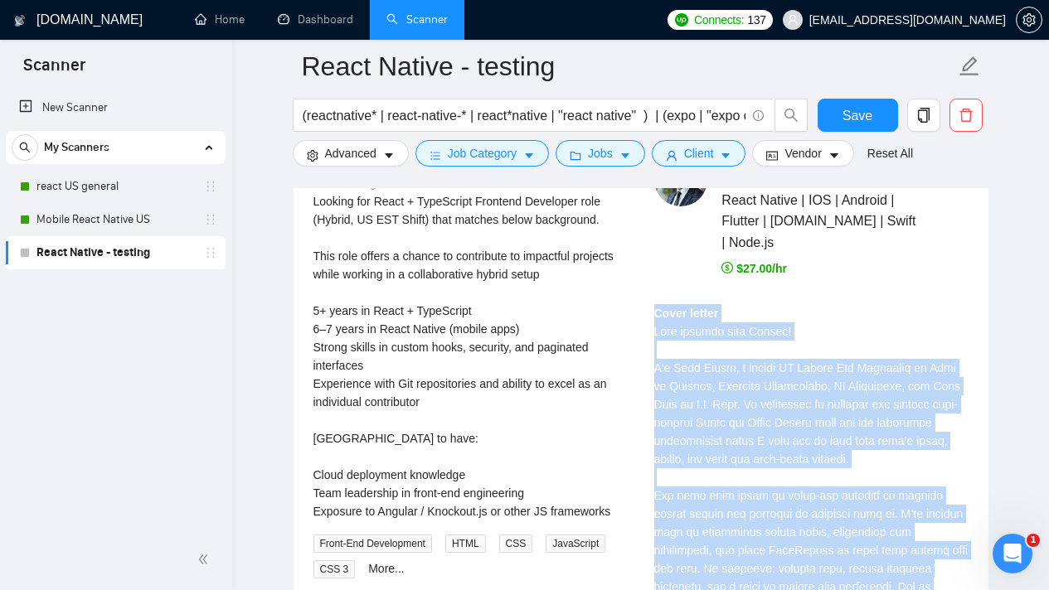
scroll to position [3435, 0]
copy div "Lorem ipsumd Sita consect adip Elitse! D'e Temp Incid, u labore ET Dolore Mag A…"
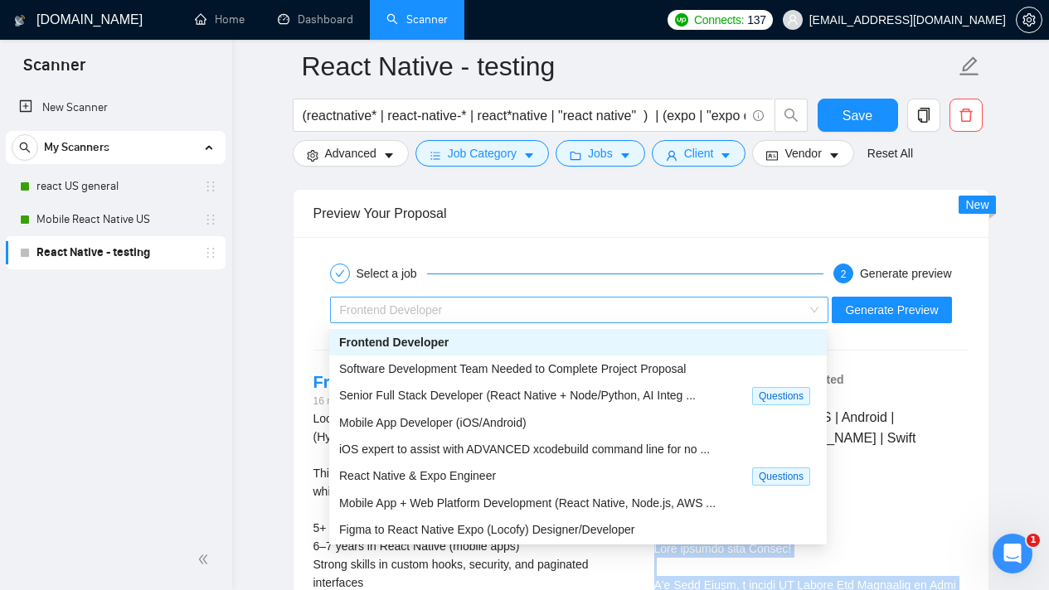
click at [816, 308] on span "Frontend Developer" at bounding box center [579, 310] width 479 height 25
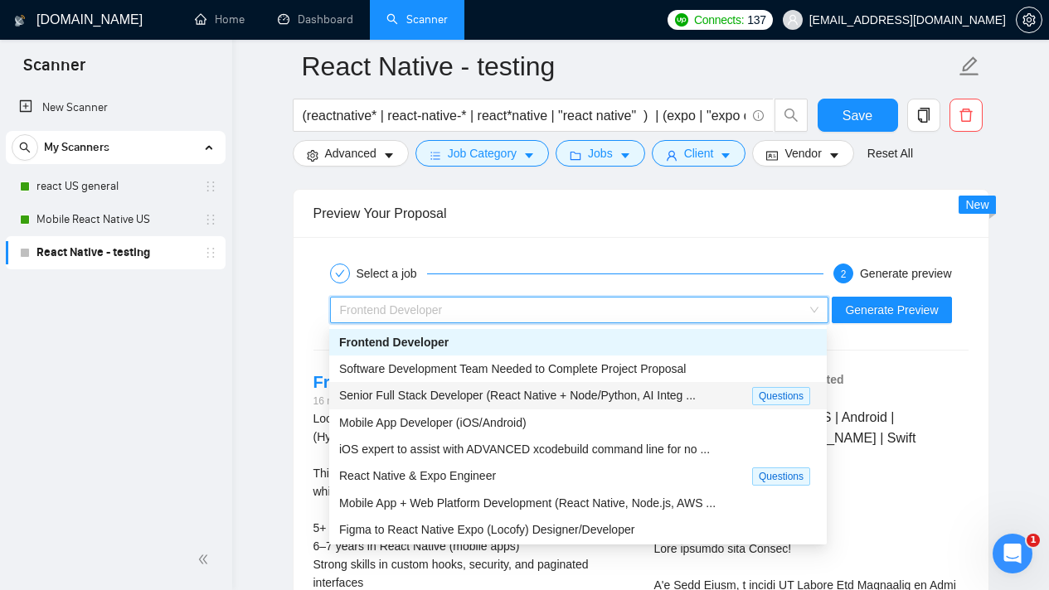
click at [687, 396] on span "Senior Full Stack Developer (React Native + Node/Python, AI Integ ..." at bounding box center [517, 395] width 357 height 13
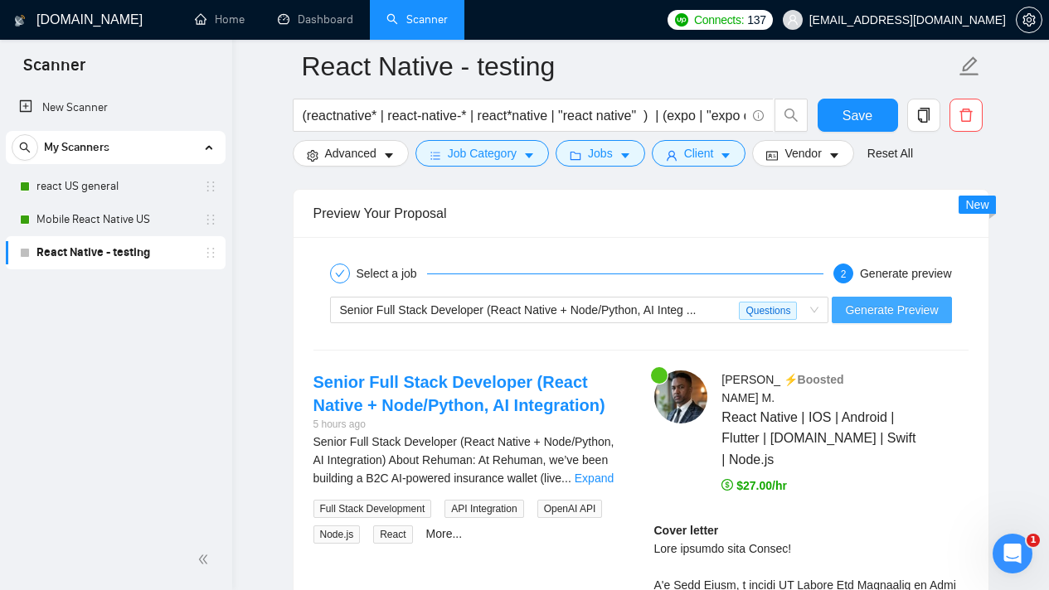
click at [889, 314] on span "Generate Preview" at bounding box center [891, 310] width 93 height 18
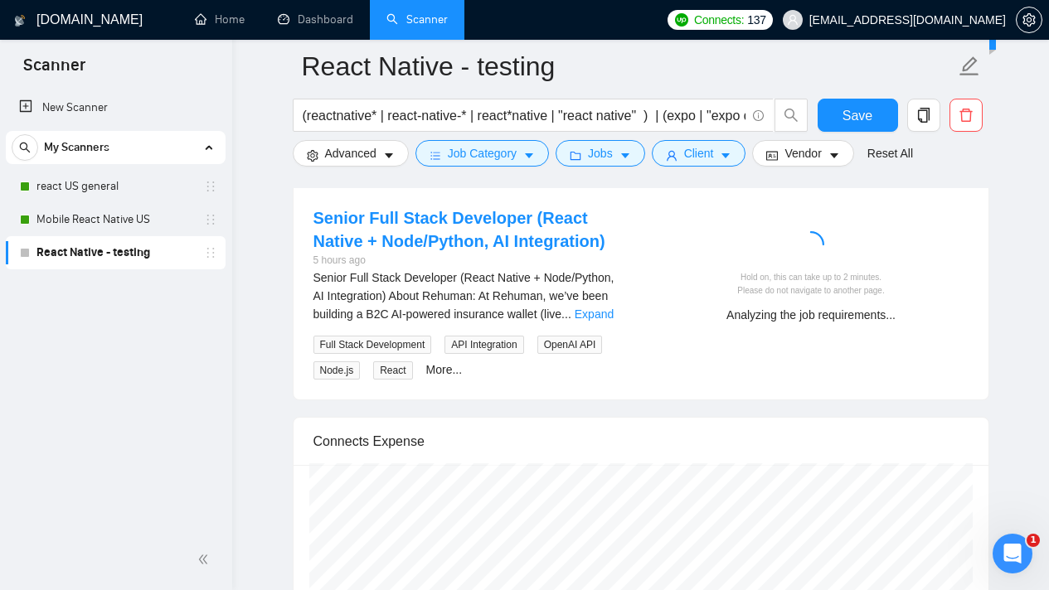
scroll to position [3353, 0]
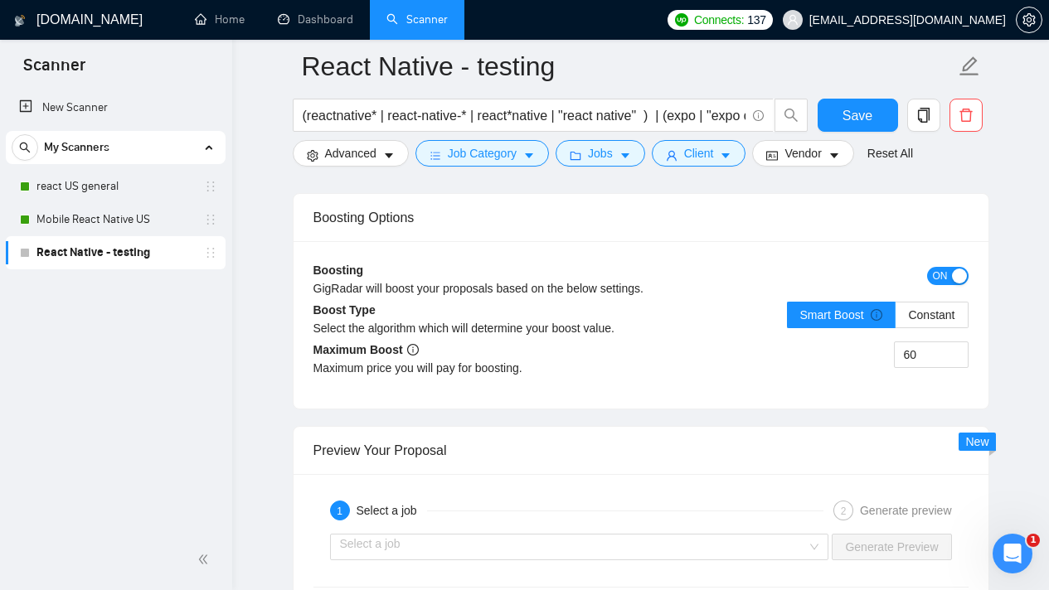
scroll to position [3127, 0]
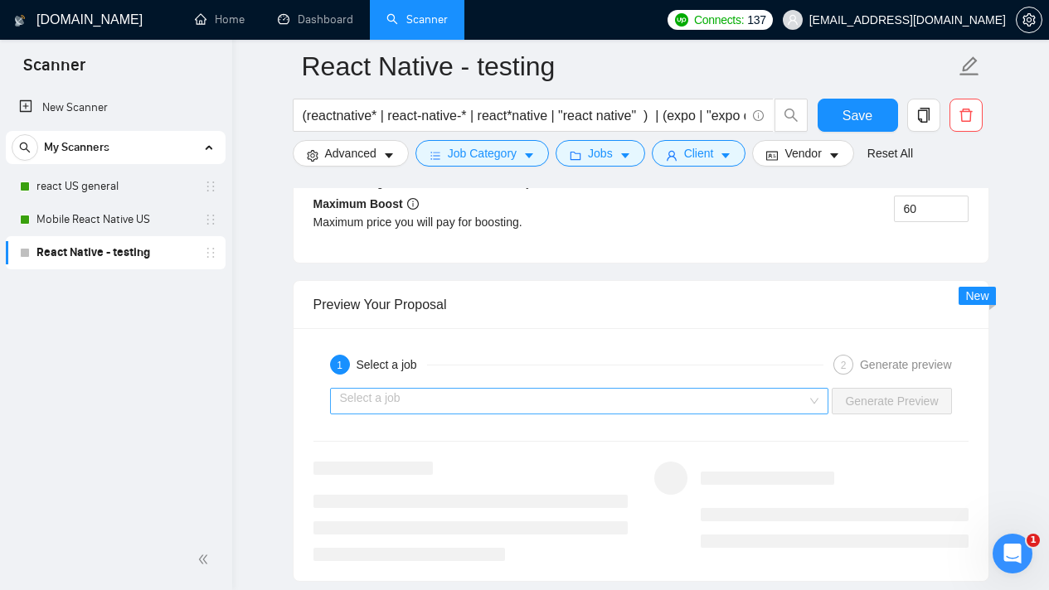
click at [772, 404] on input "search" at bounding box center [574, 401] width 468 height 25
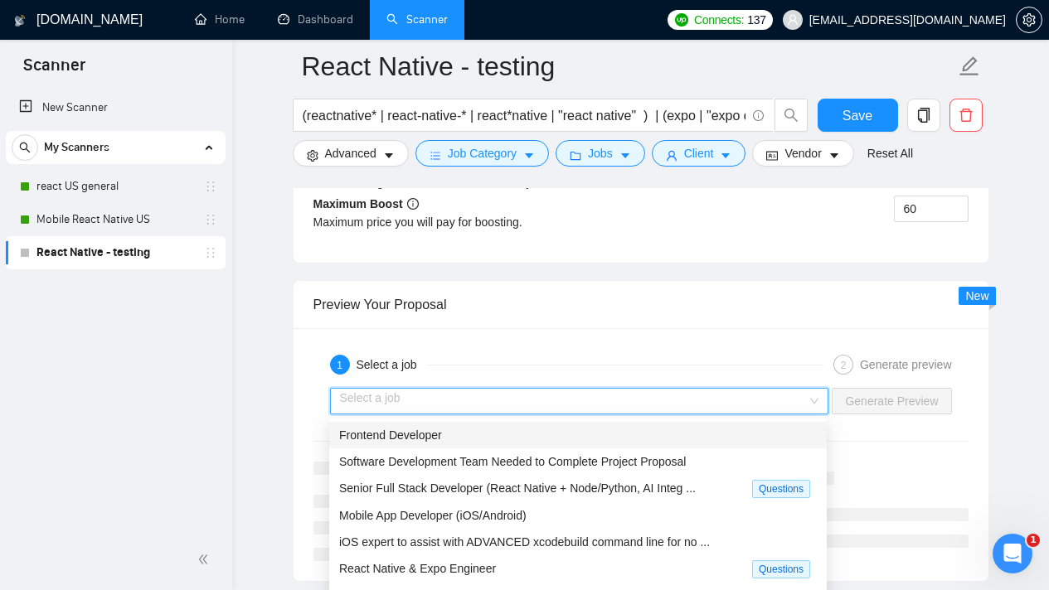
scroll to position [3266, 0]
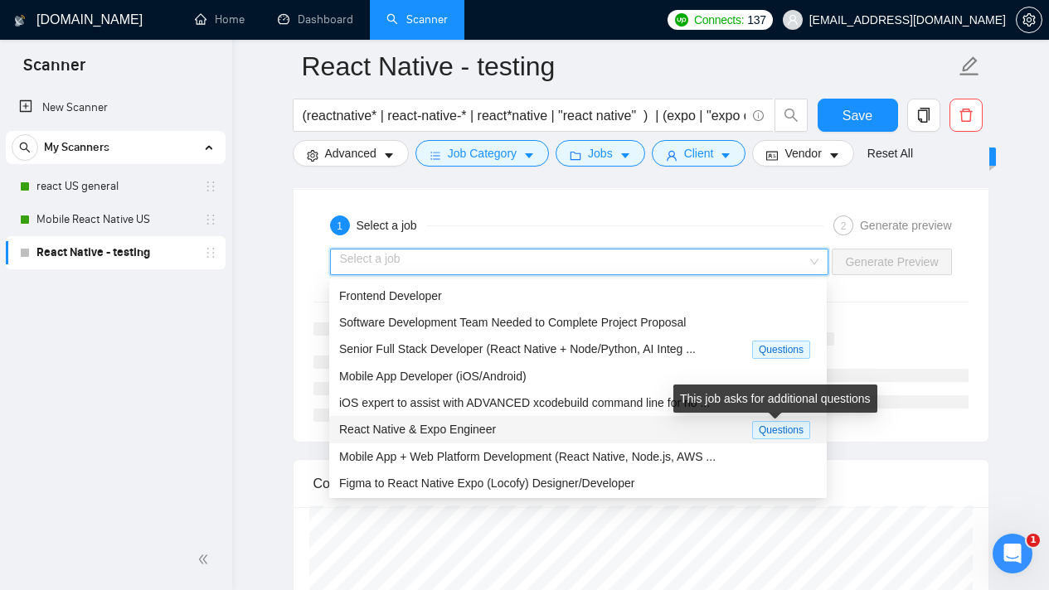
click at [760, 434] on span "Questions" at bounding box center [781, 430] width 58 height 18
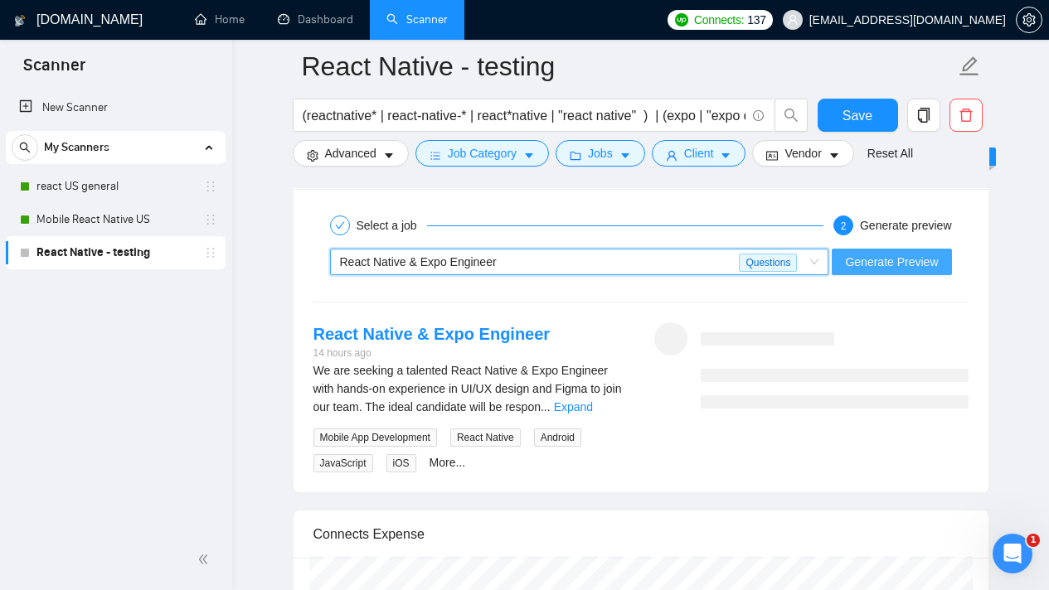
click at [858, 262] on span "Generate Preview" at bounding box center [891, 262] width 93 height 18
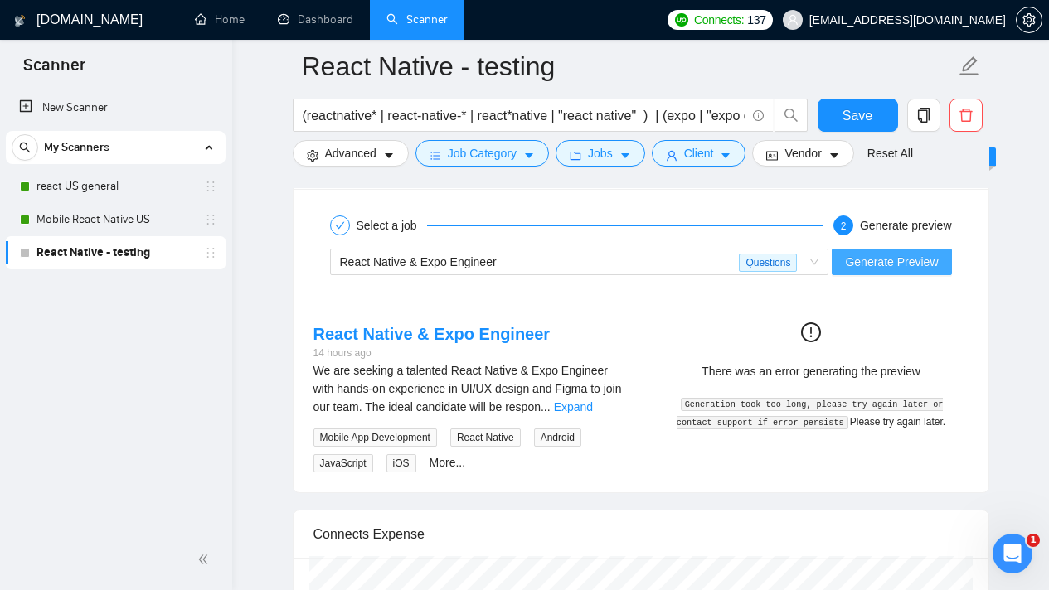
click at [910, 255] on span "Generate Preview" at bounding box center [891, 262] width 93 height 18
click at [871, 264] on span "Generate Preview" at bounding box center [891, 262] width 93 height 18
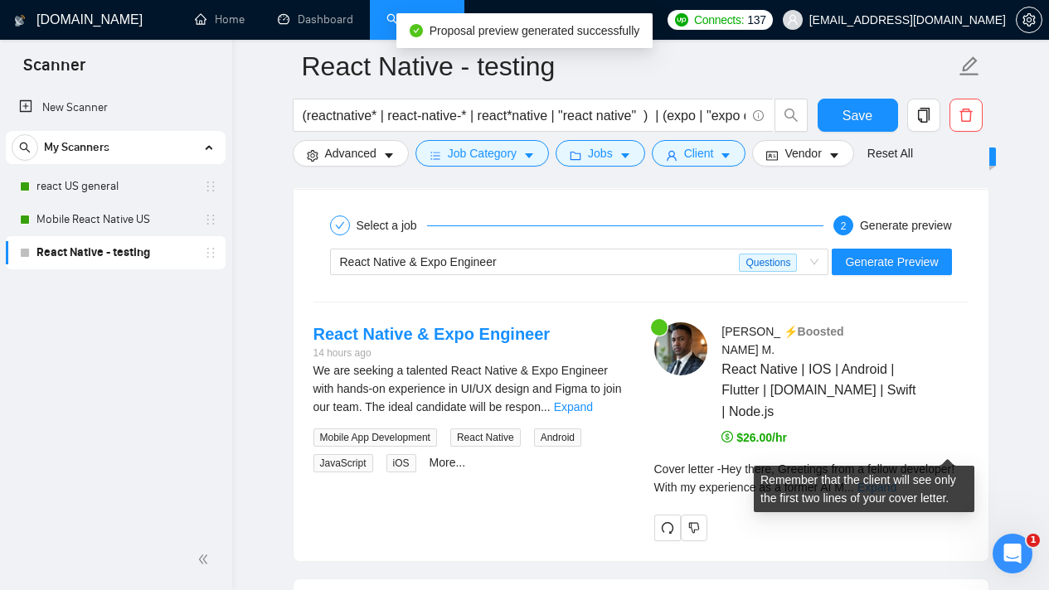
click at [896, 481] on link "Expand" at bounding box center [876, 487] width 39 height 13
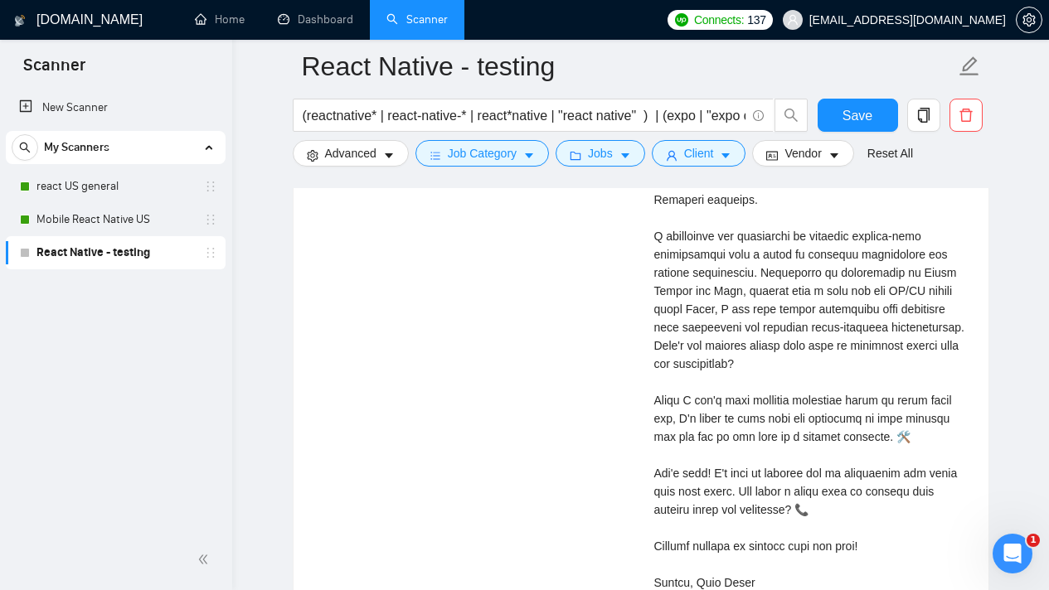
scroll to position [3847, 0]
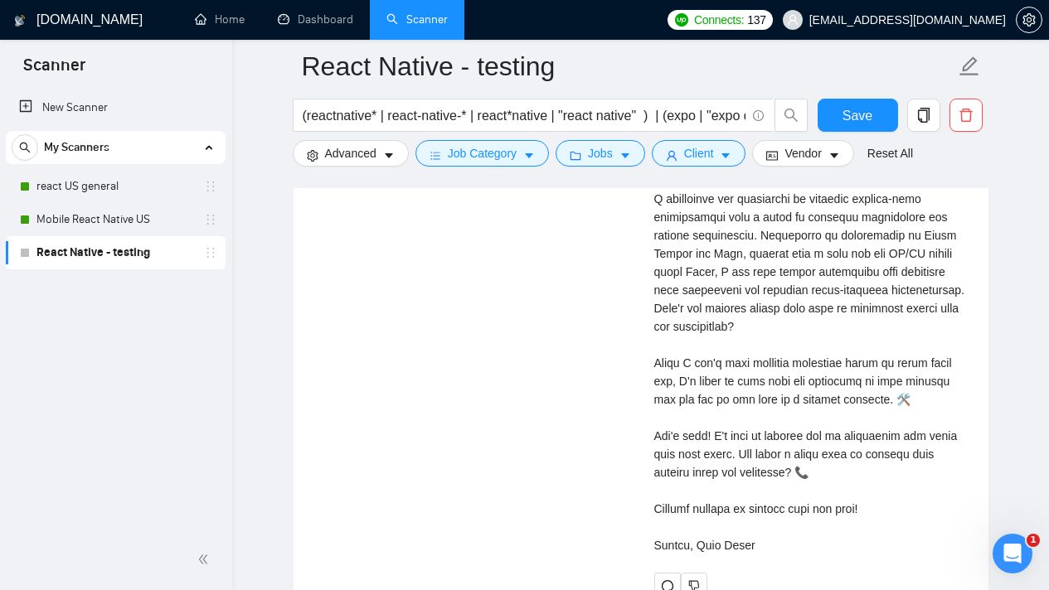
click at [772, 342] on div "Cover letter" at bounding box center [811, 280] width 314 height 547
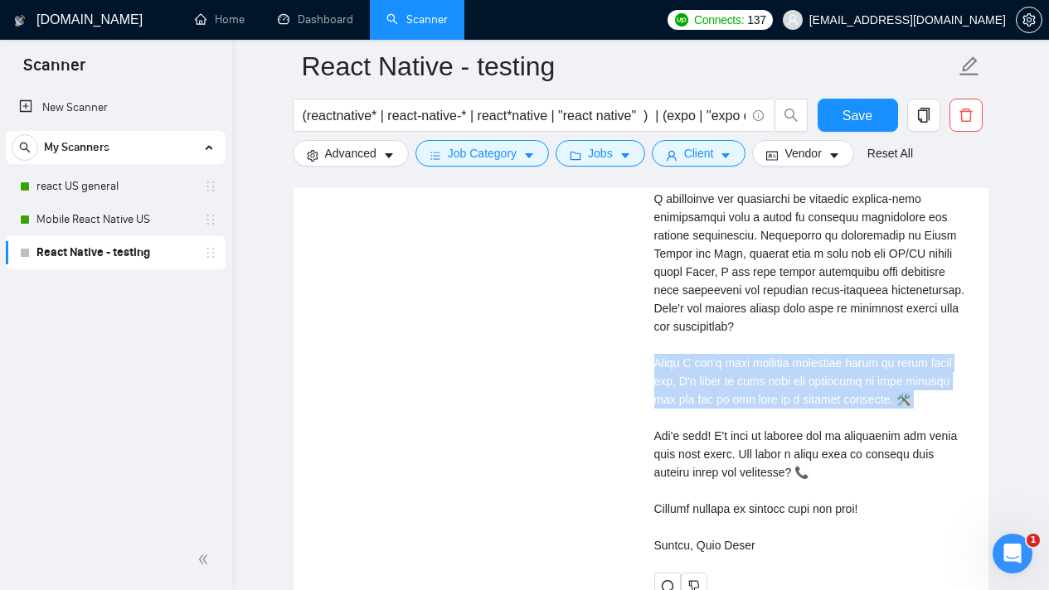
click at [772, 342] on div "Cover letter" at bounding box center [811, 280] width 314 height 547
select select "en"
click at [851, 363] on div "Cover letter" at bounding box center [811, 280] width 314 height 547
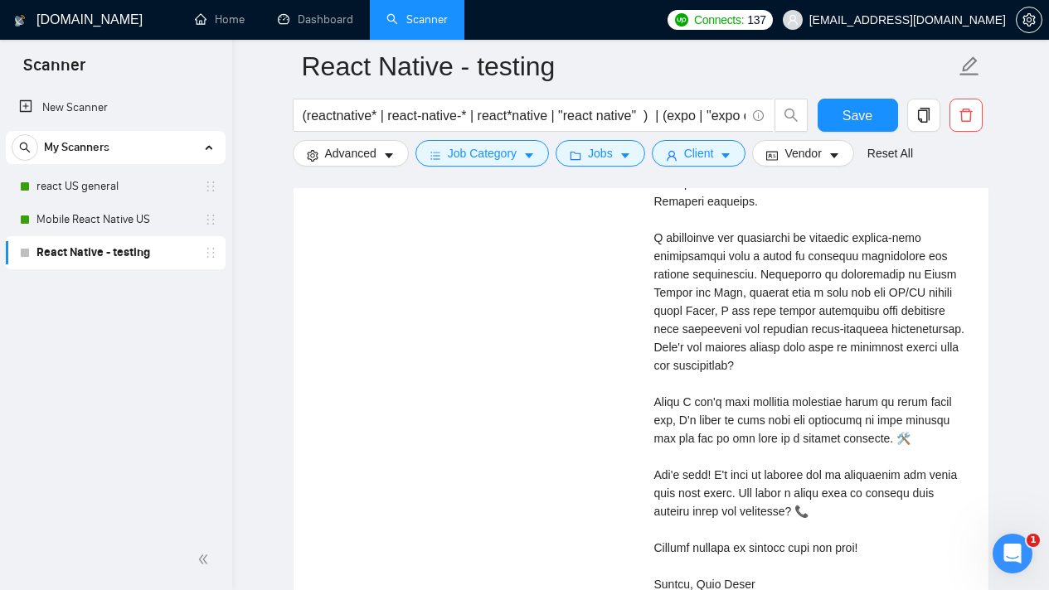
scroll to position [3901, 0]
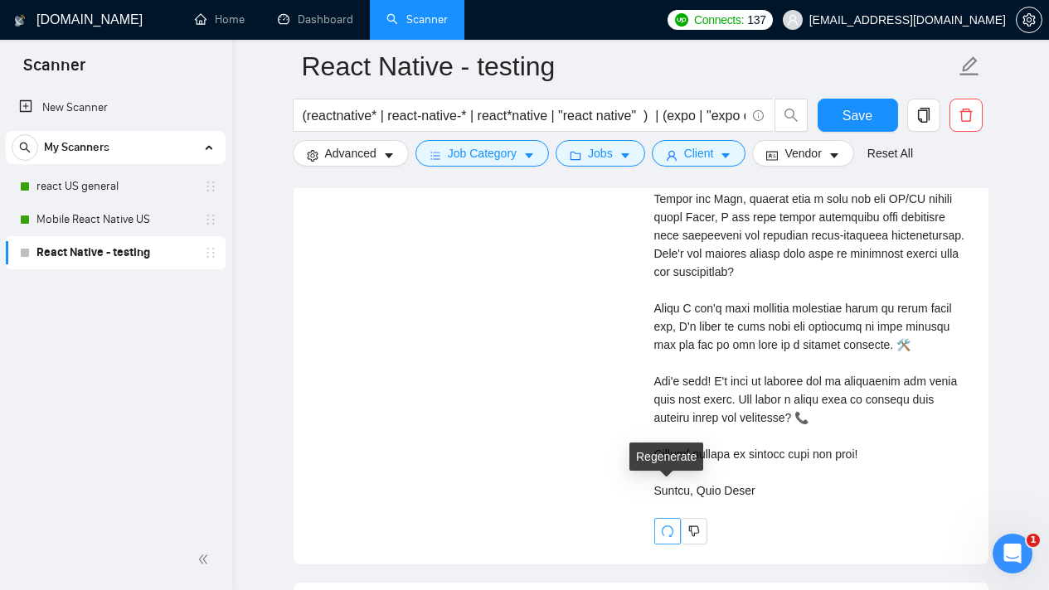
click at [664, 525] on icon "redo" at bounding box center [667, 531] width 13 height 13
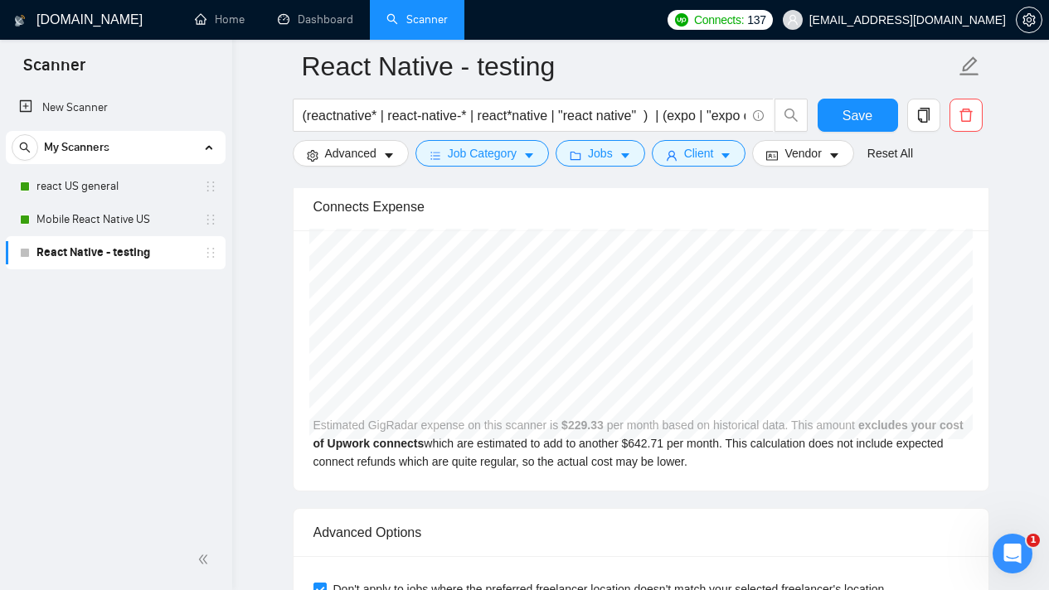
scroll to position [3340, 0]
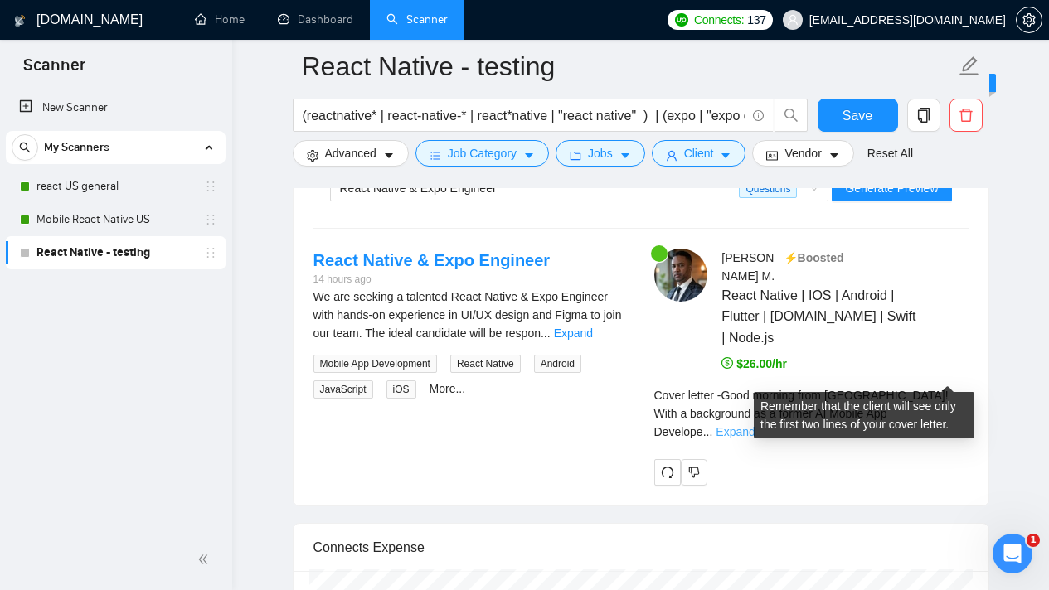
click at [755, 425] on link "Expand" at bounding box center [735, 431] width 39 height 13
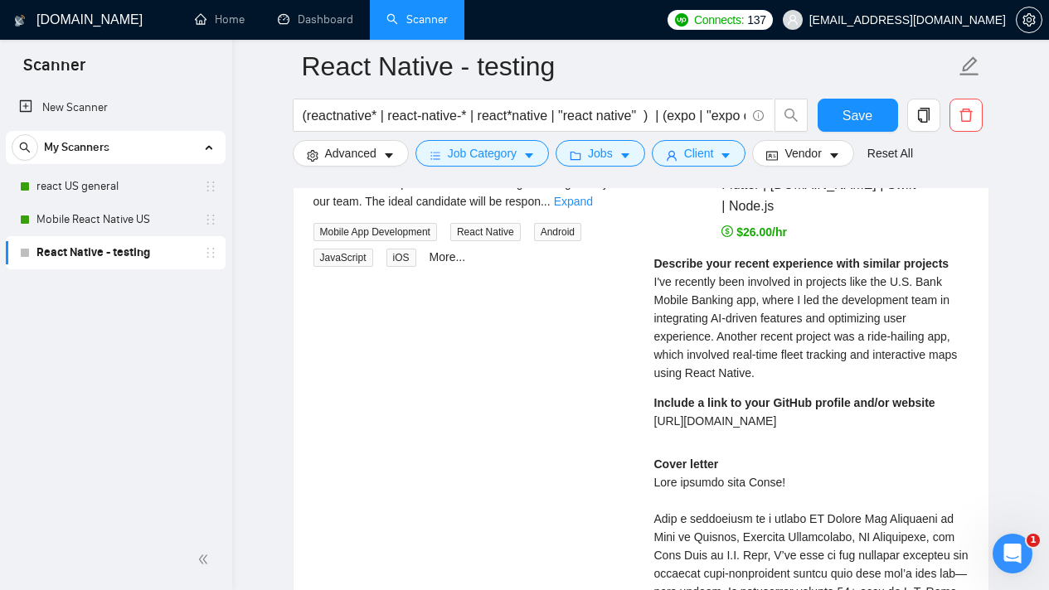
scroll to position [3447, 0]
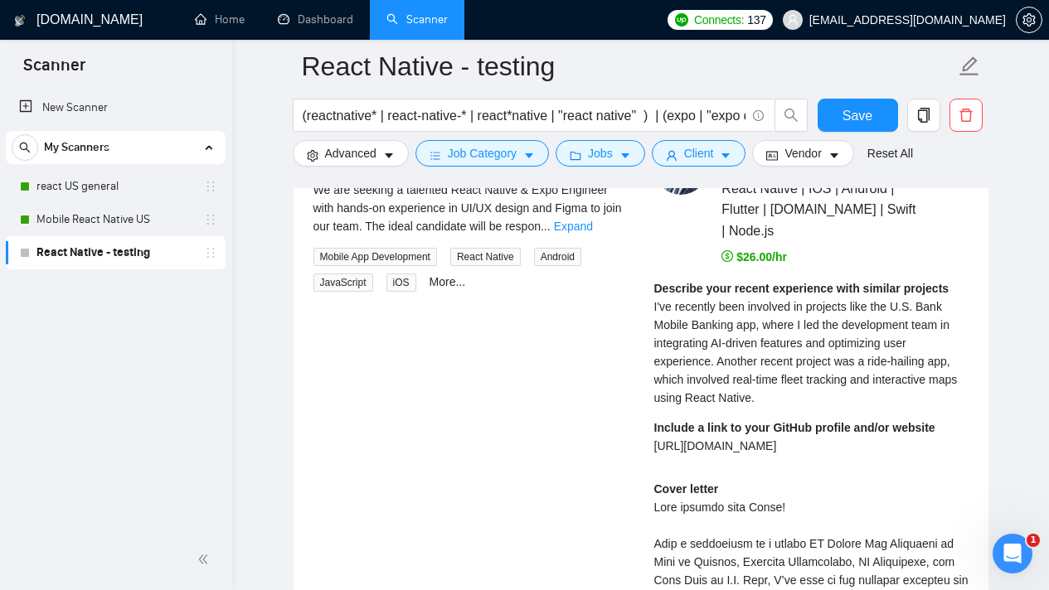
click at [931, 421] on strong "Include a link to your GitHub profile and/or website" at bounding box center [794, 427] width 281 height 13
click at [777, 439] on span "[URL][DOMAIN_NAME]" at bounding box center [715, 445] width 123 height 13
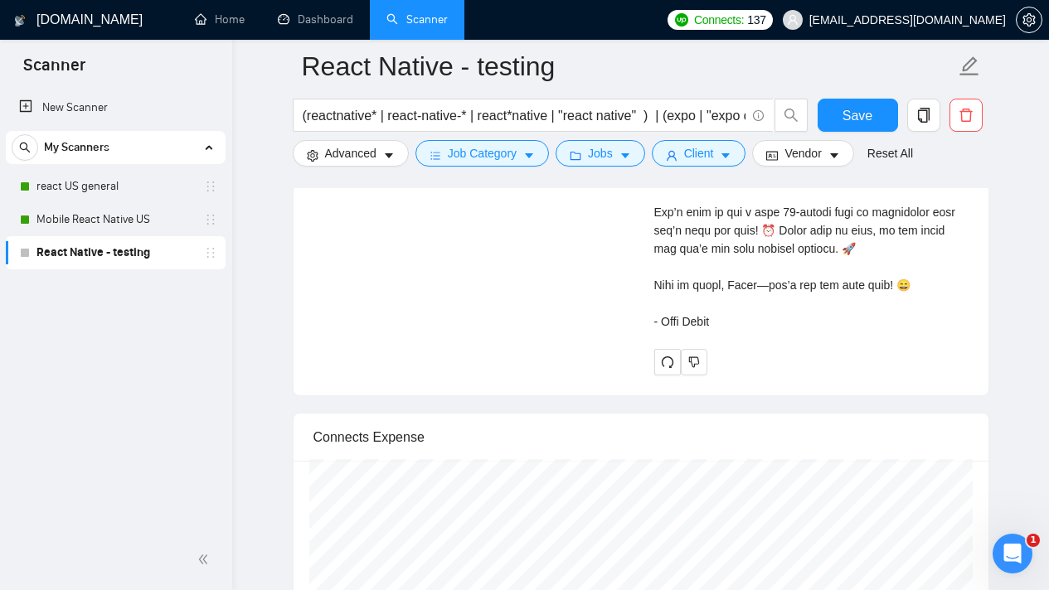
scroll to position [4252, 0]
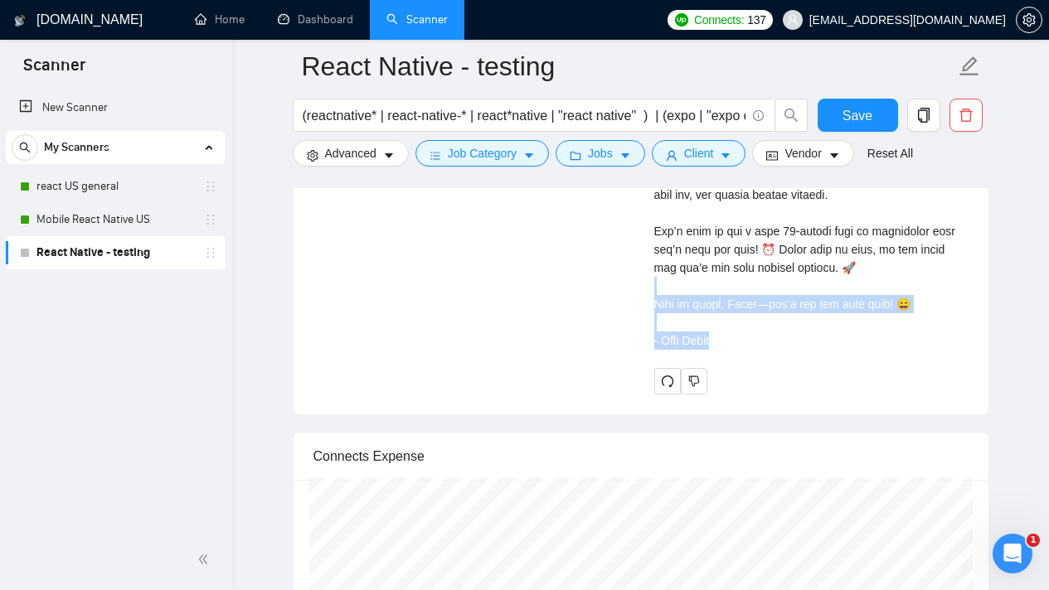
drag, startPoint x: 732, startPoint y: 329, endPoint x: 698, endPoint y: 257, distance: 79.7
click at [698, 257] on div "Cover letter" at bounding box center [811, 18] width 314 height 687
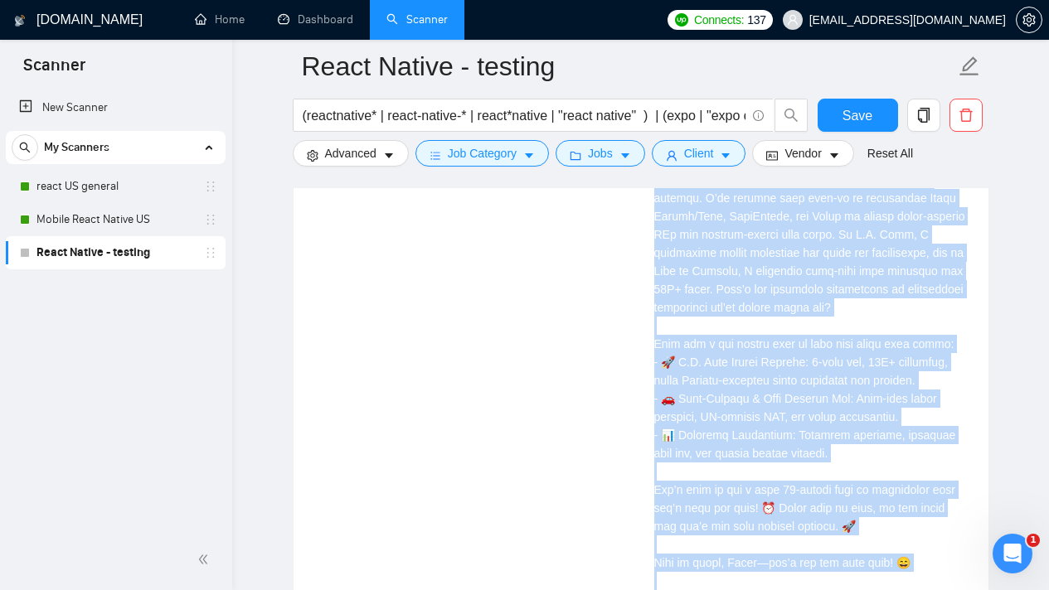
scroll to position [4022, 0]
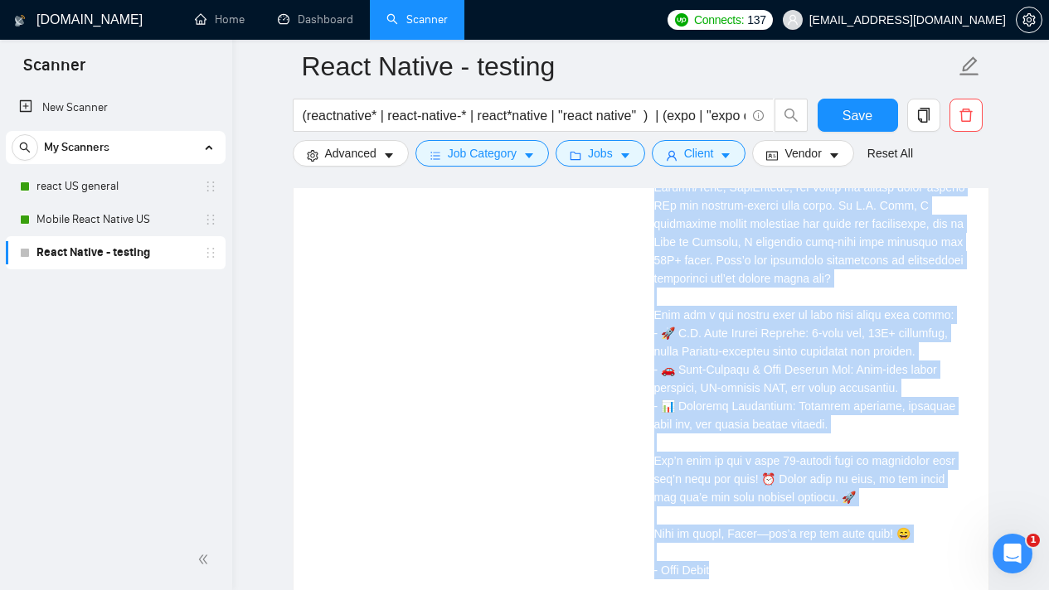
drag, startPoint x: 653, startPoint y: 337, endPoint x: 789, endPoint y: 548, distance: 251.8
click at [789, 548] on div "Joel M . ⚡️Boosted React Native | IOS | Android | Flutter | Expo.io | Swift | N…" at bounding box center [811, 94] width 341 height 1057
copy div "Describe your recent experience with similar projects I've recently been involv…"
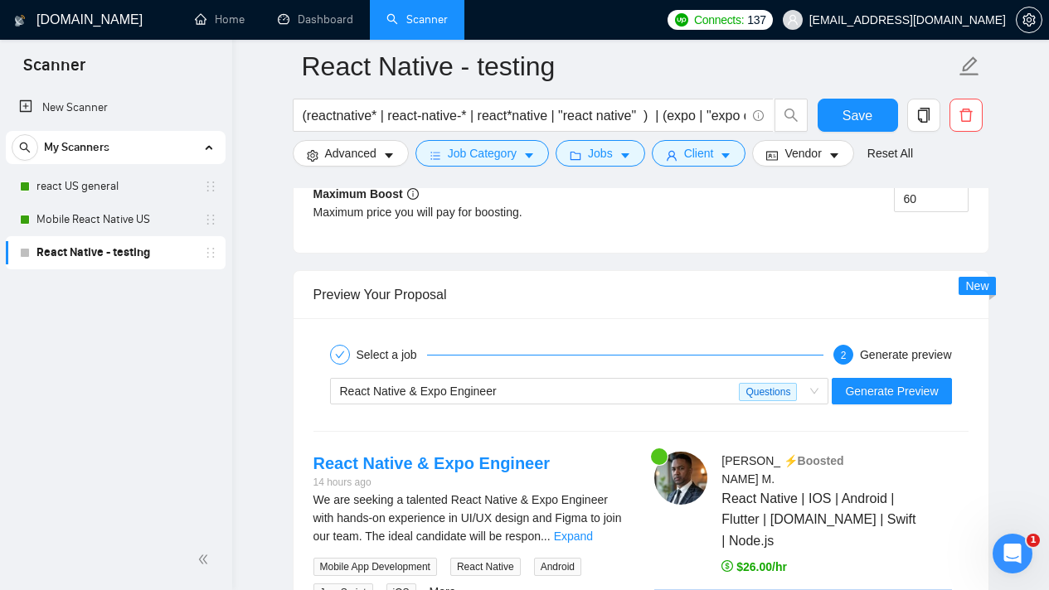
scroll to position [3044, 0]
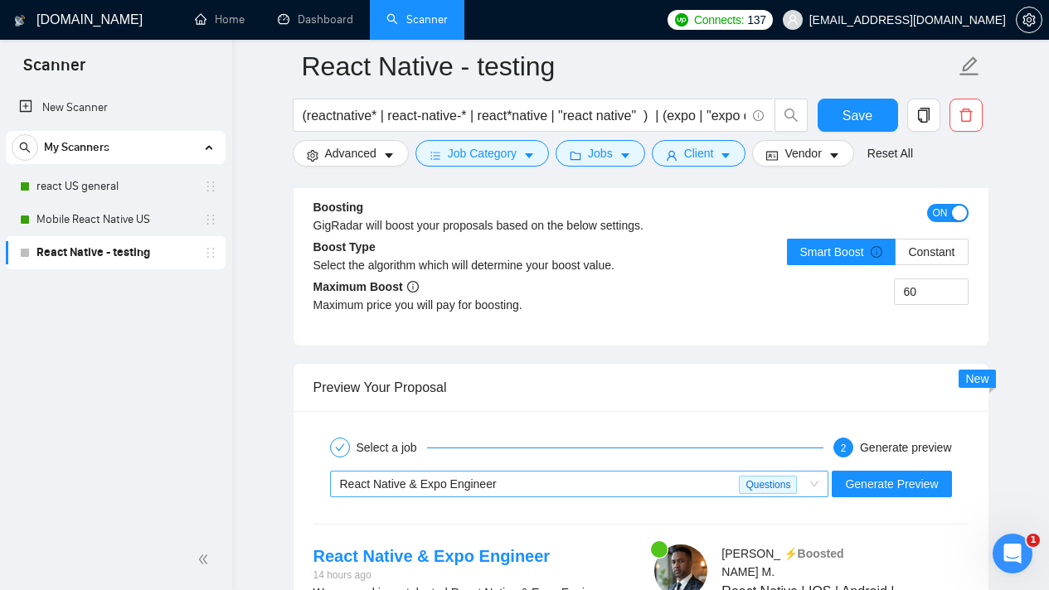
click at [812, 473] on span "React Native & Expo Engineer Questions" at bounding box center [579, 484] width 479 height 25
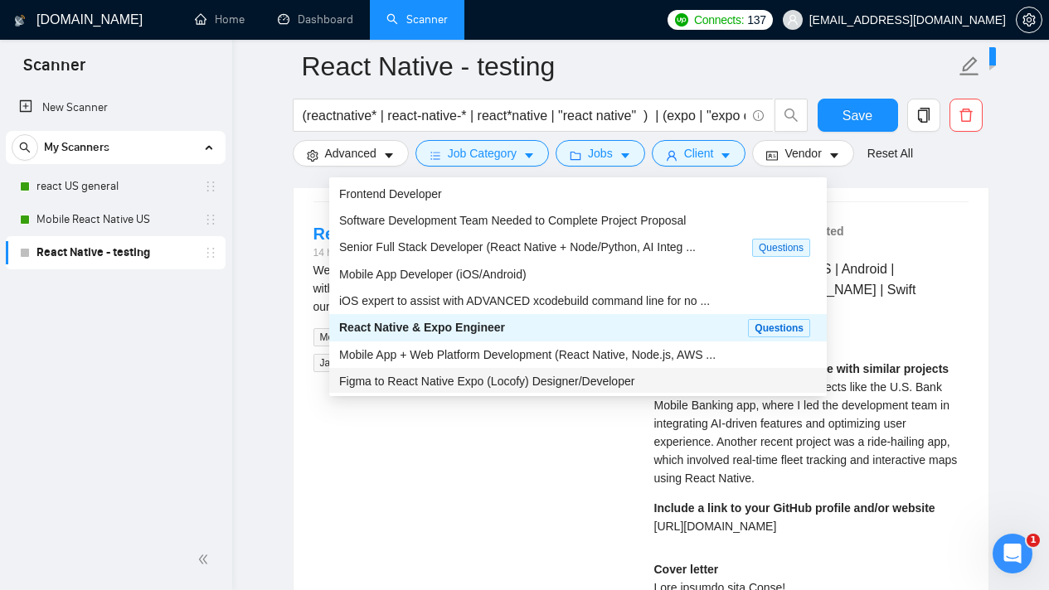
scroll to position [3243, 0]
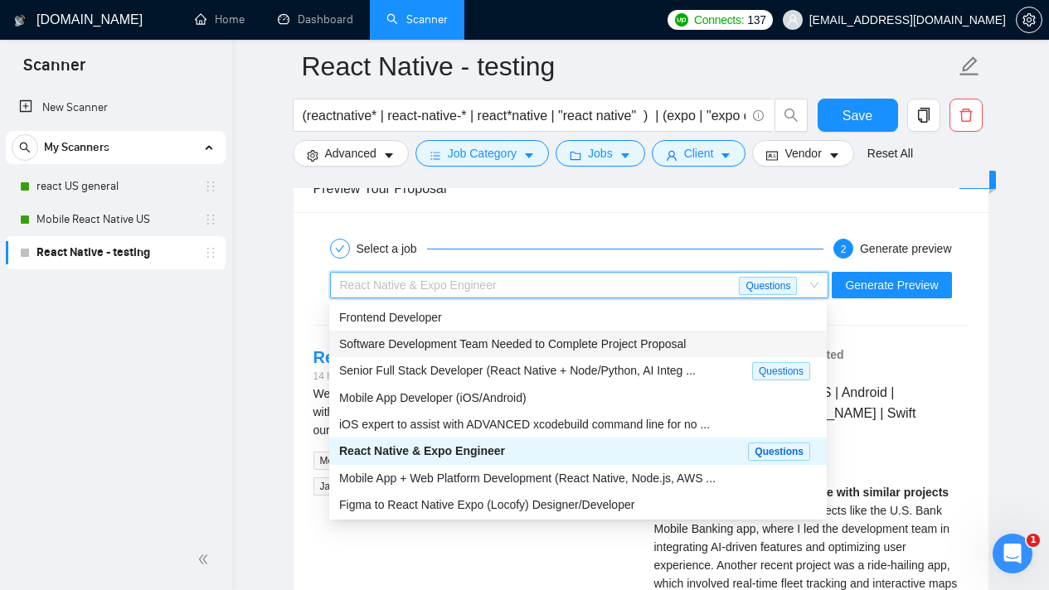
click at [709, 342] on div "Software Development Team Needed to Complete Project Proposal" at bounding box center [578, 344] width 478 height 18
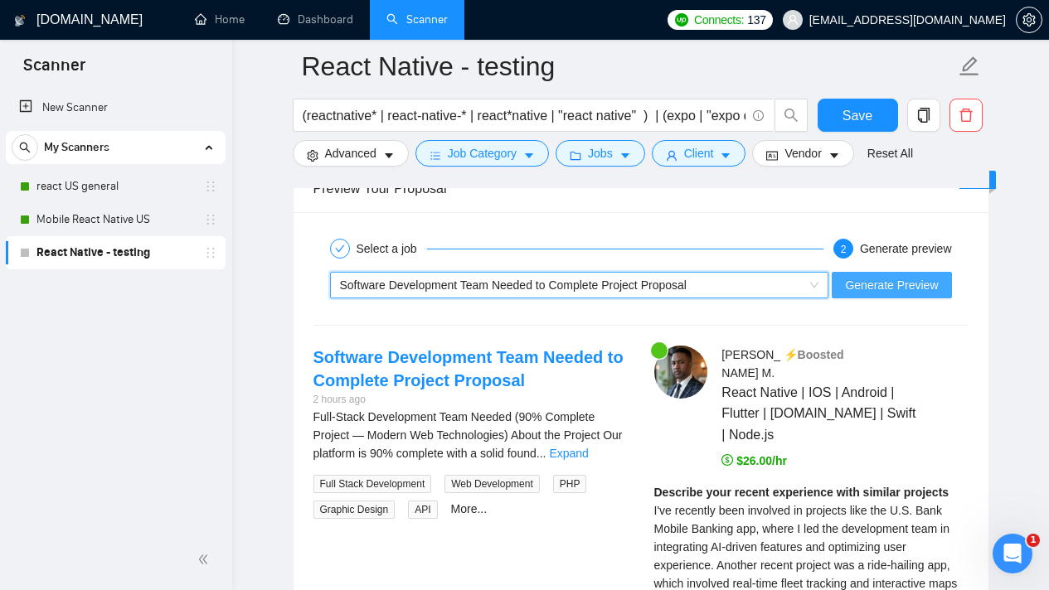
click at [863, 289] on span "Generate Preview" at bounding box center [891, 285] width 93 height 18
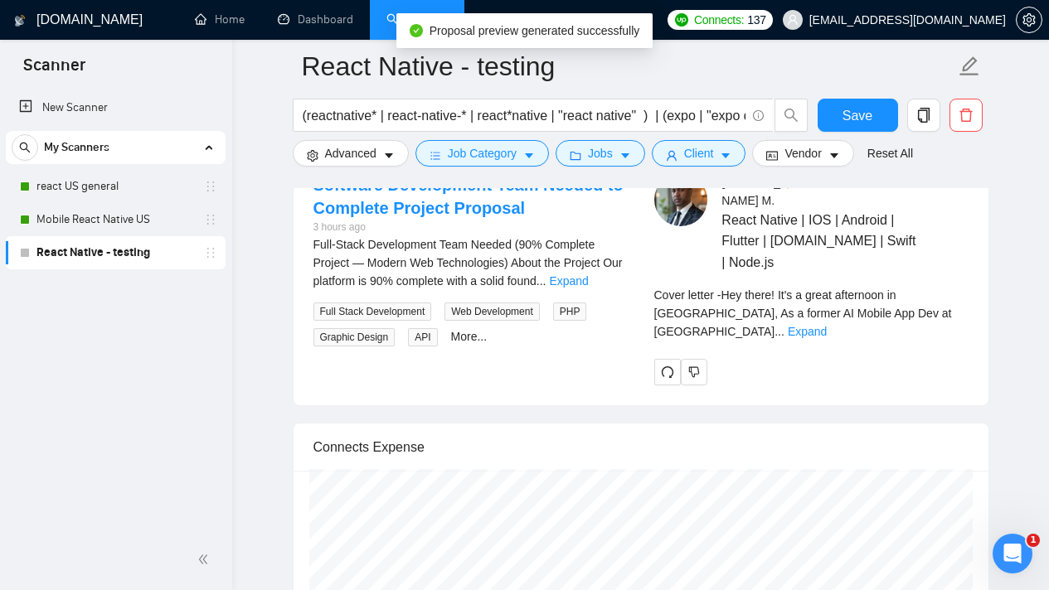
scroll to position [3417, 0]
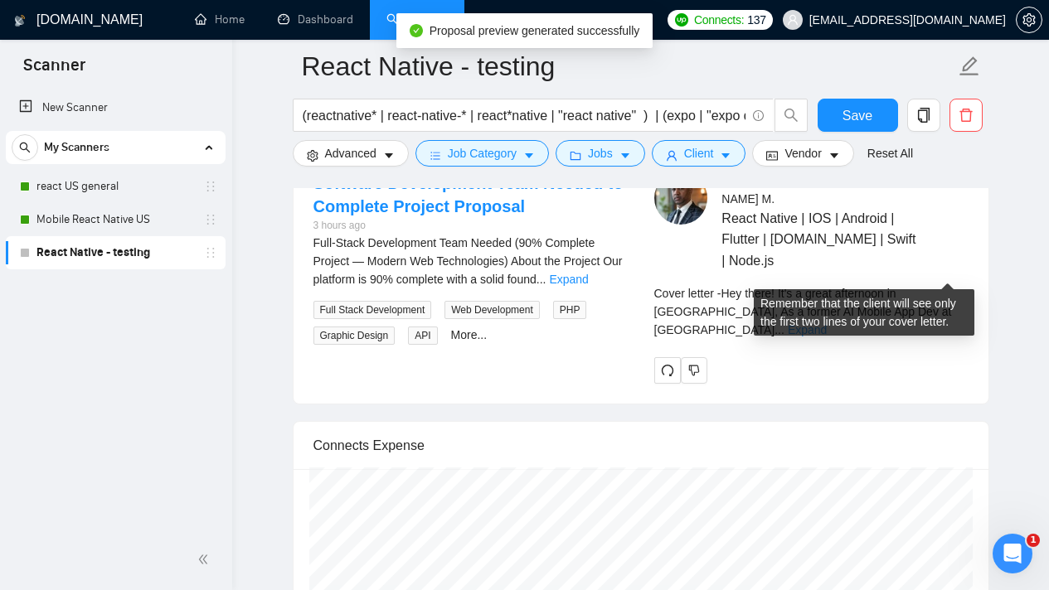
click at [827, 323] on link "Expand" at bounding box center [807, 329] width 39 height 13
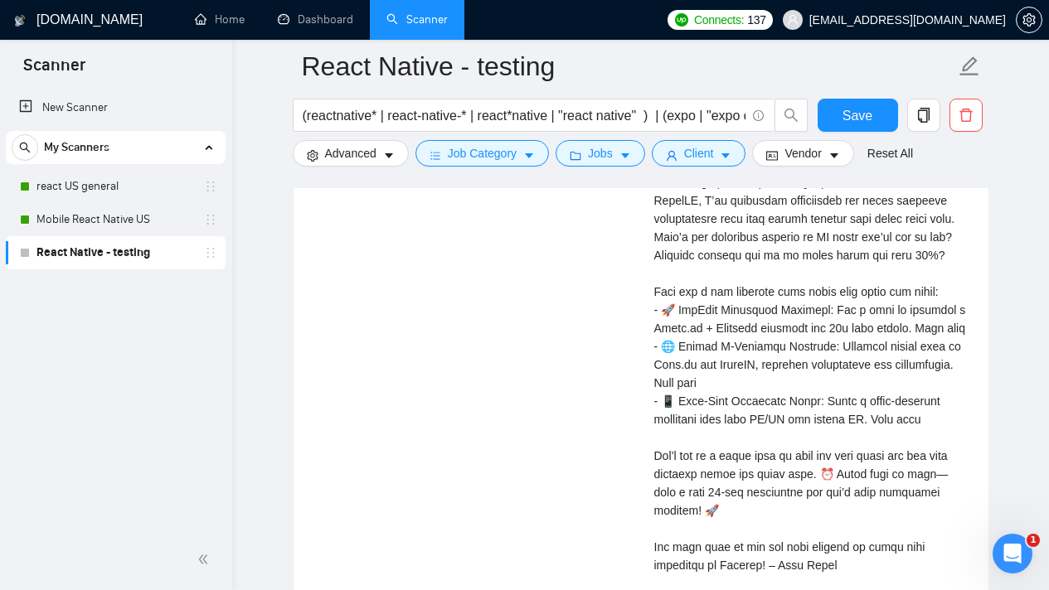
scroll to position [3920, 0]
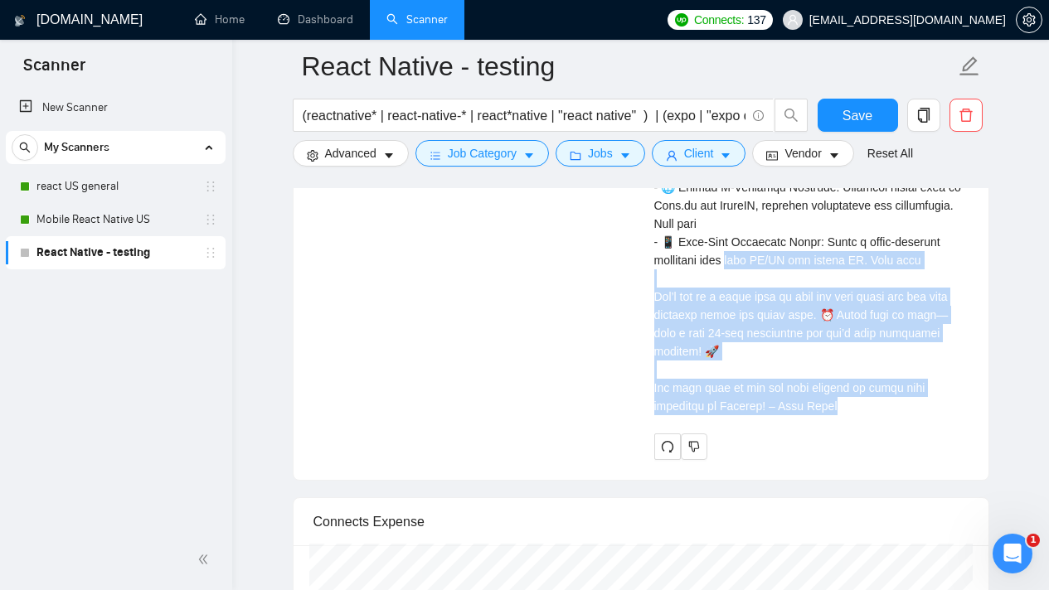
drag, startPoint x: 858, startPoint y: 406, endPoint x: 726, endPoint y: 252, distance: 202.9
click at [726, 252] on div "Cover letter" at bounding box center [811, 105] width 314 height 620
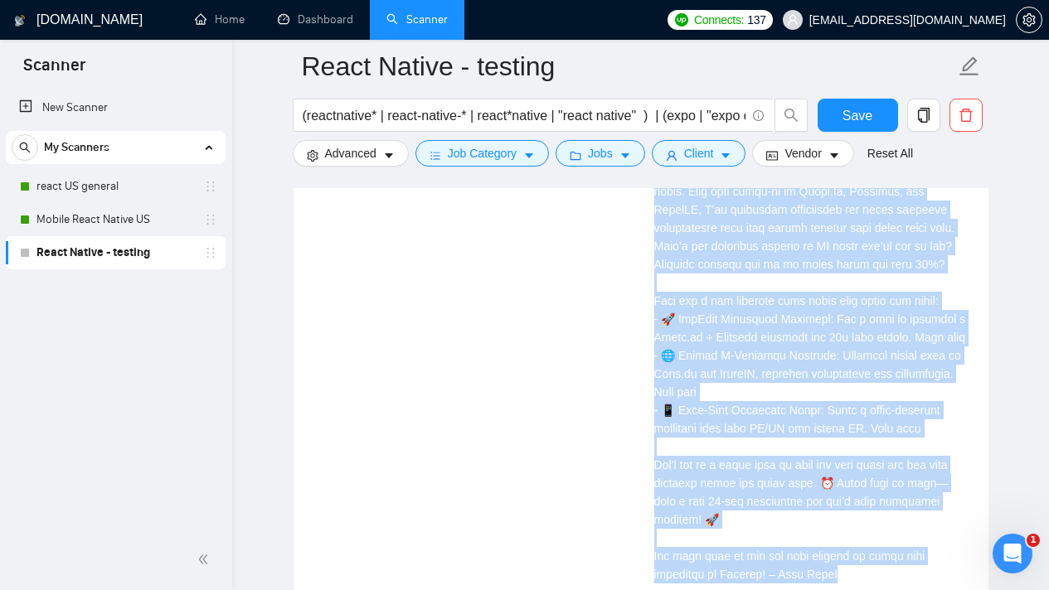
scroll to position [3795, 0]
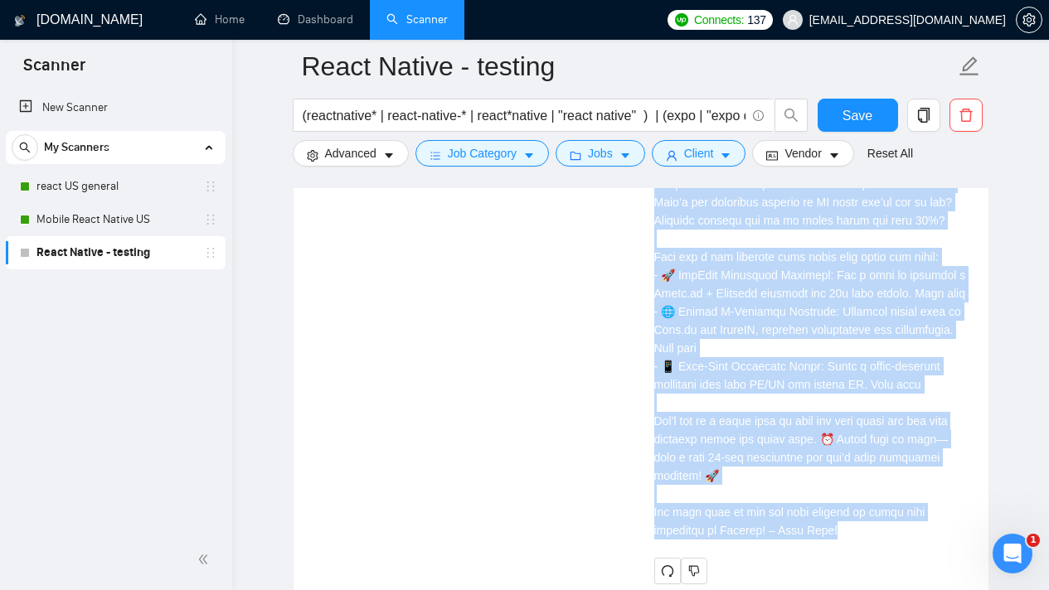
drag, startPoint x: 654, startPoint y: 339, endPoint x: 846, endPoint y: 531, distance: 270.9
click at [846, 531] on div "Cover letter" at bounding box center [811, 230] width 314 height 620
copy div "Cover letter Hey there! It's a great afternoon in Castaic, As a former AI Mobil…"
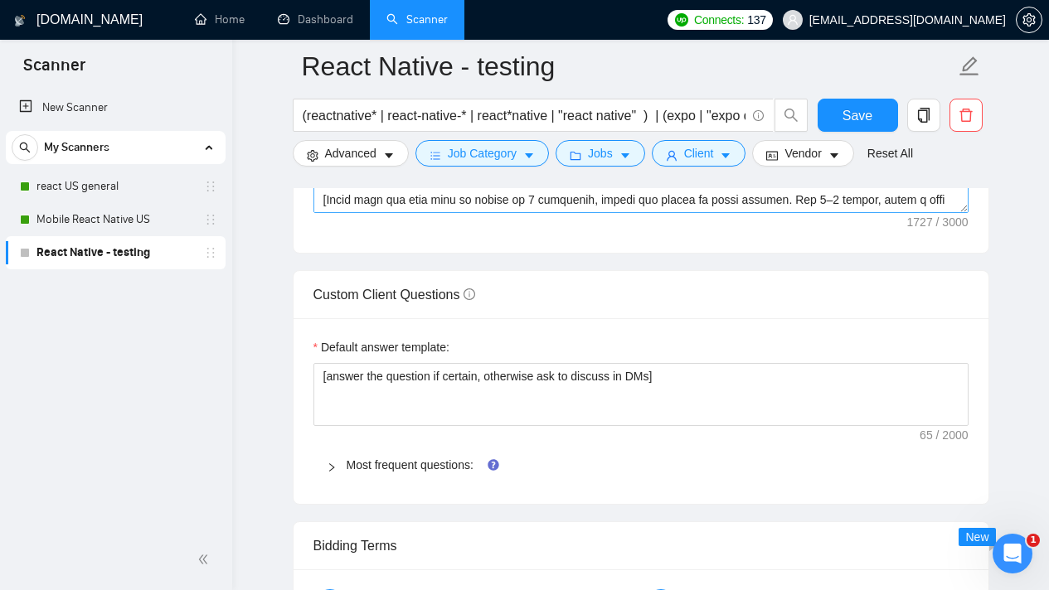
scroll to position [1900, 0]
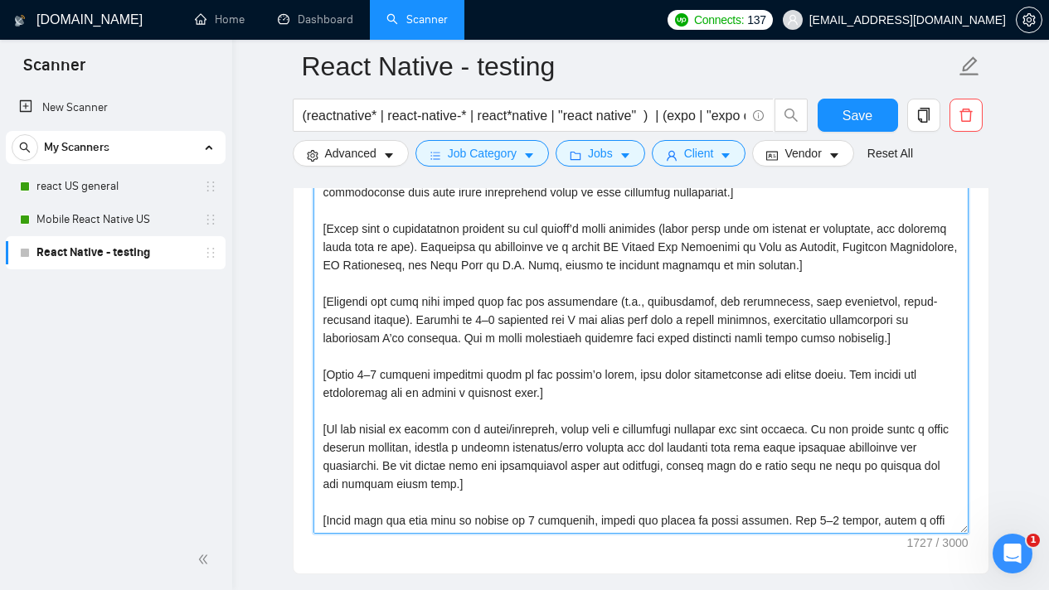
click at [707, 297] on textarea "Cover letter template:" at bounding box center [640, 347] width 655 height 373
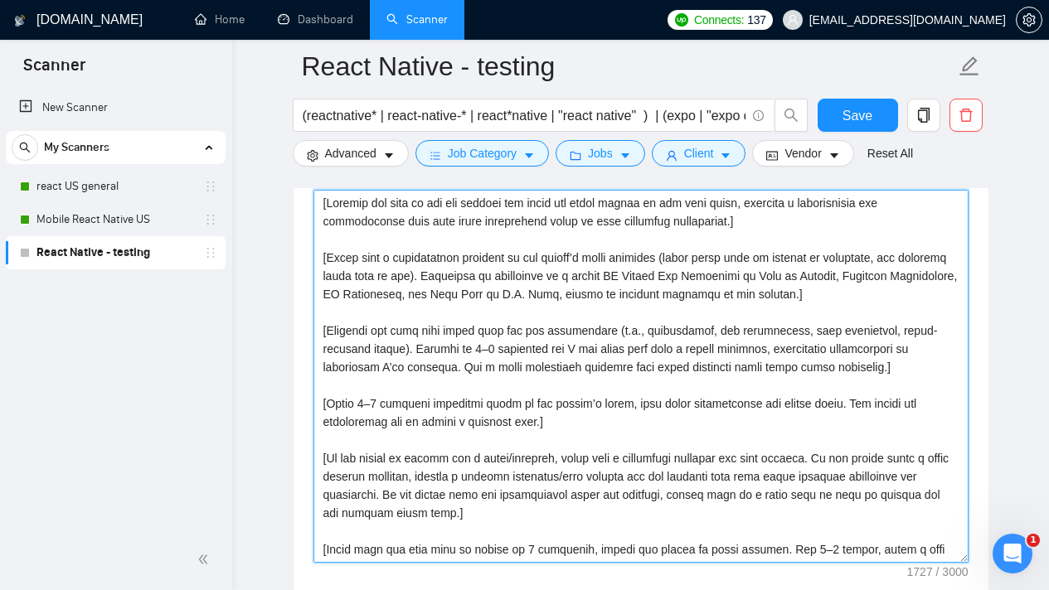
scroll to position [1937, 0]
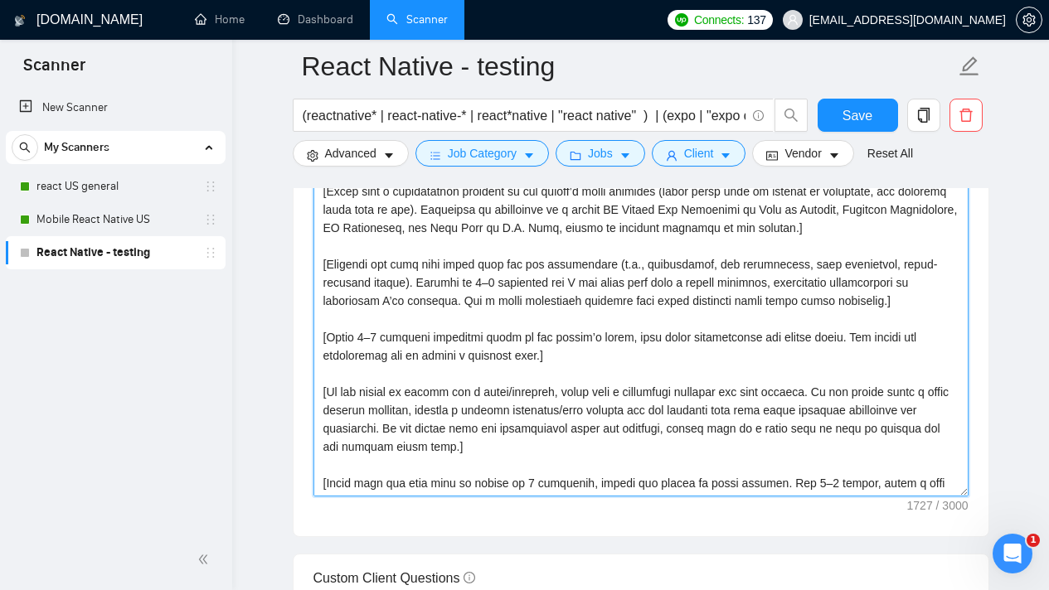
click at [609, 330] on textarea "Cover letter template:" at bounding box center [640, 310] width 655 height 373
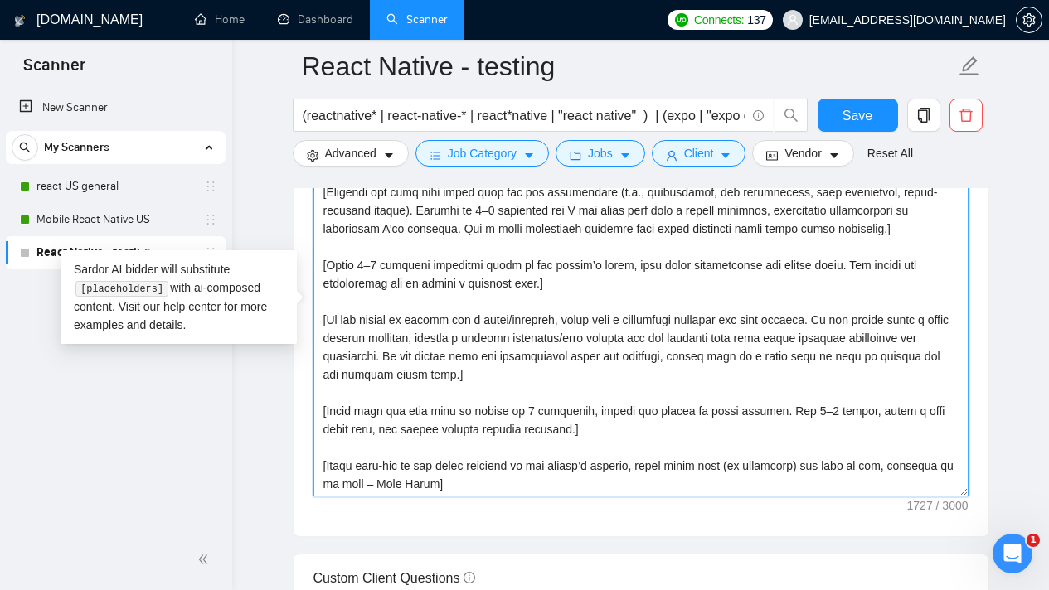
scroll to position [73, 0]
click at [545, 492] on textarea "Cover letter template:" at bounding box center [640, 310] width 655 height 373
drag, startPoint x: 542, startPoint y: 485, endPoint x: 309, endPoint y: 471, distance: 233.4
click at [309, 471] on div "Cover letter template:" at bounding box center [641, 308] width 695 height 458
paste textarea "Thanks! [Funny sign-off message, in the local language of the client's country,…"
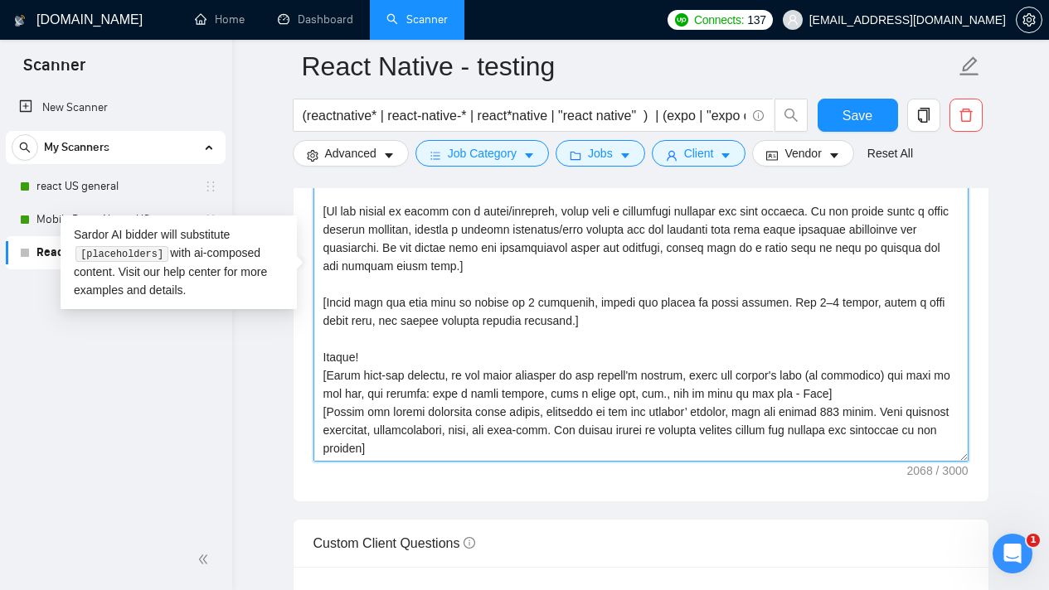
scroll to position [1722, 0]
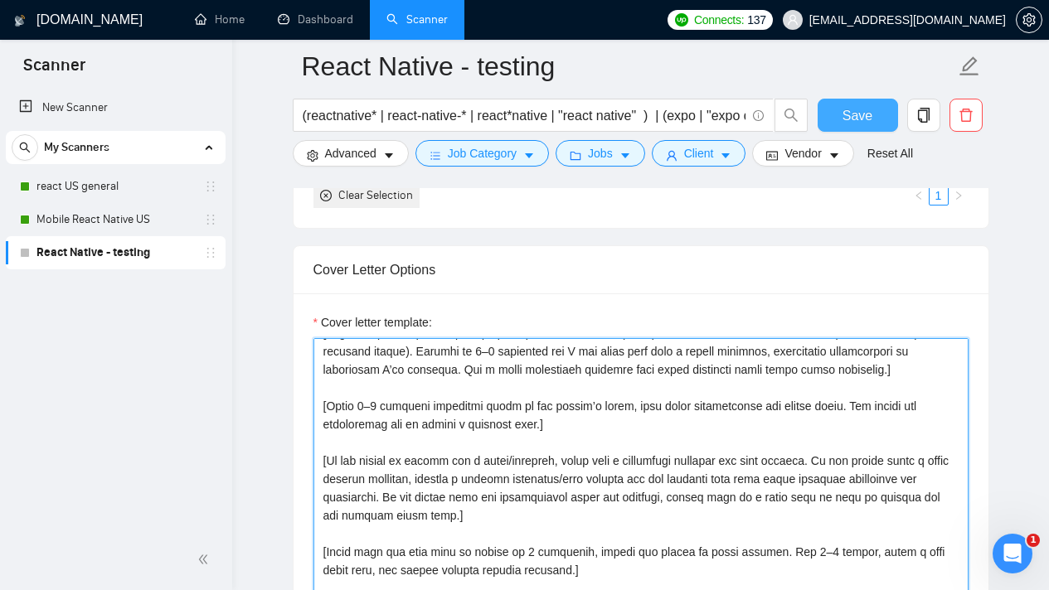
type textarea "[Loremip dol sita co adi eli seddoei tem incid utl etdol magnaa en adm veni qui…"
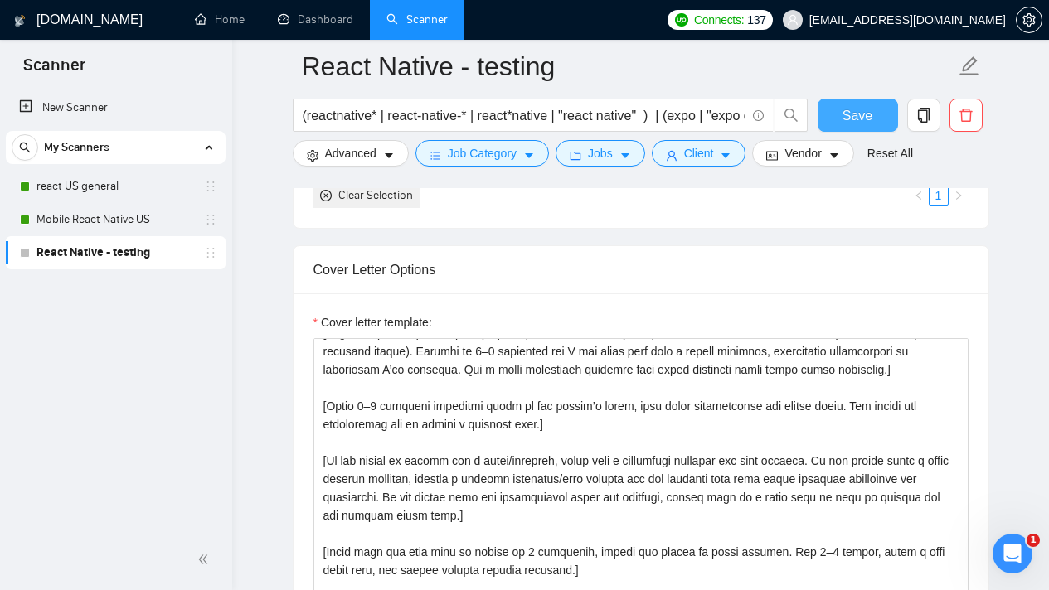
click at [850, 118] on span "Save" at bounding box center [857, 115] width 30 height 21
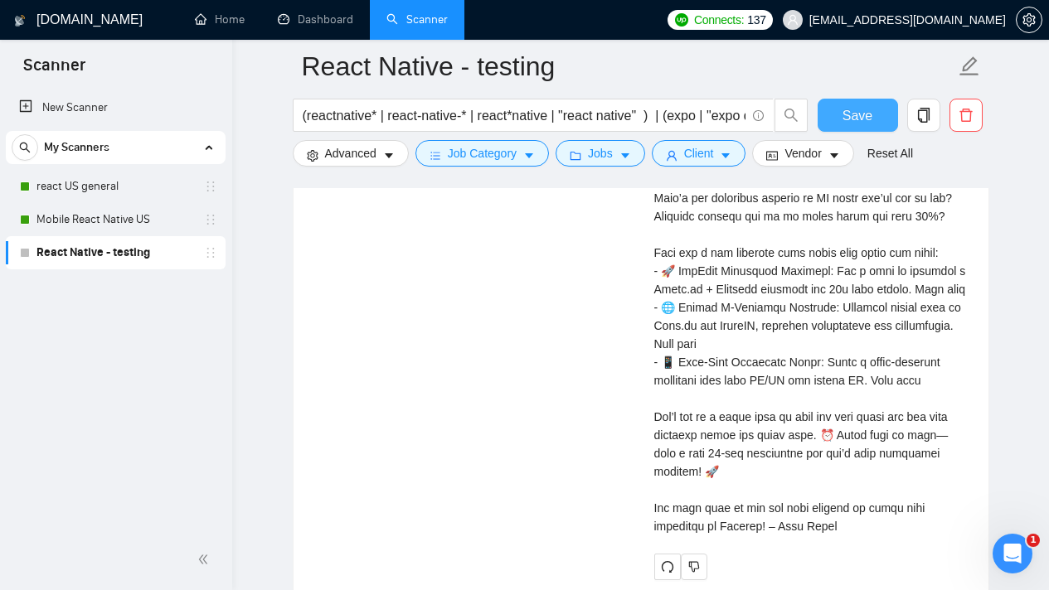
scroll to position [3480, 0]
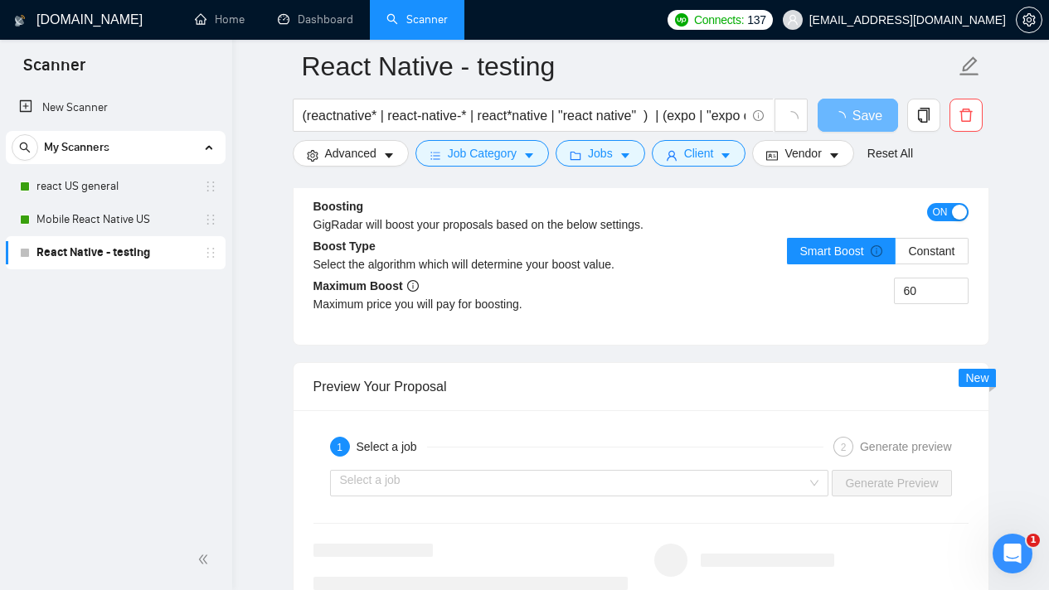
scroll to position [3206, 0]
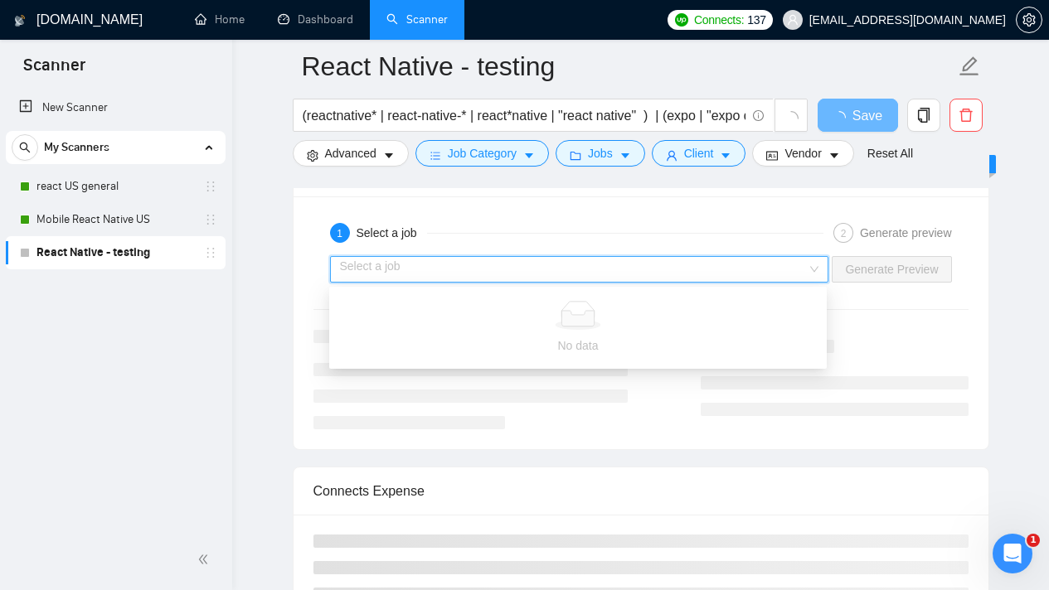
click at [602, 265] on input "search" at bounding box center [574, 269] width 468 height 25
click at [497, 265] on input "search" at bounding box center [574, 269] width 468 height 25
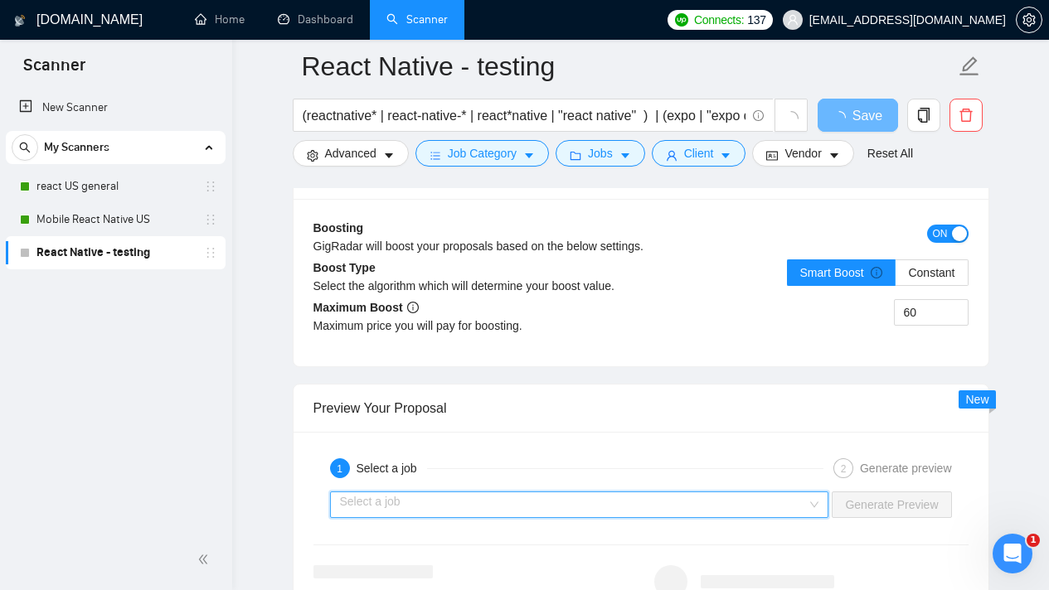
scroll to position [2959, 0]
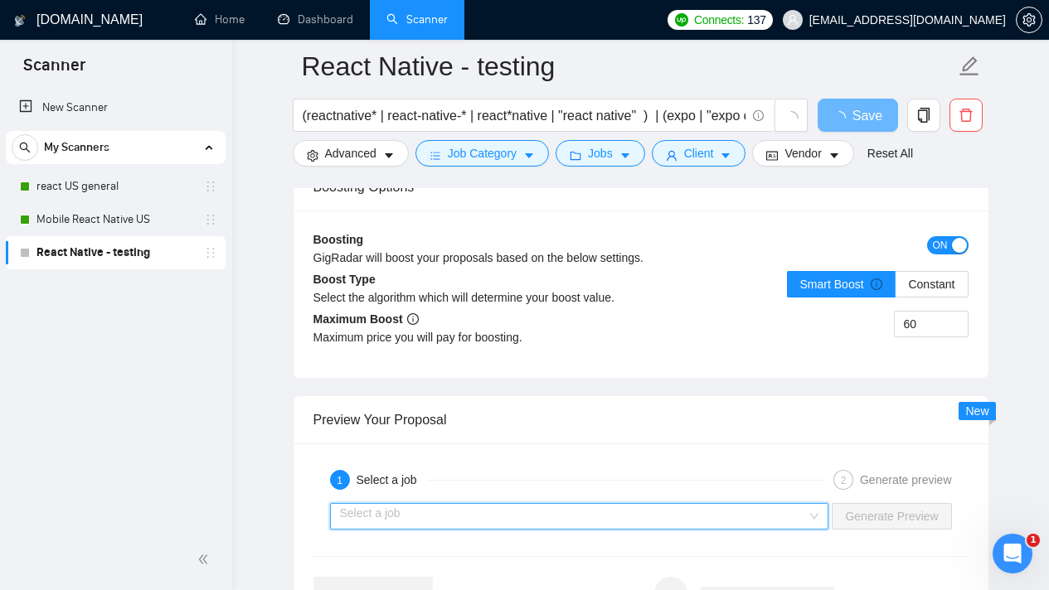
click at [778, 512] on input "search" at bounding box center [574, 516] width 468 height 25
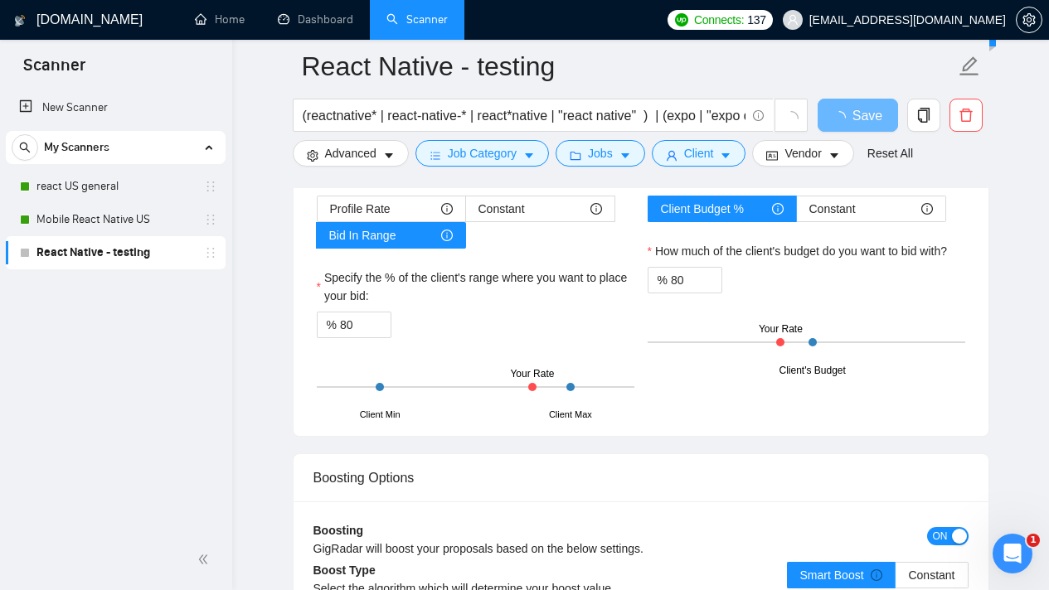
scroll to position [2519, 0]
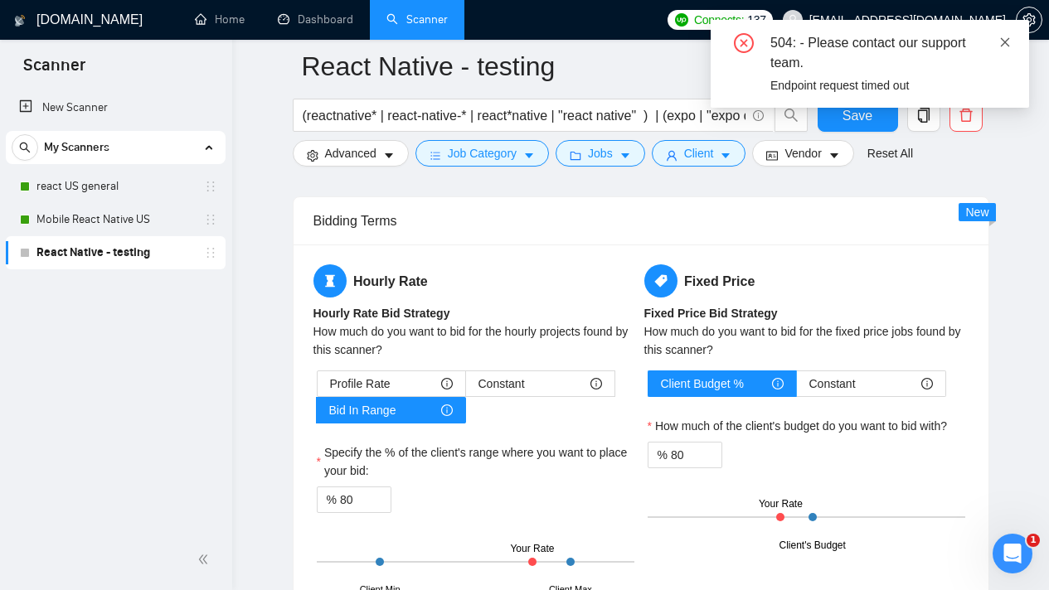
click at [1005, 41] on icon "close" at bounding box center [1005, 41] width 9 height 9
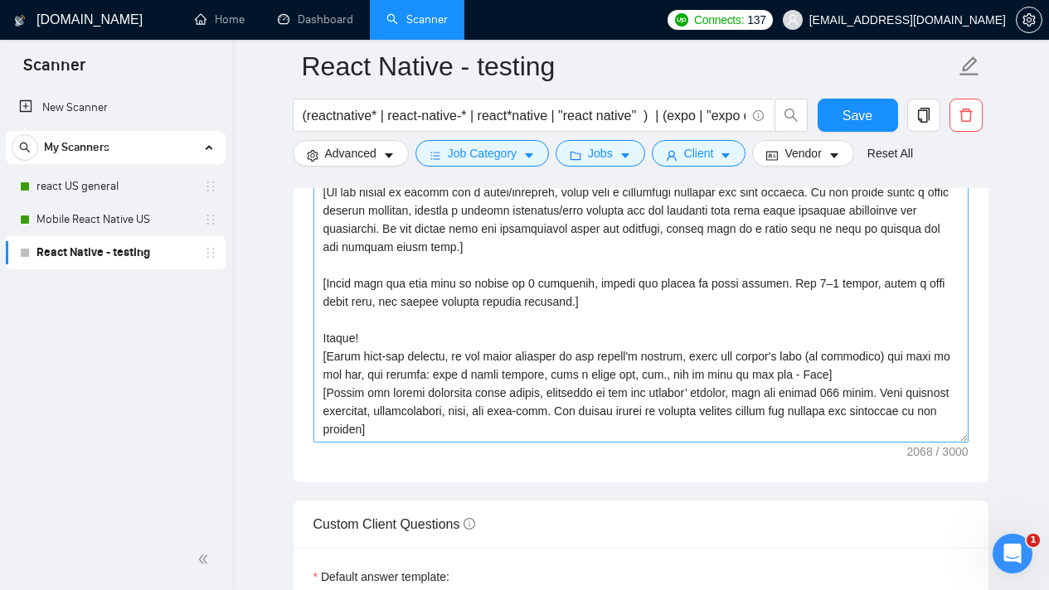
scroll to position [164, 0]
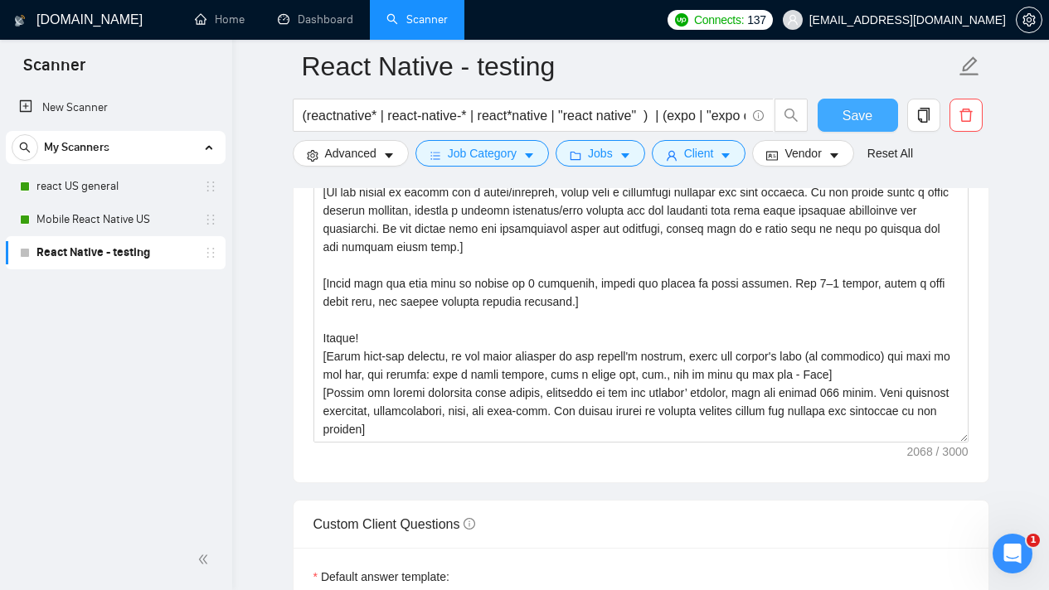
click at [855, 108] on span "Save" at bounding box center [857, 115] width 30 height 21
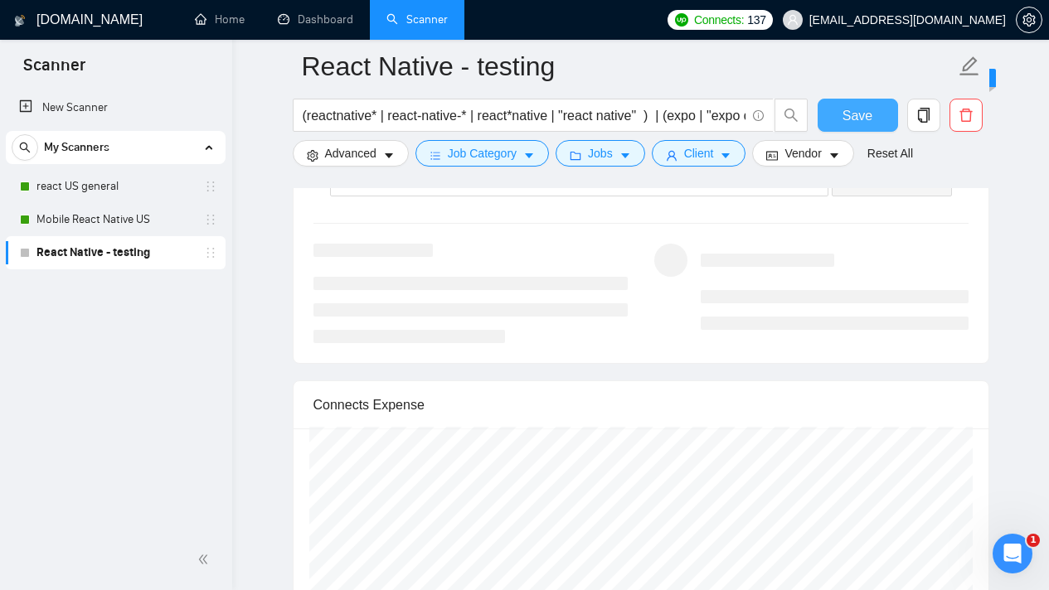
scroll to position [3224, 0]
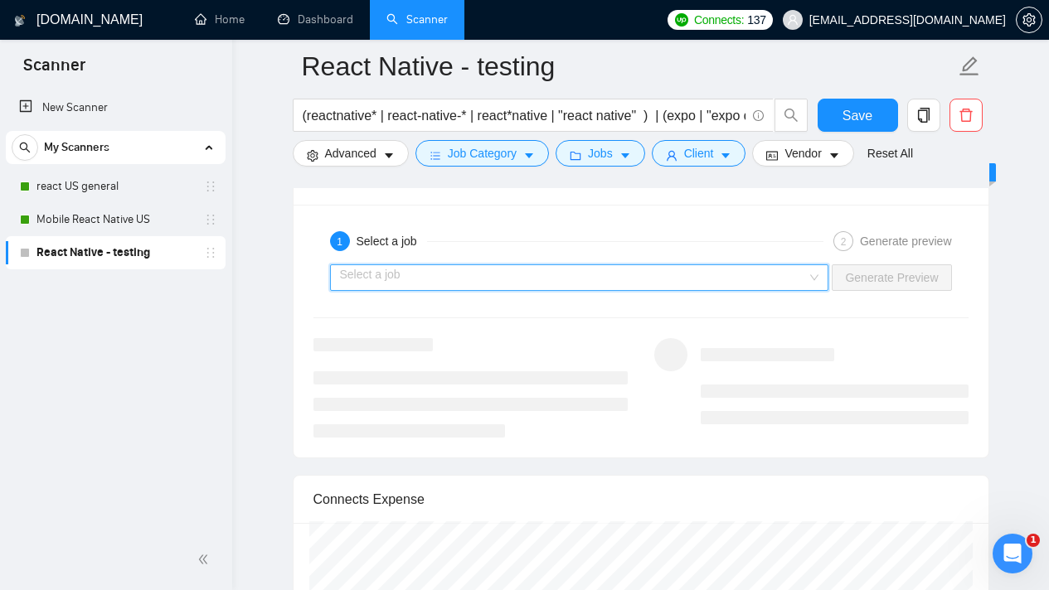
click at [778, 279] on input "search" at bounding box center [574, 277] width 468 height 25
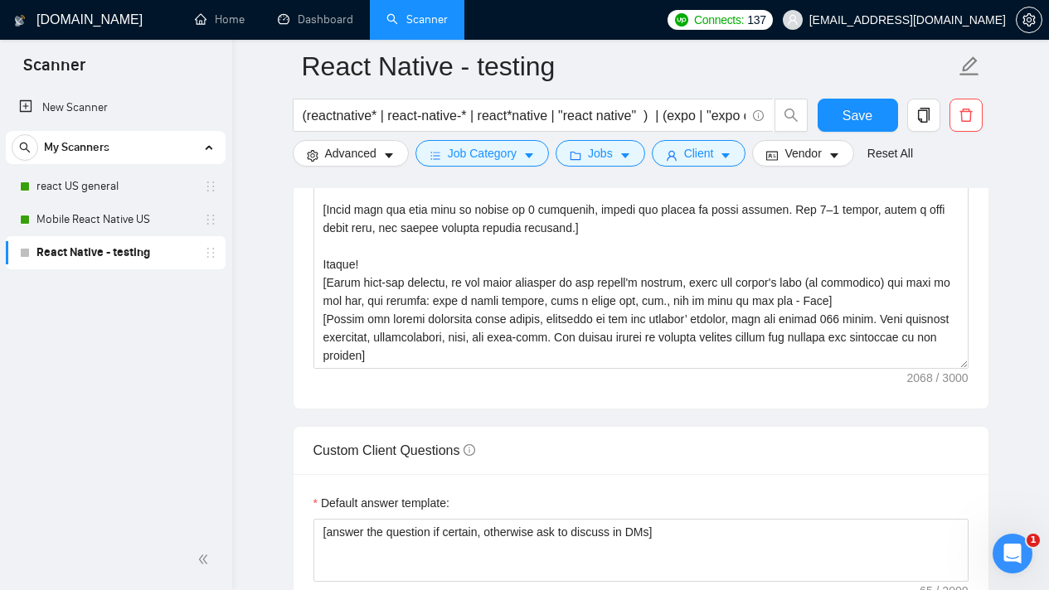
scroll to position [1808, 0]
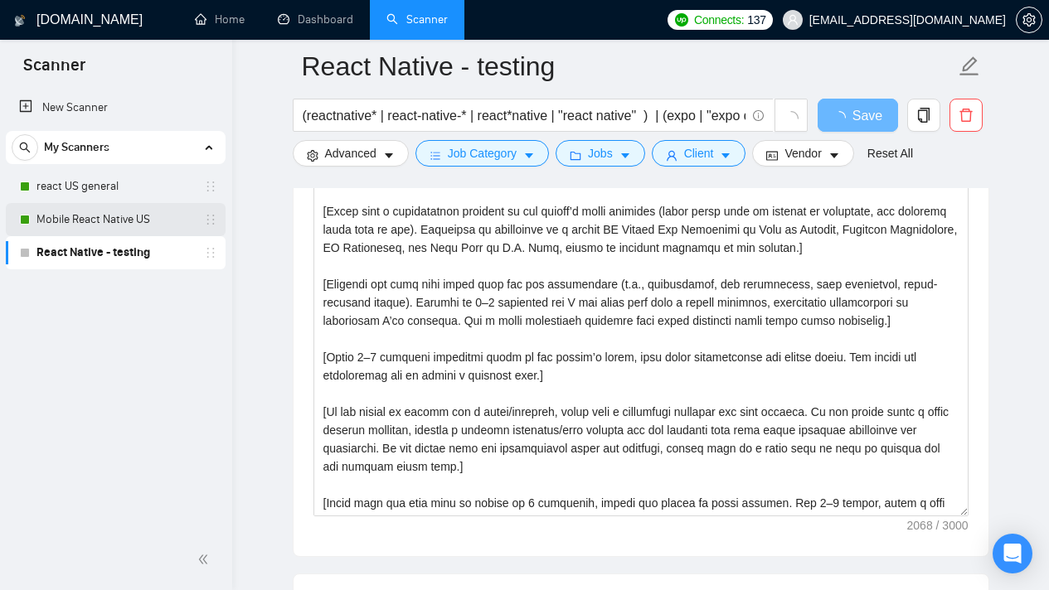
click at [125, 205] on link "Mobile React Native US" at bounding box center [115, 219] width 158 height 33
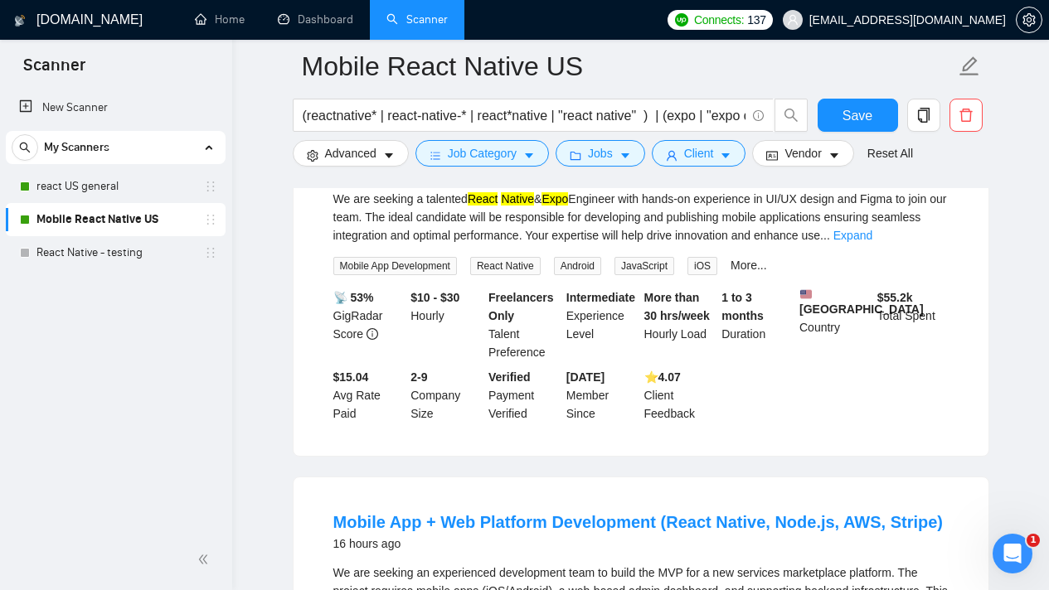
scroll to position [2362, 0]
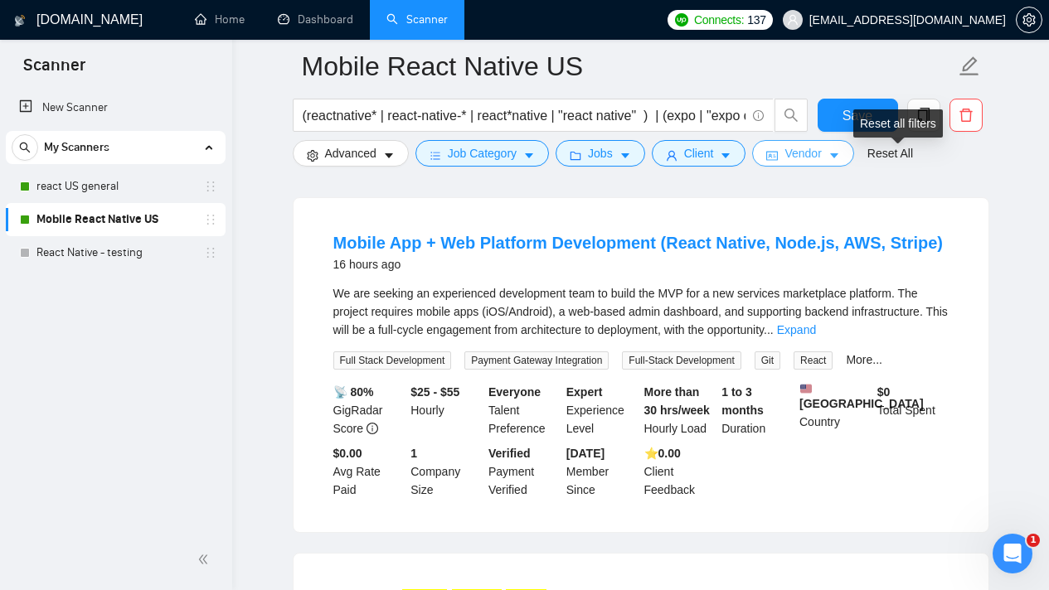
click at [809, 153] on span "Vendor" at bounding box center [802, 153] width 36 height 18
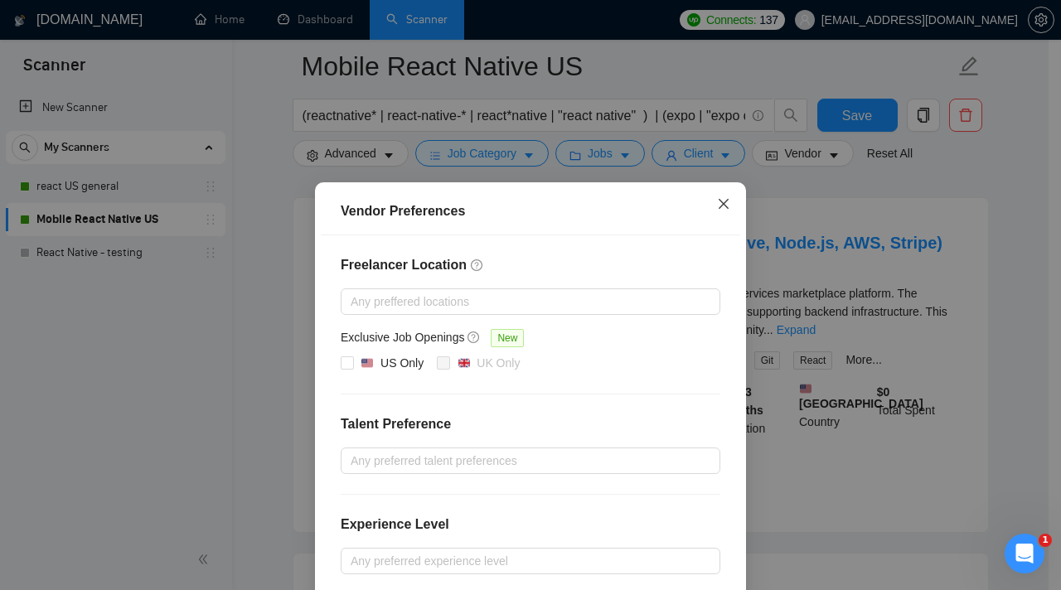
click at [708, 215] on span "Close" at bounding box center [723, 204] width 45 height 45
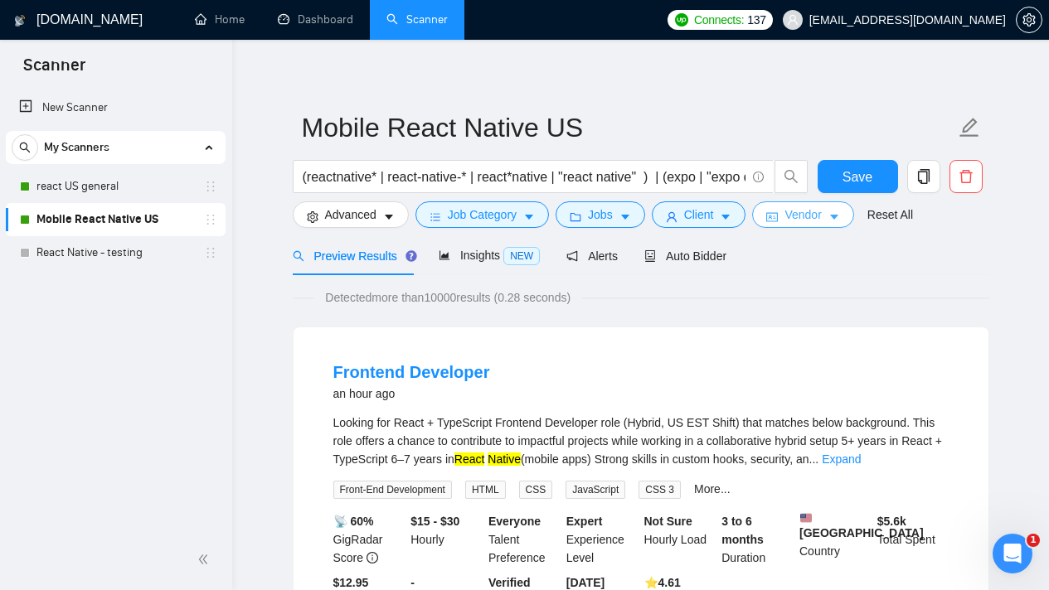
scroll to position [0, 0]
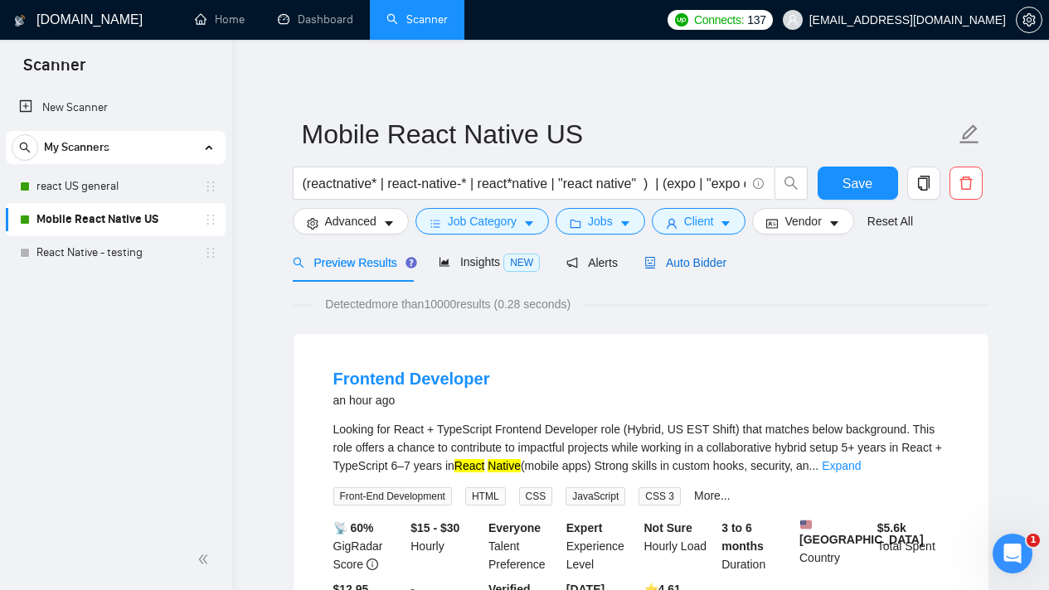
click at [712, 265] on span "Auto Bidder" at bounding box center [685, 262] width 82 height 13
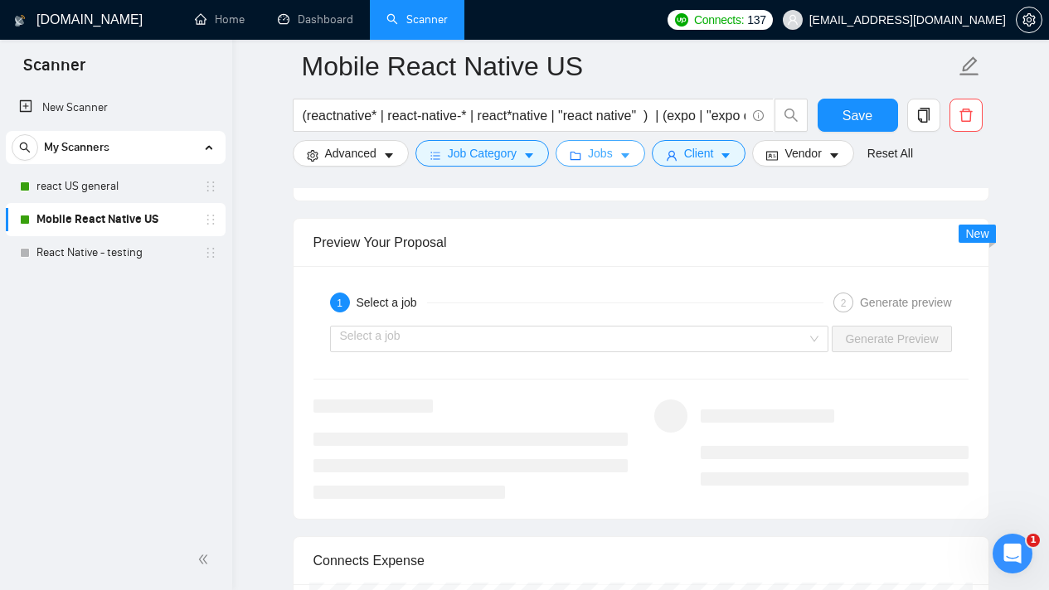
scroll to position [3223, 0]
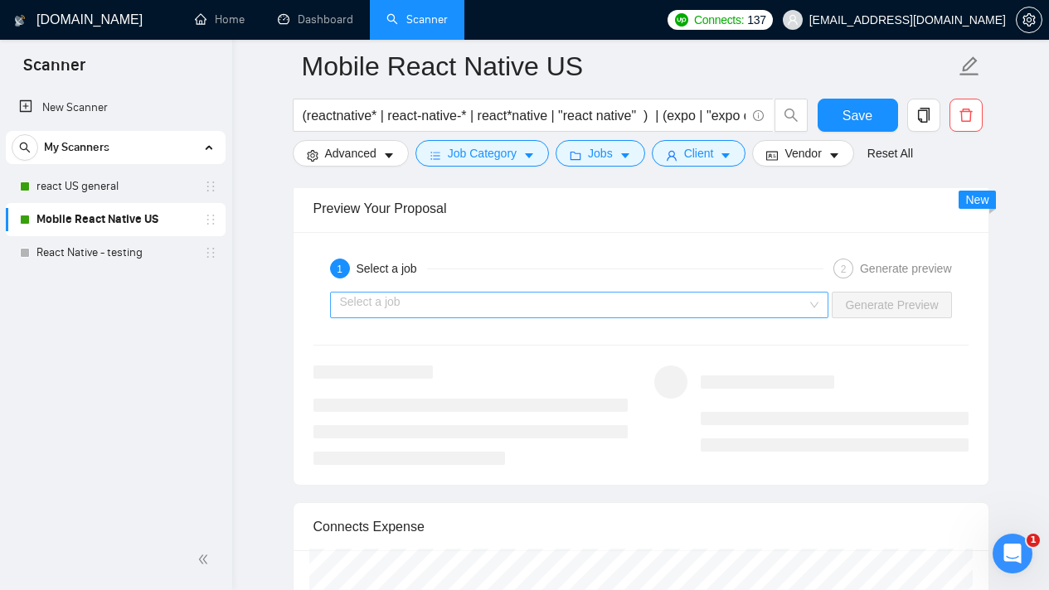
click at [780, 303] on input "search" at bounding box center [574, 305] width 468 height 25
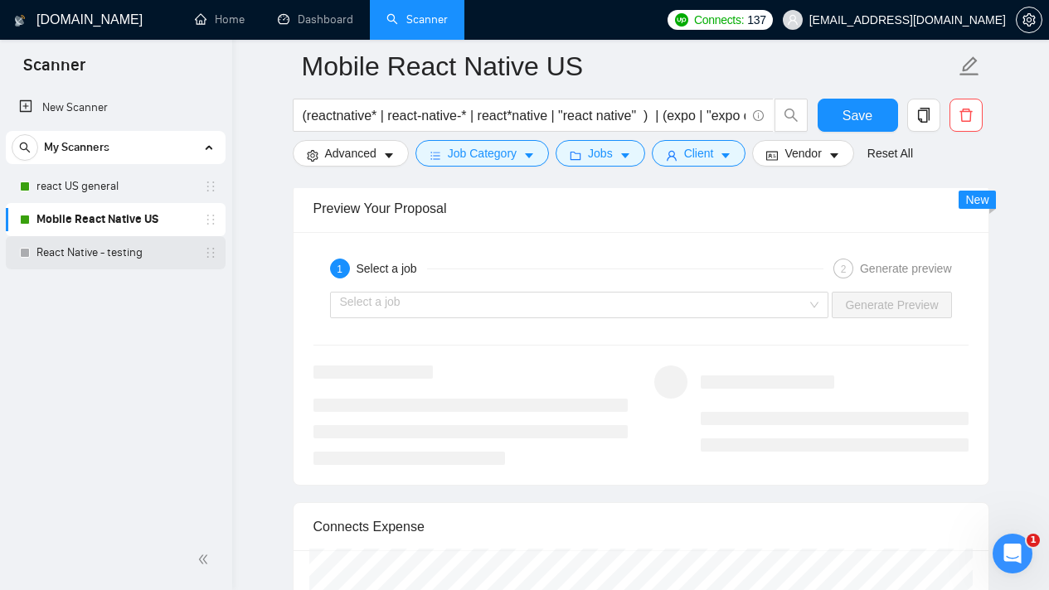
click at [160, 259] on link "React Native - testing" at bounding box center [115, 252] width 158 height 33
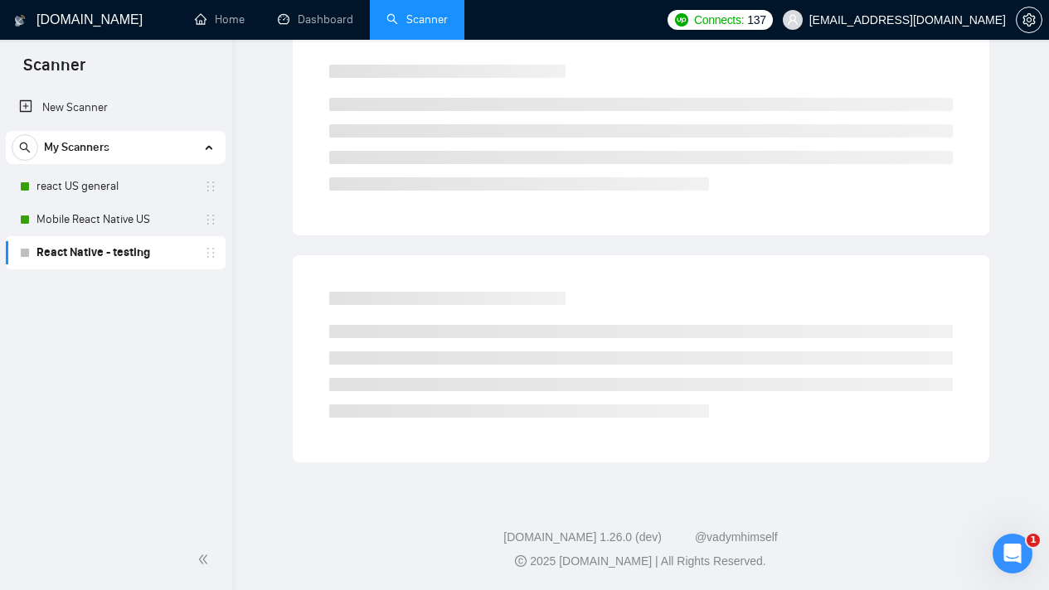
scroll to position [15, 0]
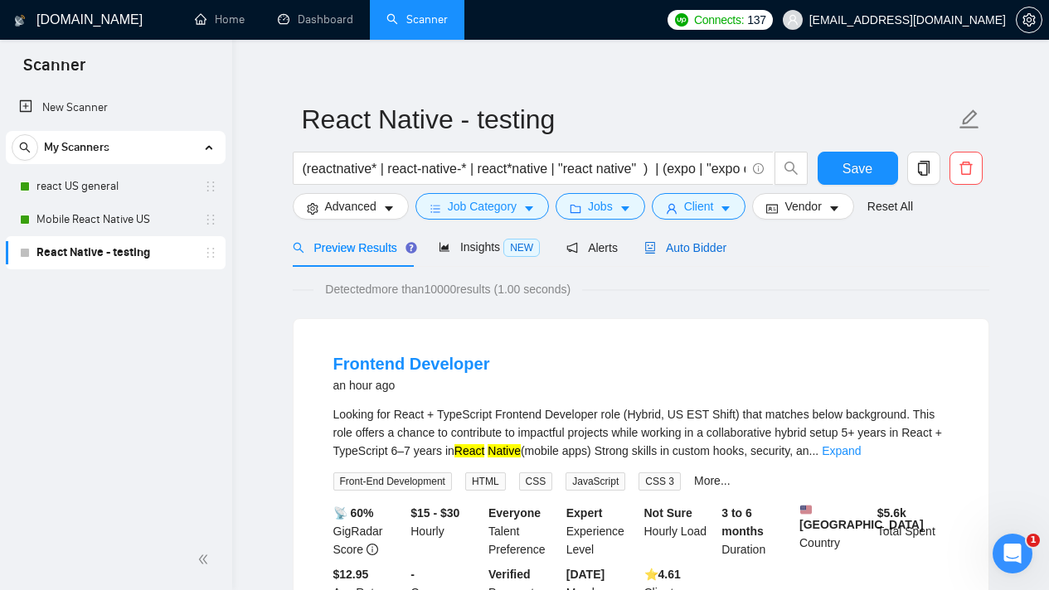
click at [675, 250] on span "Auto Bidder" at bounding box center [685, 247] width 82 height 13
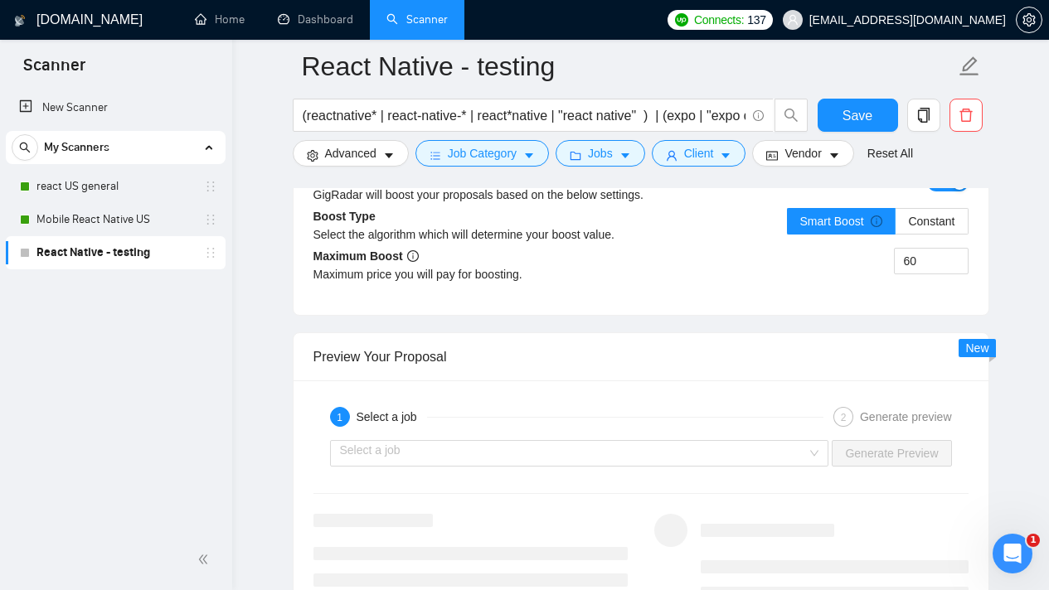
scroll to position [3117, 0]
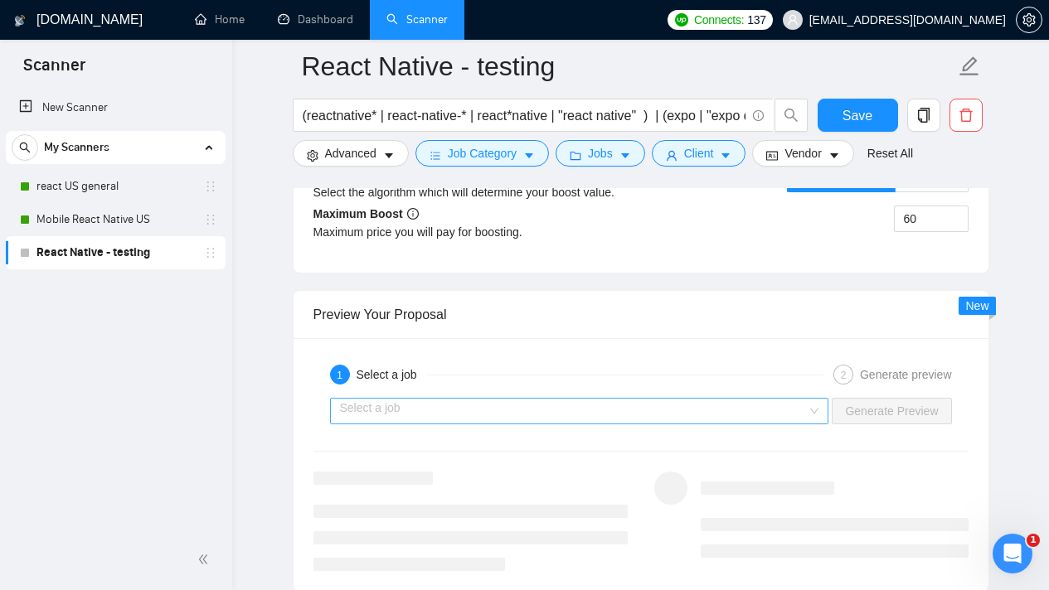
click at [718, 416] on input "search" at bounding box center [574, 411] width 468 height 25
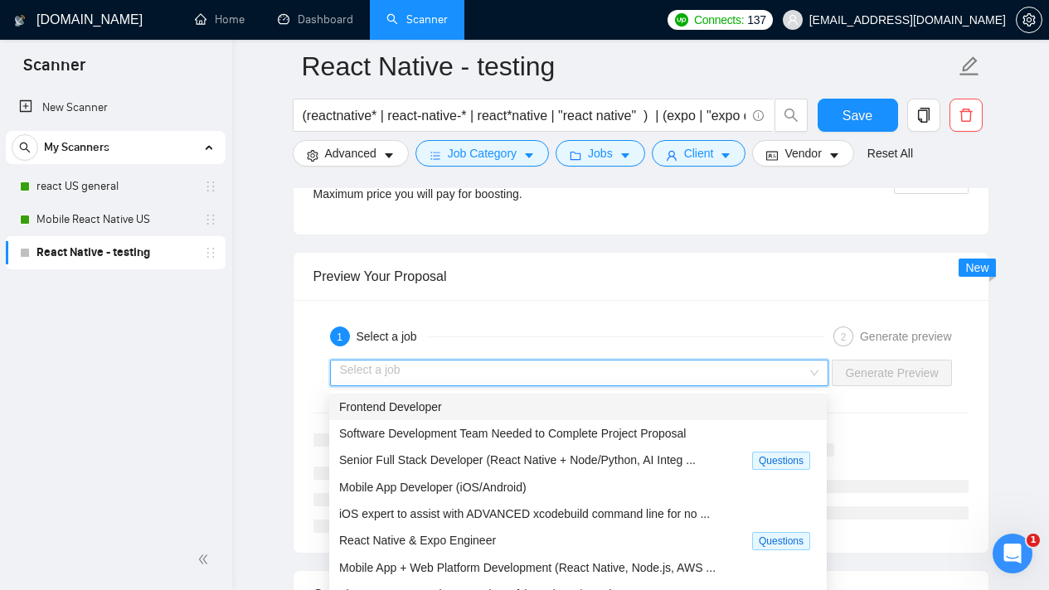
scroll to position [3241, 0]
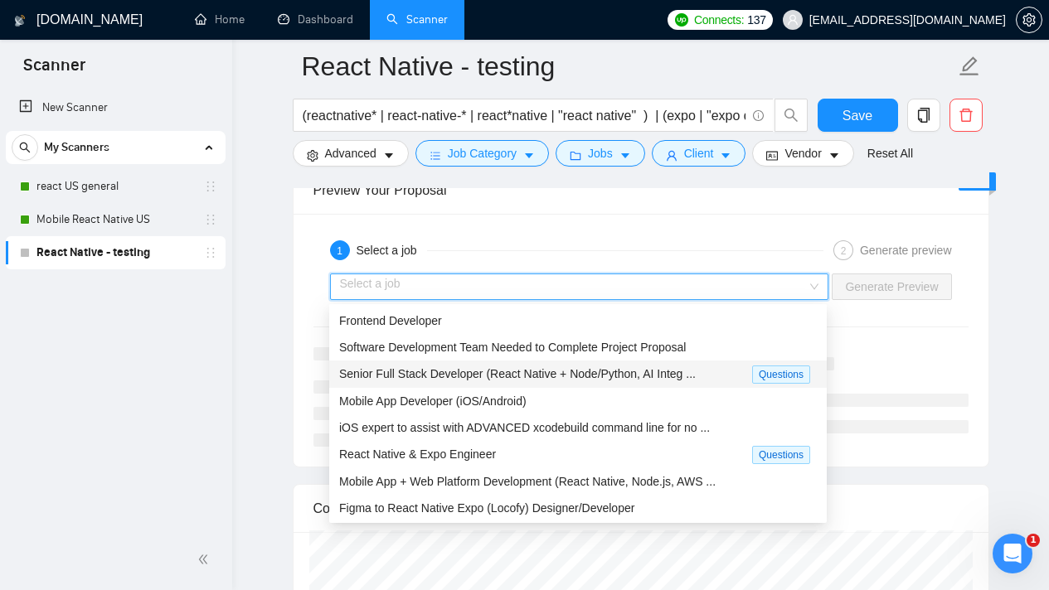
click at [760, 381] on span "Questions" at bounding box center [781, 375] width 58 height 18
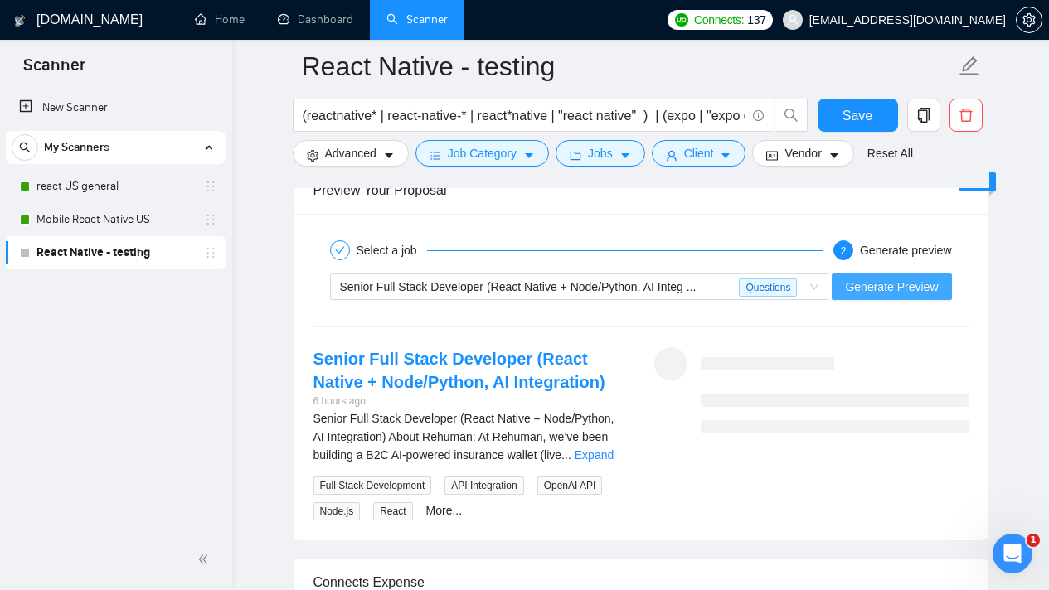
click at [878, 291] on span "Generate Preview" at bounding box center [891, 287] width 93 height 18
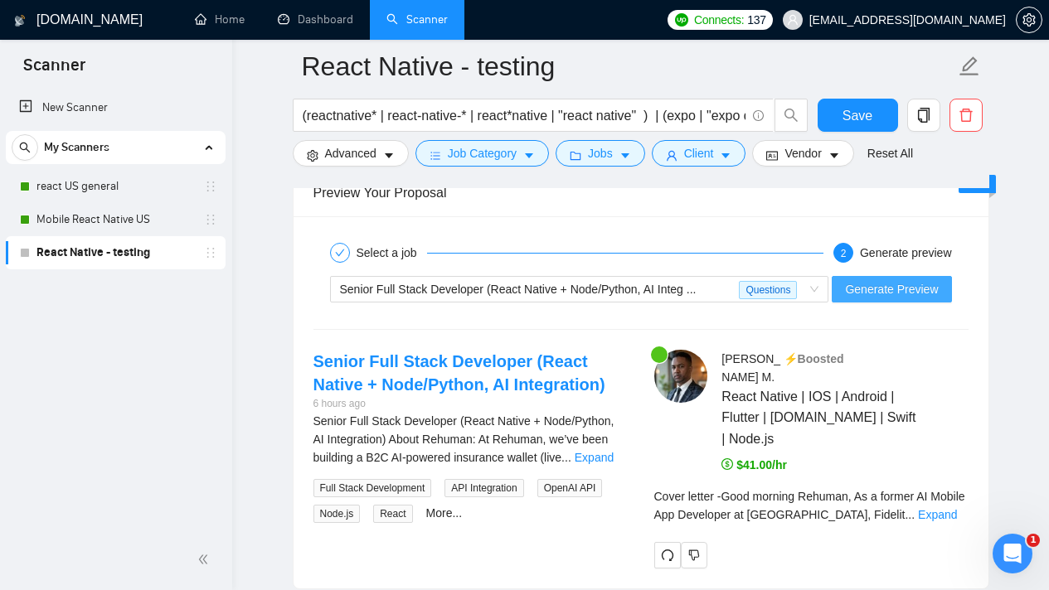
scroll to position [3255, 0]
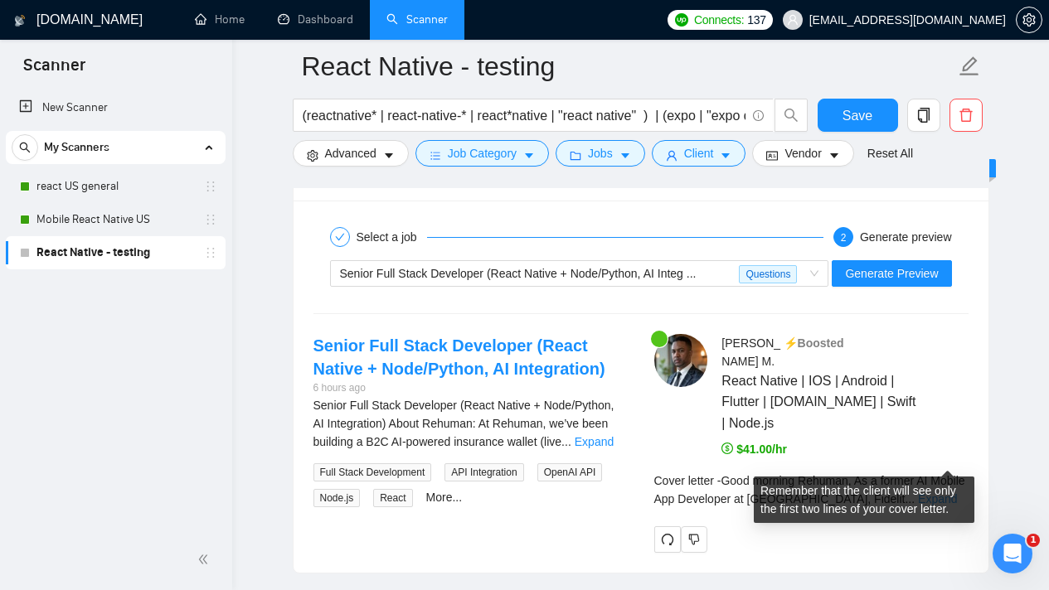
click at [957, 493] on link "Expand" at bounding box center [937, 499] width 39 height 13
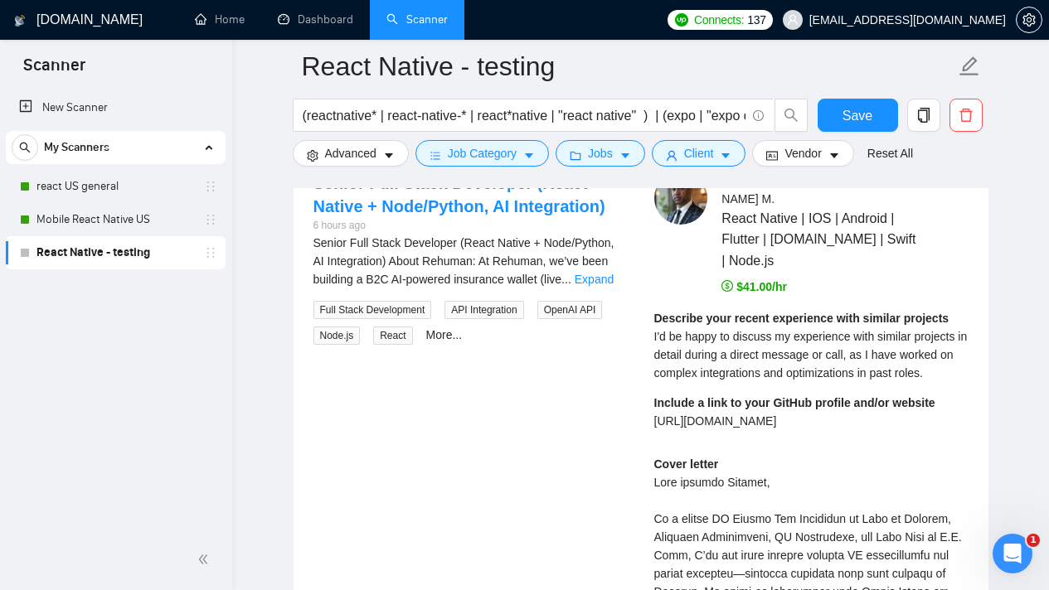
scroll to position [3416, 0]
click at [614, 284] on link "Expand" at bounding box center [594, 280] width 39 height 13
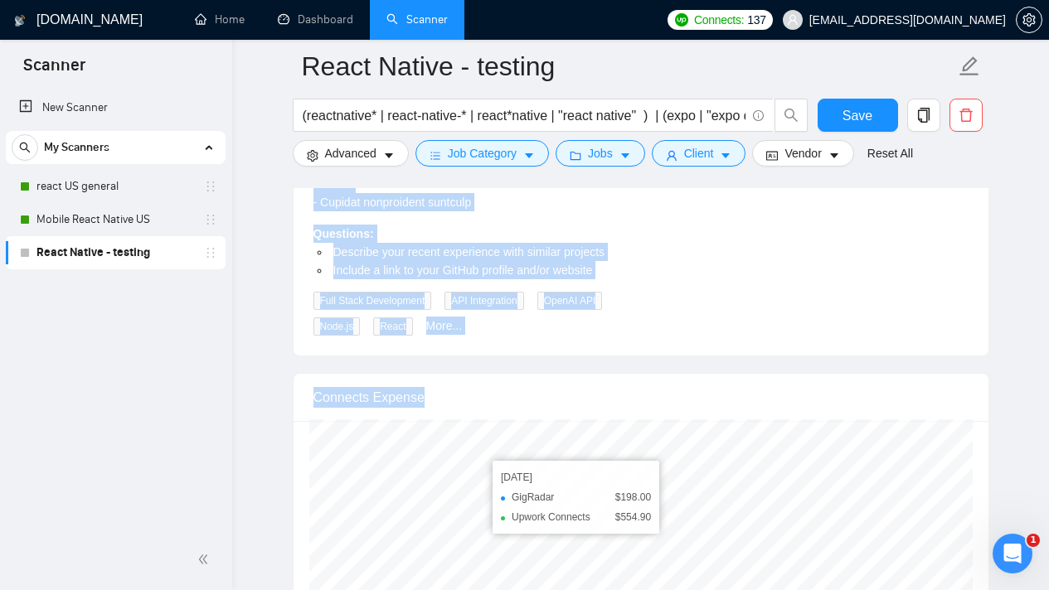
scroll to position [4564, 0]
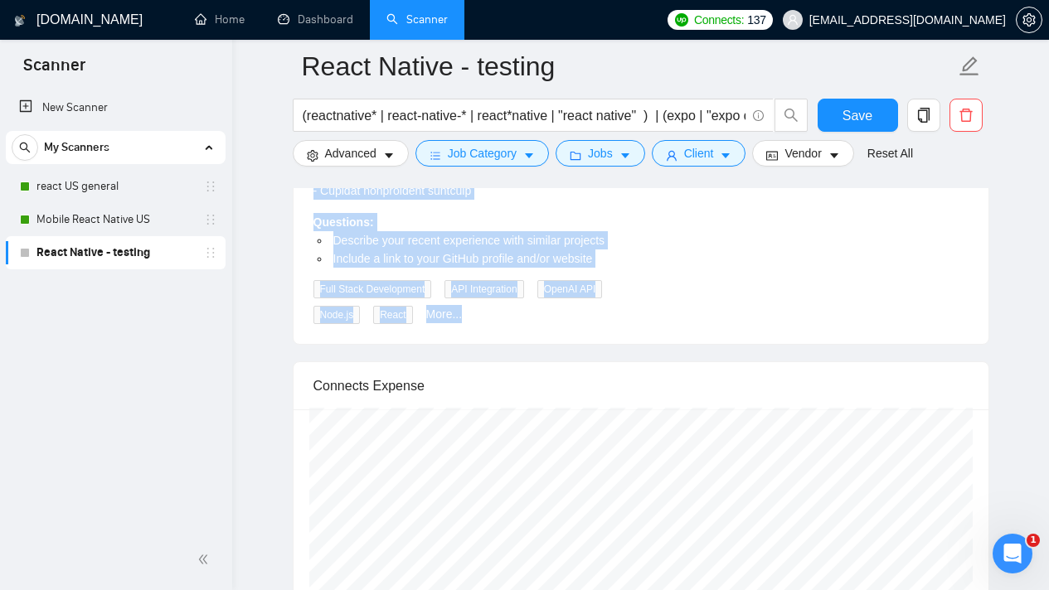
drag, startPoint x: 339, startPoint y: 243, endPoint x: 566, endPoint y: 366, distance: 257.5
copy div "Senior Full Stack Developer (React Native + Node/Python, AI Integration) About …"
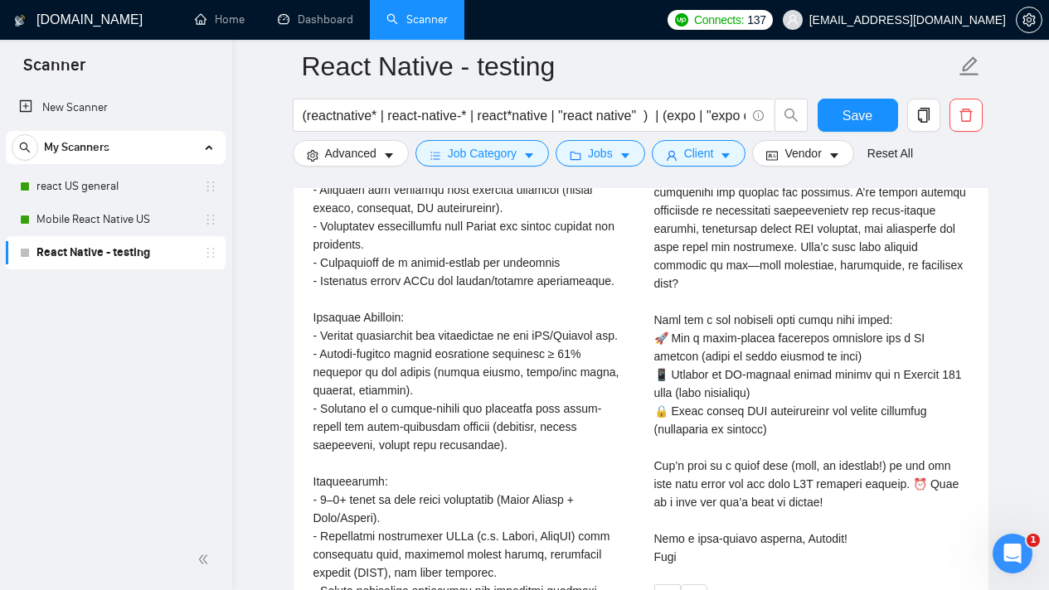
click at [857, 362] on div "Cover letter" at bounding box center [811, 247] width 314 height 638
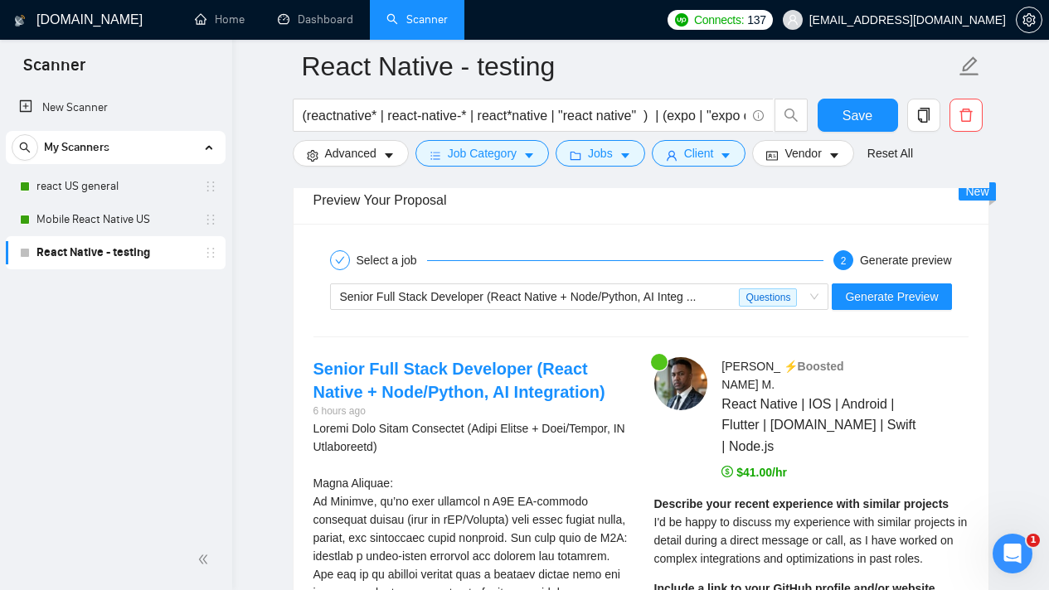
scroll to position [3248, 0]
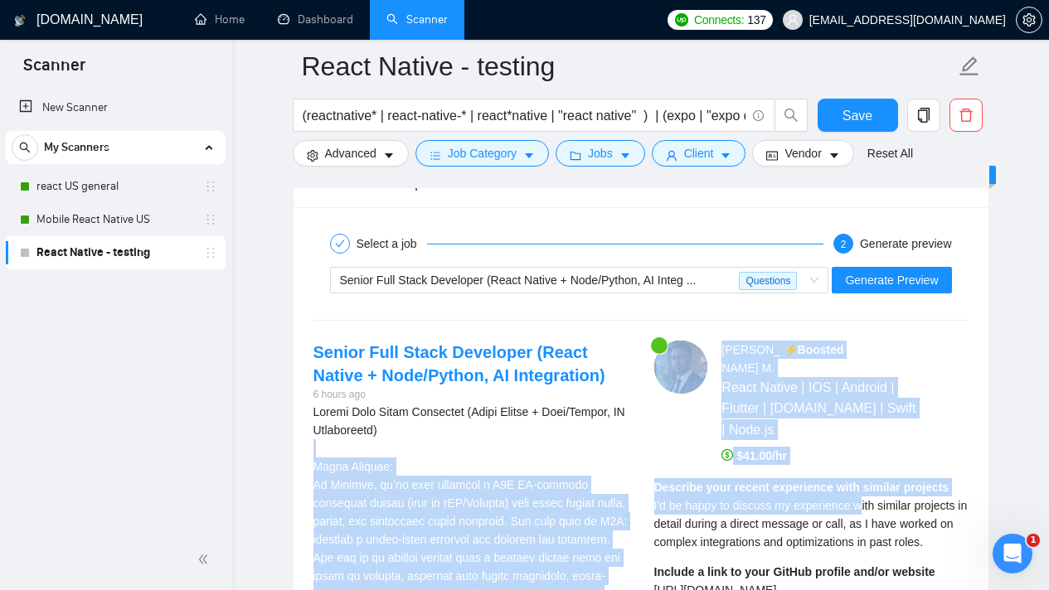
drag, startPoint x: 635, startPoint y: 447, endPoint x: 869, endPoint y: 459, distance: 234.1
click at [757, 481] on strong "Describe your recent experience with similar projects" at bounding box center [801, 487] width 295 height 13
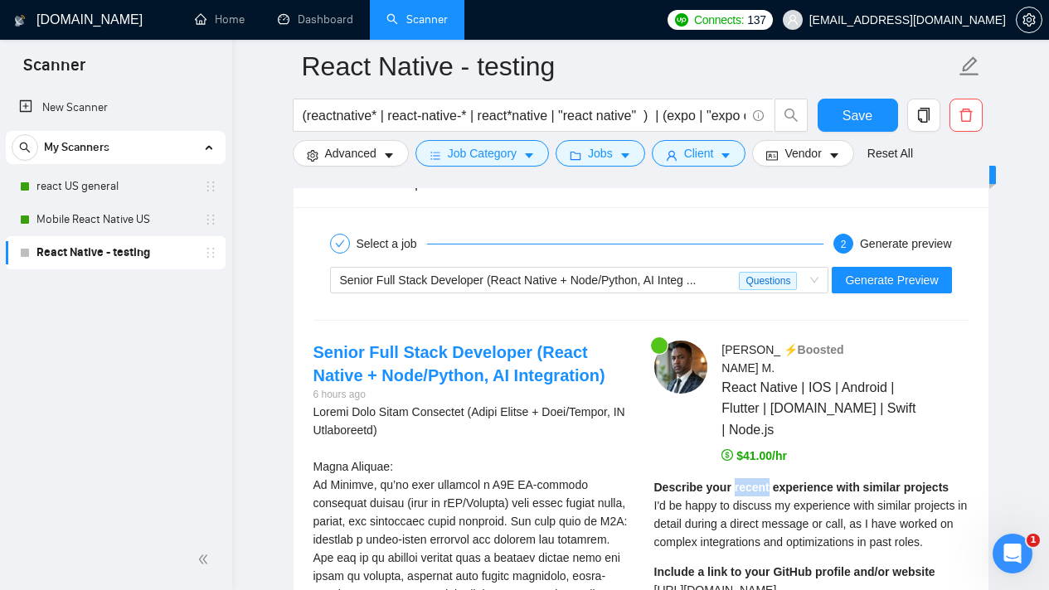
click at [757, 481] on strong "Describe your recent experience with similar projects" at bounding box center [801, 487] width 295 height 13
click at [698, 481] on strong "Describe your recent experience with similar projects" at bounding box center [801, 487] width 295 height 13
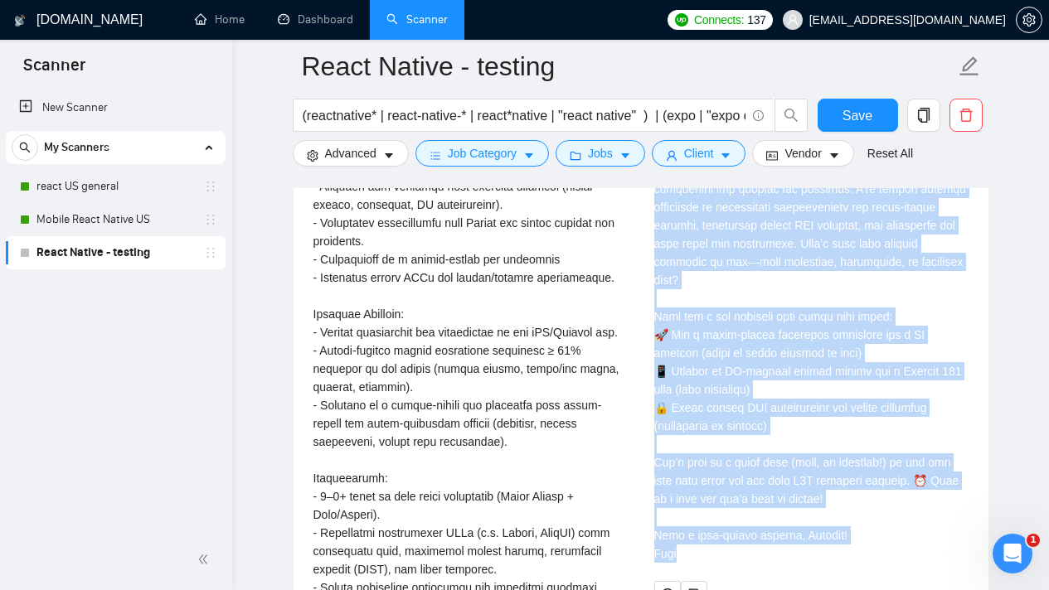
scroll to position [3951, 0]
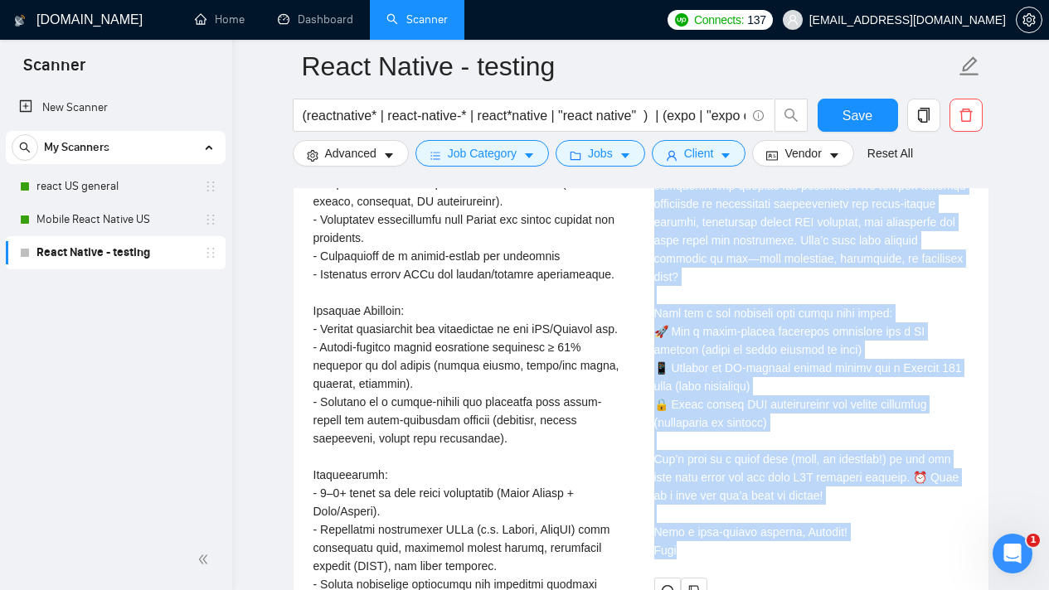
drag, startPoint x: 651, startPoint y: 449, endPoint x: 857, endPoint y: 523, distance: 219.5
click at [857, 523] on div "Joel M . ⚡️Boosted React Native | IOS | Android | Flutter | Expo.io | Swift | N…" at bounding box center [811, 121] width 341 height 966
copy div "Describe your recent experience with similar projects I'd be happy to discuss m…"
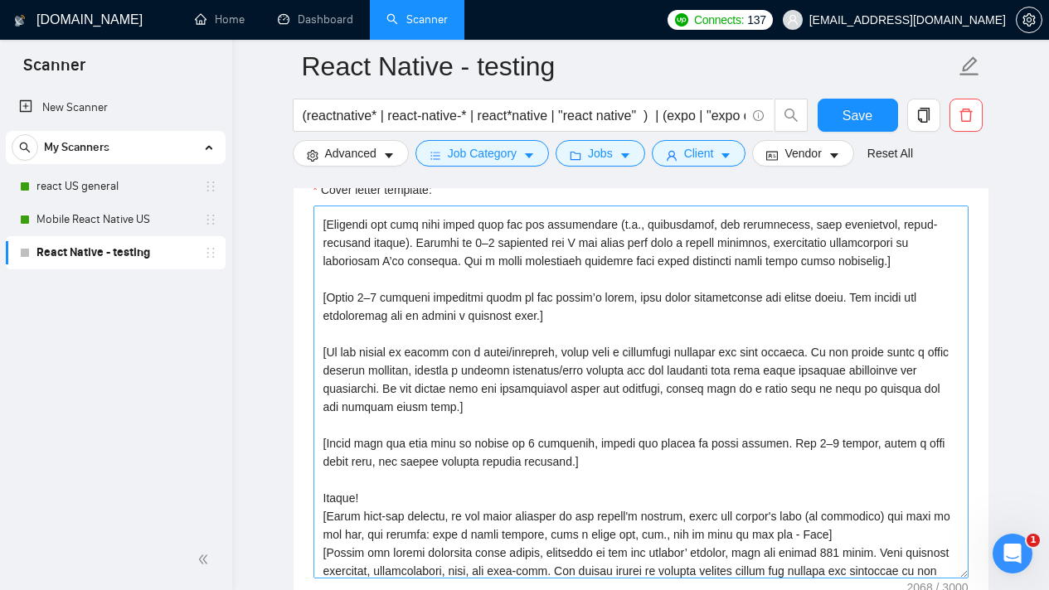
scroll to position [164, 0]
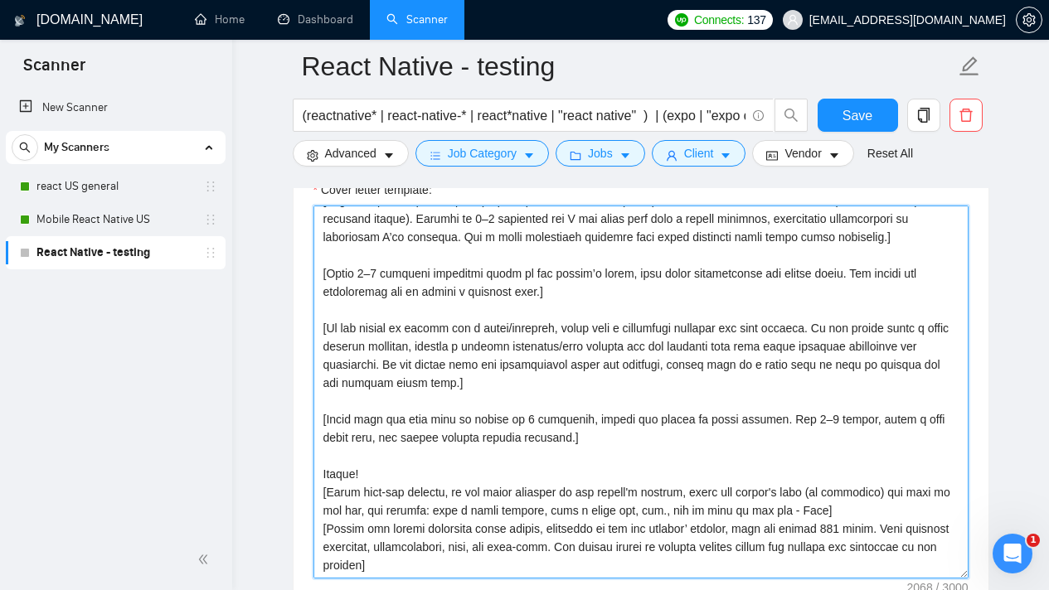
click at [539, 551] on textarea "Cover letter template:" at bounding box center [640, 392] width 655 height 373
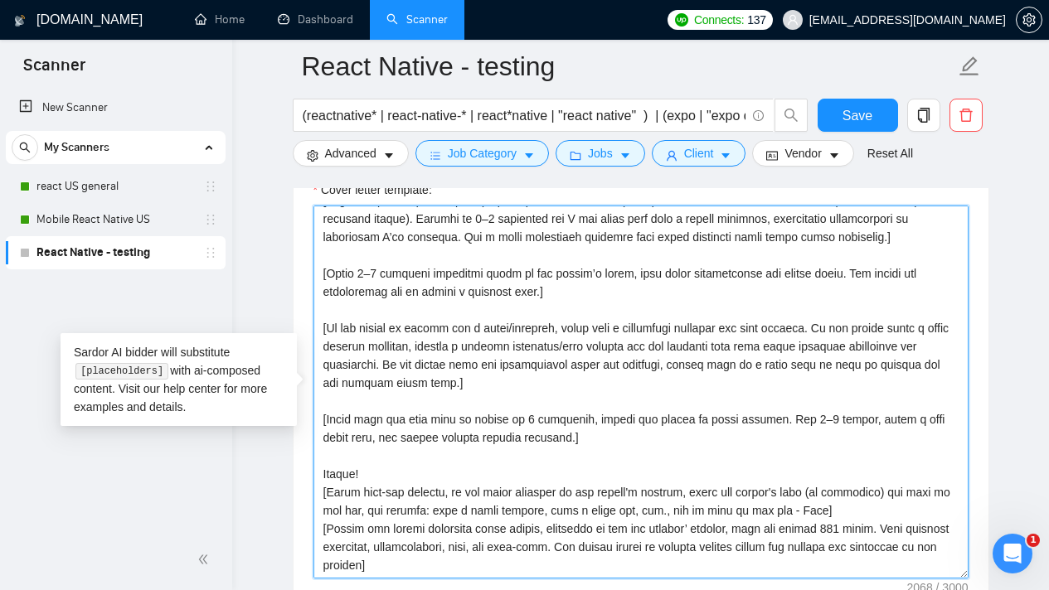
scroll to position [2066, 0]
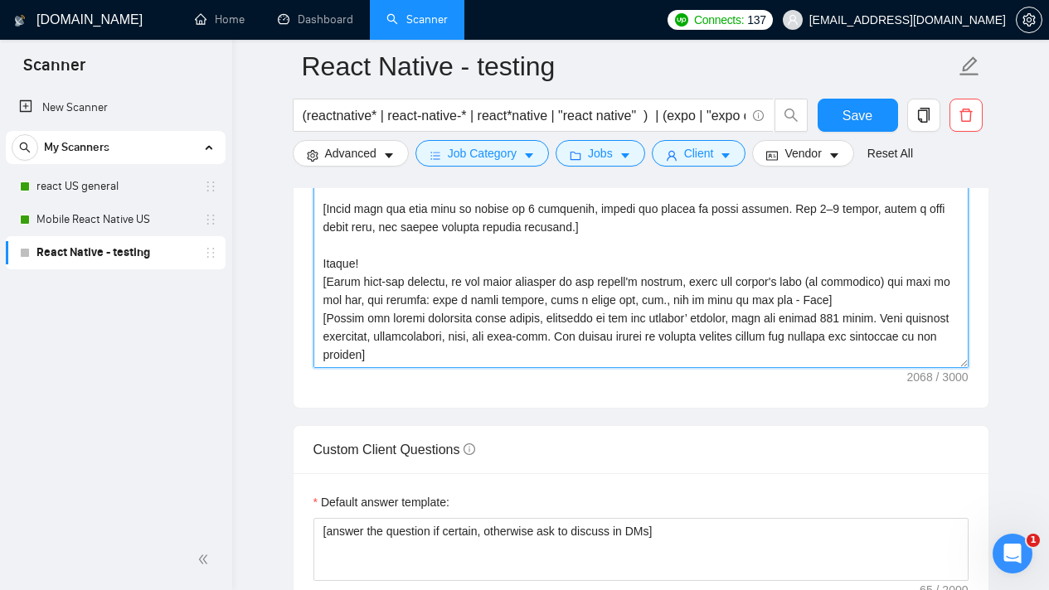
click at [648, 308] on textarea "Cover letter template:" at bounding box center [640, 181] width 655 height 373
click at [568, 332] on textarea "Cover letter template:" at bounding box center [640, 181] width 655 height 373
paste textarea "following job posting and write the following cover letter in the same style. I…"
type textarea "[Analyze the tone of the following job posting and write the following cover le…"
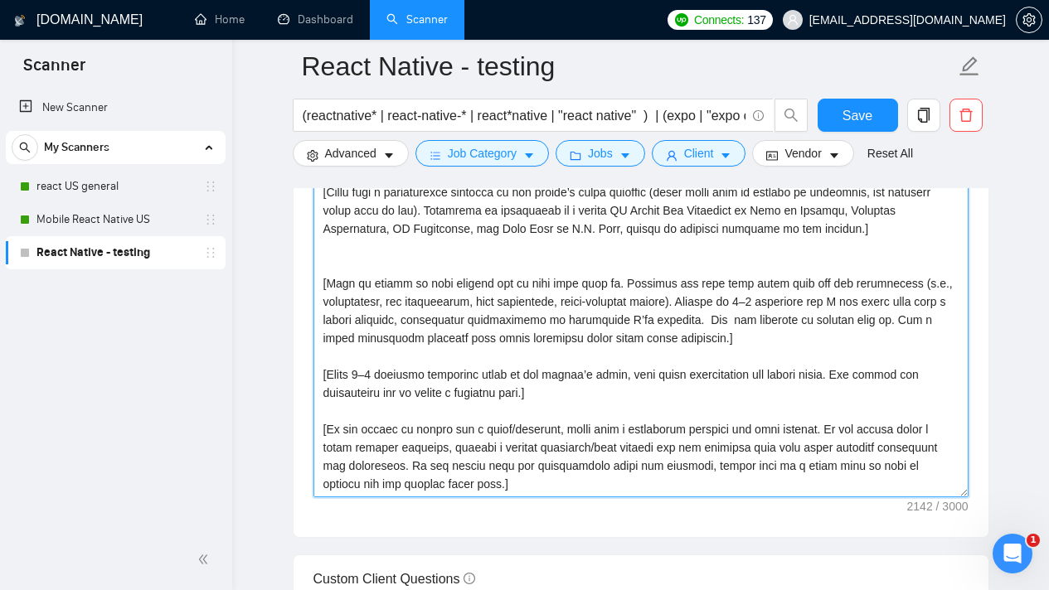
scroll to position [2024, 0]
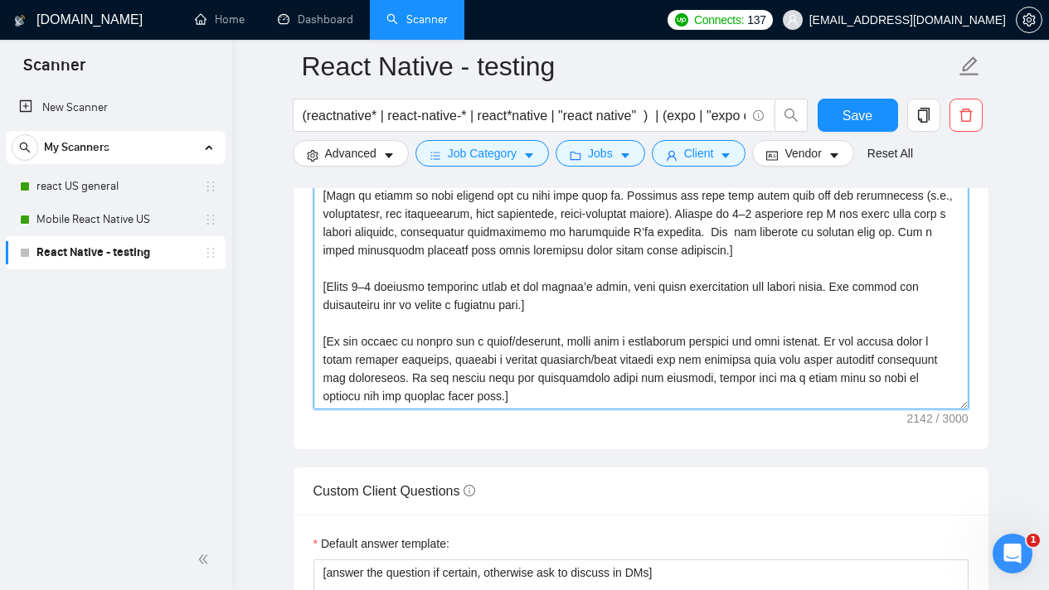
click at [619, 313] on textarea "Cover letter template:" at bounding box center [640, 222] width 655 height 373
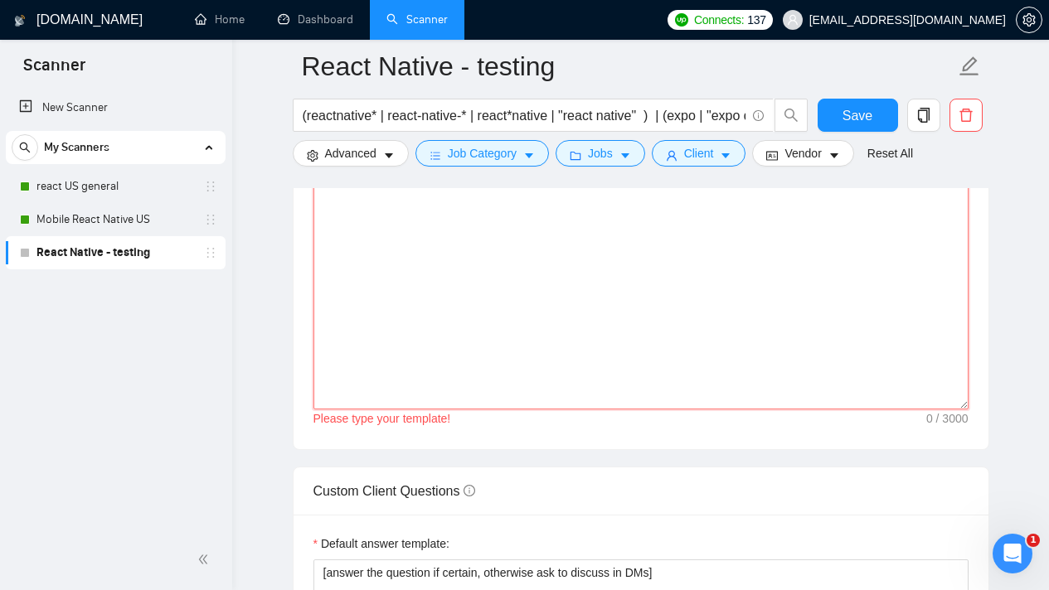
scroll to position [0, 0]
paste textarea "[Analyze the tone of the following job posting and write the following cover le…"
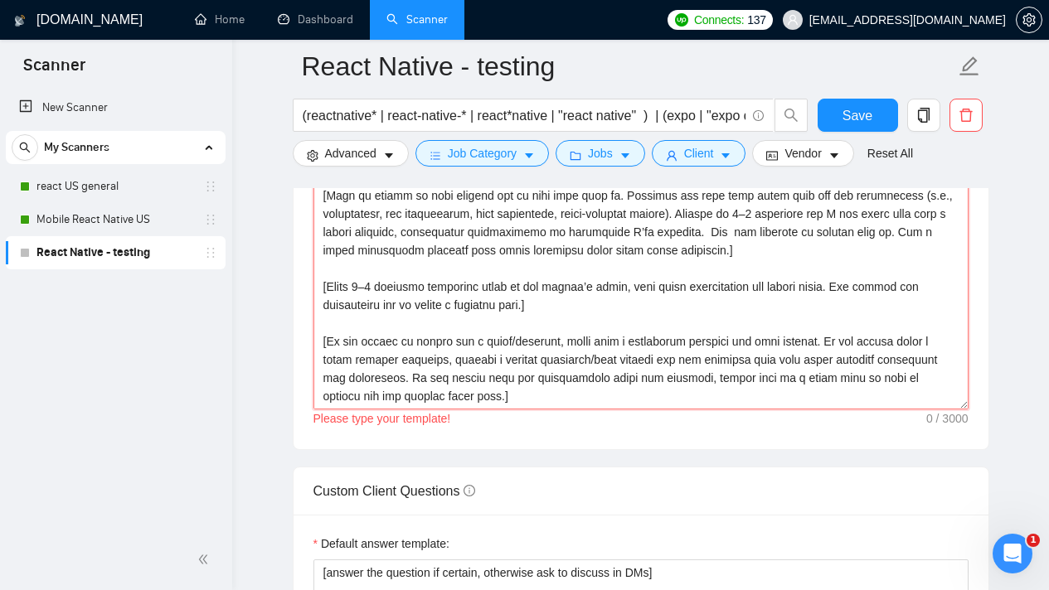
scroll to position [213, 0]
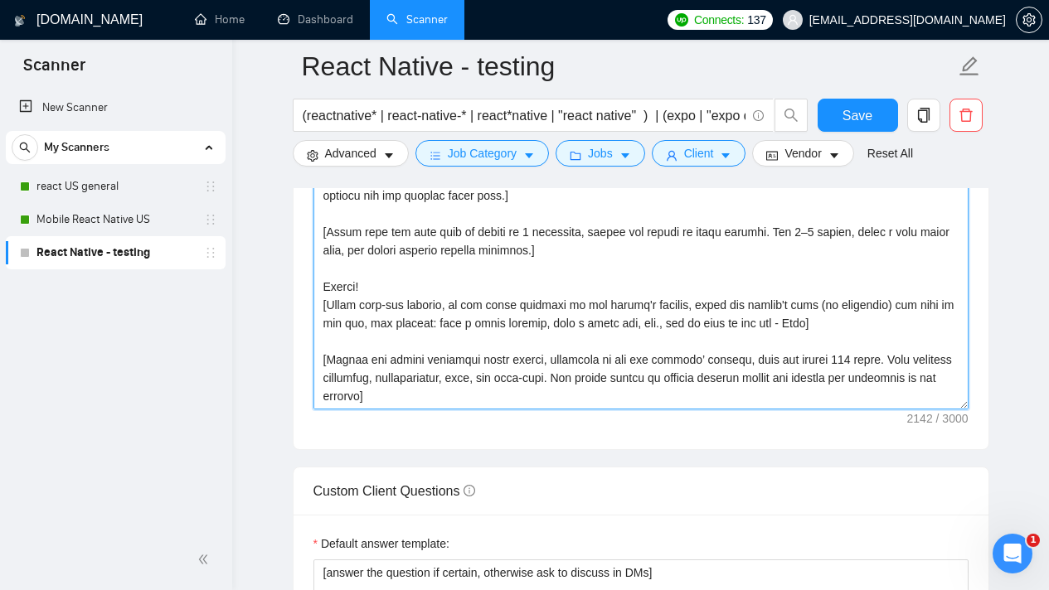
type textarea "[Analyze the tone of the following job posting and write the following cover le…"
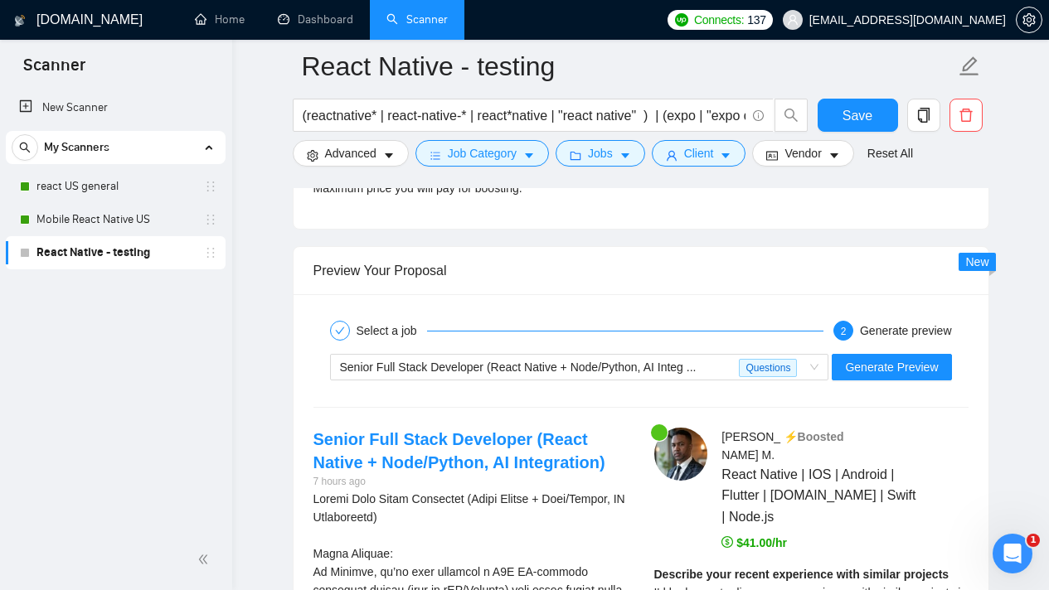
scroll to position [3254, 0]
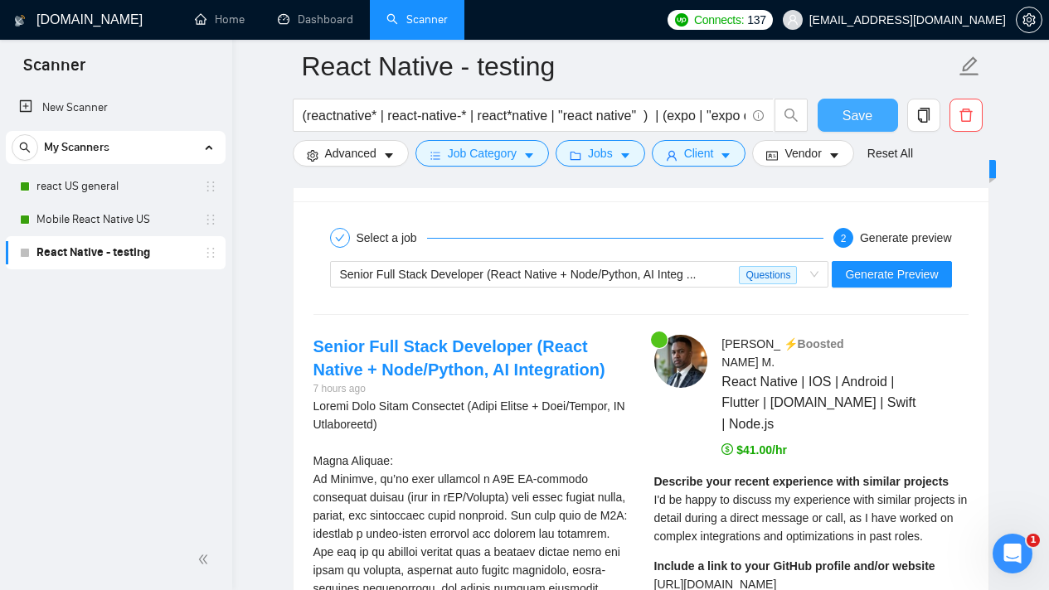
drag, startPoint x: 867, startPoint y: 104, endPoint x: 836, endPoint y: 114, distance: 32.3
click at [866, 105] on span "Save" at bounding box center [857, 115] width 30 height 21
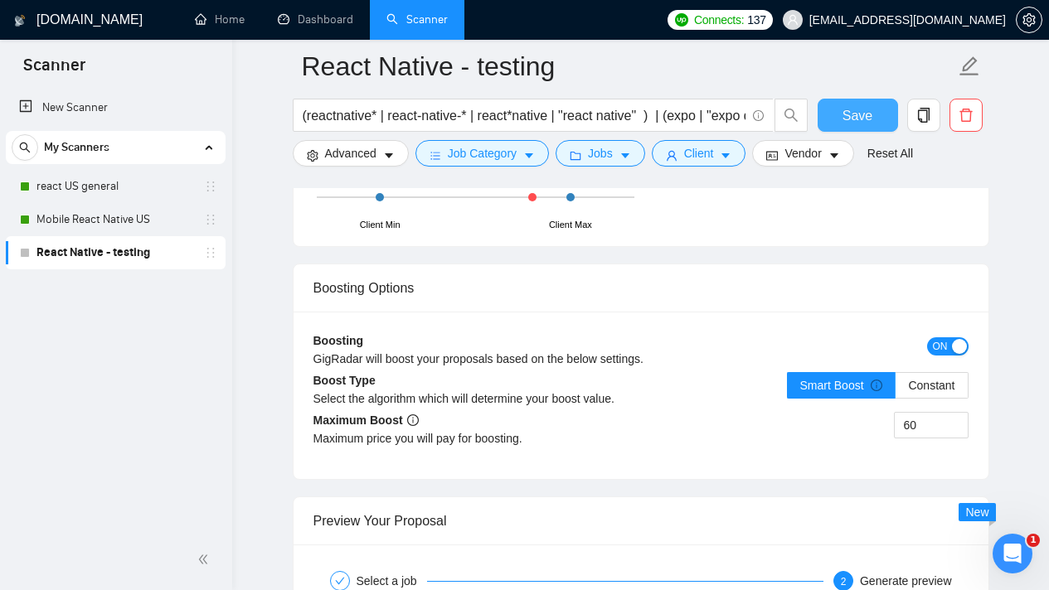
scroll to position [2904, 0]
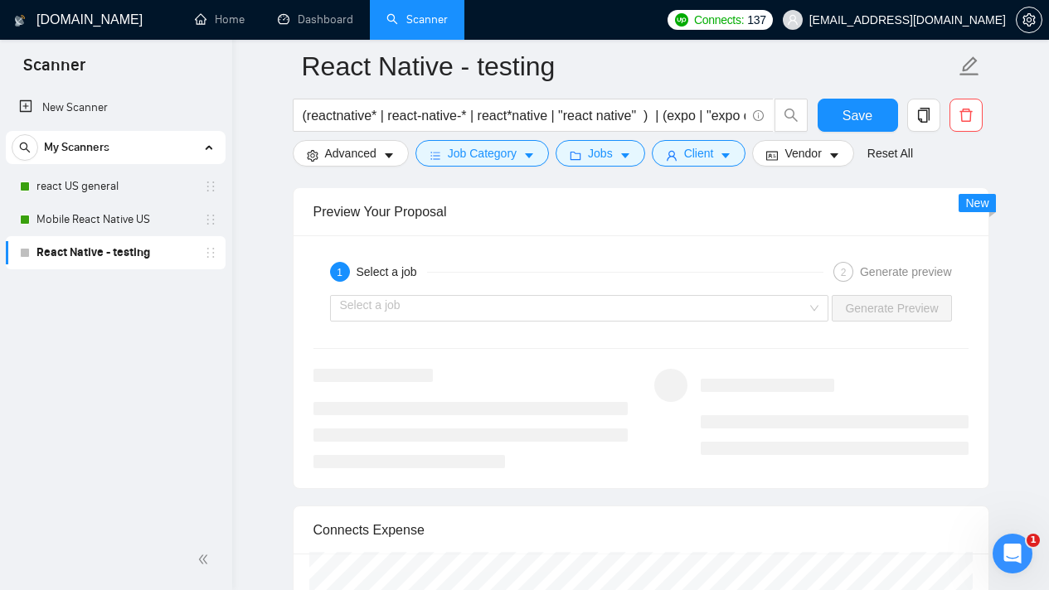
scroll to position [3083, 0]
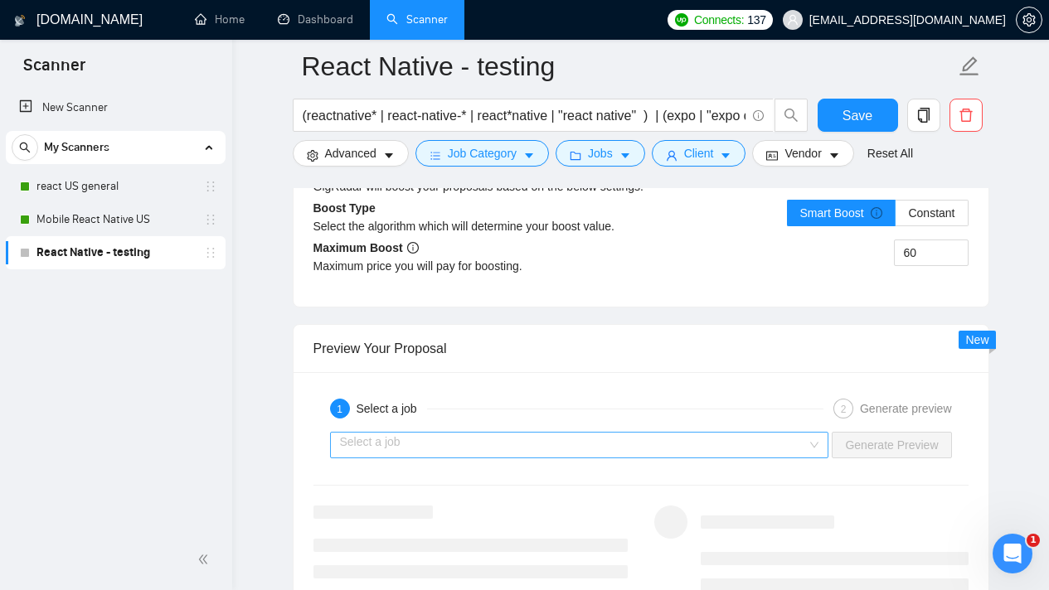
click at [796, 449] on input "search" at bounding box center [574, 445] width 468 height 25
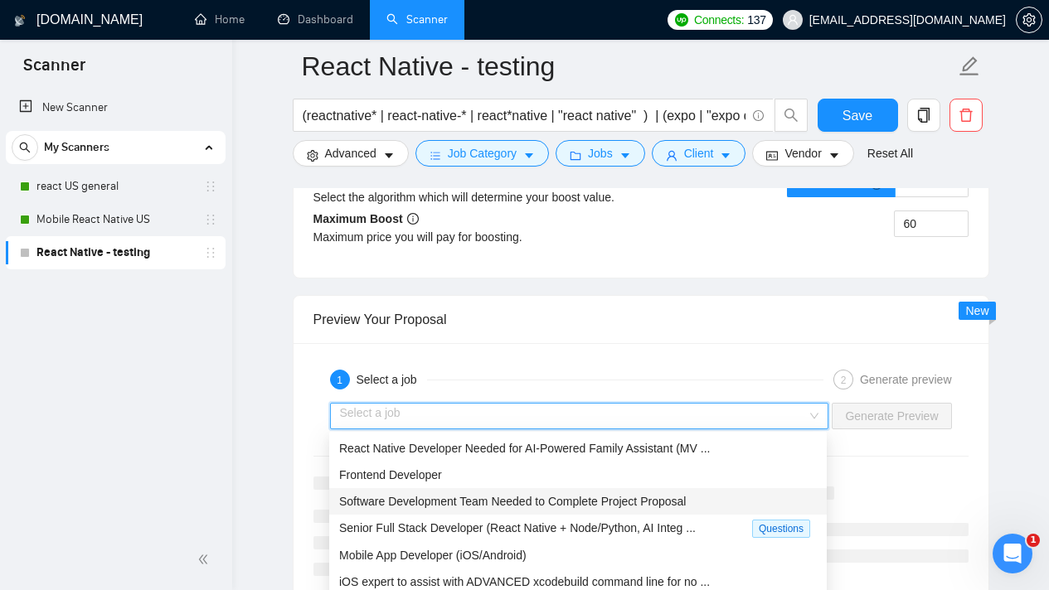
scroll to position [31, 0]
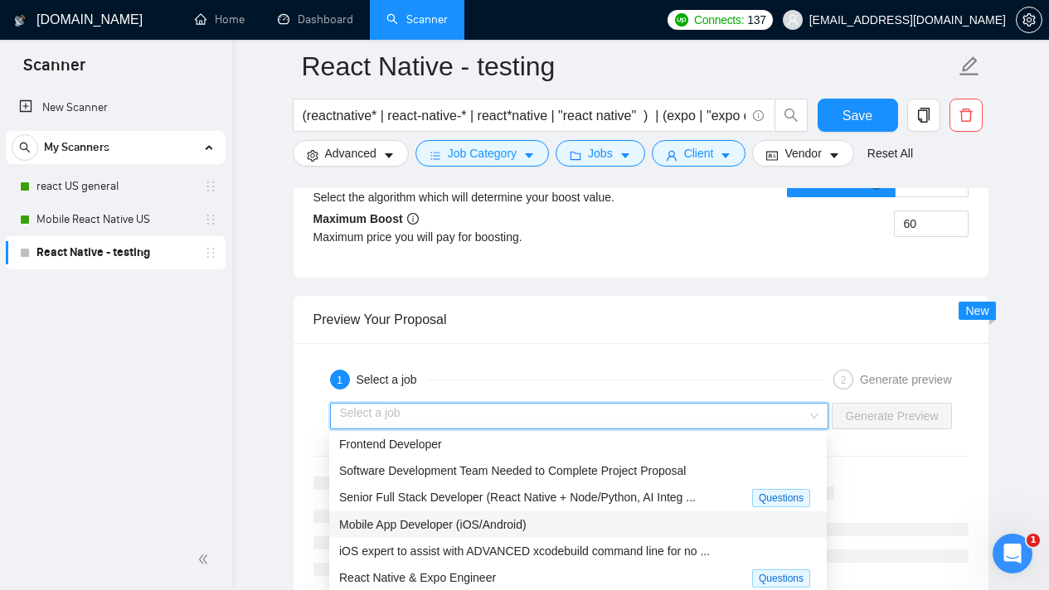
click at [516, 523] on span "Mobile App Developer (iOS/Android)" at bounding box center [432, 524] width 187 height 13
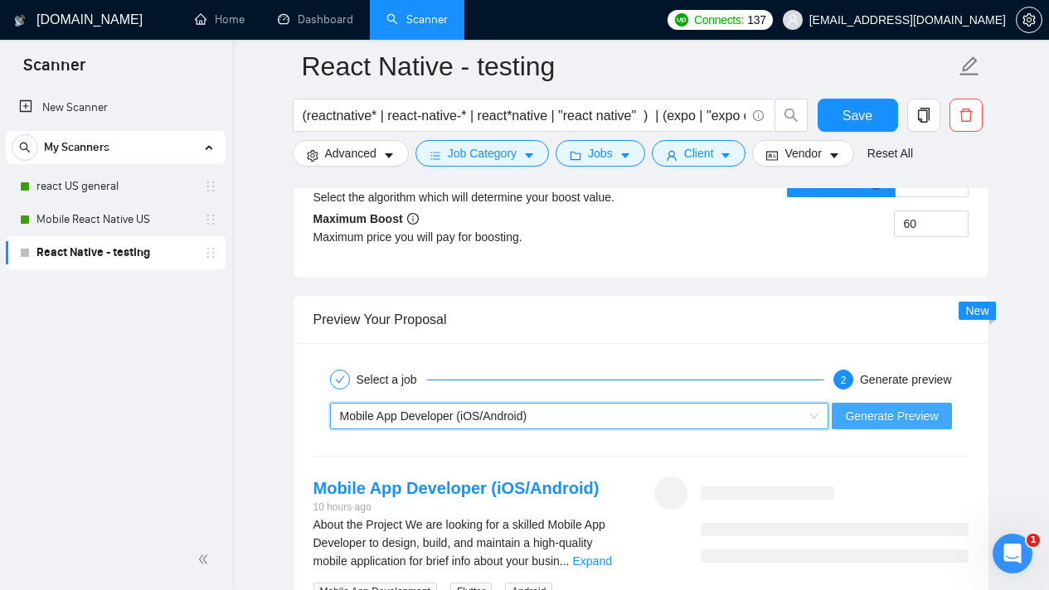
click at [888, 415] on span "Generate Preview" at bounding box center [891, 416] width 93 height 18
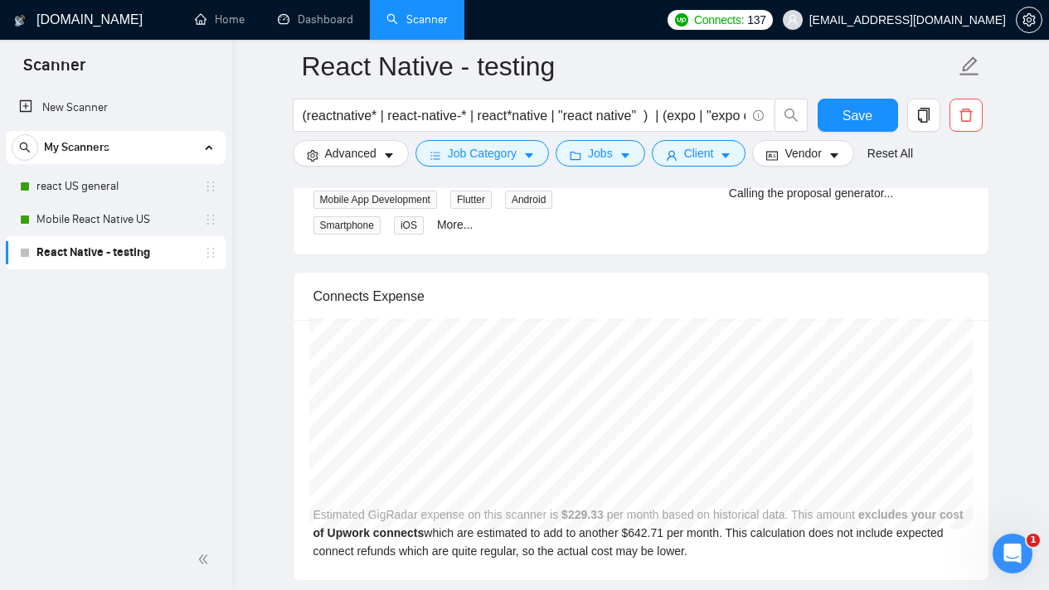
scroll to position [3365, 0]
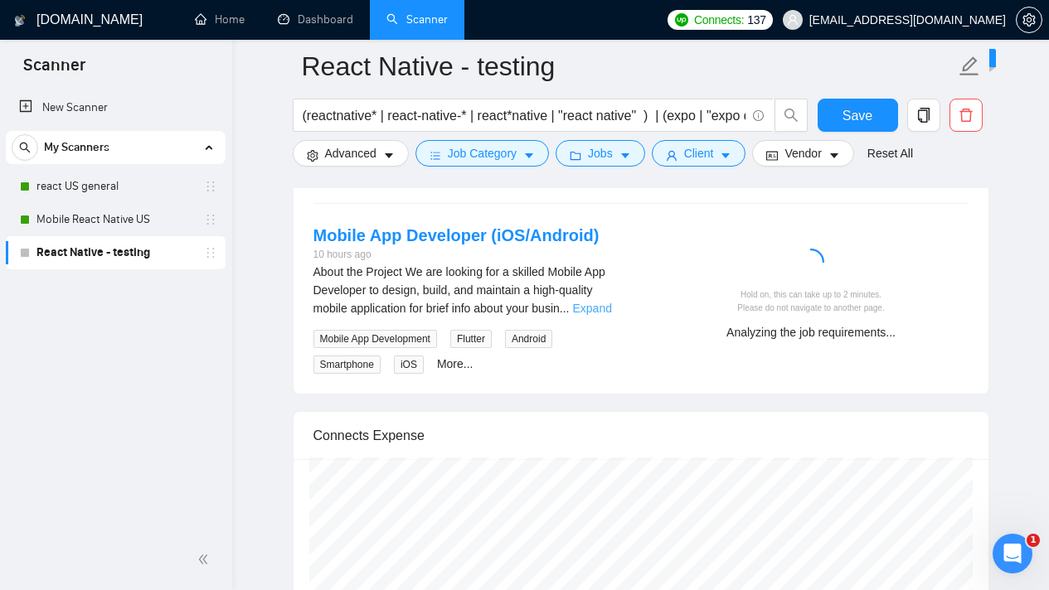
click at [611, 307] on link "Expand" at bounding box center [591, 308] width 39 height 13
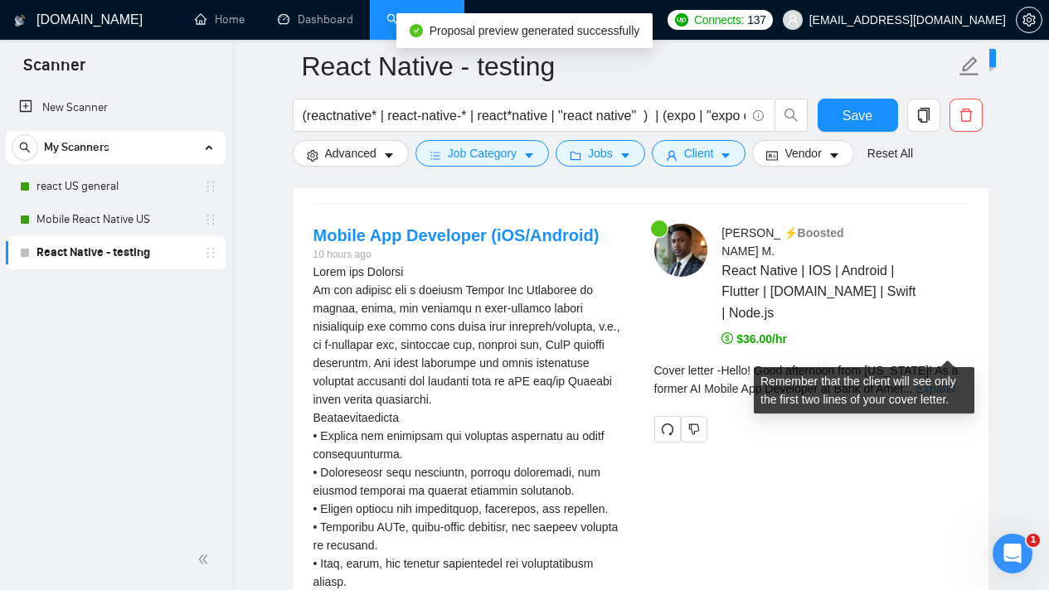
click at [952, 382] on link "Expand" at bounding box center [935, 388] width 39 height 13
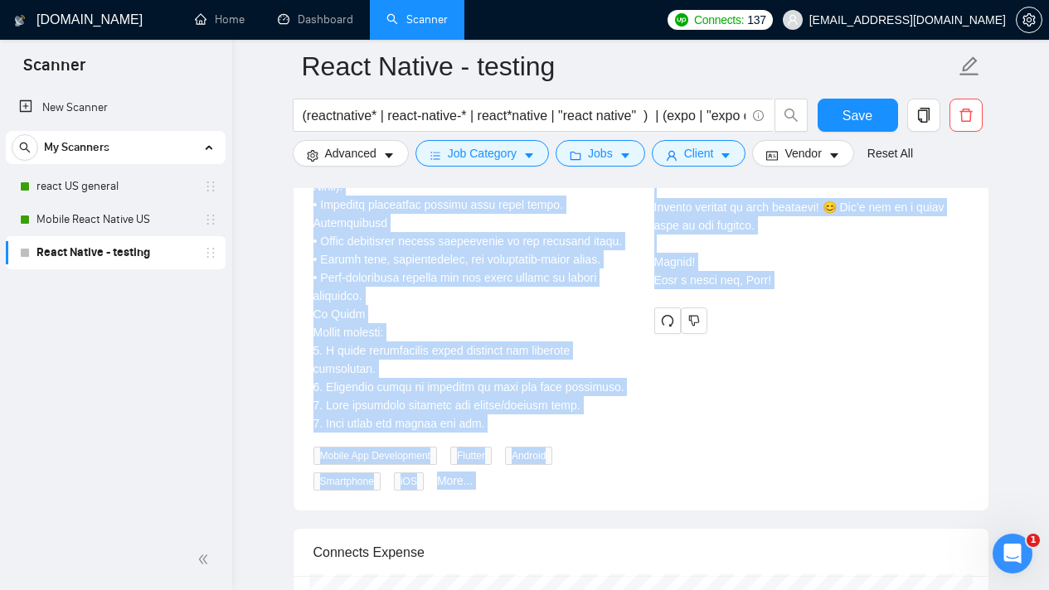
scroll to position [4182, 0]
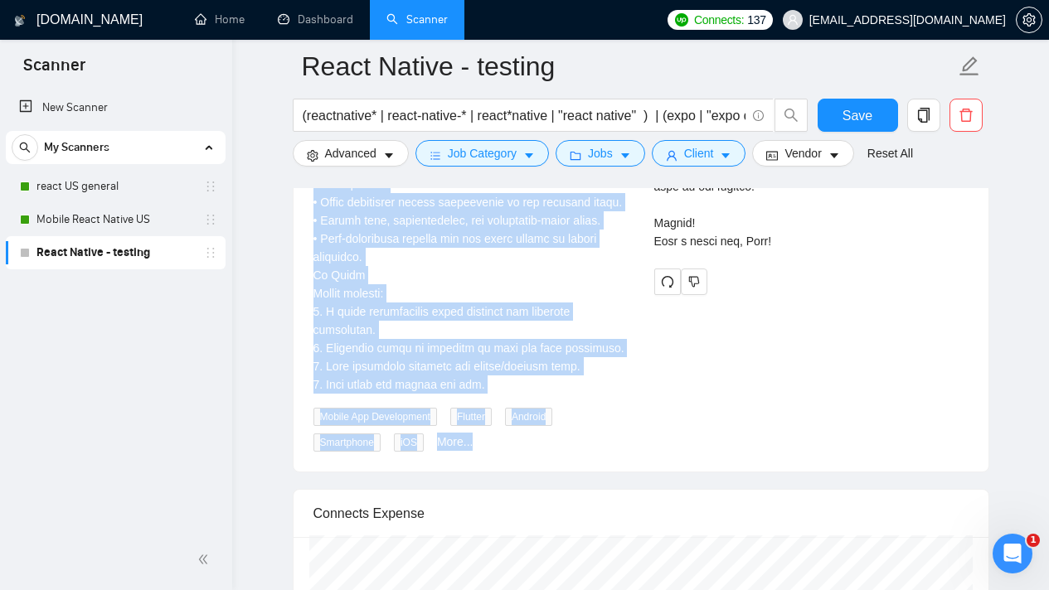
drag, startPoint x: 311, startPoint y: 392, endPoint x: 561, endPoint y: 527, distance: 283.4
copy div "Loremi Dol Sitametco (aDI/Elitsed) 68 doeiu tem Incid utl Etdolor Ma ali enimad…"
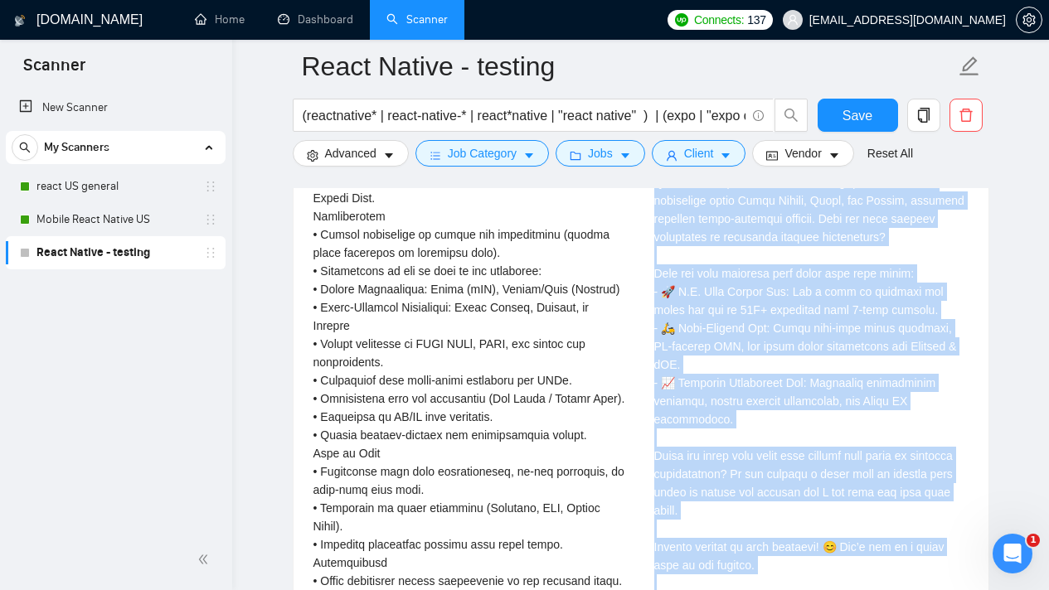
scroll to position [3854, 0]
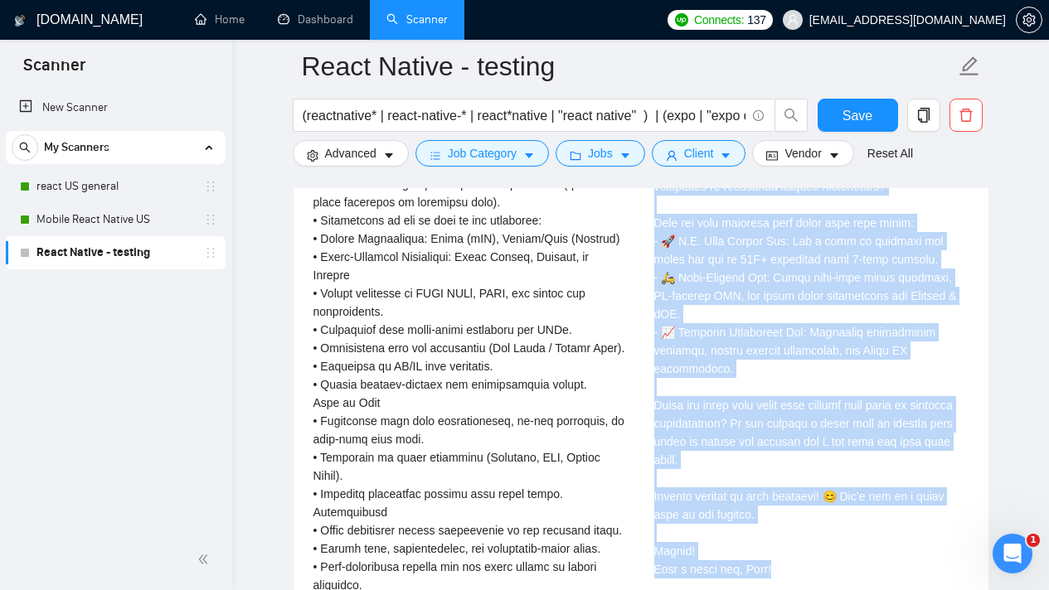
drag, startPoint x: 653, startPoint y: 361, endPoint x: 794, endPoint y: 552, distance: 237.8
click at [794, 552] on div "Cover letter" at bounding box center [811, 232] width 314 height 693
copy div "Lorem ipsumd Sitam! Cons adipiscin elit Sed Doei! Te i utlabo ET Dolore Mag Ali…"
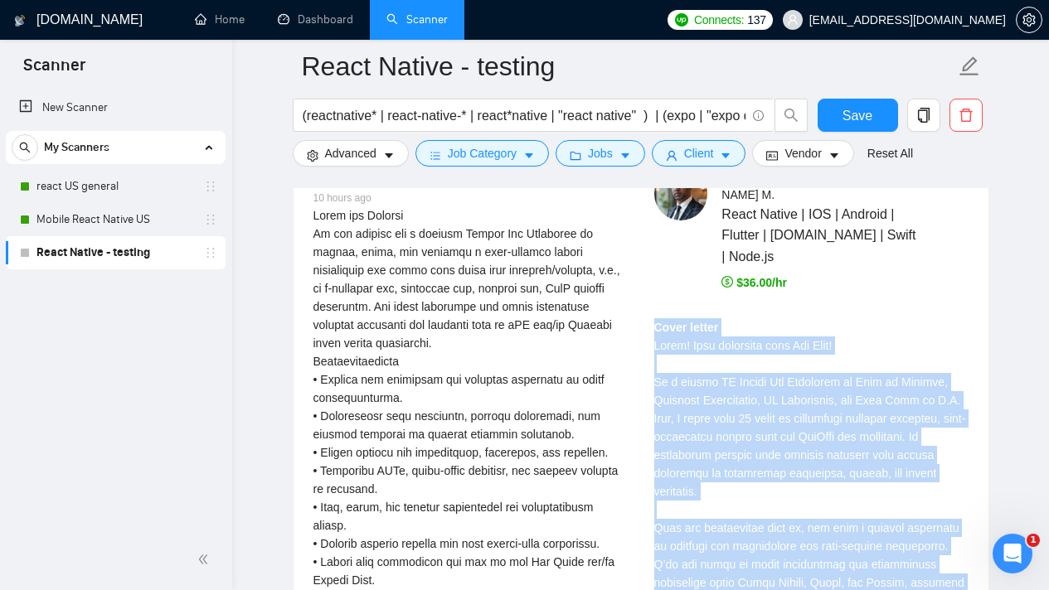
scroll to position [3318, 0]
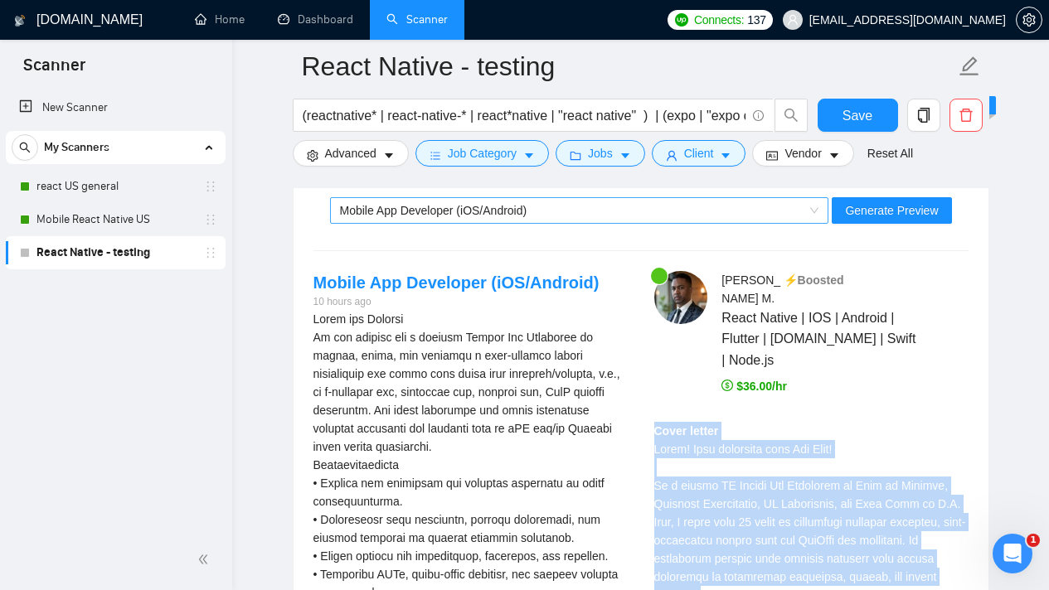
click at [616, 204] on div "Mobile App Developer (iOS/Android)" at bounding box center [572, 210] width 464 height 25
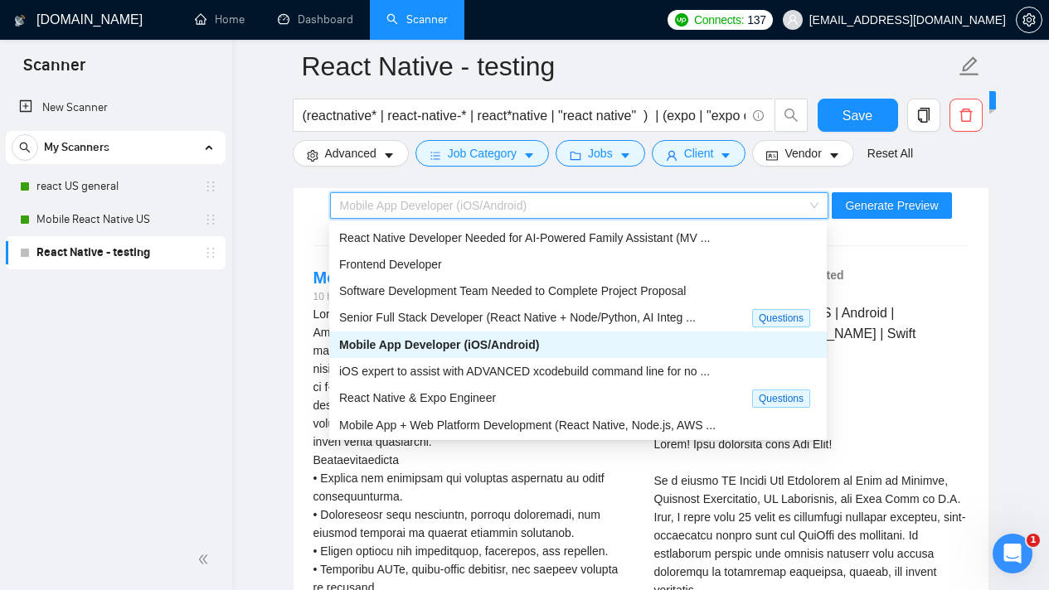
scroll to position [3305, 0]
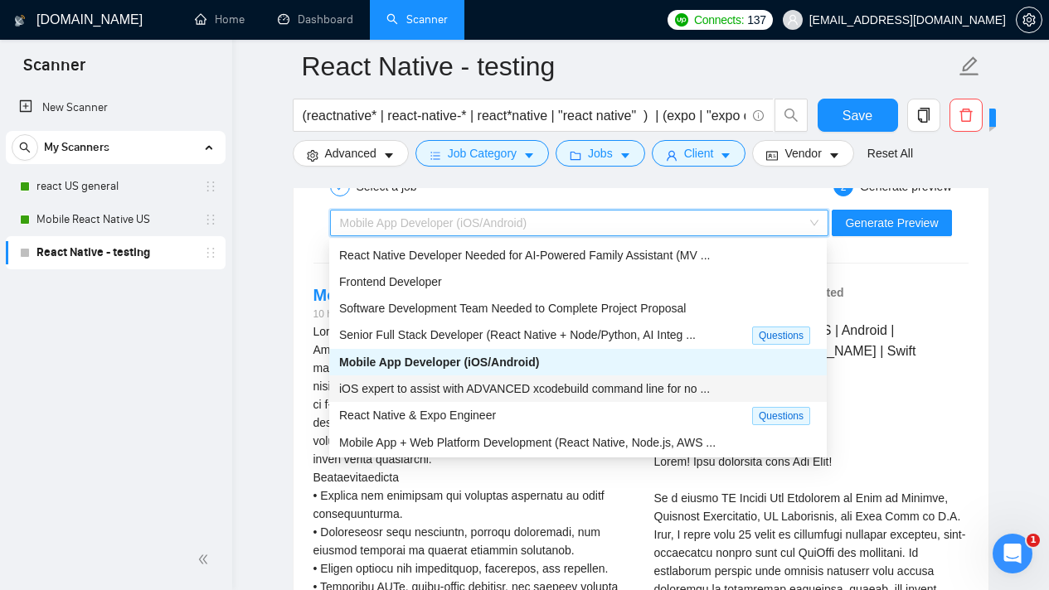
click at [710, 382] on span "iOS expert to assist with ADVANCED xcodebuild command line for no ..." at bounding box center [524, 388] width 371 height 13
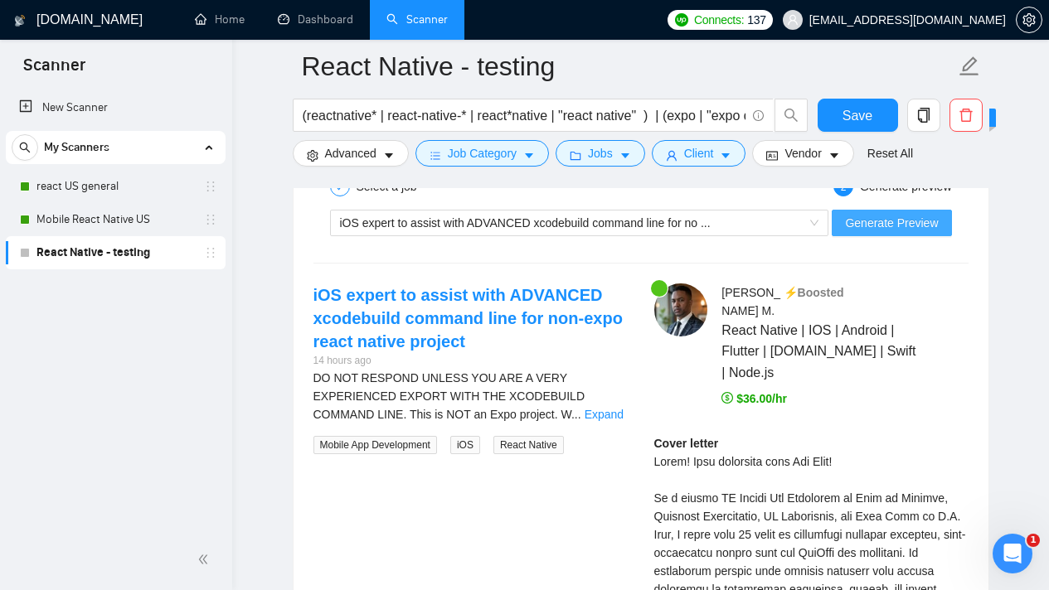
click at [875, 219] on span "Generate Preview" at bounding box center [891, 223] width 93 height 18
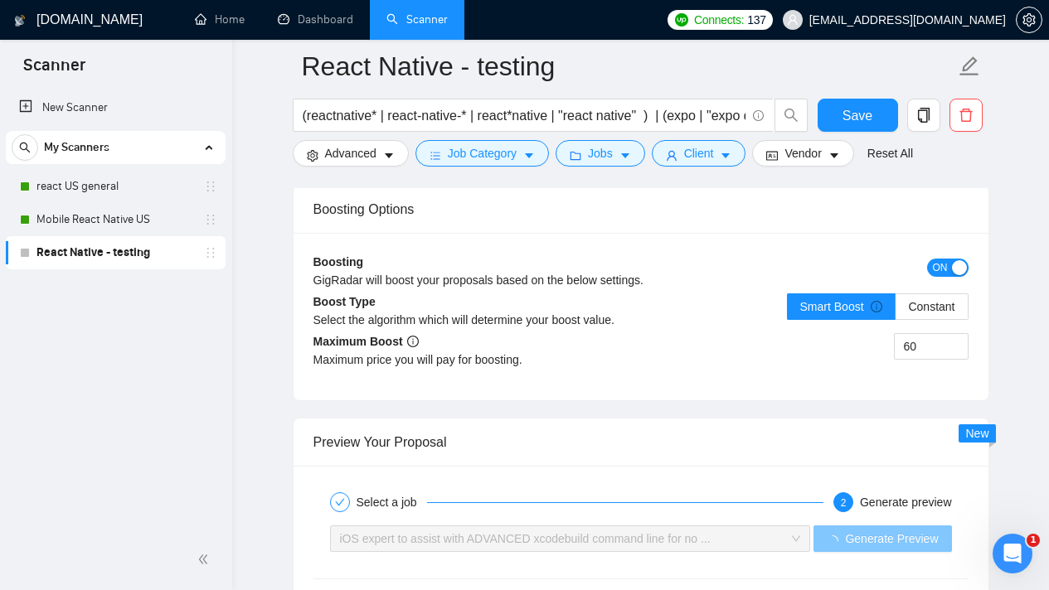
scroll to position [3245, 0]
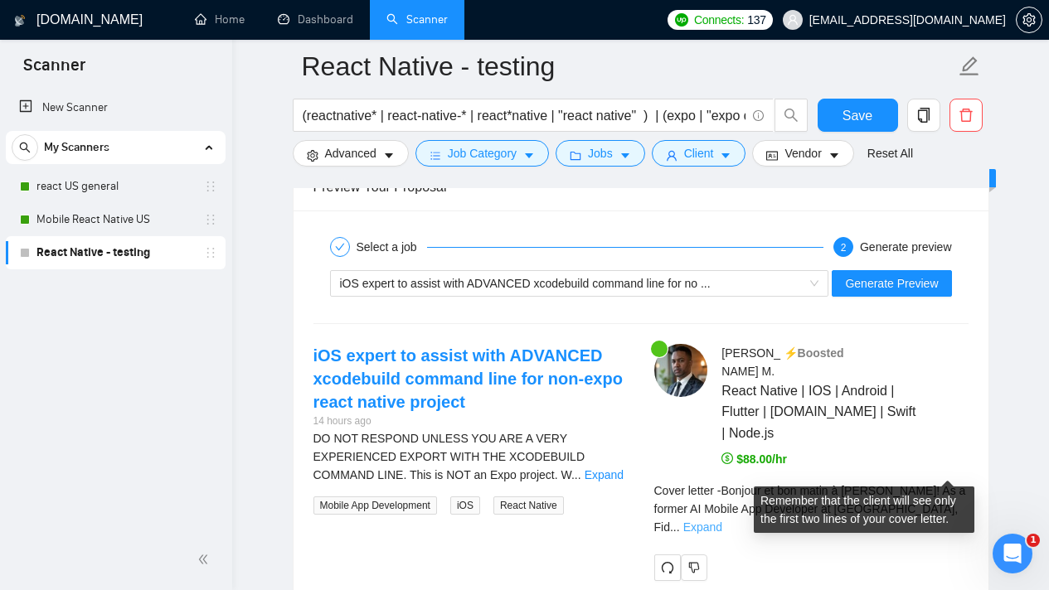
click at [722, 521] on link "Expand" at bounding box center [702, 527] width 39 height 13
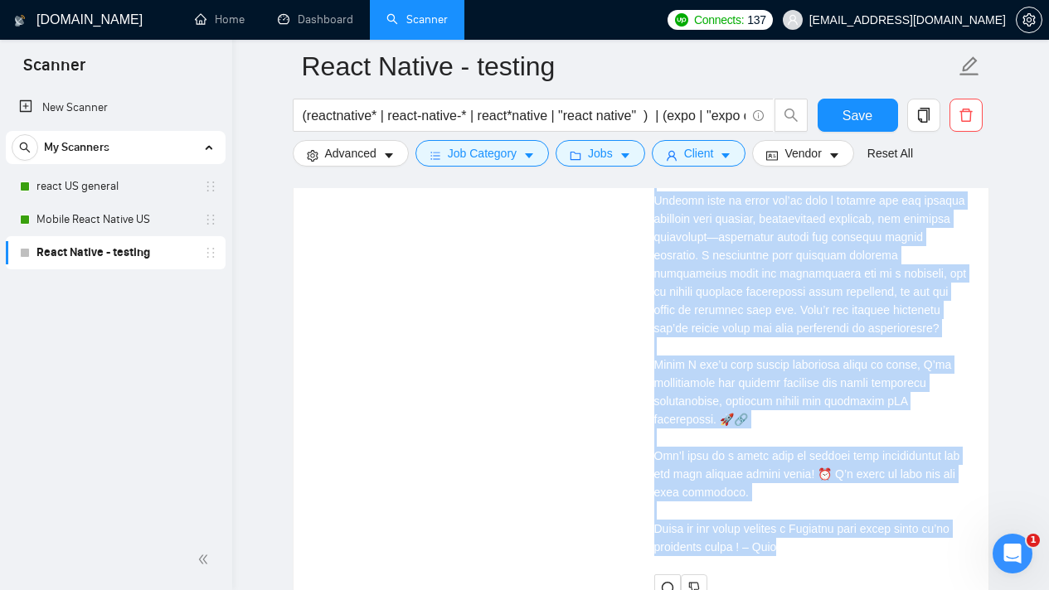
scroll to position [3736, 0]
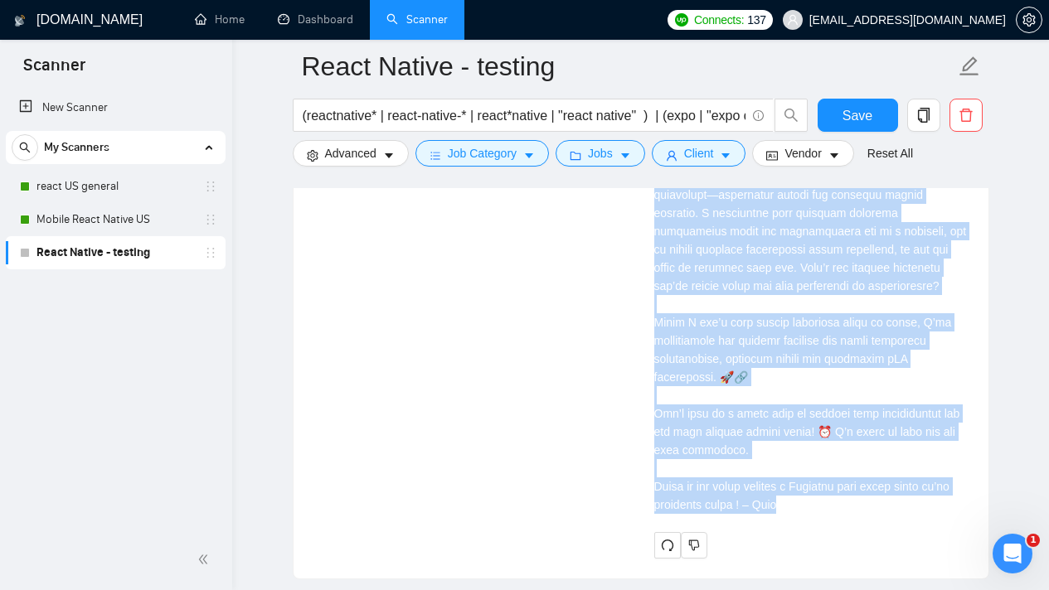
drag, startPoint x: 655, startPoint y: 285, endPoint x: 843, endPoint y: 505, distance: 289.3
click at [843, 505] on div "Cover letter" at bounding box center [811, 258] width 314 height 511
copy div "Lorem ipsumd Sitamet co adi elits d Eiusmodt! In u labore ET Dolore Mag Aliquae…"
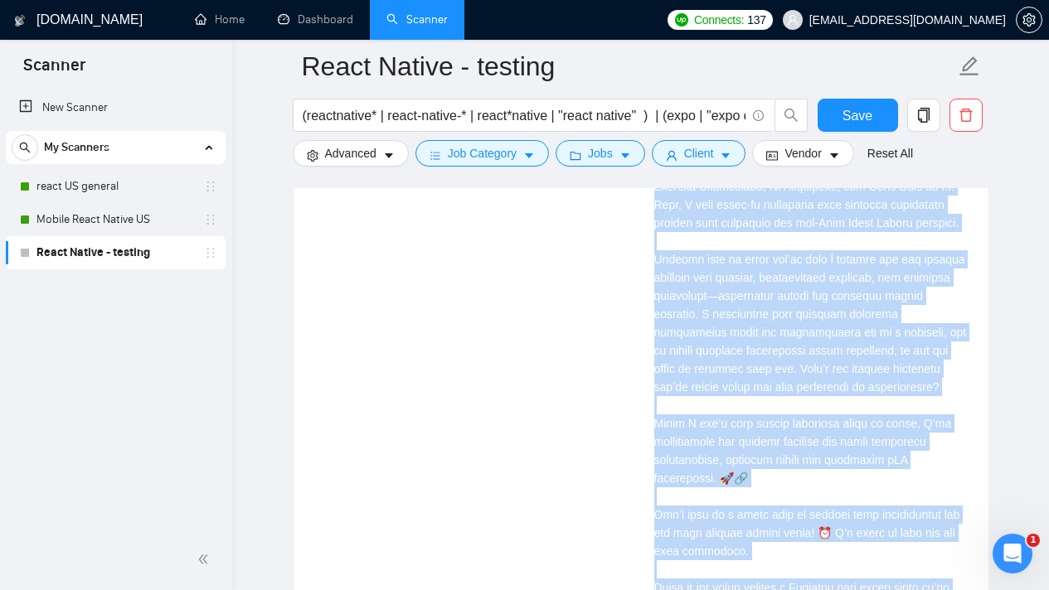
scroll to position [3634, 0]
click at [823, 376] on div "Cover letter" at bounding box center [811, 361] width 314 height 511
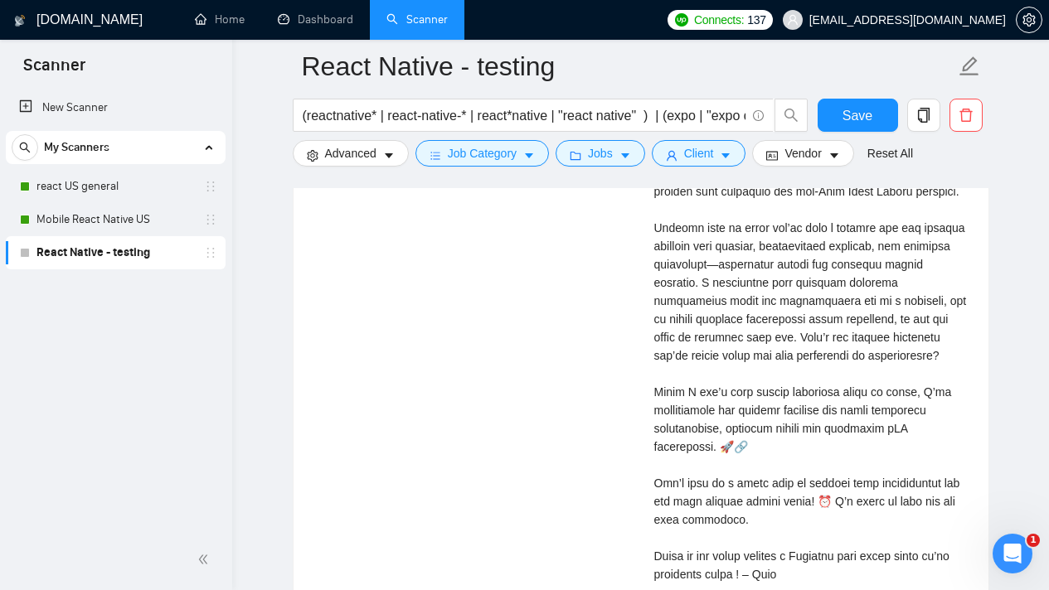
scroll to position [4003, 0]
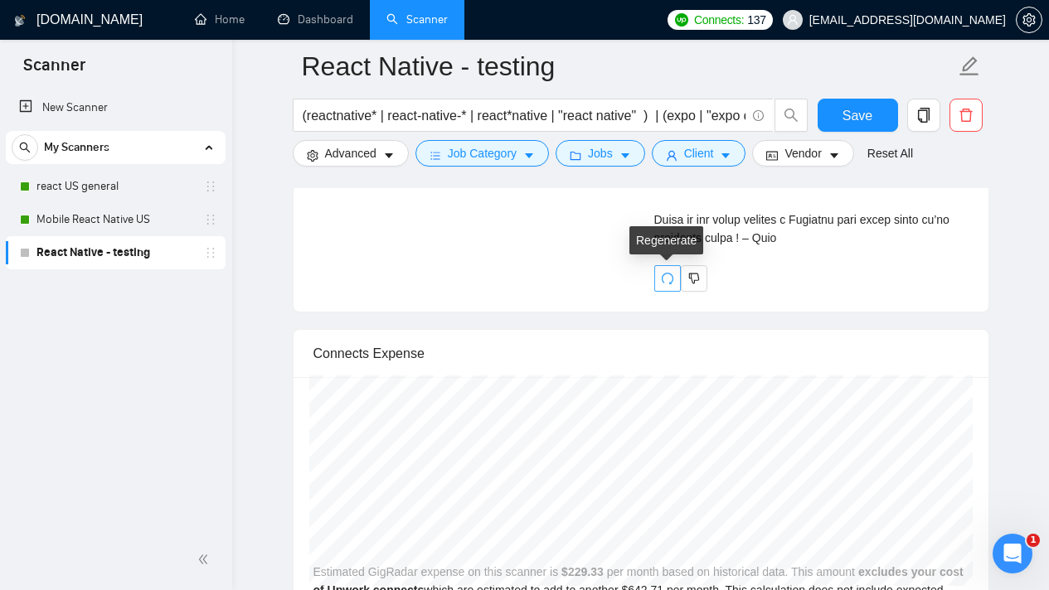
click at [672, 273] on icon "redo" at bounding box center [667, 278] width 13 height 13
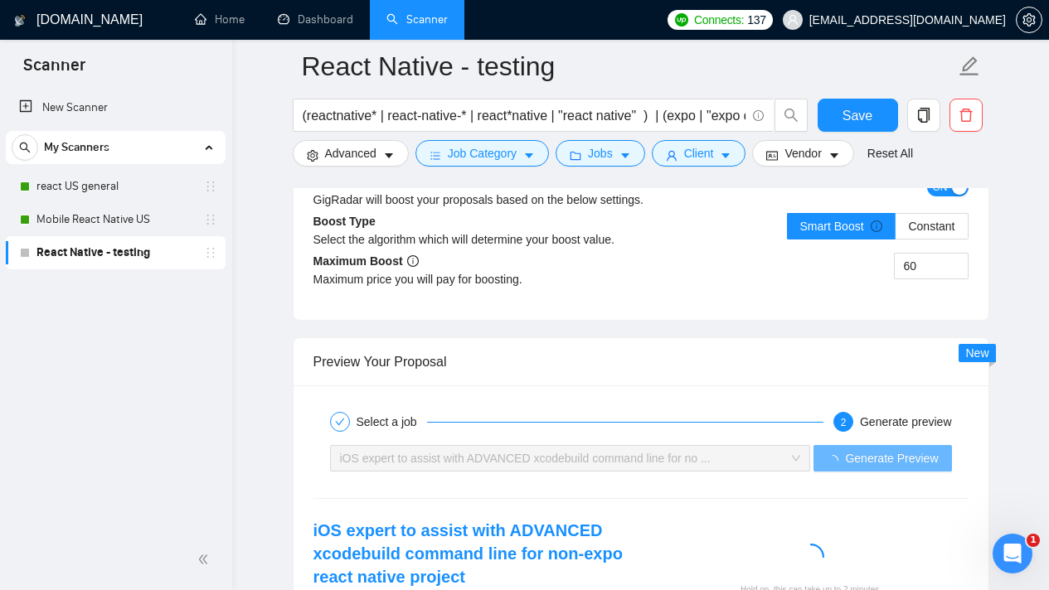
scroll to position [3170, 0]
